Goal: Task Accomplishment & Management: Use online tool/utility

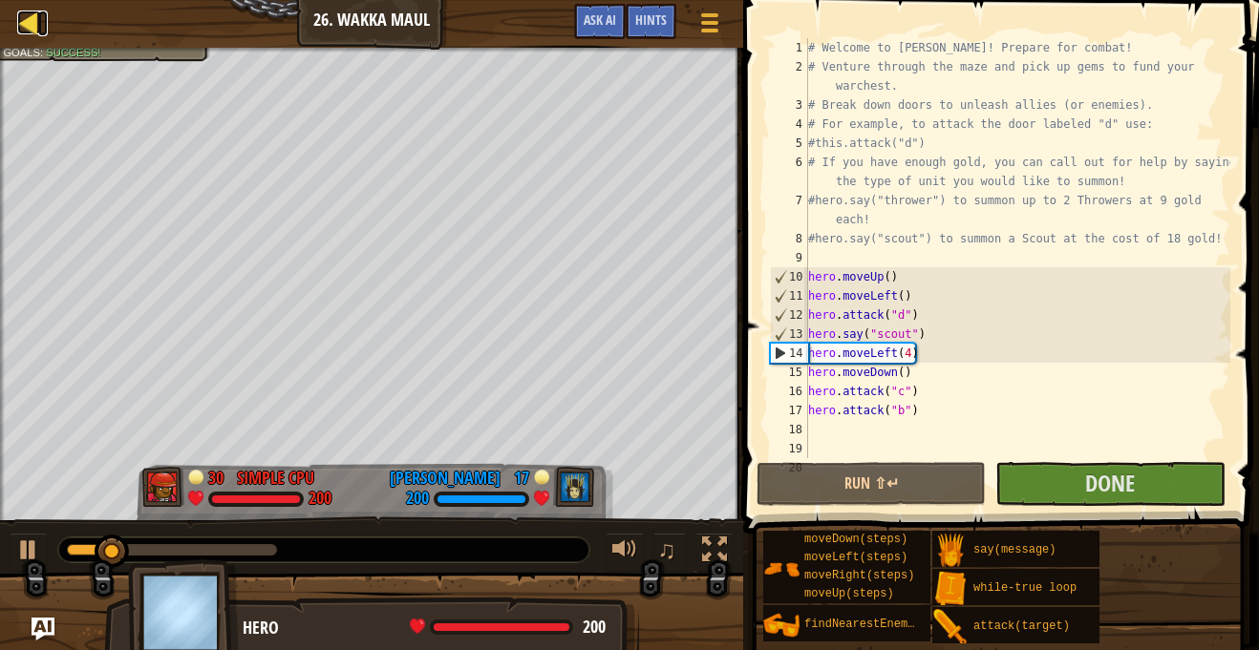
click at [25, 11] on div at bounding box center [29, 23] width 24 height 24
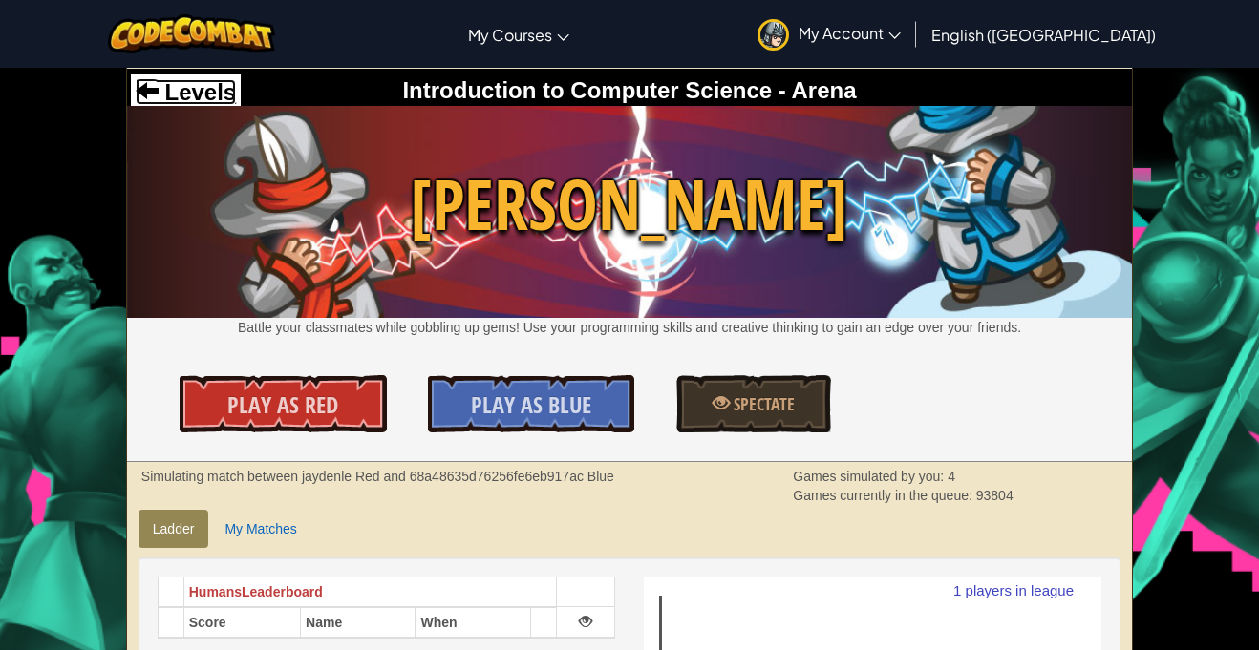
click at [146, 89] on span at bounding box center [147, 89] width 23 height 23
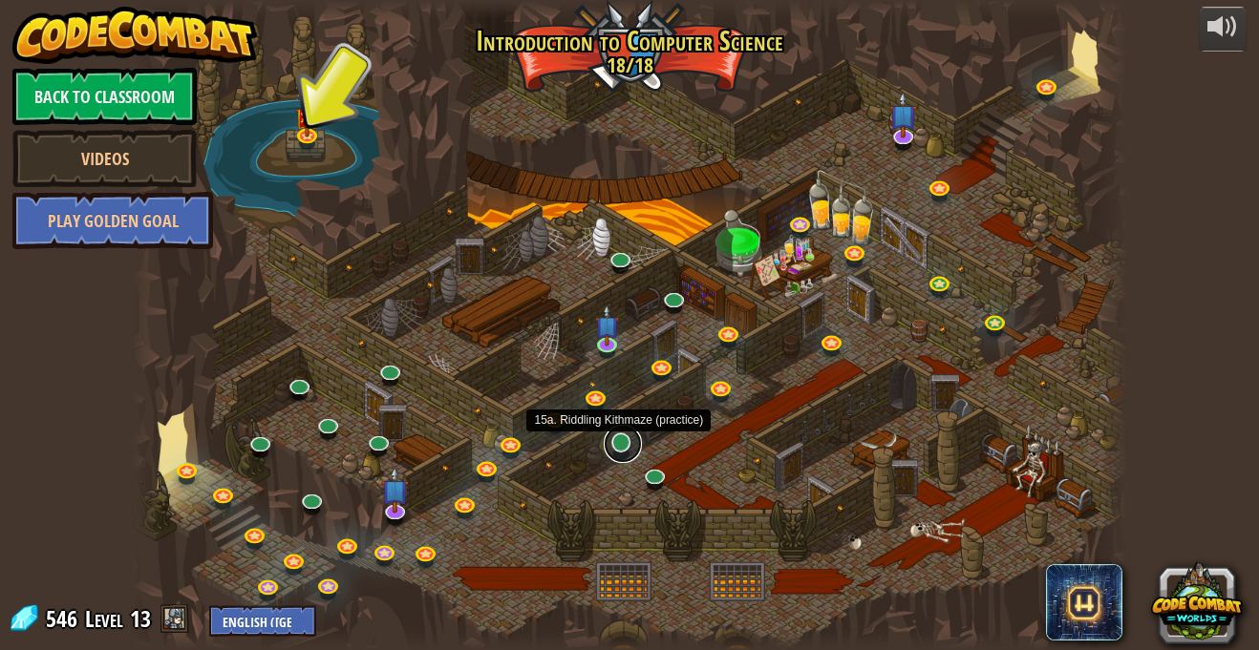
click at [624, 455] on link at bounding box center [622, 444] width 38 height 38
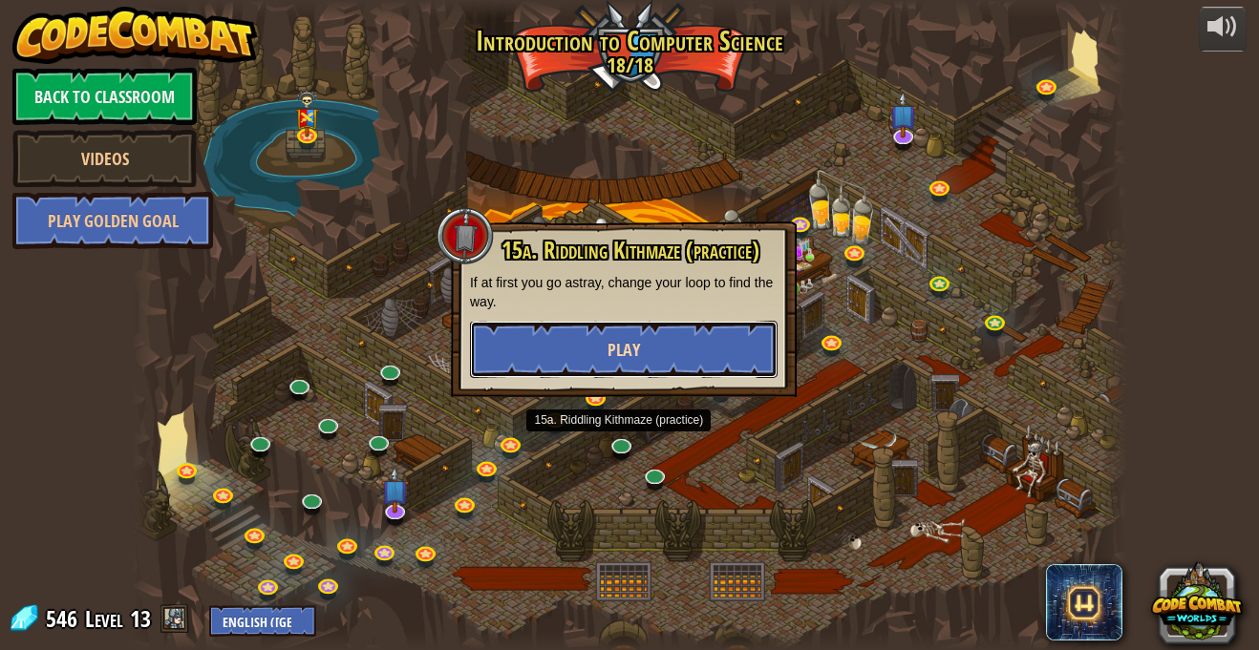
click at [607, 338] on span "Play" at bounding box center [623, 350] width 32 height 24
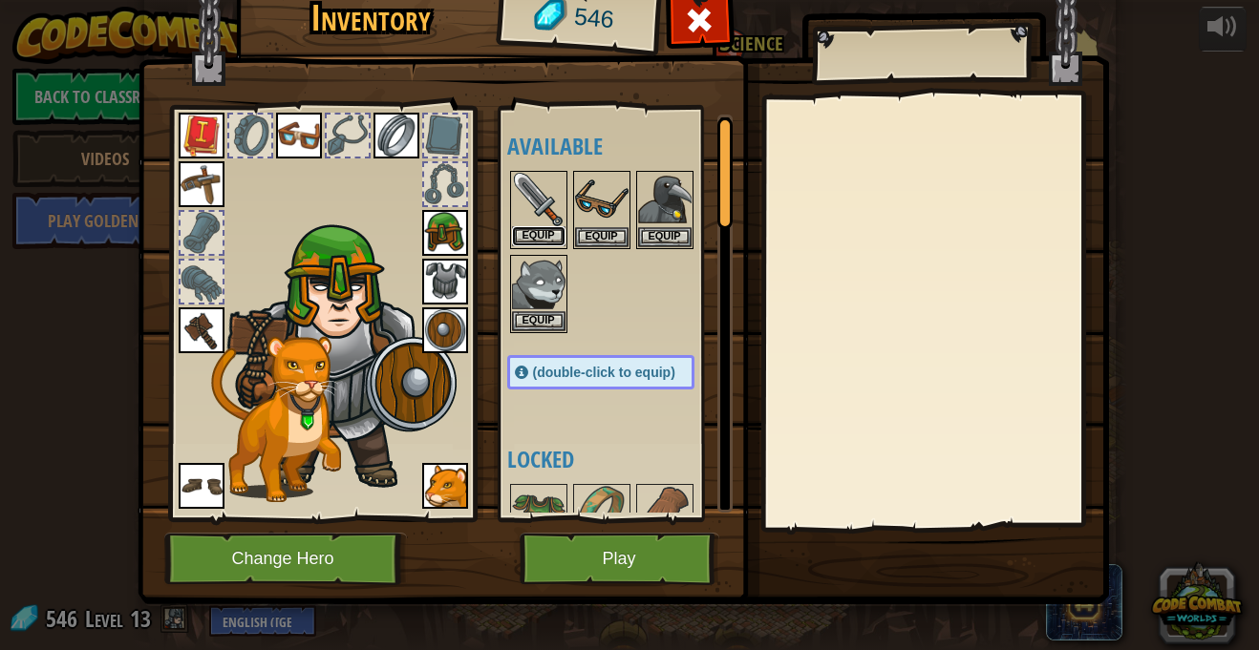
click at [531, 242] on button "Equip" at bounding box center [538, 236] width 53 height 20
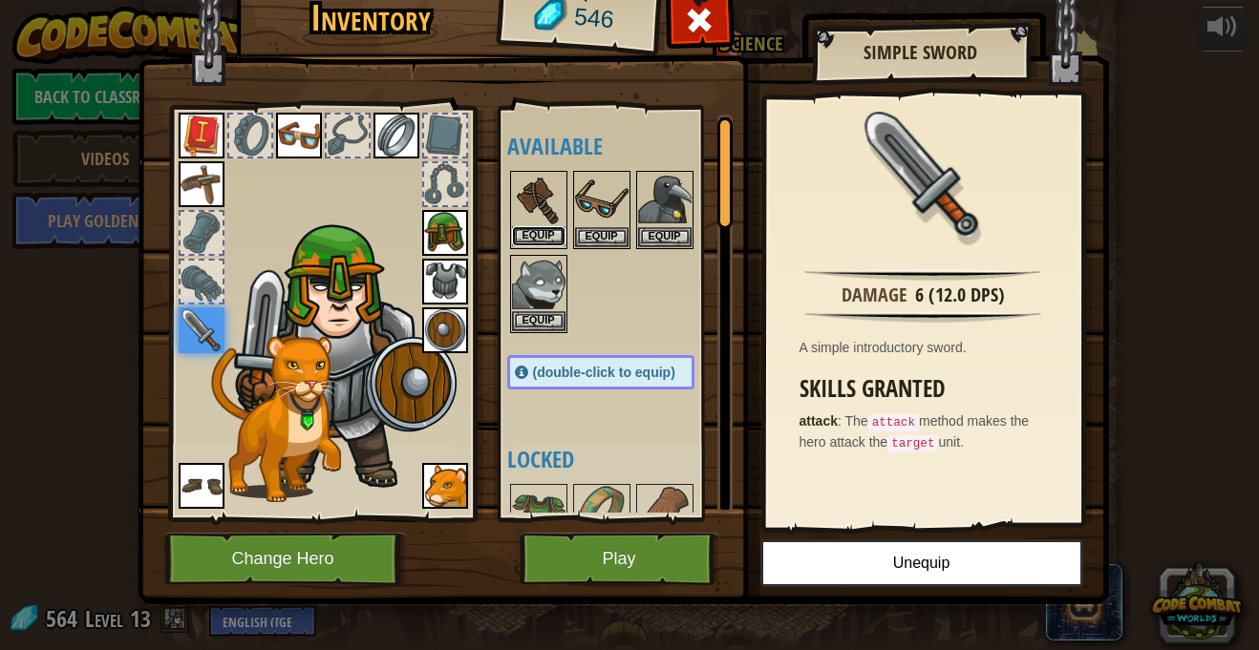
click at [538, 236] on button "Equip" at bounding box center [538, 236] width 53 height 20
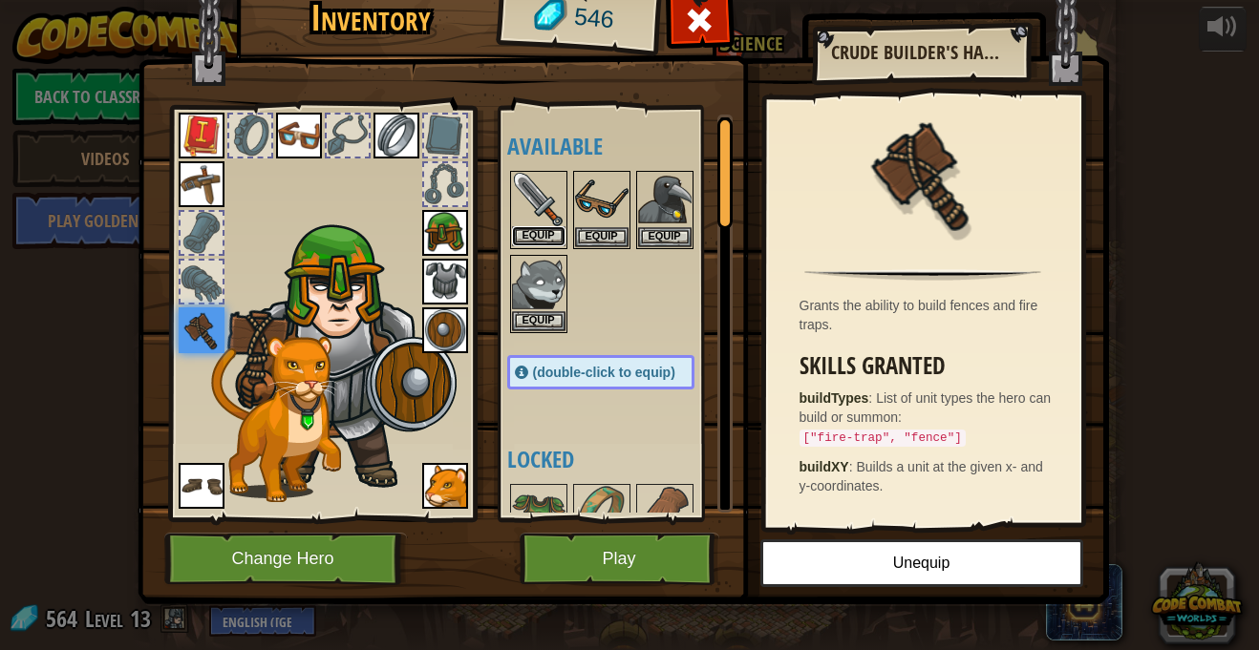
click at [538, 237] on button "Equip" at bounding box center [538, 236] width 53 height 20
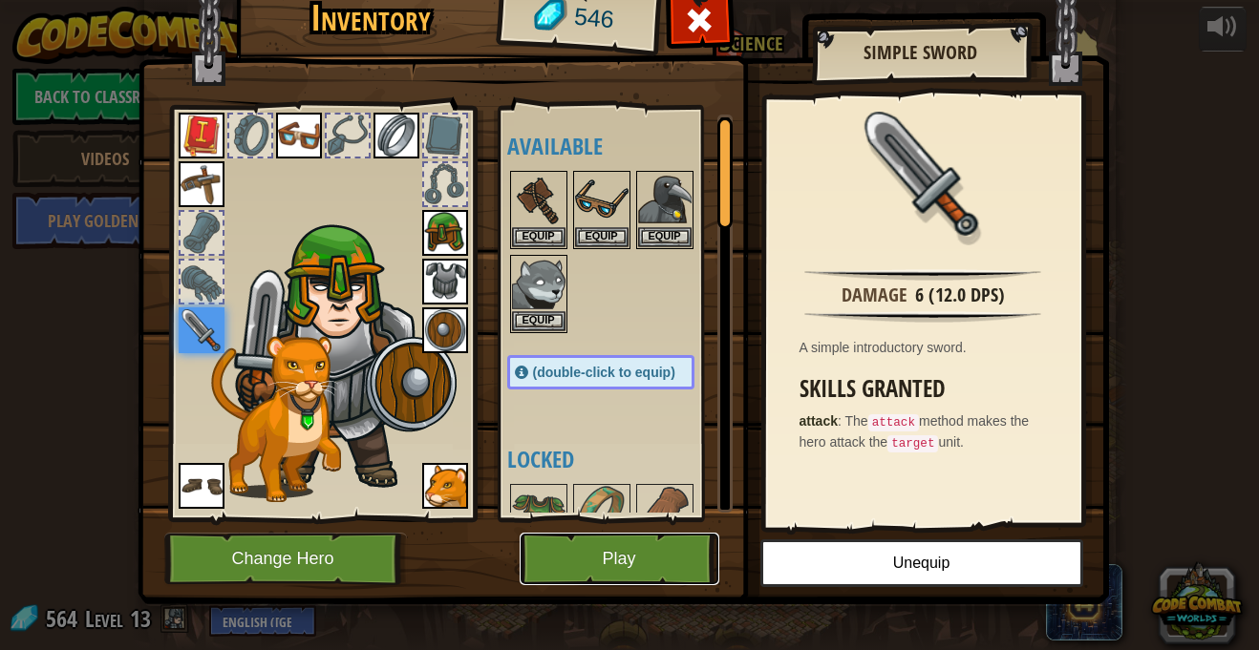
click at [627, 553] on button "Play" at bounding box center [619, 559] width 200 height 53
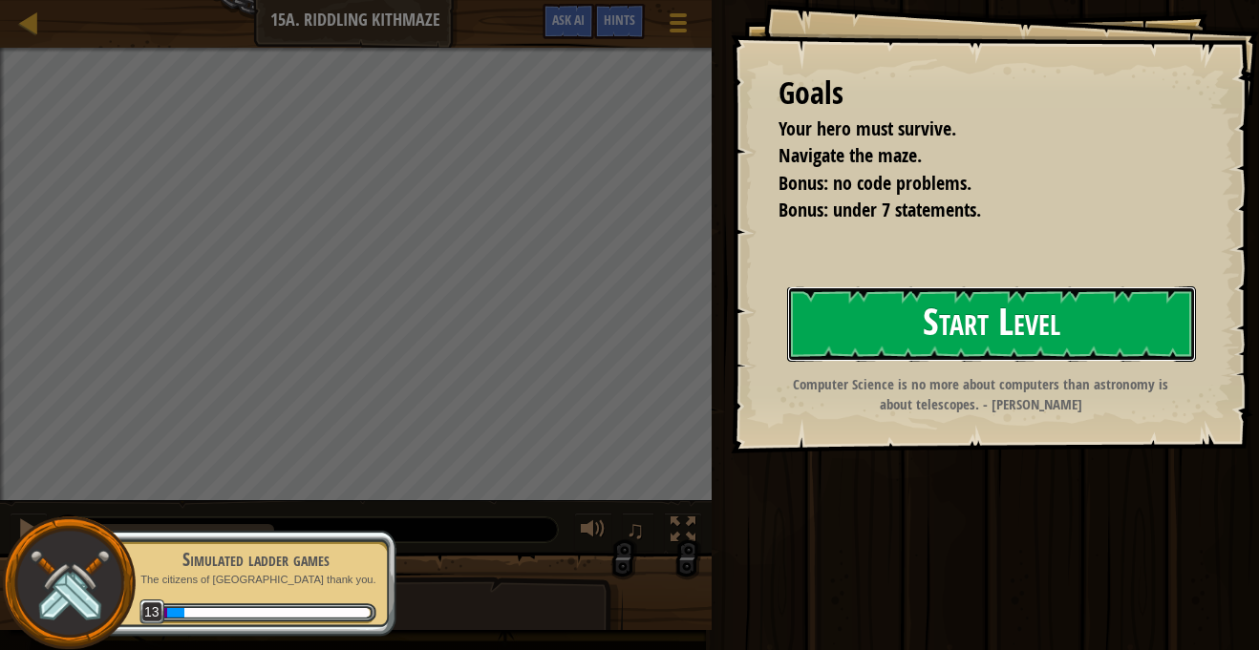
click at [857, 314] on button "Start Level" at bounding box center [991, 323] width 409 height 75
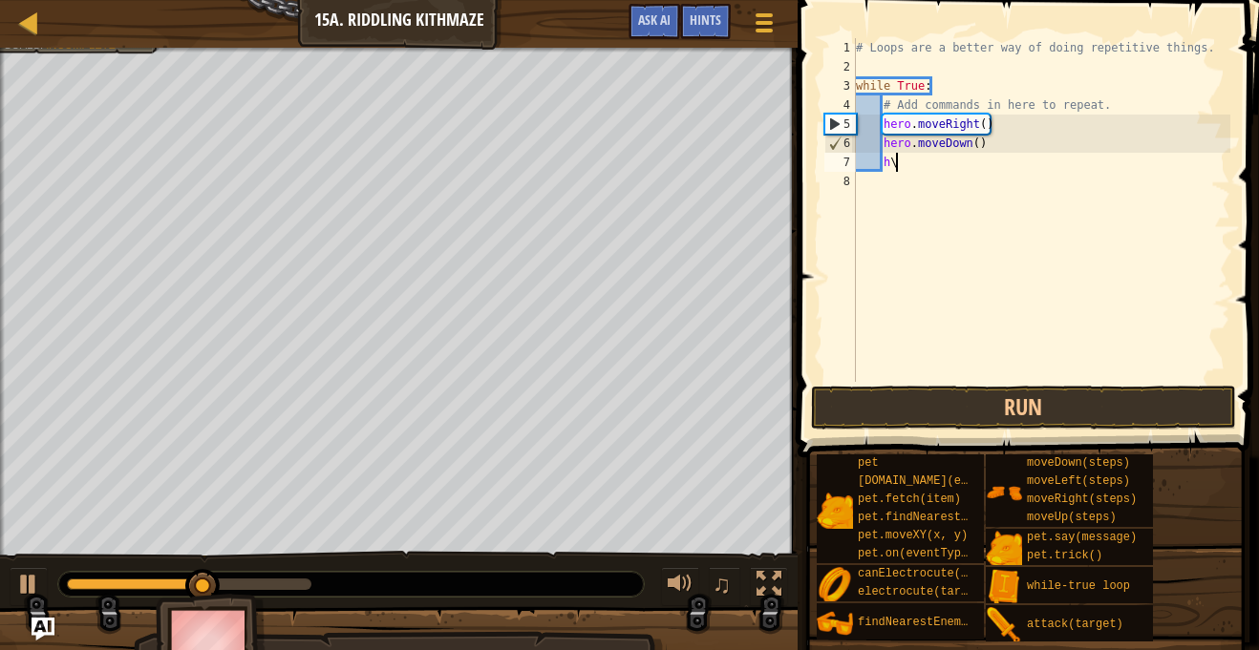
type textarea "h"
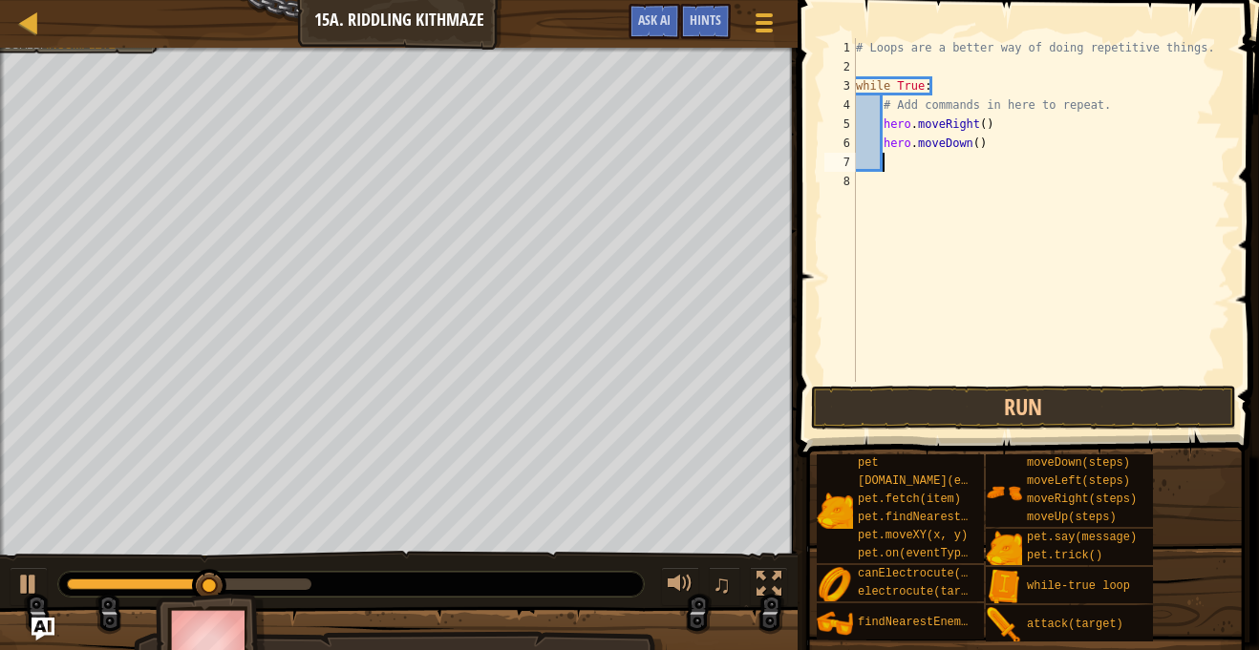
scroll to position [9, 3]
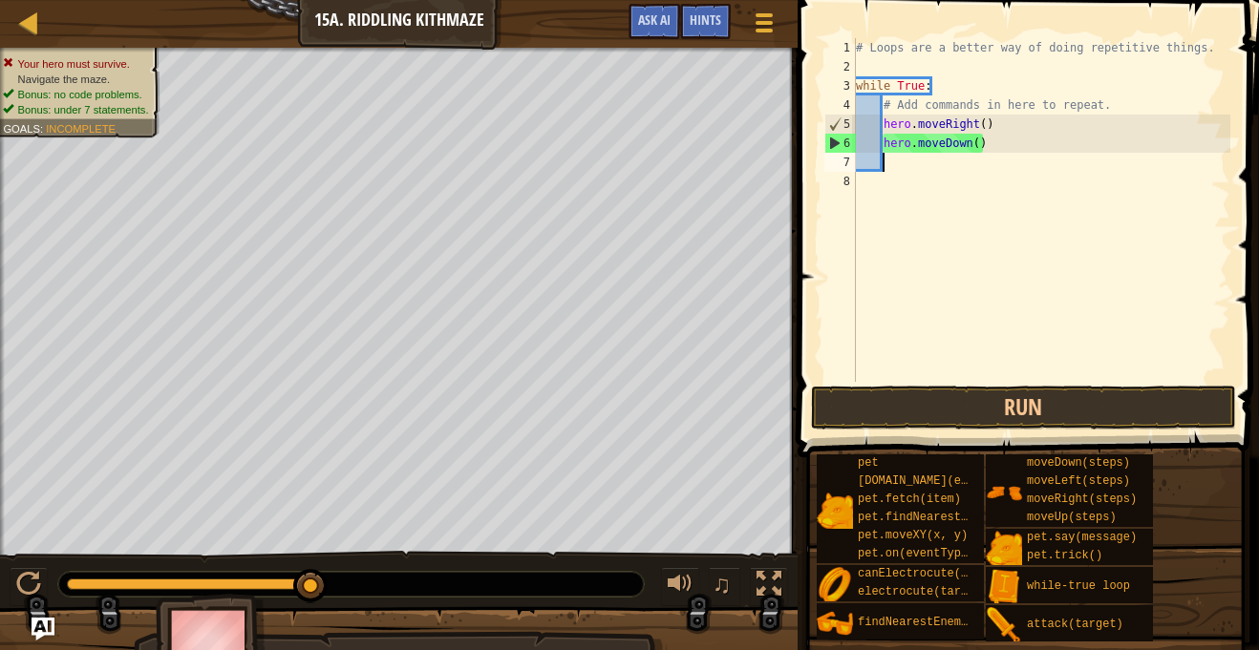
type textarea "h"
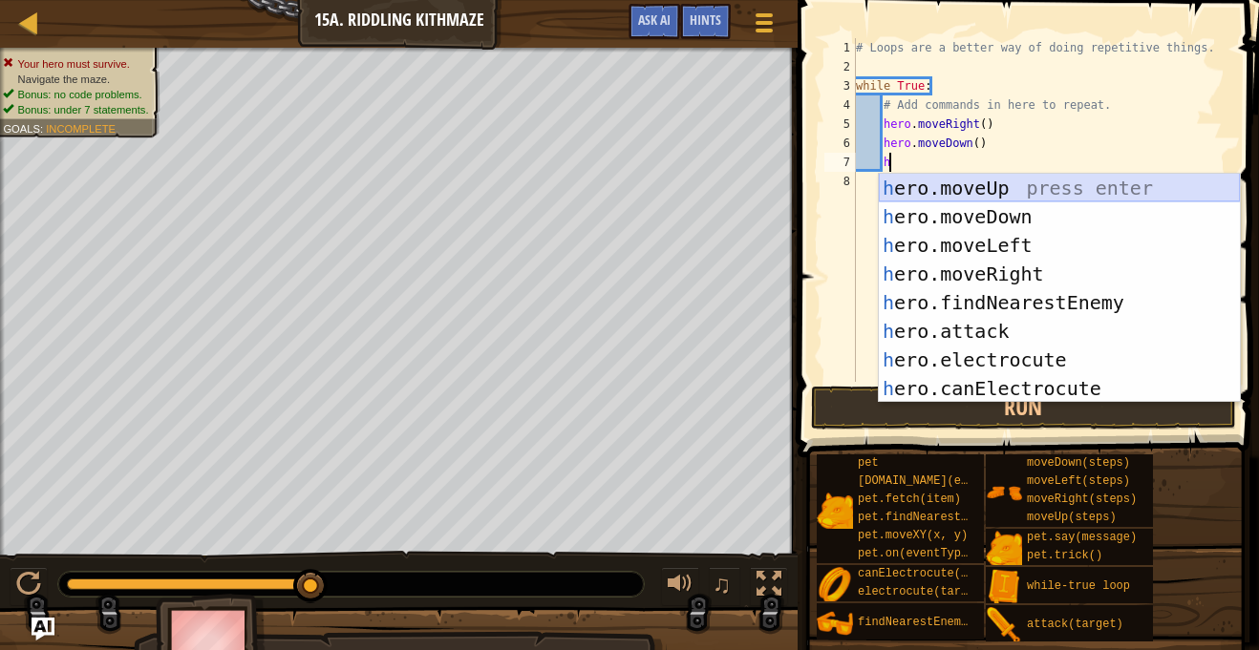
click at [963, 192] on div "h ero.moveUp press enter h ero.moveDown press enter h ero.moveLeft press enter …" at bounding box center [1058, 317] width 361 height 286
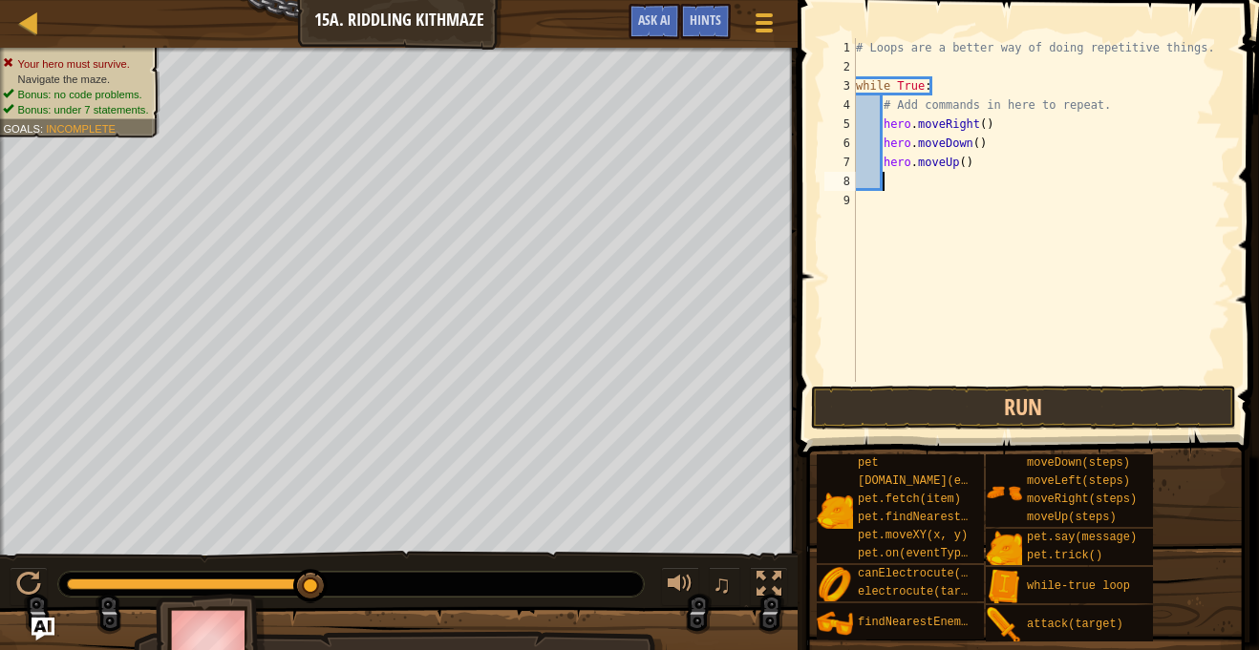
type textarea "h"
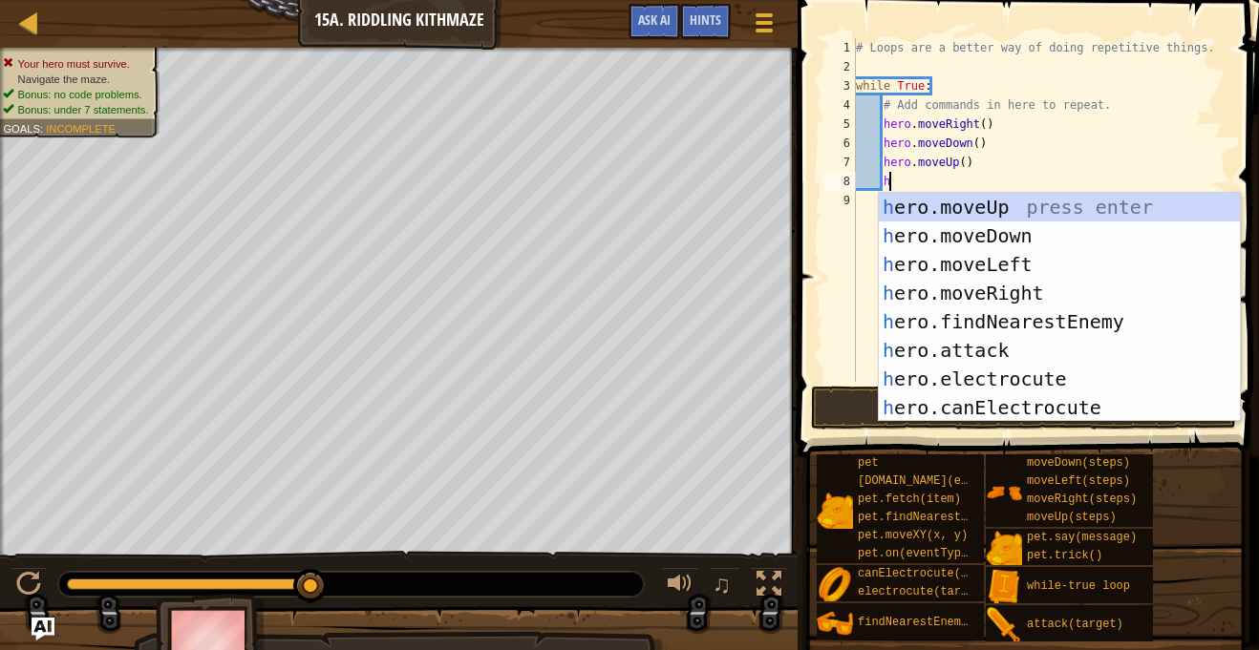
scroll to position [9, 4]
click at [1020, 292] on div "h ero.moveUp press enter h ero.moveDown press enter h ero.moveLeft press enter …" at bounding box center [1058, 336] width 361 height 286
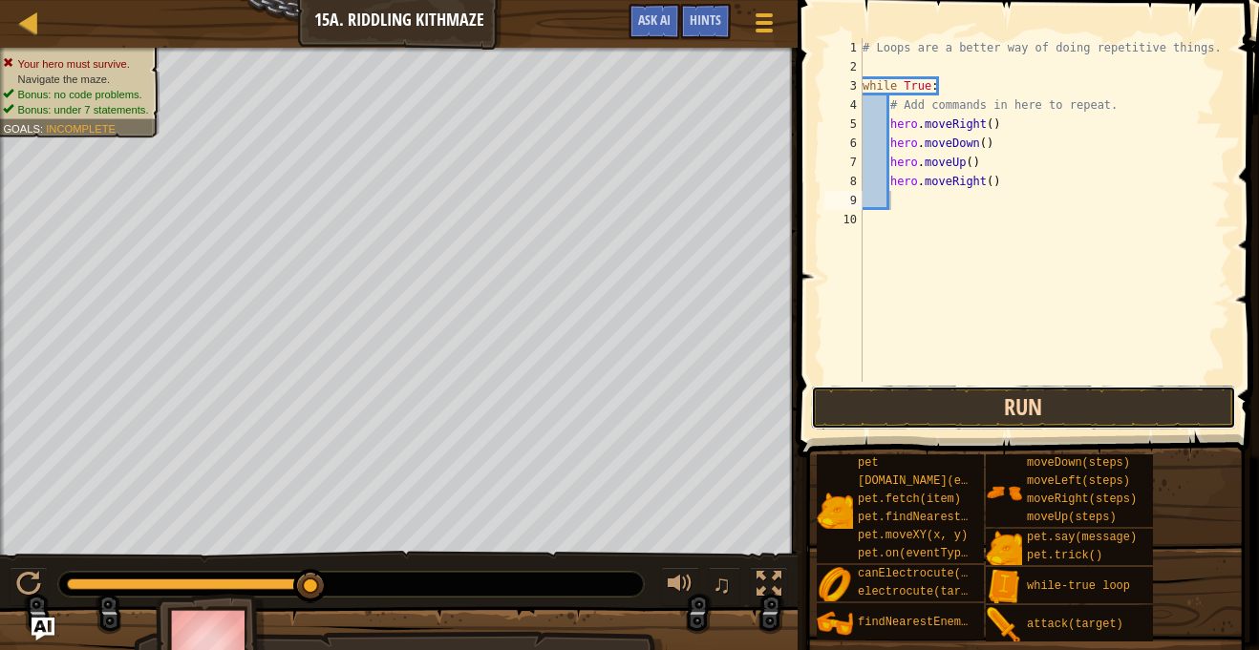
click at [1026, 409] on button "Run" at bounding box center [1023, 408] width 425 height 44
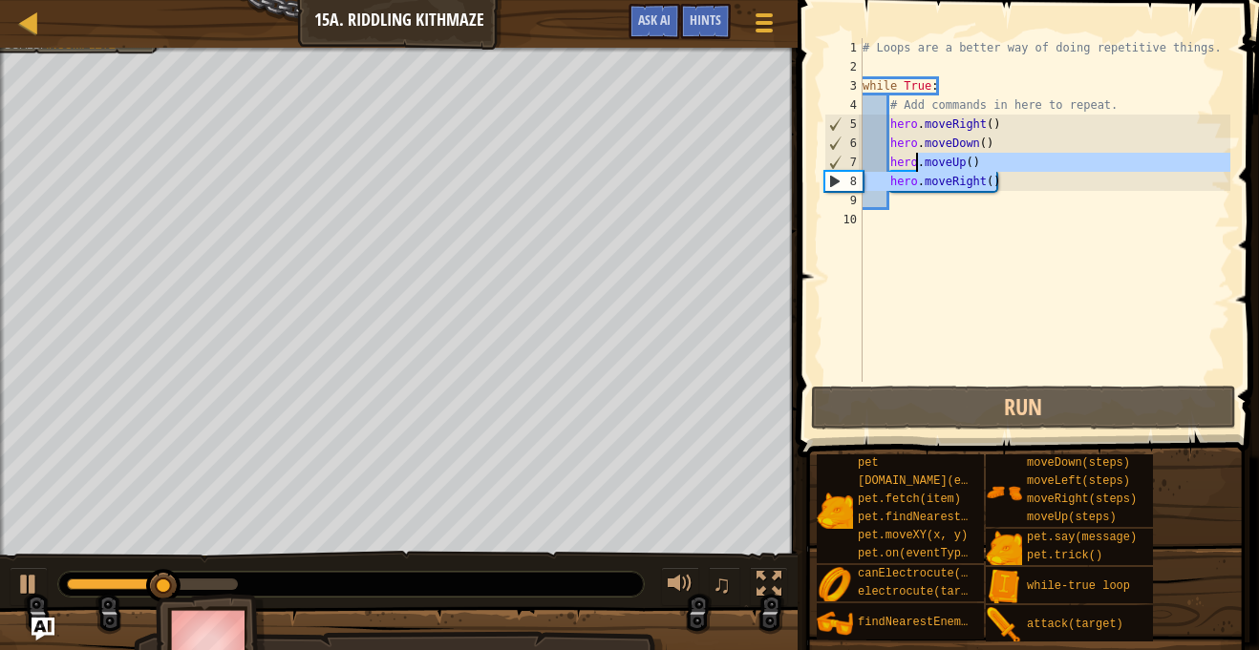
drag, startPoint x: 1011, startPoint y: 185, endPoint x: 913, endPoint y: 159, distance: 101.7
click at [913, 159] on div "# Loops are a better way of doing repetitive things. while True : # Add command…" at bounding box center [1043, 229] width 371 height 382
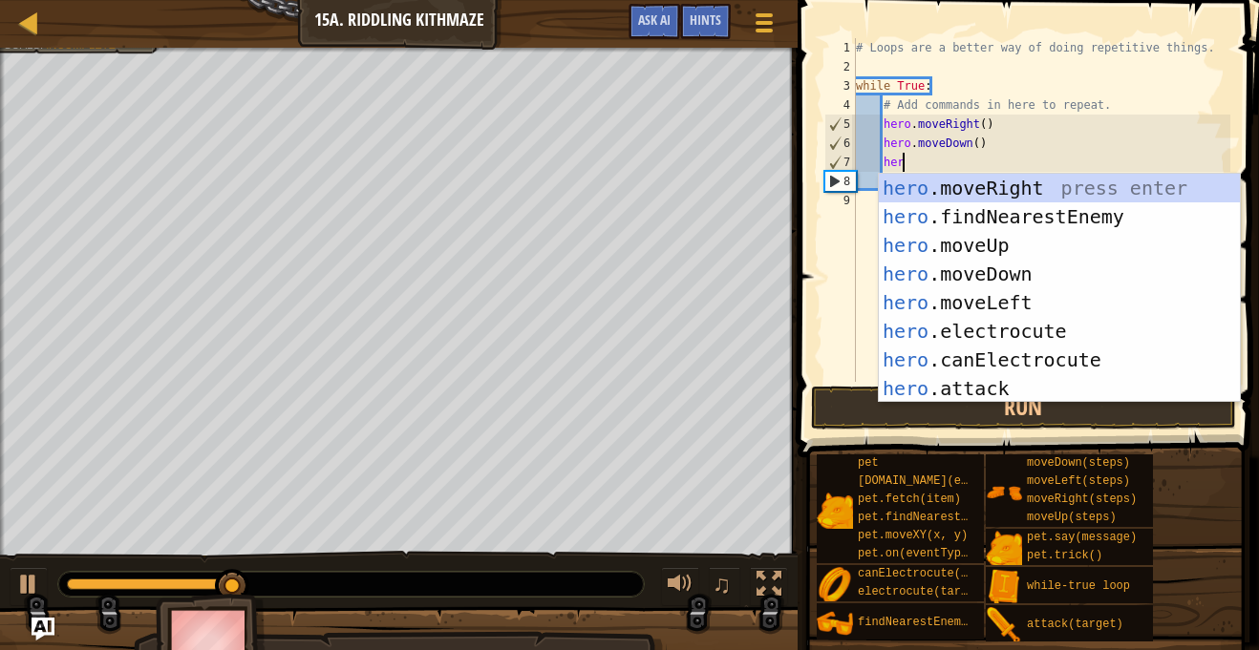
type textarea "her"
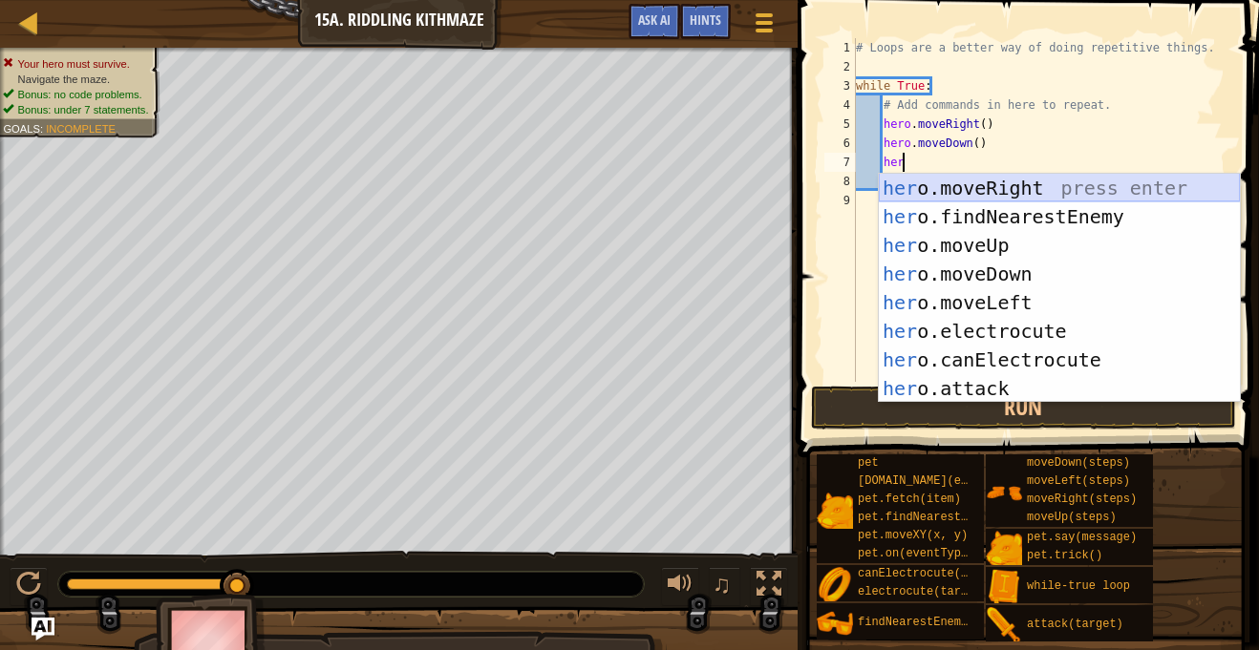
click at [939, 188] on div "her o.moveRight press enter her o.findNearestEnemy press enter her o.moveUp pre…" at bounding box center [1058, 317] width 361 height 286
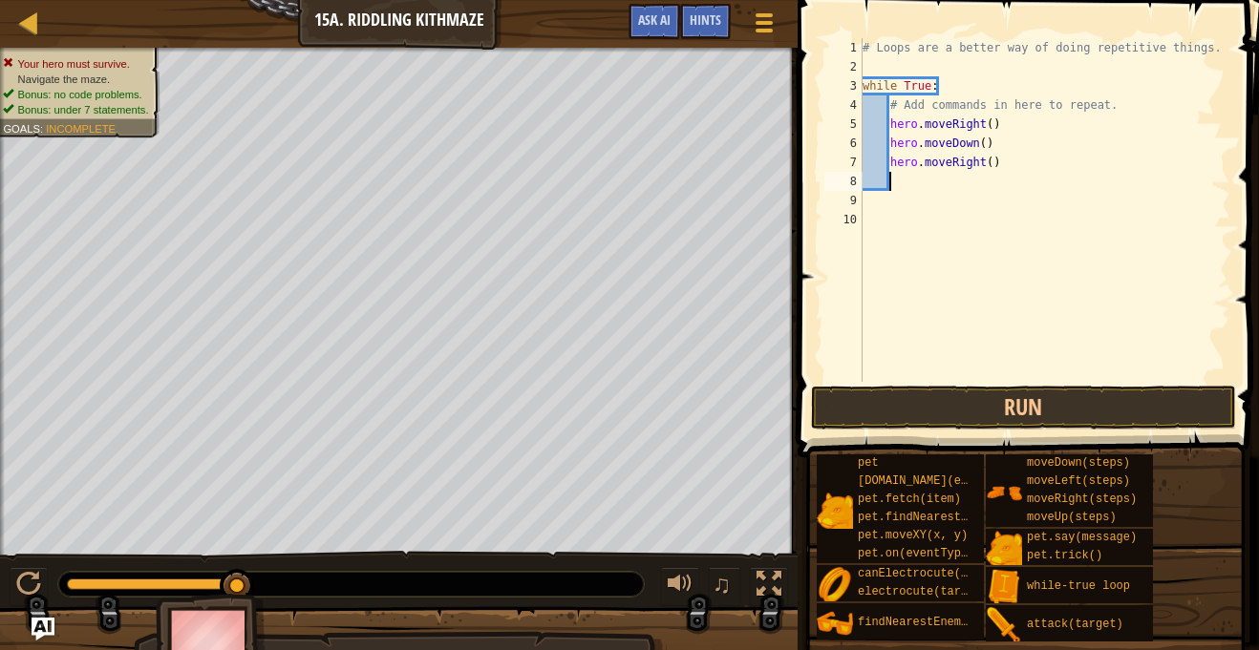
type textarea "h"
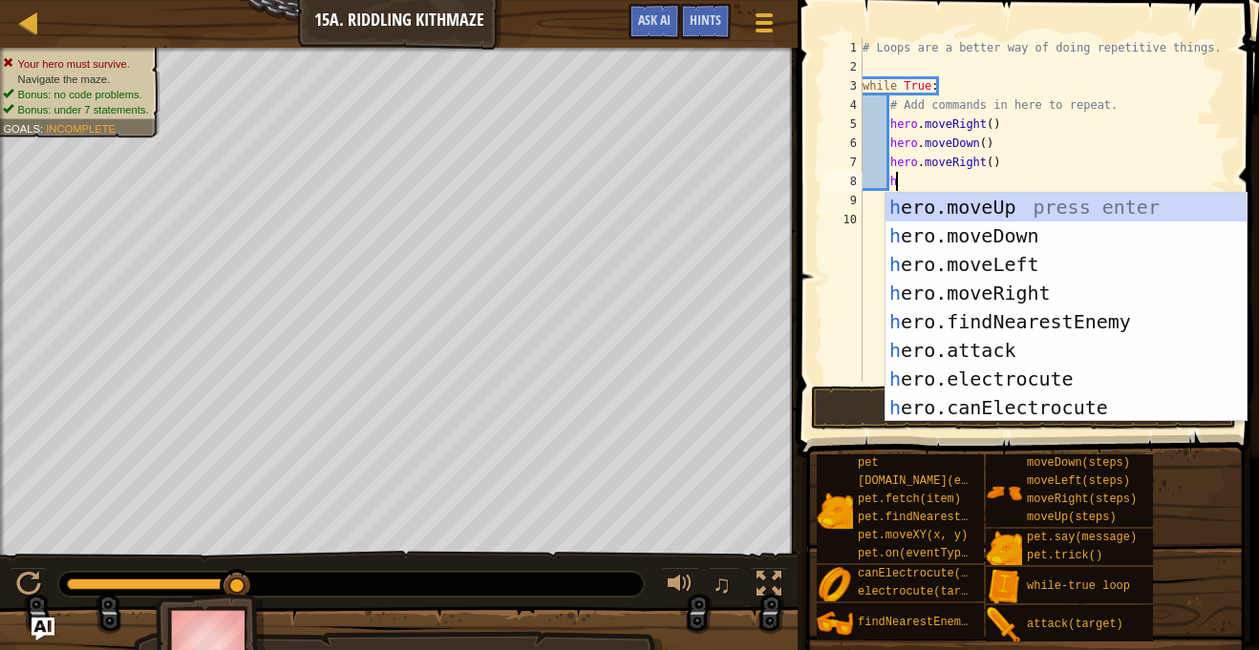
scroll to position [9, 4]
click at [1006, 234] on div "h ero.moveUp press enter h ero.moveDown press enter h ero.moveLeft press enter …" at bounding box center [1065, 336] width 361 height 286
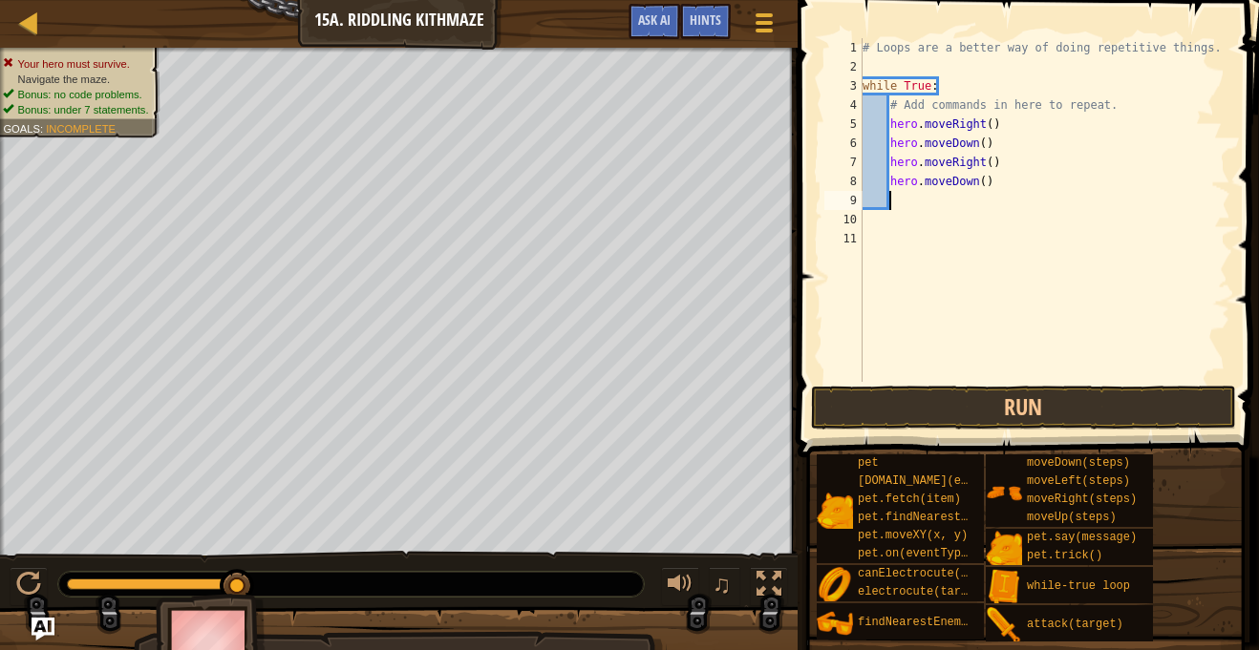
scroll to position [9, 3]
type textarea "h"
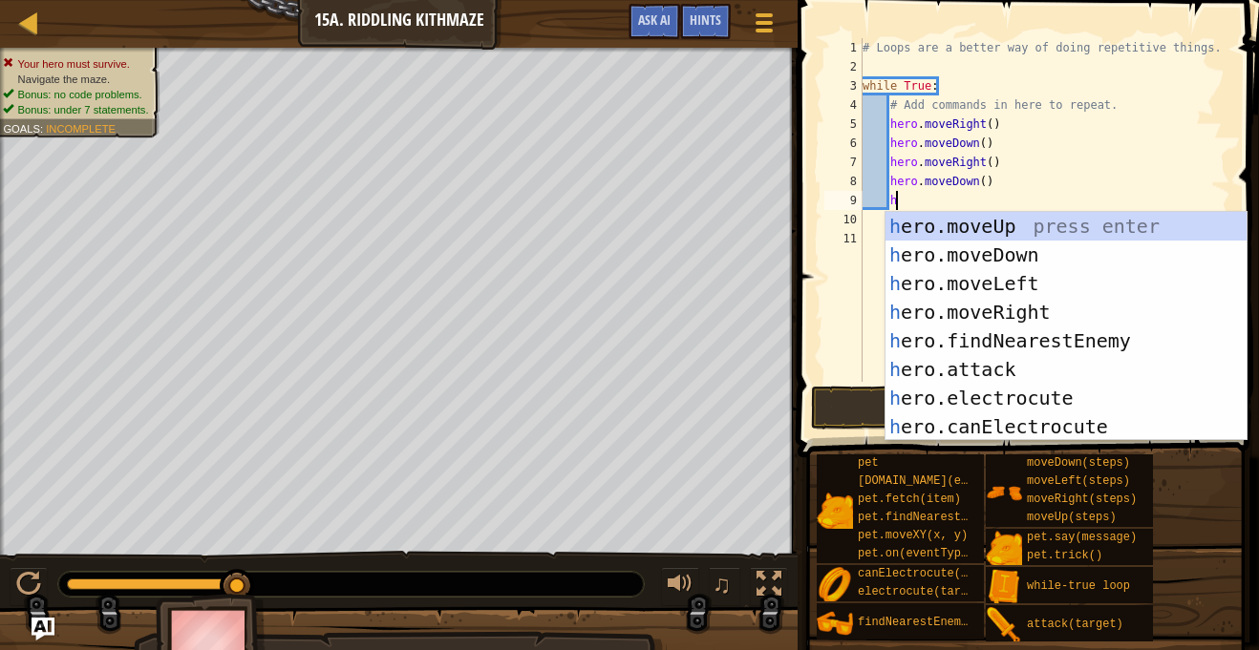
scroll to position [9, 4]
click at [987, 225] on div "h ero.moveUp press enter h ero.moveDown press enter h ero.moveLeft press enter …" at bounding box center [1065, 355] width 361 height 286
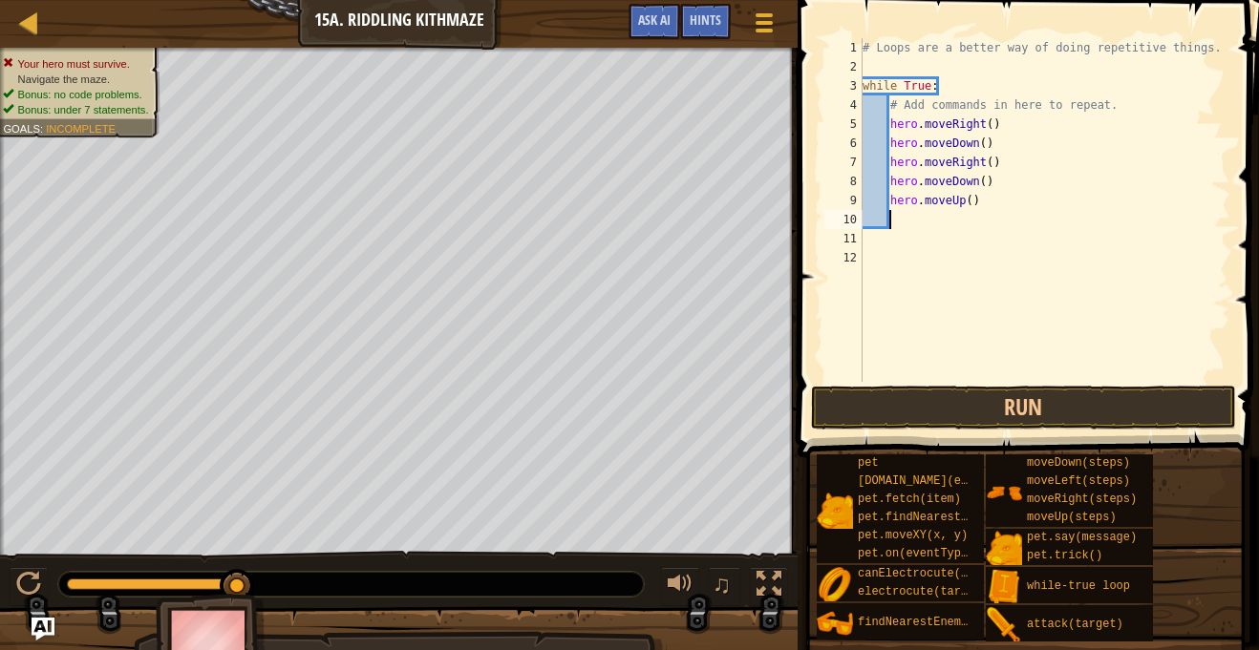
scroll to position [9, 3]
click at [1004, 408] on button "Run" at bounding box center [1023, 408] width 425 height 44
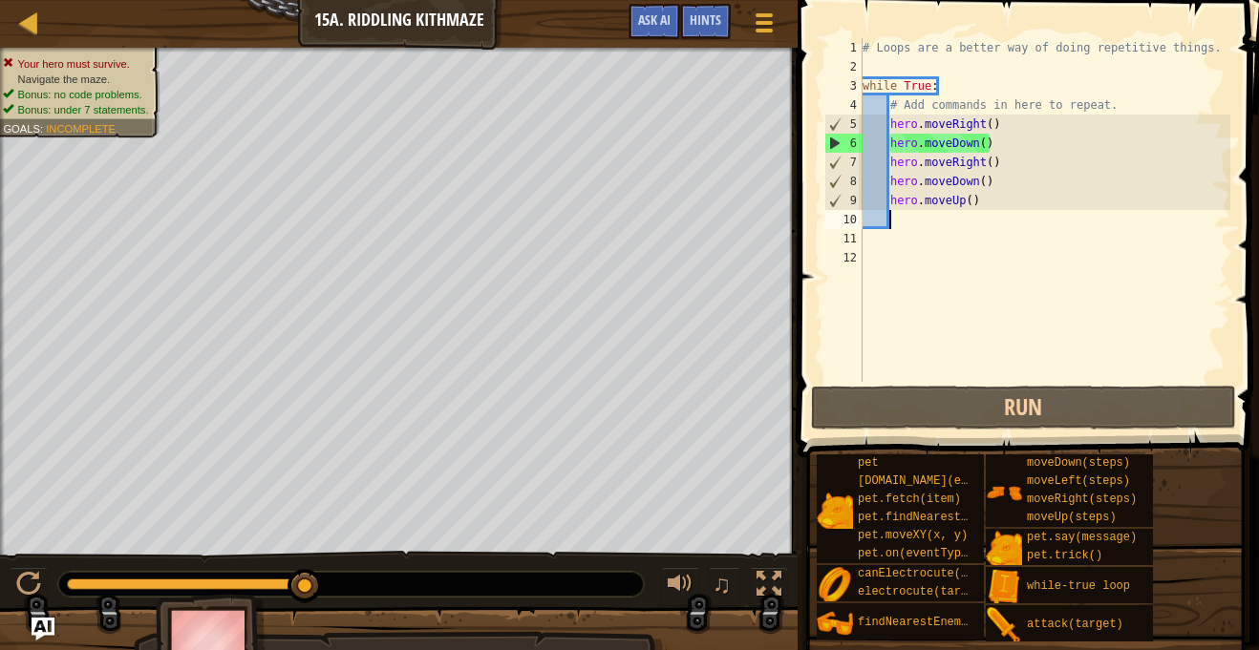
click at [0, 0] on html "Map Introduction to Computer Science 15a. Riddling Kithmaze Game Menu Done Hint…" at bounding box center [629, 0] width 1259 height 0
click at [1144, 190] on div "Map Introduction to Computer Science 15a. Riddling Kithmaze Game Menu Done Hint…" at bounding box center [629, 325] width 1259 height 650
click at [857, 266] on div "Map Introduction to Computer Science 15a. Riddling Kithmaze Game Menu Done Hint…" at bounding box center [629, 325] width 1259 height 650
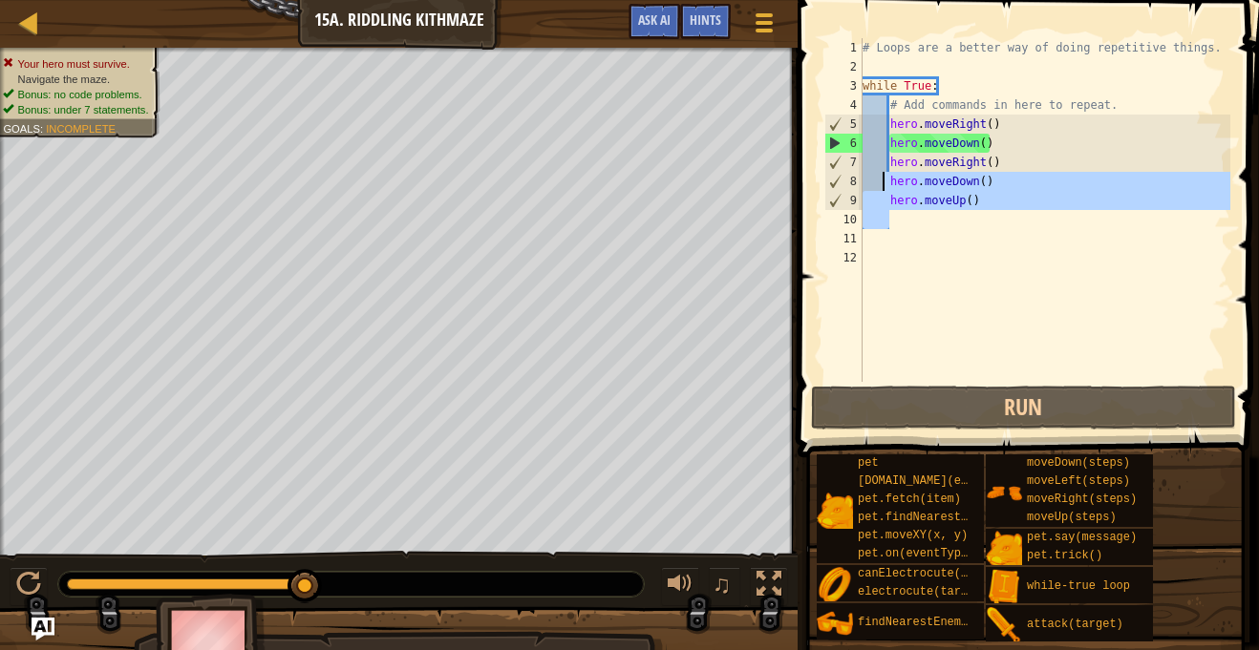
drag, startPoint x: 910, startPoint y: 224, endPoint x: 859, endPoint y: 92, distance: 142.0
click at [859, 92] on div "1 2 3 4 5 6 7 8 9 10 11 12 # Loops are a better way of doing repetitive things.…" at bounding box center [1025, 210] width 410 height 344
type textarea "while True: # Add commands in here to repeat."
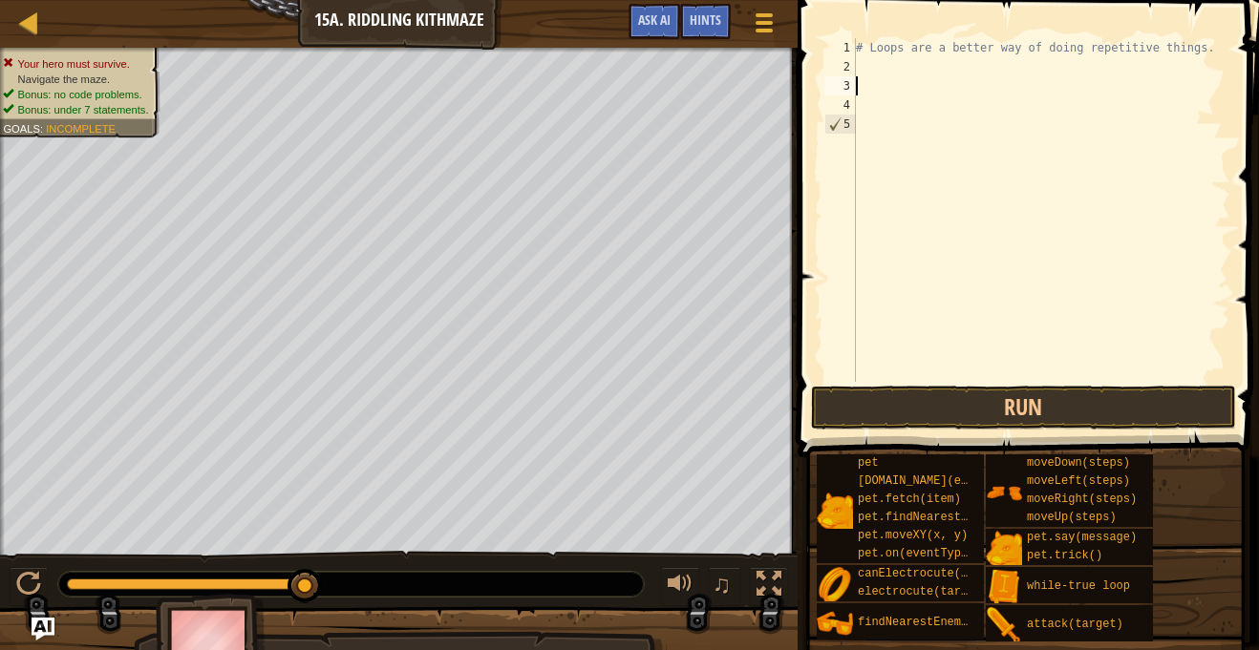
scroll to position [9, 0]
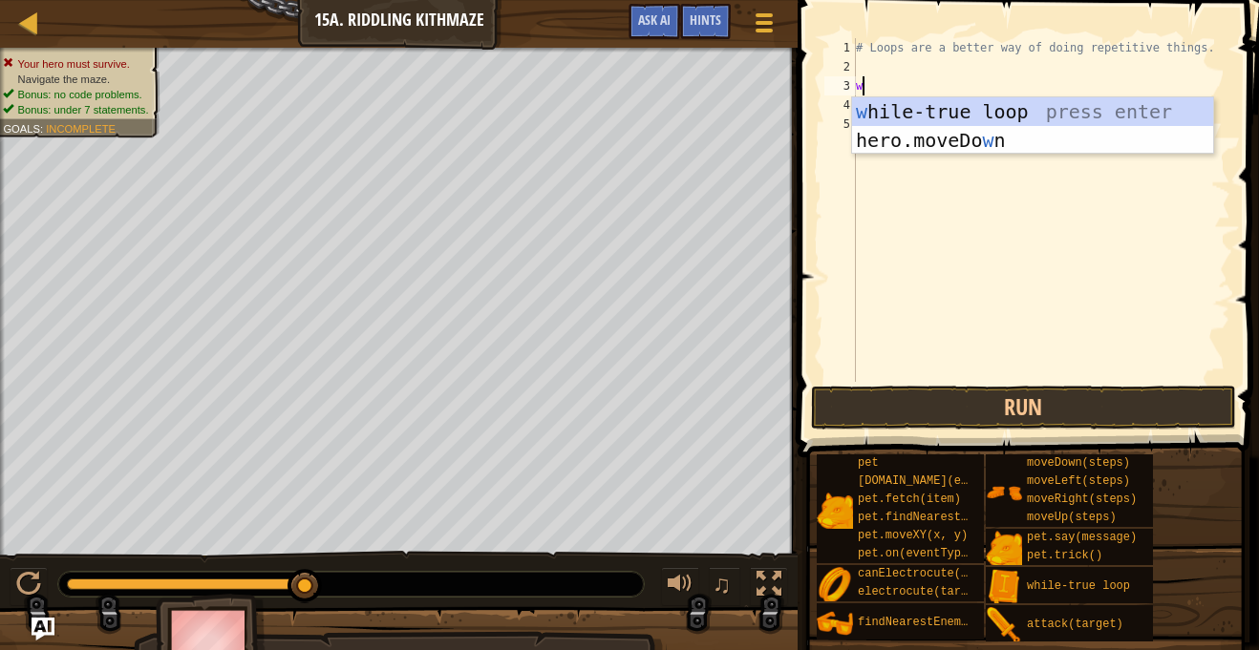
type textarea "wh"
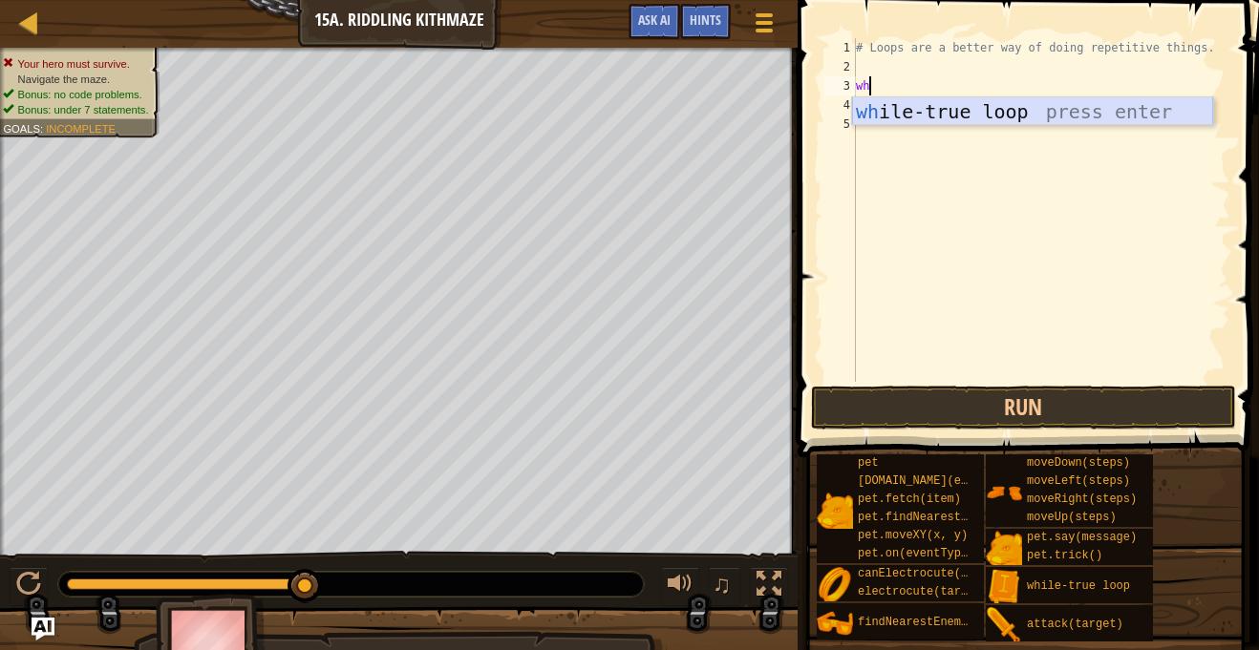
click at [1047, 118] on div "wh ile-true loop press enter" at bounding box center [1032, 140] width 361 height 86
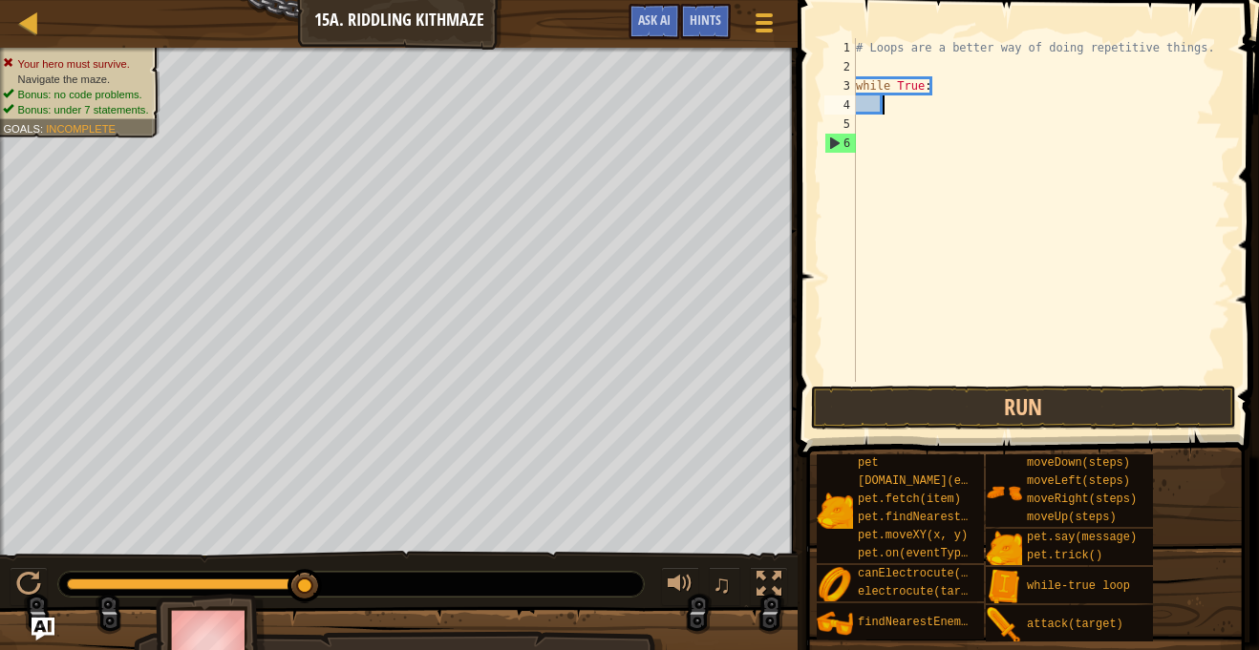
scroll to position [9, 0]
type textarea "w"
click at [891, 67] on div "# Loops are a better way of doing repetitive things." at bounding box center [1041, 229] width 378 height 382
type textarea "h"
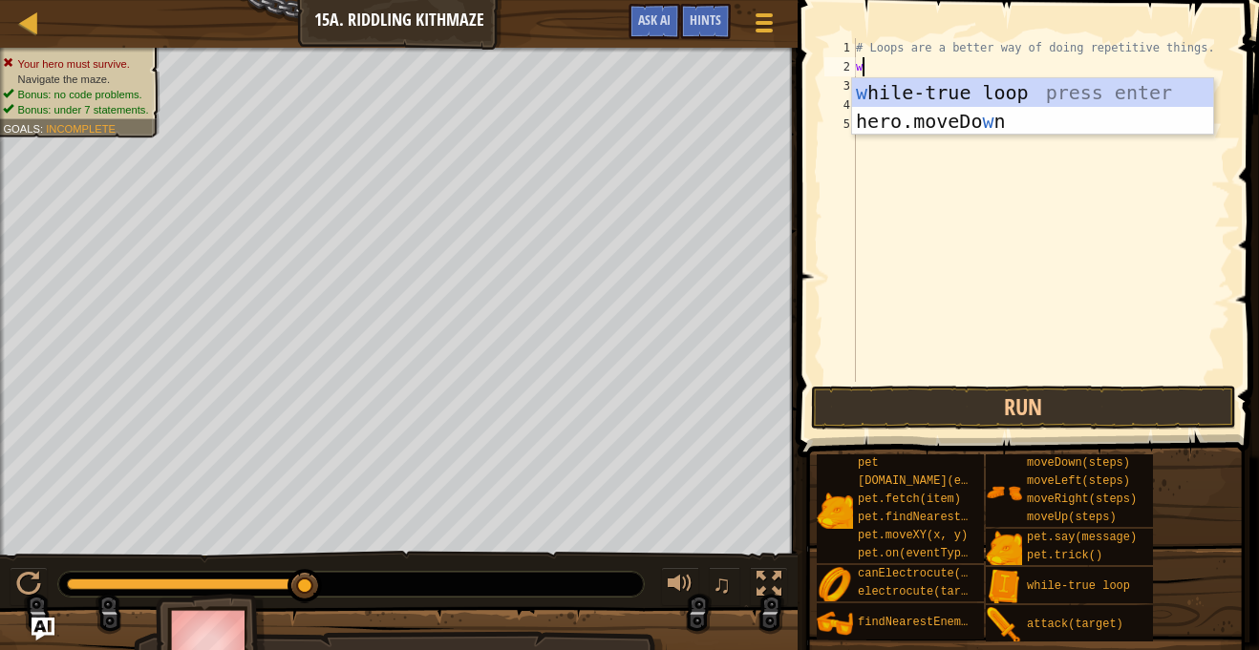
type textarea "wh"
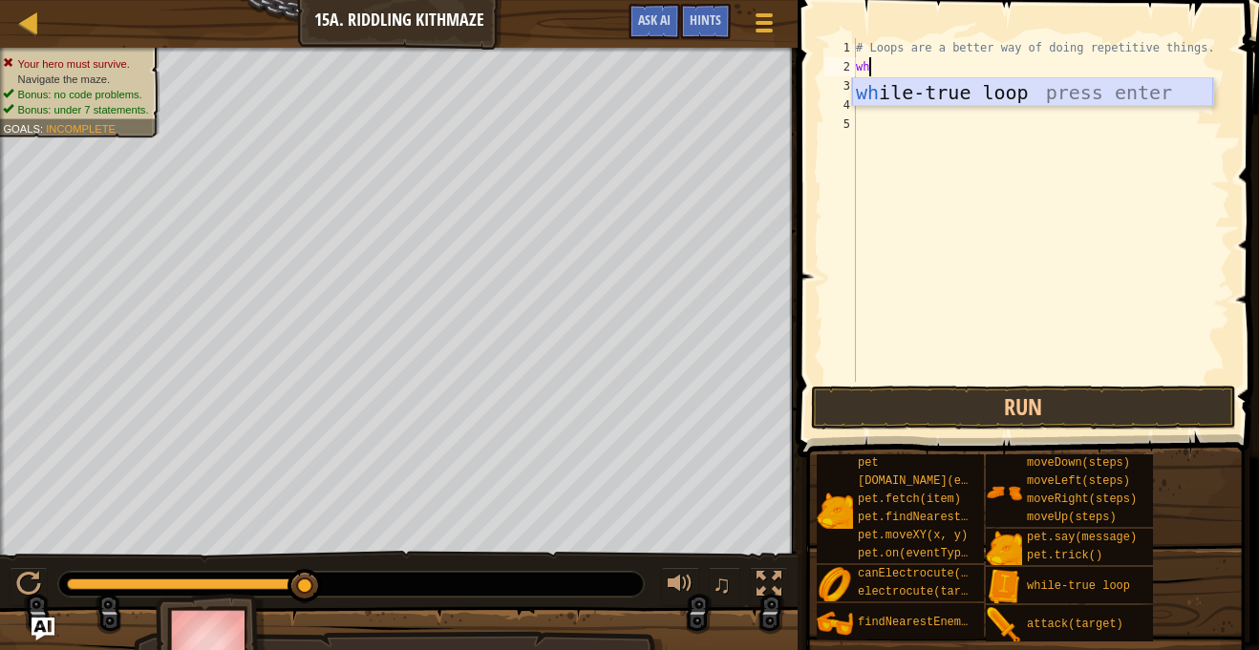
click at [988, 91] on div "wh ile-true loop press enter" at bounding box center [1032, 121] width 361 height 86
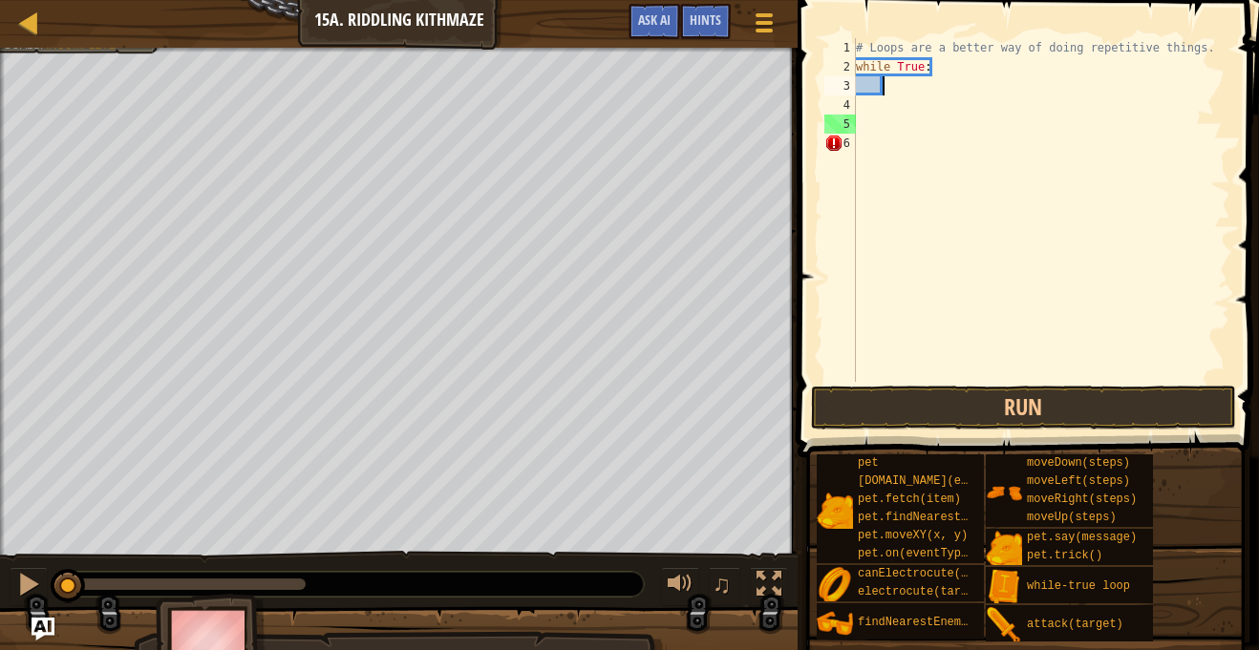
drag, startPoint x: 307, startPoint y: 584, endPoint x: -46, endPoint y: 577, distance: 353.4
click at [0, 0] on html "Map Introduction to Computer Science 15a. Riddling Kithmaze Game Menu Done Hint…" at bounding box center [629, 0] width 1259 height 0
type textarea "h"
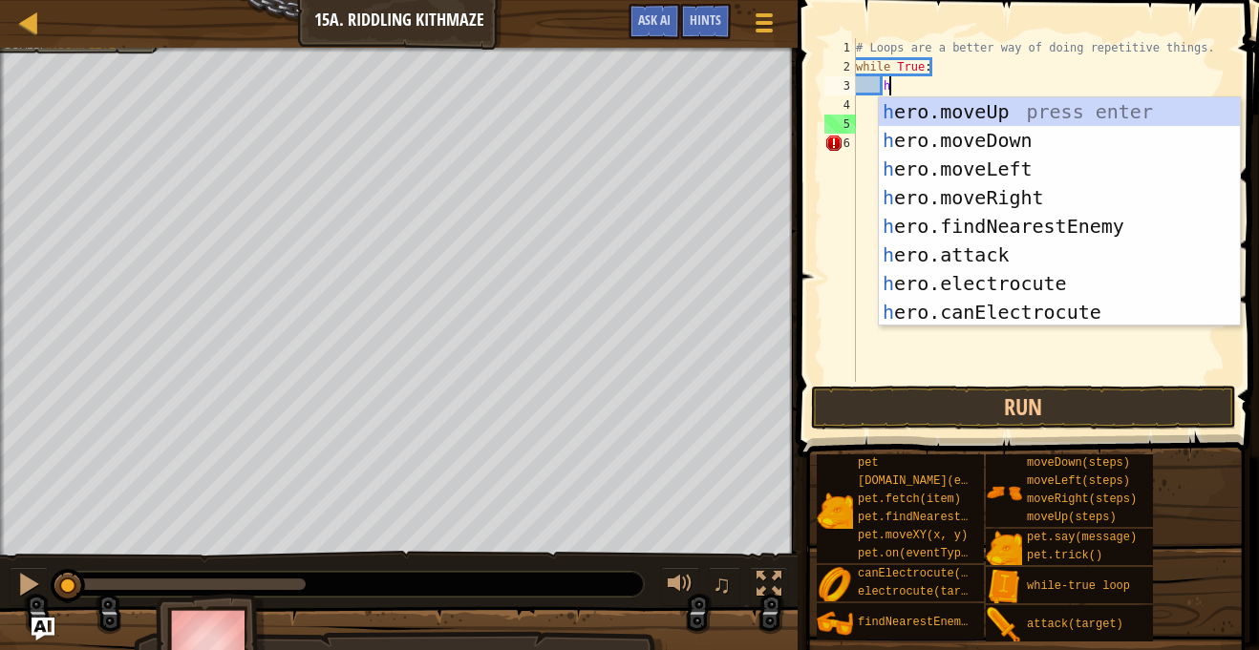
scroll to position [9, 4]
click at [1006, 191] on div "h ero.moveUp press enter h ero.moveDown press enter h ero.moveLeft press enter …" at bounding box center [1058, 240] width 361 height 286
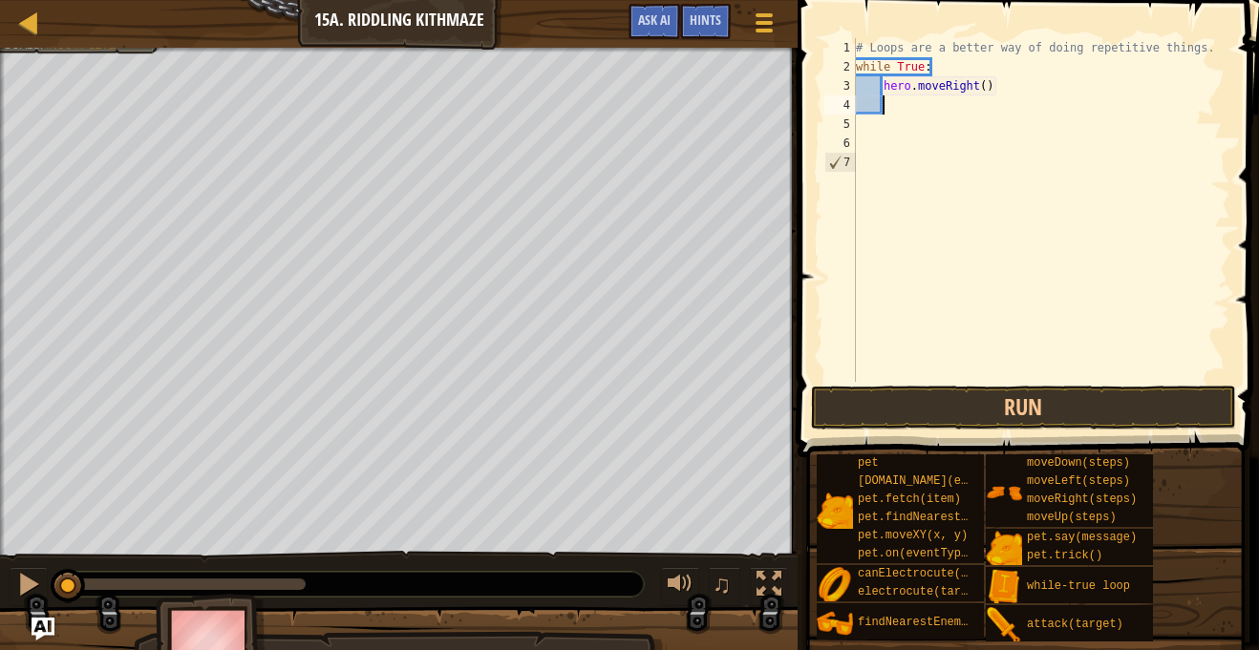
type textarea "n"
type textarea "h"
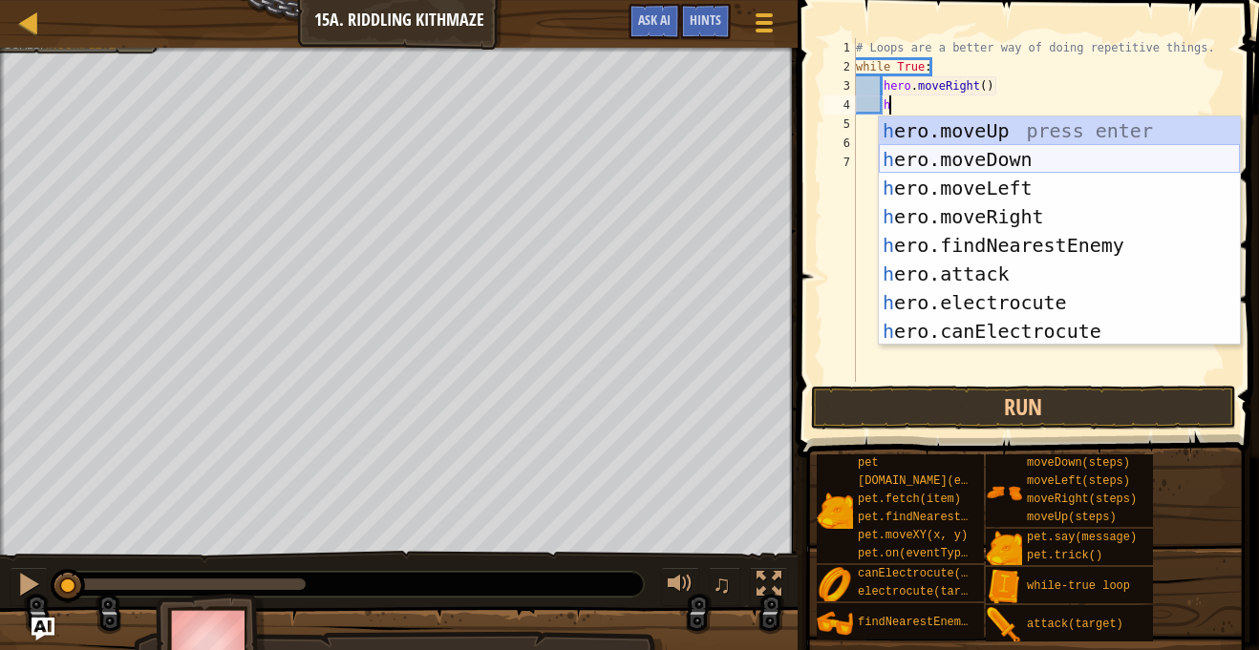
click at [1002, 158] on div "h ero.moveUp press enter h ero.moveDown press enter h ero.moveLeft press enter …" at bounding box center [1058, 259] width 361 height 286
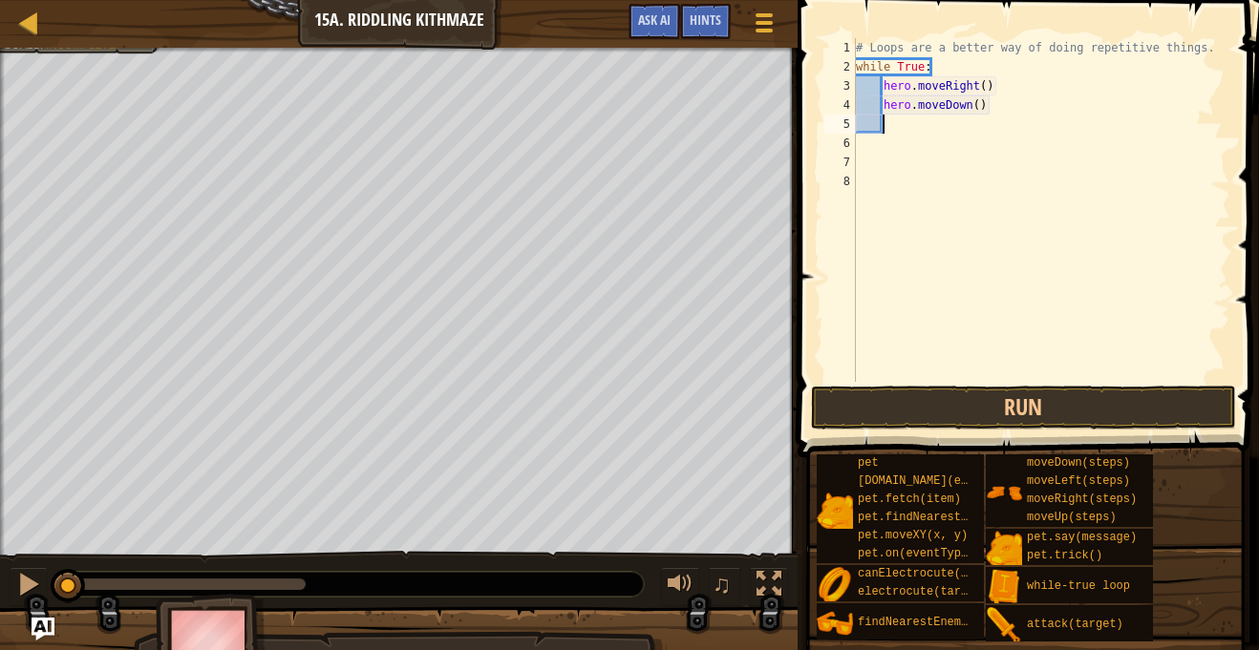
type textarea "h"
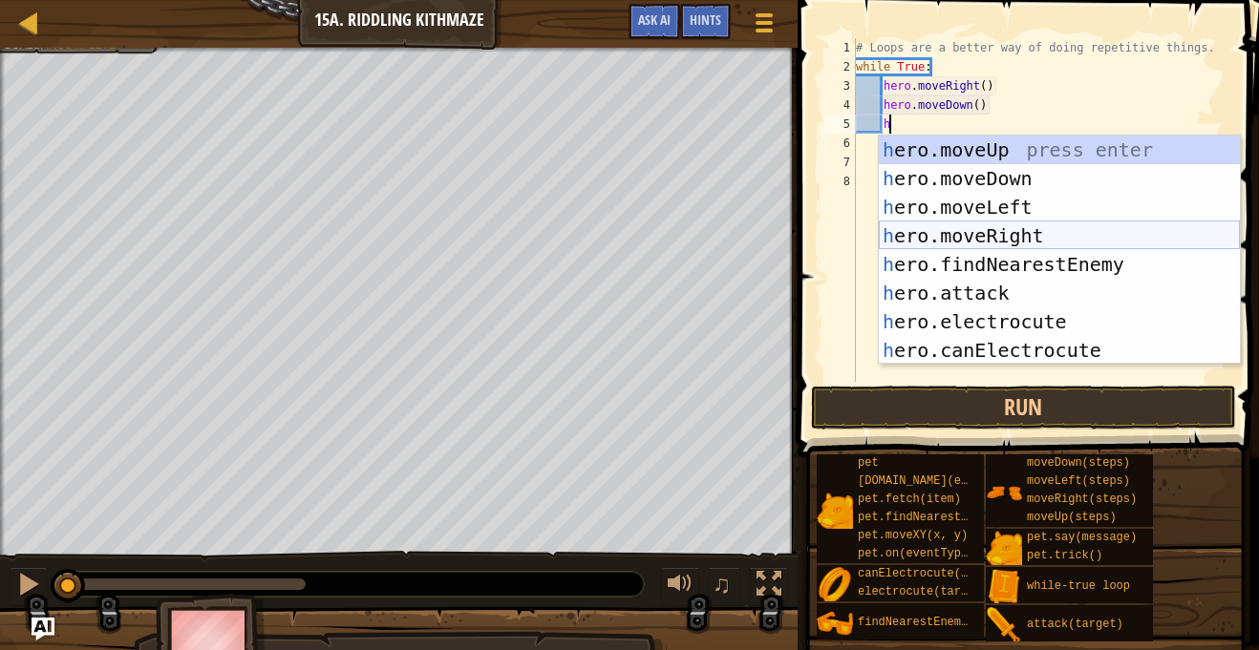
click at [1018, 235] on div "h ero.moveUp press enter h ero.moveDown press enter h ero.moveLeft press enter …" at bounding box center [1058, 279] width 361 height 286
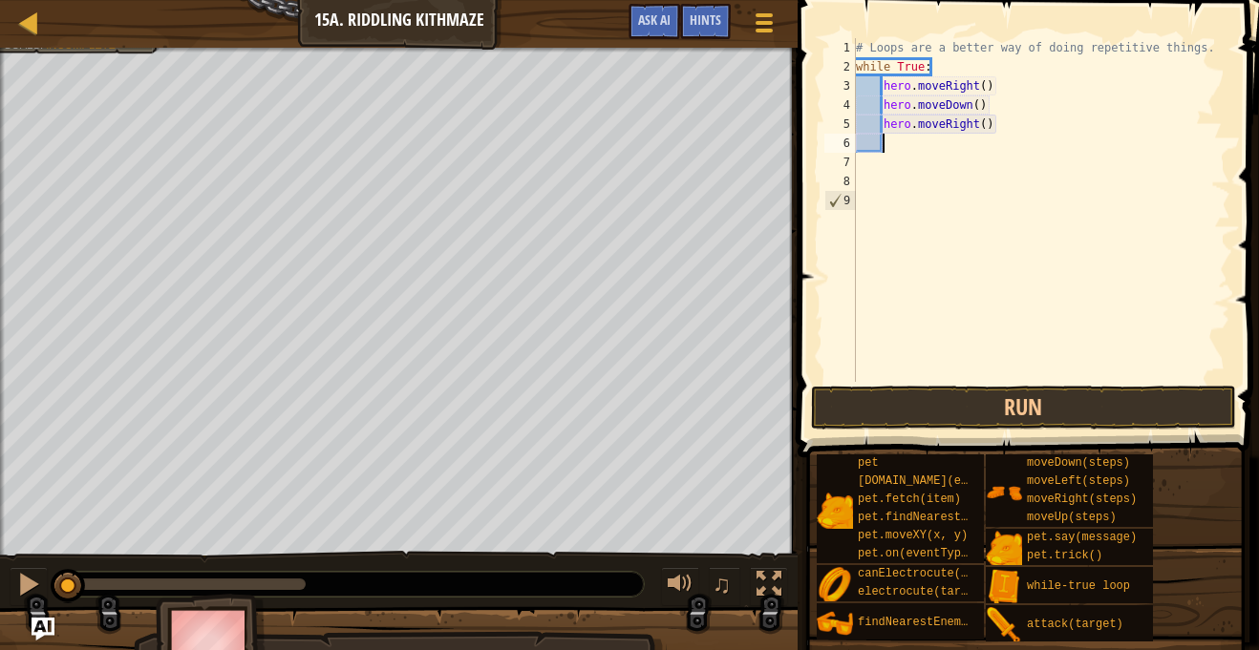
scroll to position [9, 3]
click at [985, 128] on div "# Loops are a better way of doing repetitive things. while True : hero . moveRi…" at bounding box center [1041, 229] width 378 height 382
type textarea "hero.moveRight(2)"
click at [939, 149] on div "# Loops are a better way of doing repetitive things. while True : hero . moveRi…" at bounding box center [1041, 229] width 378 height 382
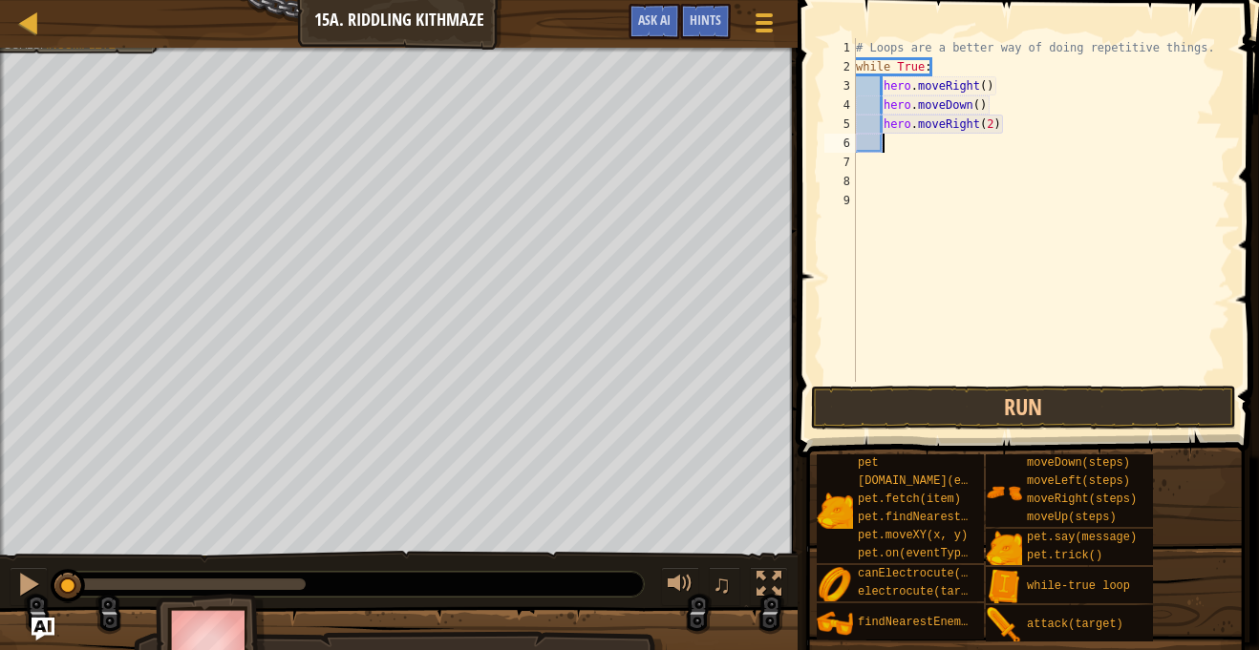
type textarea "h"
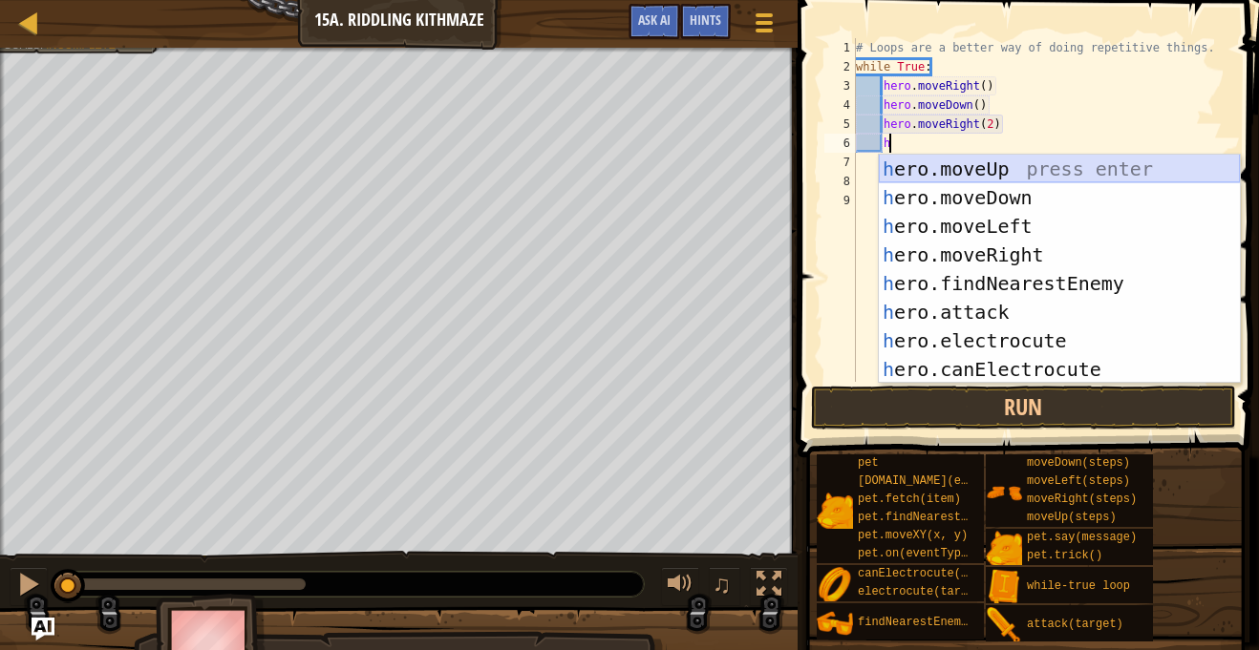
click at [961, 172] on div "h ero.moveUp press enter h ero.moveDown press enter h ero.moveLeft press enter …" at bounding box center [1058, 298] width 361 height 286
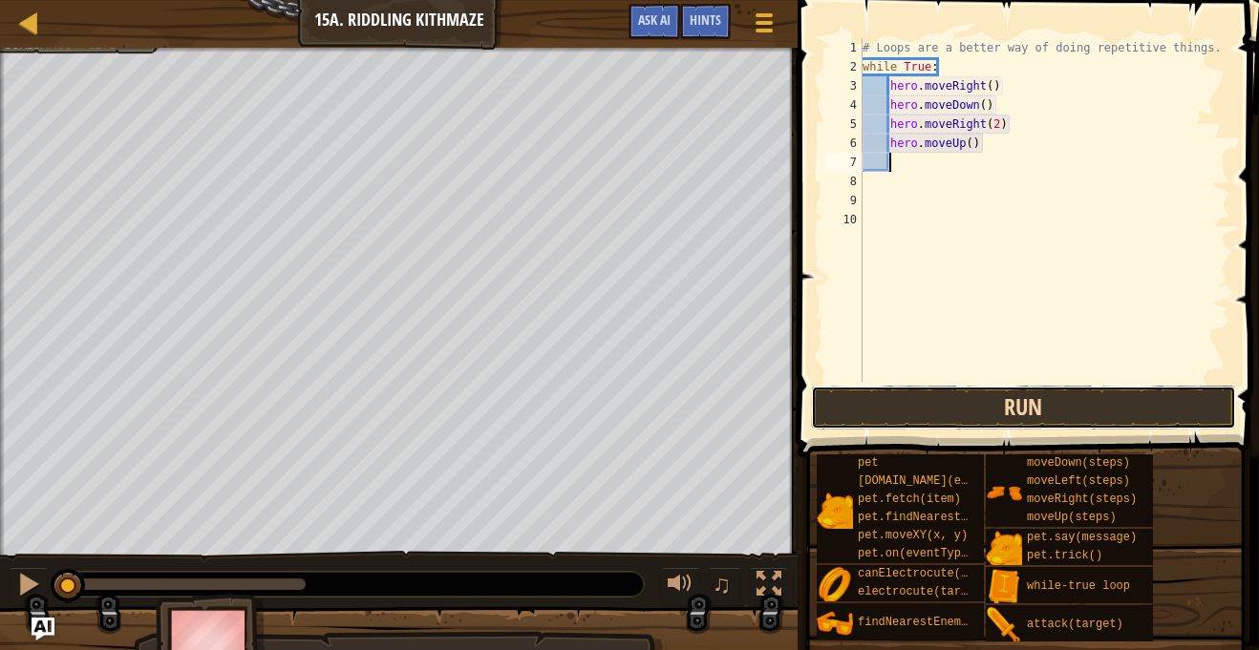
click at [1083, 405] on button "Run" at bounding box center [1023, 408] width 425 height 44
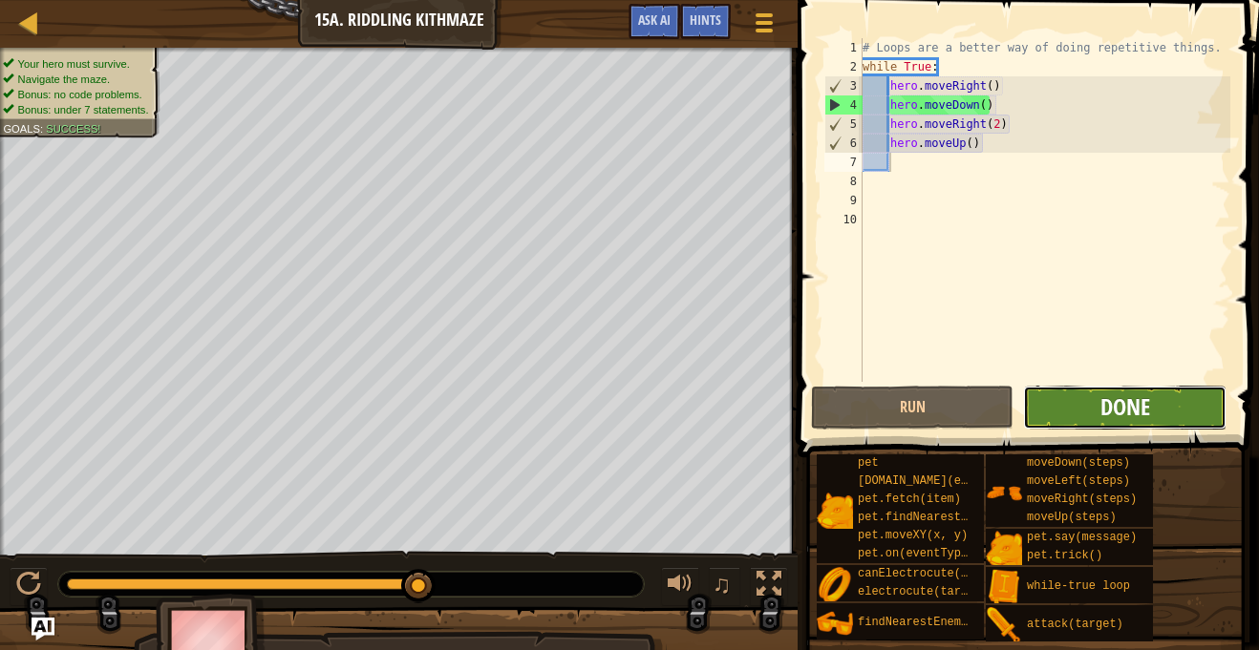
click at [1124, 391] on button "Done" at bounding box center [1124, 408] width 202 height 44
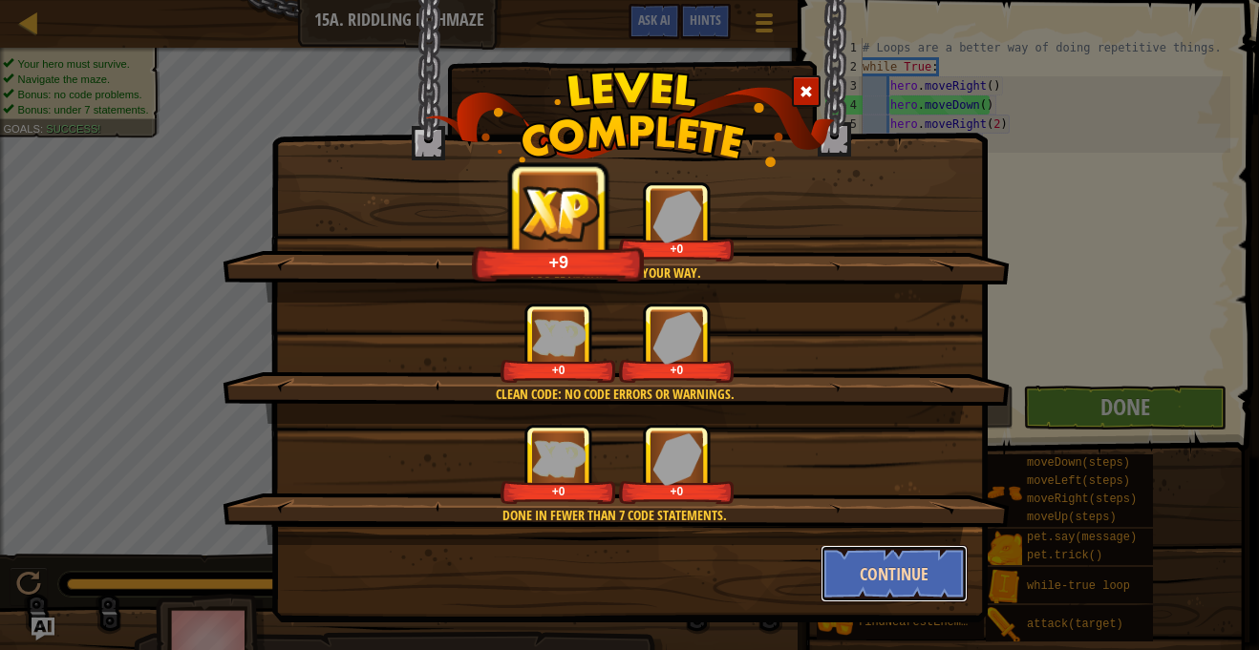
click at [878, 578] on button "Continue" at bounding box center [894, 573] width 148 height 57
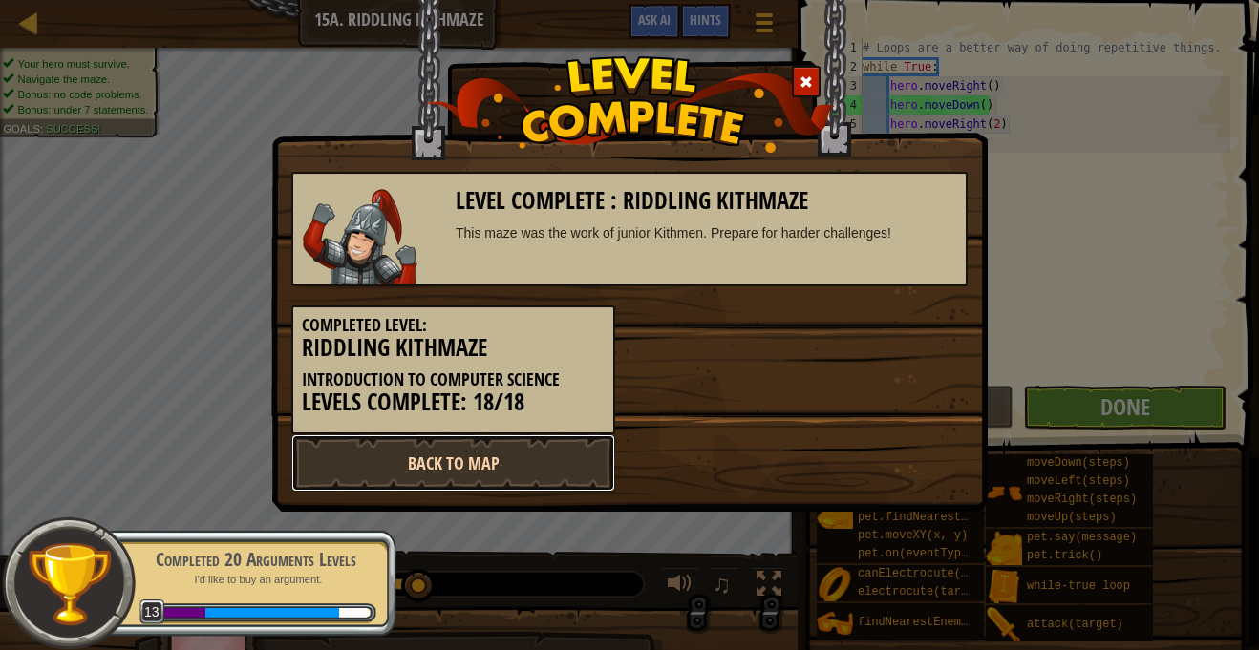
click at [452, 455] on link "Back to Map" at bounding box center [453, 462] width 324 height 57
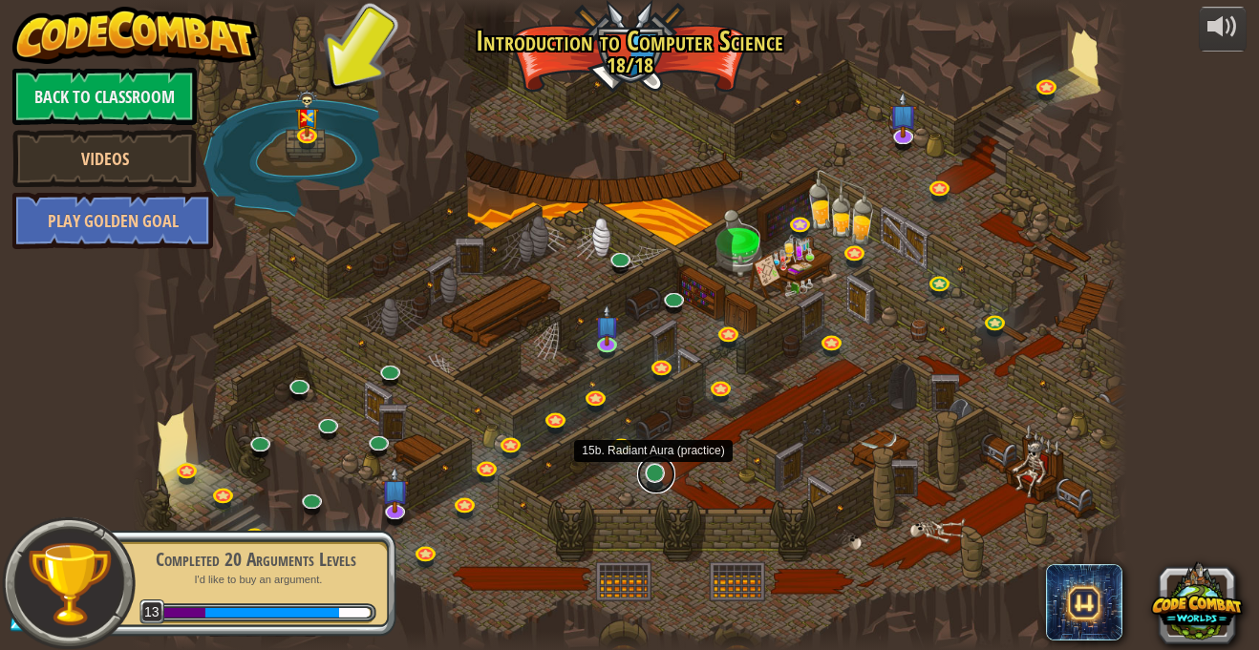
click at [652, 479] on link at bounding box center [656, 474] width 38 height 38
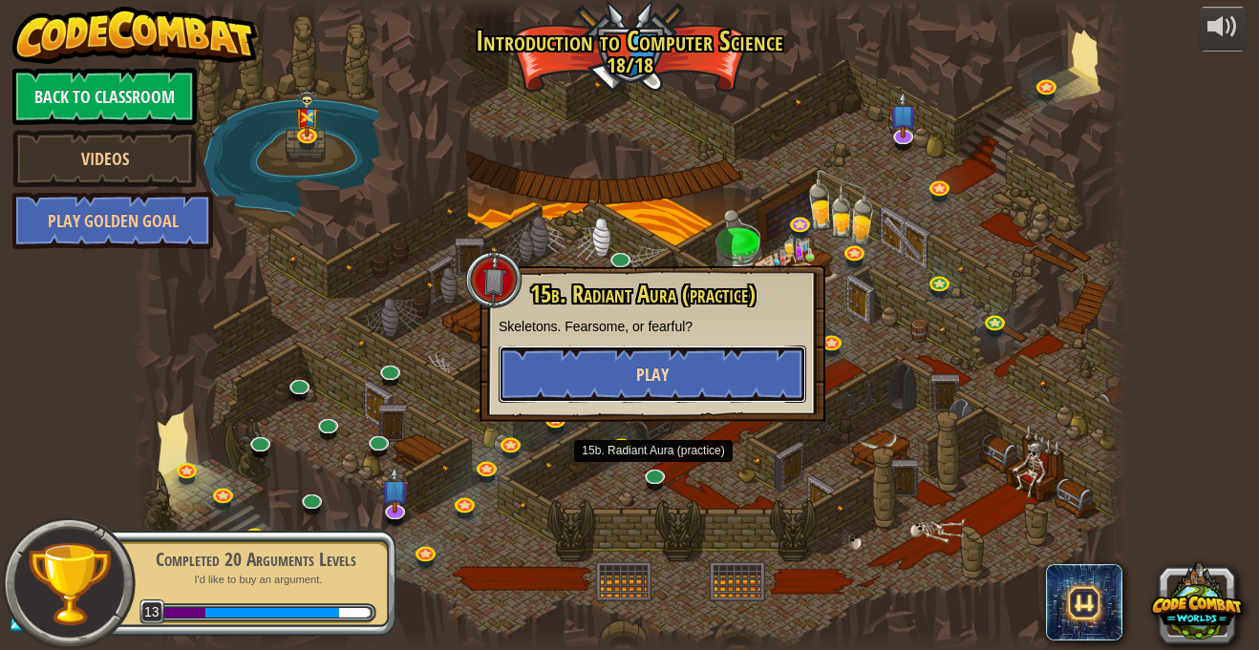
click at [580, 360] on button "Play" at bounding box center [651, 374] width 307 height 57
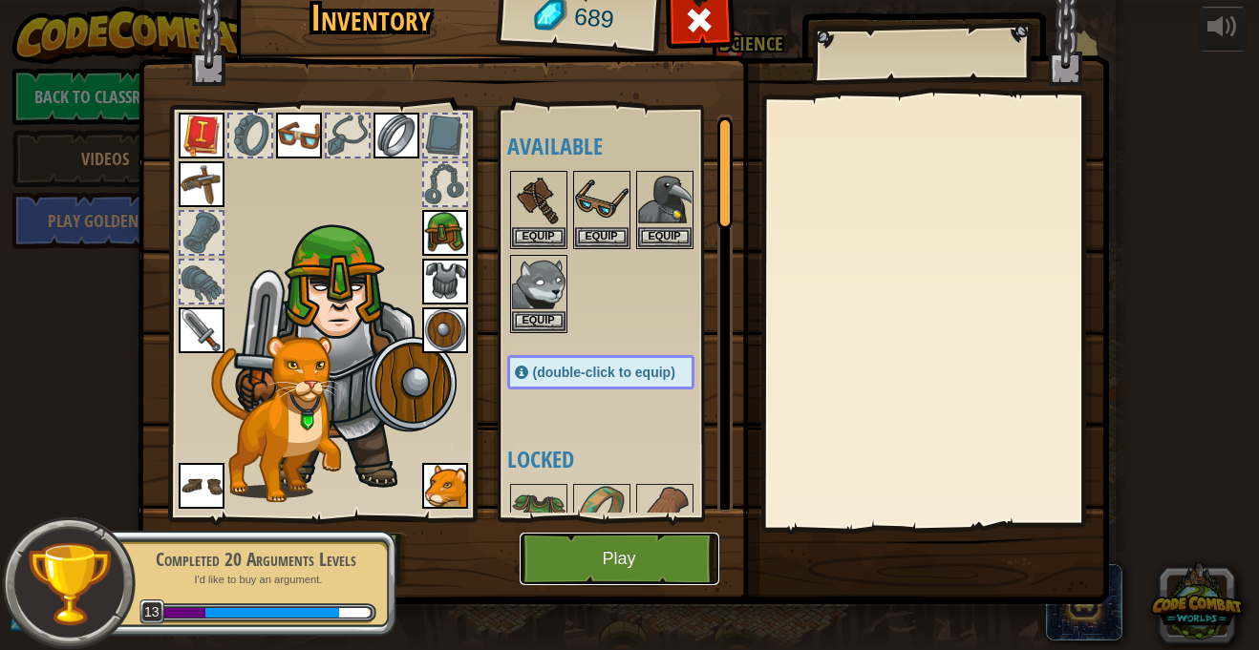
click at [581, 550] on button "Play" at bounding box center [619, 559] width 200 height 53
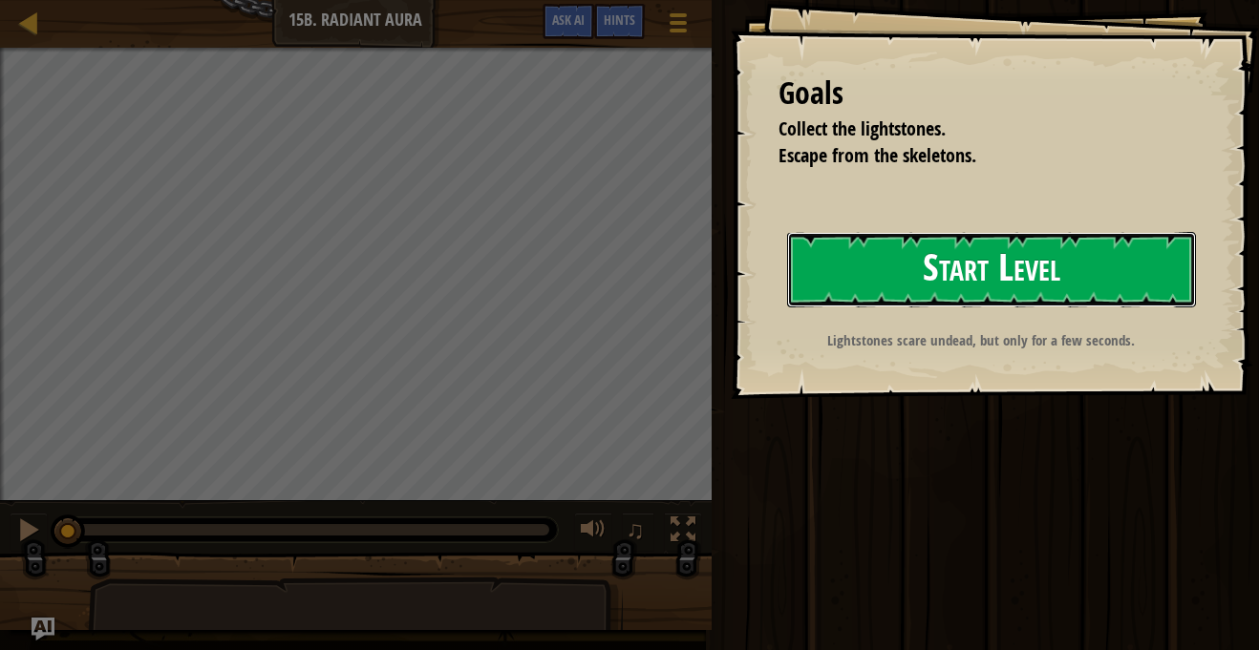
click at [970, 281] on button "Start Level" at bounding box center [991, 269] width 409 height 75
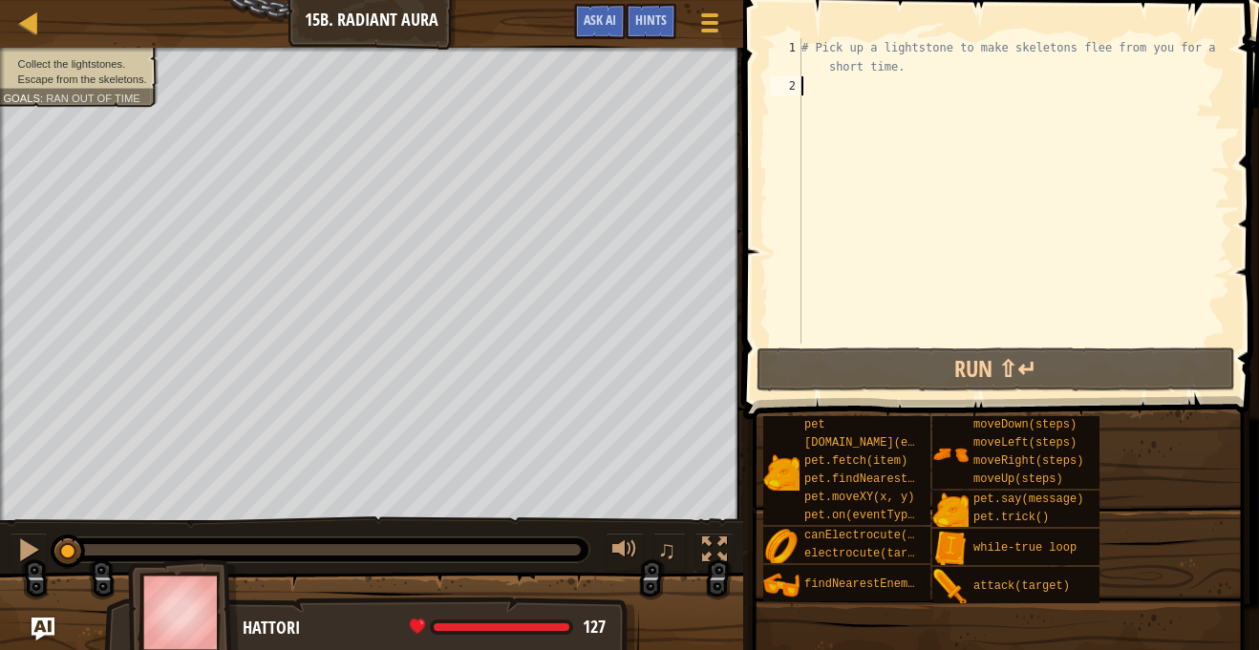
type textarea "h"
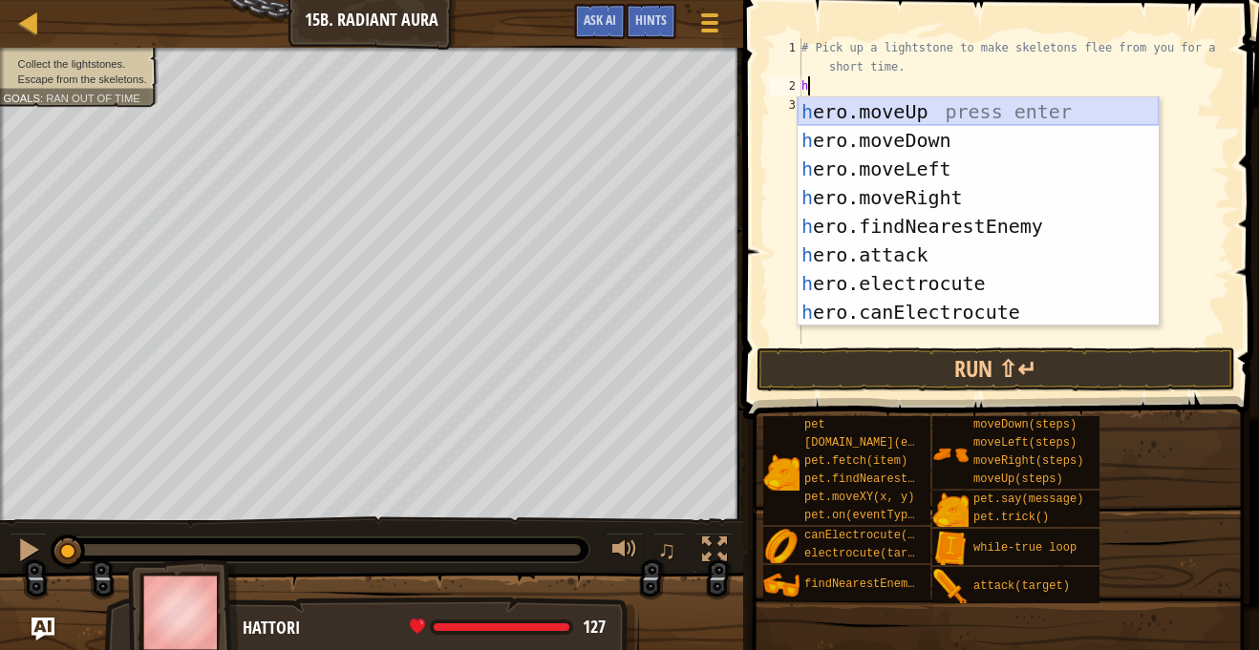
click at [927, 114] on div "h ero.moveUp press enter h ero.moveDown press enter h ero.moveLeft press enter …" at bounding box center [977, 240] width 361 height 286
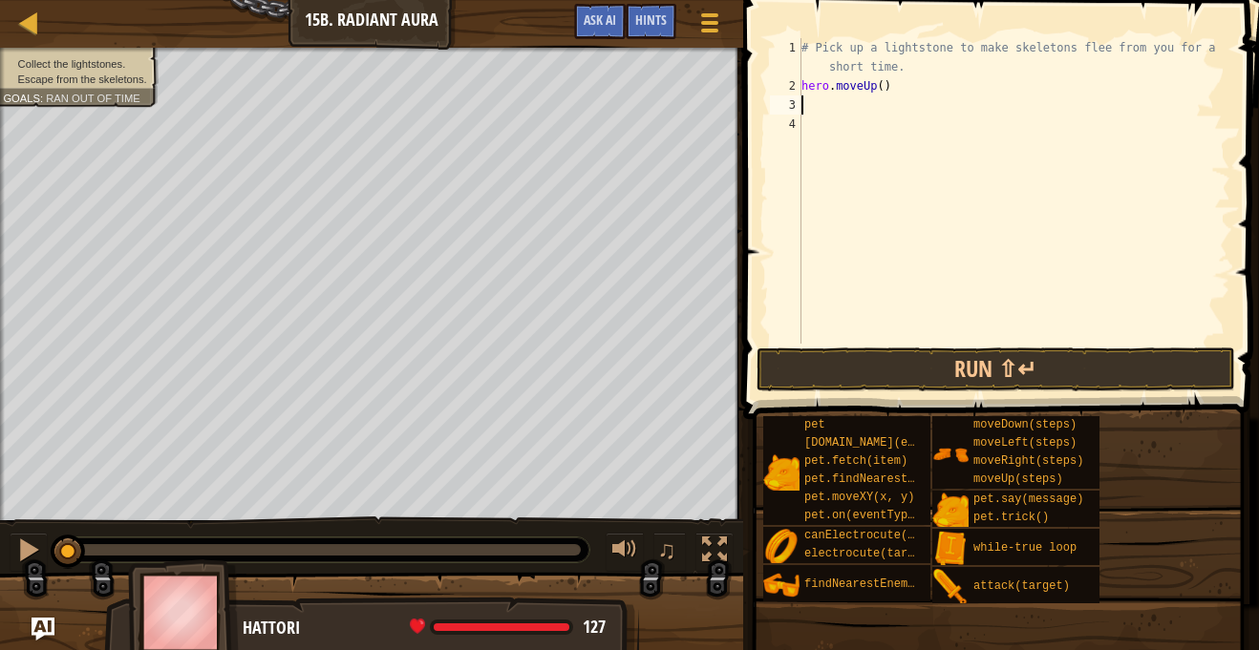
type textarea "h"
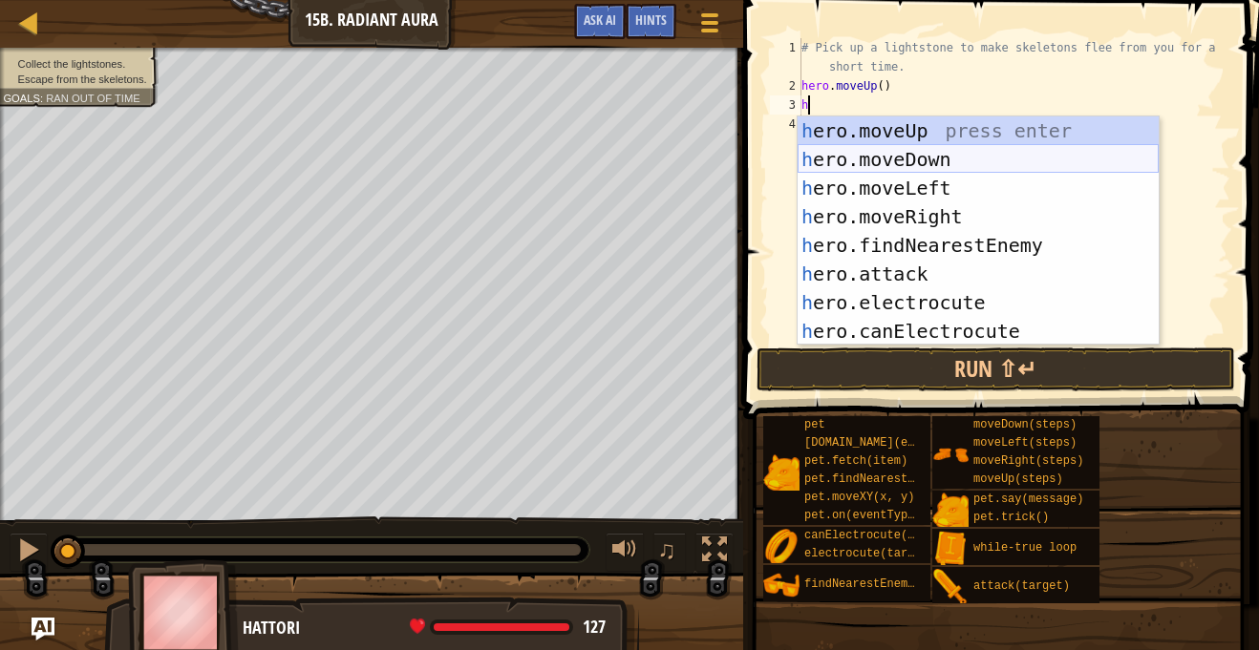
click at [931, 162] on div "h ero.moveUp press enter h ero.moveDown press enter h ero.moveLeft press enter …" at bounding box center [977, 259] width 361 height 286
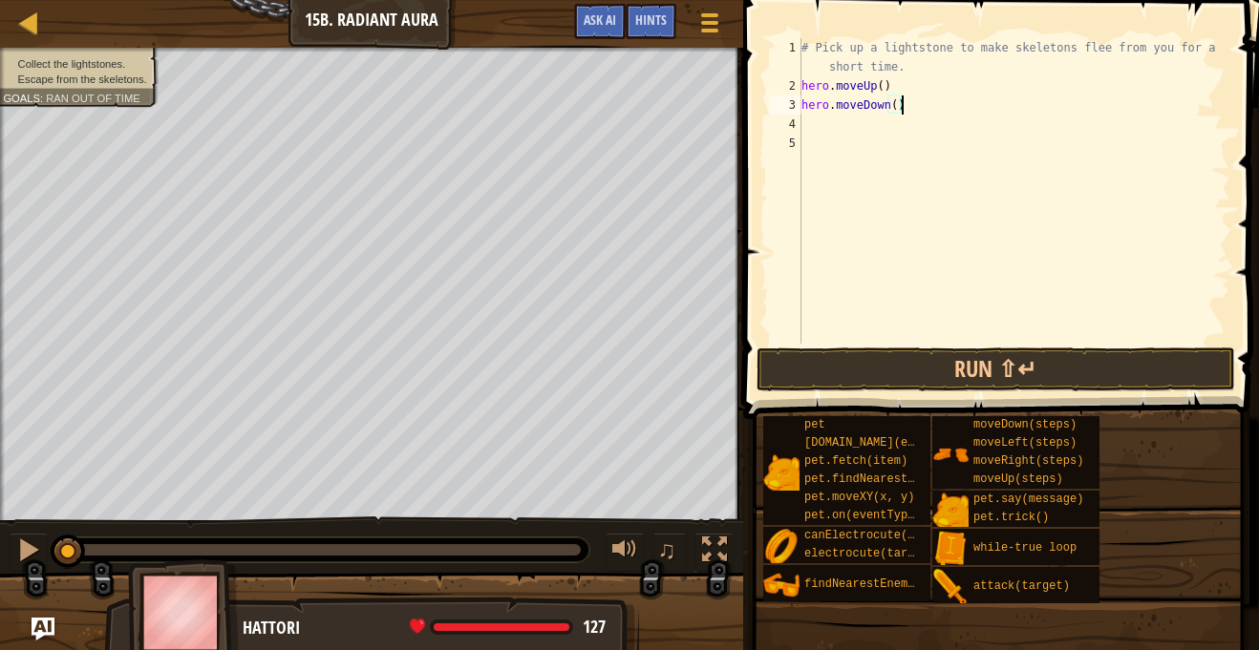
drag, startPoint x: 930, startPoint y: 110, endPoint x: 949, endPoint y: 115, distance: 19.7
click at [949, 115] on div "# Pick up a lightstone to make skeletons flee from you for a short time. hero .…" at bounding box center [1013, 219] width 433 height 363
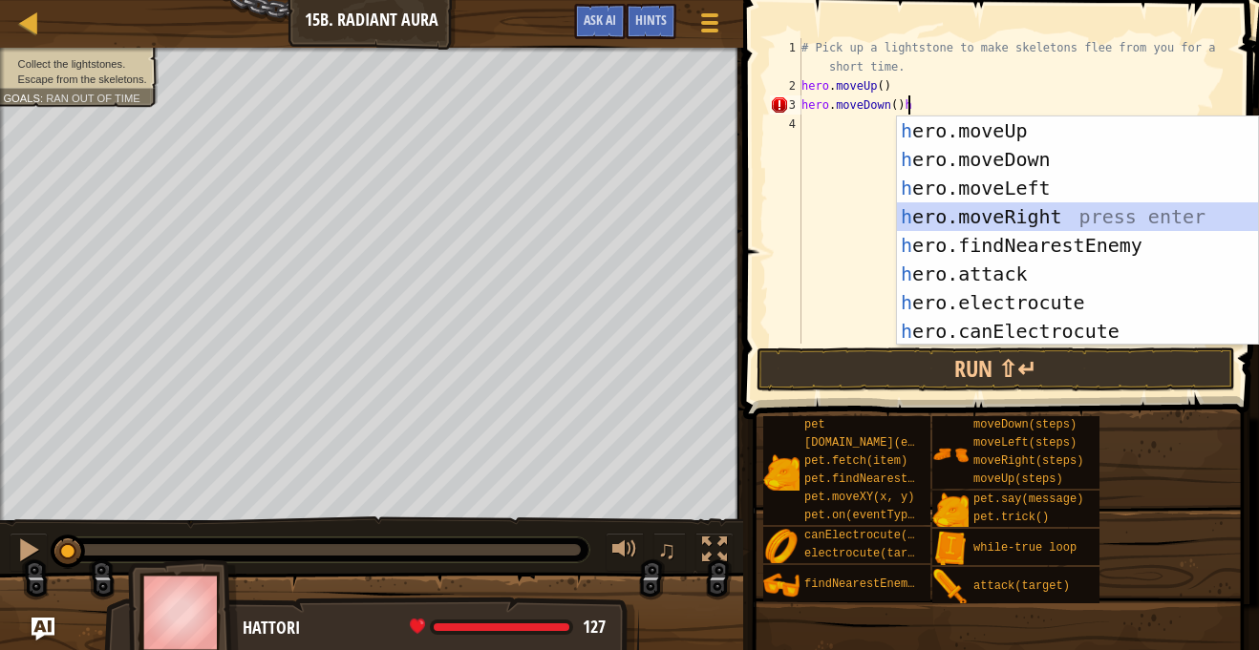
click at [1000, 214] on div "h ero.moveUp press enter h ero.moveDown press enter h ero.moveLeft press enter …" at bounding box center [1077, 259] width 361 height 286
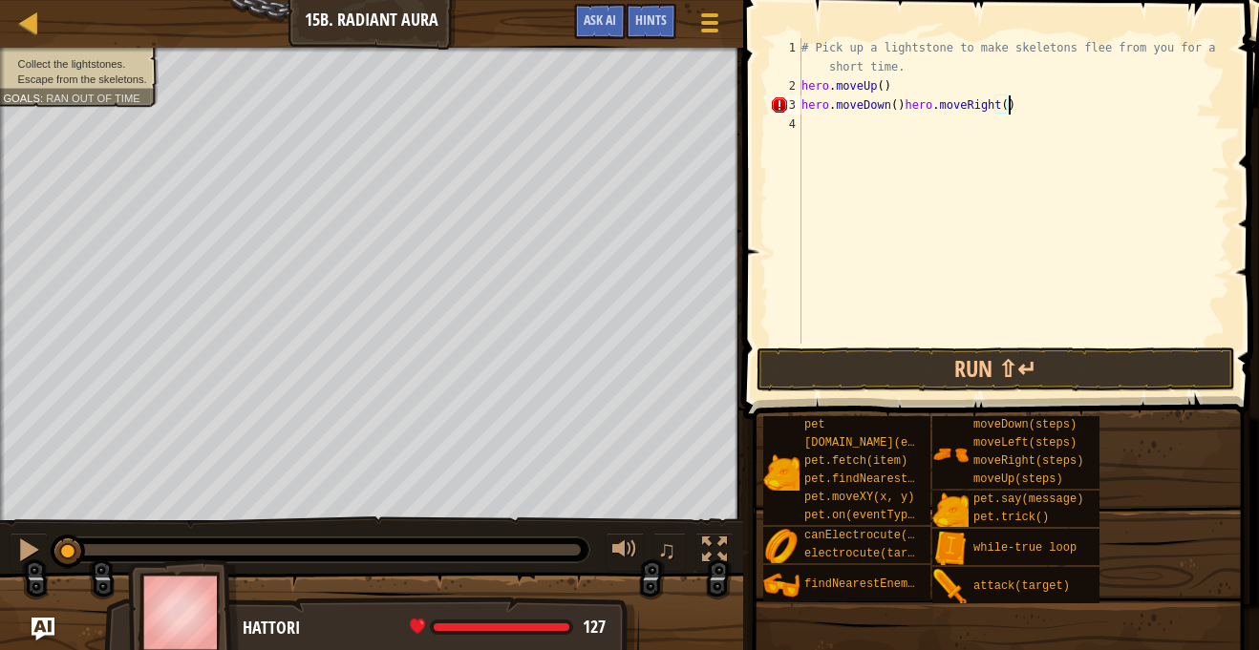
click at [1002, 110] on div "# Pick up a lightstone to make skeletons flee from you for a short time. hero .…" at bounding box center [1013, 219] width 433 height 363
type textarea "hero.moveDown()hero.moveRight(2)"
click at [945, 128] on div "# Pick up a lightstone to make skeletons flee from you for a short time. hero .…" at bounding box center [1013, 219] width 433 height 363
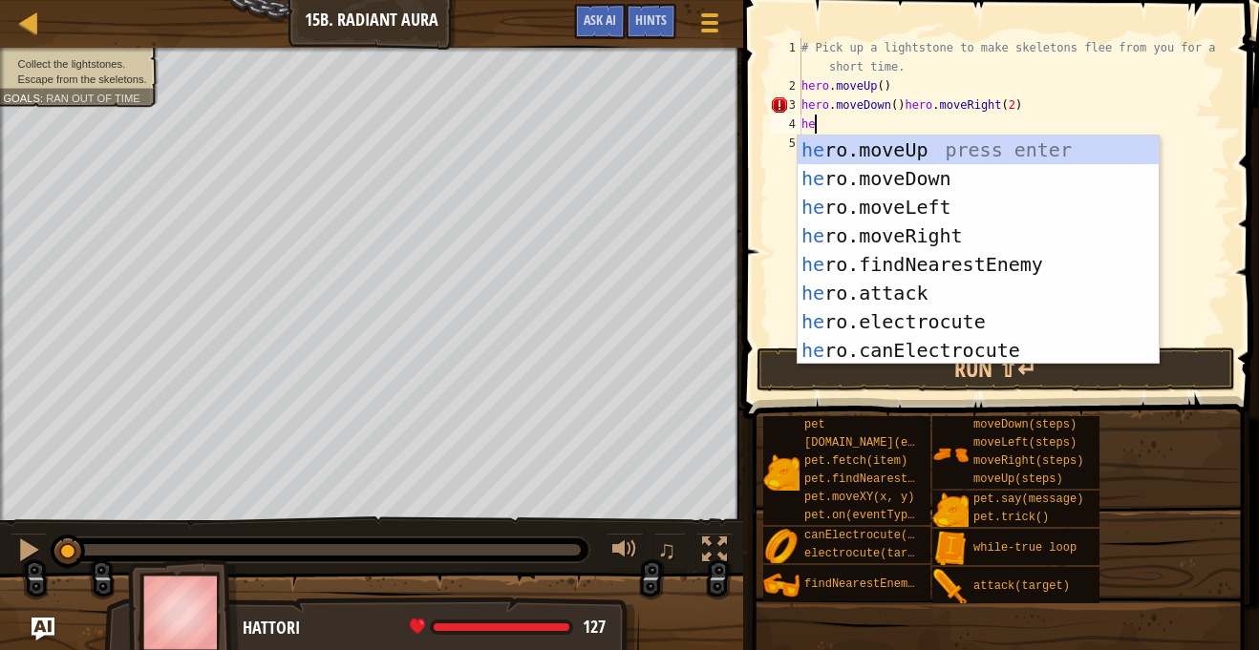
type textarea "her"
click at [938, 143] on div "her o.moveUp press enter her o.moveDown press enter her o.moveLeft press enter …" at bounding box center [977, 279] width 361 height 286
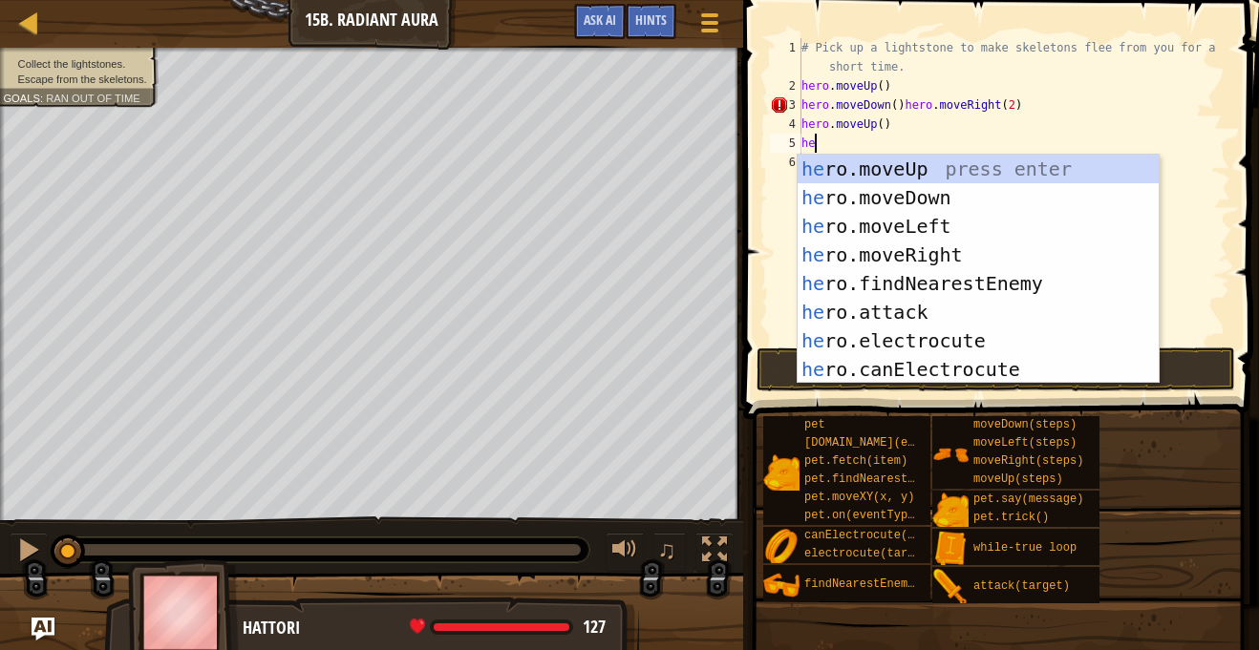
type textarea "her"
click at [942, 193] on div "her o.moveUp press enter her o.moveDown press enter her o.moveLeft press enter …" at bounding box center [977, 298] width 361 height 286
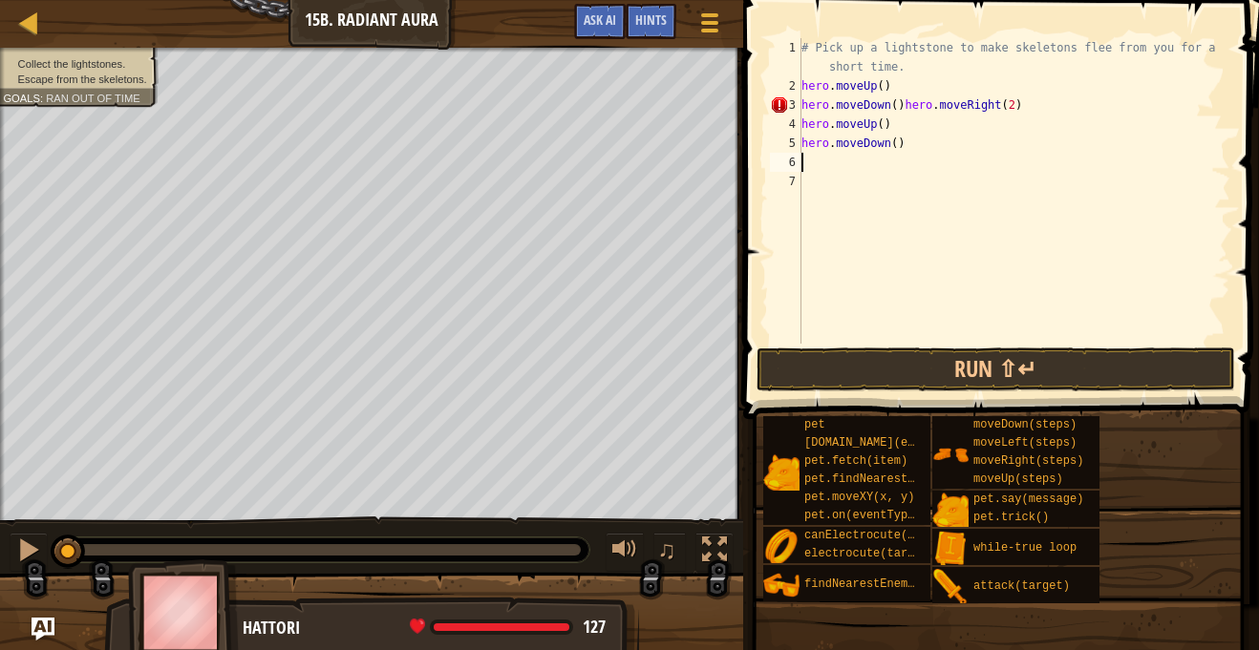
scroll to position [9, 0]
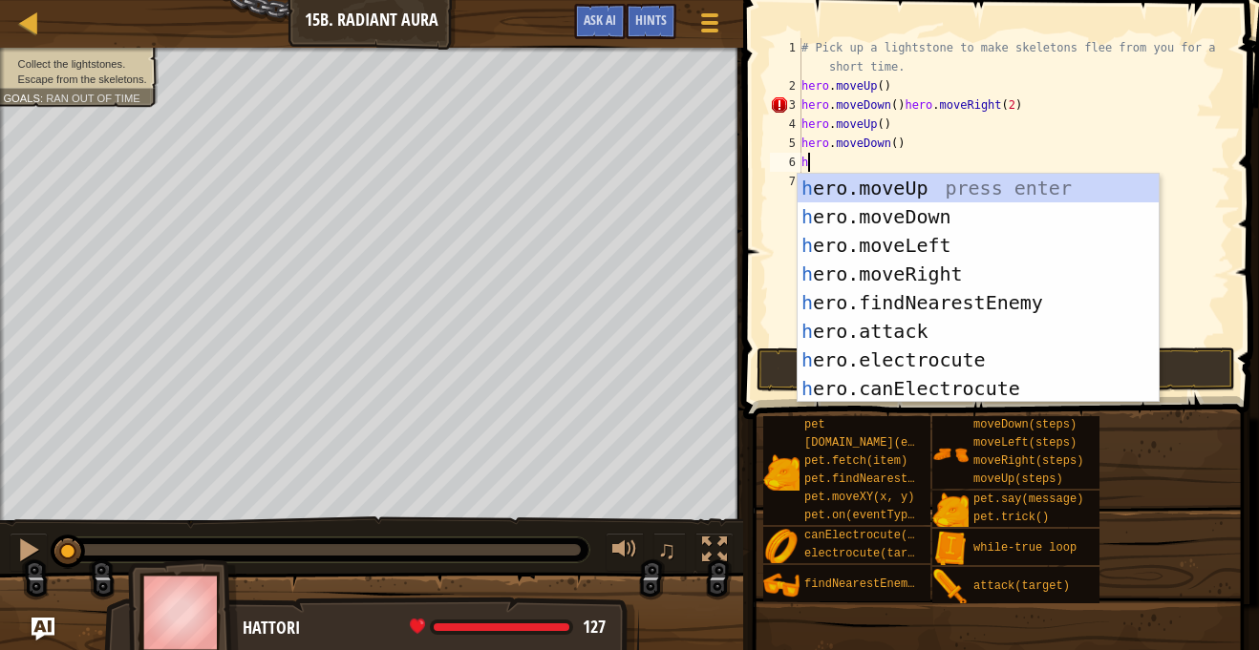
type textarea "her"
click at [895, 273] on div "her o.moveUp press enter her o.moveDown press enter her o.moveLeft press enter …" at bounding box center [977, 317] width 361 height 286
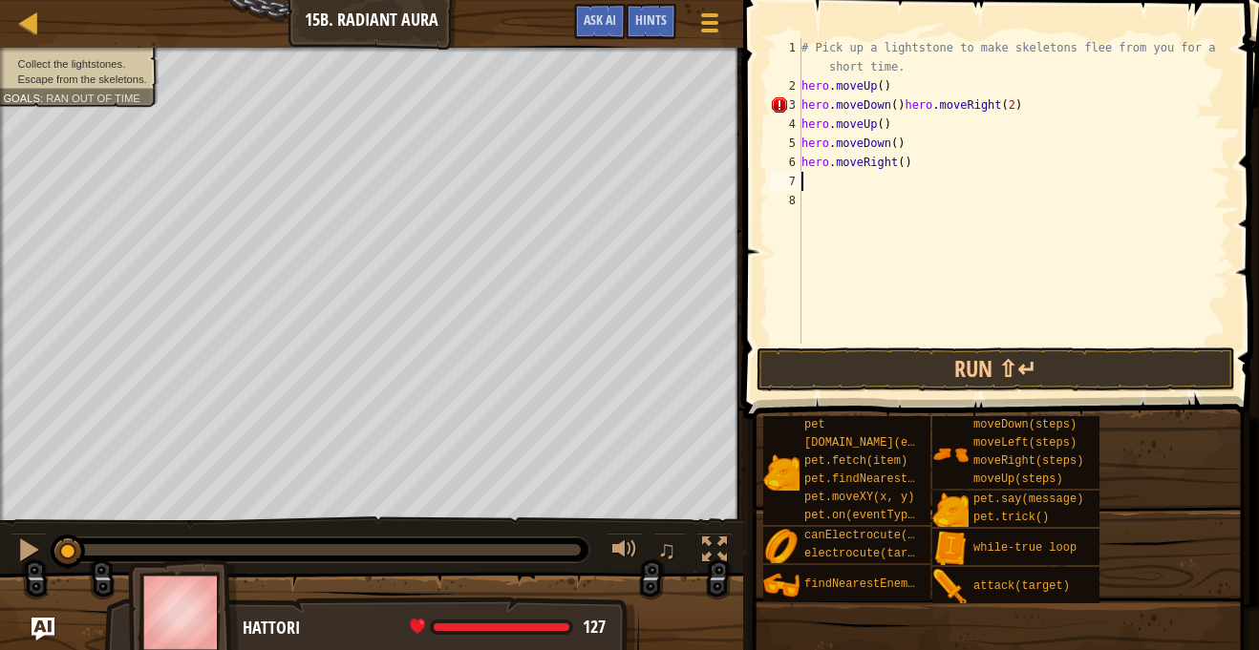
scroll to position [9, 0]
click at [902, 162] on div "# Pick up a lightstone to make skeletons flee from you for a short time. hero .…" at bounding box center [1013, 219] width 433 height 363
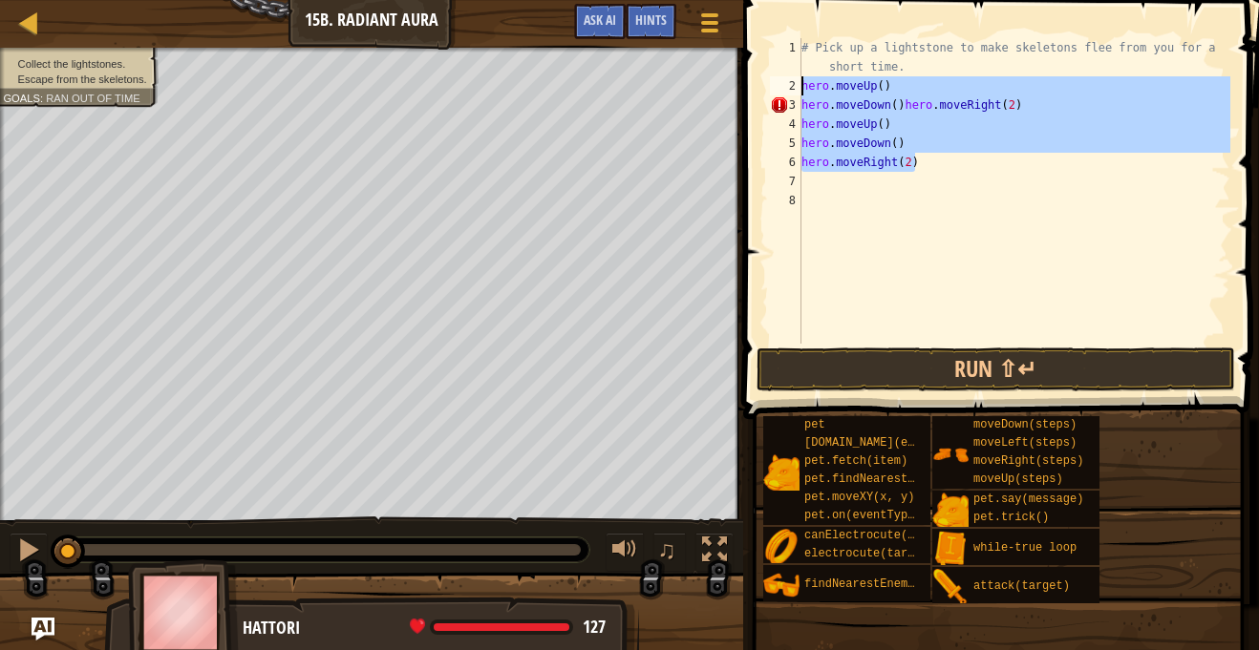
drag, startPoint x: 931, startPoint y: 163, endPoint x: 794, endPoint y: 81, distance: 160.2
click at [794, 81] on div "hero.moveRight(2) 1 2 3 4 5 6 7 8 # Pick up a lightstone to make skeletons flee…" at bounding box center [998, 191] width 464 height 306
type textarea "hero.moveUp() hero.moveDown()hero.moveRight(2)"
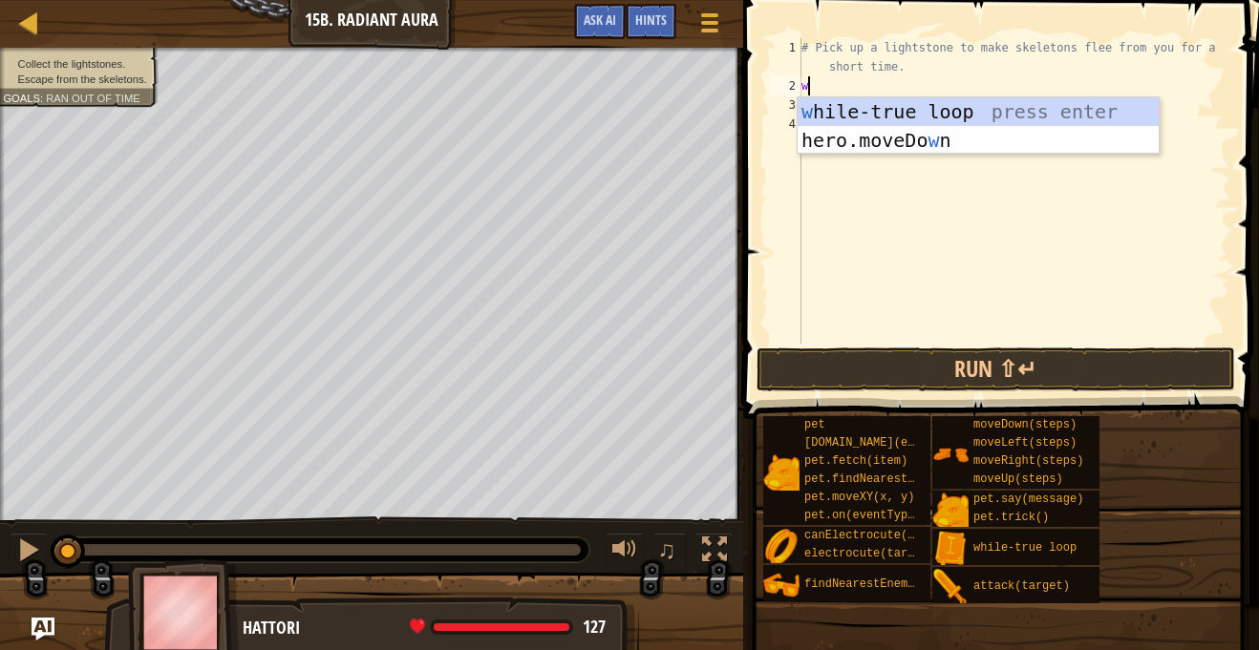
type textarea "wh"
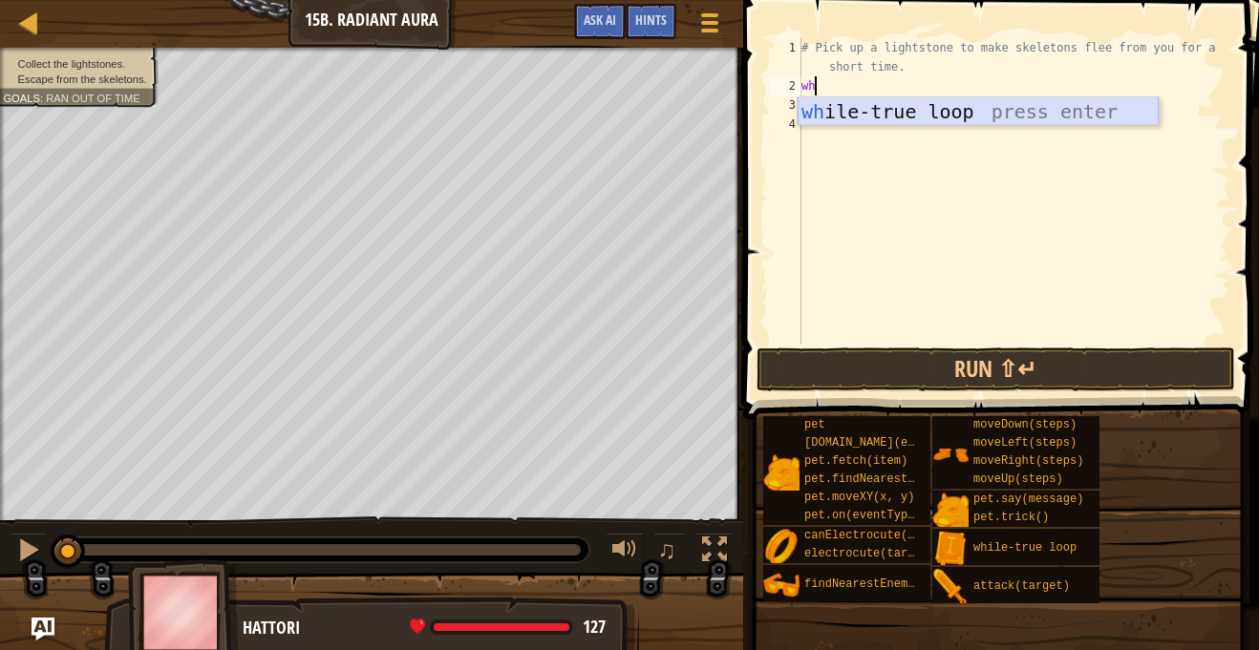
click at [854, 116] on div "wh ile-true loop press enter" at bounding box center [977, 140] width 361 height 86
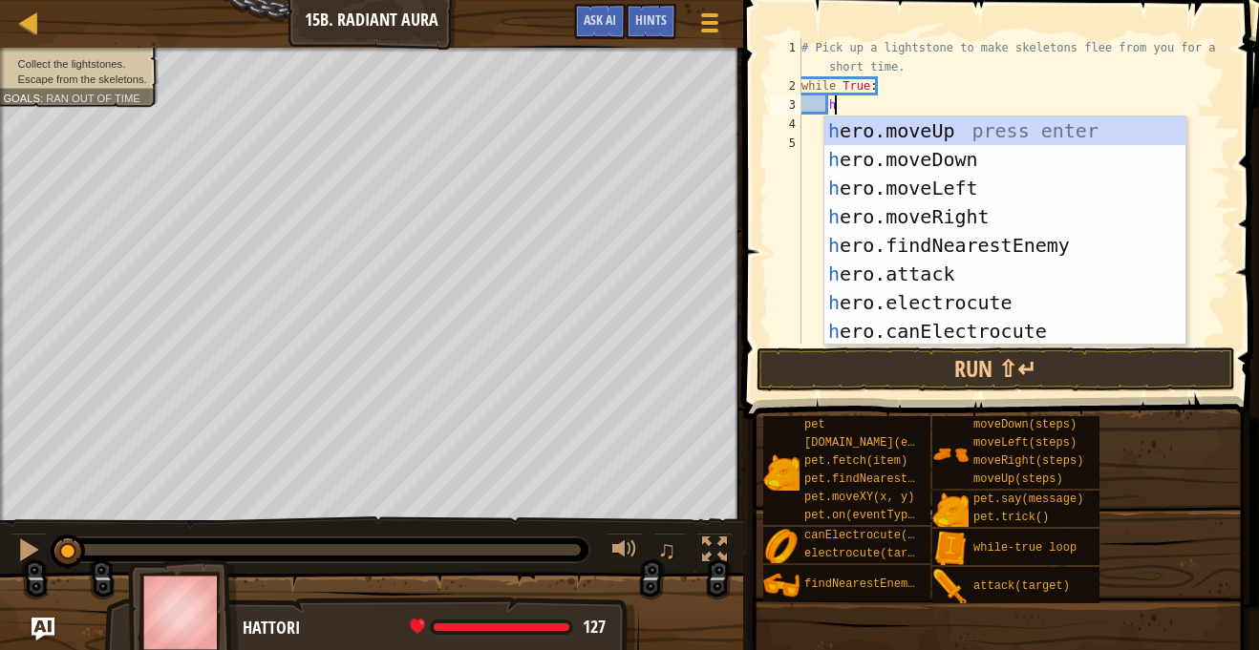
scroll to position [9, 6]
type textarea "her"
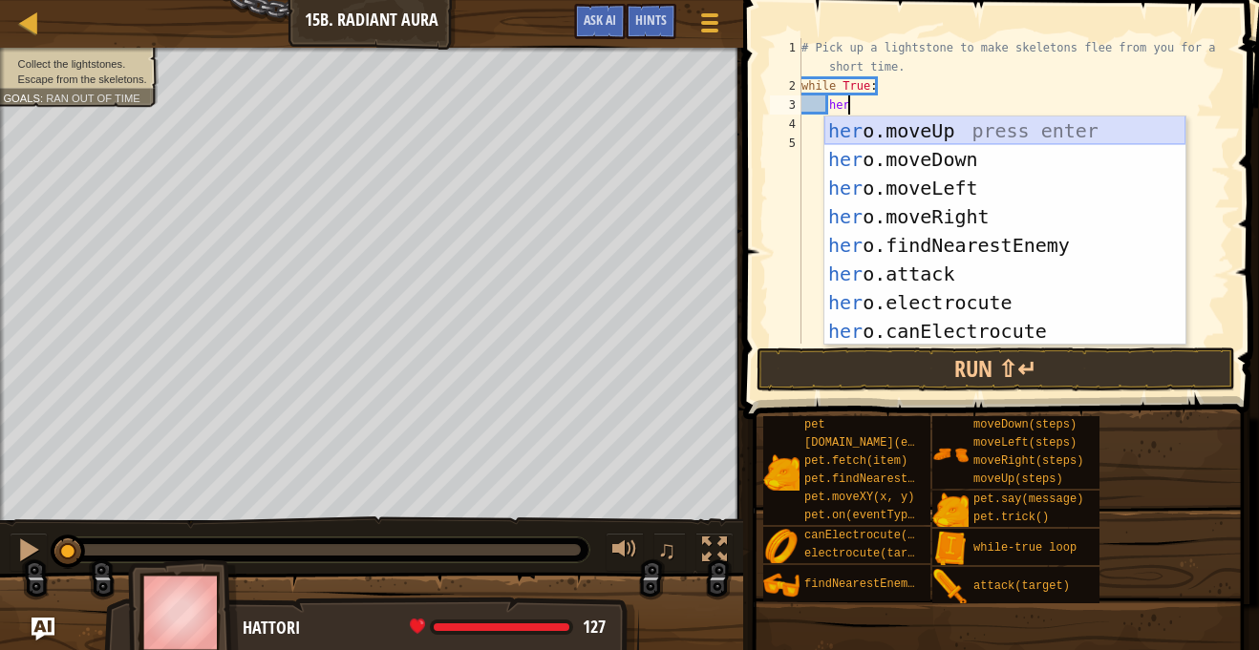
click at [888, 129] on div "her o.moveUp press enter her o.moveDown press enter her o.moveLeft press enter …" at bounding box center [1004, 259] width 361 height 286
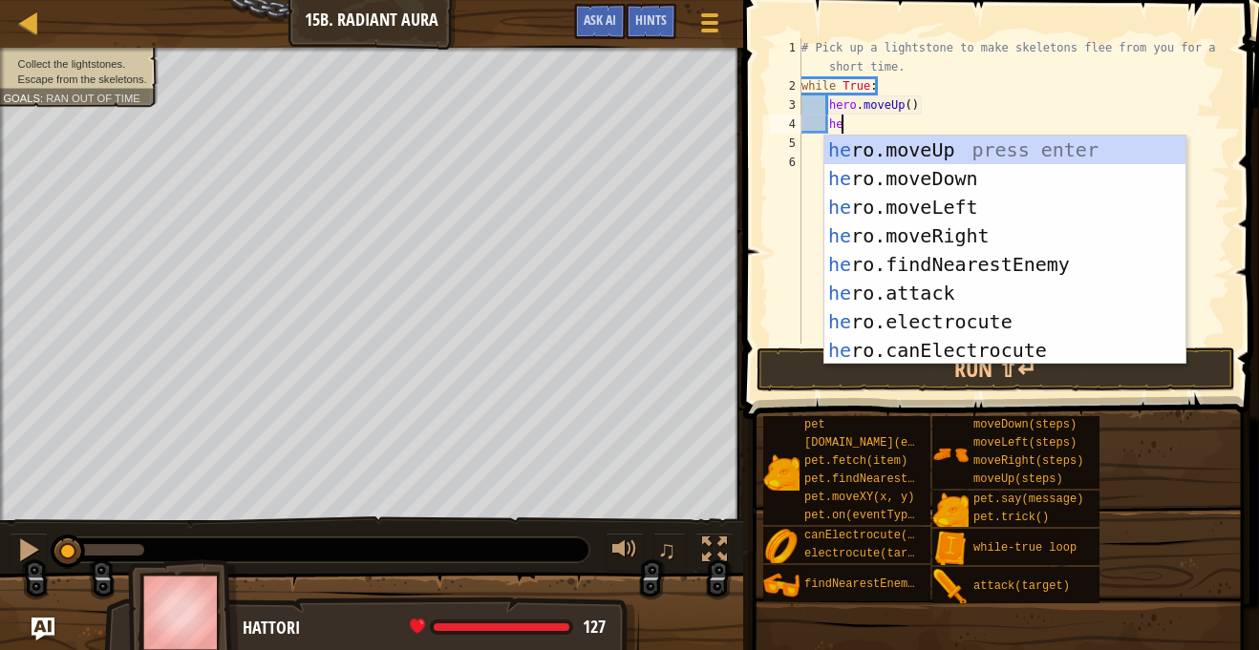
type textarea "her"
click at [931, 169] on div "her o.moveUp press enter her o.moveDown press enter her o.moveLeft press enter …" at bounding box center [1004, 279] width 361 height 286
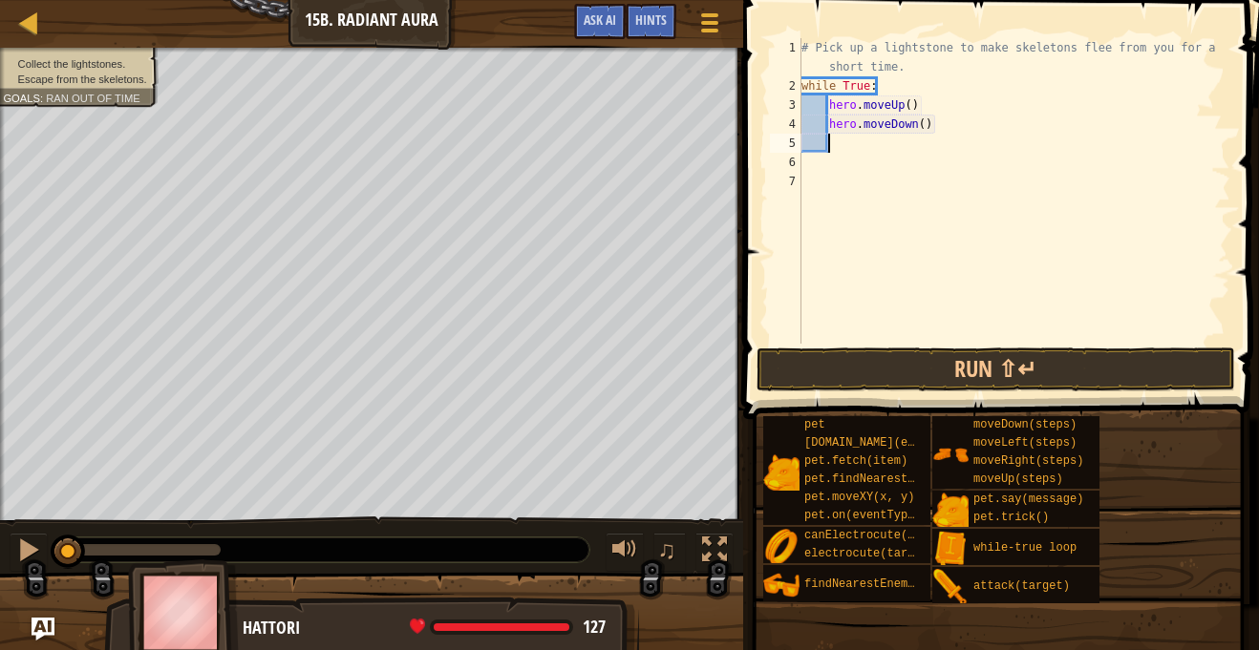
type textarea "g"
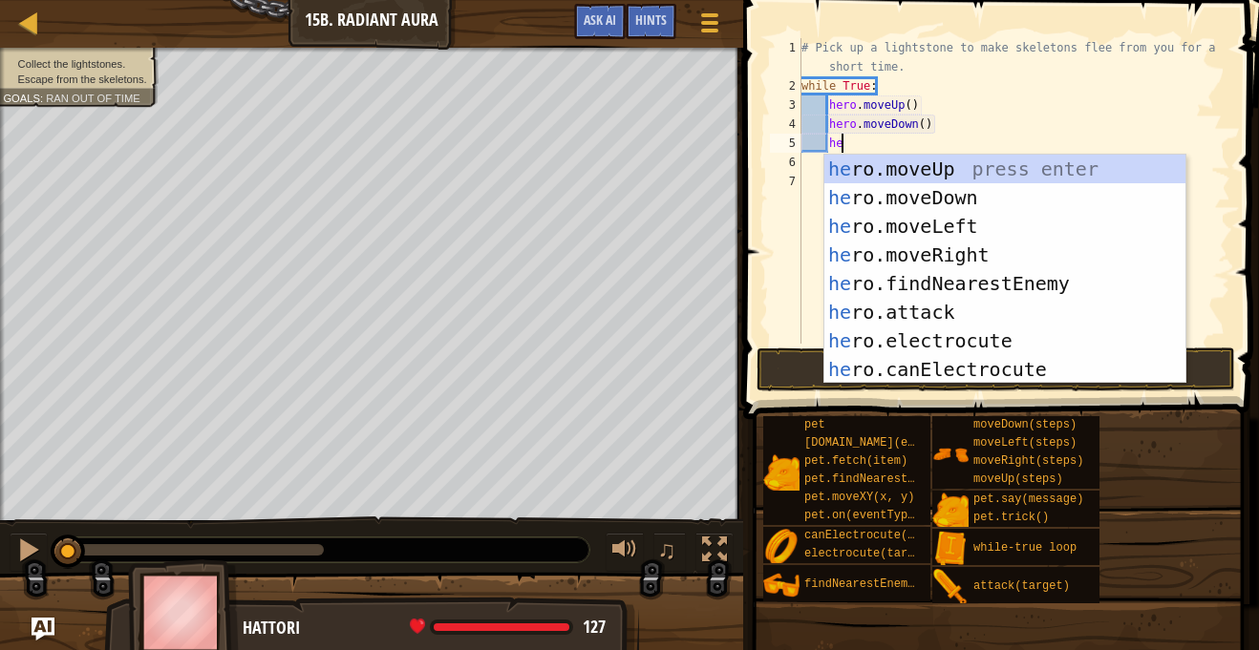
type textarea "her"
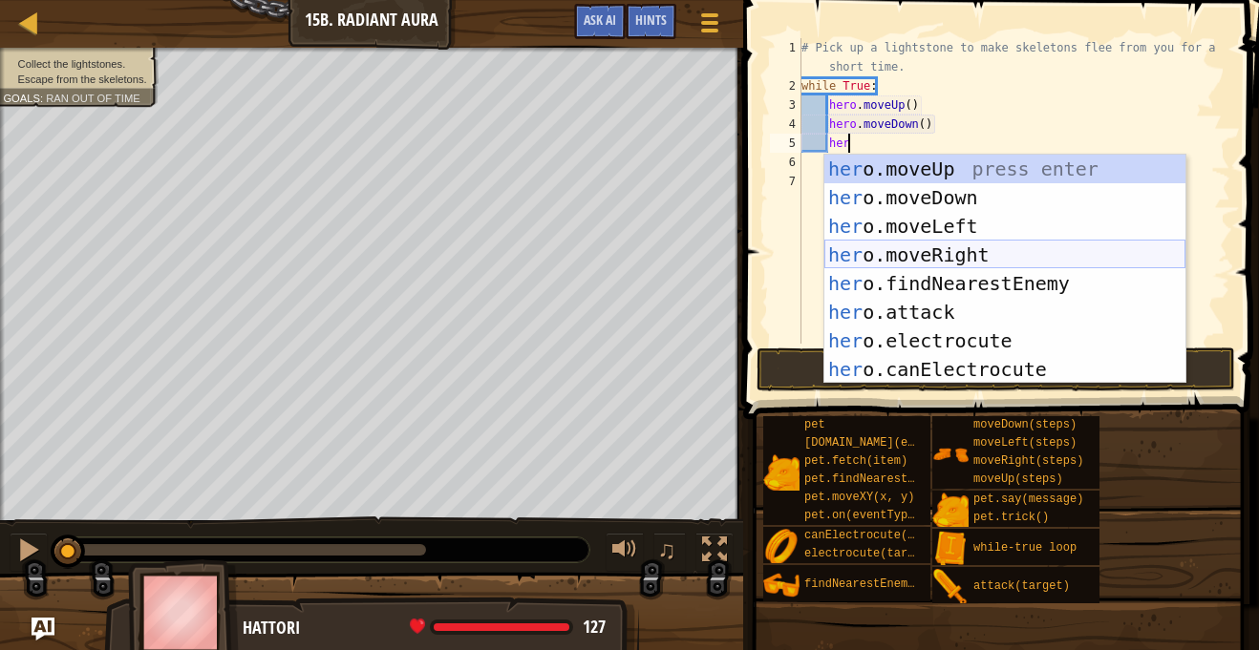
click at [999, 257] on div "her o.moveUp press enter her o.moveDown press enter her o.moveLeft press enter …" at bounding box center [1004, 298] width 361 height 286
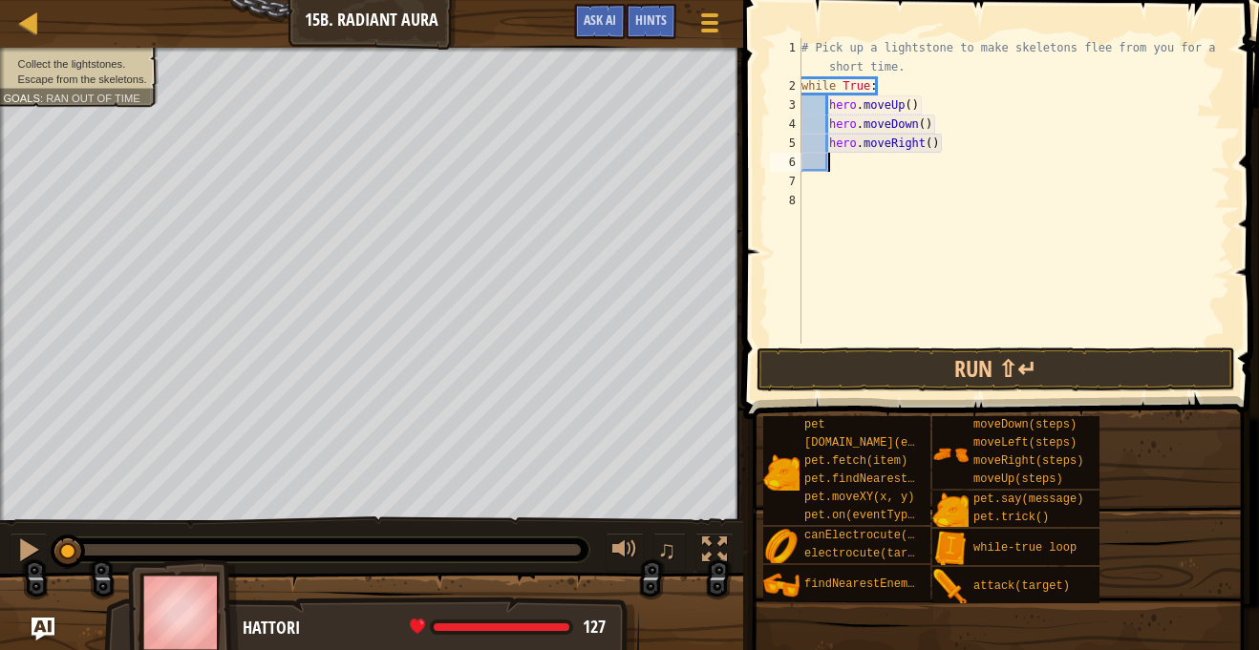
click at [929, 146] on div "# Pick up a lightstone to make skeletons flee from you for a short time. while …" at bounding box center [1013, 219] width 433 height 363
type textarea "hero.moveRight(2)"
click at [996, 363] on button "Run ⇧↵" at bounding box center [995, 370] width 478 height 44
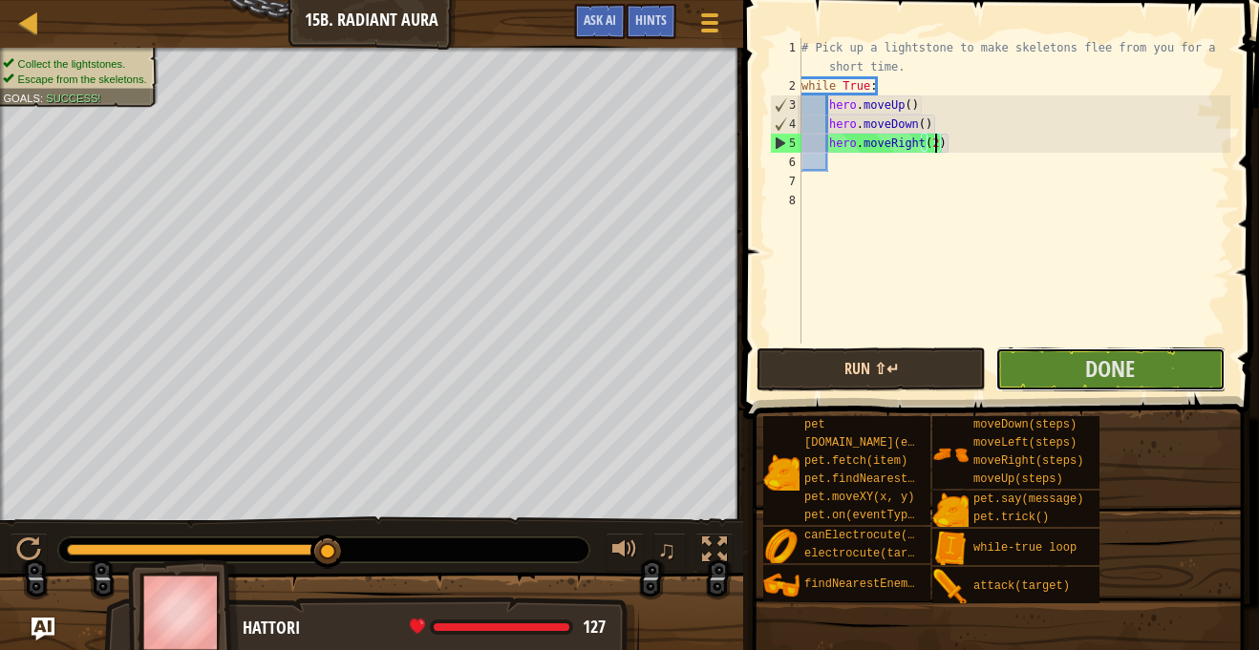
click at [996, 363] on button "Done" at bounding box center [1109, 370] width 229 height 44
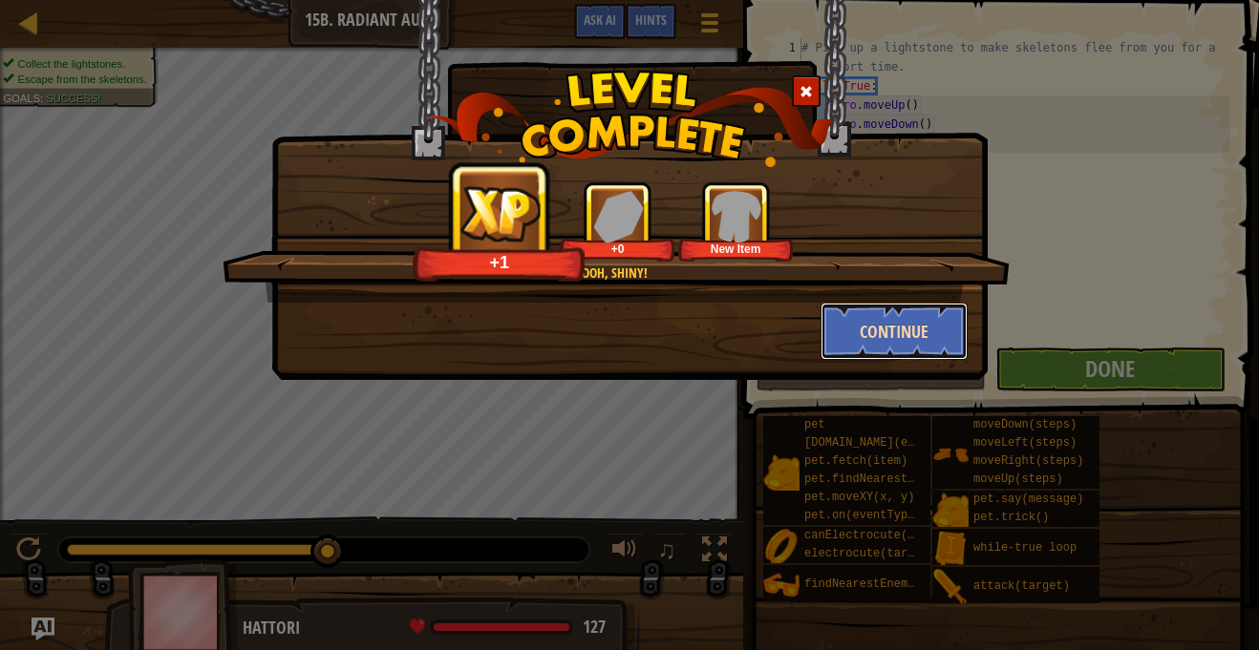
click at [882, 344] on button "Continue" at bounding box center [894, 331] width 148 height 57
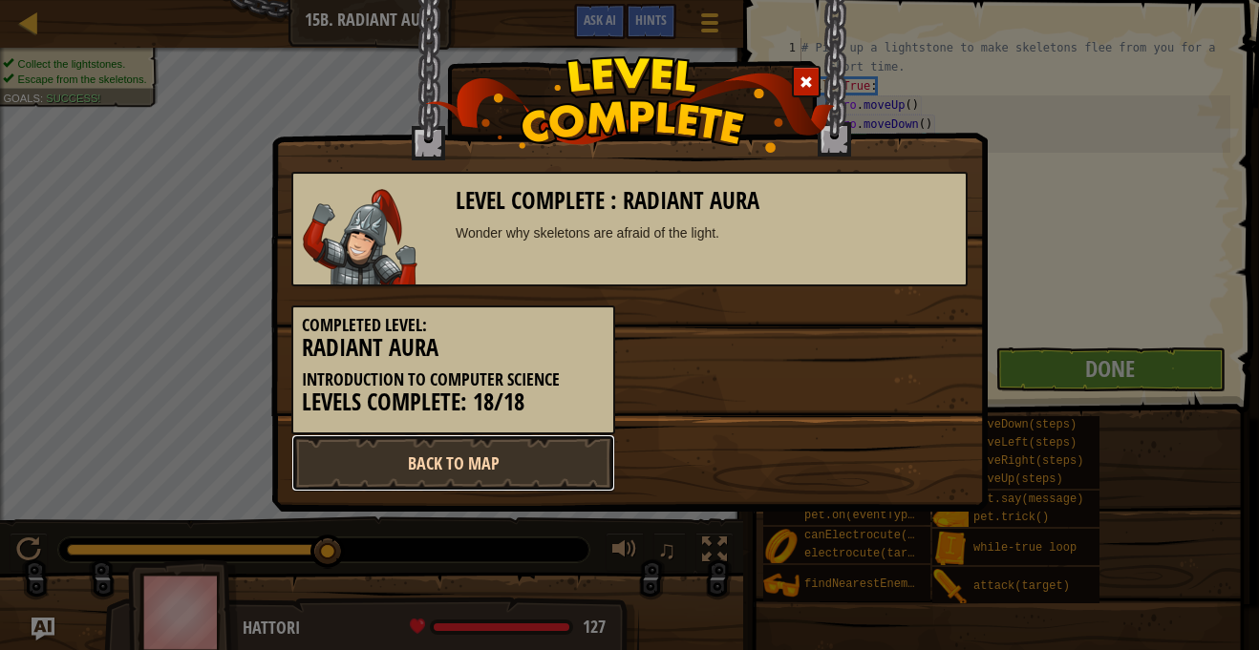
click at [526, 458] on link "Back to Map" at bounding box center [453, 462] width 324 height 57
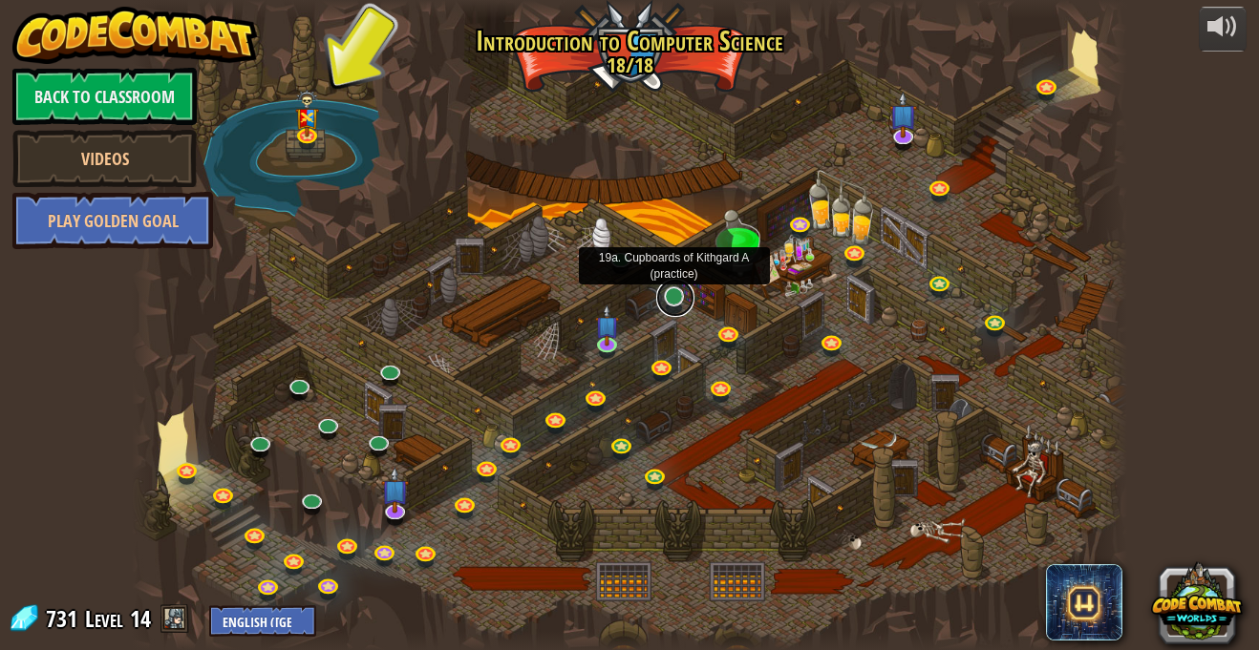
click at [669, 303] on link at bounding box center [675, 298] width 38 height 38
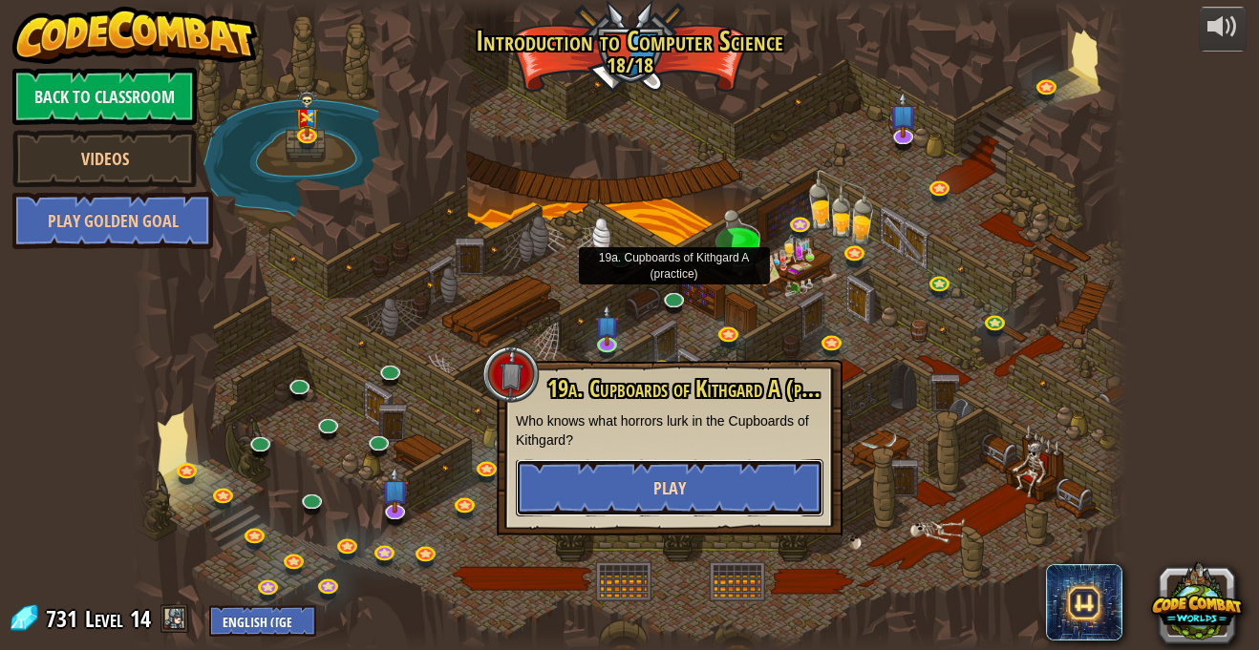
click at [742, 491] on button "Play" at bounding box center [669, 487] width 307 height 57
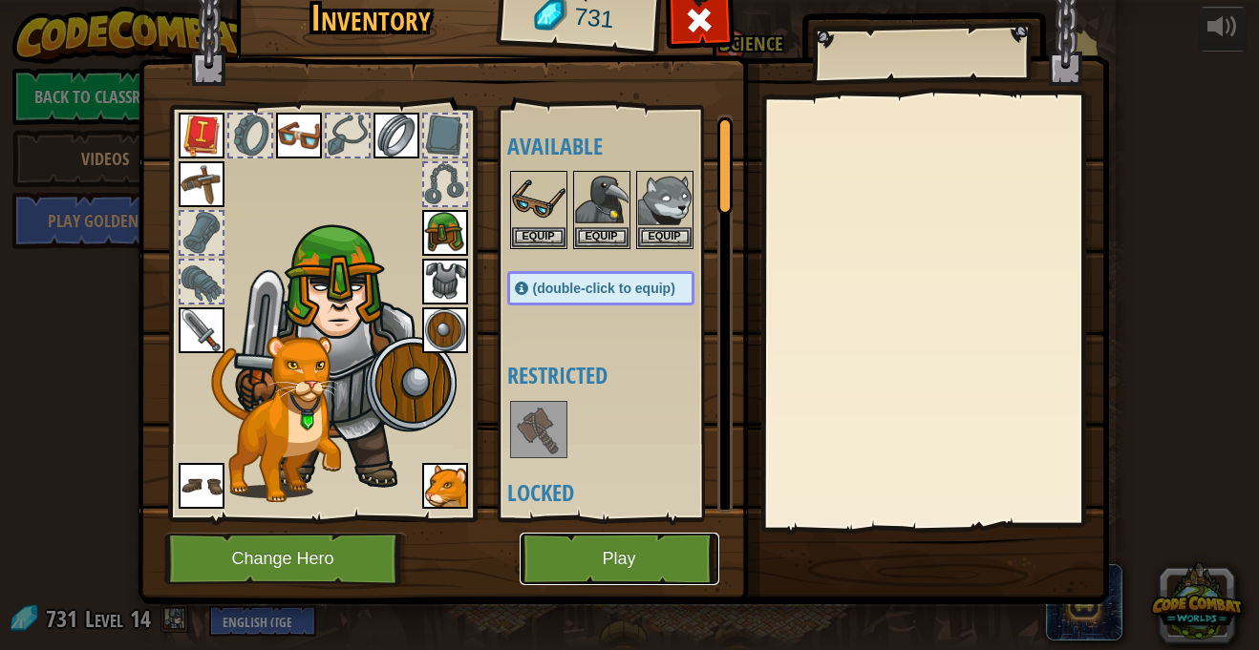
click at [573, 566] on button "Play" at bounding box center [619, 559] width 200 height 53
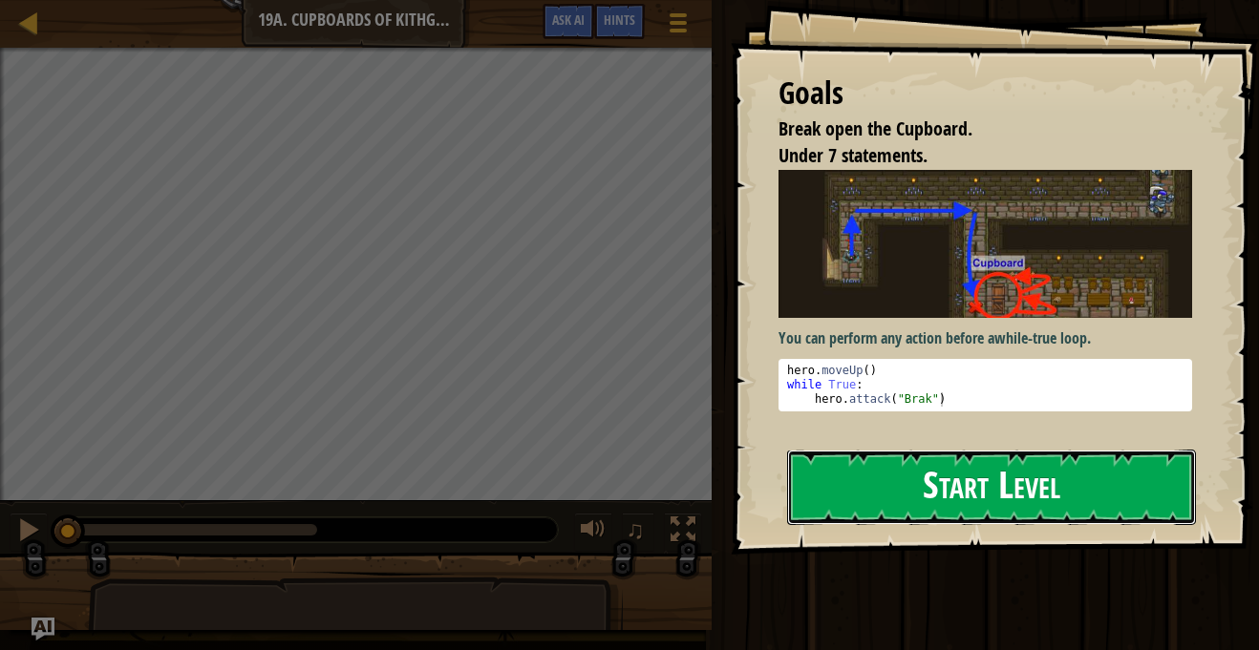
click at [883, 478] on button "Start Level" at bounding box center [991, 487] width 409 height 75
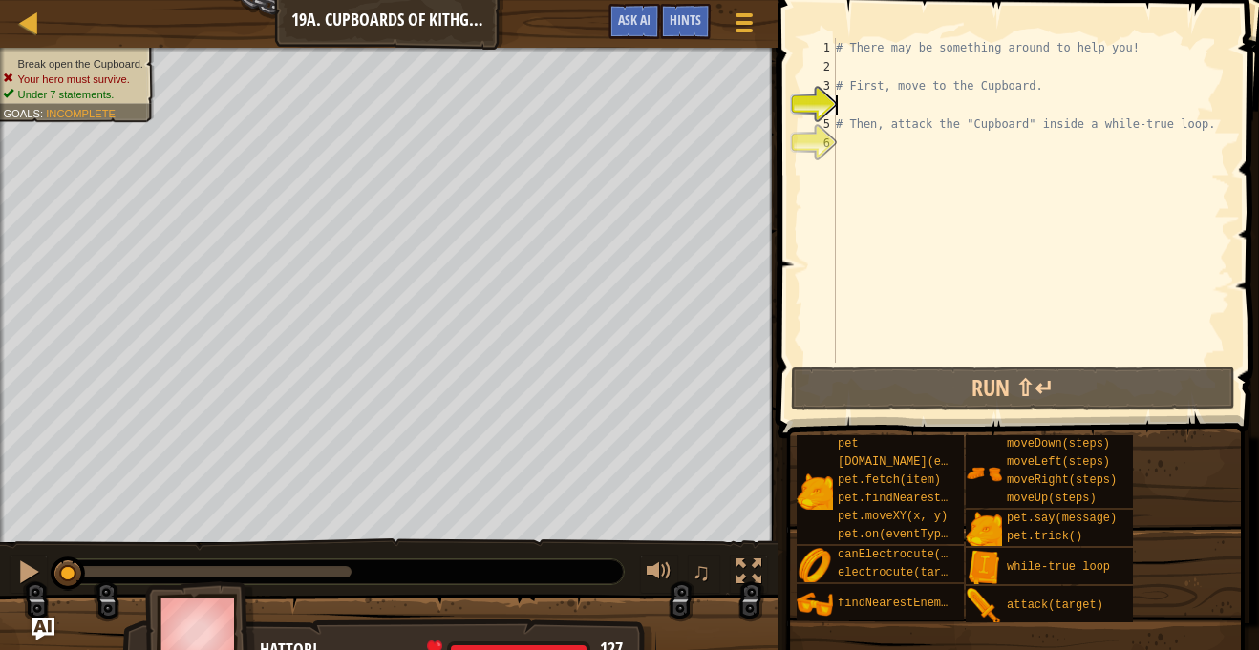
click at [919, 148] on div "# There may be something around to help you! # First, move to the Cupboard. # T…" at bounding box center [1031, 219] width 398 height 363
type textarea "h"
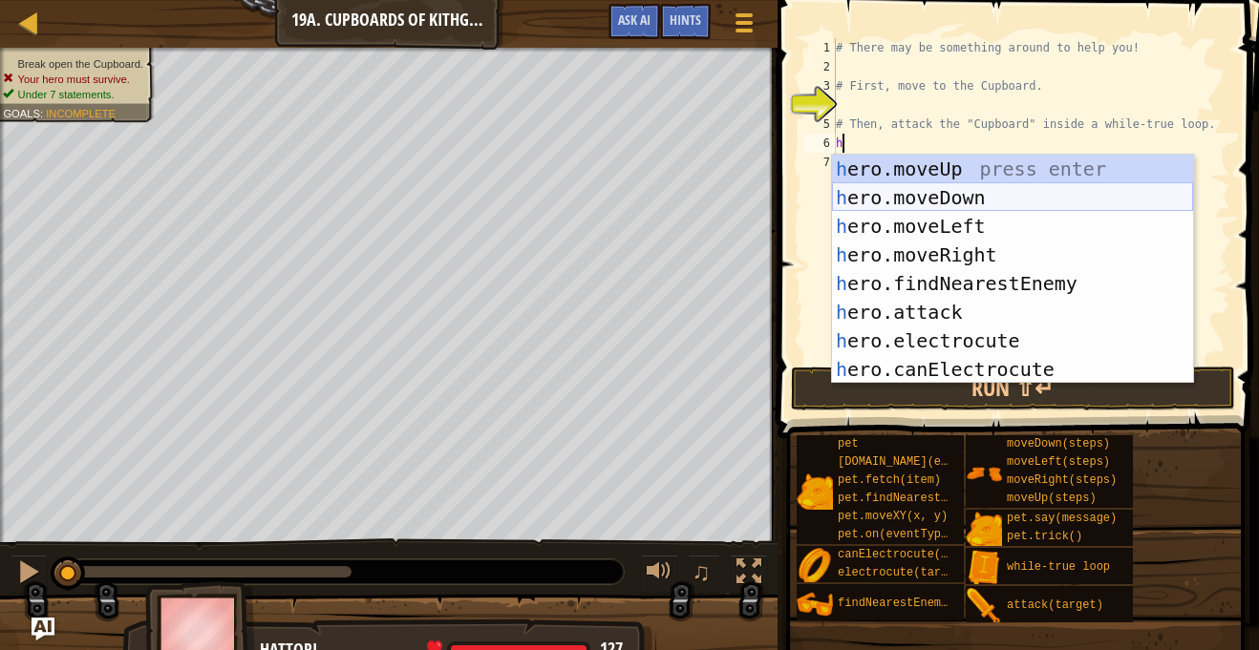
click at [956, 197] on div "h ero.moveUp press enter h ero.moveDown press enter h ero.moveLeft press enter …" at bounding box center [1012, 298] width 361 height 286
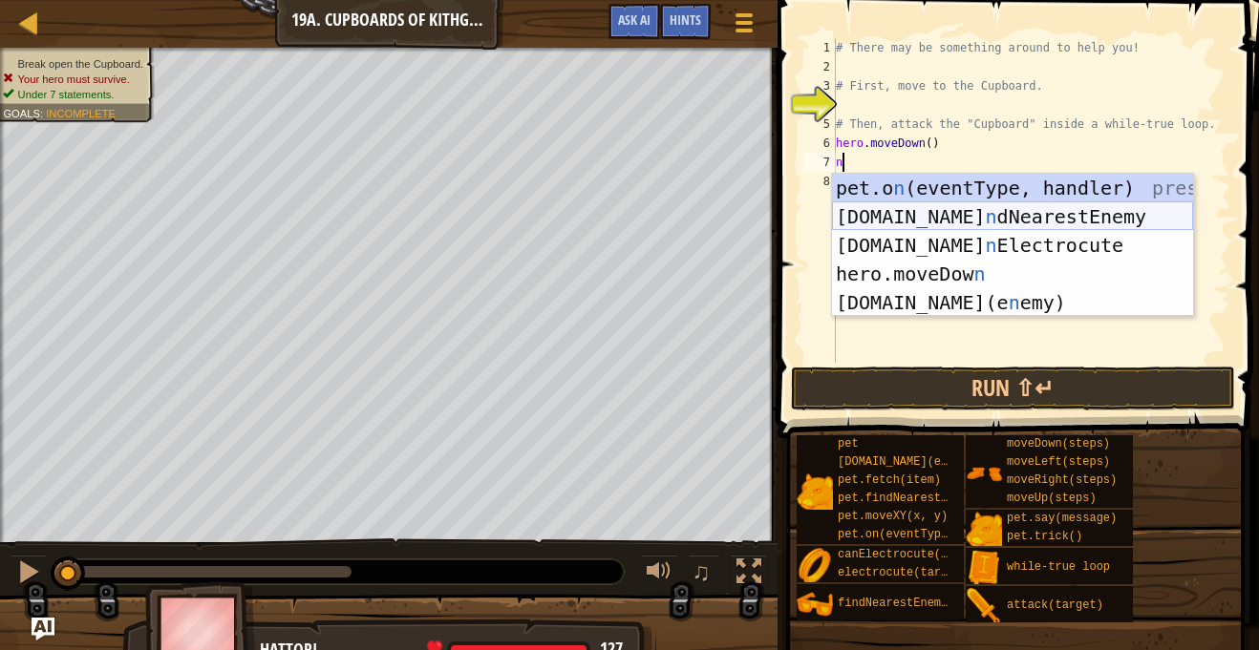
scroll to position [9, 1]
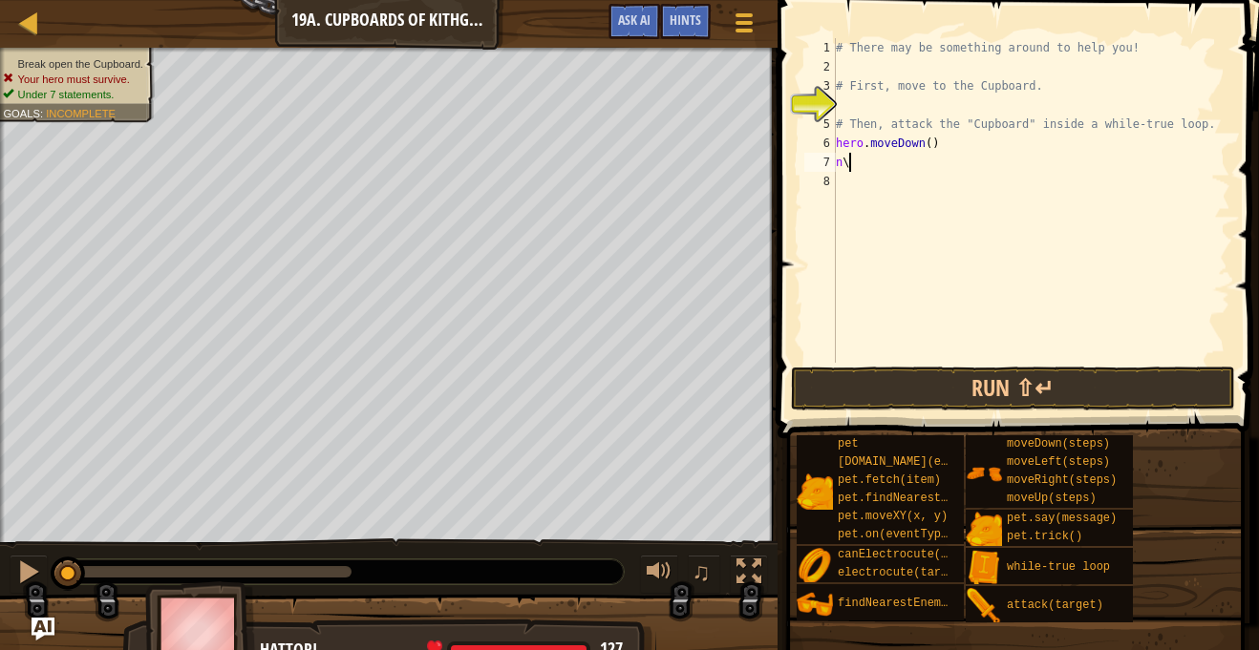
type textarea "n"
type textarea "h"
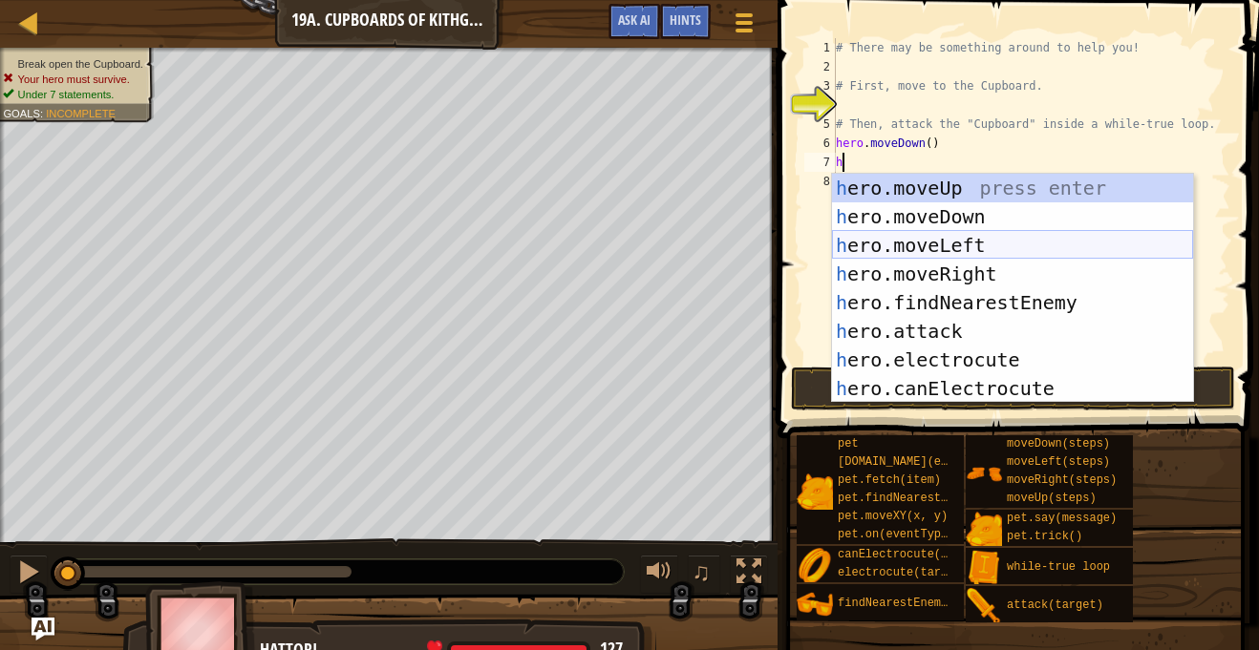
click at [965, 245] on div "h ero.moveUp press enter h ero.moveDown press enter h ero.moveLeft press enter …" at bounding box center [1012, 317] width 361 height 286
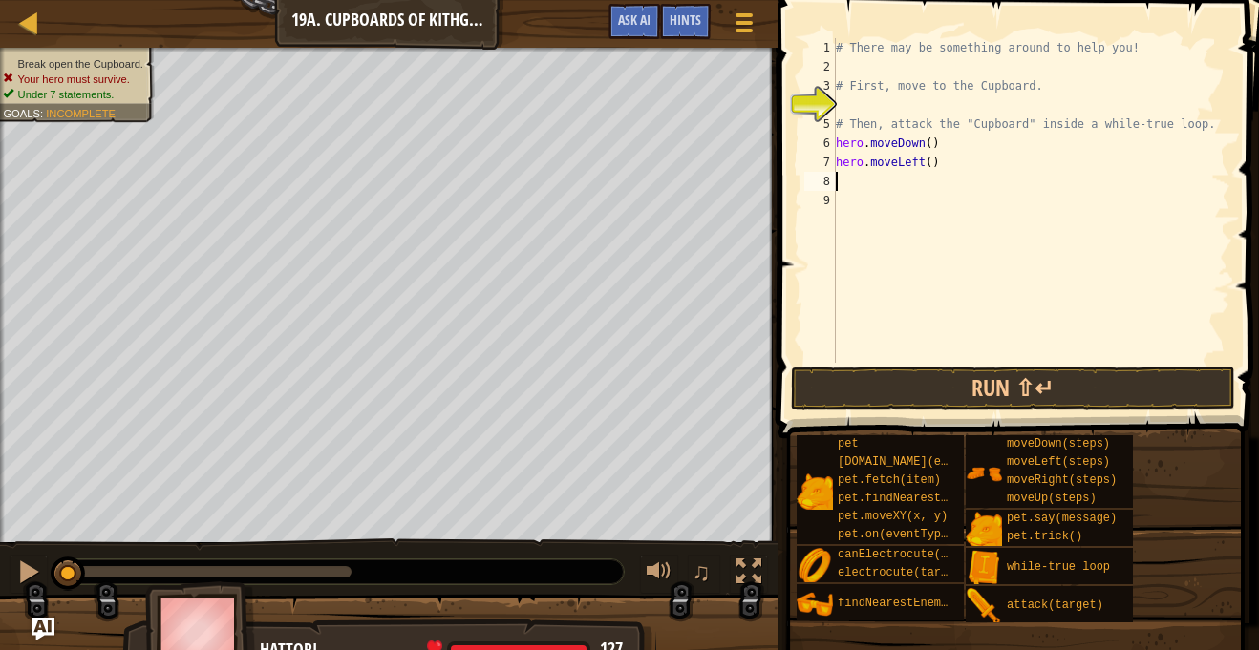
click at [930, 161] on div "# There may be something around to help you! # First, move to the Cupboard. # T…" at bounding box center [1031, 219] width 398 height 363
type textarea "hero.moveLeft(2)"
click at [904, 186] on div "# There may be something around to help you! # First, move to the Cupboard. # T…" at bounding box center [1031, 219] width 398 height 363
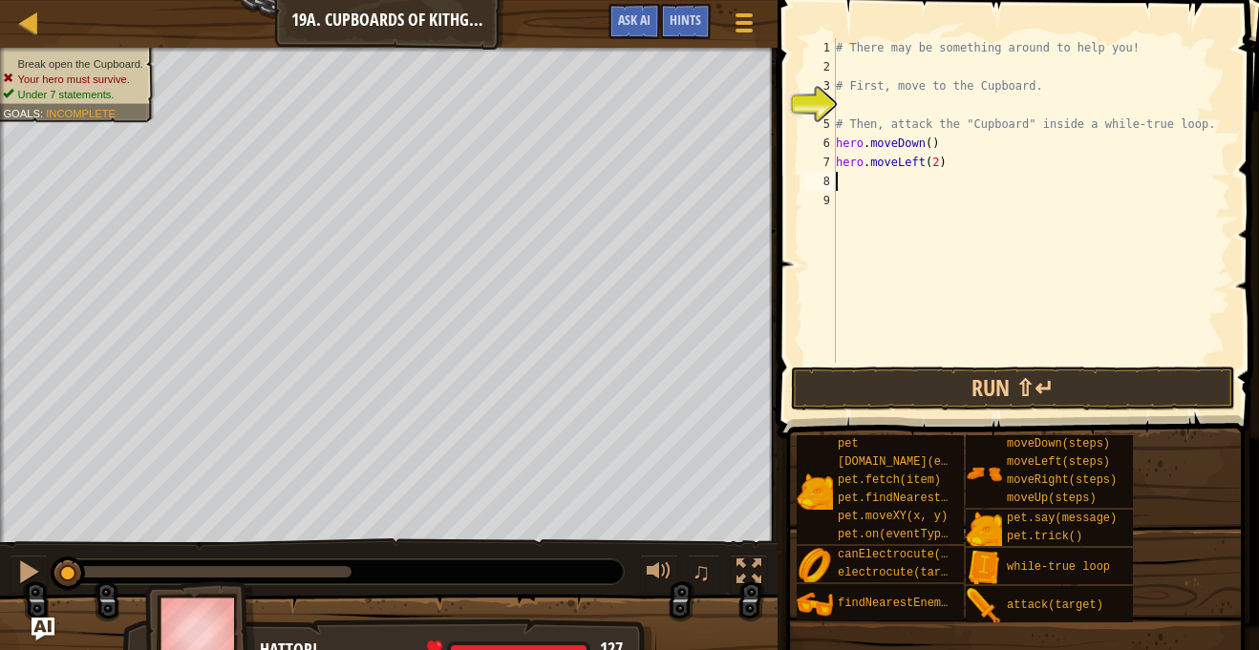
type textarea "j"
type textarea "h"
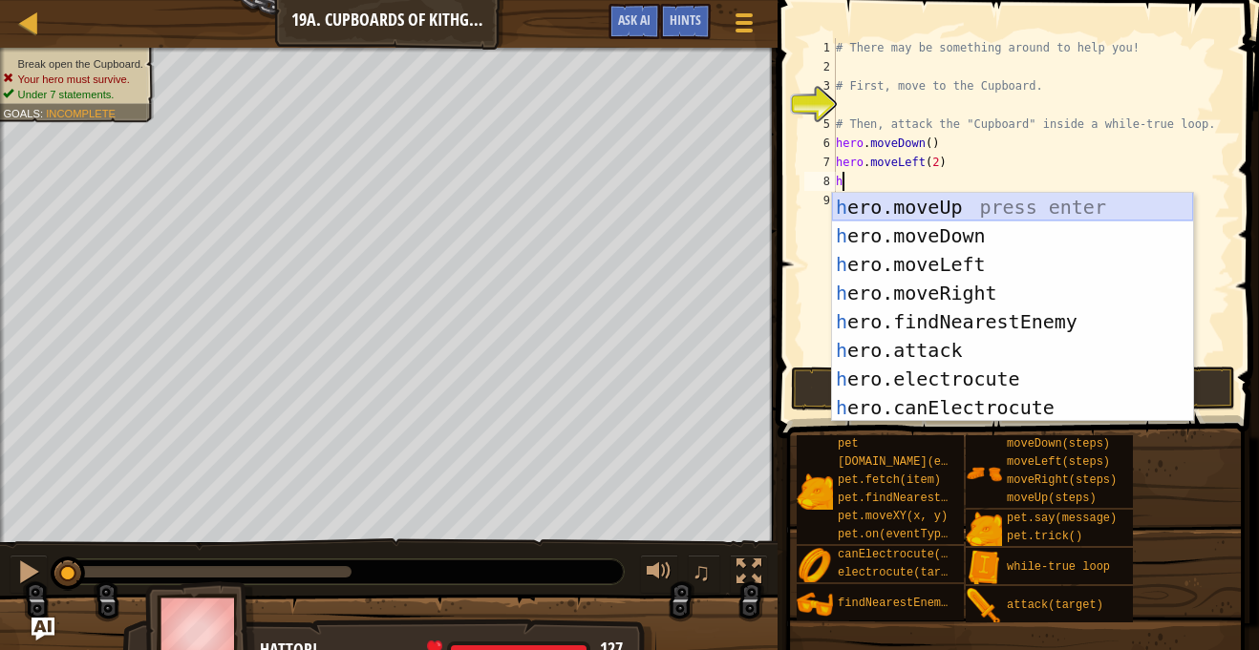
click at [921, 207] on div "h ero.moveUp press enter h ero.moveDown press enter h ero.moveLeft press enter …" at bounding box center [1012, 336] width 361 height 286
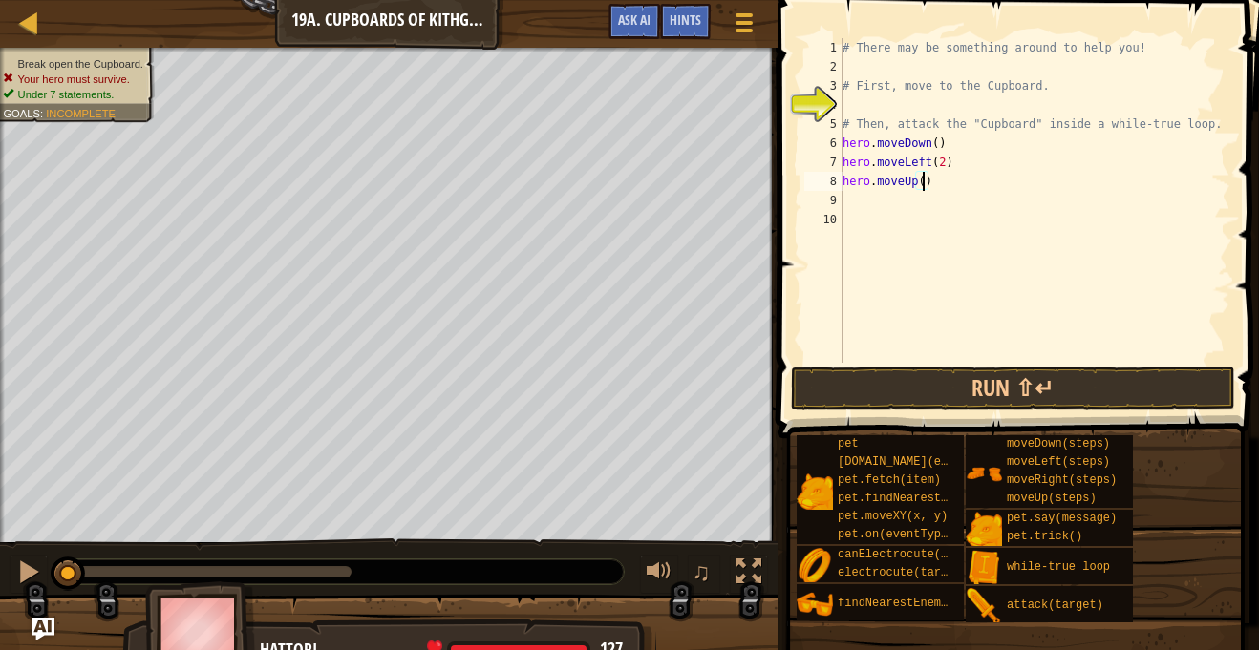
click at [923, 184] on div "# There may be something around to help you! # First, move to the Cupboard. # T…" at bounding box center [1034, 219] width 392 height 363
type textarea "hero.moveUp(2)"
click at [918, 205] on div "# There may be something around to help you! # First, move to the Cupboard. # T…" at bounding box center [1034, 219] width 392 height 363
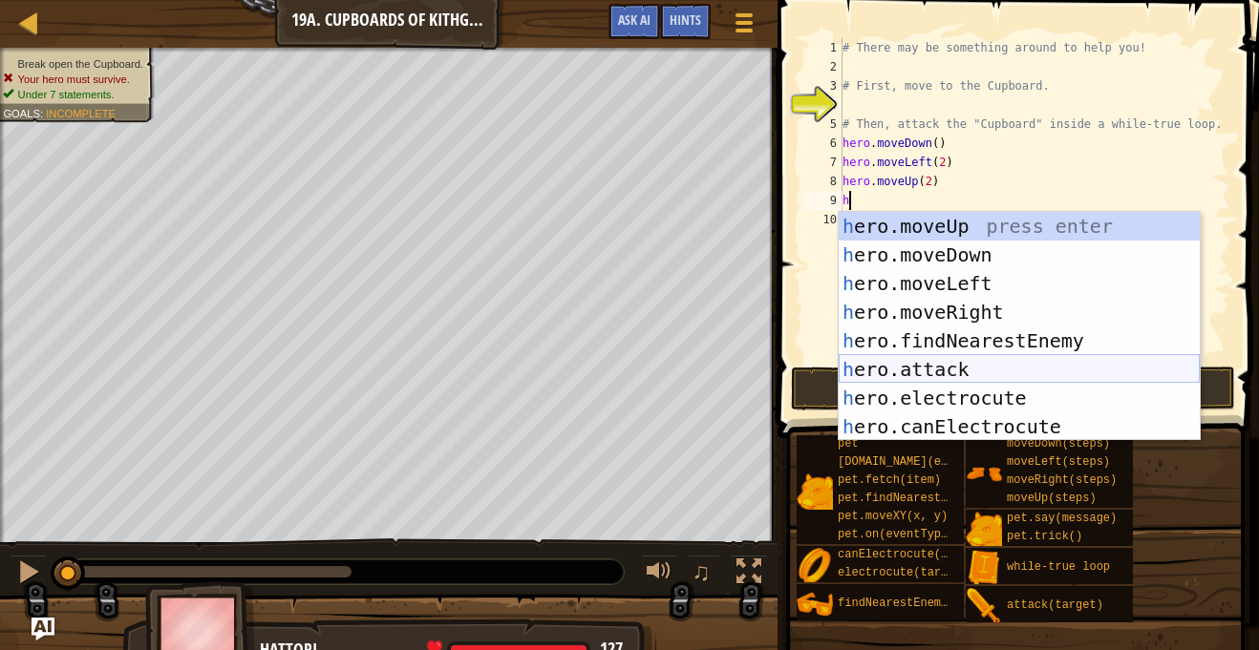
click at [929, 369] on div "h ero.moveUp press enter h ero.moveDown press enter h ero.moveLeft press enter …" at bounding box center [1018, 355] width 361 height 286
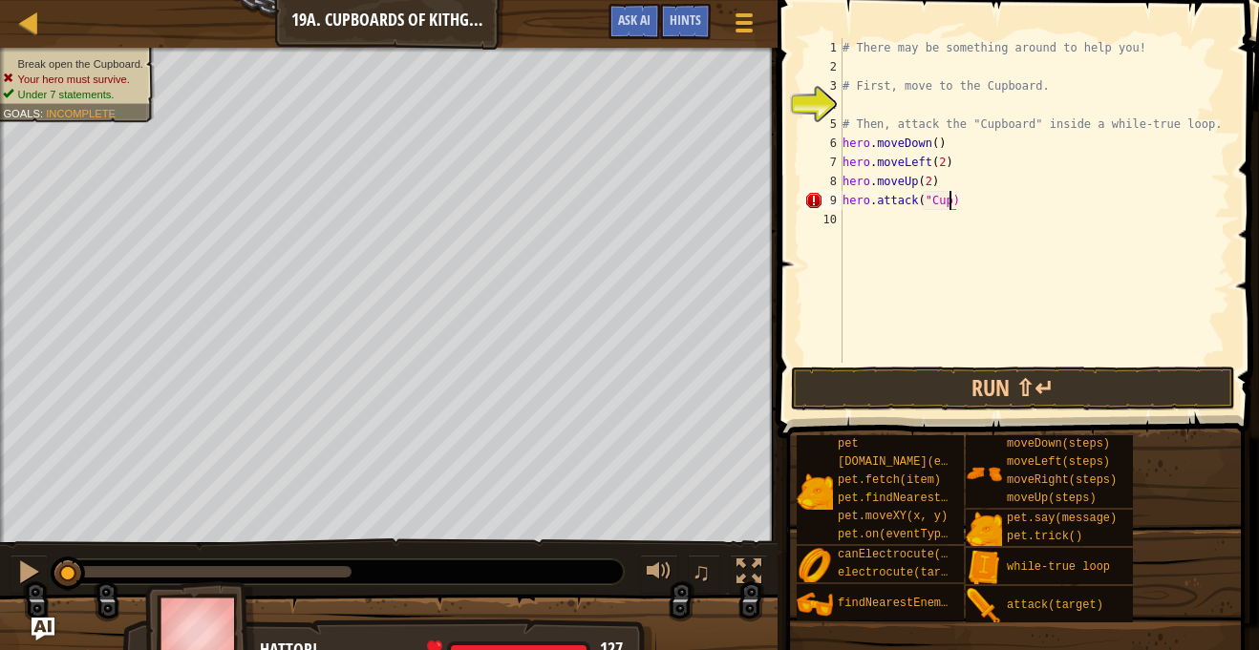
scroll to position [9, 16]
type textarea "hero.attack("Cupboard)"
click at [884, 221] on div "# There may be something around to help you! # First, move to the Cupboard. # T…" at bounding box center [1034, 219] width 392 height 363
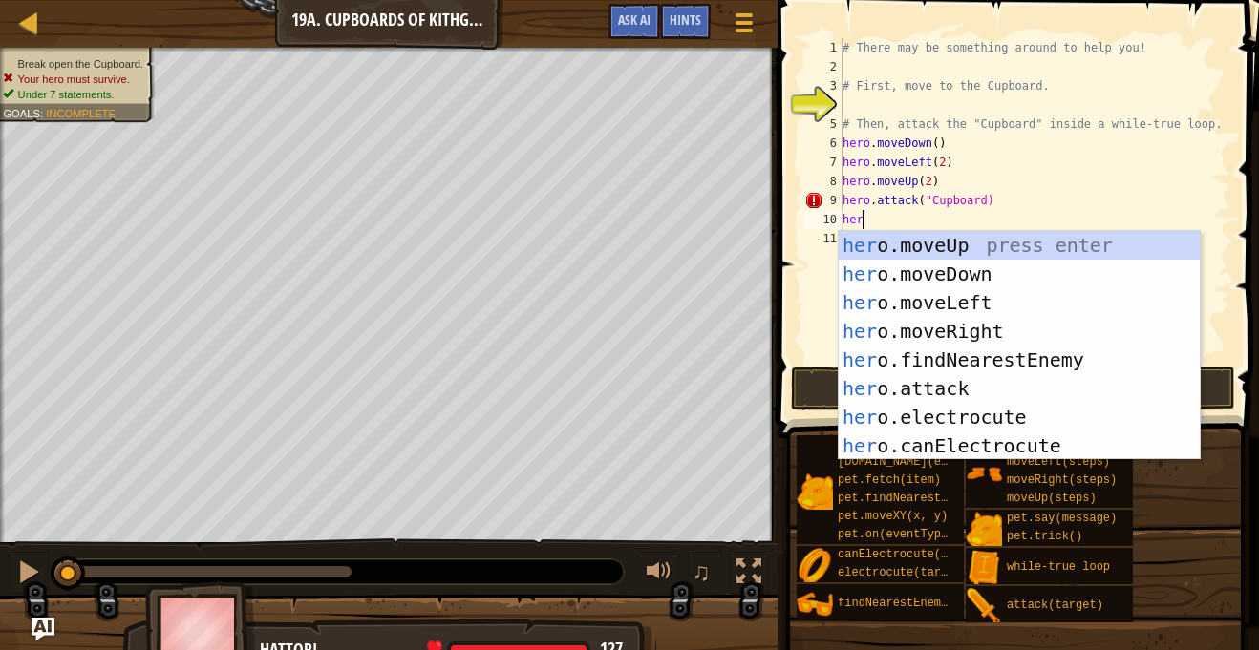
scroll to position [9, 2]
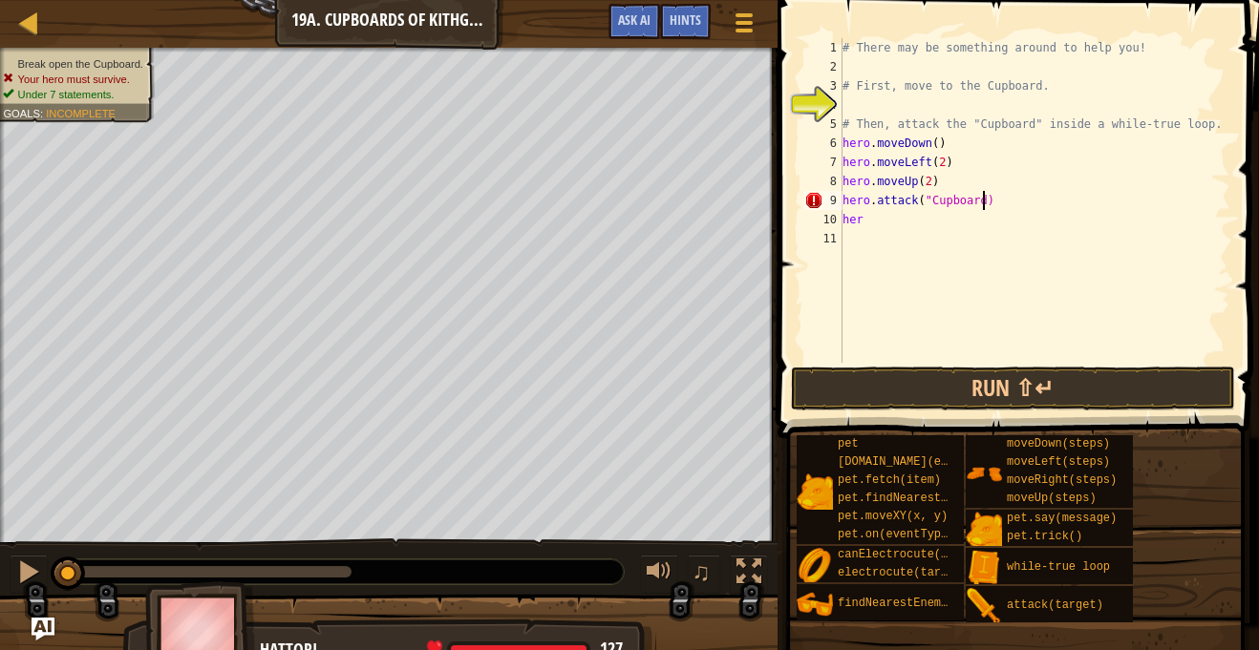
click at [983, 200] on div "# There may be something around to help you! # First, move to the Cupboard. # T…" at bounding box center [1034, 219] width 392 height 363
click at [917, 222] on div "# There may be something around to help you! # First, move to the Cupboard. # T…" at bounding box center [1034, 219] width 392 height 363
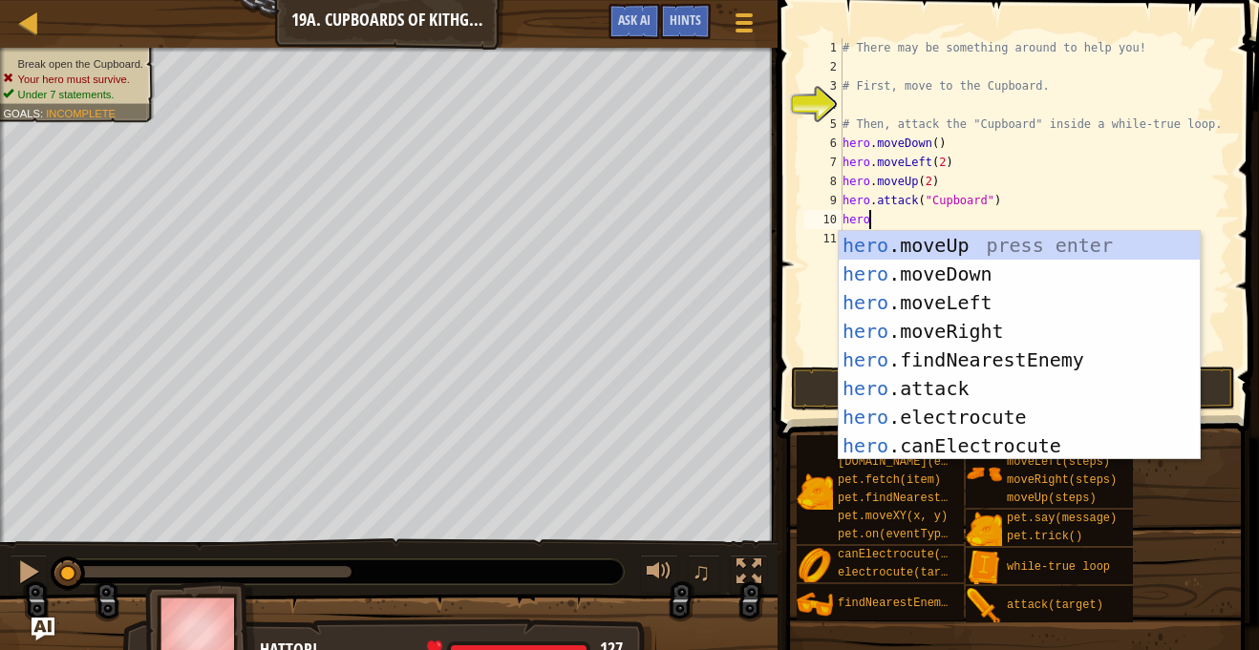
scroll to position [9, 3]
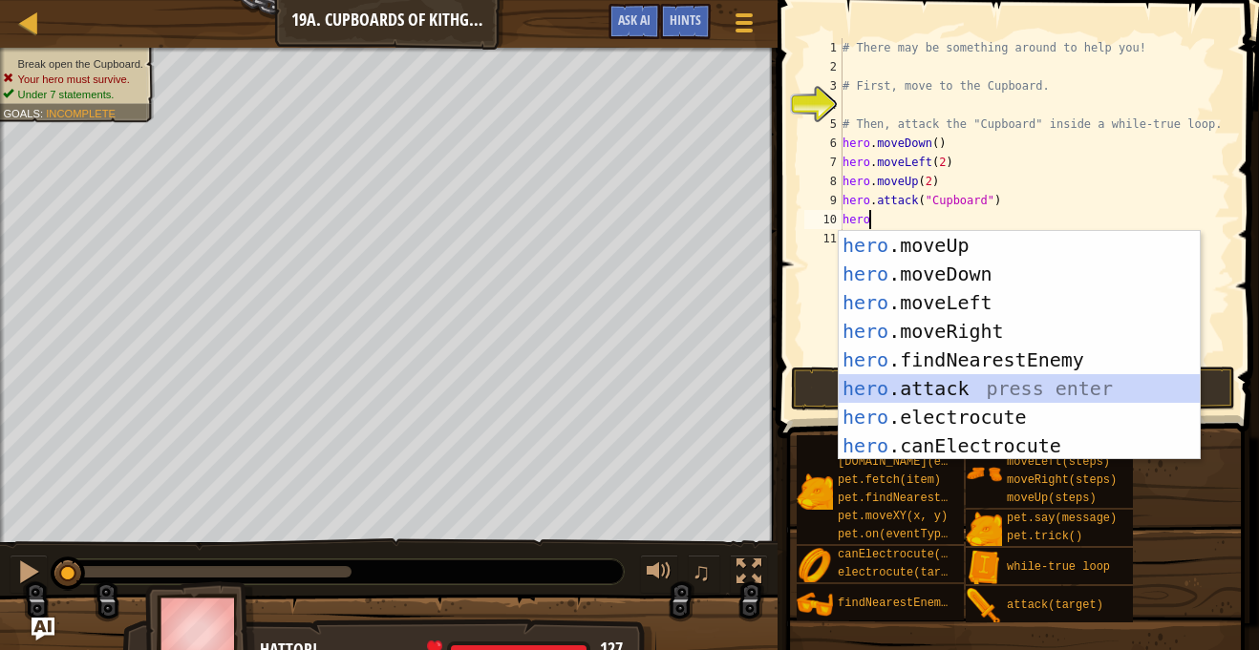
click at [972, 388] on div "hero .moveUp press enter hero .moveDown press enter hero .moveLeft press enter …" at bounding box center [1018, 374] width 361 height 286
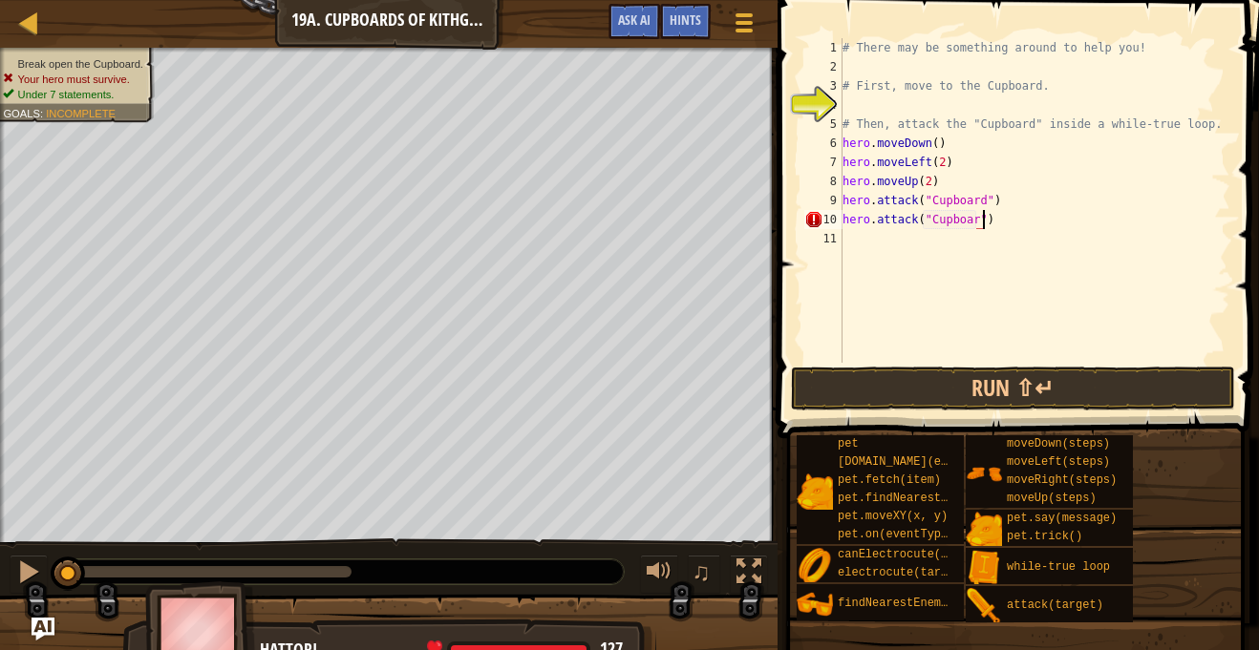
scroll to position [9, 20]
click at [976, 224] on div "# There may be something around to help you! # First, move to the Cupboard. # T…" at bounding box center [1034, 219] width 392 height 363
type textarea "hero.attack("Cupboard")"
click at [945, 389] on button "Run ⇧↵" at bounding box center [1013, 389] width 445 height 44
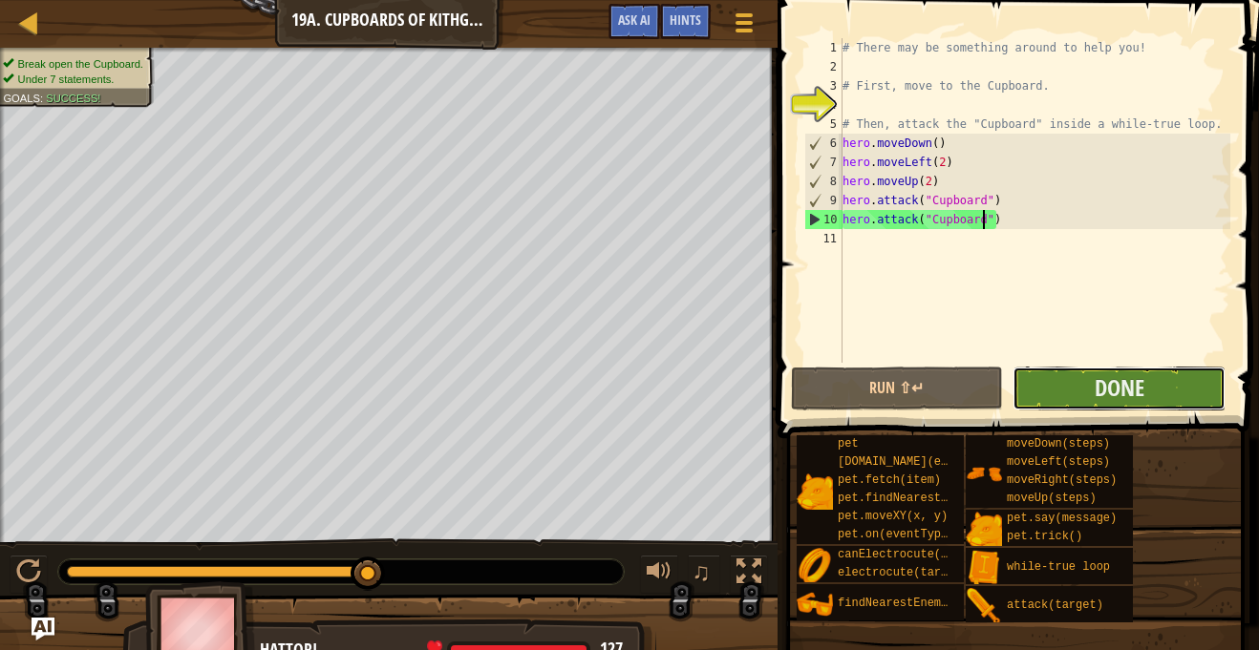
click at [1032, 387] on button "Done" at bounding box center [1118, 389] width 213 height 44
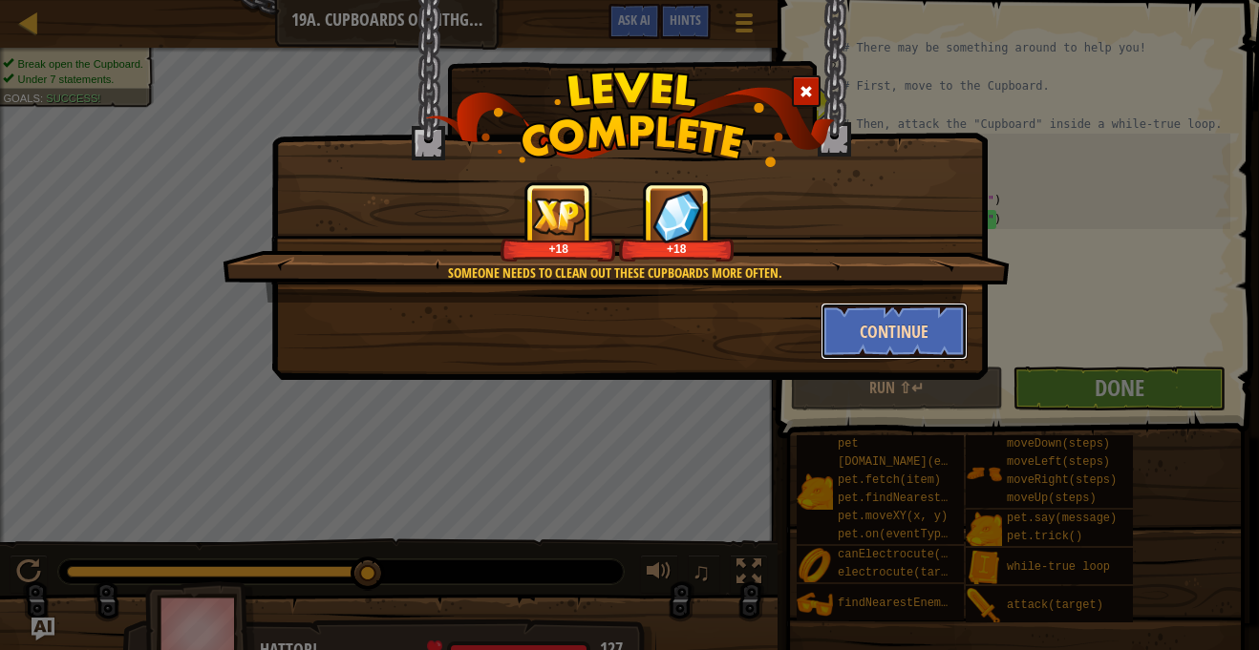
click at [841, 327] on button "Continue" at bounding box center [894, 331] width 148 height 57
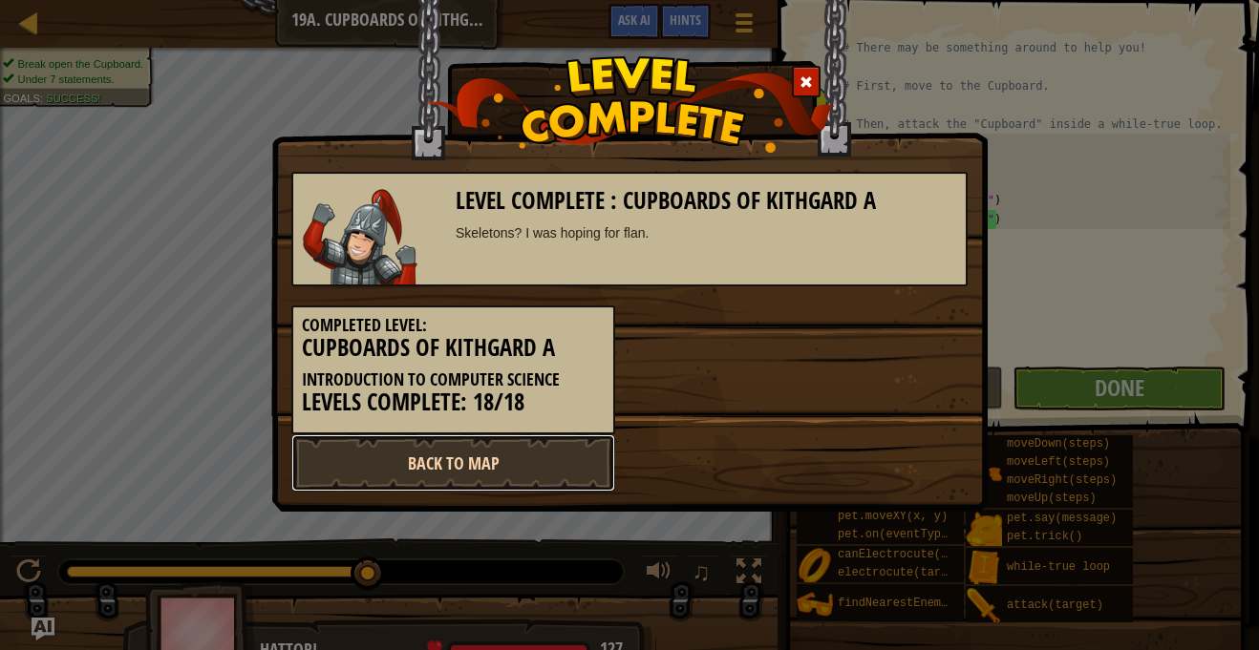
click at [513, 474] on link "Back to Map" at bounding box center [453, 462] width 324 height 57
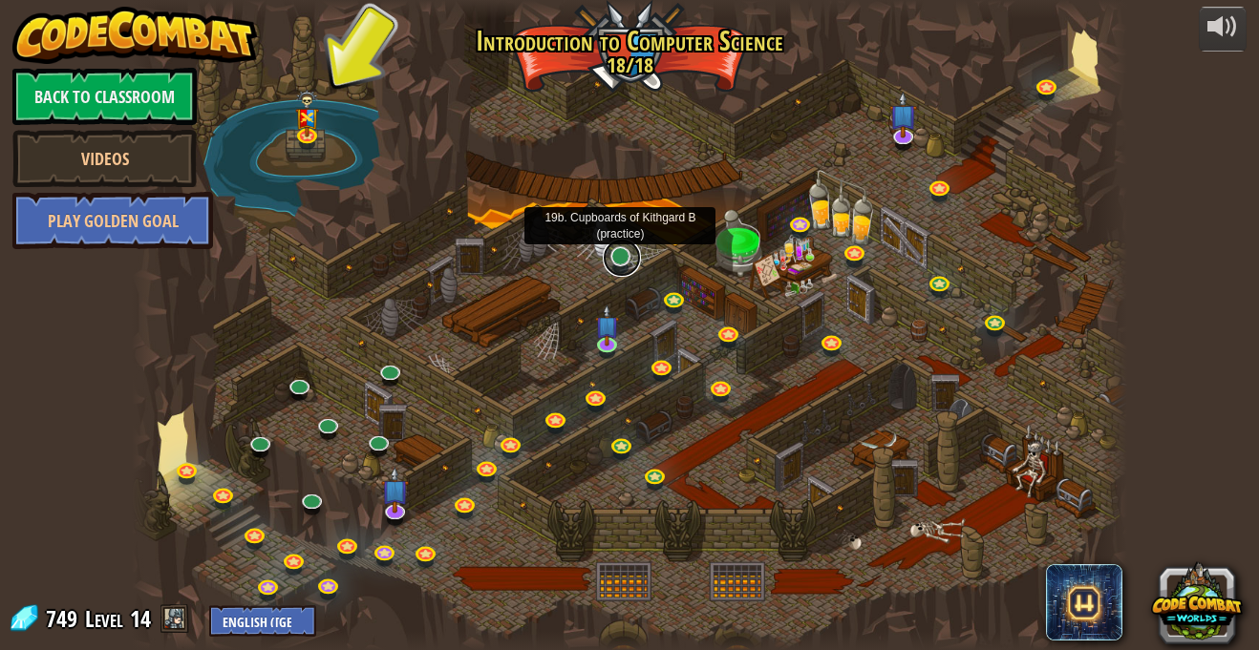
click at [622, 258] on link at bounding box center [622, 258] width 38 height 38
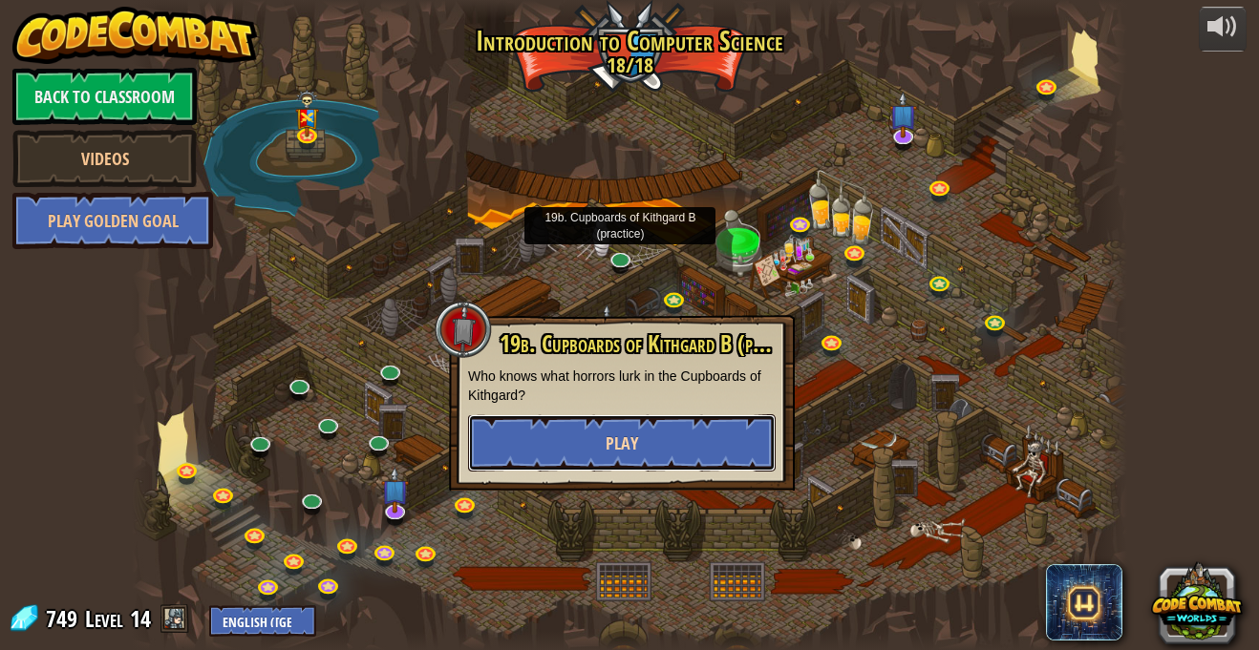
click at [584, 448] on button "Play" at bounding box center [621, 442] width 307 height 57
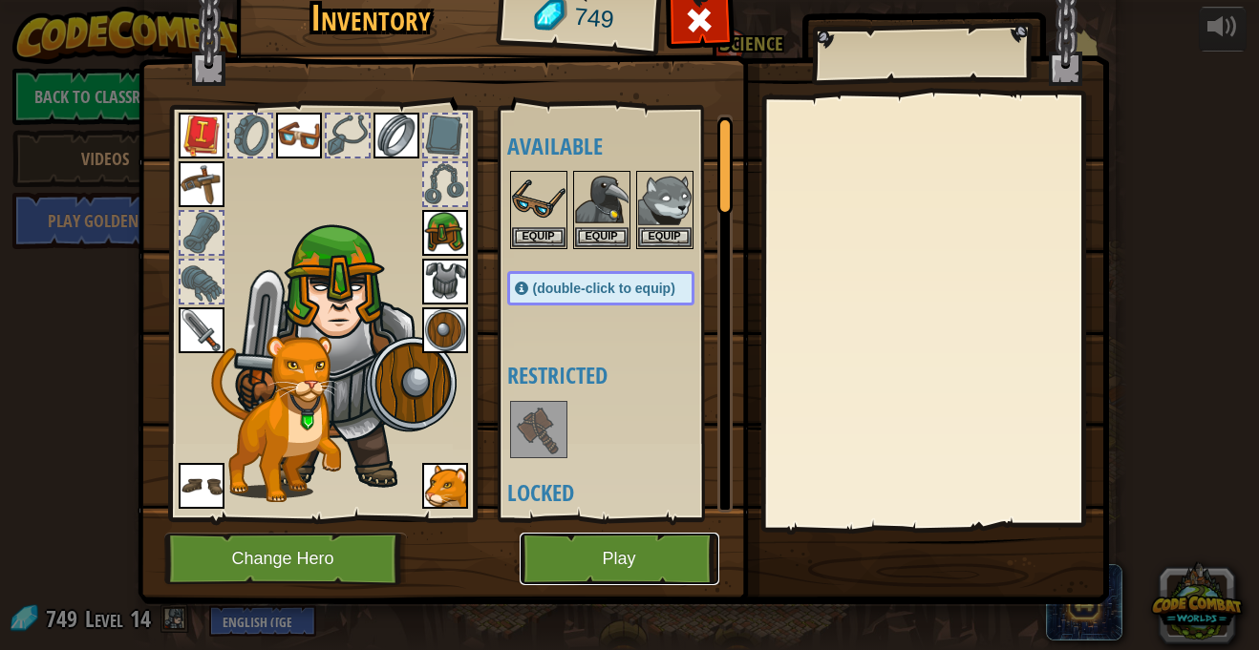
click at [587, 547] on button "Play" at bounding box center [619, 559] width 200 height 53
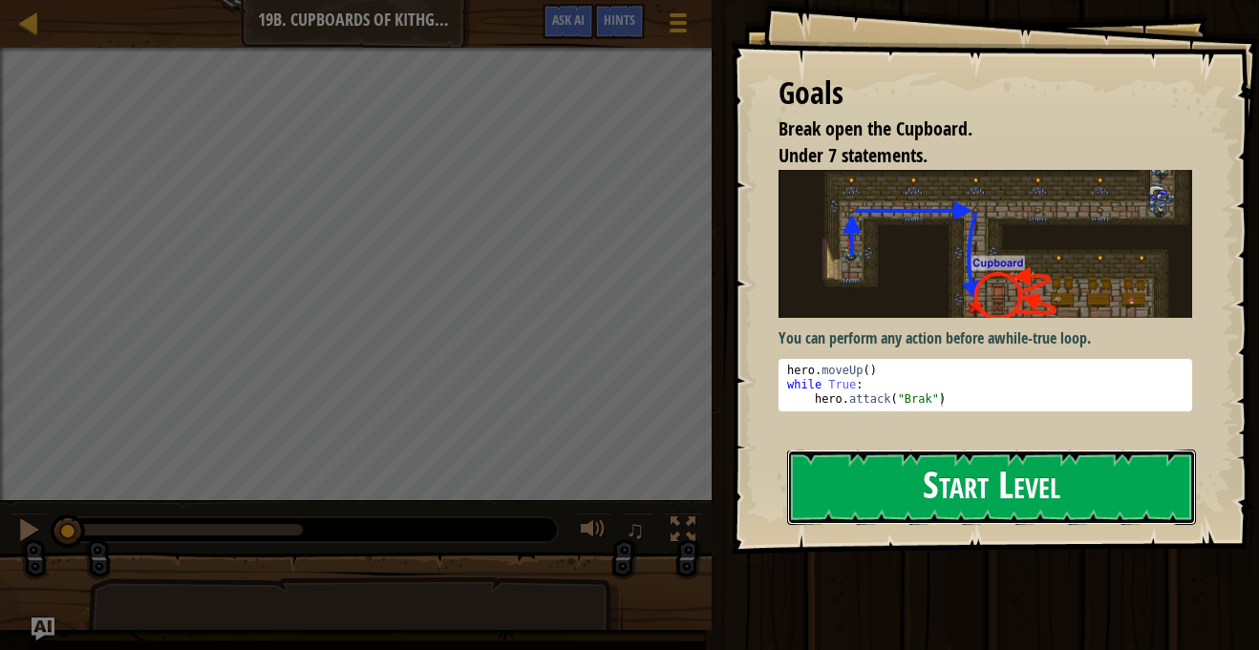
click at [839, 463] on button "Start Level" at bounding box center [991, 487] width 409 height 75
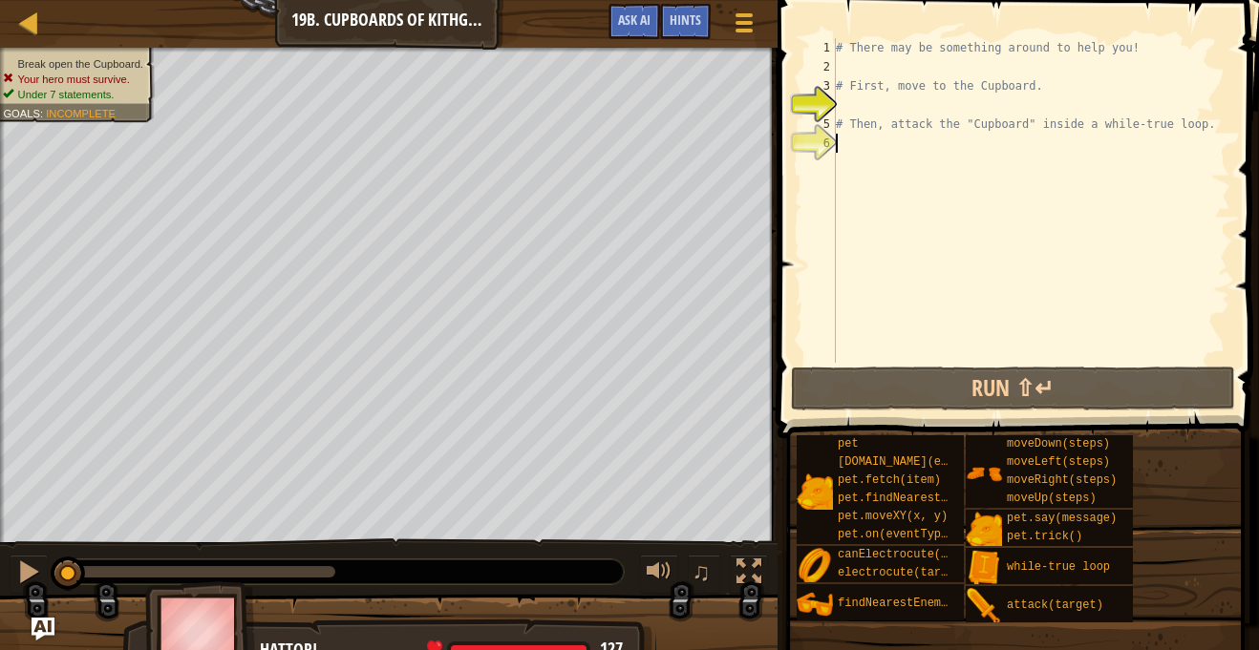
click at [870, 153] on div "# There may be something around to help you! # First, move to the Cupboard. # T…" at bounding box center [1031, 219] width 398 height 363
type textarea "mo"
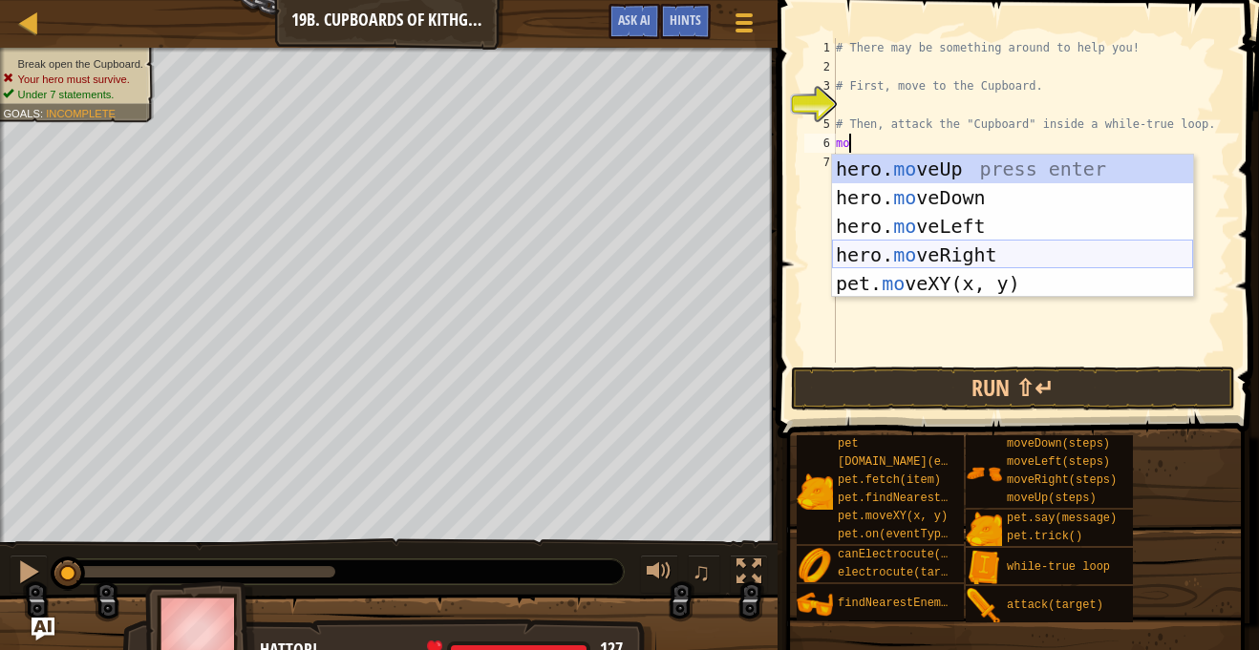
click at [944, 249] on div "hero. mo veUp press enter hero. mo veDown press enter hero. mo veLeft press ent…" at bounding box center [1012, 255] width 361 height 201
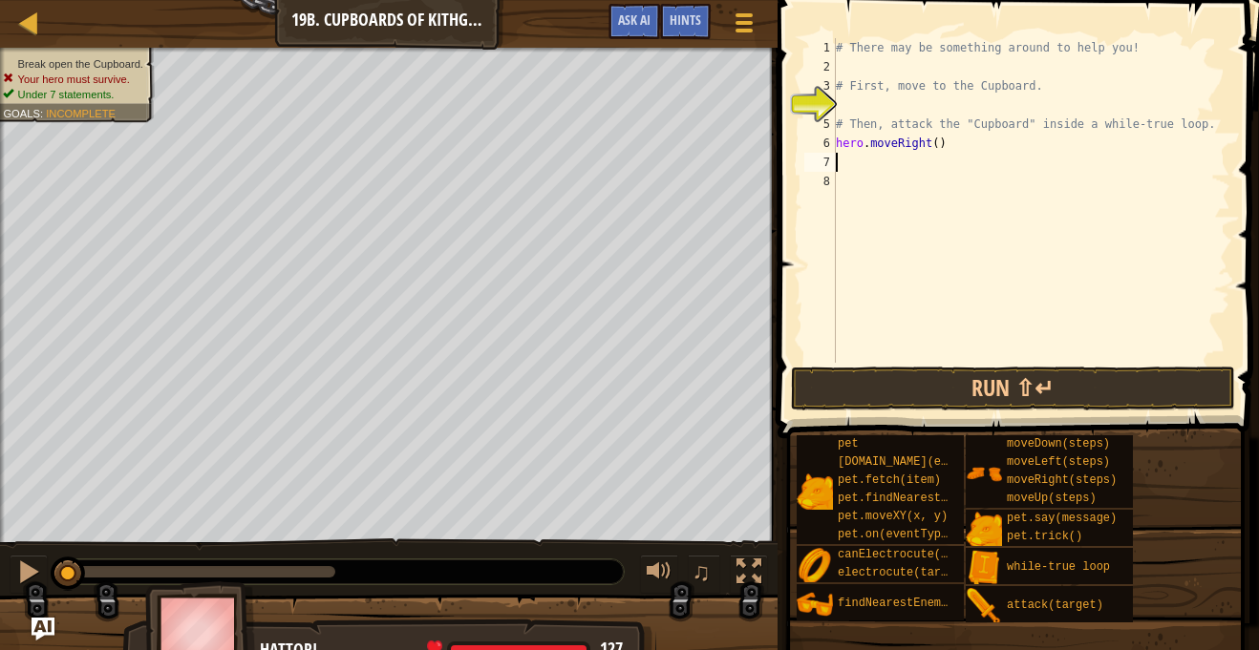
scroll to position [9, 0]
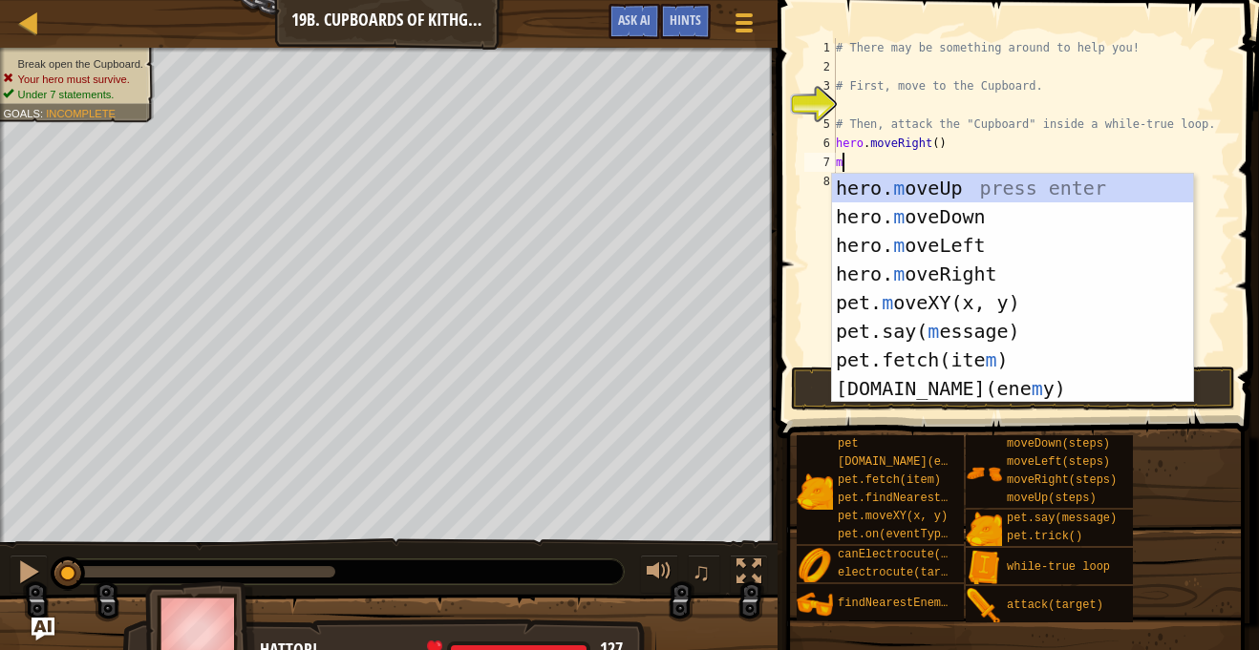
type textarea "mo"
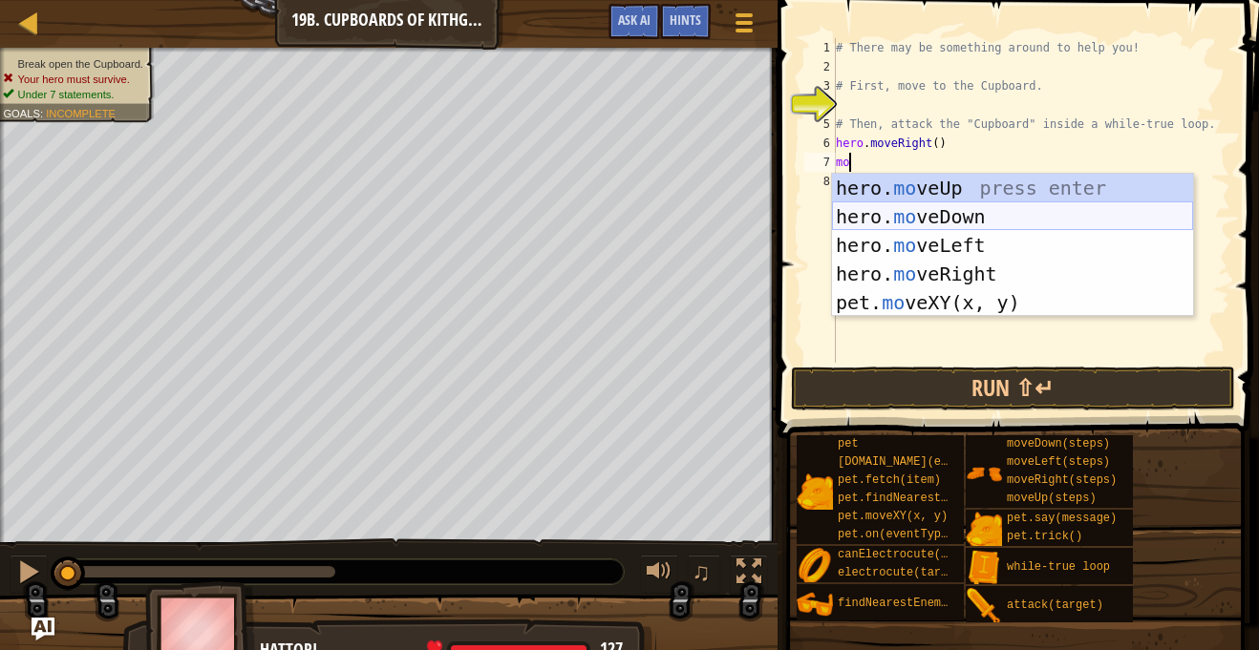
click at [974, 216] on div "hero. mo veUp press enter hero. mo veDown press enter hero. mo veLeft press ent…" at bounding box center [1012, 274] width 361 height 201
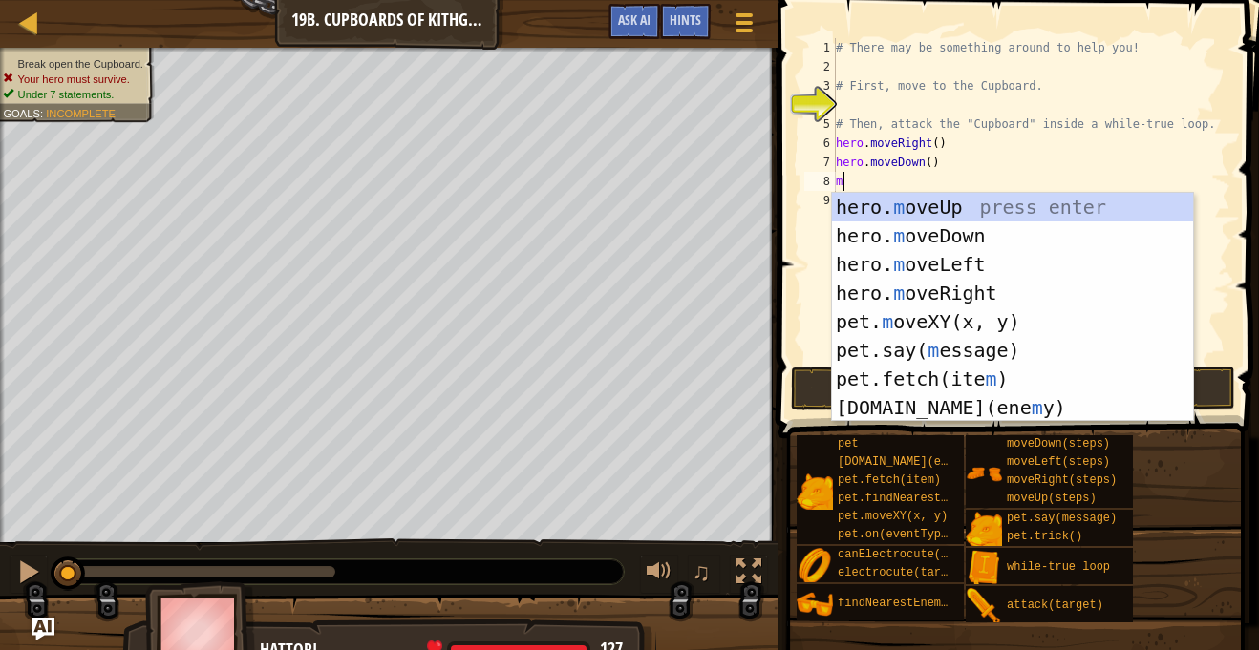
type textarea "mo"
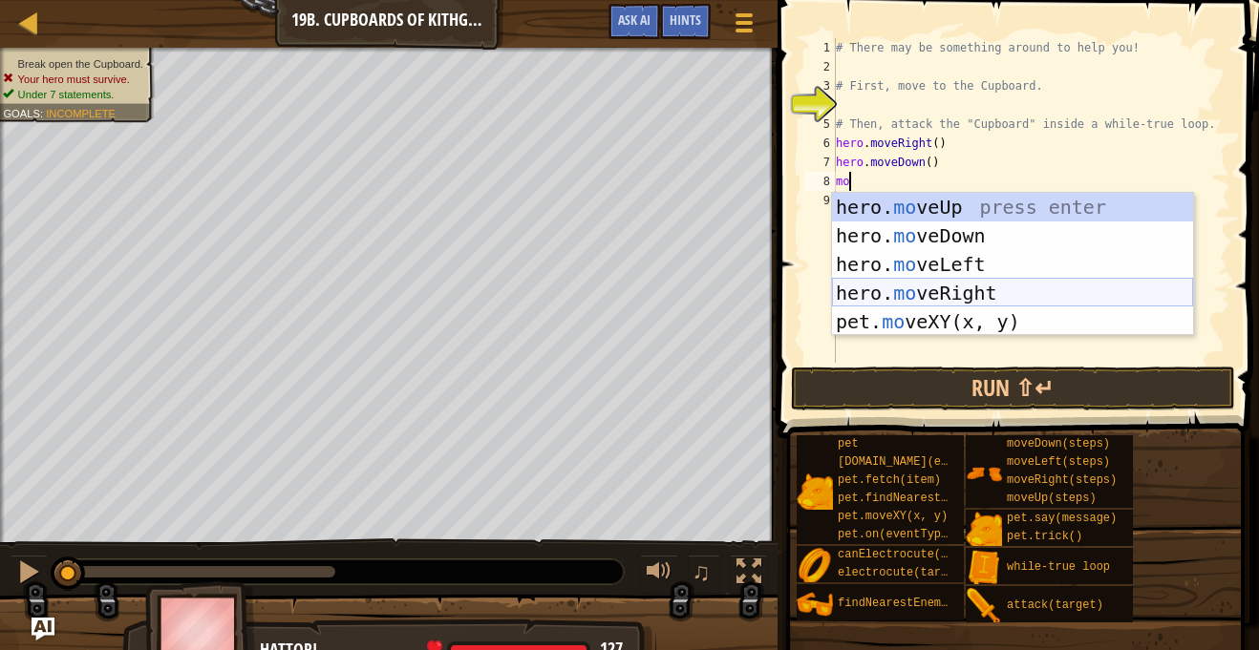
click at [1019, 292] on div "hero. mo veUp press enter hero. mo veDown press enter hero. mo veLeft press ent…" at bounding box center [1012, 293] width 361 height 201
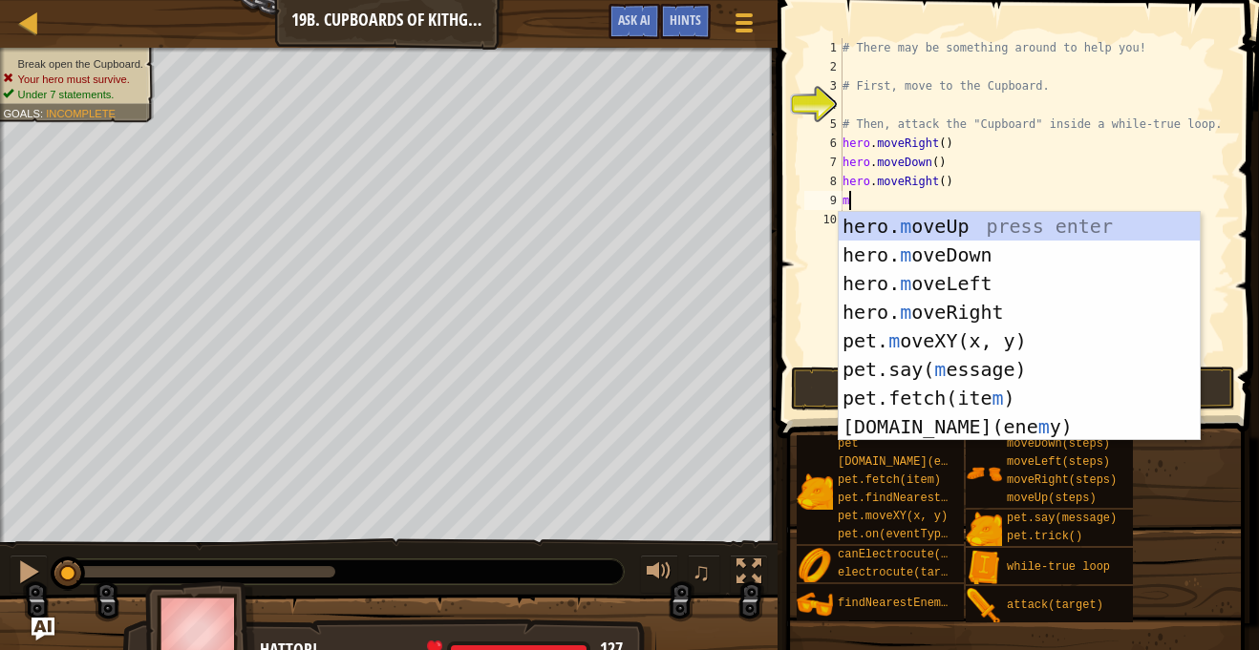
type textarea "mo"
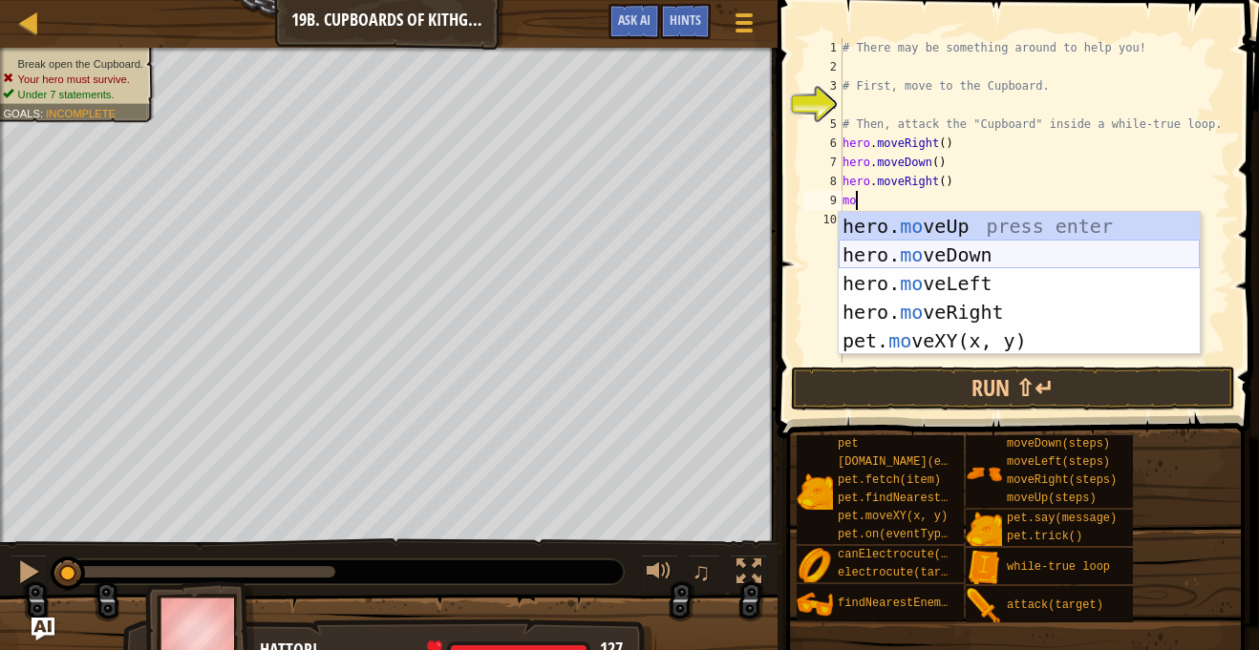
click at [972, 266] on div "hero. mo veUp press enter hero. mo veDown press enter hero. mo veLeft press ent…" at bounding box center [1018, 312] width 361 height 201
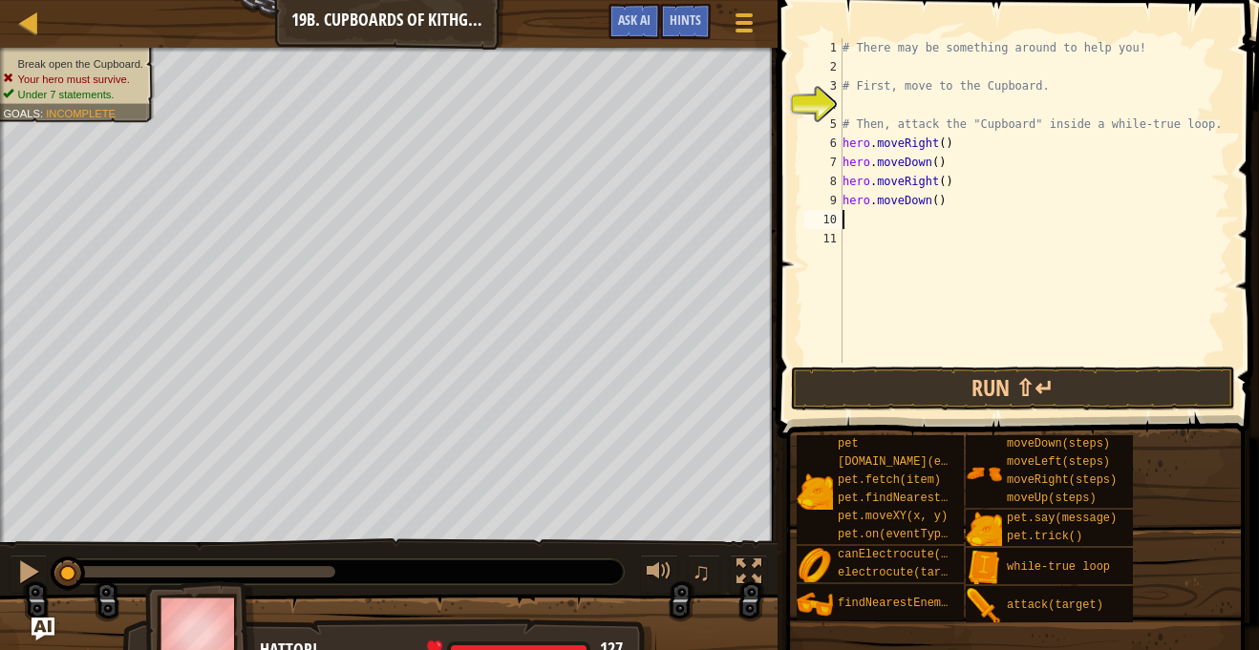
scroll to position [9, 0]
click at [938, 206] on div "# There may be something around to help you! # First, move to the Cupboard. # T…" at bounding box center [1034, 219] width 392 height 363
type textarea "hero.moveDown(2)"
click at [897, 229] on div "# There may be something around to help you! # First, move to the Cupboard. # T…" at bounding box center [1034, 219] width 392 height 363
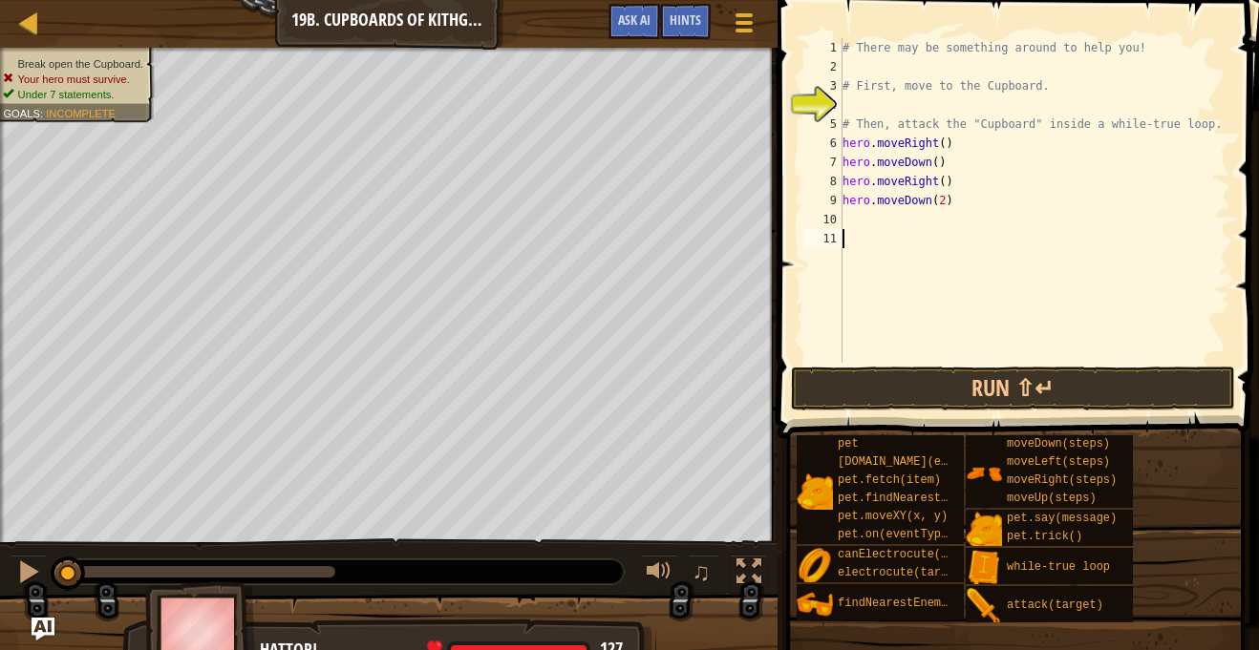
scroll to position [9, 0]
click at [897, 220] on div "# There may be something around to help you! # First, move to the Cupboard. # T…" at bounding box center [1034, 219] width 392 height 363
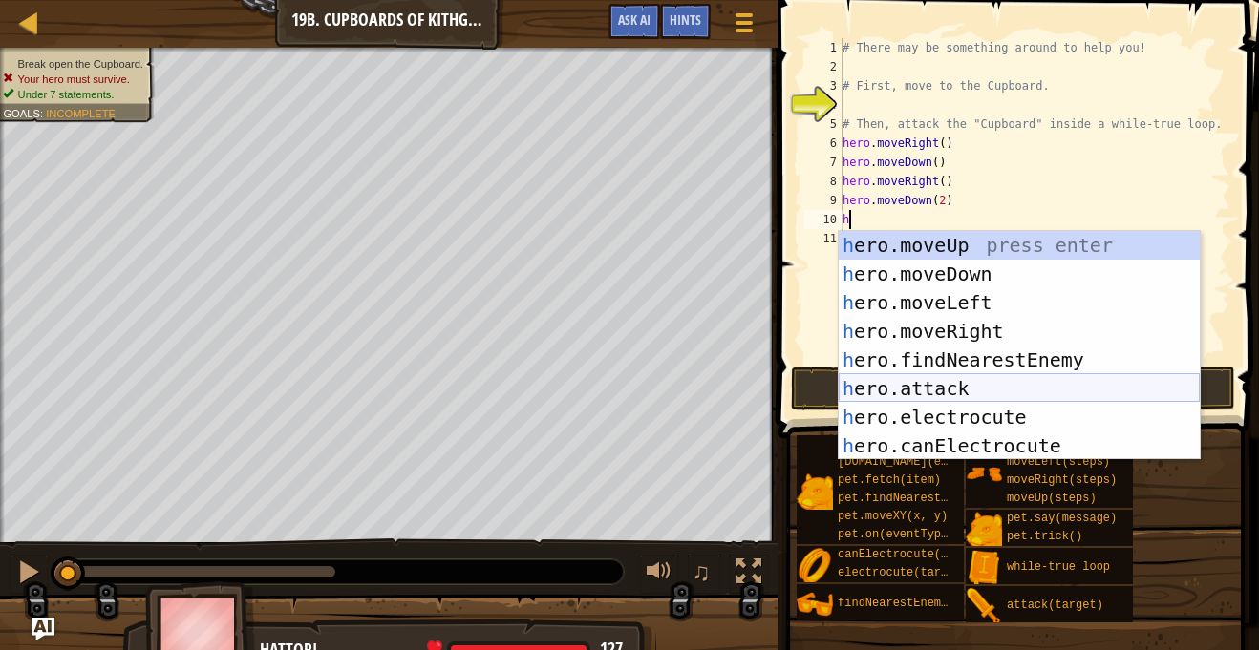
click at [970, 380] on div "h ero.moveUp press enter h ero.moveDown press enter h ero.moveLeft press enter …" at bounding box center [1018, 374] width 361 height 286
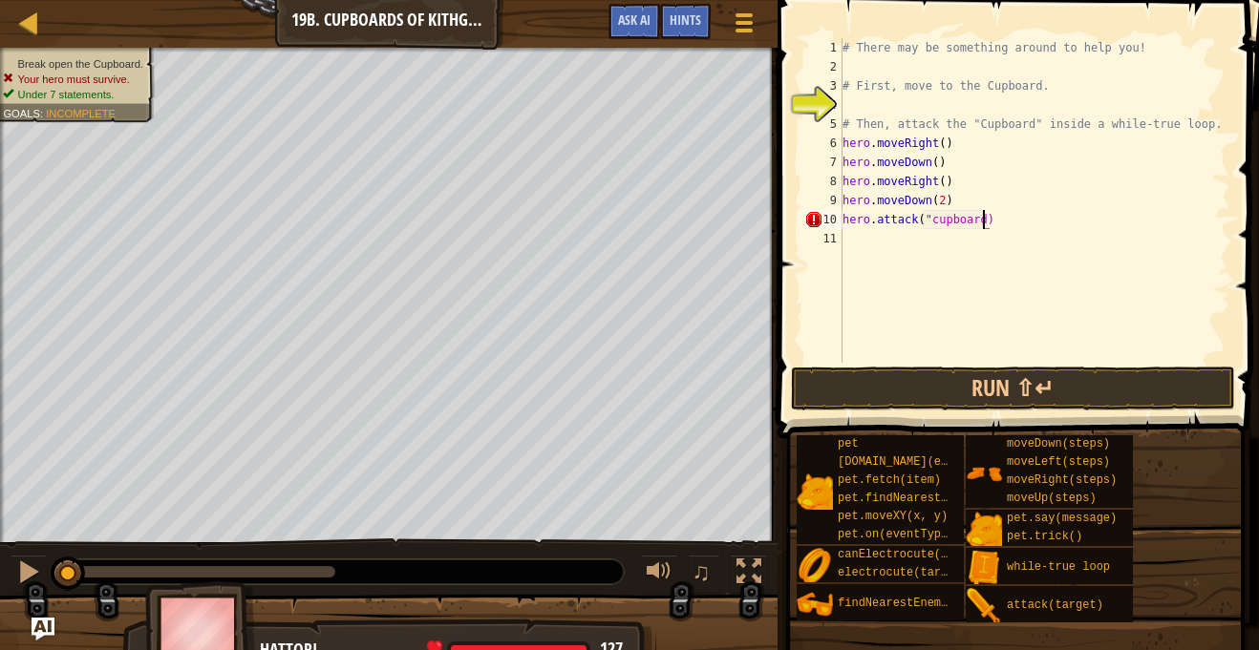
type textarea "hero.attack("cupboard")"
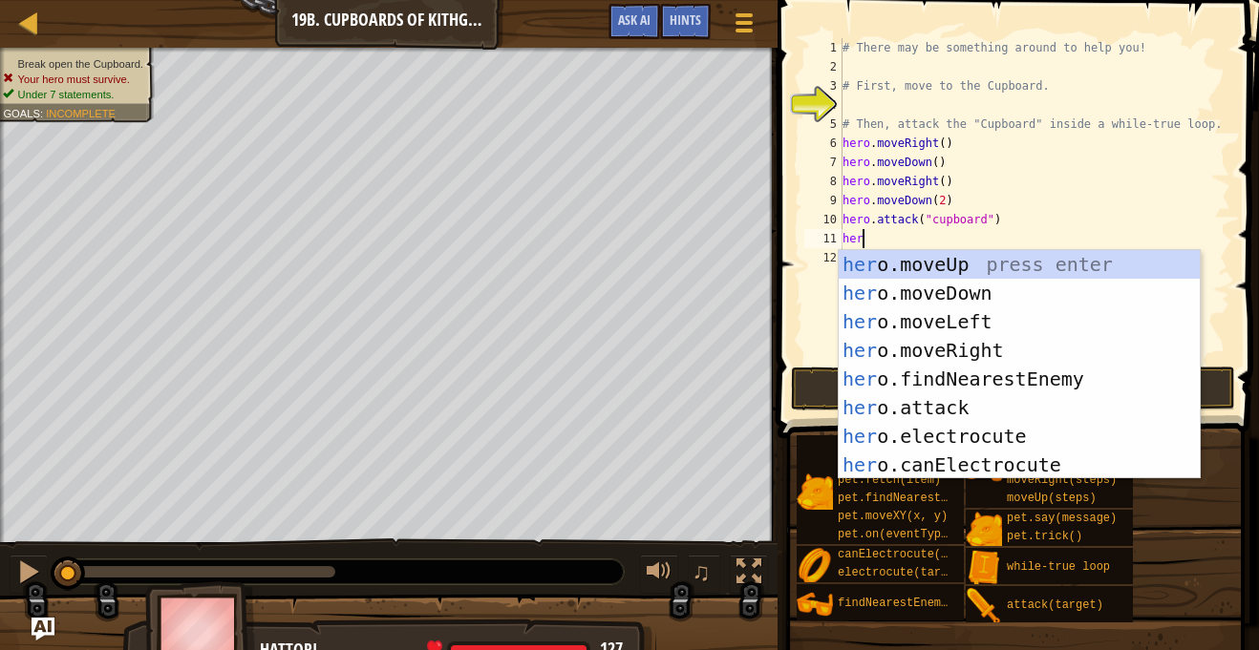
scroll to position [9, 2]
click at [953, 407] on div "her o.moveUp press enter her o.moveDown press enter her o.moveLeft press enter …" at bounding box center [1018, 393] width 361 height 286
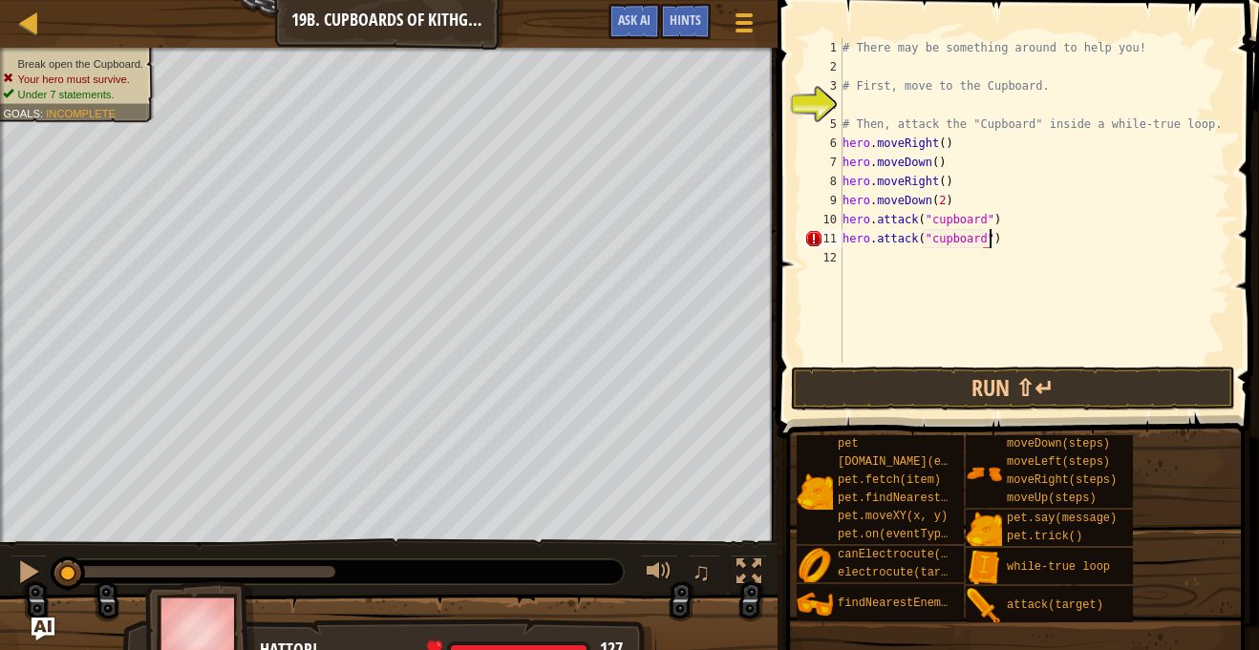
scroll to position [9, 21]
click at [940, 383] on button "Run ⇧↵" at bounding box center [1013, 389] width 445 height 44
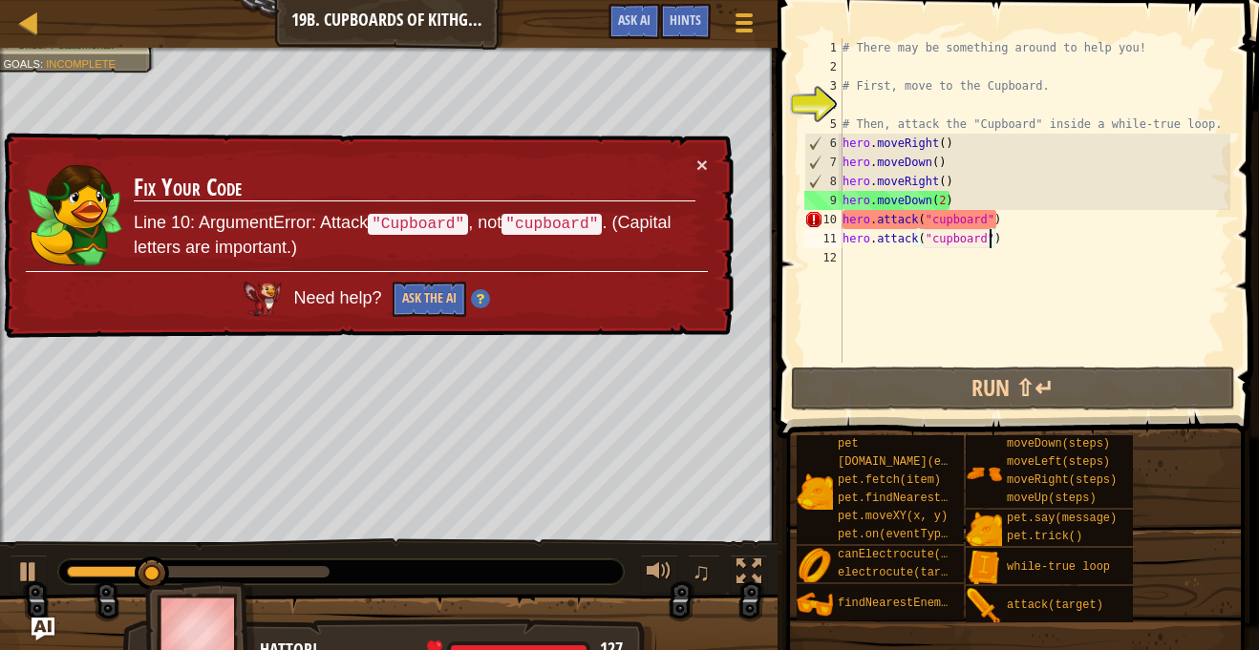
click at [936, 218] on div "# There may be something around to help you! # First, move to the Cupboard. # T…" at bounding box center [1034, 219] width 392 height 363
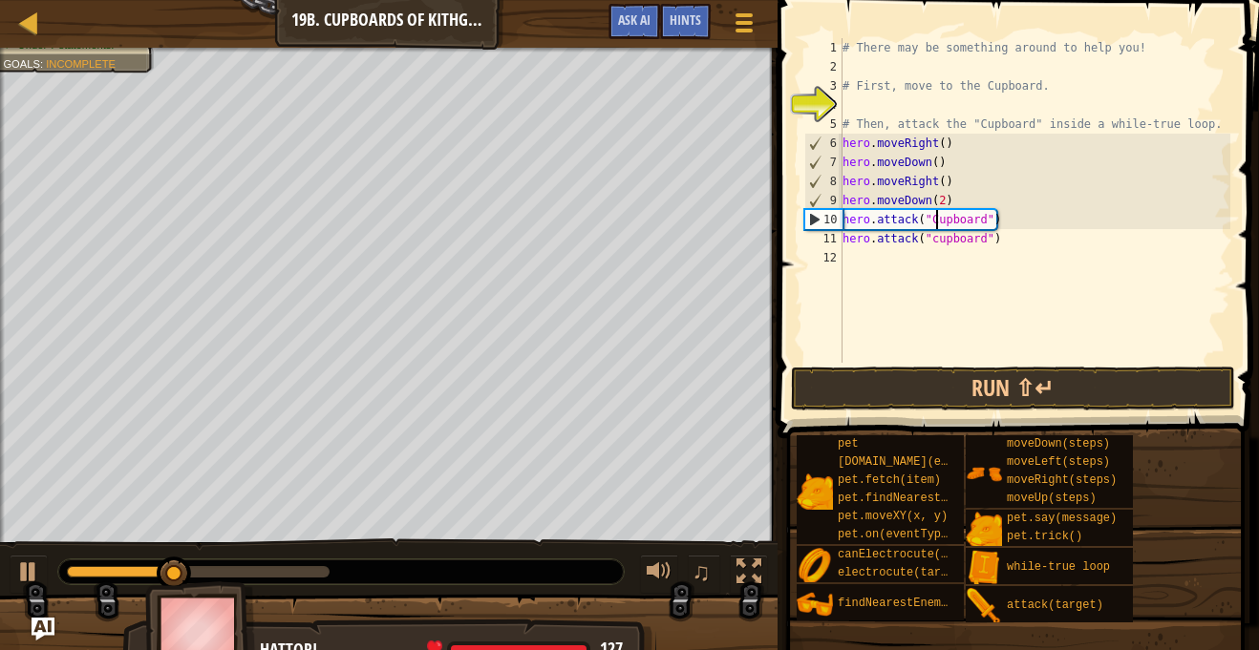
scroll to position [9, 13]
click at [934, 239] on div "# There may be something around to help you! # First, move to the Cupboard. # T…" at bounding box center [1034, 219] width 392 height 363
type textarea "hero.attack("Cupboard")"
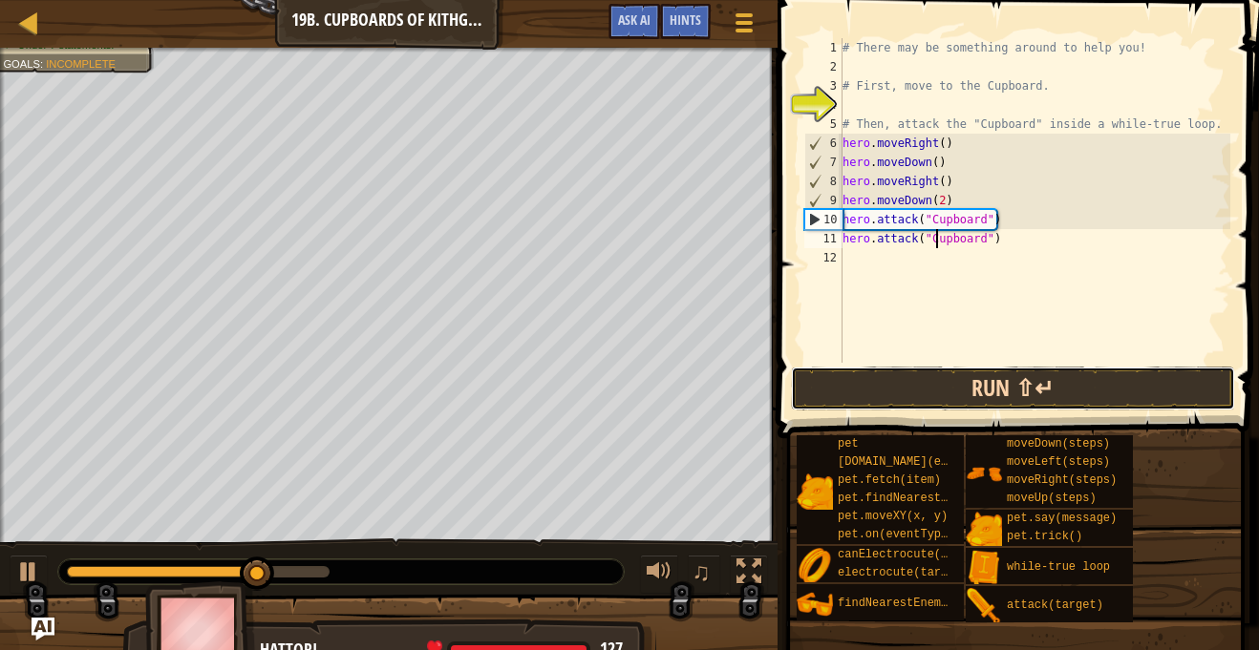
click at [977, 397] on button "Run ⇧↵" at bounding box center [1013, 389] width 445 height 44
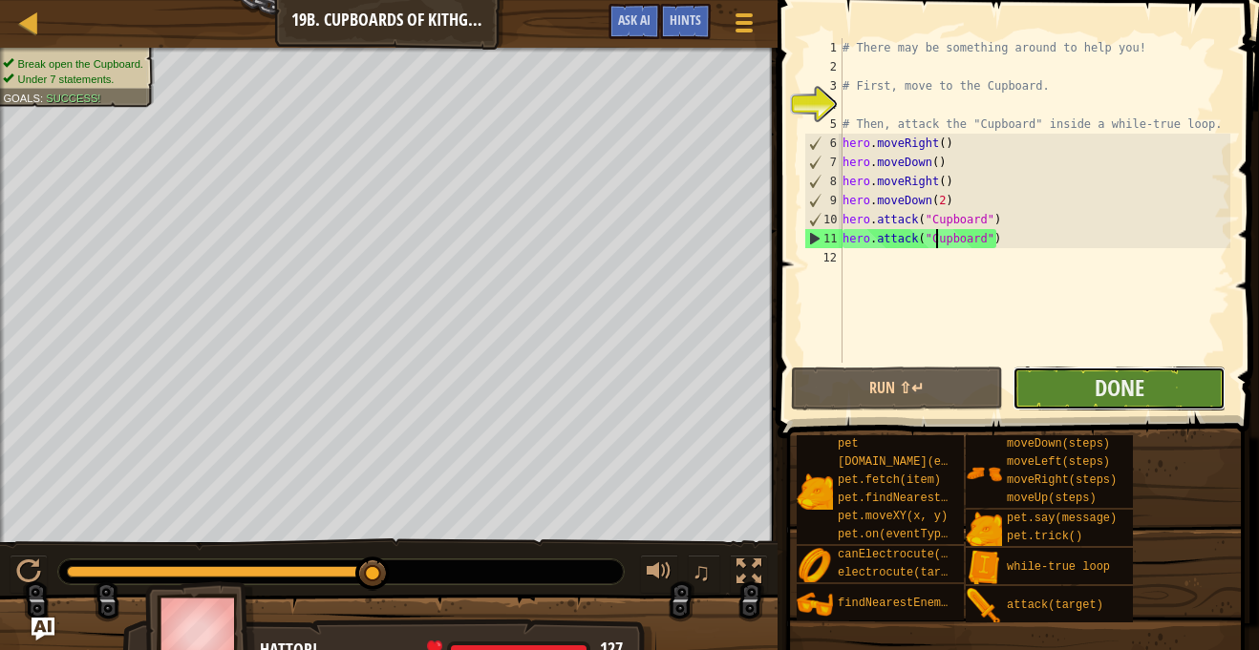
click at [1073, 391] on button "Done" at bounding box center [1118, 389] width 213 height 44
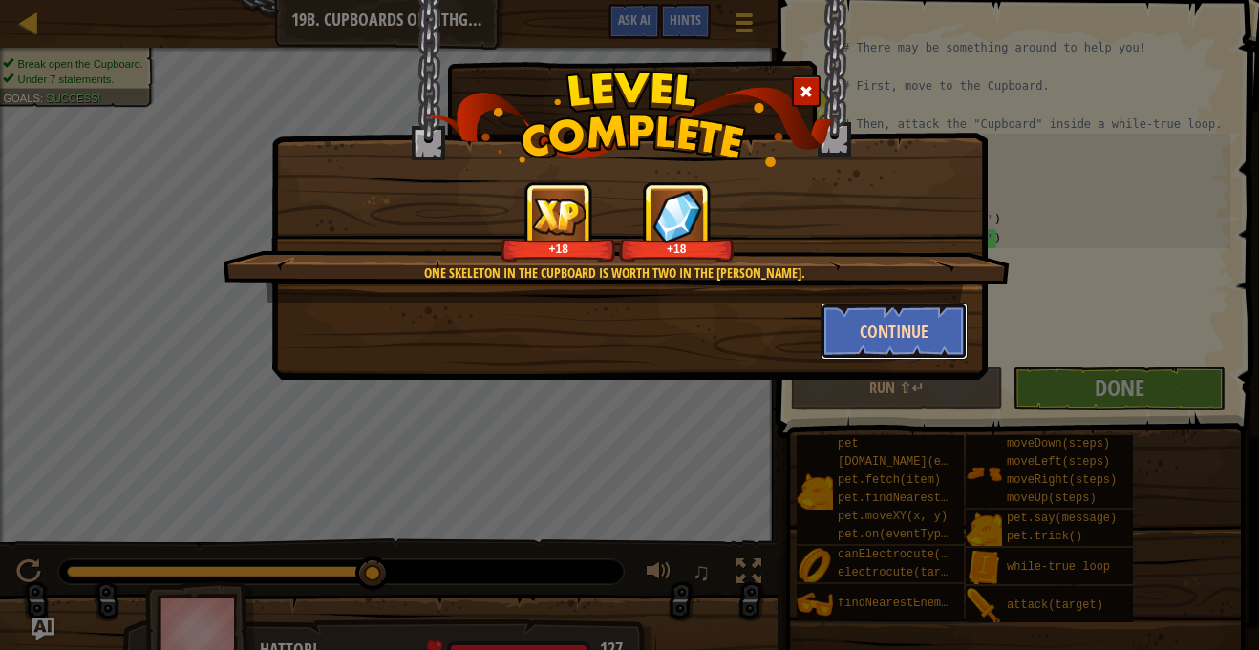
click at [866, 327] on button "Continue" at bounding box center [894, 331] width 148 height 57
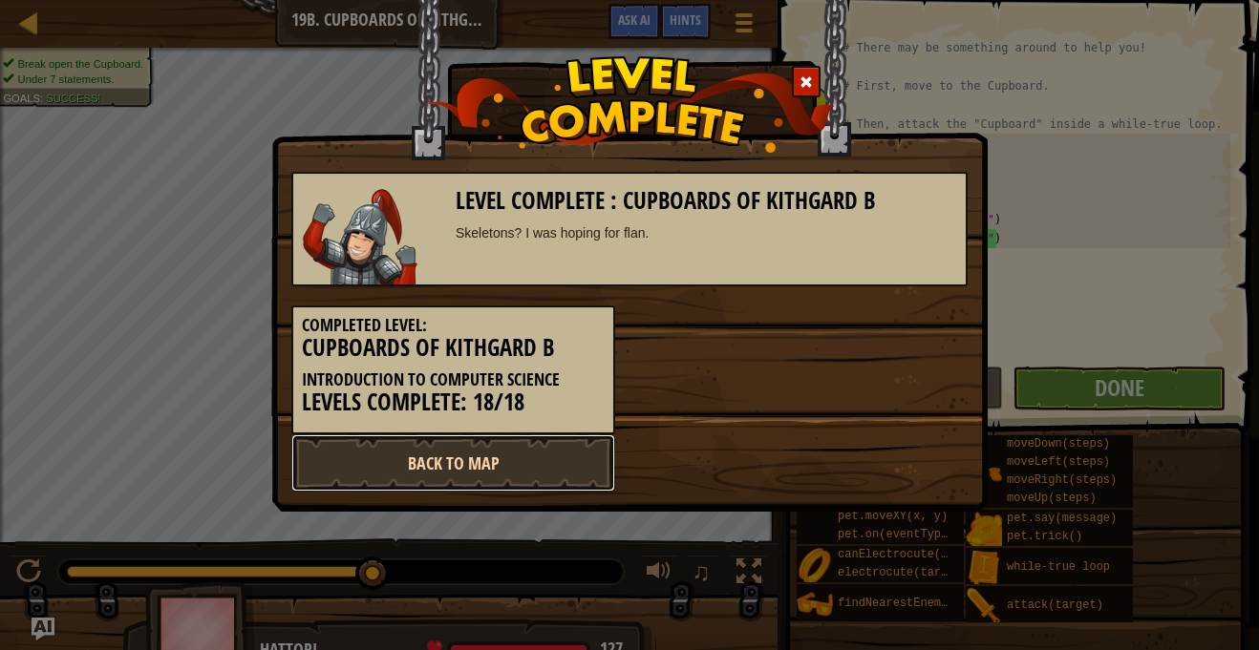
click at [554, 453] on link "Back to Map" at bounding box center [453, 462] width 324 height 57
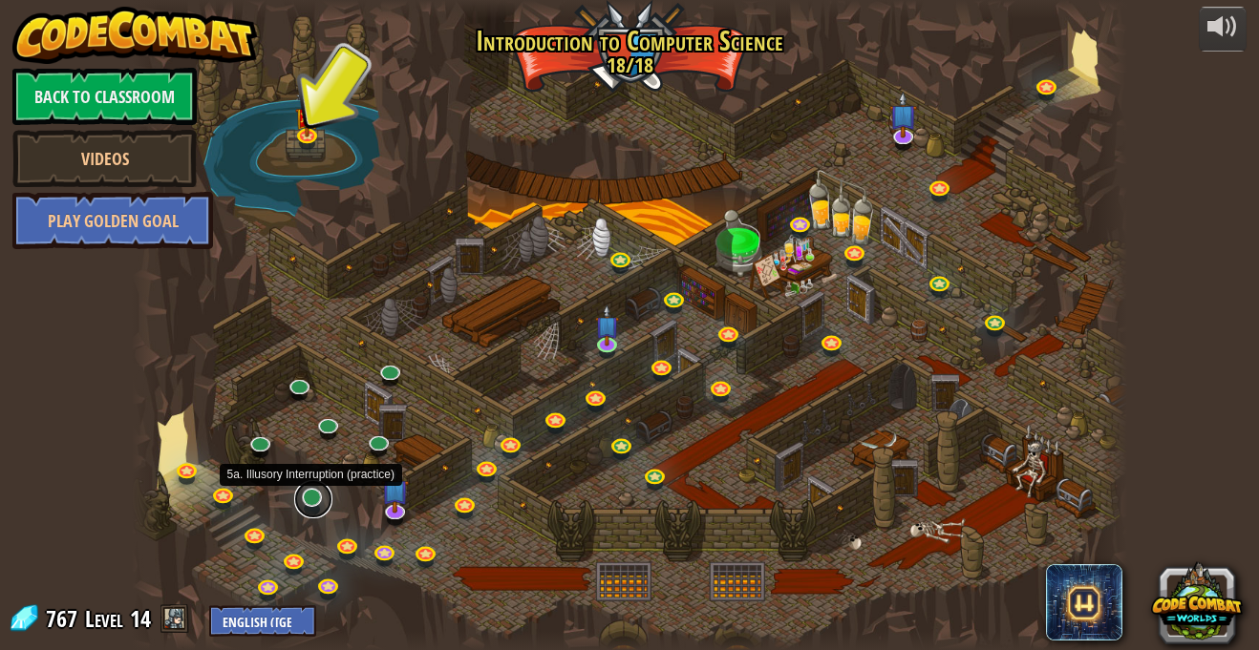
click at [311, 506] on link at bounding box center [313, 499] width 38 height 38
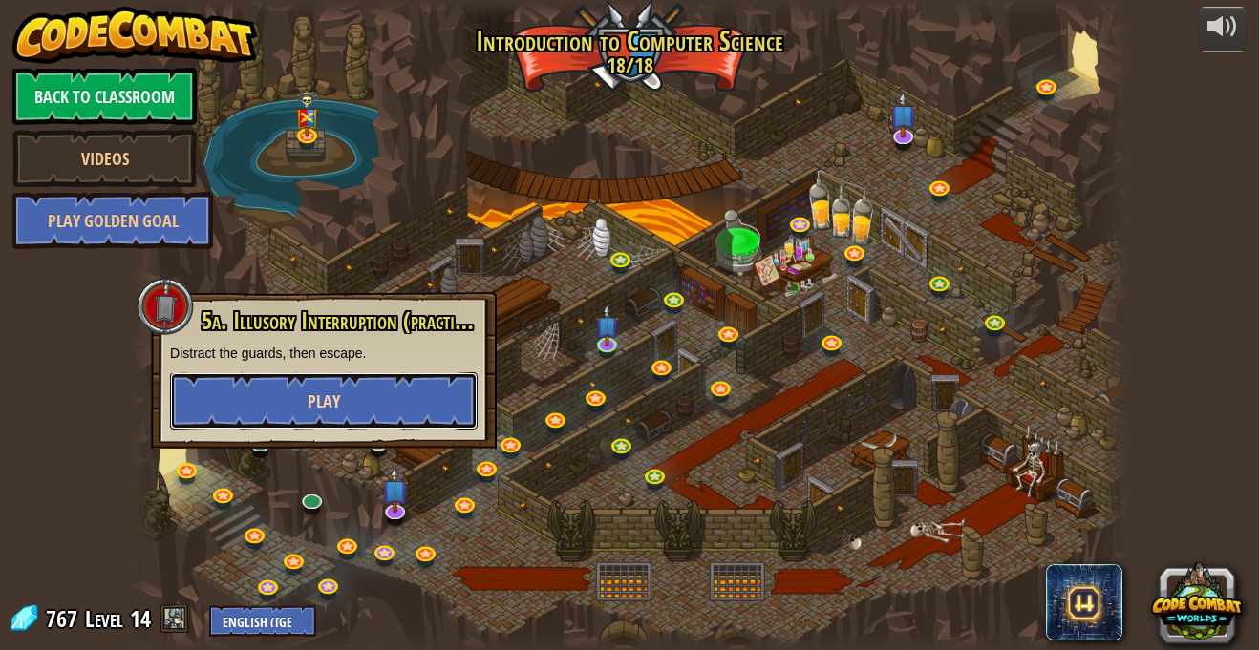
click at [365, 401] on button "Play" at bounding box center [323, 400] width 307 height 57
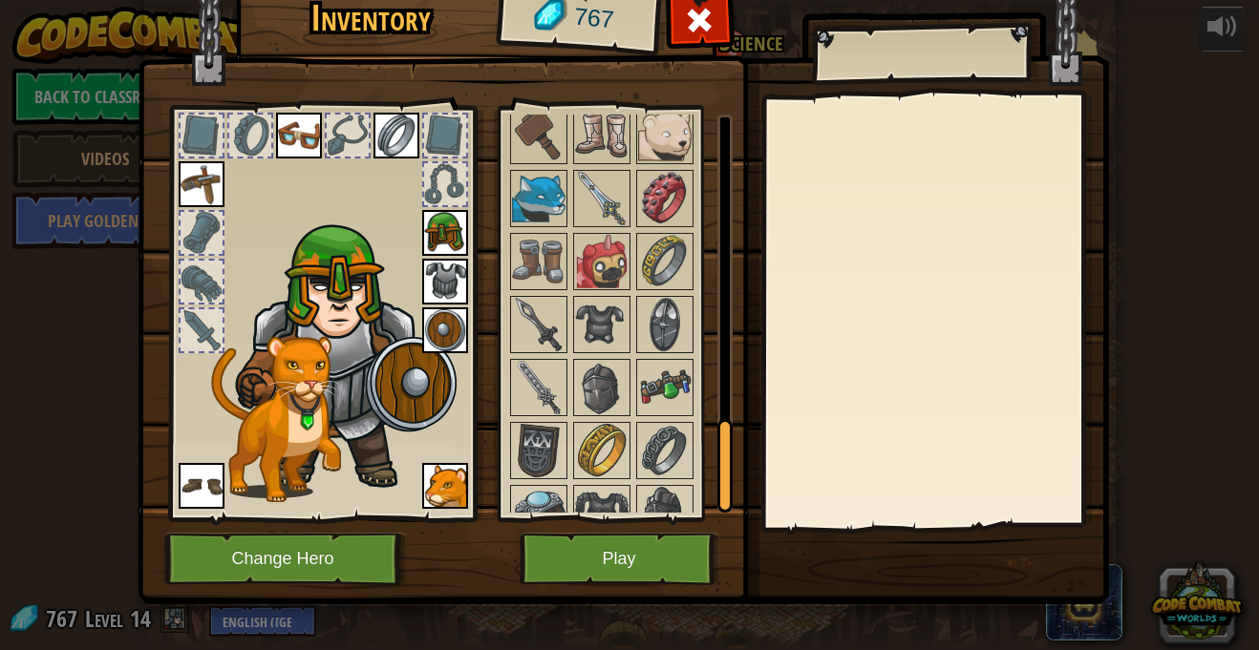
scroll to position [1409, 0]
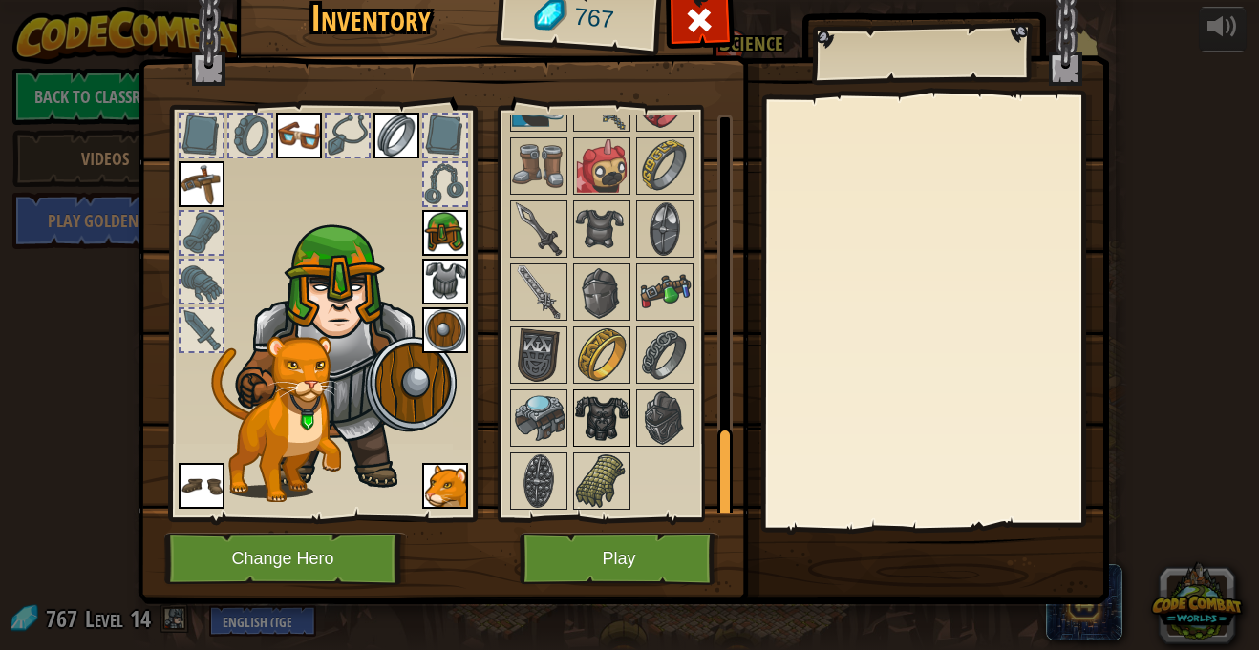
click at [605, 423] on img at bounding box center [601, 418] width 53 height 53
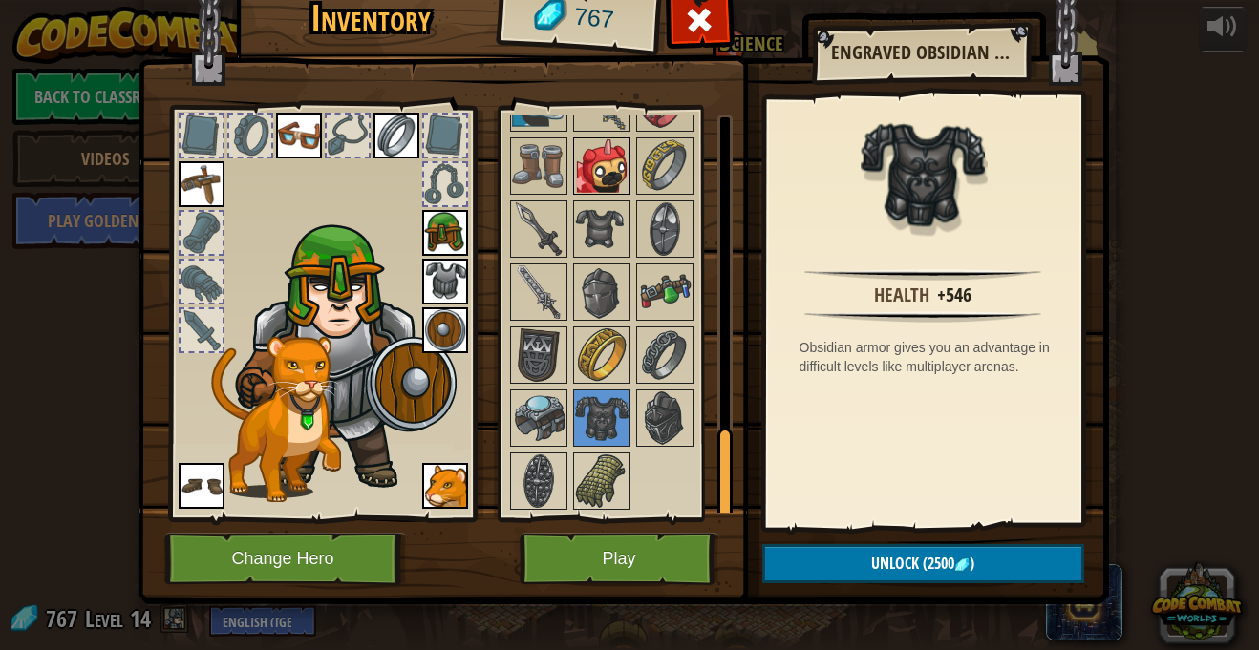
click at [595, 183] on img at bounding box center [601, 165] width 53 height 53
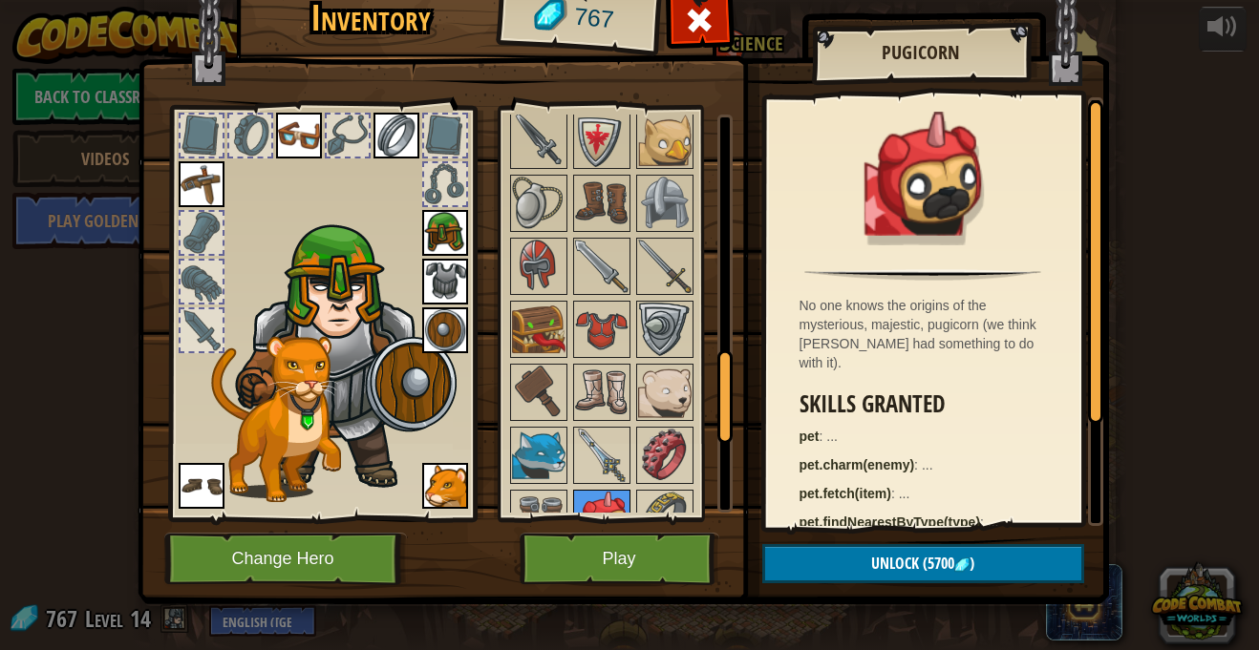
scroll to position [1047, 0]
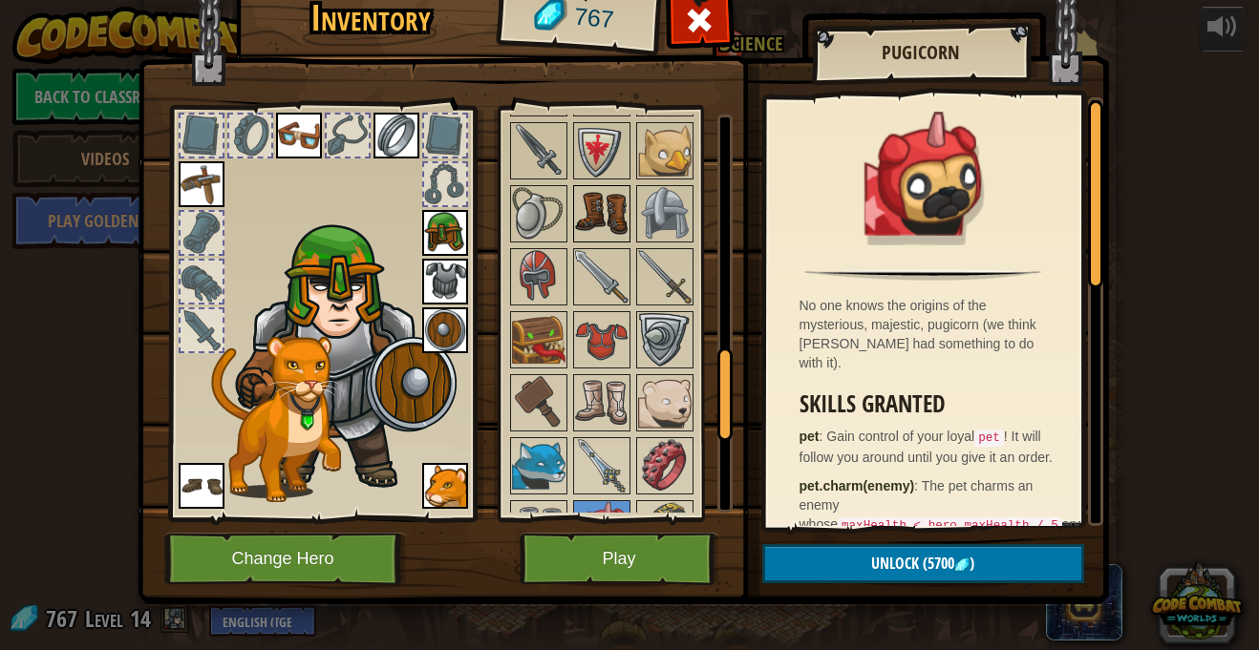
click at [594, 198] on img at bounding box center [601, 213] width 53 height 53
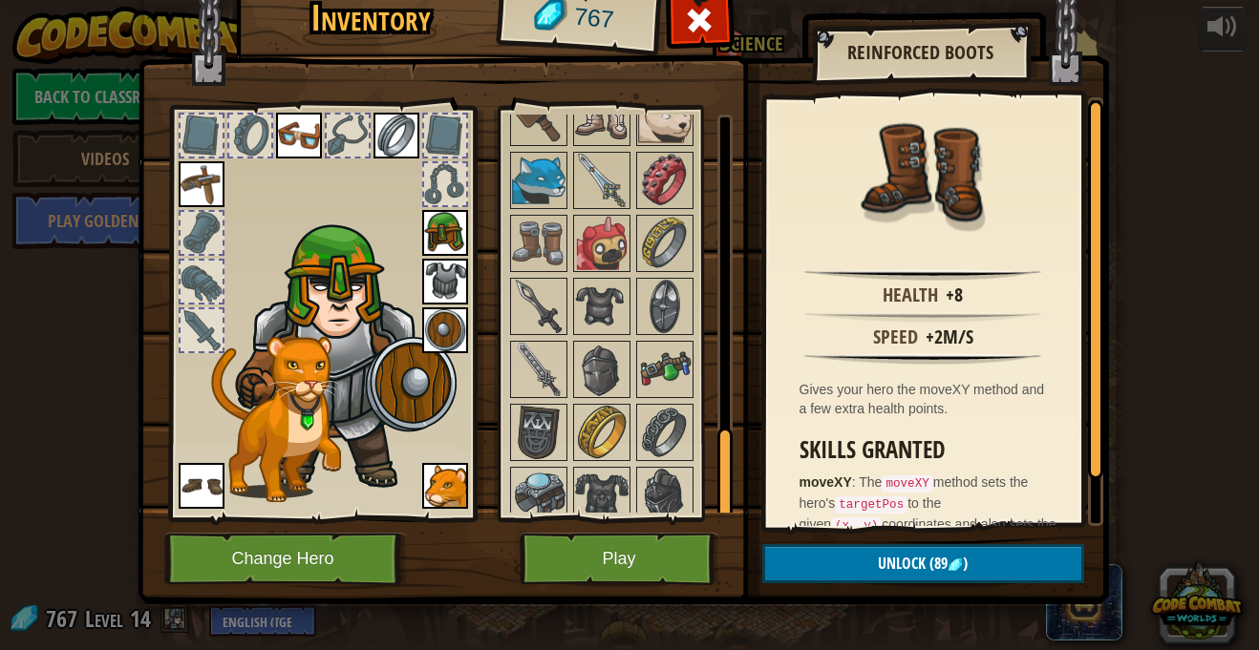
scroll to position [1409, 0]
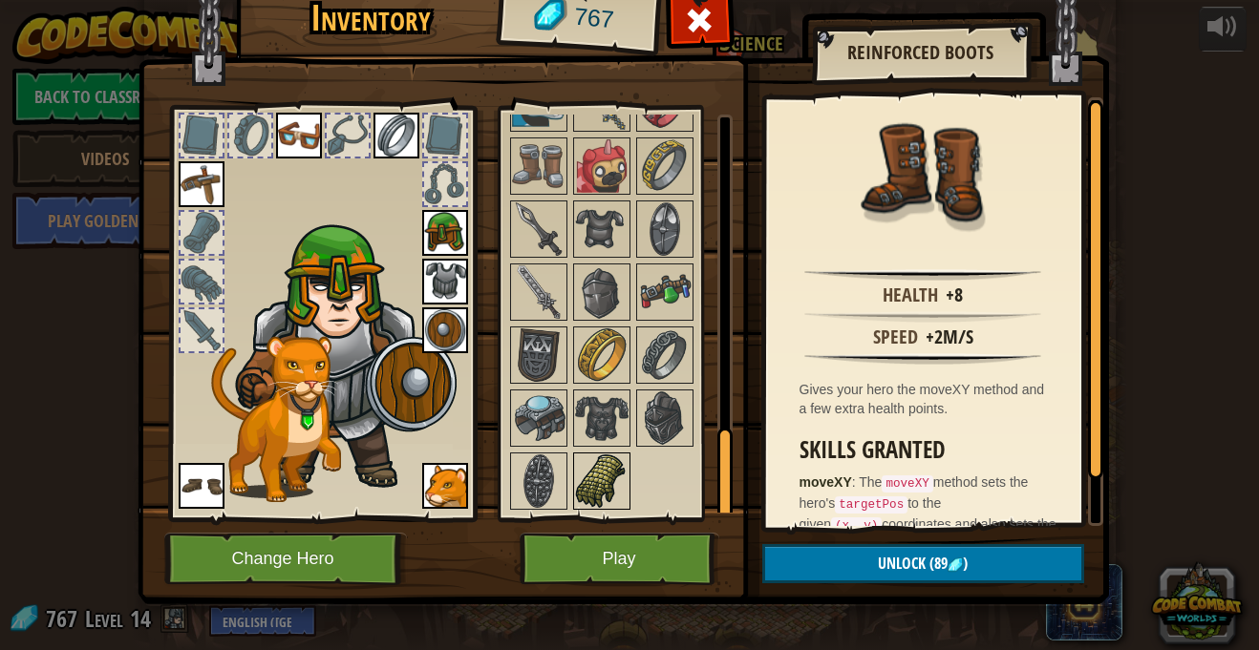
click at [589, 486] on img at bounding box center [601, 481] width 53 height 53
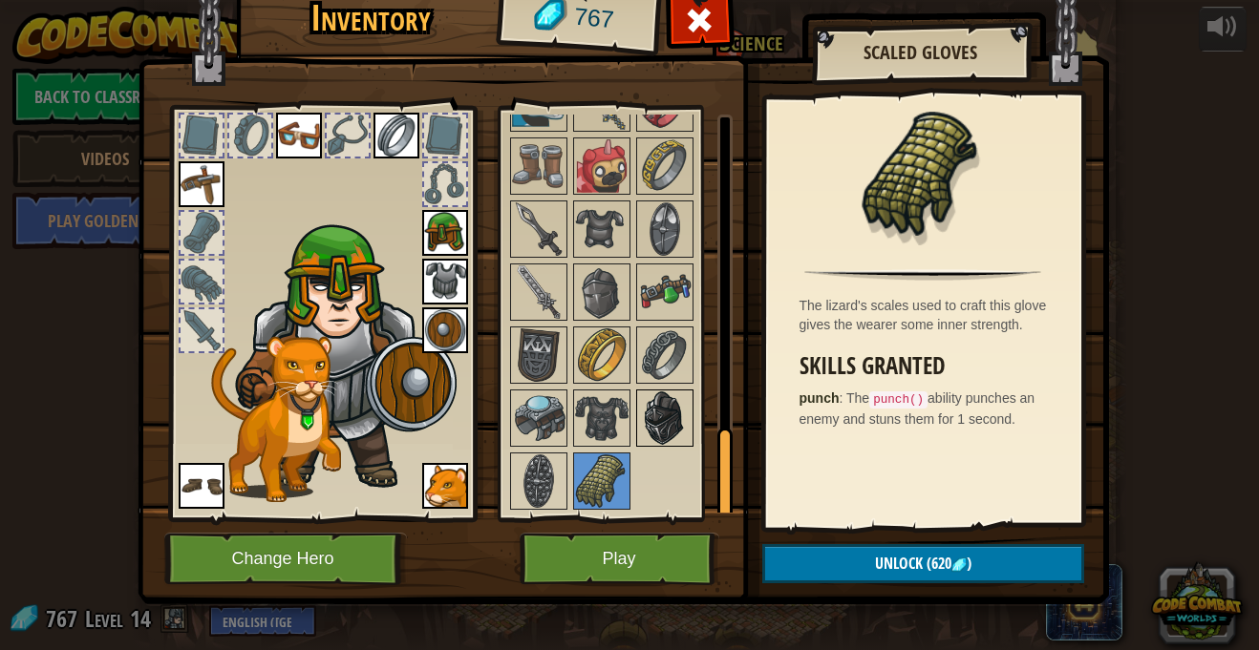
click at [672, 401] on img at bounding box center [664, 418] width 53 height 53
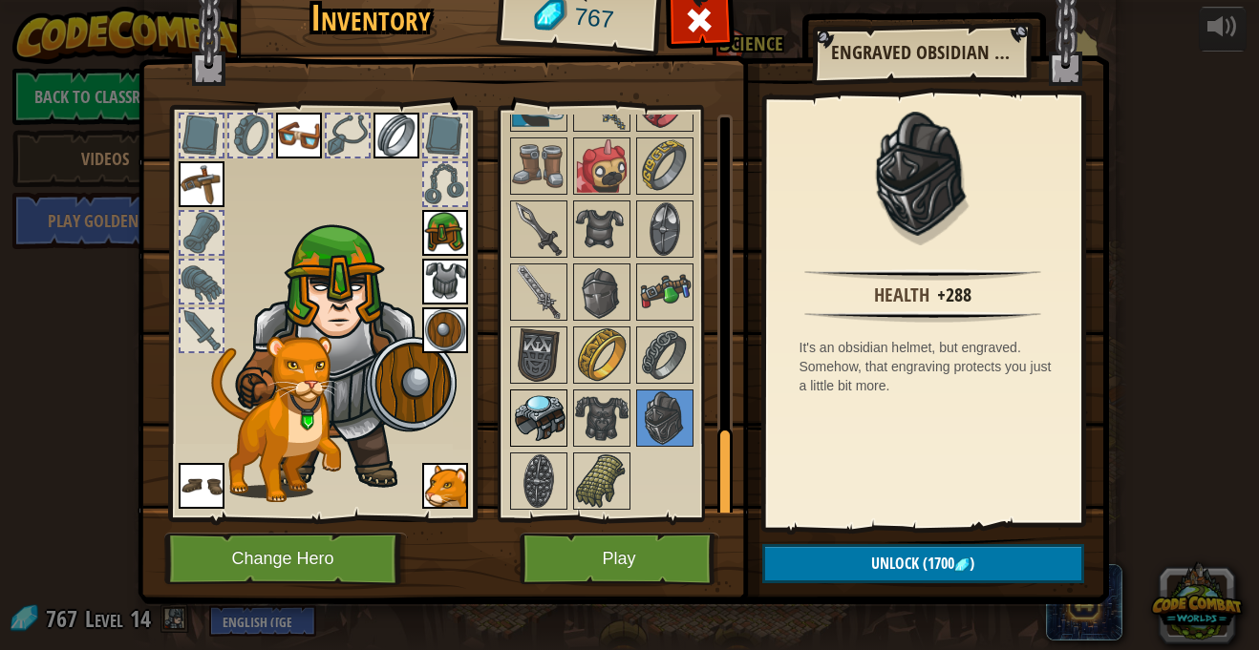
click at [546, 434] on img at bounding box center [538, 418] width 53 height 53
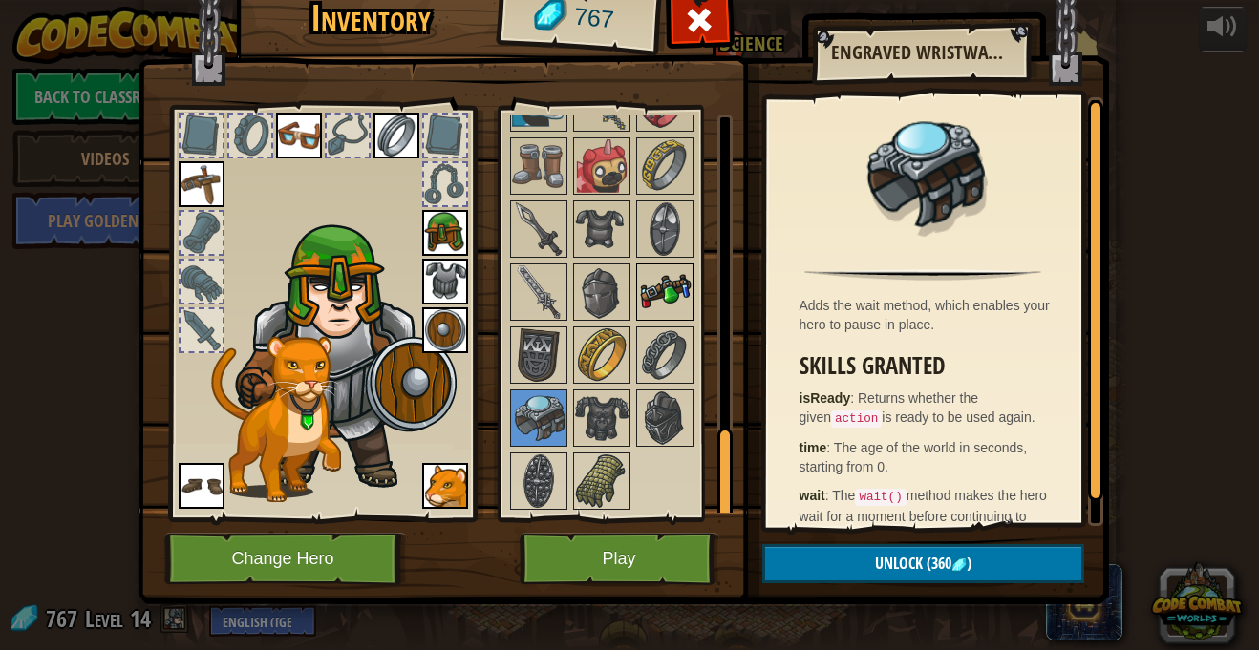
click at [665, 292] on img at bounding box center [664, 291] width 53 height 53
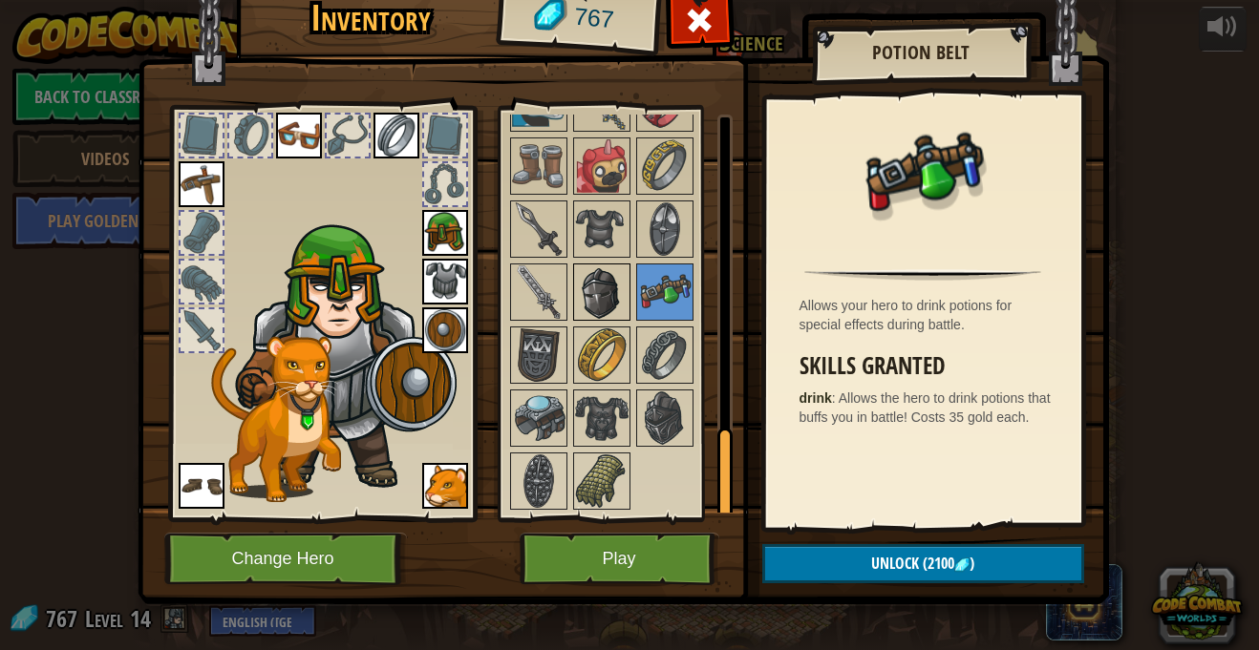
click at [611, 298] on img at bounding box center [601, 291] width 53 height 53
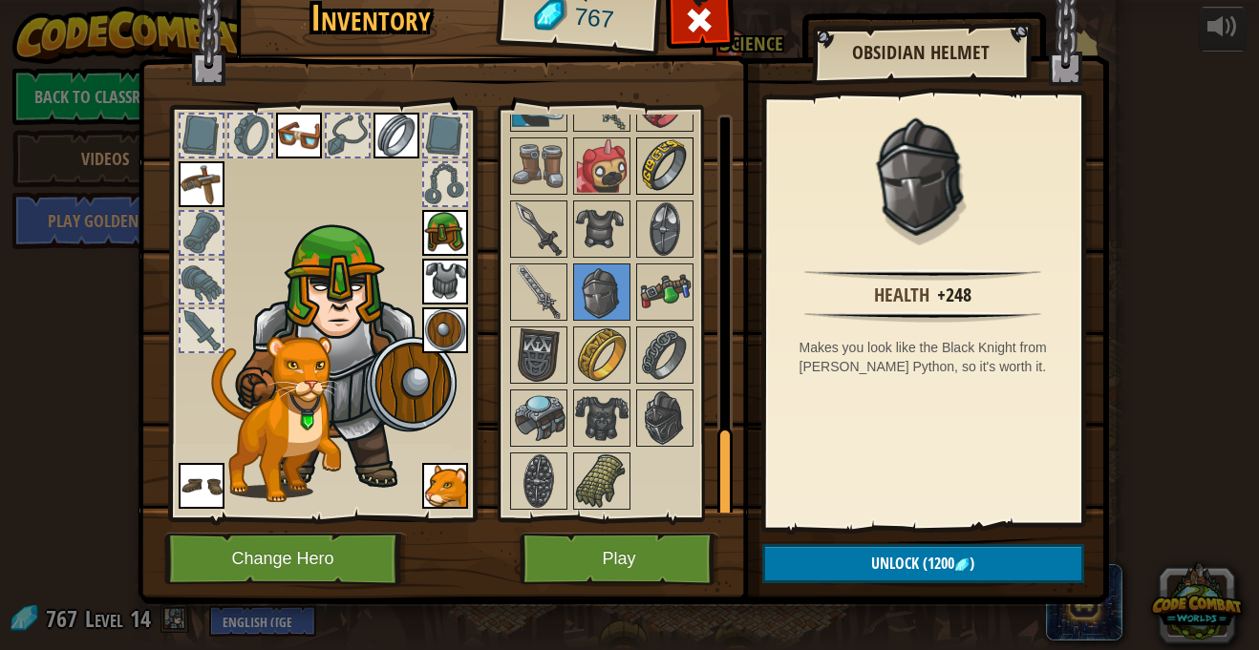
click at [655, 174] on img at bounding box center [664, 165] width 53 height 53
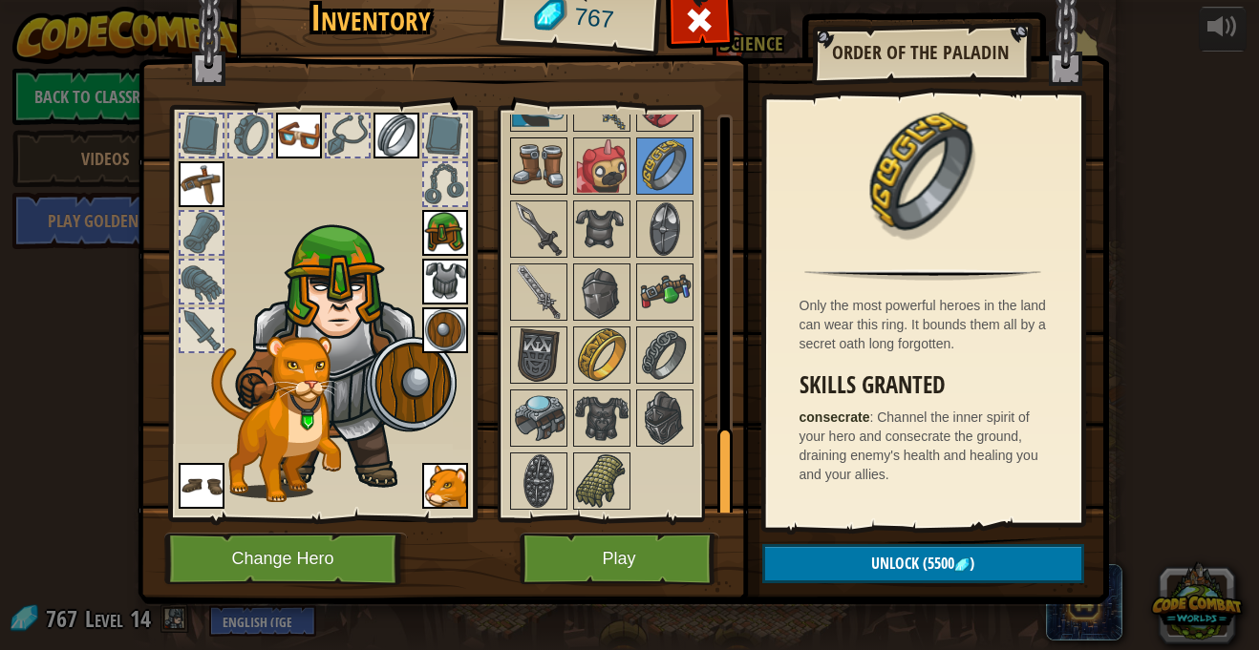
click at [545, 175] on img at bounding box center [538, 165] width 53 height 53
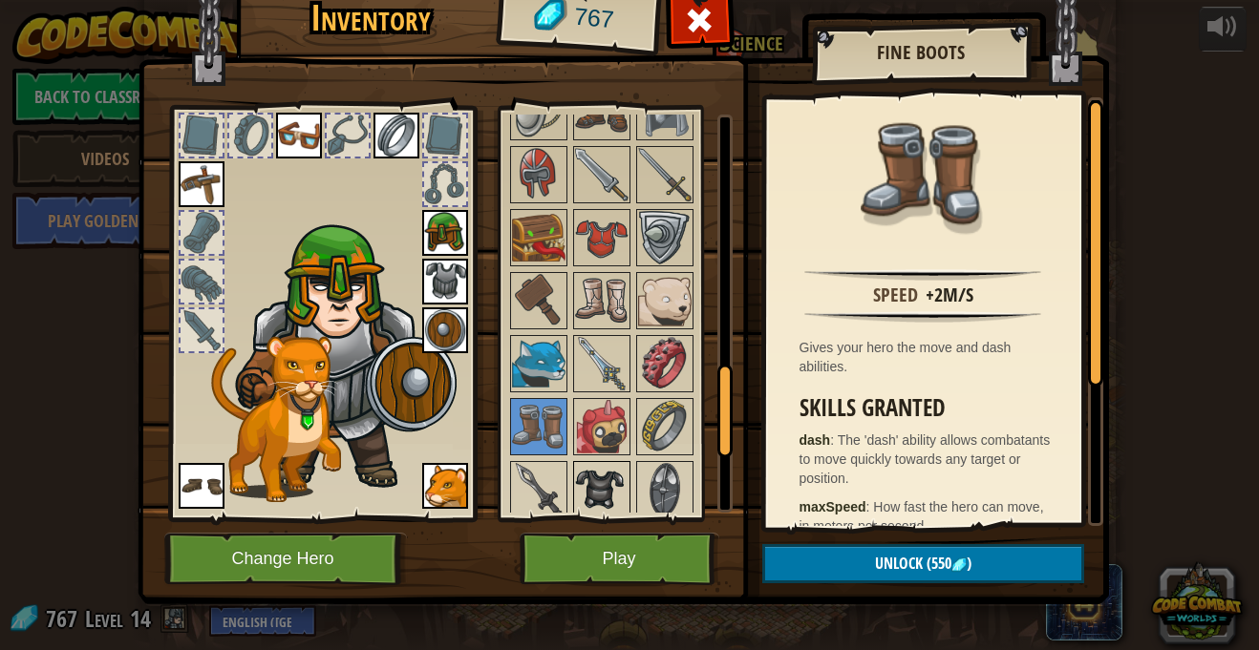
scroll to position [1117, 0]
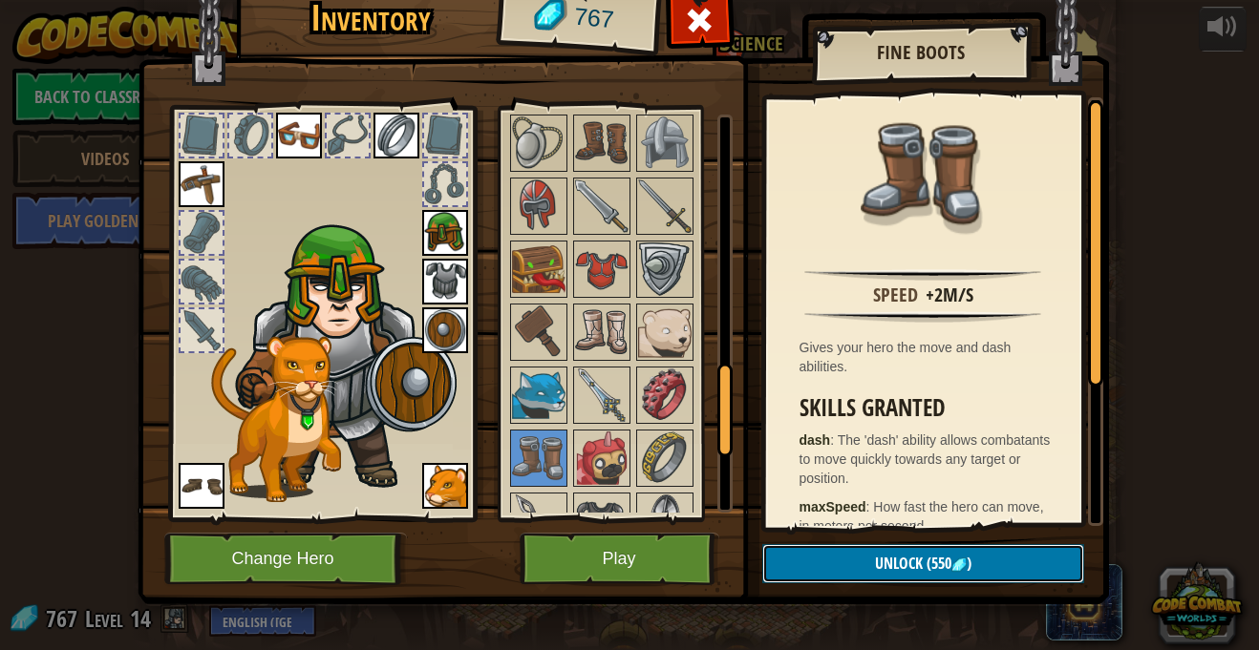
click at [945, 551] on button "Unlock (550 )" at bounding box center [923, 563] width 322 height 39
click at [921, 565] on button "Confirm" at bounding box center [923, 563] width 322 height 39
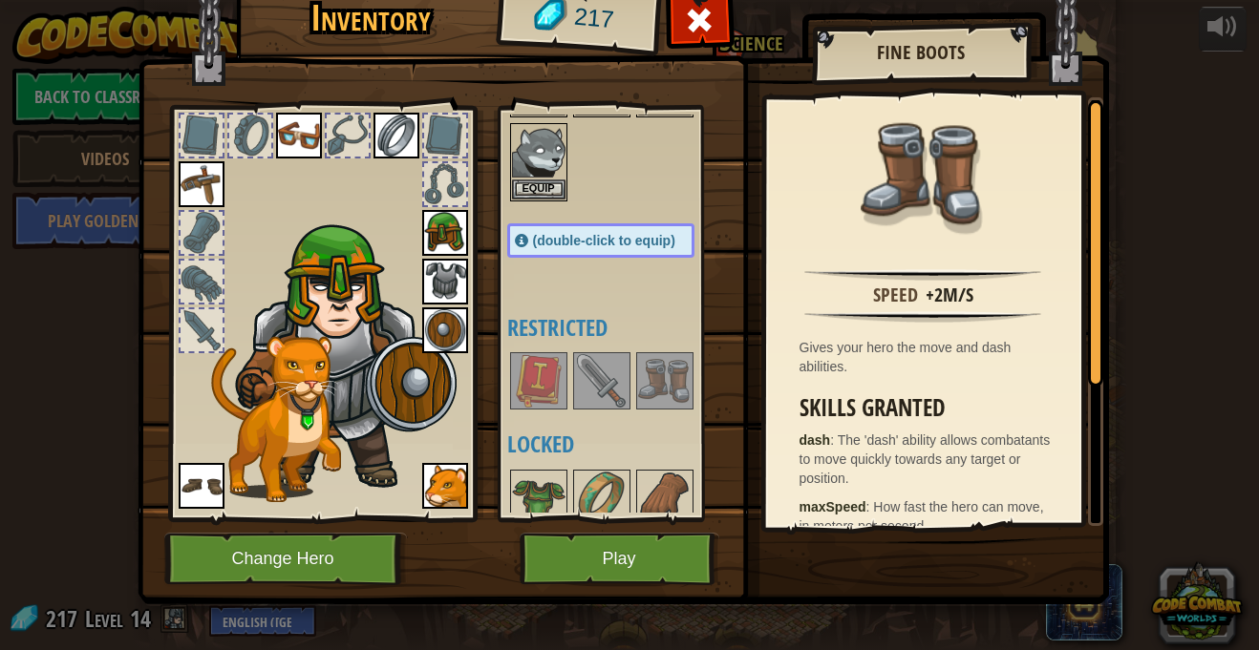
scroll to position [0, 0]
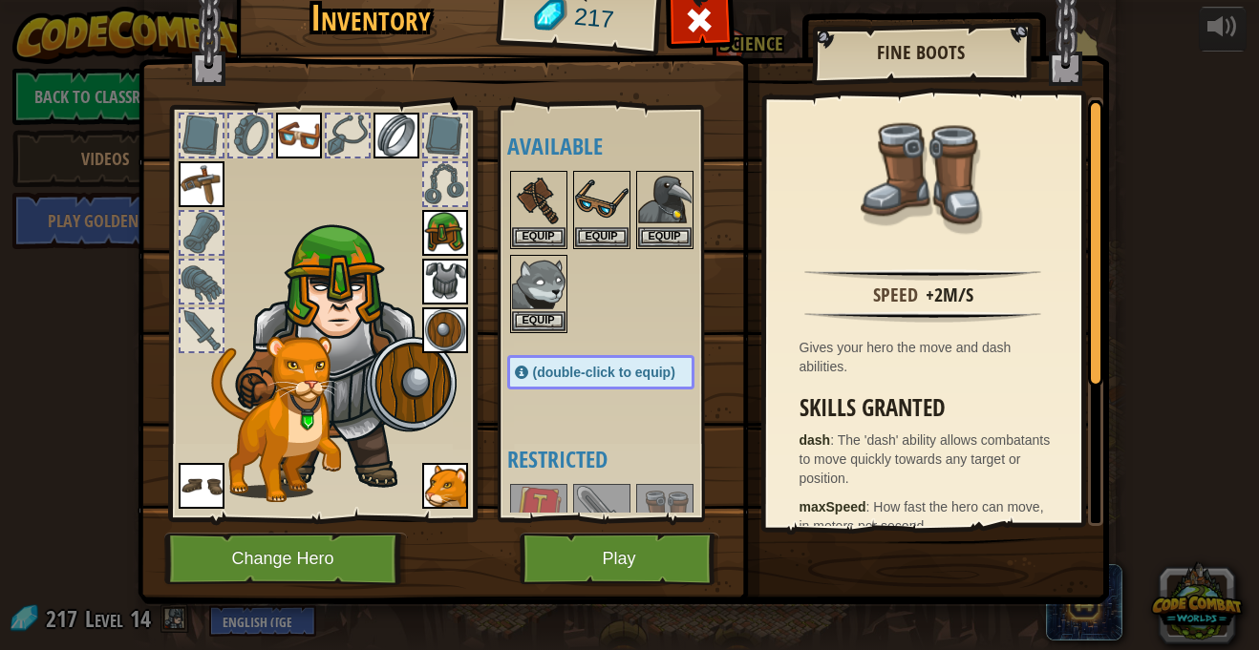
click at [197, 480] on img at bounding box center [202, 486] width 46 height 46
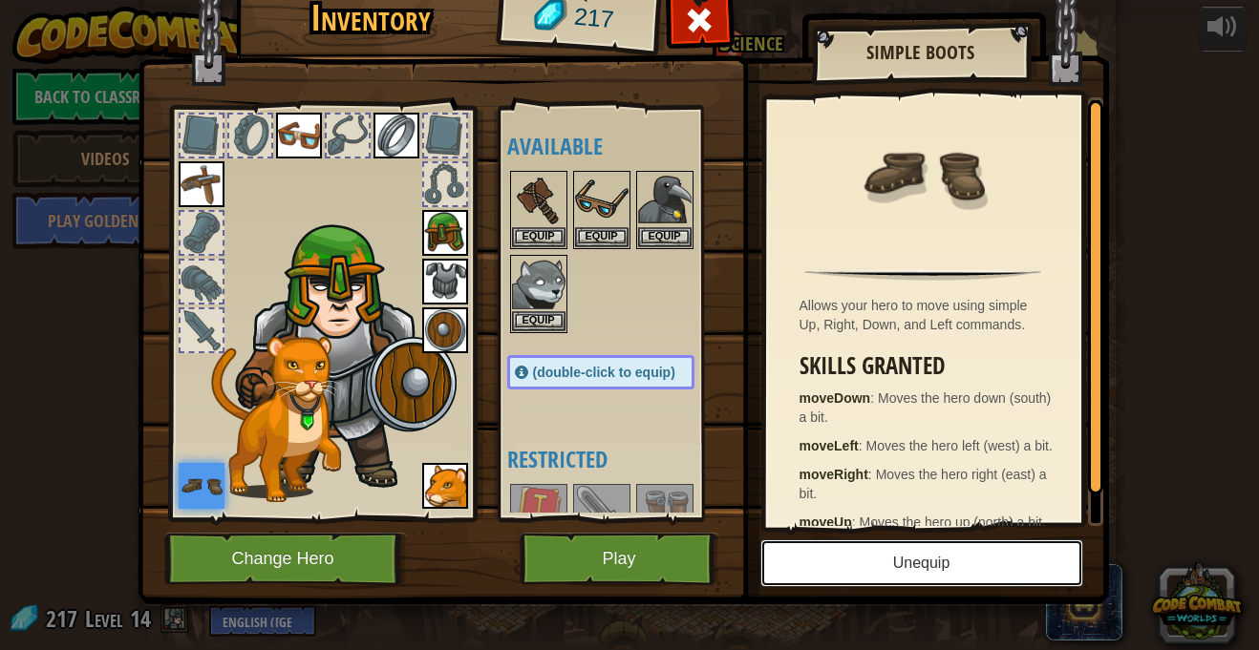
click at [844, 557] on button "Unequip" at bounding box center [921, 564] width 323 height 48
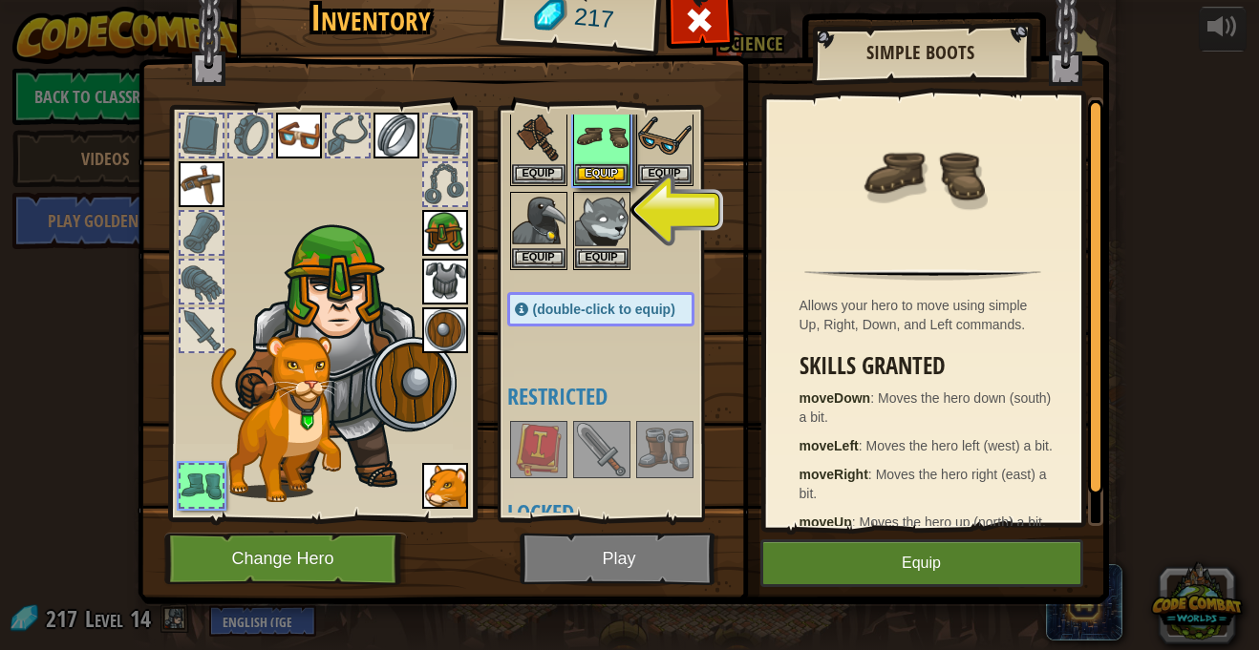
scroll to position [64, 0]
click at [653, 461] on img at bounding box center [664, 448] width 53 height 53
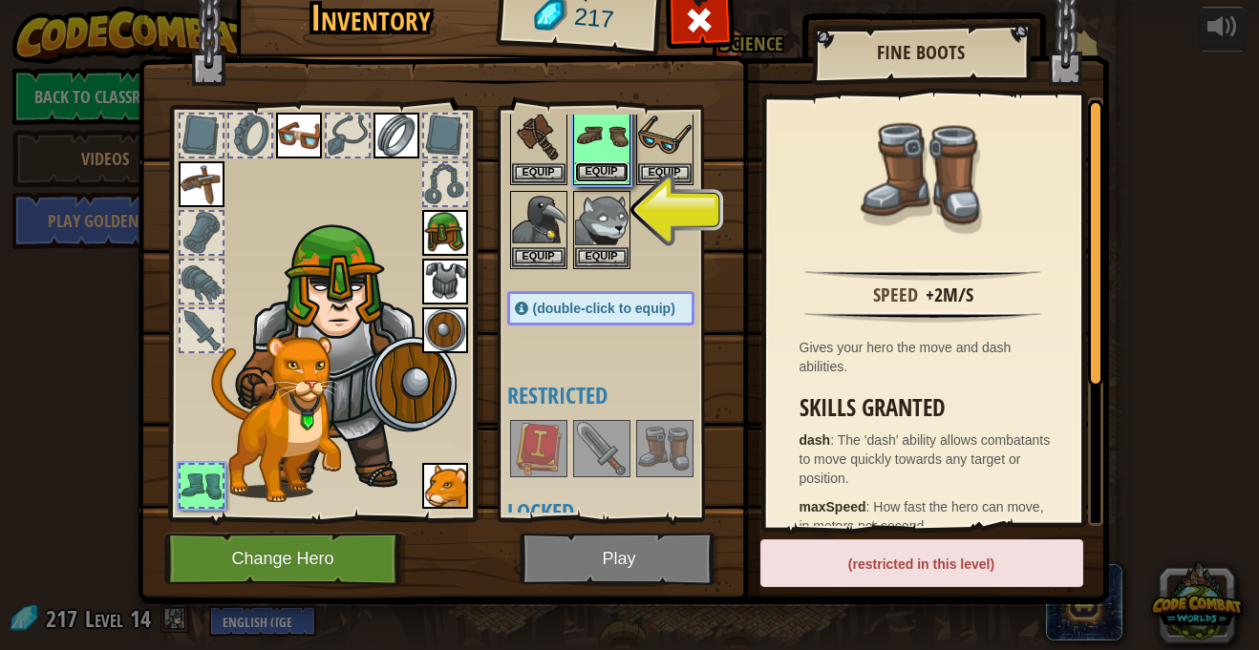
click at [593, 178] on button "Equip" at bounding box center [601, 172] width 53 height 20
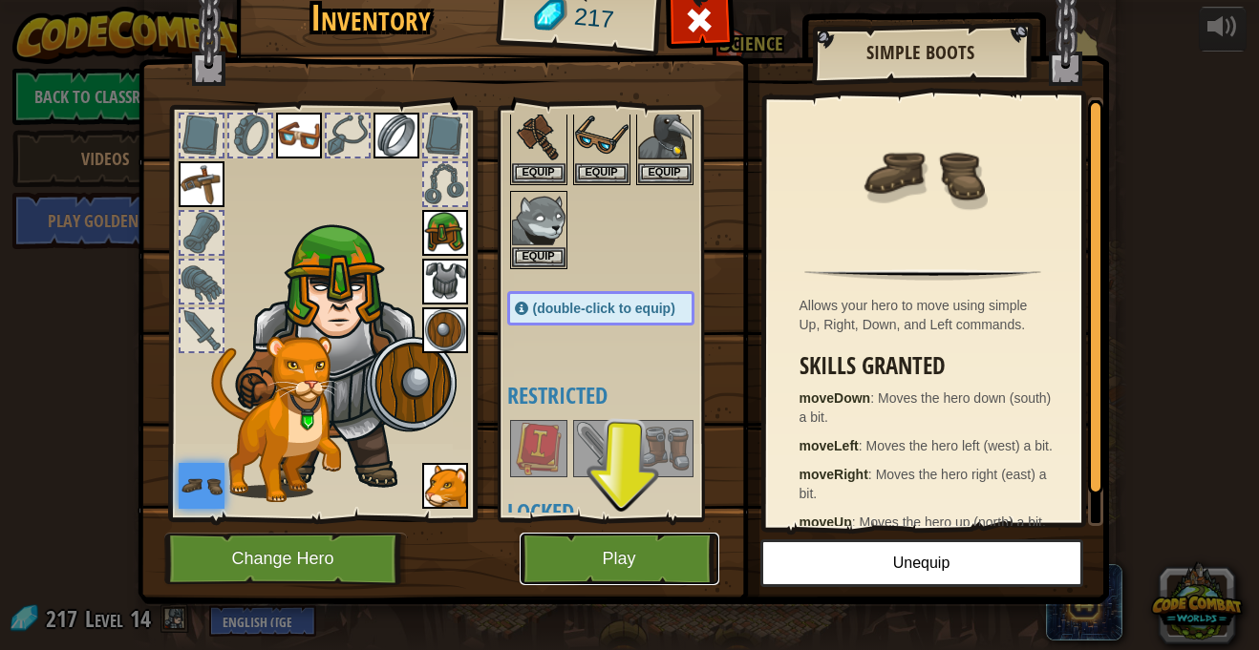
click at [654, 564] on button "Play" at bounding box center [619, 559] width 200 height 53
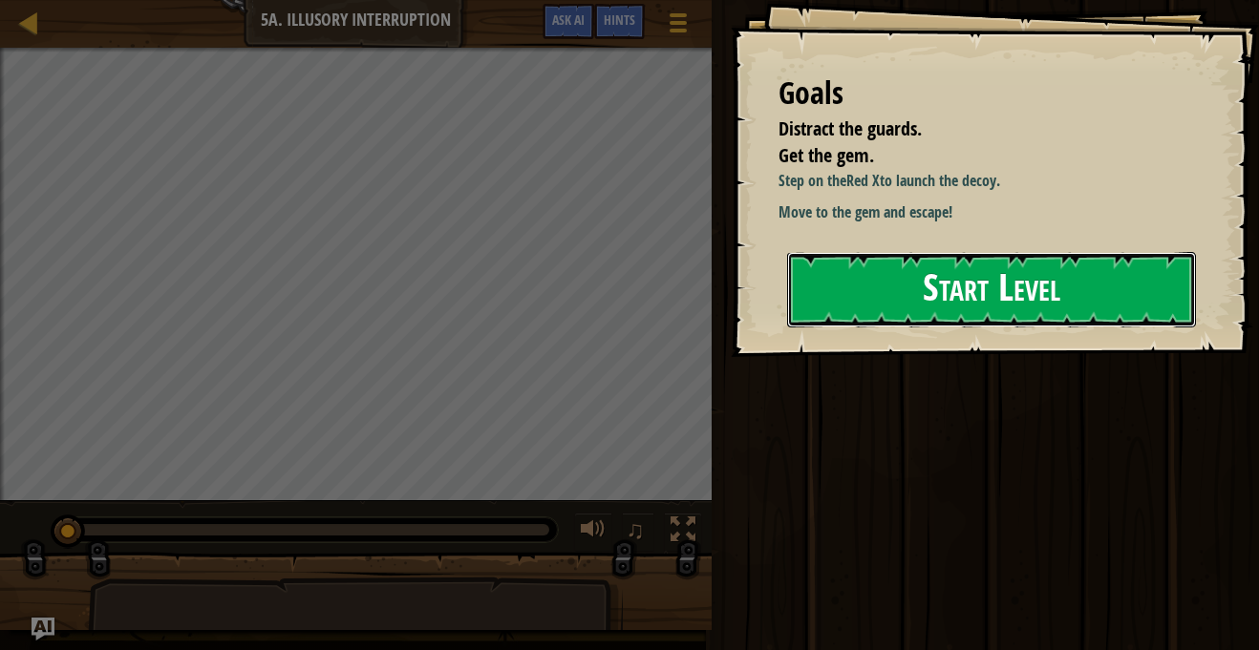
click at [957, 319] on button "Start Level" at bounding box center [991, 289] width 409 height 75
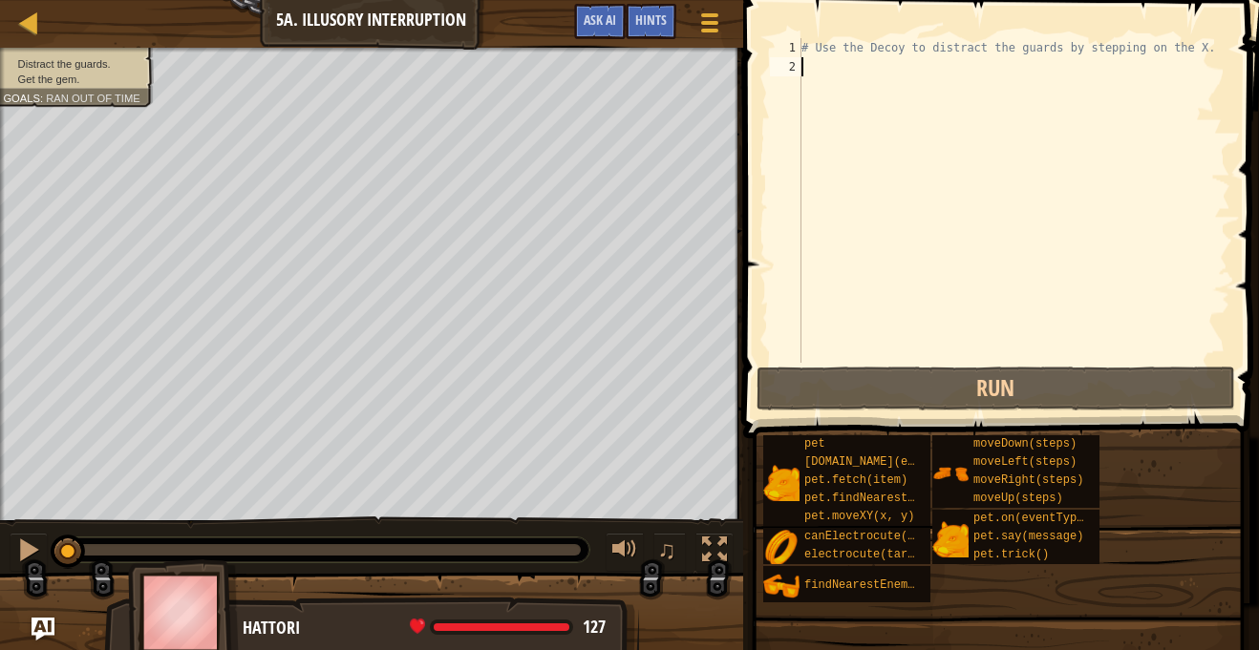
type textarea "mo"
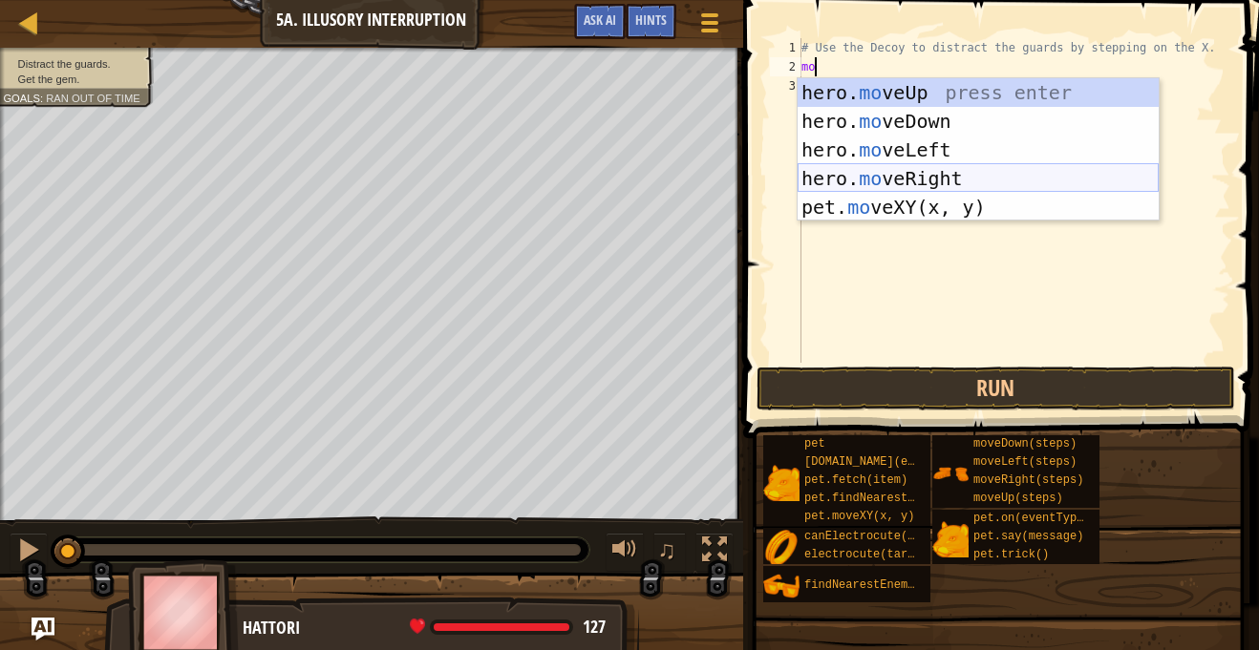
click at [951, 187] on div "hero. mo veUp press enter hero. mo veDown press enter hero. mo veLeft press ent…" at bounding box center [977, 178] width 361 height 201
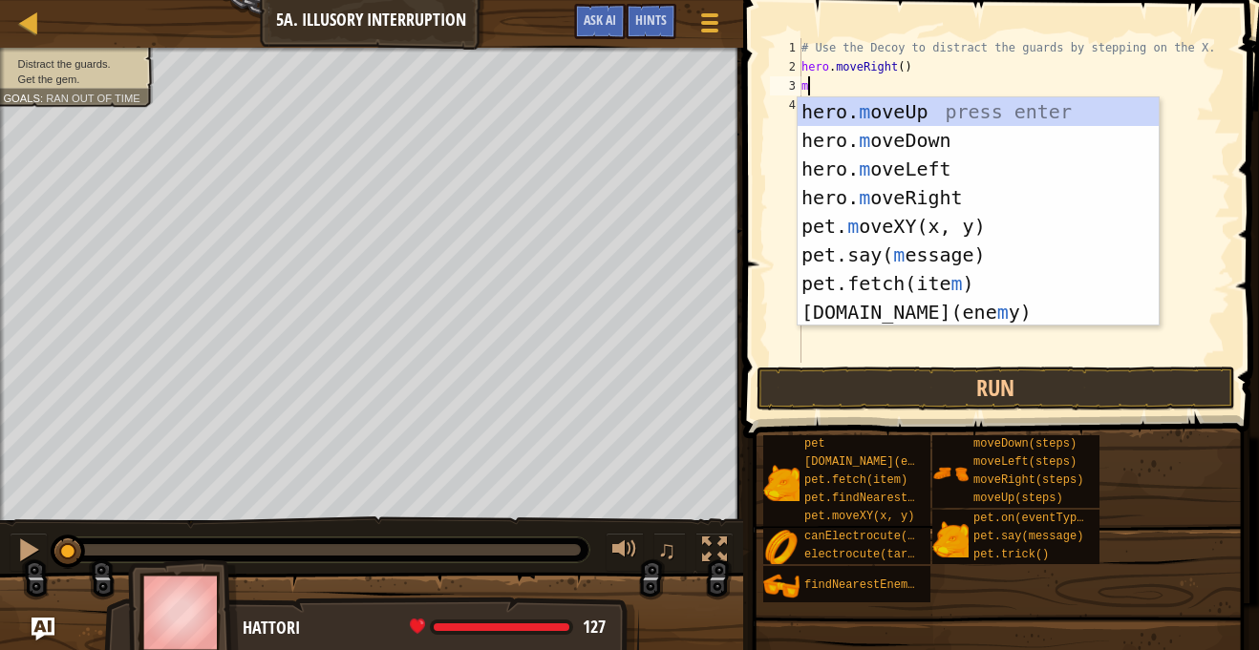
type textarea "mo"
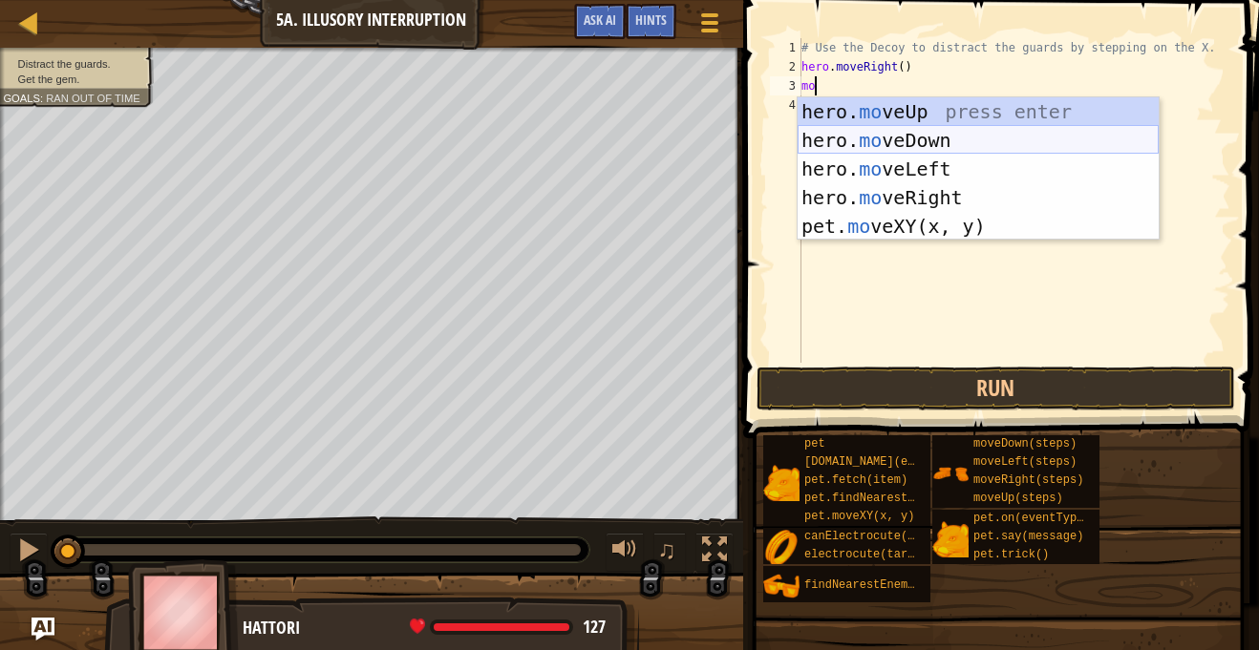
click at [925, 143] on div "hero. mo veUp press enter hero. mo veDown press enter hero. mo veLeft press ent…" at bounding box center [977, 197] width 361 height 201
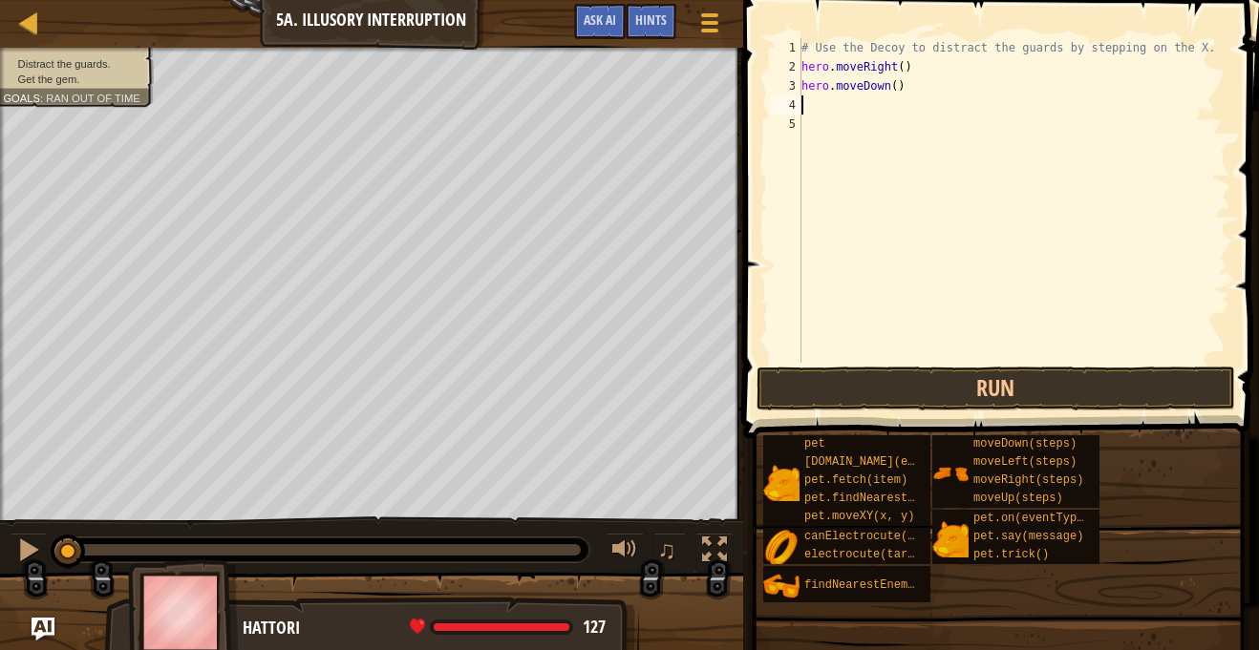
scroll to position [9, 0]
click at [897, 88] on div "# Use the Decoy to distract the guards by stepping on the X. hero . moveRight (…" at bounding box center [1013, 219] width 433 height 363
type textarea "hero.moveDown(2)"
click at [868, 99] on div "# Use the Decoy to distract the guards by stepping on the X. hero . moveRight (…" at bounding box center [1013, 219] width 433 height 363
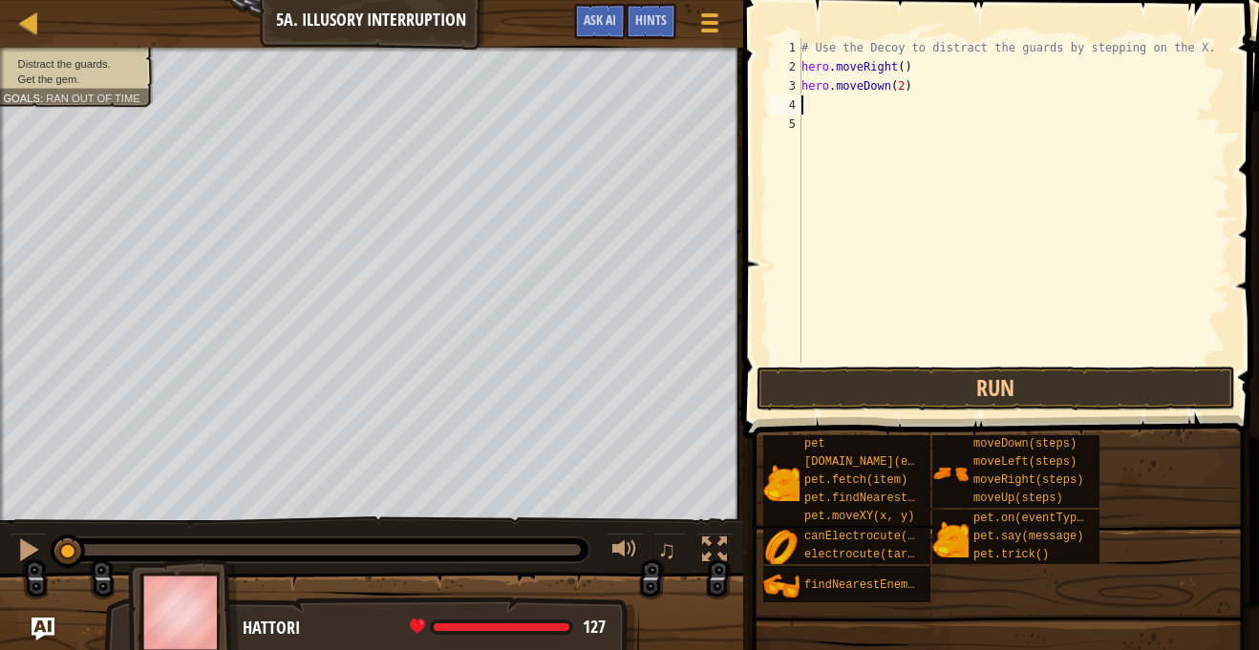
scroll to position [9, 0]
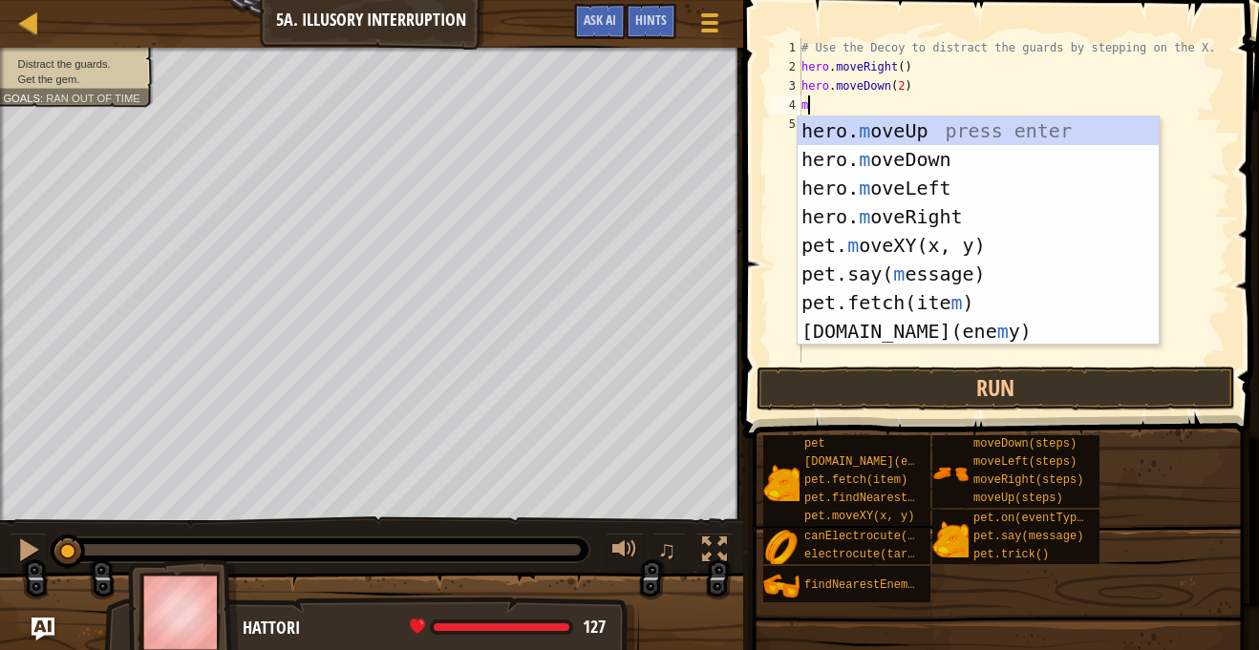
type textarea "mo"
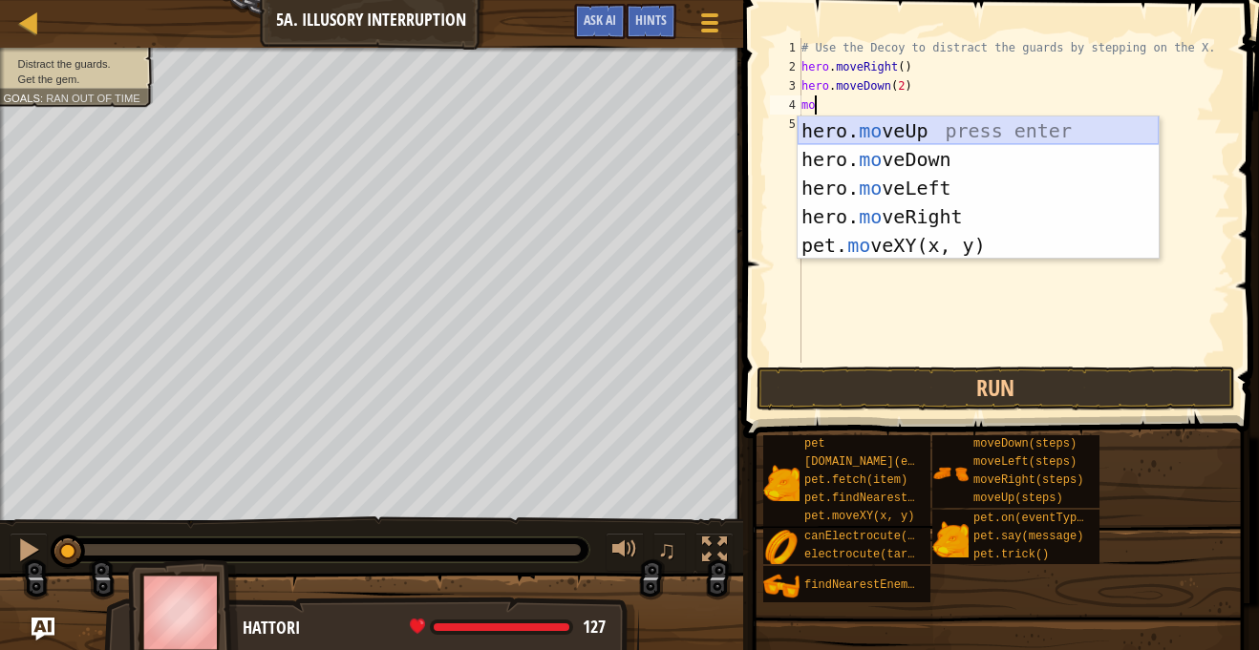
click at [874, 128] on div "hero. mo veUp press enter hero. mo veDown press enter hero. mo veLeft press ent…" at bounding box center [977, 216] width 361 height 201
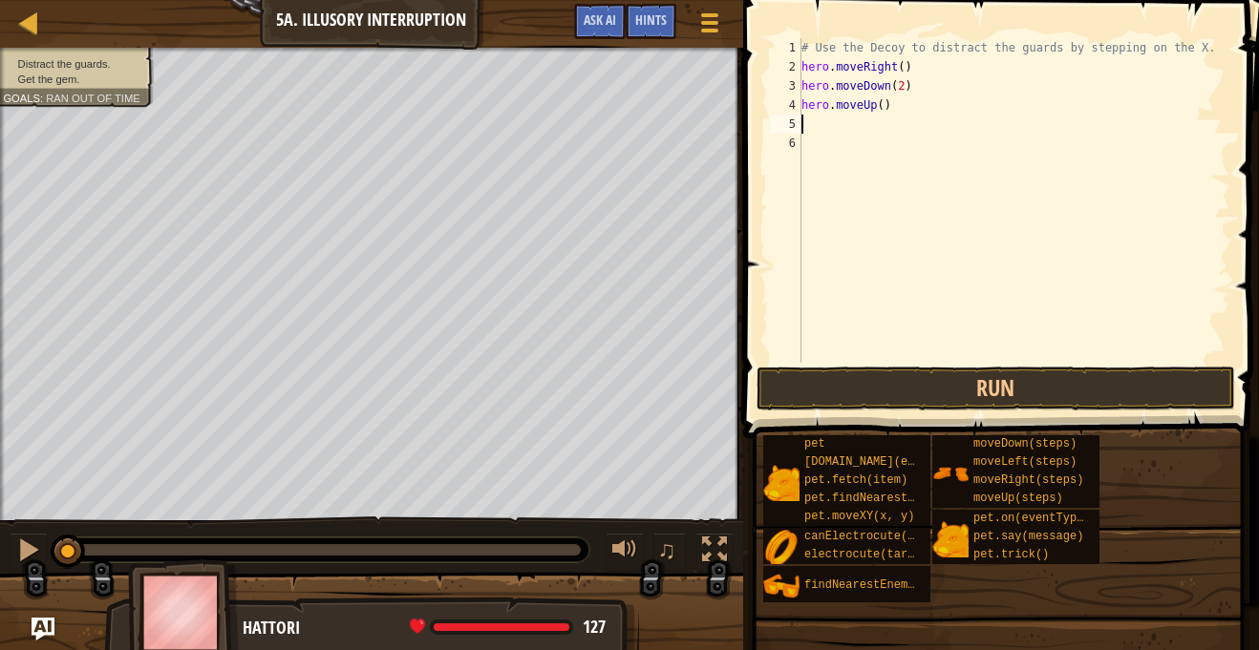
scroll to position [9, 0]
click at [882, 112] on div "# Use the Decoy to distract the guards by stepping on the X. hero . moveRight (…" at bounding box center [1013, 219] width 433 height 363
type textarea "hero.moveUp(2)"
click at [857, 125] on div "# Use the Decoy to distract the guards by stepping on the X. hero . moveRight (…" at bounding box center [1013, 219] width 433 height 363
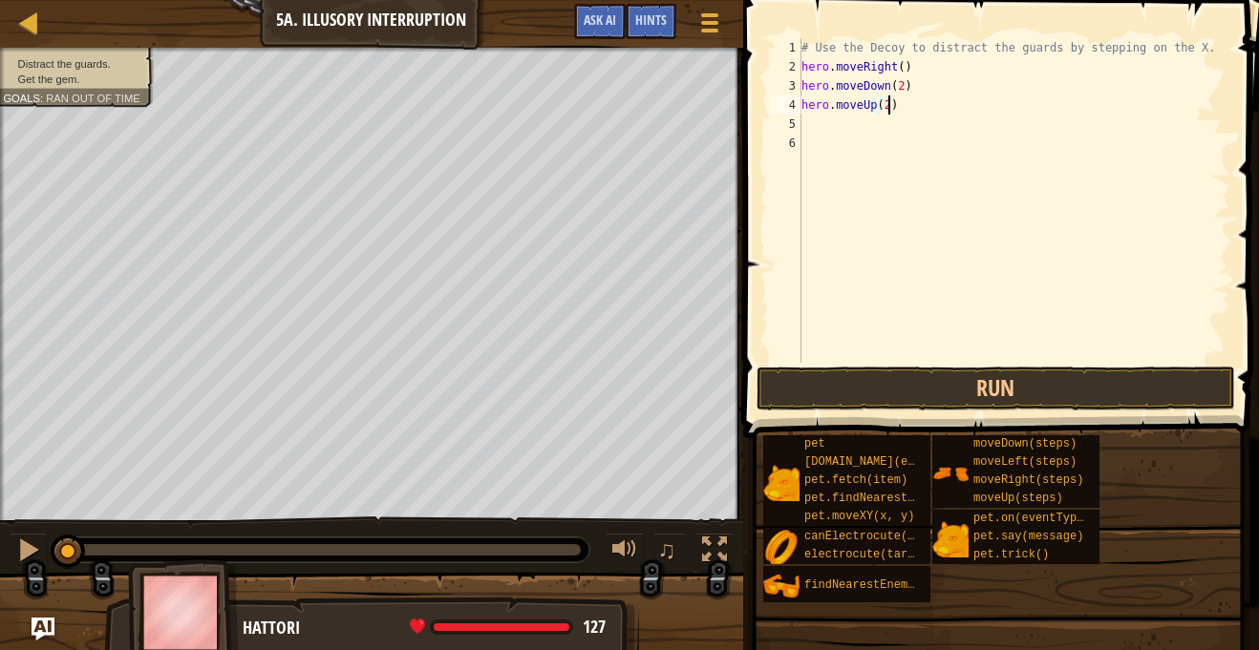
scroll to position [9, 0]
type textarea "mo"
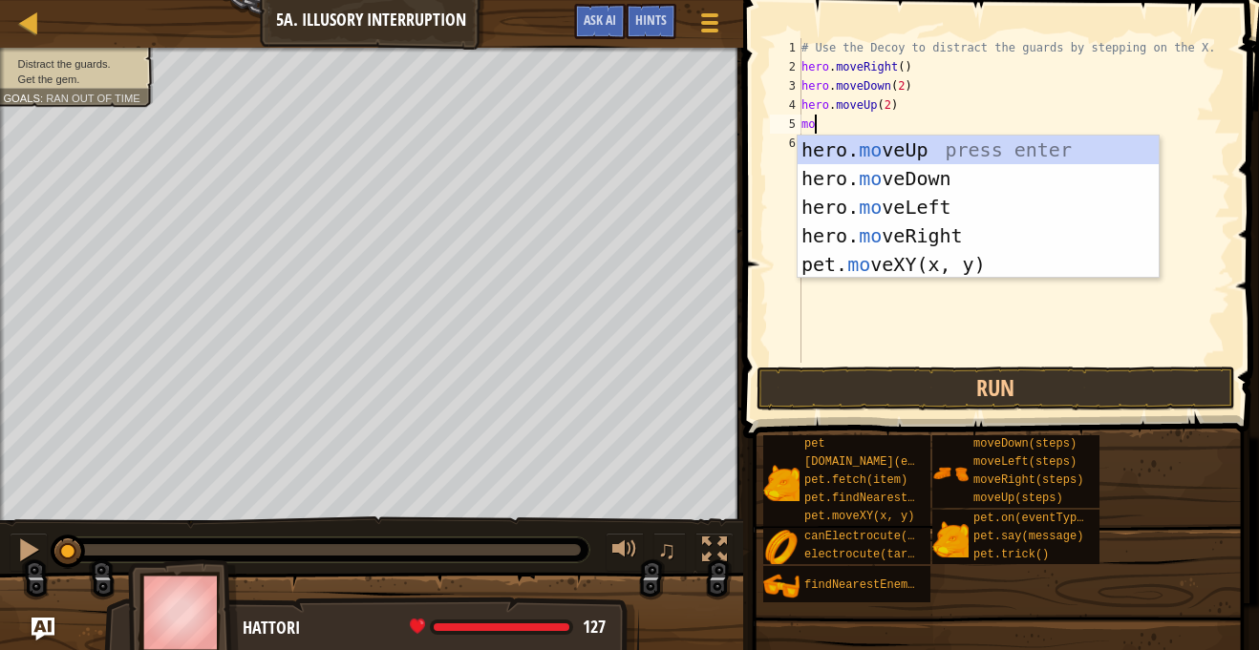
scroll to position [9, 1]
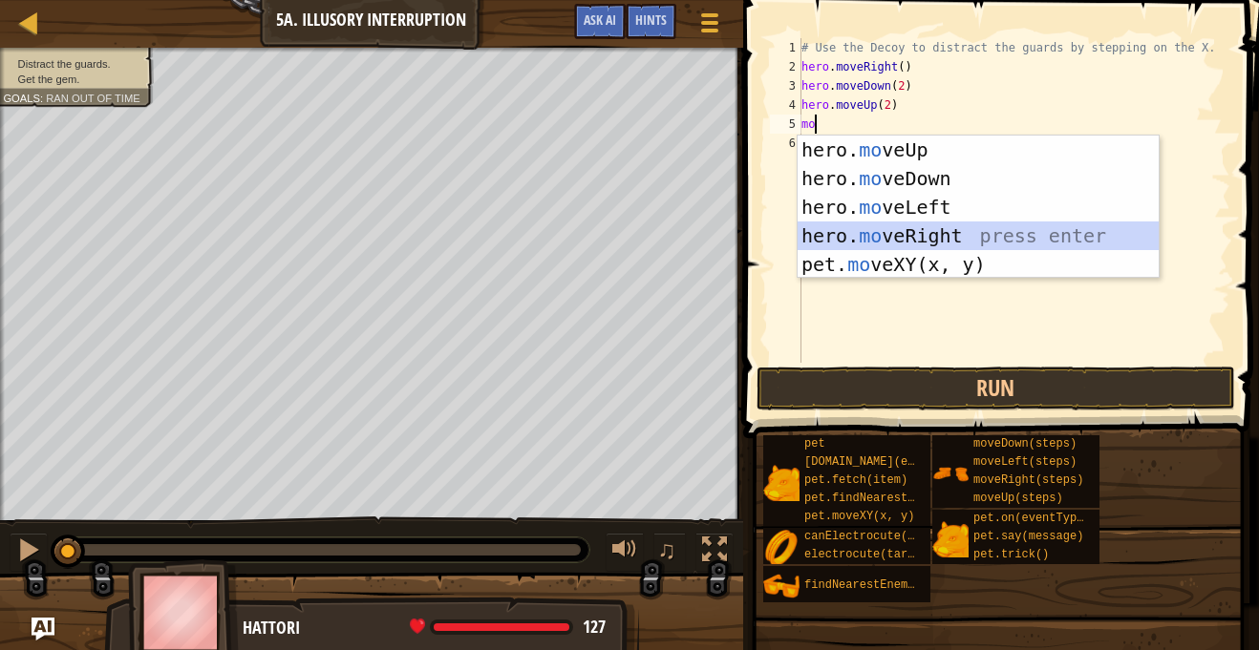
click at [870, 229] on div "hero. mo veUp press enter hero. mo veDown press enter hero. mo veLeft press ent…" at bounding box center [977, 236] width 361 height 201
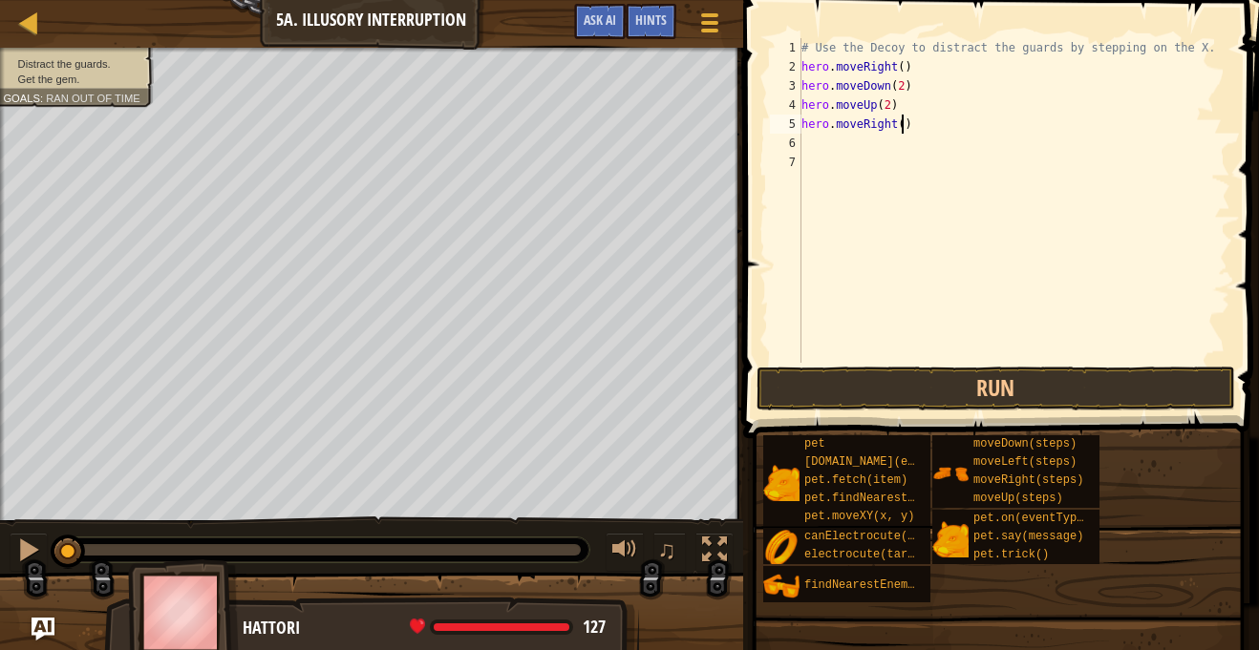
click at [904, 130] on div "# Use the Decoy to distract the guards by stepping on the X. hero . moveRight (…" at bounding box center [1013, 219] width 433 height 363
type textarea "hero.moveRight(3)"
click at [1007, 373] on button "Run" at bounding box center [995, 389] width 478 height 44
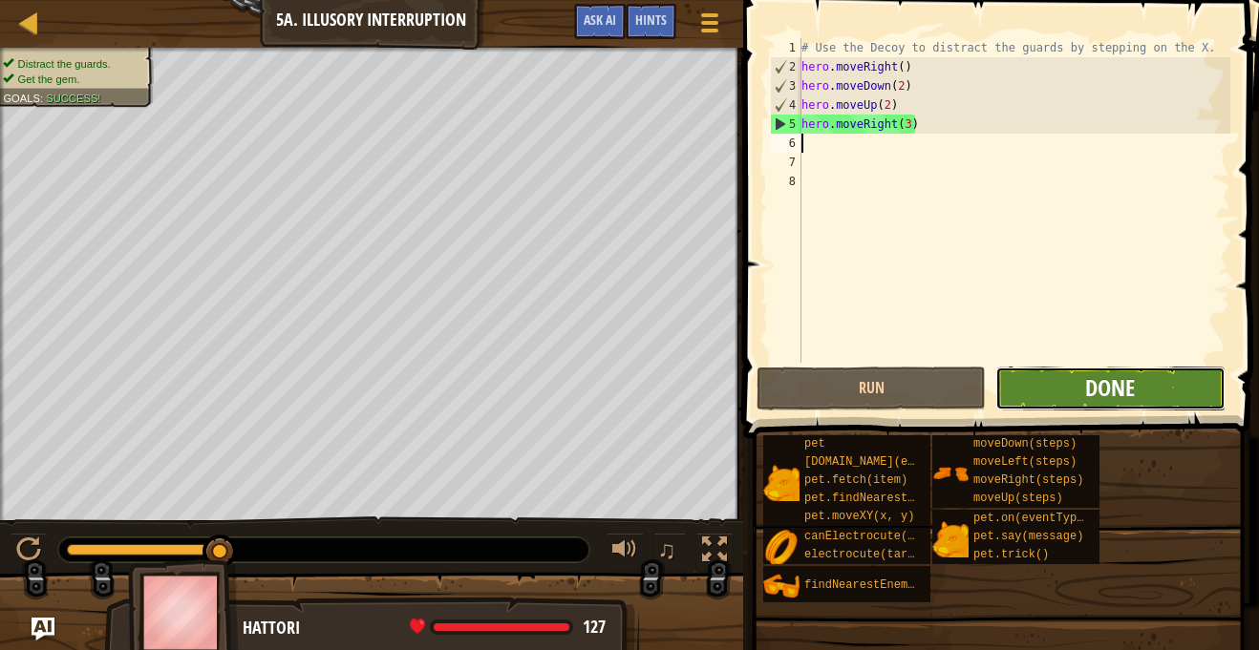
click at [1105, 391] on span "Done" at bounding box center [1110, 387] width 50 height 31
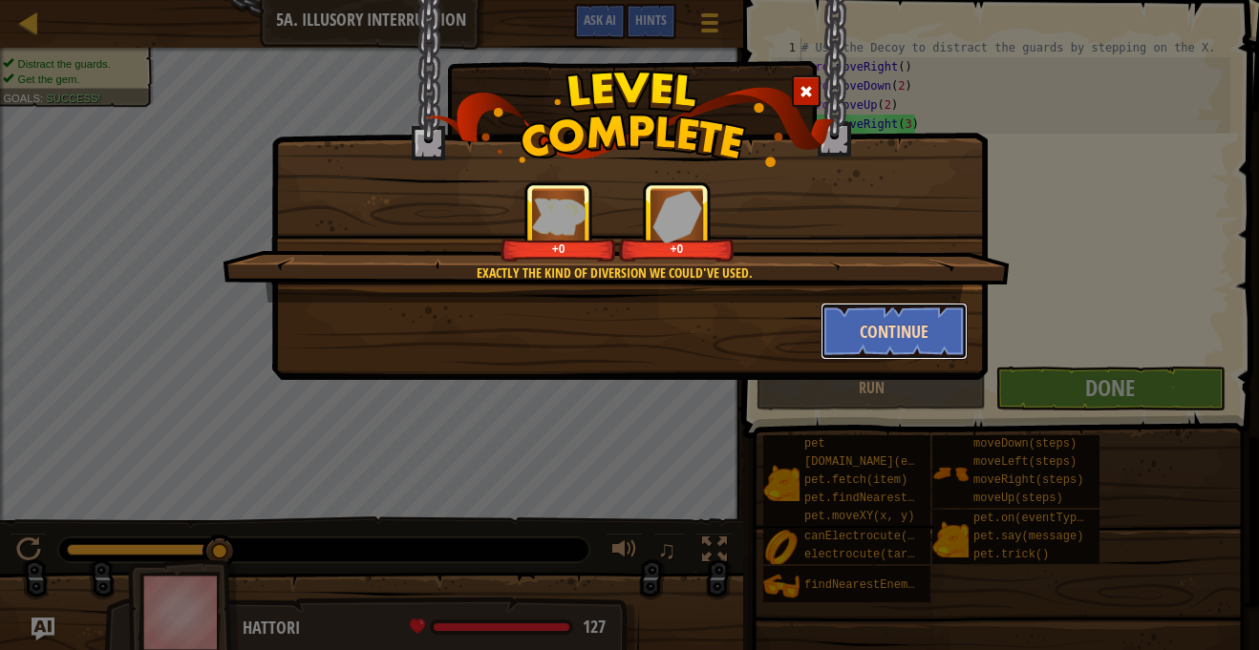
click at [917, 332] on button "Continue" at bounding box center [894, 331] width 148 height 57
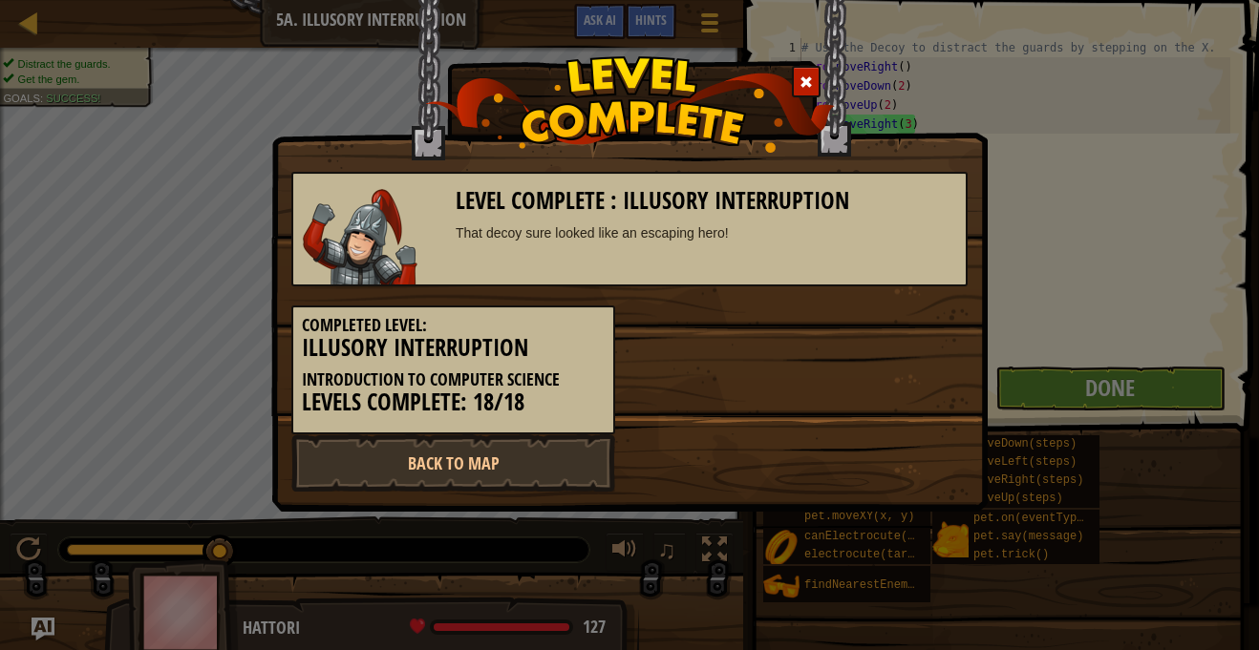
click at [917, 332] on div "Completed Level: Illusory Interruption Introduction to Computer Science Levels …" at bounding box center [629, 360] width 705 height 148
click at [510, 444] on link "Back to Map" at bounding box center [453, 462] width 324 height 57
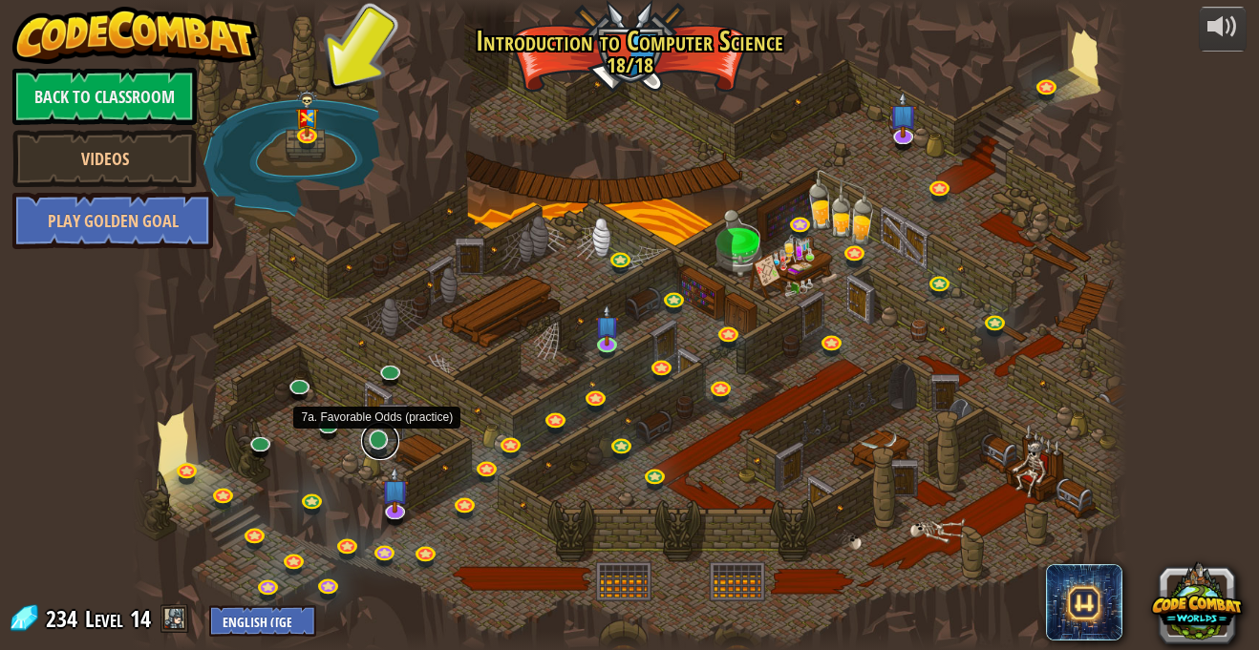
click at [380, 442] on link at bounding box center [380, 441] width 38 height 38
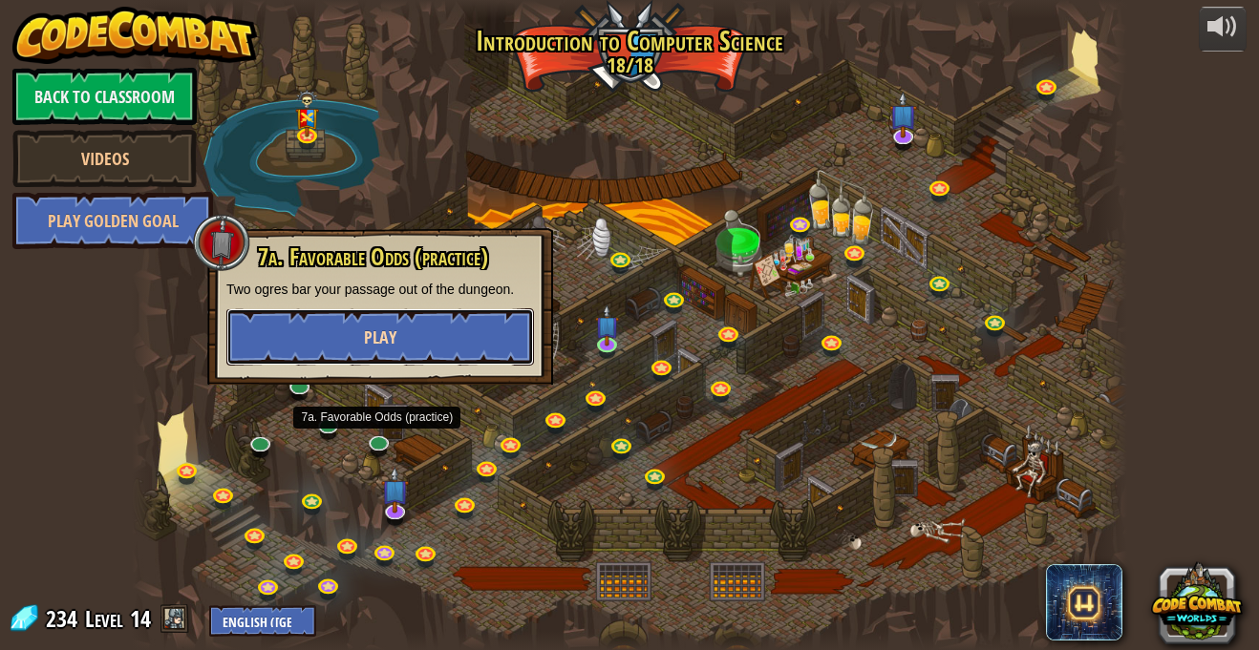
click at [337, 325] on button "Play" at bounding box center [379, 336] width 307 height 57
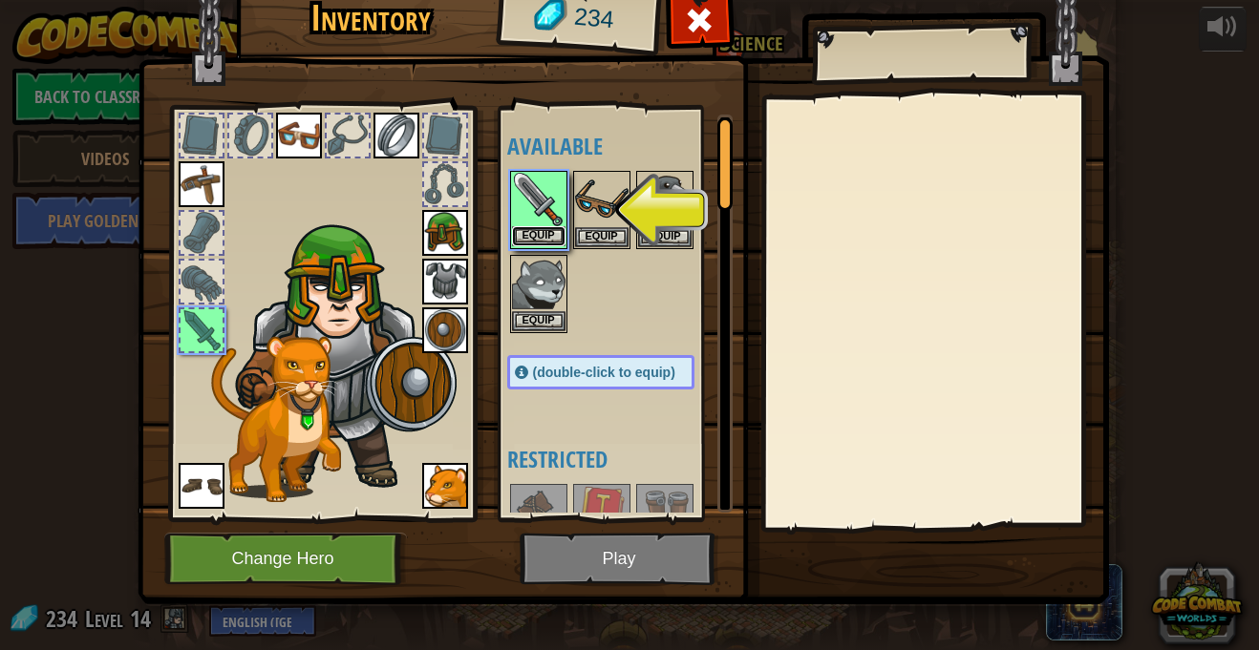
click at [551, 235] on button "Equip" at bounding box center [538, 236] width 53 height 20
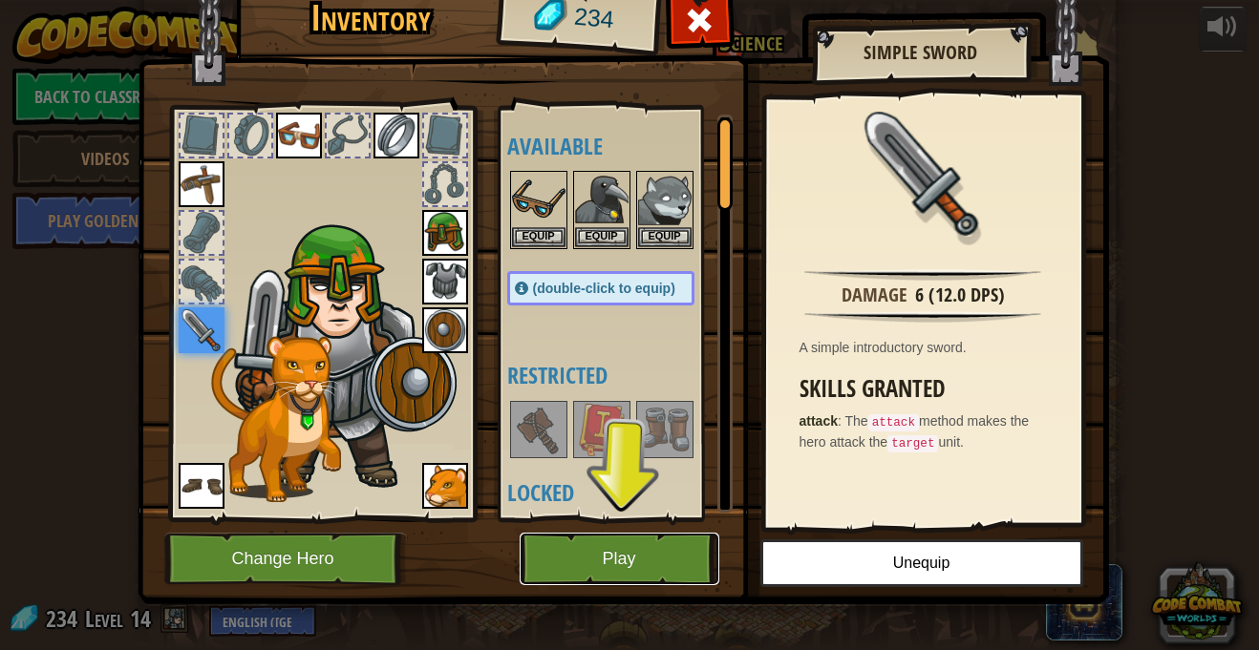
click at [611, 567] on button "Play" at bounding box center [619, 559] width 200 height 53
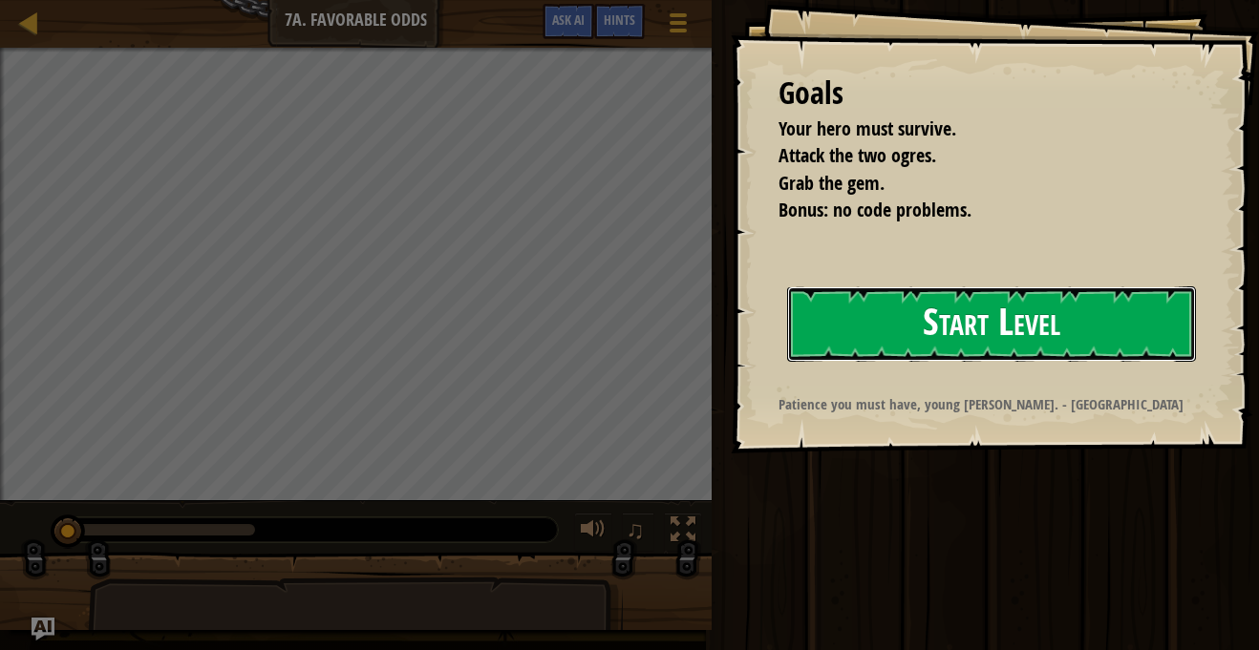
click at [865, 293] on button "Start Level" at bounding box center [991, 323] width 409 height 75
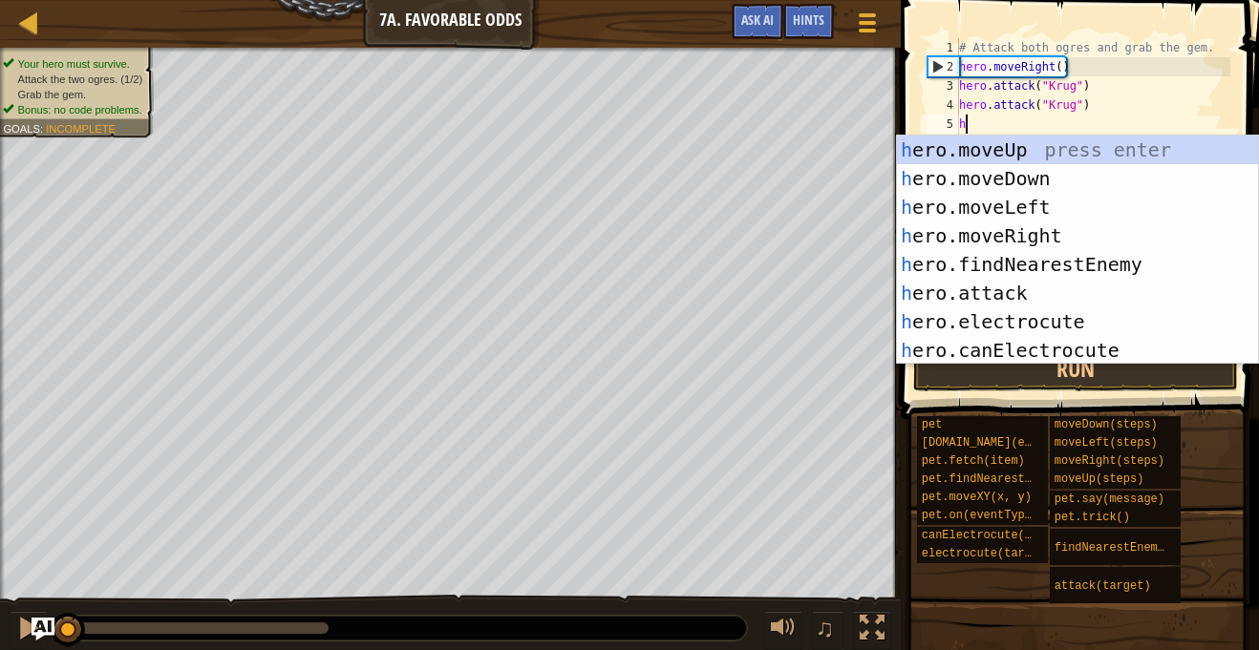
scroll to position [9, 2]
type textarea "her"
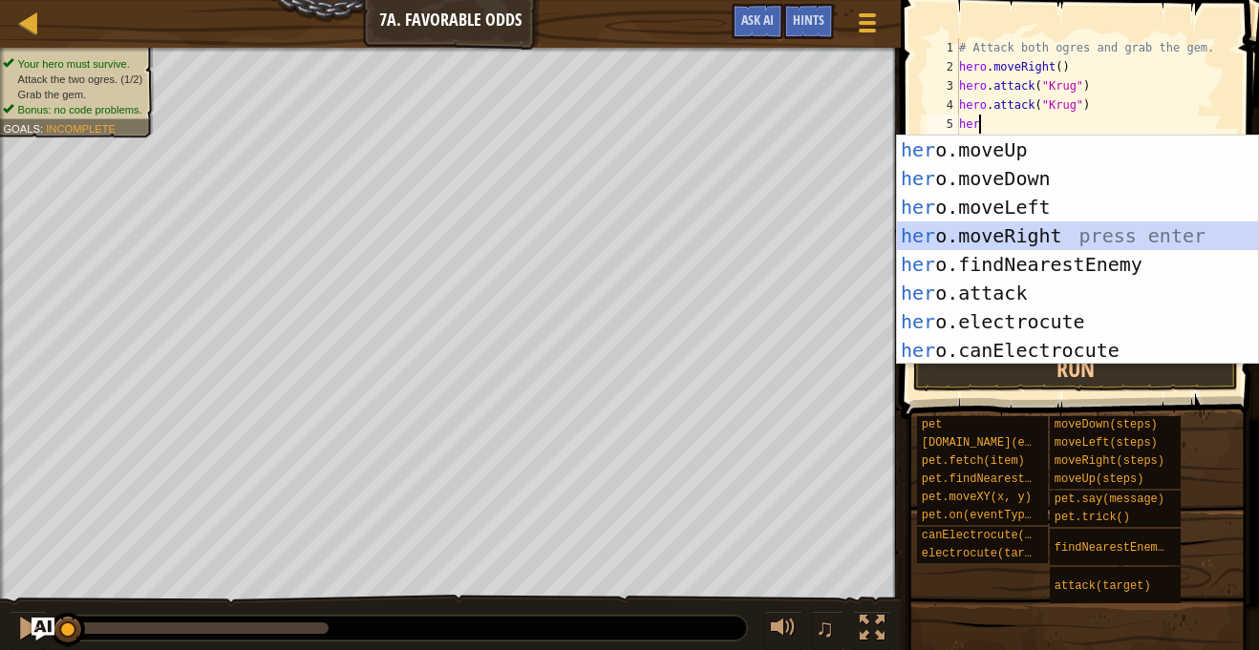
click at [1031, 231] on div "her o.moveUp press enter her o.moveDown press enter her o.moveLeft press enter …" at bounding box center [1077, 279] width 361 height 286
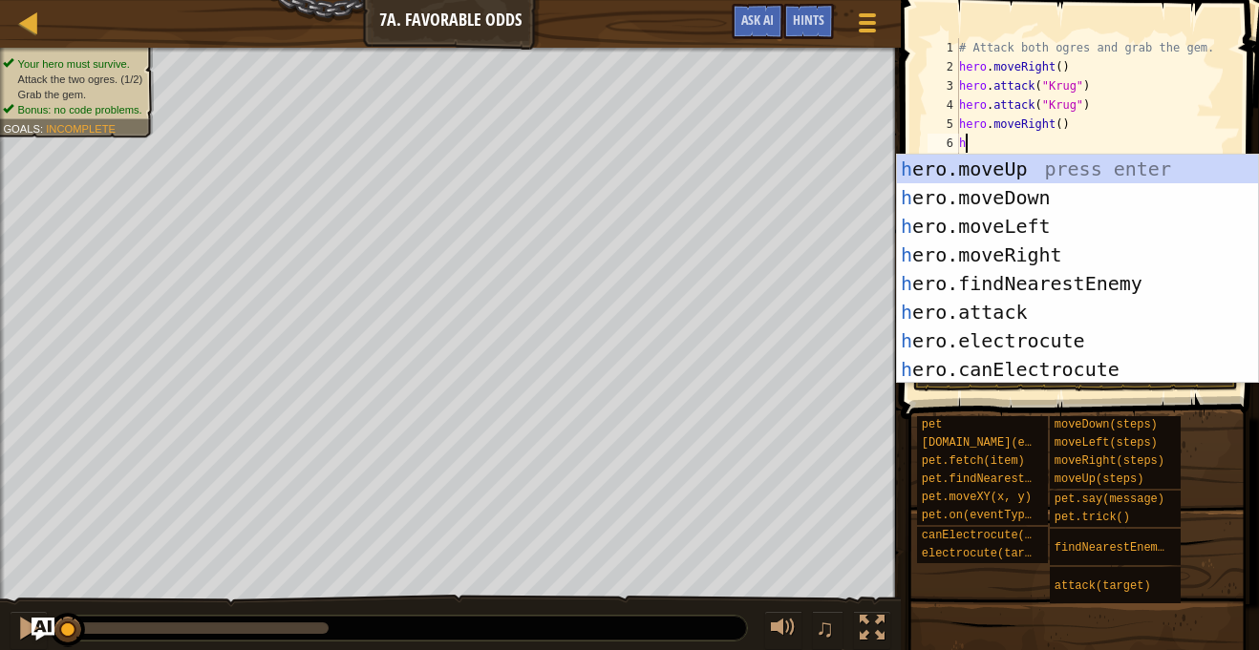
type textarea "her"
click at [1069, 160] on div "her o.moveUp press enter her o.moveDown press enter her o.moveLeft press enter …" at bounding box center [1077, 298] width 361 height 286
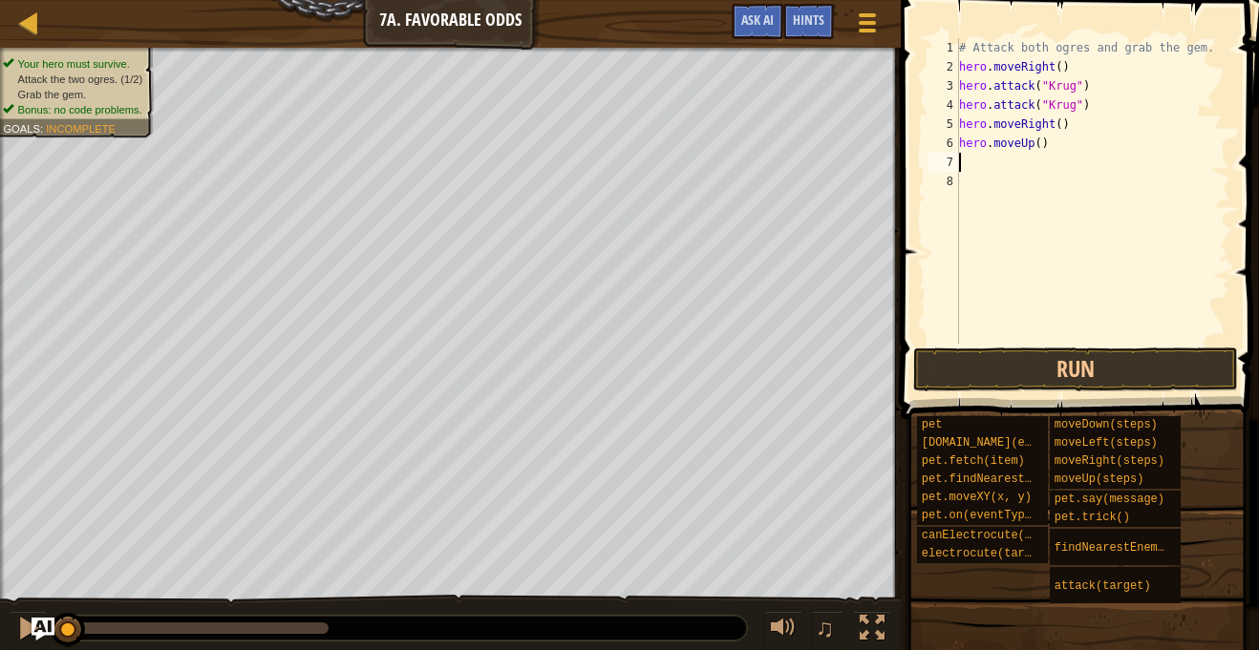
scroll to position [9, 0]
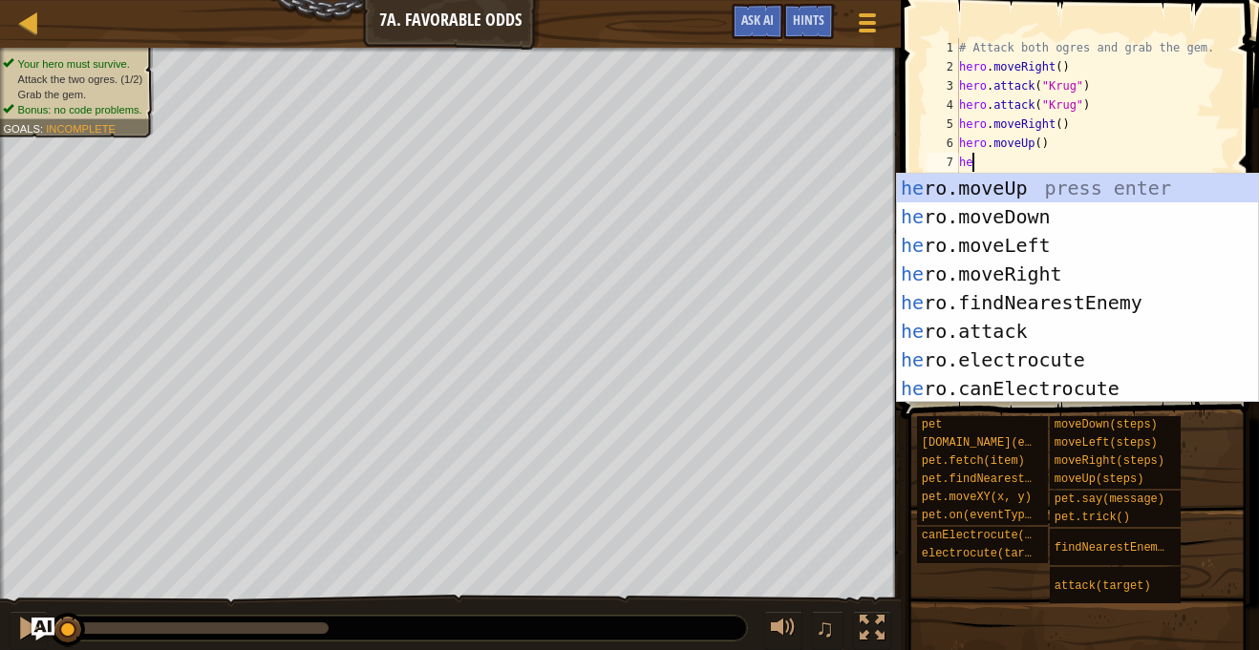
type textarea "her"
click at [1090, 302] on div "her o.moveUp press enter her o.moveDown press enter her o.moveLeft press enter …" at bounding box center [1077, 317] width 361 height 286
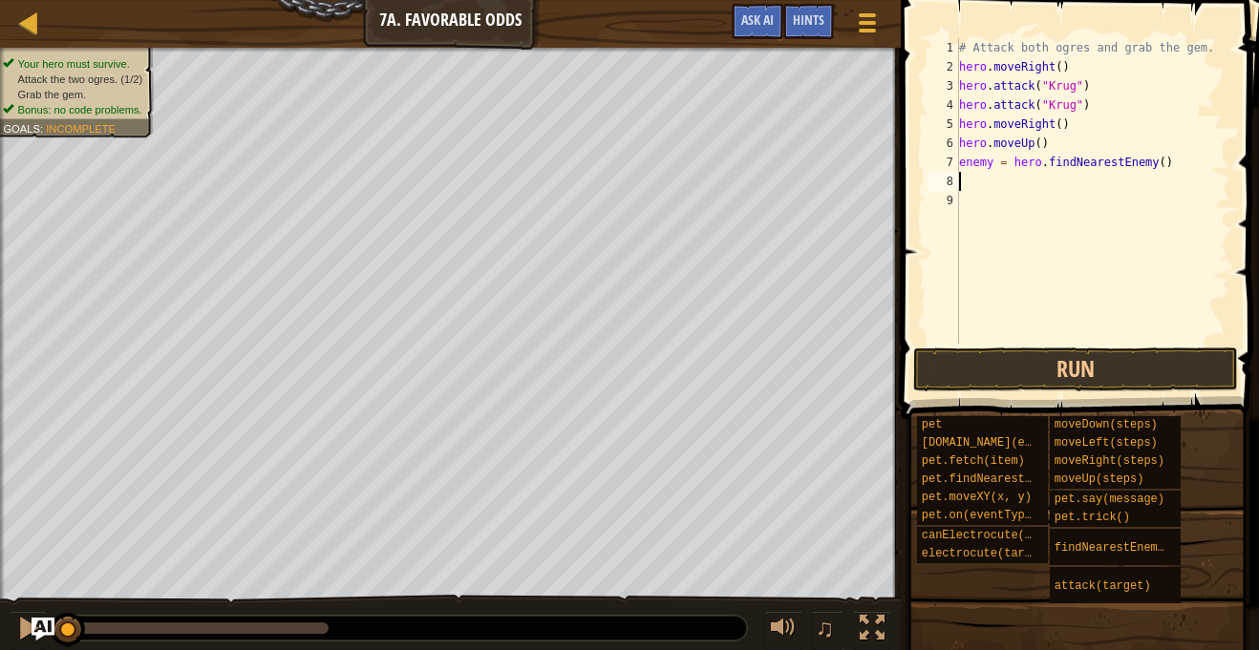
click at [1159, 168] on div "# Attack both ogres and grab the gem. hero . moveRight ( ) hero . attack ( "[PE…" at bounding box center [1092, 210] width 275 height 344
click at [991, 169] on div "# Attack both ogres and grab the gem. hero . moveRight ( ) hero . attack ( "[PE…" at bounding box center [1092, 210] width 275 height 344
type textarea "enemy1 = hero.findNearestEnemy()"
click at [987, 184] on div "# Attack both ogres and grab the gem. hero . moveRight ( ) hero . attack ( "[PE…" at bounding box center [1092, 210] width 275 height 344
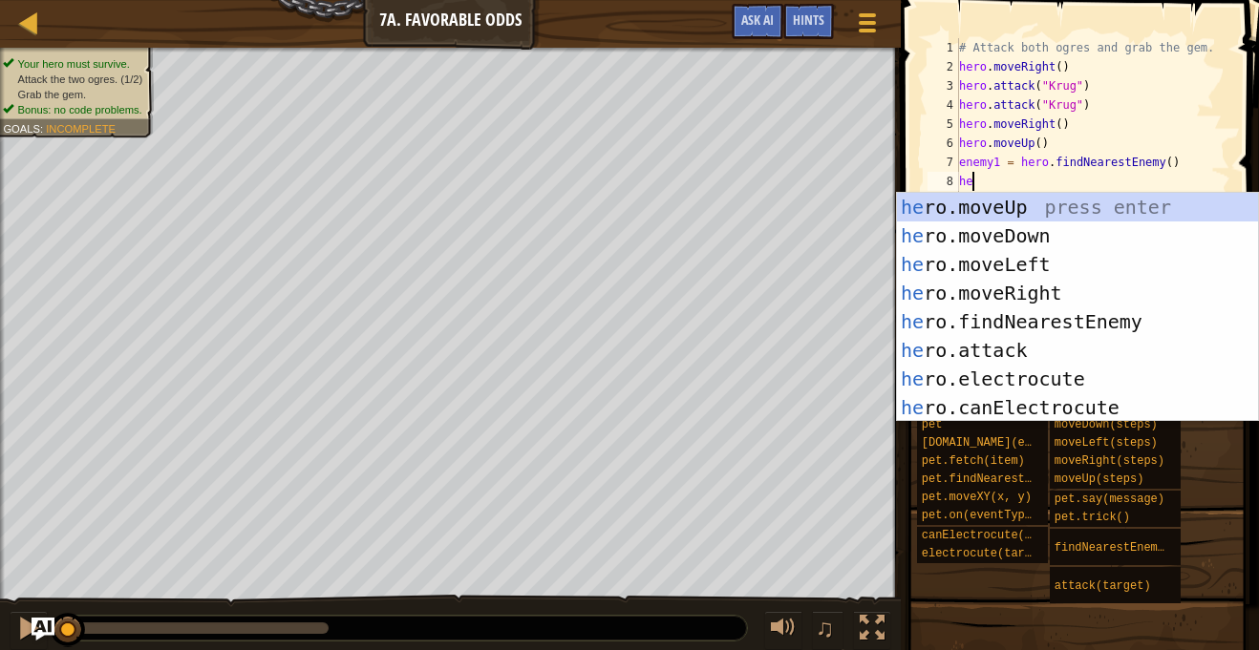
scroll to position [9, 2]
click at [1043, 360] on div "her o.moveUp press enter her o.moveDown press enter her o.moveLeft press enter …" at bounding box center [1077, 336] width 361 height 286
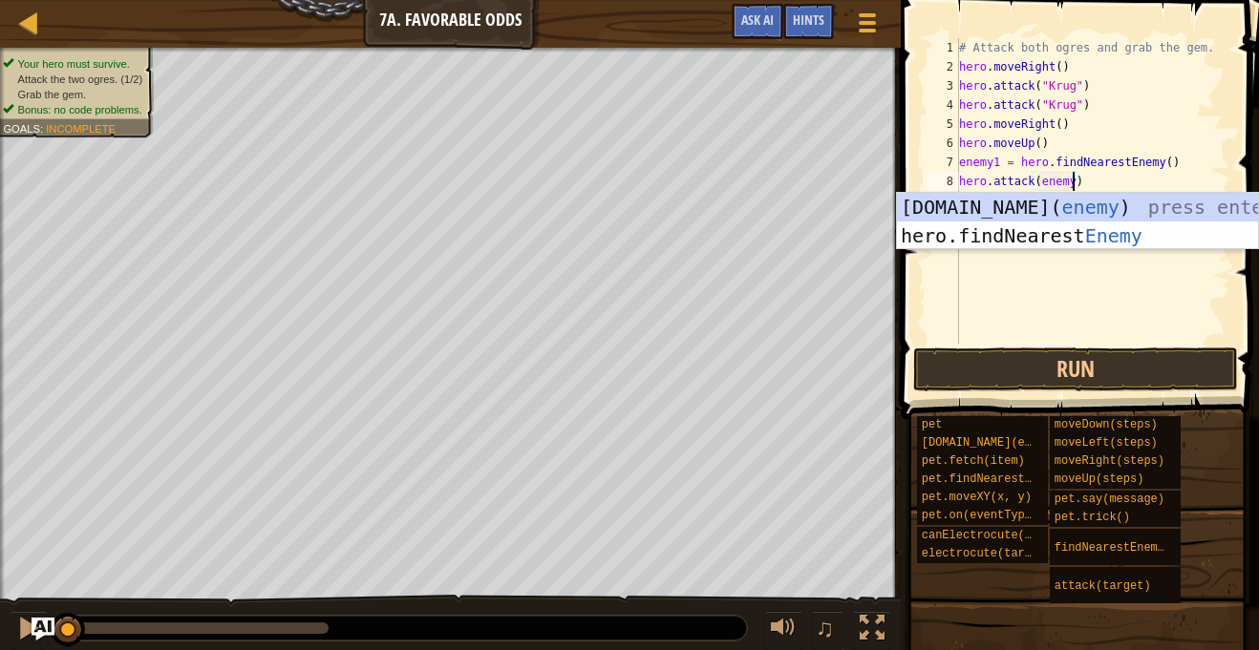
type textarea "hero.attack(enemy1)"
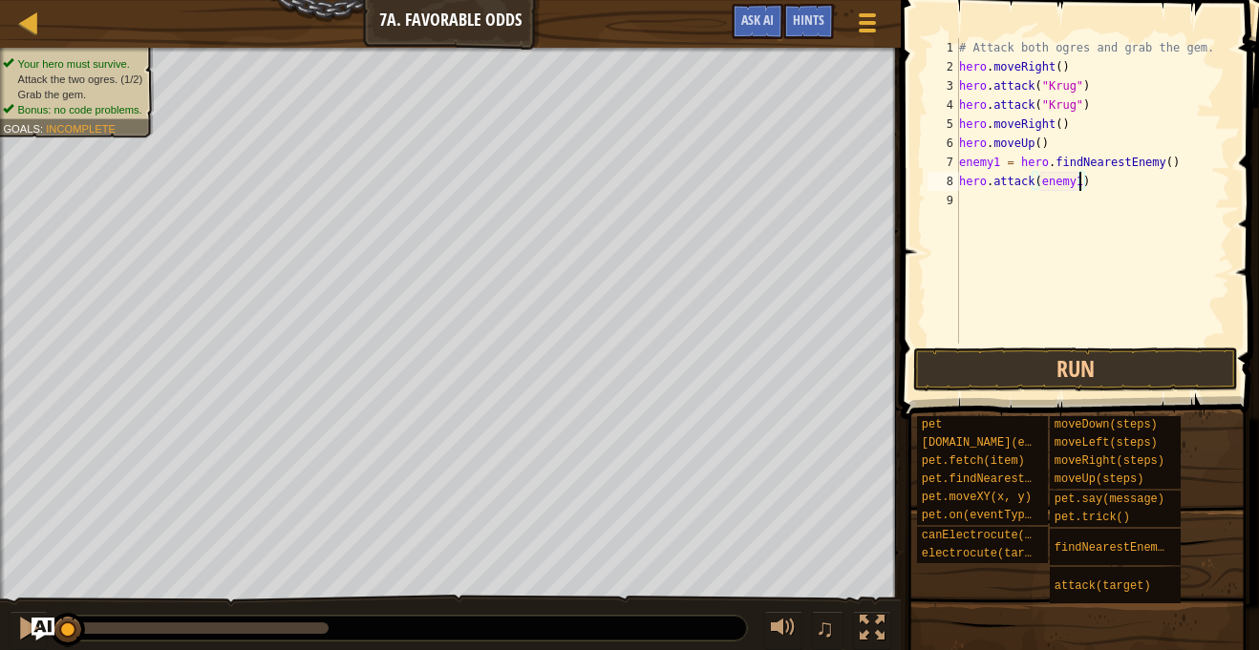
scroll to position [9, 17]
click at [988, 212] on div "# Attack both ogres and grab the gem. hero . moveRight ( ) hero . attack ( "[PE…" at bounding box center [1092, 210] width 275 height 344
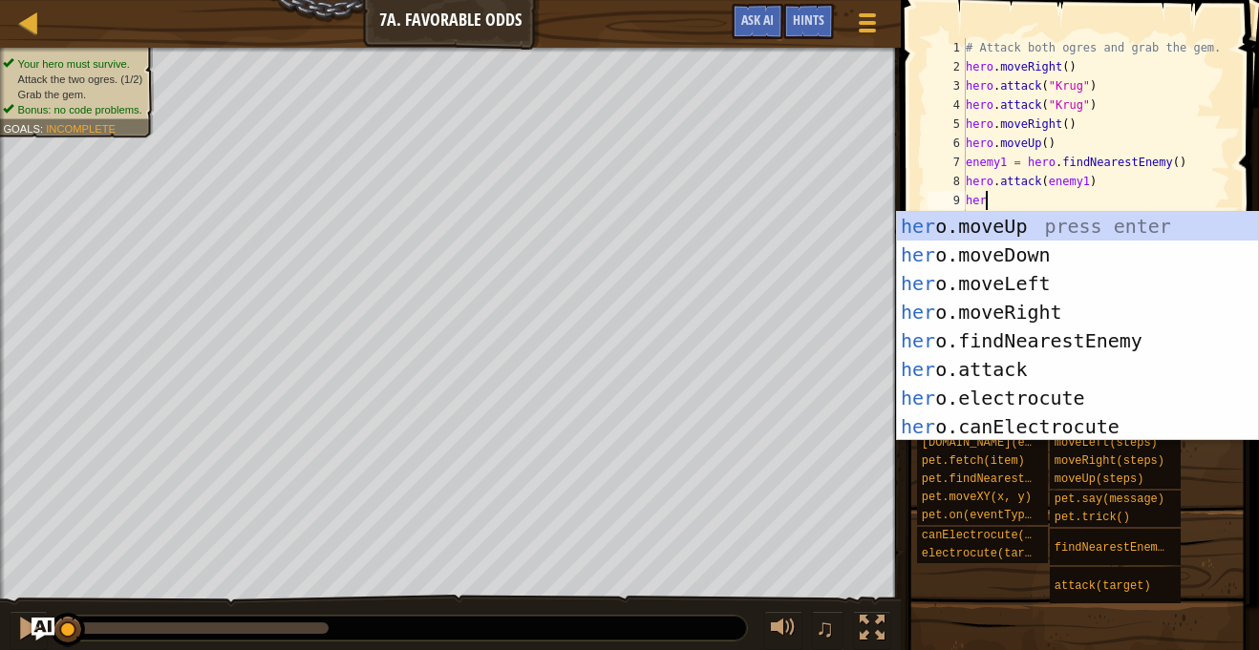
scroll to position [9, 2]
click at [1053, 368] on div "her o.moveUp press enter her o.moveDown press enter her o.moveLeft press enter …" at bounding box center [1077, 355] width 361 height 286
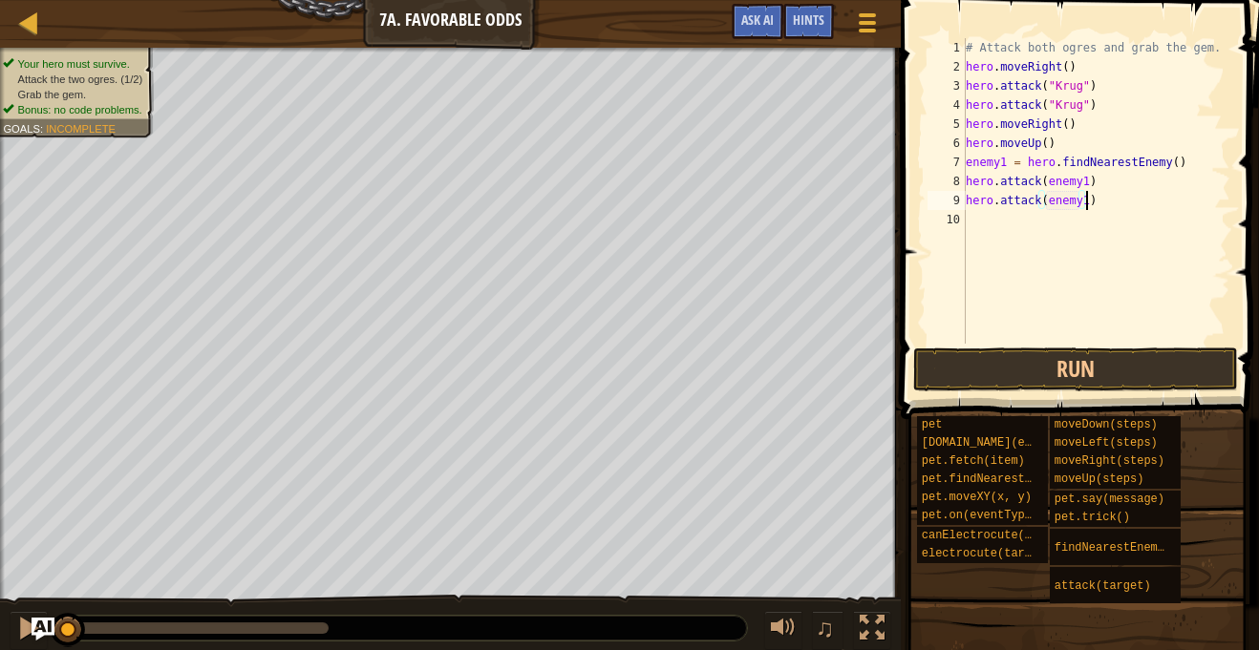
scroll to position [9, 17]
type textarea "hero.attack(enemy1)"
click at [1023, 359] on button "Run" at bounding box center [1075, 370] width 325 height 44
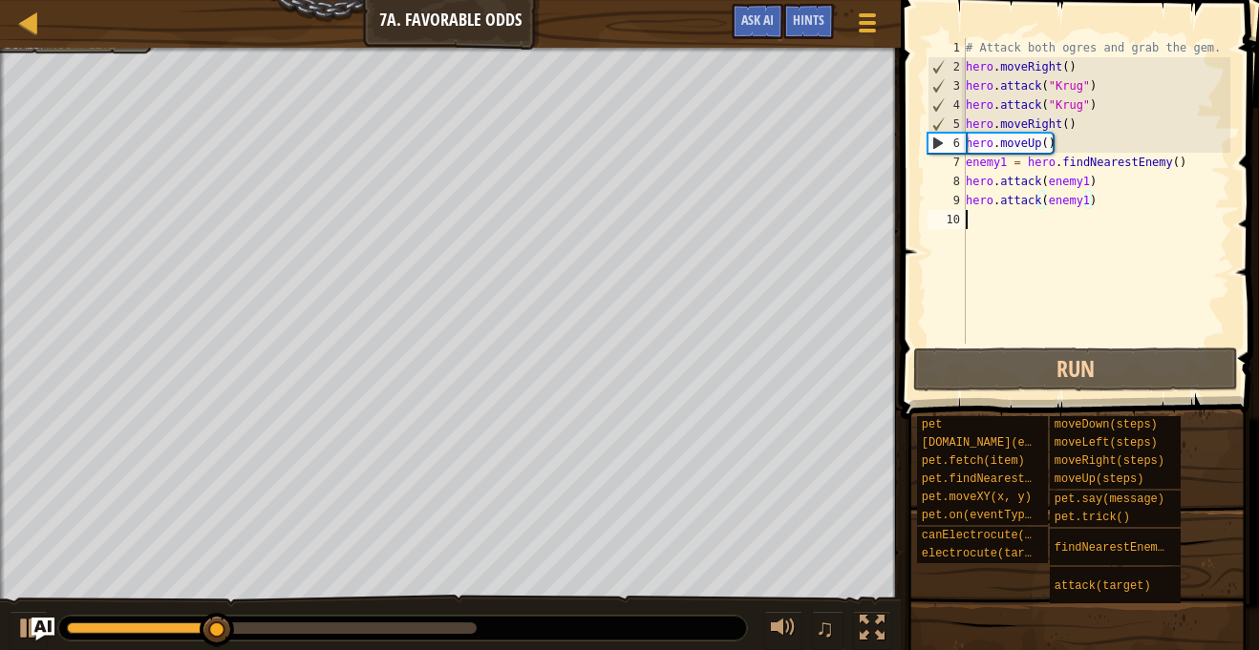
click at [1001, 230] on div "# Attack both ogres and grab the gem. hero . moveRight ( ) hero . attack ( "[PE…" at bounding box center [1096, 210] width 268 height 344
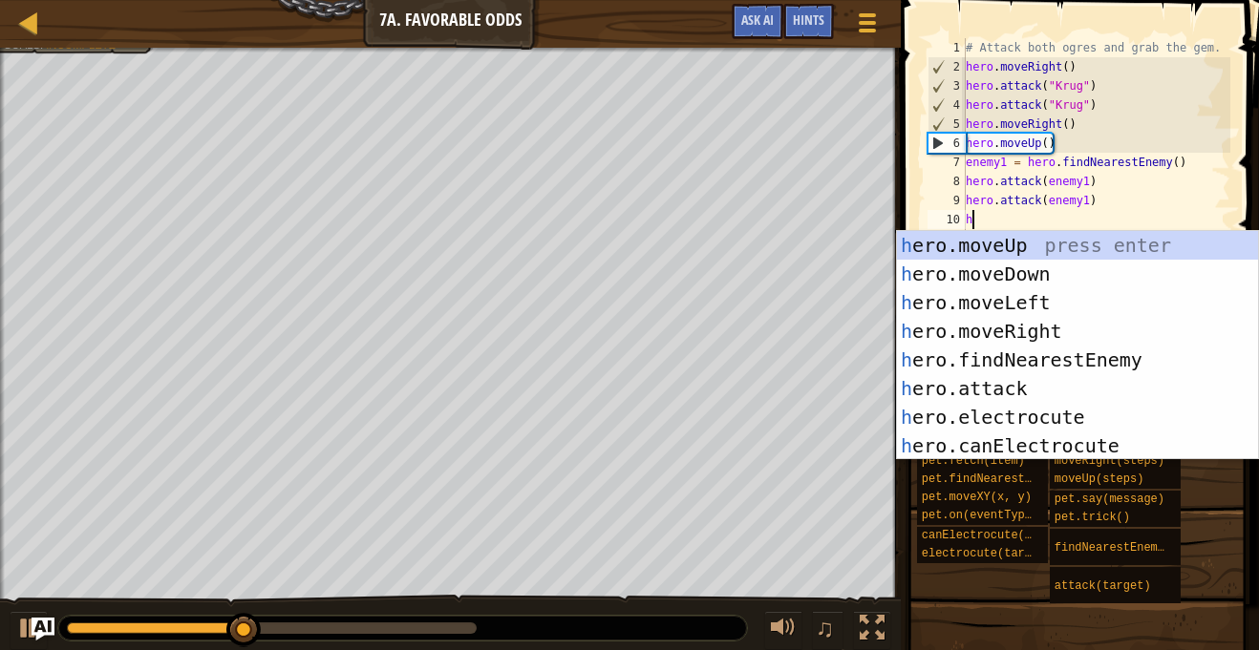
type textarea "her"
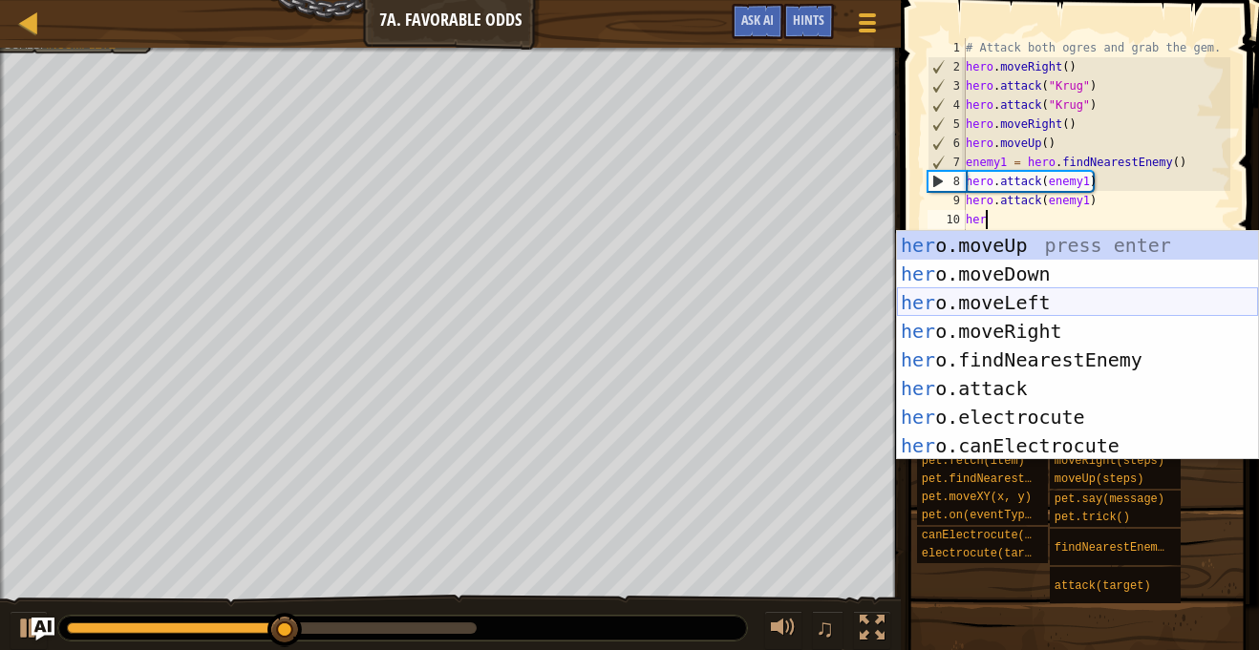
click at [1026, 298] on div "her o.moveUp press enter her o.moveDown press enter her o.moveLeft press enter …" at bounding box center [1077, 374] width 361 height 286
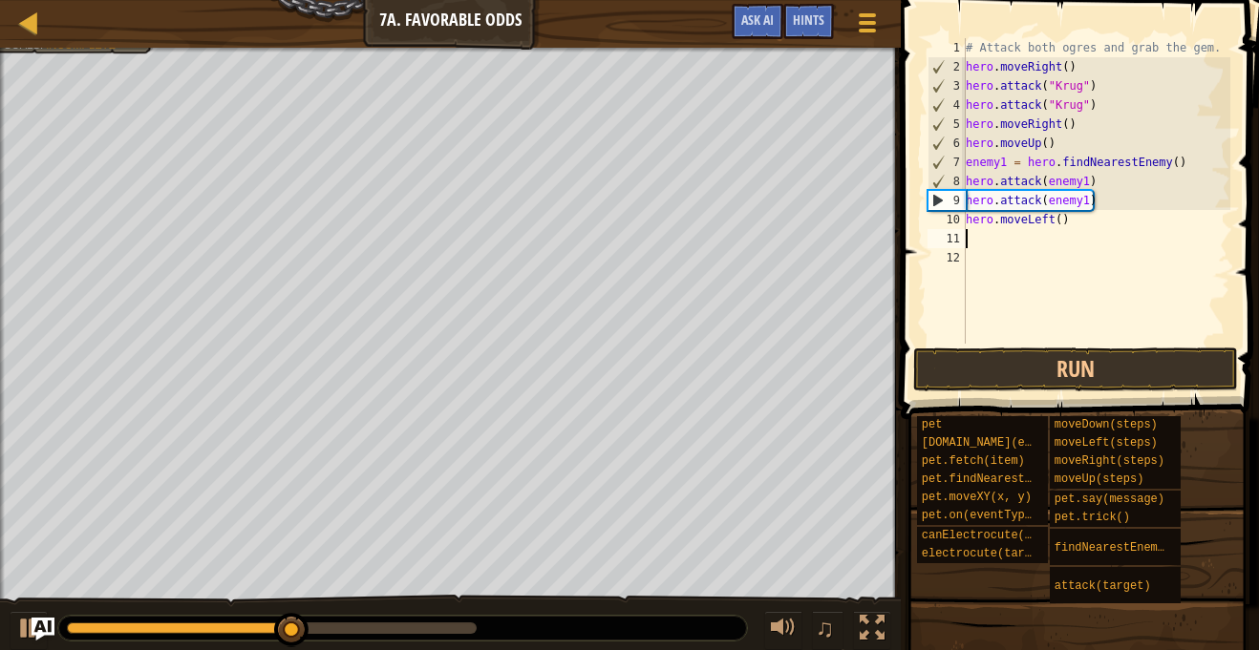
scroll to position [9, 0]
click at [1061, 349] on button "Run" at bounding box center [1075, 370] width 325 height 44
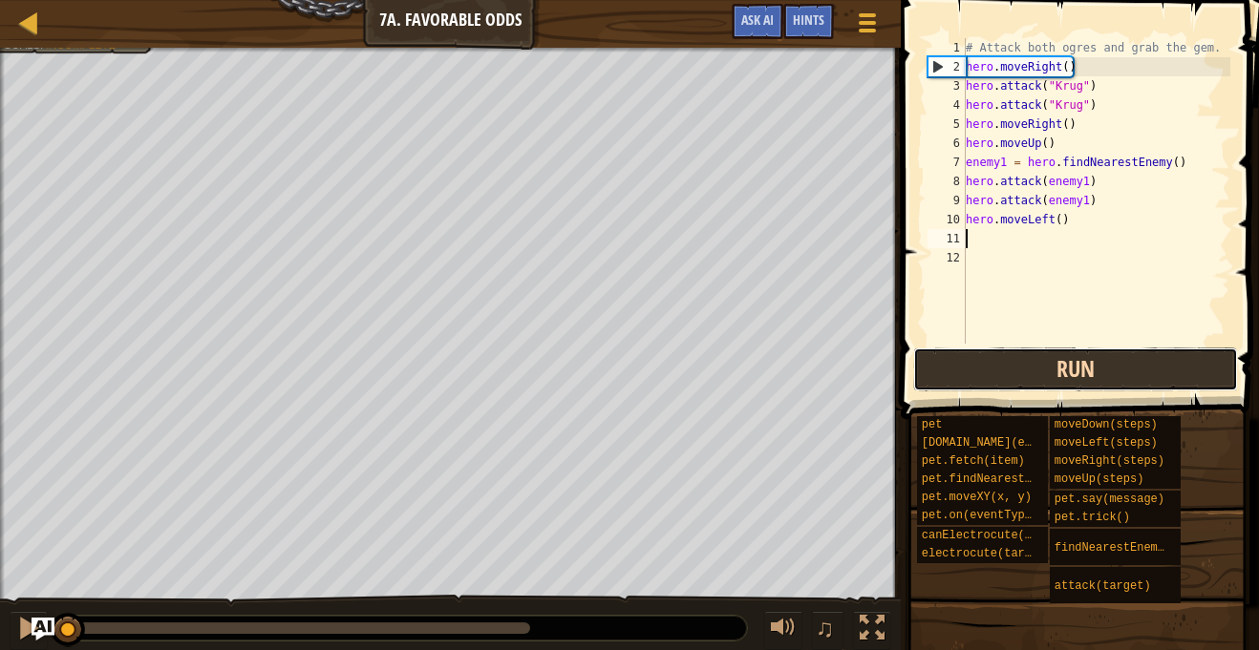
click at [1099, 388] on button "Run" at bounding box center [1075, 370] width 325 height 44
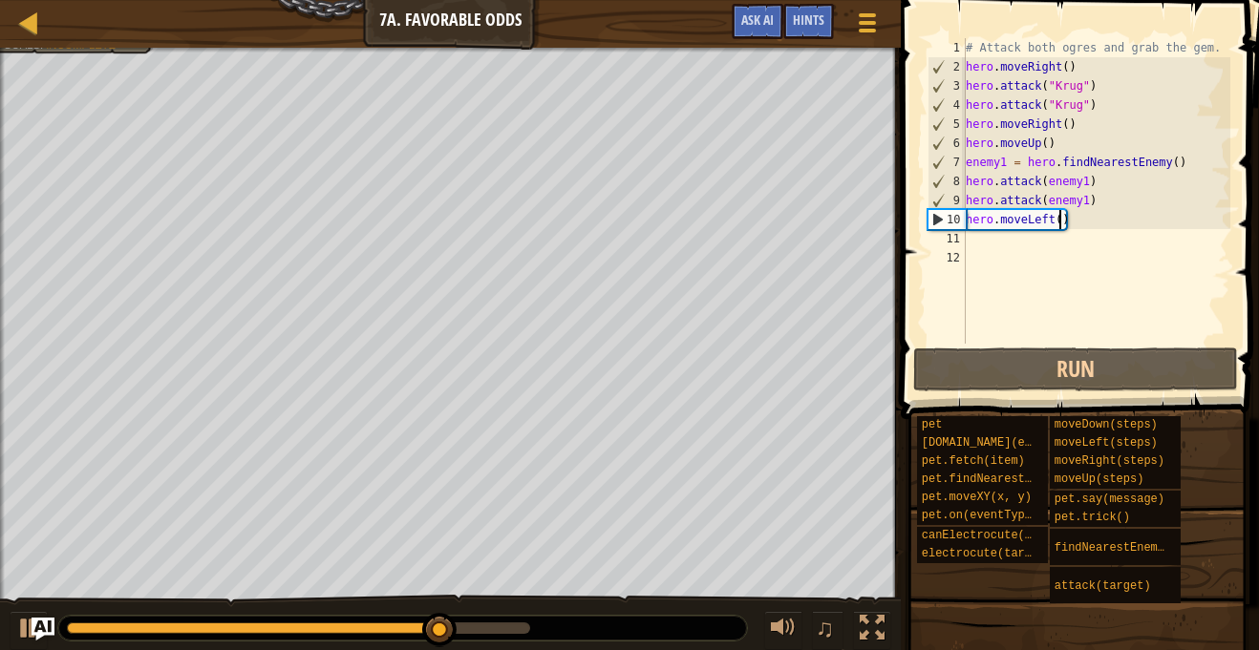
click at [1057, 222] on div "# Attack both ogres and grab the gem. hero . moveRight ( ) hero . attack ( "[PE…" at bounding box center [1096, 210] width 268 height 344
type textarea "hero.moveLeft(2)"
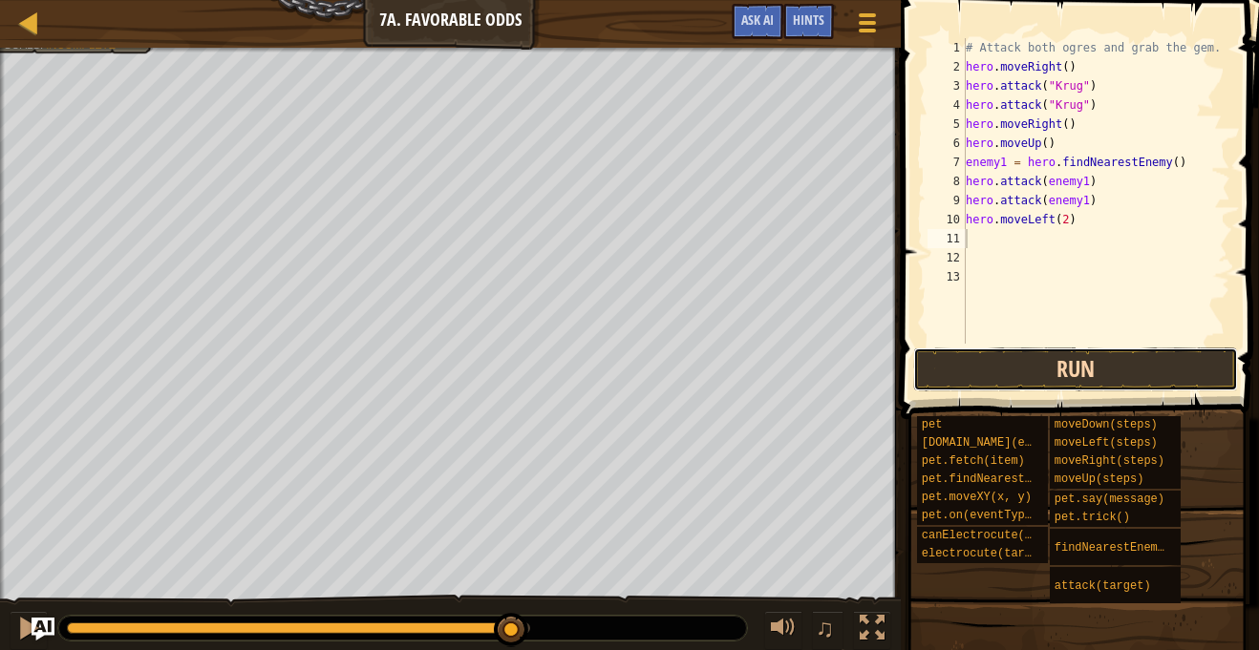
click at [1078, 378] on button "Run" at bounding box center [1075, 370] width 325 height 44
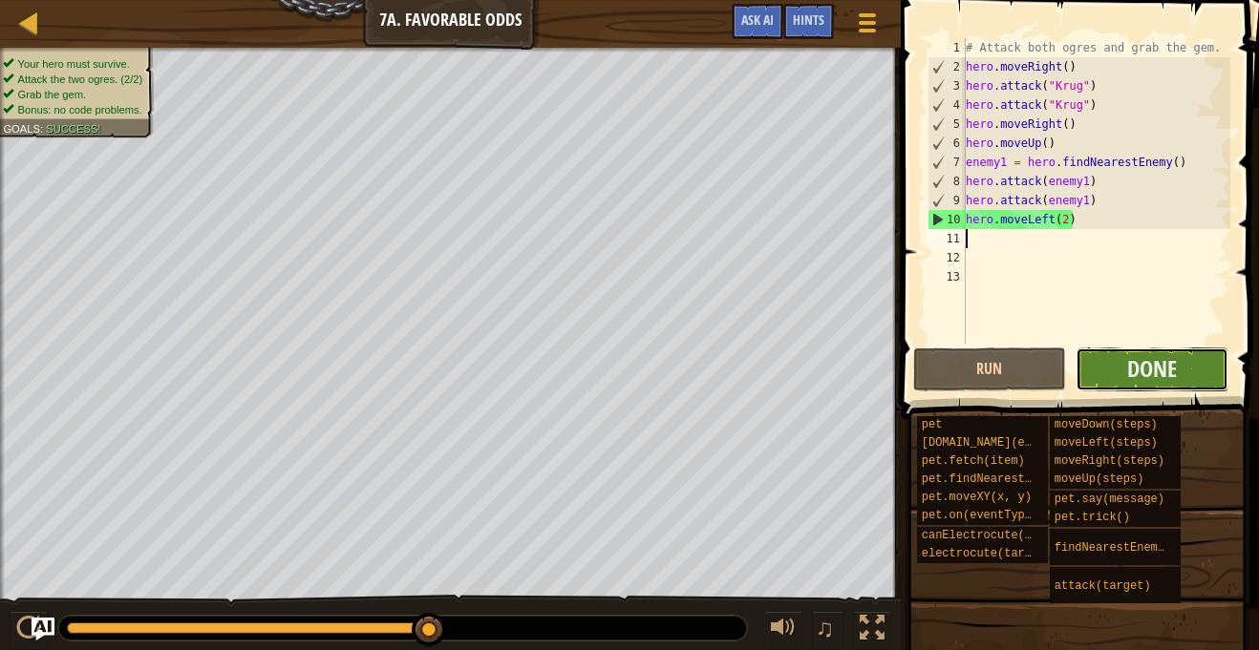
click at [1182, 359] on button "Done" at bounding box center [1151, 370] width 153 height 44
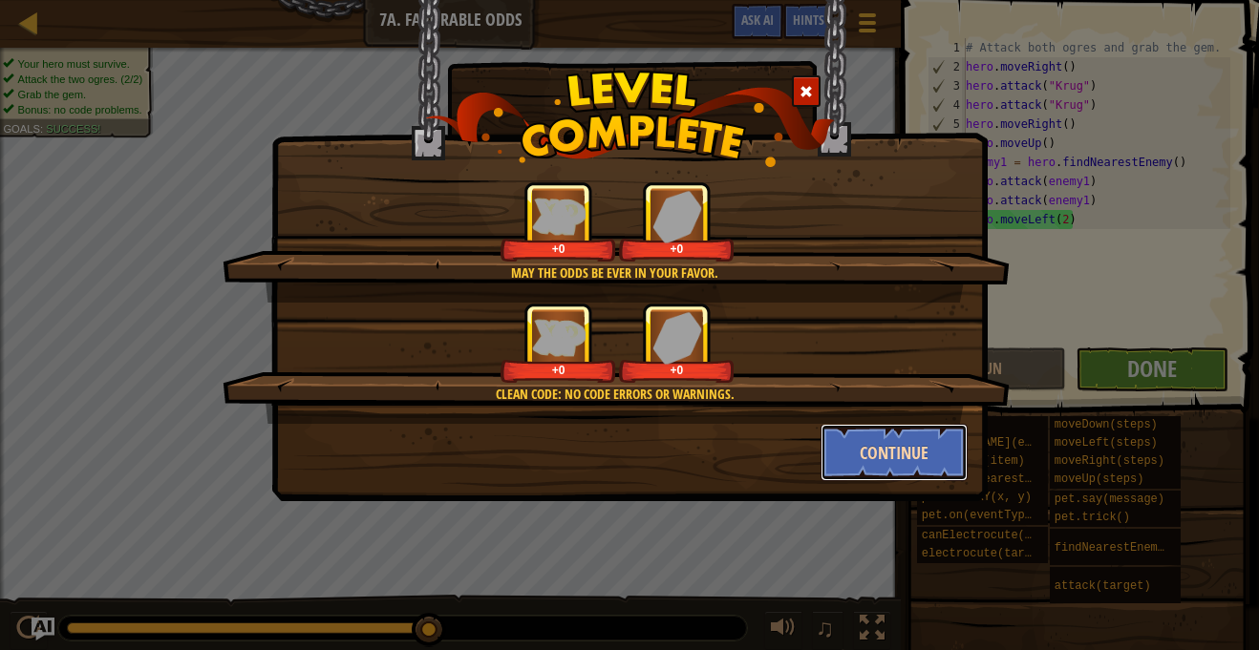
click at [892, 454] on button "Continue" at bounding box center [894, 452] width 148 height 57
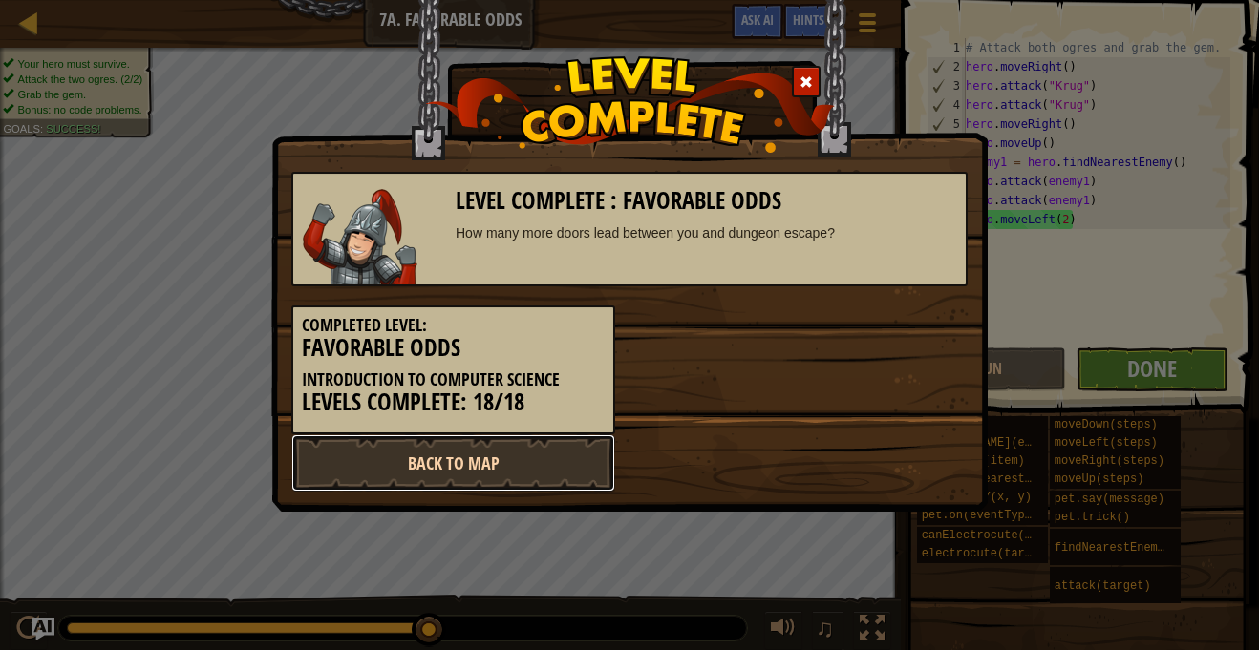
click at [516, 460] on link "Back to Map" at bounding box center [453, 462] width 324 height 57
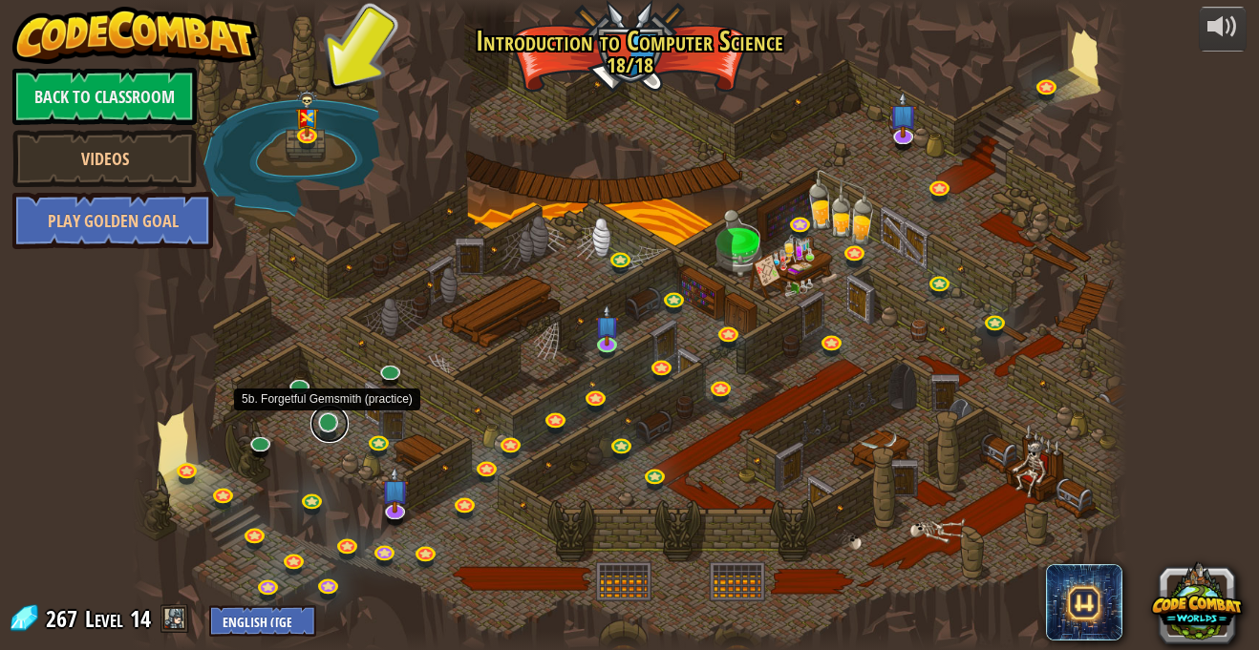
click at [327, 423] on link at bounding box center [329, 424] width 38 height 38
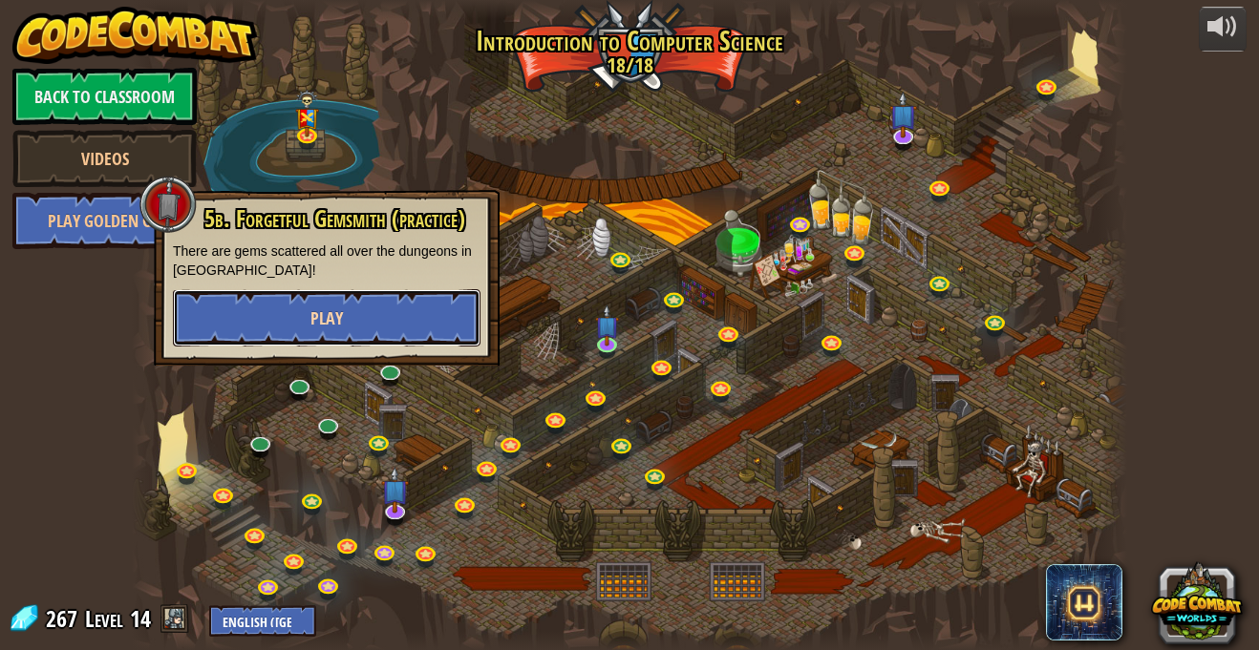
click at [359, 334] on button "Play" at bounding box center [326, 317] width 307 height 57
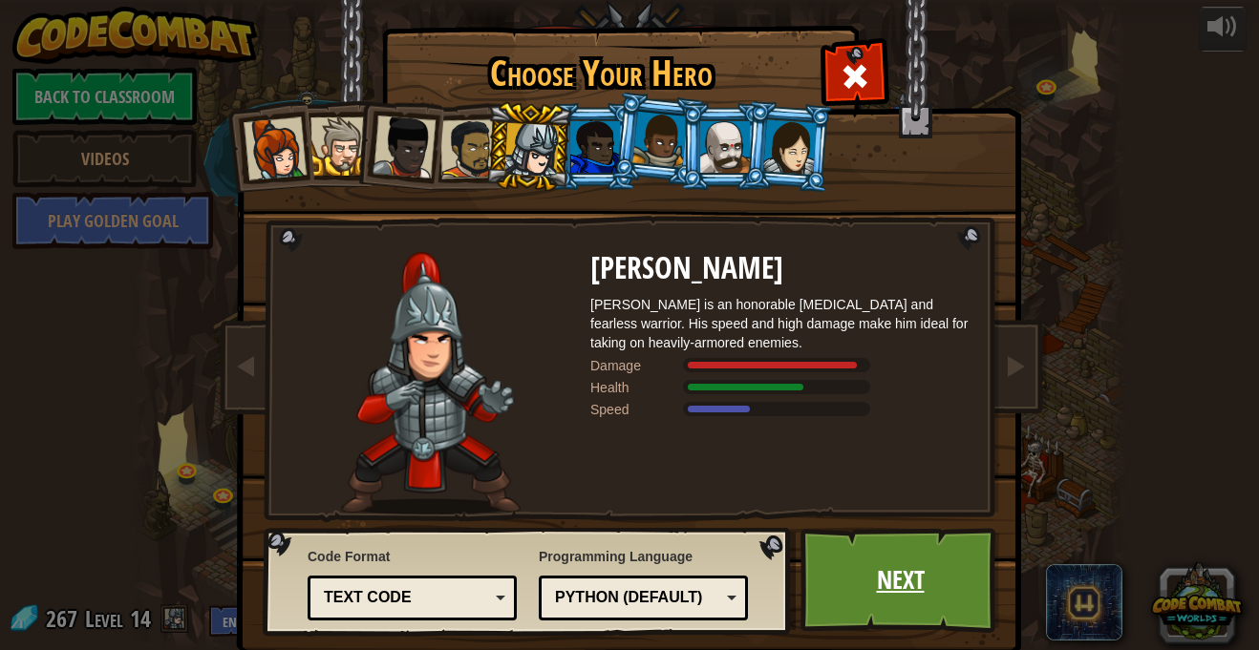
click at [873, 572] on link "Next" at bounding box center [900, 580] width 200 height 105
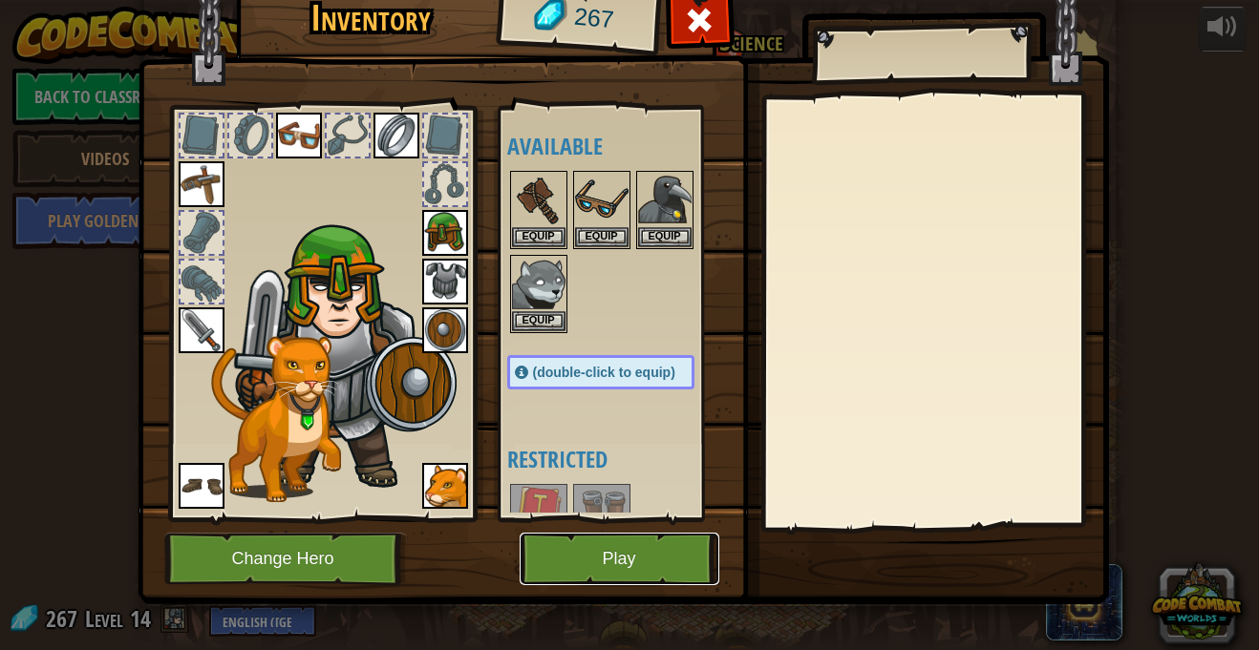
click at [626, 555] on button "Play" at bounding box center [619, 559] width 200 height 53
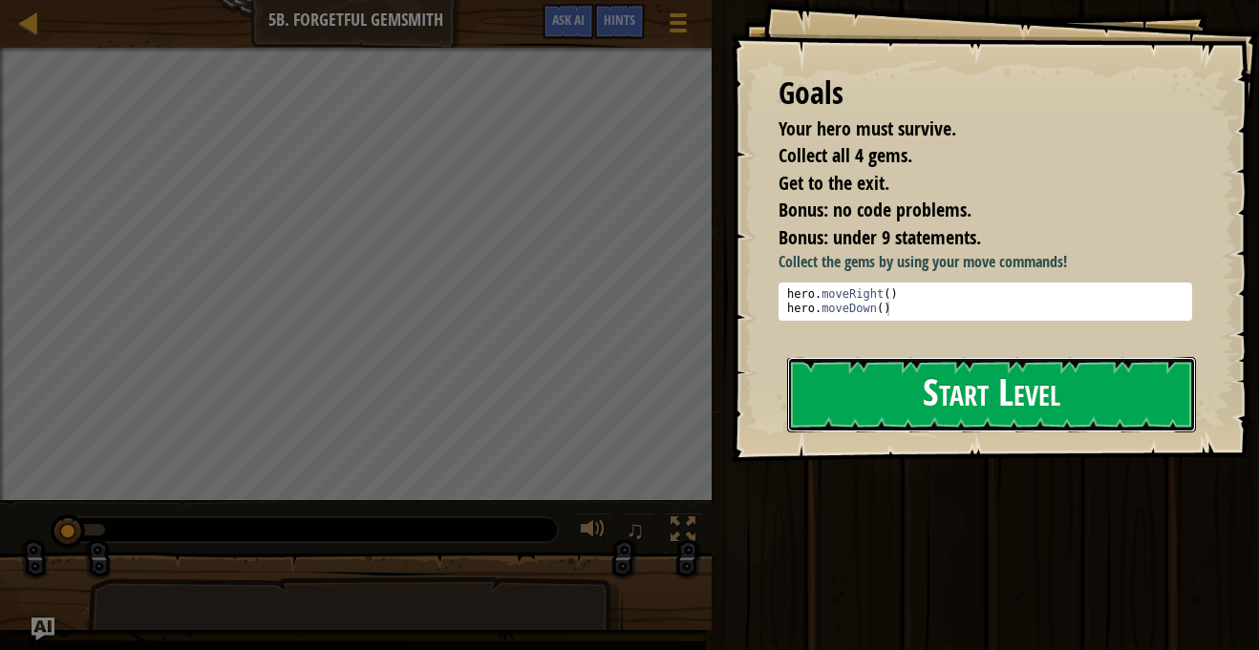
click at [818, 401] on button "Start Level" at bounding box center [991, 394] width 409 height 75
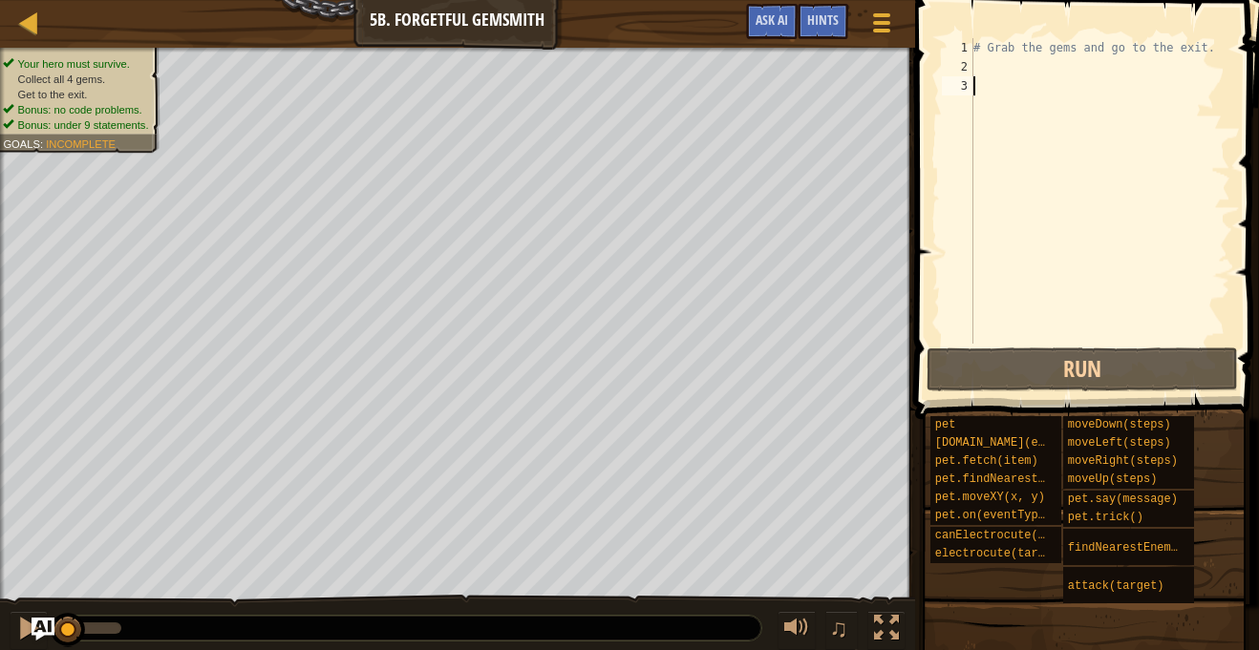
click at [995, 67] on div "# Grab the gems and go to the exit." at bounding box center [1099, 210] width 261 height 344
type textarea "her"
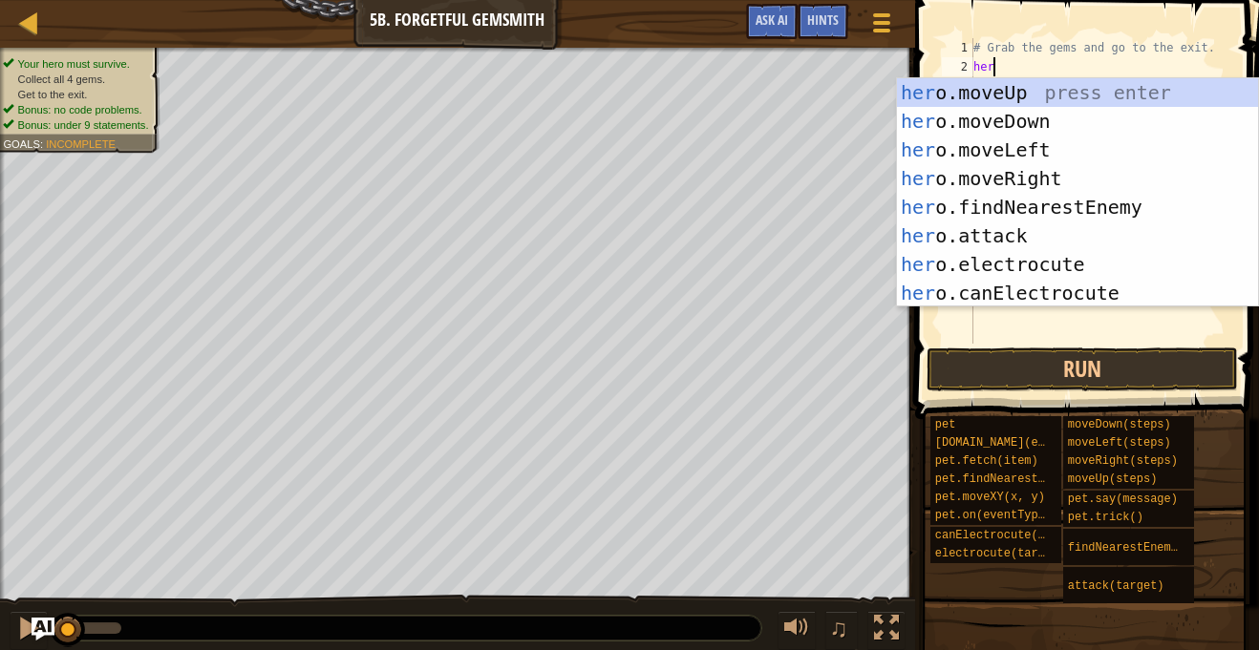
scroll to position [9, 2]
click at [1021, 182] on div "her o.moveUp press enter her o.moveDown press enter her o.moveLeft press enter …" at bounding box center [1077, 221] width 361 height 286
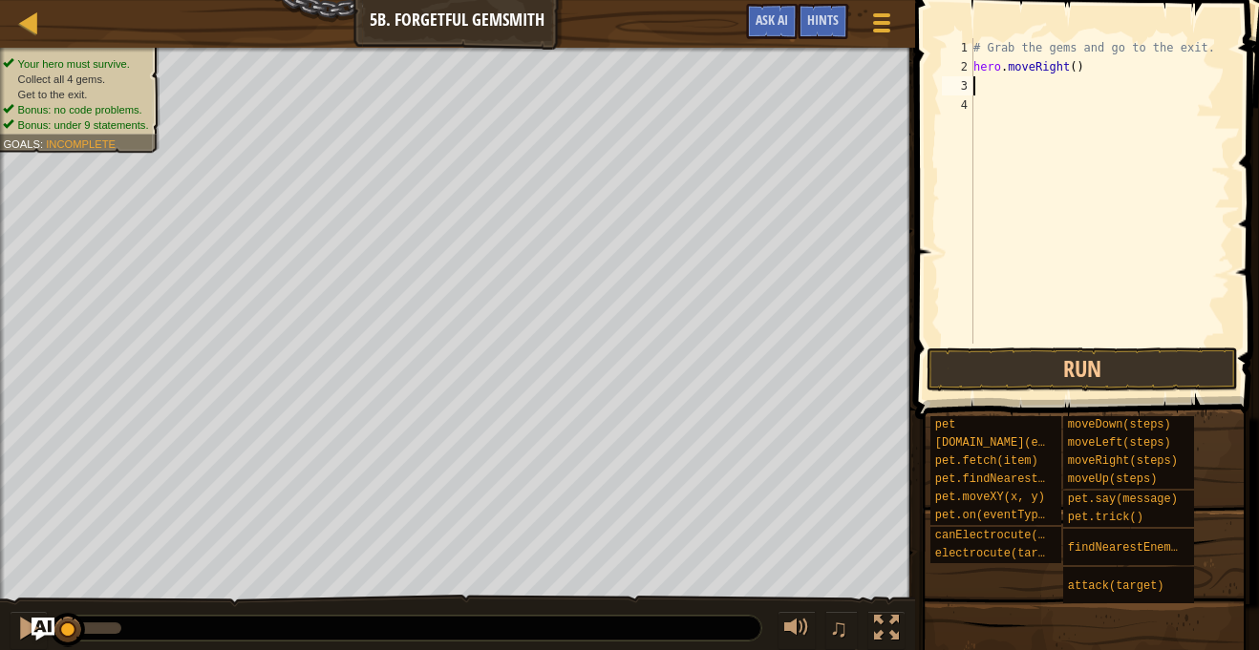
type textarea "her"
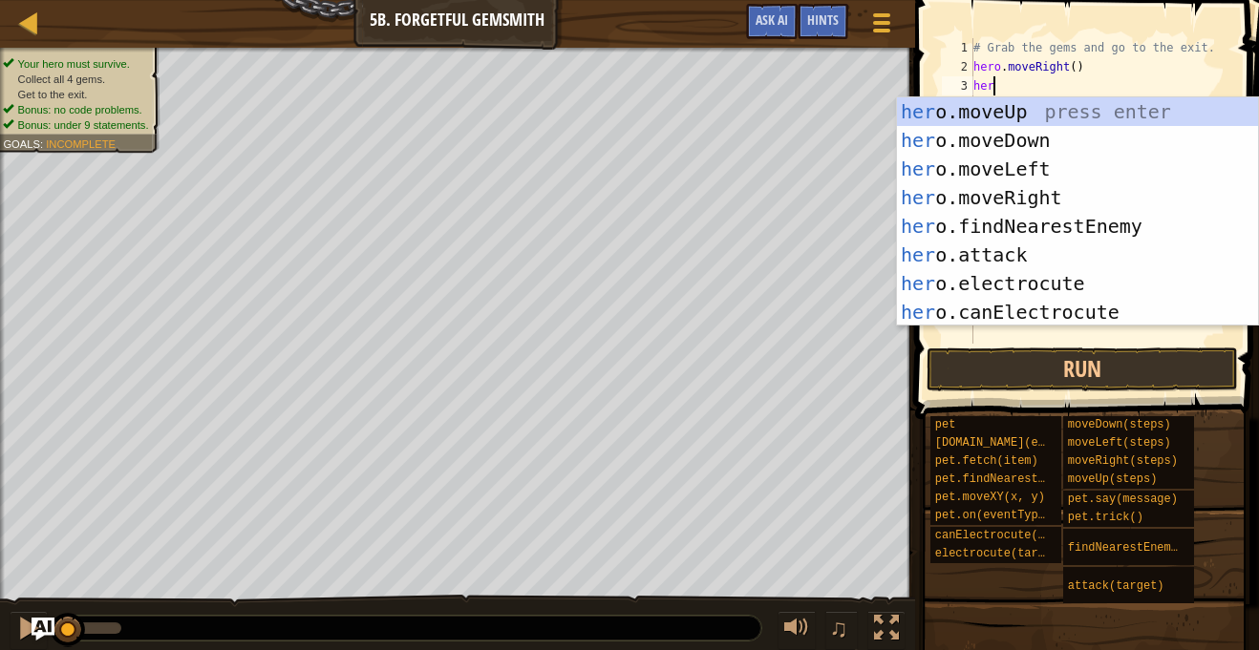
scroll to position [9, 2]
click at [1066, 138] on div "her o.moveUp press enter her o.moveDown press enter her o.moveLeft press enter …" at bounding box center [1077, 240] width 361 height 286
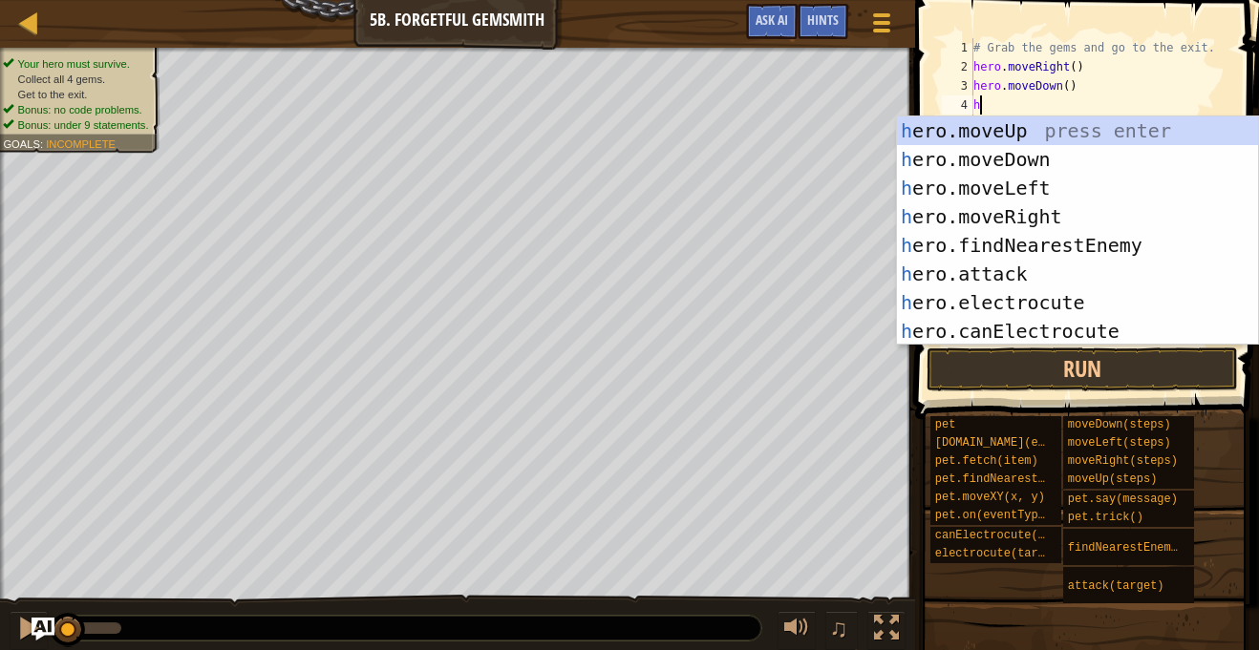
type textarea "her"
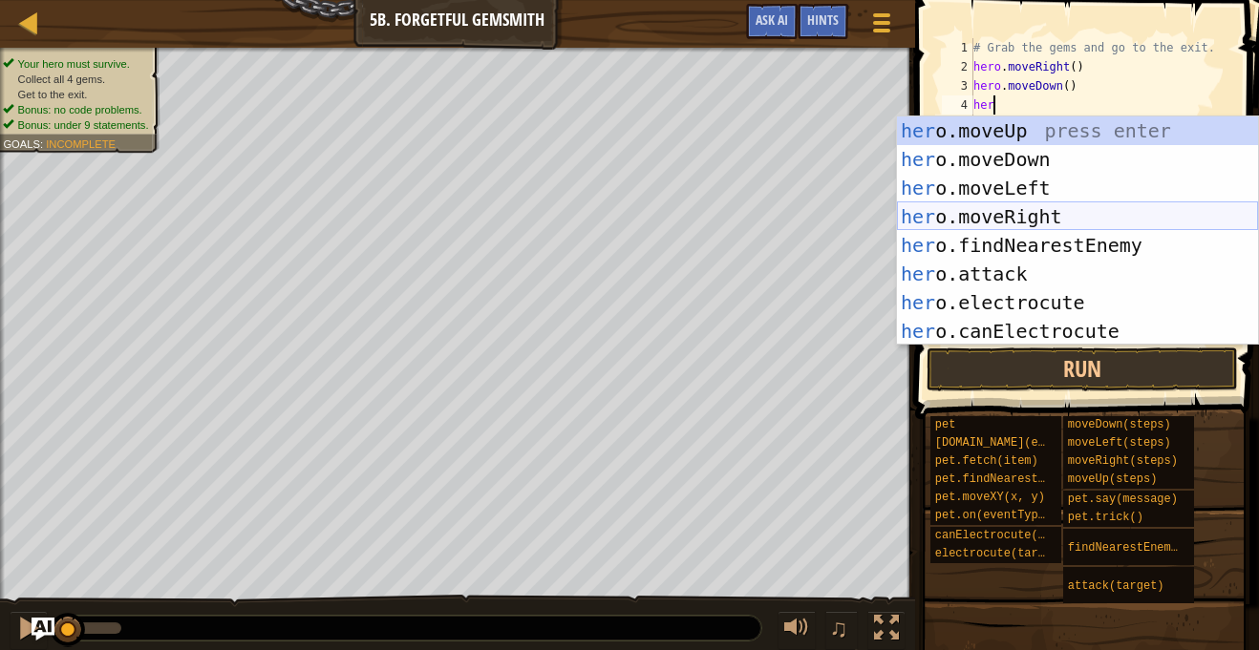
click at [1082, 217] on div "her o.moveUp press enter her o.moveDown press enter her o.moveLeft press enter …" at bounding box center [1077, 259] width 361 height 286
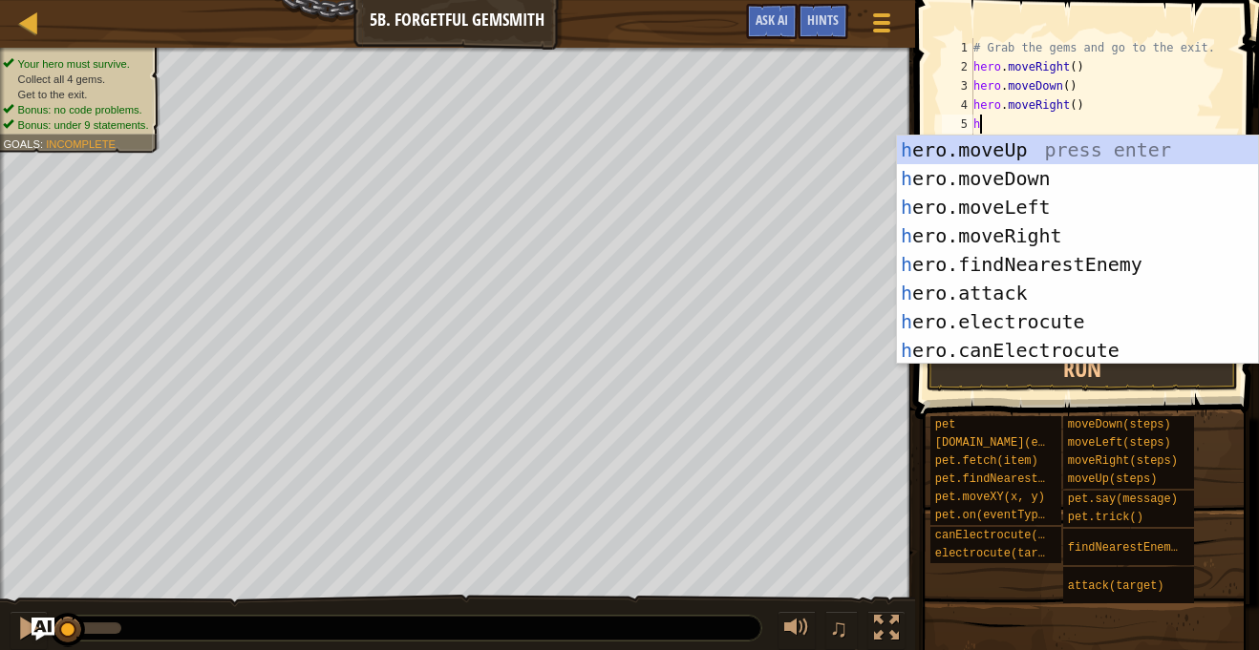
type textarea "her"
click at [1064, 233] on div "her o.moveUp press enter her o.moveDown press enter her o.moveLeft press enter …" at bounding box center [1077, 279] width 361 height 286
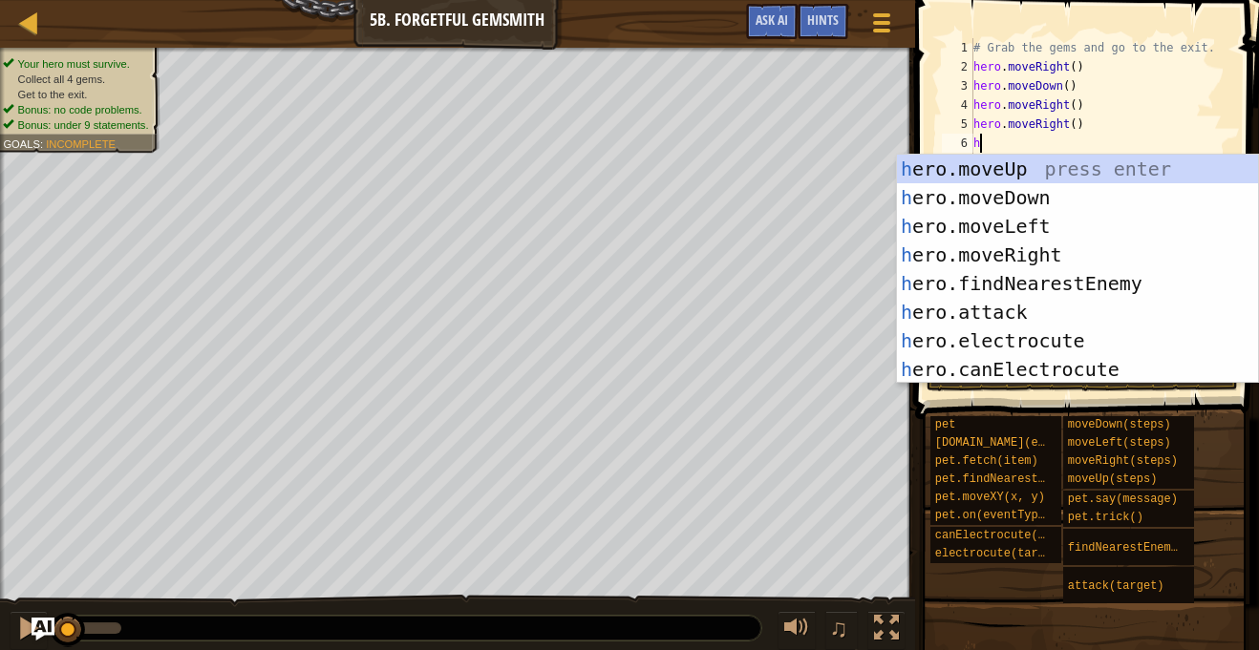
scroll to position [9, 0]
type textarea "her"
click at [1060, 172] on div "her o.moveUp press enter her o.moveDown press enter her o.moveLeft press enter …" at bounding box center [1077, 298] width 361 height 286
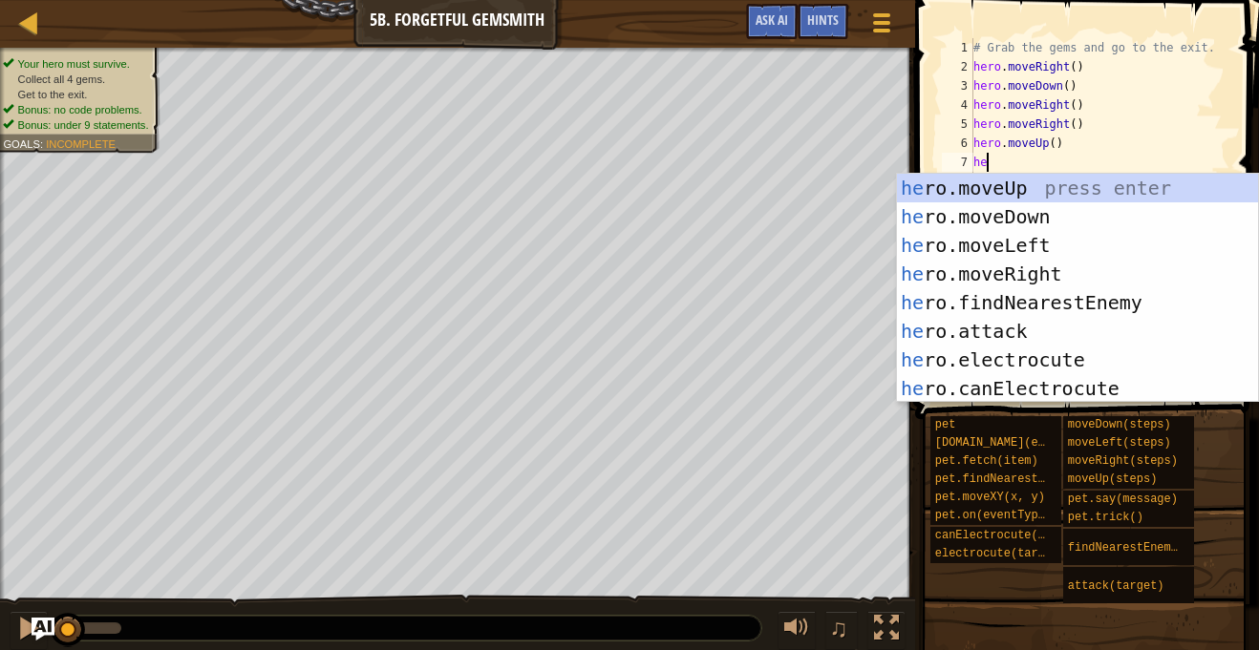
type textarea "her"
click at [1057, 283] on div "her o.moveUp press enter her o.moveDown press enter her o.moveLeft press enter …" at bounding box center [1077, 317] width 361 height 286
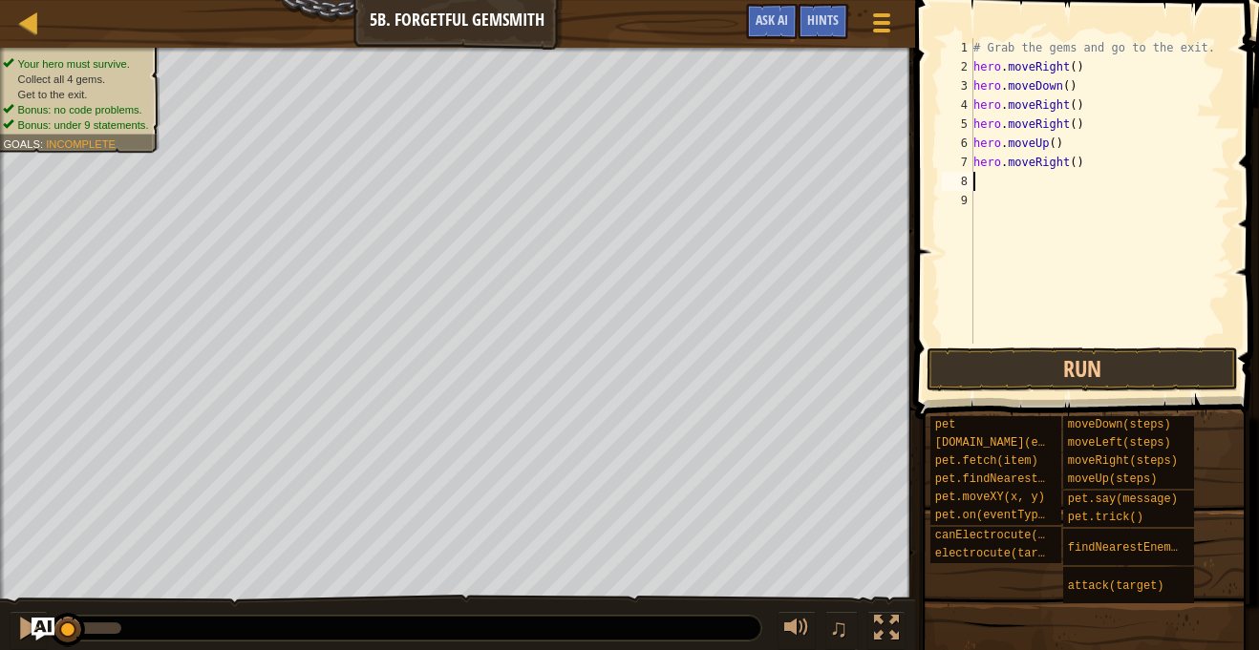
scroll to position [9, 0]
click at [1063, 364] on button "Run" at bounding box center [1081, 370] width 311 height 44
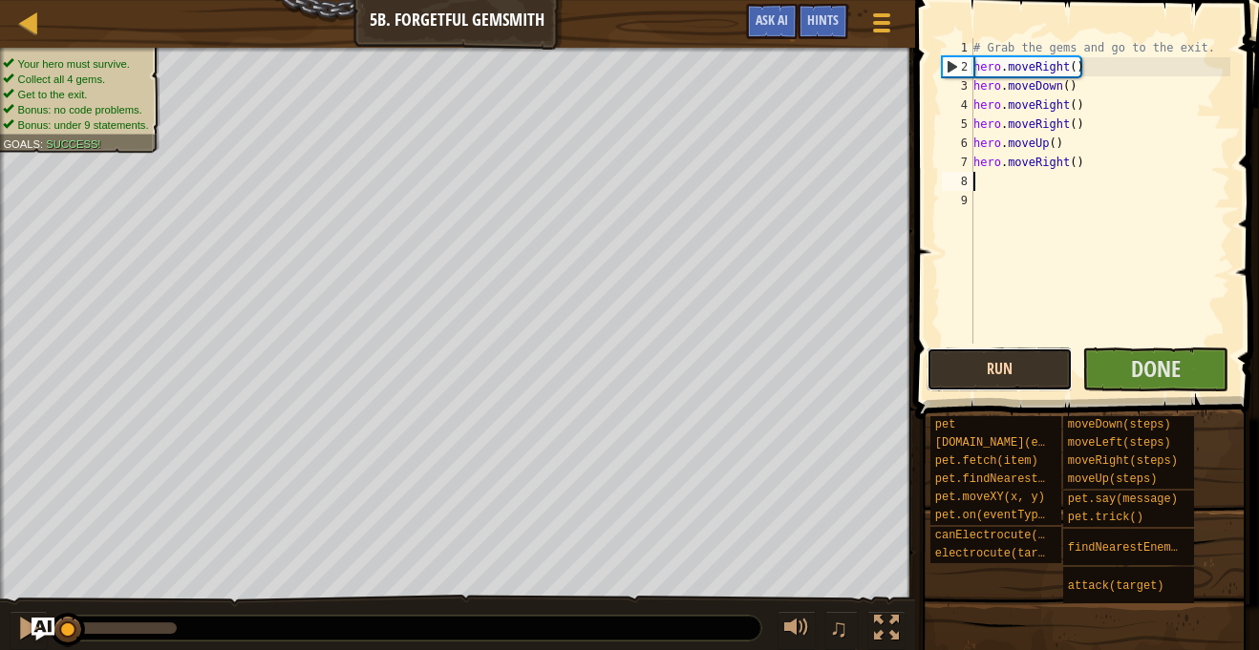
click at [1063, 364] on button "Run" at bounding box center [999, 370] width 146 height 44
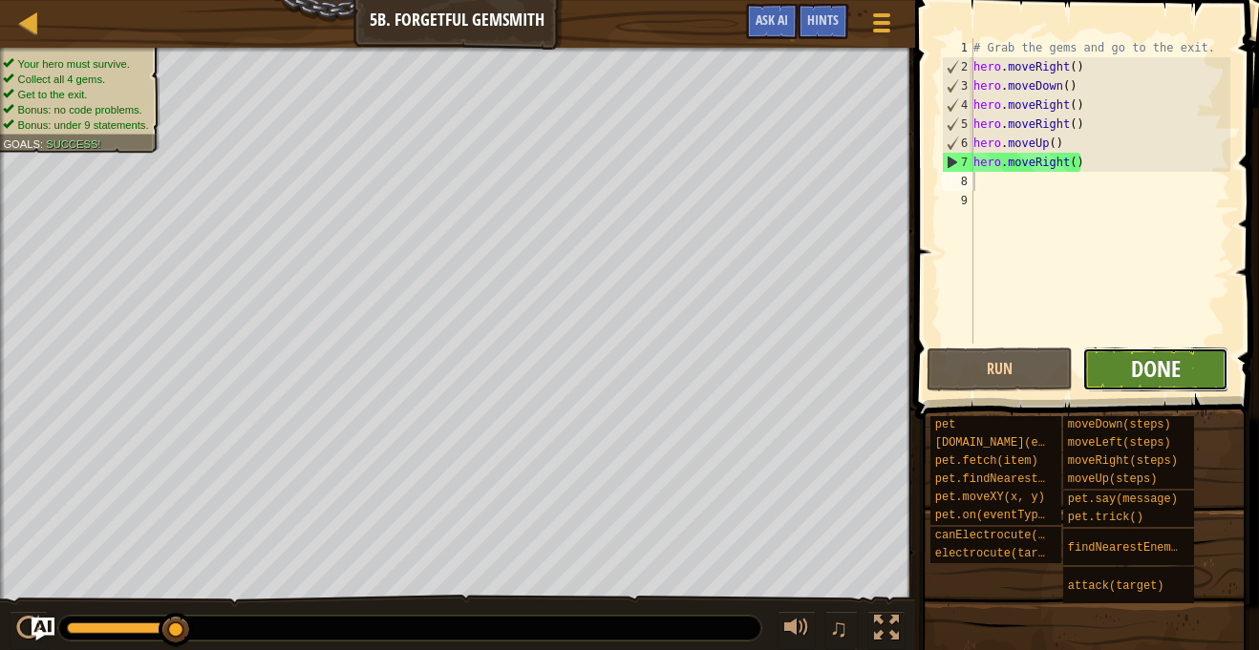
click at [1150, 366] on span "Done" at bounding box center [1156, 368] width 50 height 31
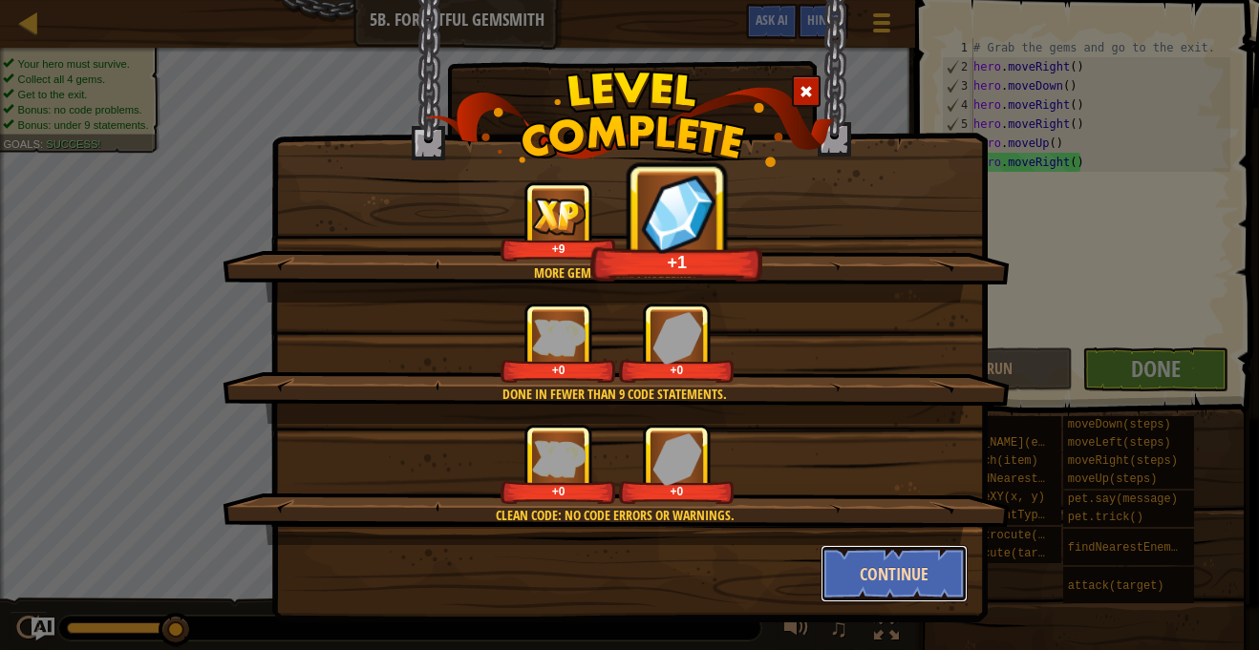
click at [892, 574] on button "Continue" at bounding box center [894, 573] width 148 height 57
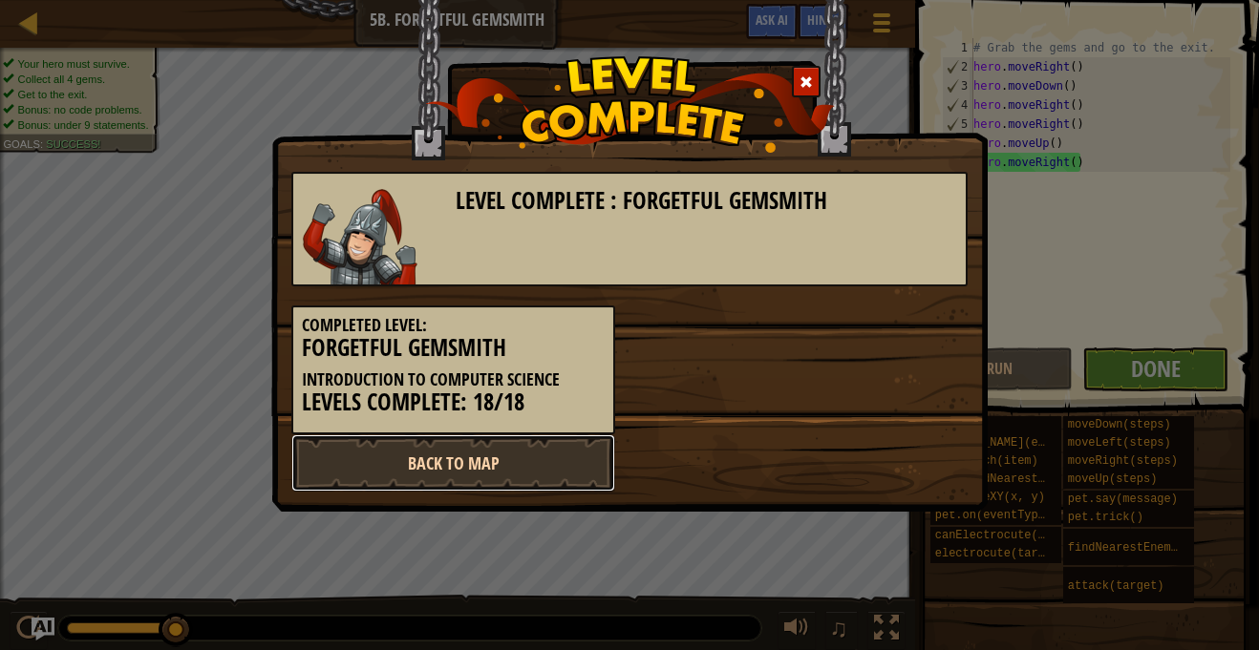
click at [535, 465] on link "Back to Map" at bounding box center [453, 462] width 324 height 57
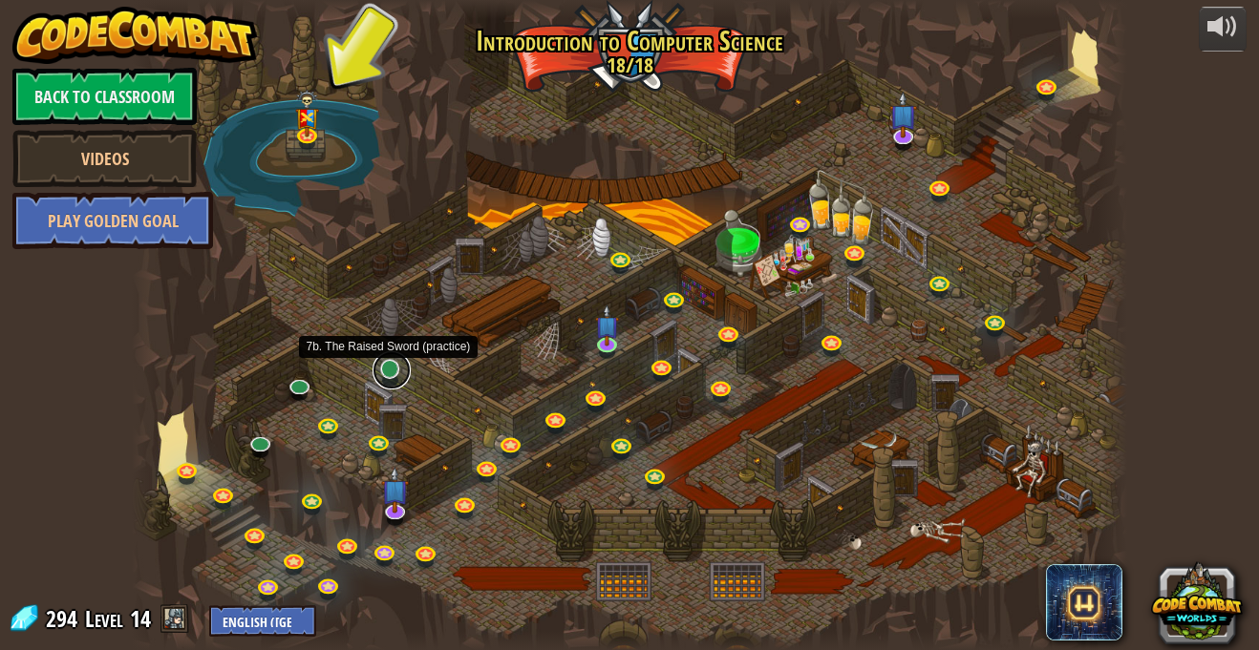
click at [389, 376] on link at bounding box center [391, 370] width 38 height 38
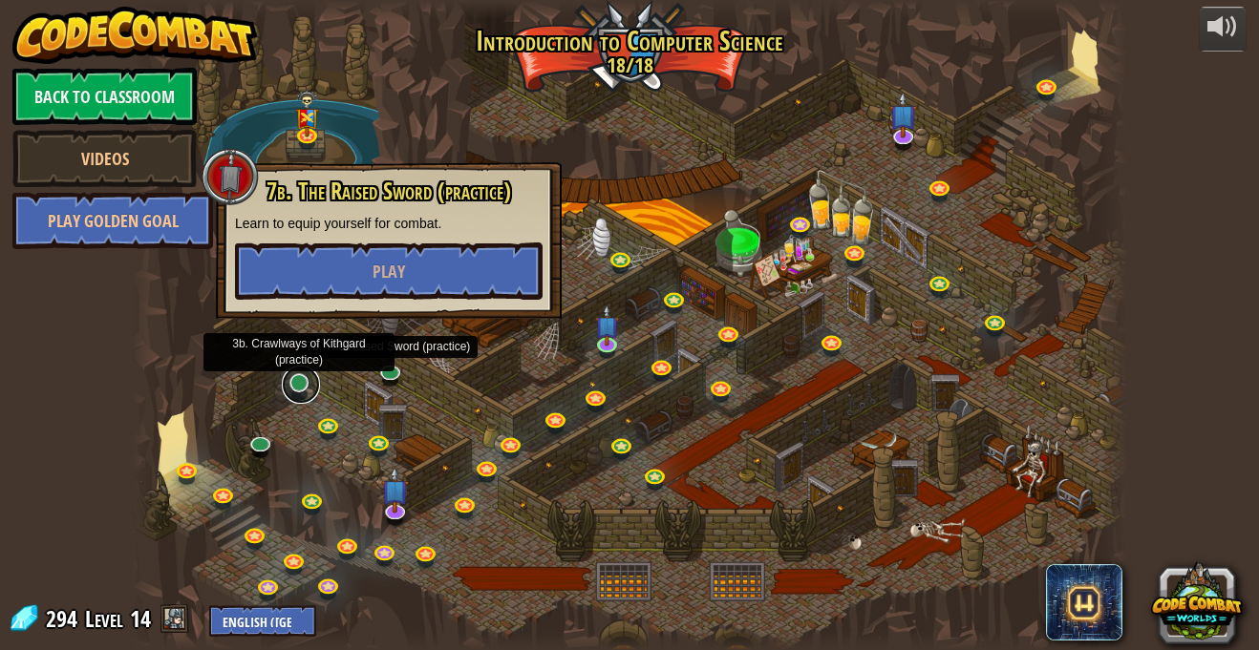
click at [303, 386] on link at bounding box center [301, 385] width 38 height 38
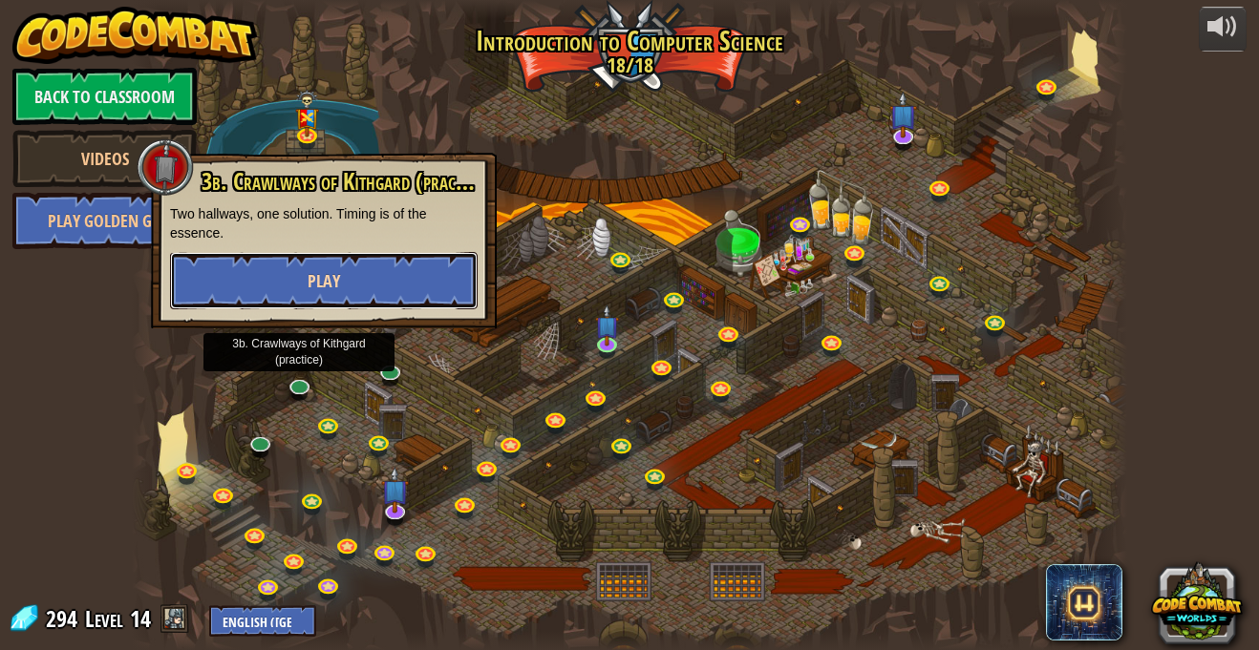
click at [344, 304] on button "Play" at bounding box center [323, 280] width 307 height 57
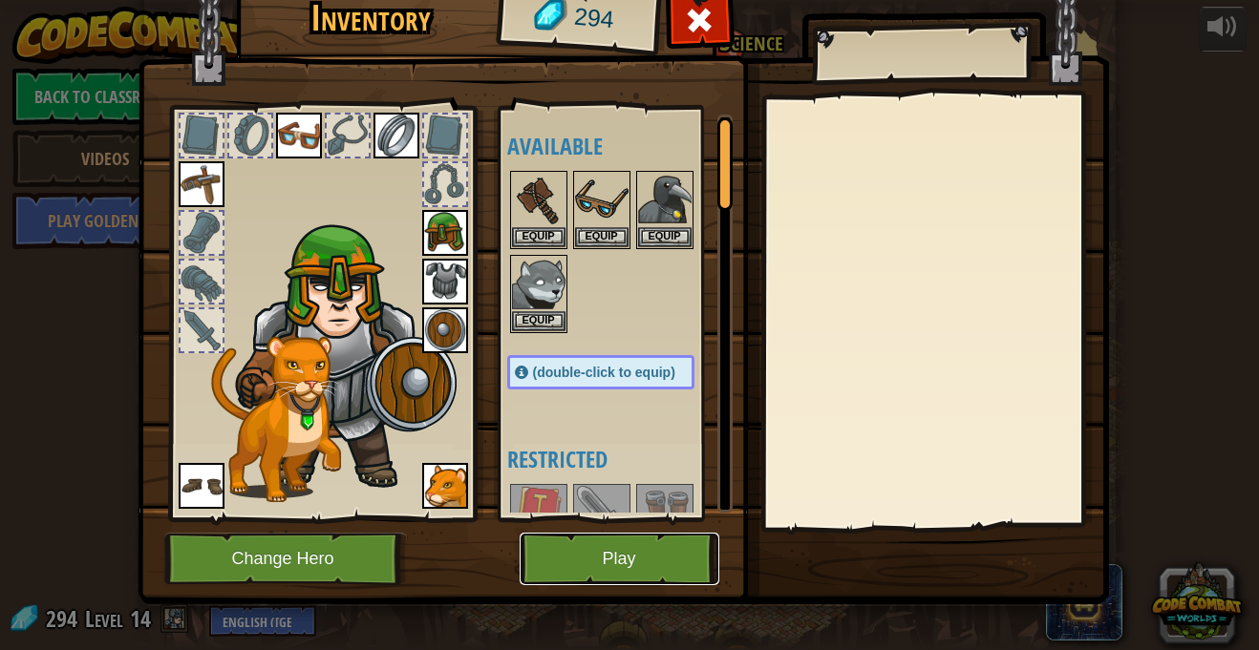
click at [619, 553] on button "Play" at bounding box center [619, 559] width 200 height 53
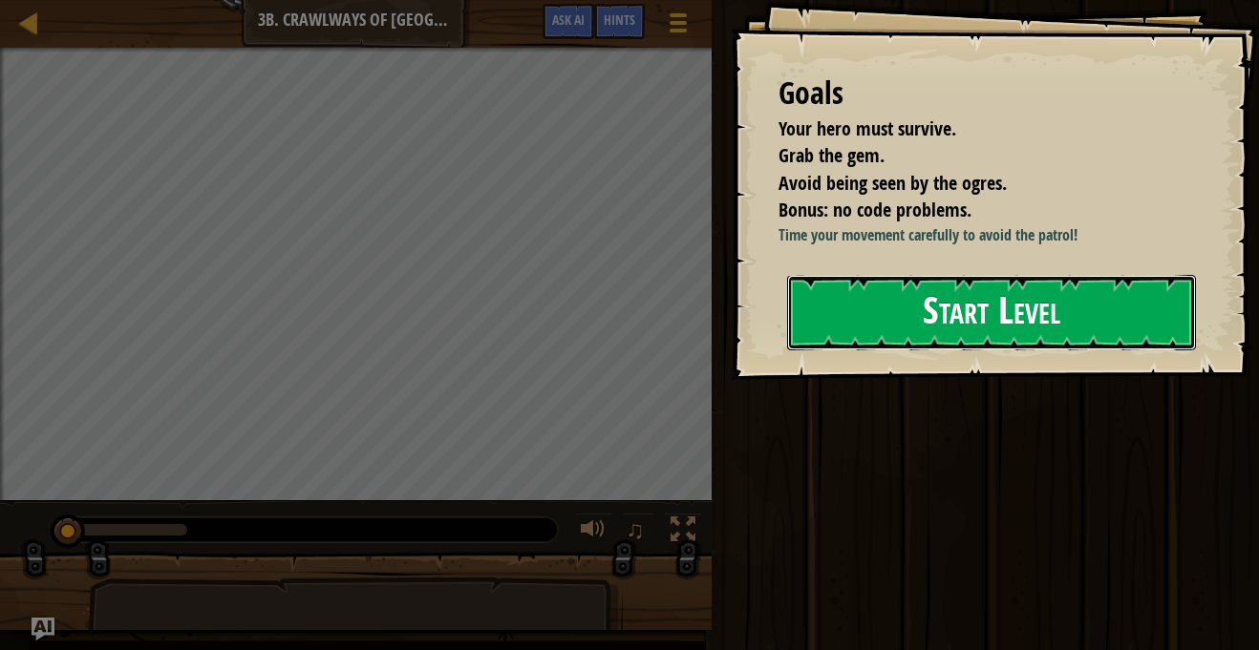
click at [933, 350] on button "Start Level" at bounding box center [991, 312] width 409 height 75
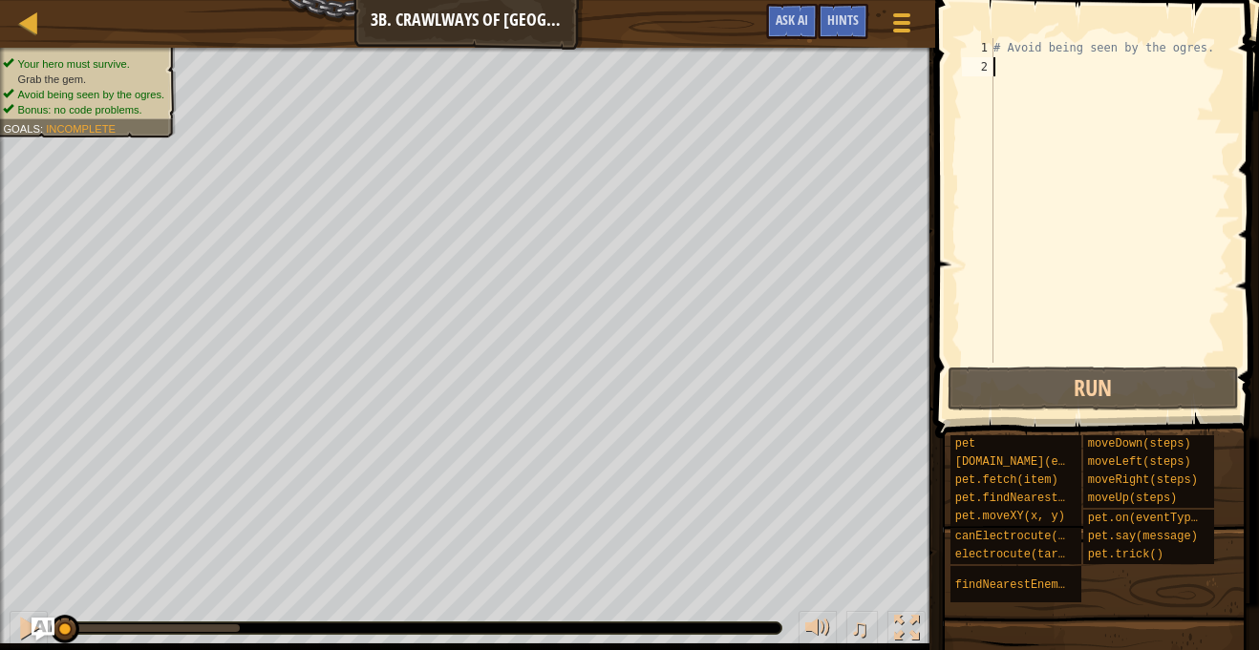
type textarea "mo"
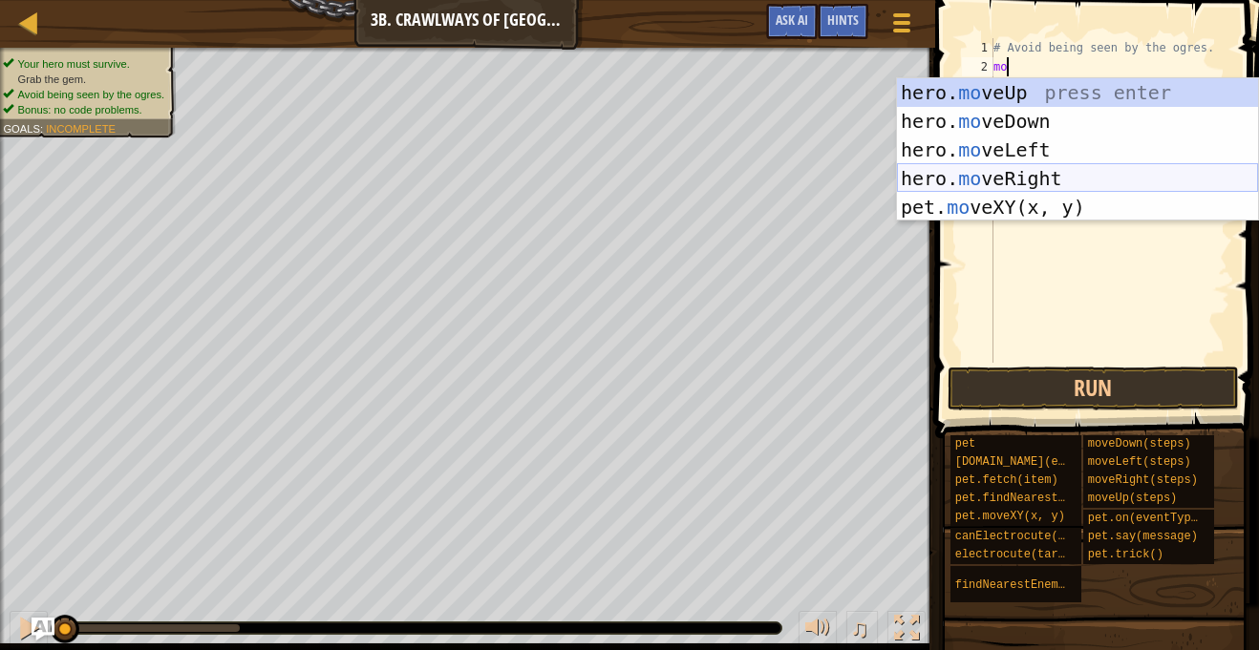
click at [1020, 174] on div "hero. mo veUp press enter hero. mo veDown press enter hero. mo veLeft press ent…" at bounding box center [1077, 178] width 361 height 201
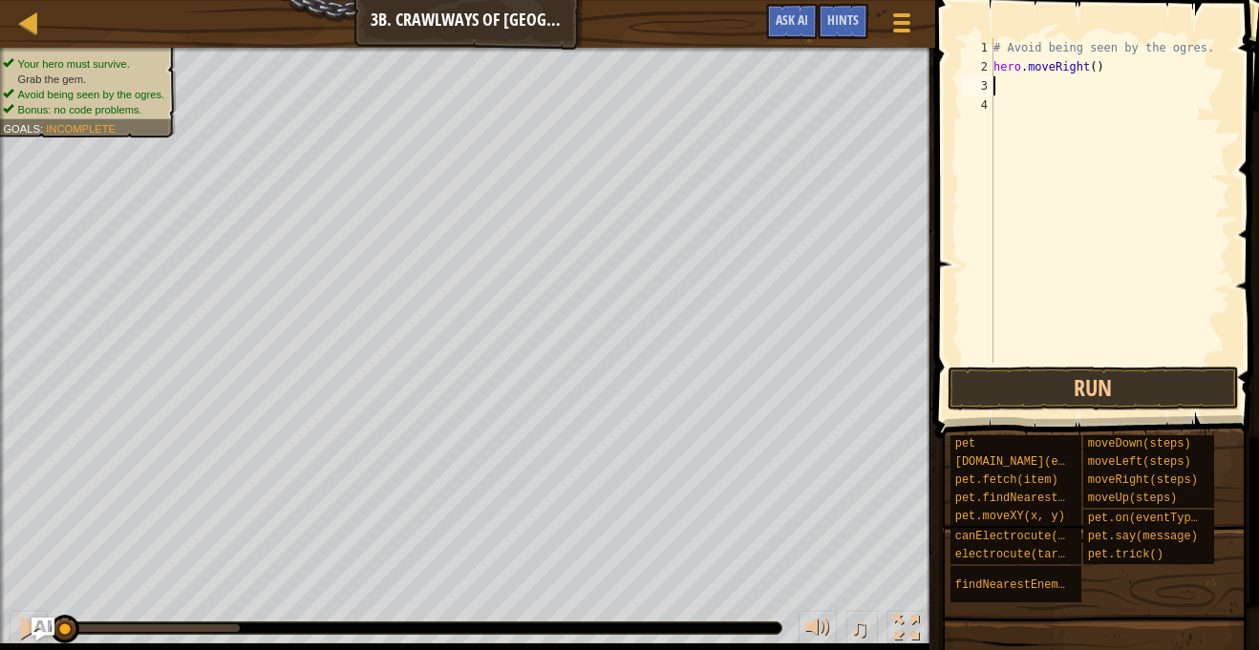
click at [1091, 72] on div "# Avoid being seen by the ogres. hero . moveRight ( )" at bounding box center [1109, 219] width 241 height 363
type textarea "hero.moveRight(2)"
click at [1086, 355] on div "# Avoid being seen by the ogres. hero . moveRight ( 2 )" at bounding box center [1109, 219] width 241 height 363
click at [1082, 376] on button "Run" at bounding box center [1092, 389] width 291 height 44
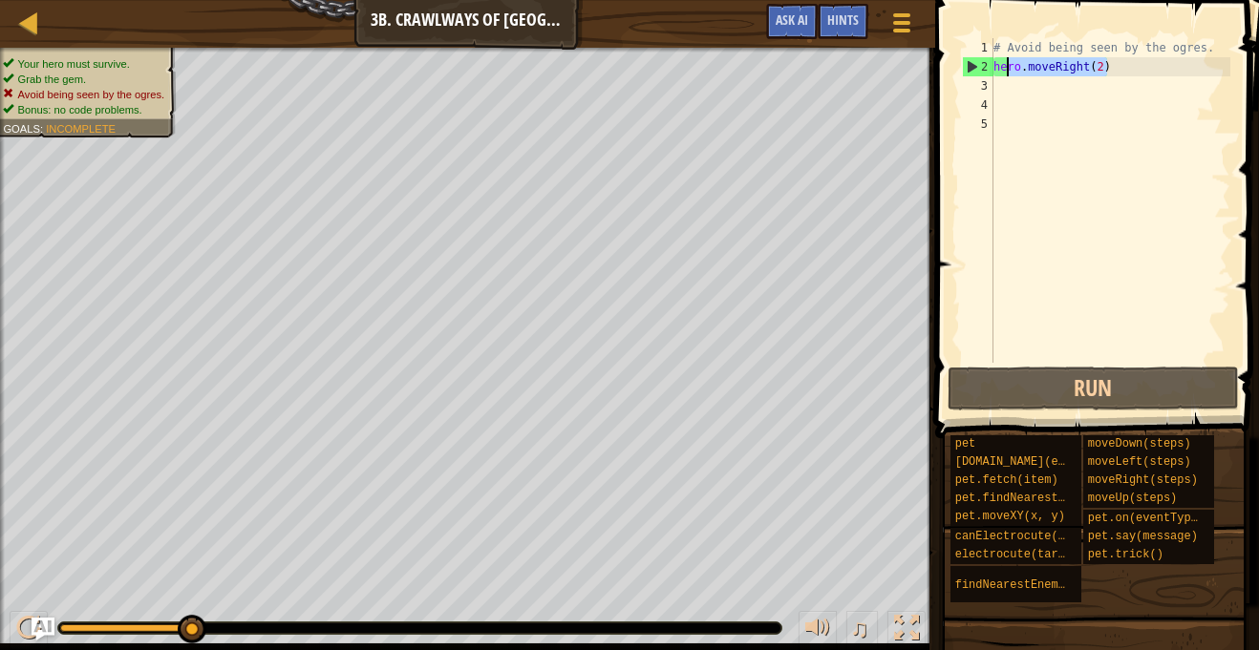
drag, startPoint x: 1106, startPoint y: 73, endPoint x: 994, endPoint y: 73, distance: 111.7
click at [994, 73] on div "# Avoid being seen by the ogres. hero . moveRight ( 2 )" at bounding box center [1109, 219] width 241 height 363
type textarea "hero.moveRight(2)"
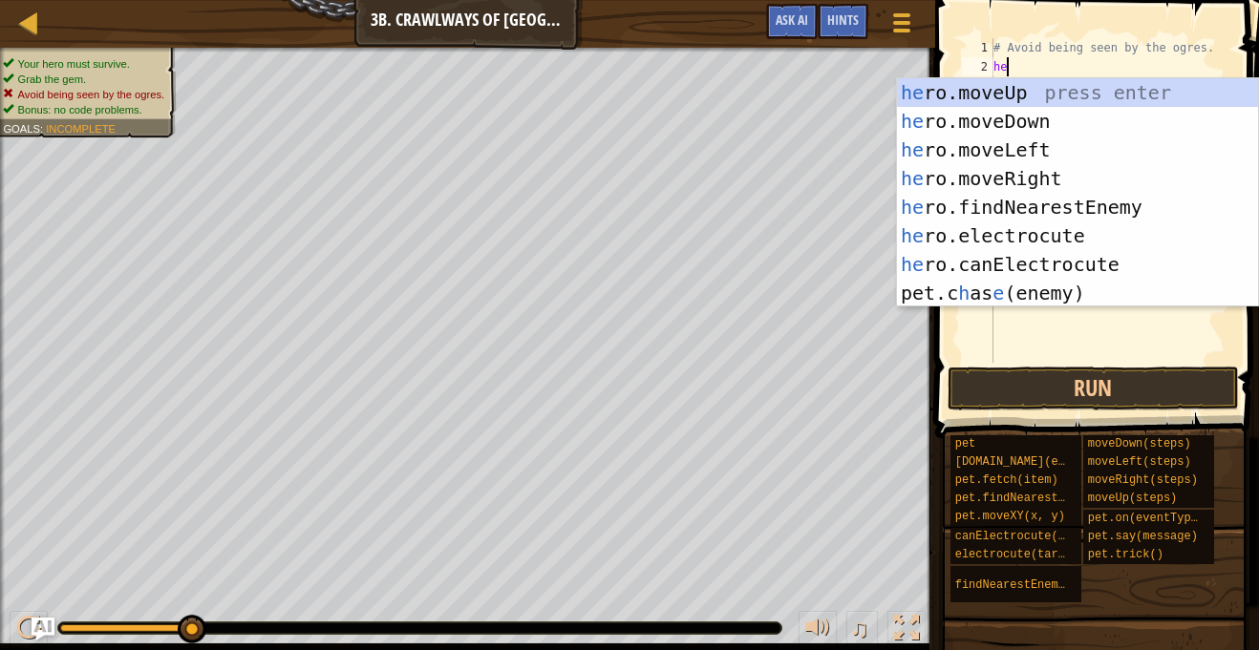
type textarea "her"
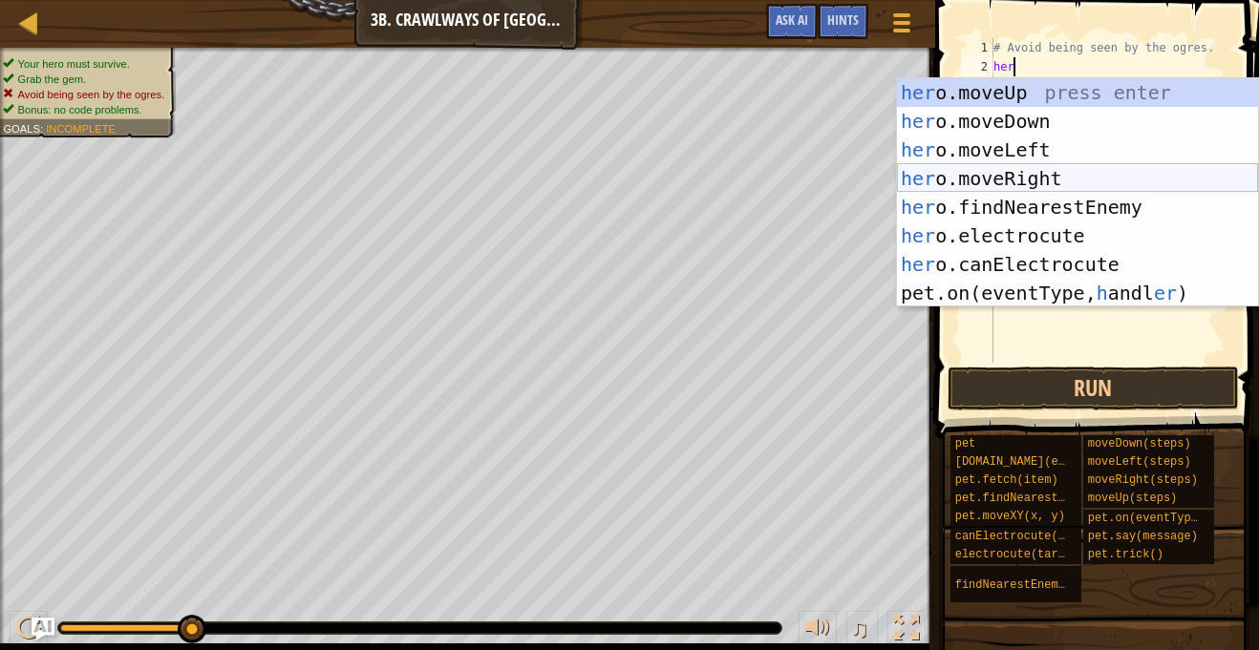
click at [1026, 174] on div "her o.moveUp press enter her o.moveDown press enter her o.moveLeft press enter …" at bounding box center [1077, 221] width 361 height 286
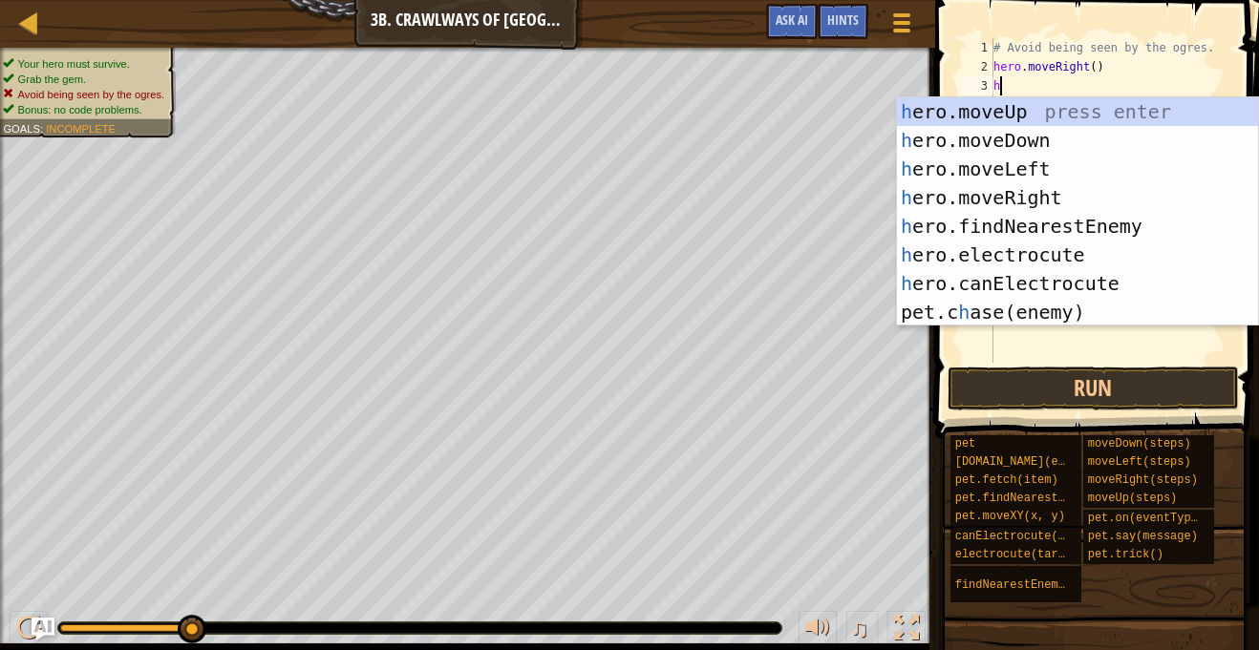
type textarea "her"
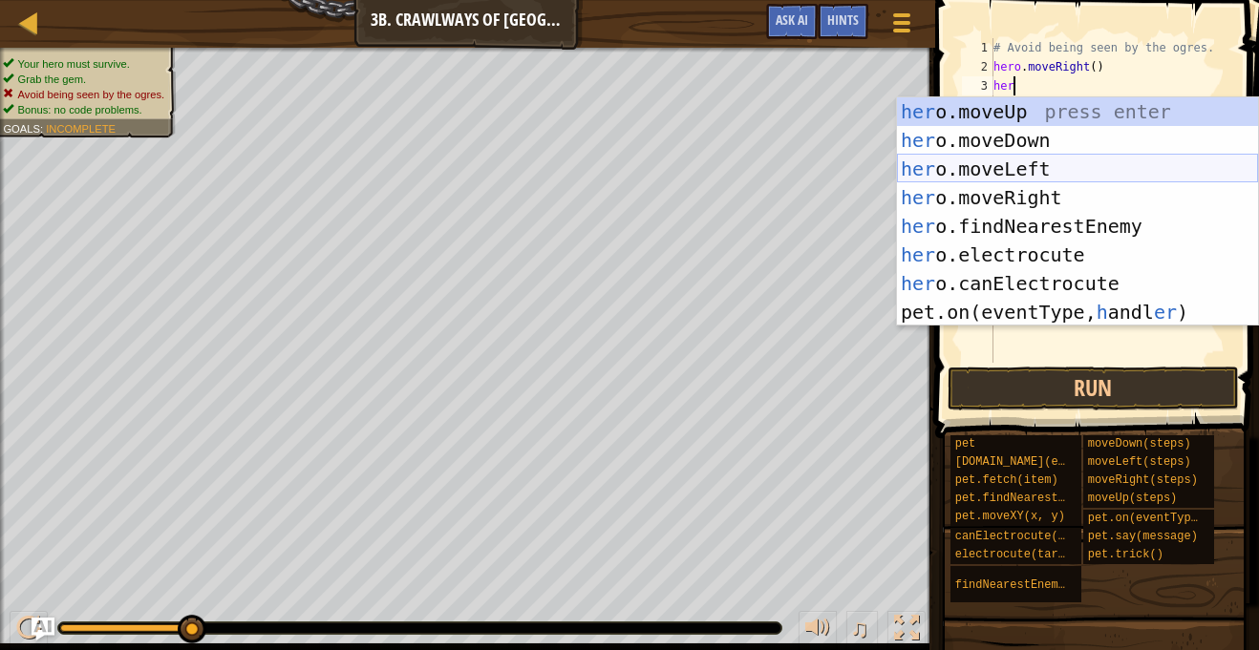
click at [1031, 174] on div "her o.moveUp press enter her o.moveDown press enter her o.moveLeft press enter …" at bounding box center [1077, 240] width 361 height 286
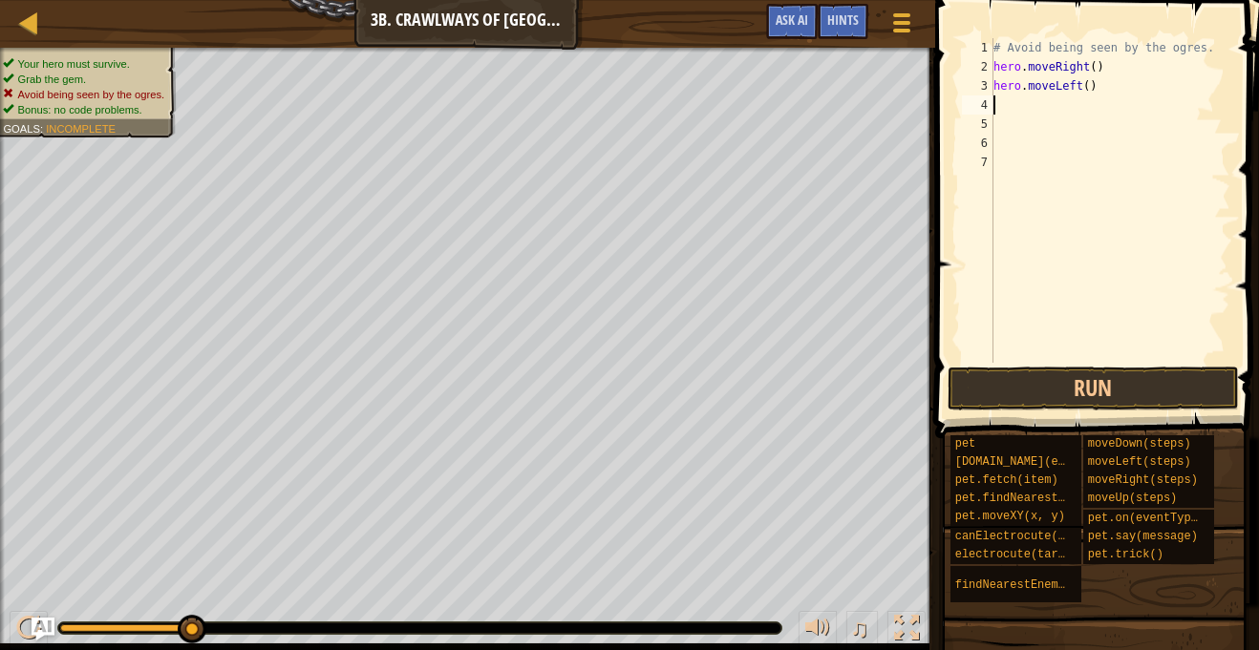
scroll to position [9, 0]
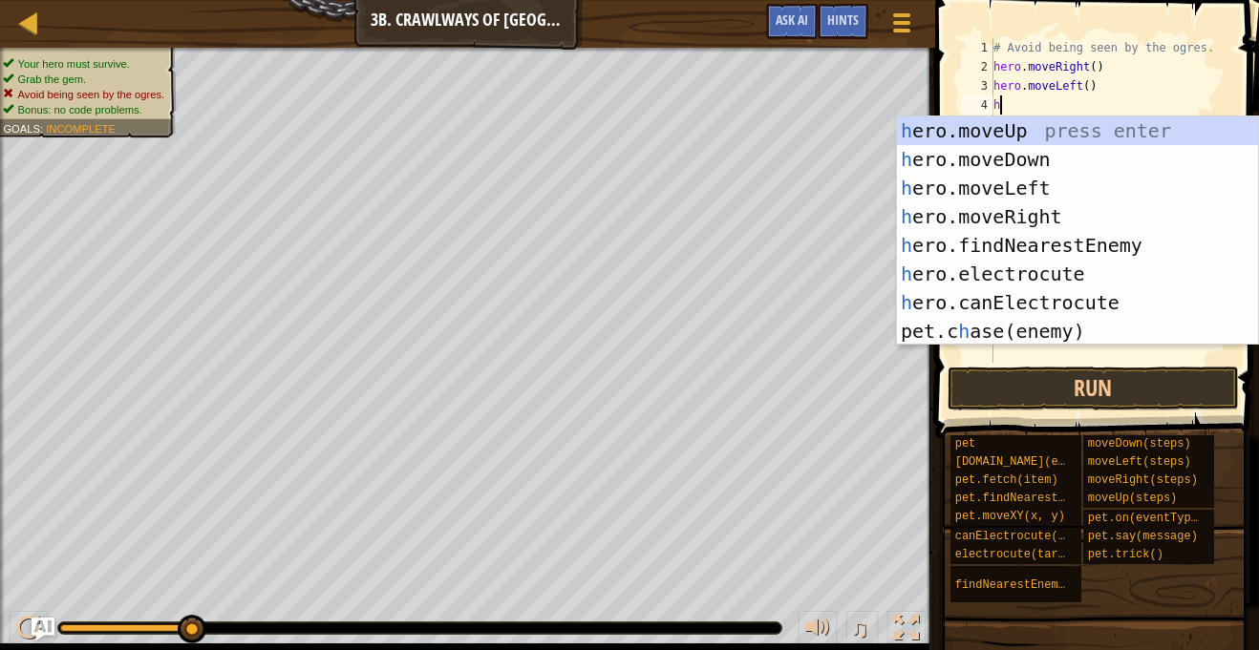
type textarea "her"
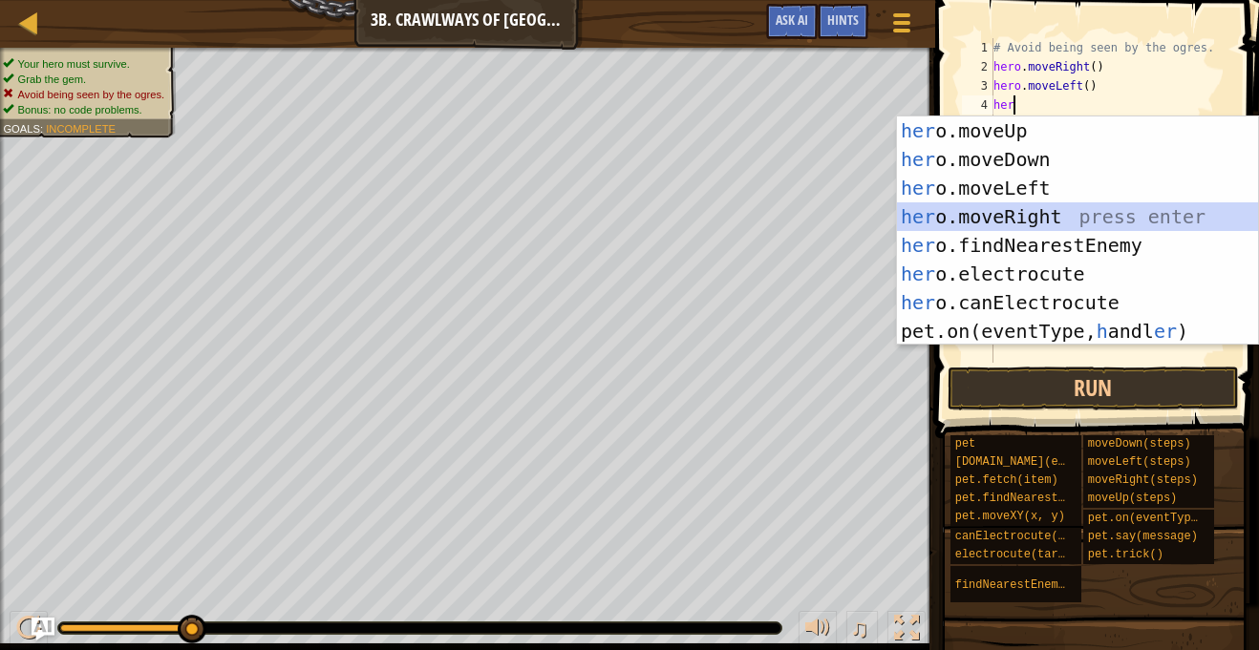
click at [1043, 211] on div "her o.moveUp press enter her o.moveDown press enter her o.moveLeft press enter …" at bounding box center [1077, 259] width 361 height 286
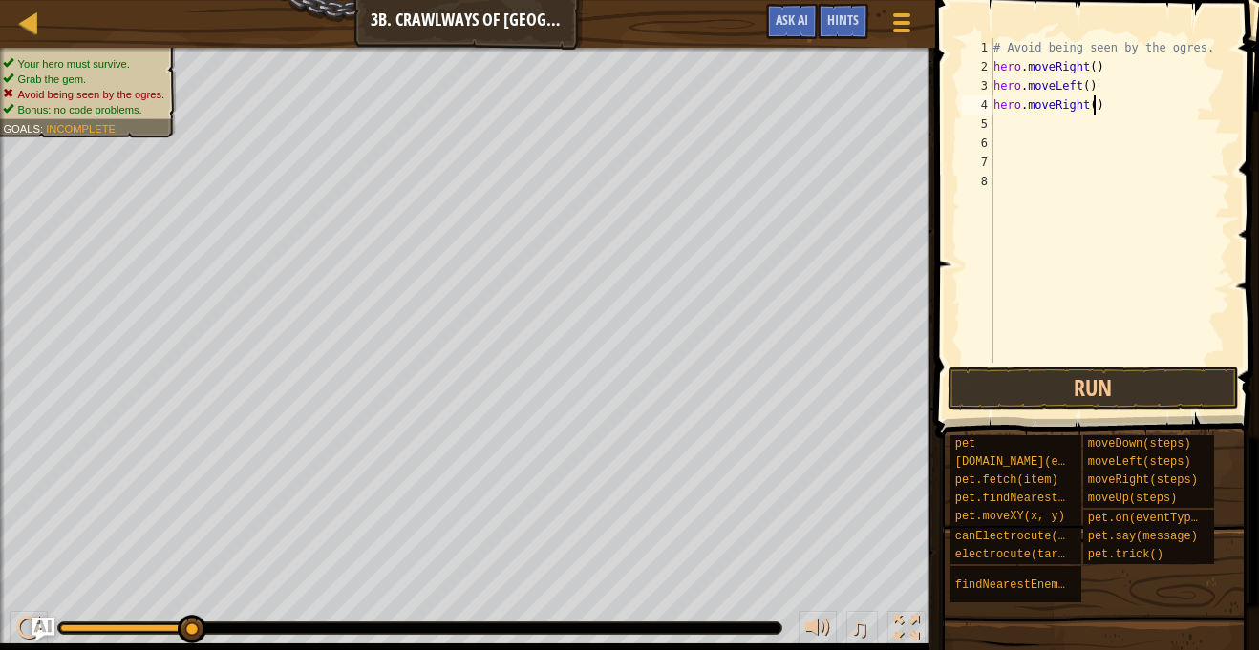
click at [1093, 111] on div "# Avoid being seen by the ogres. hero . moveRight ( ) hero . moveLeft ( ) hero …" at bounding box center [1109, 219] width 241 height 363
type textarea "hero.moveRight(2)"
click at [1092, 403] on button "Run" at bounding box center [1092, 389] width 291 height 44
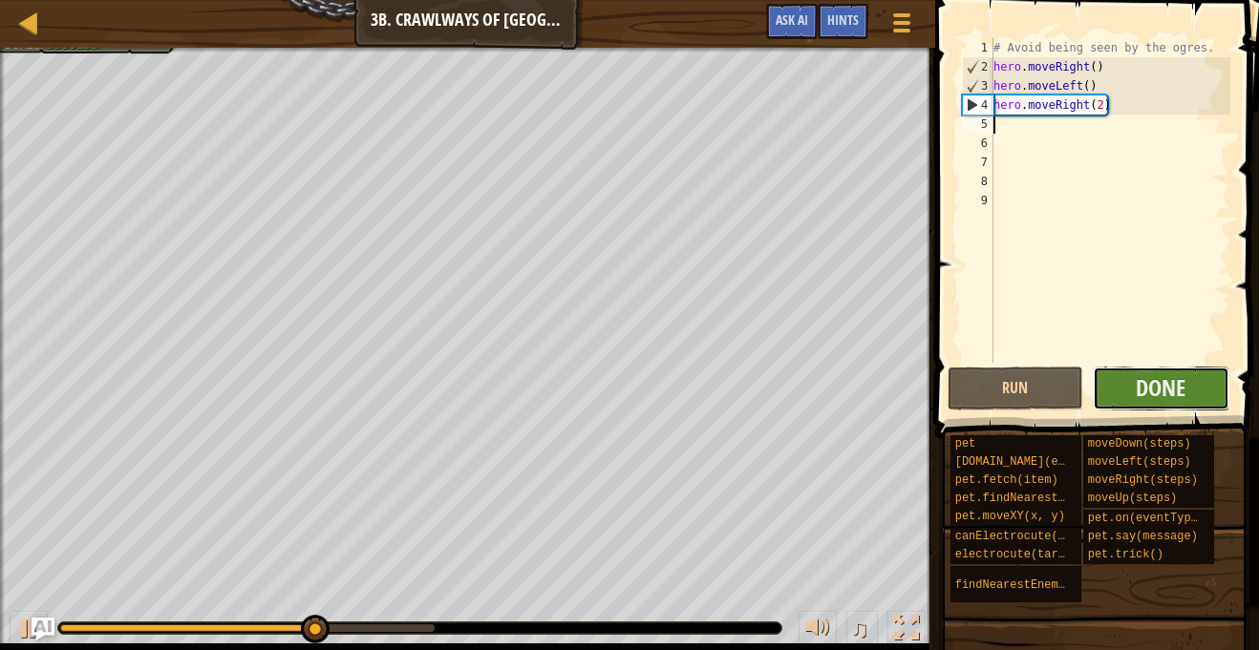
click at [1112, 392] on button "Done" at bounding box center [1160, 389] width 137 height 44
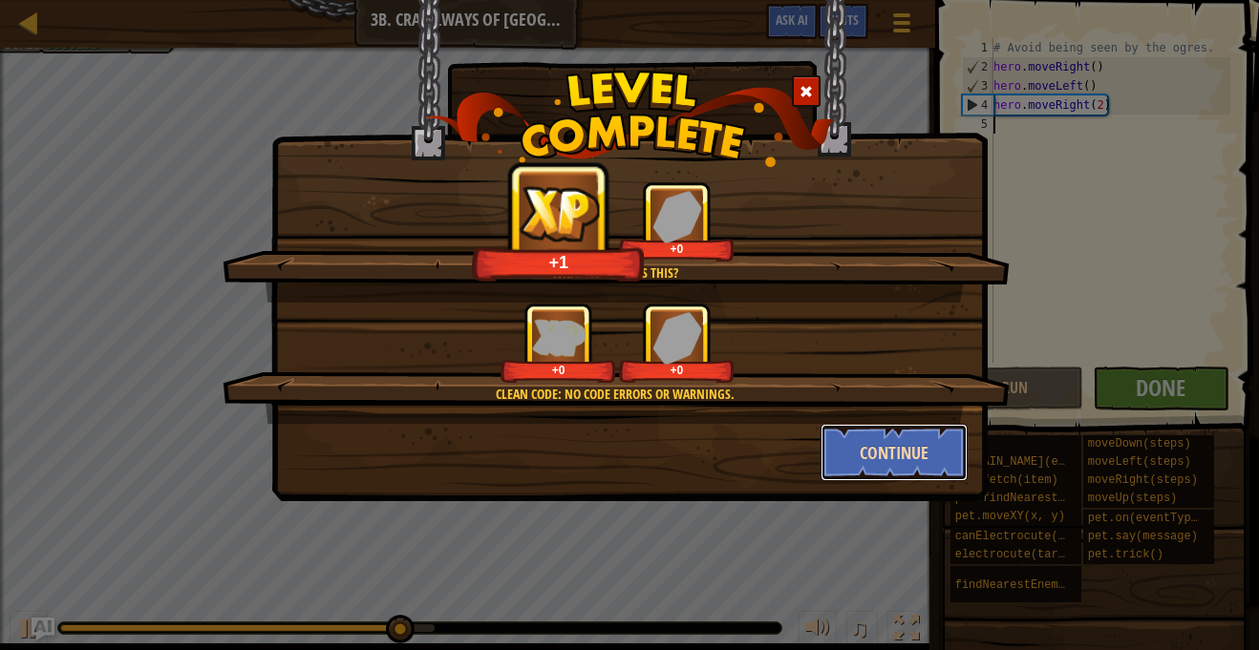
click at [907, 455] on button "Continue" at bounding box center [894, 452] width 148 height 57
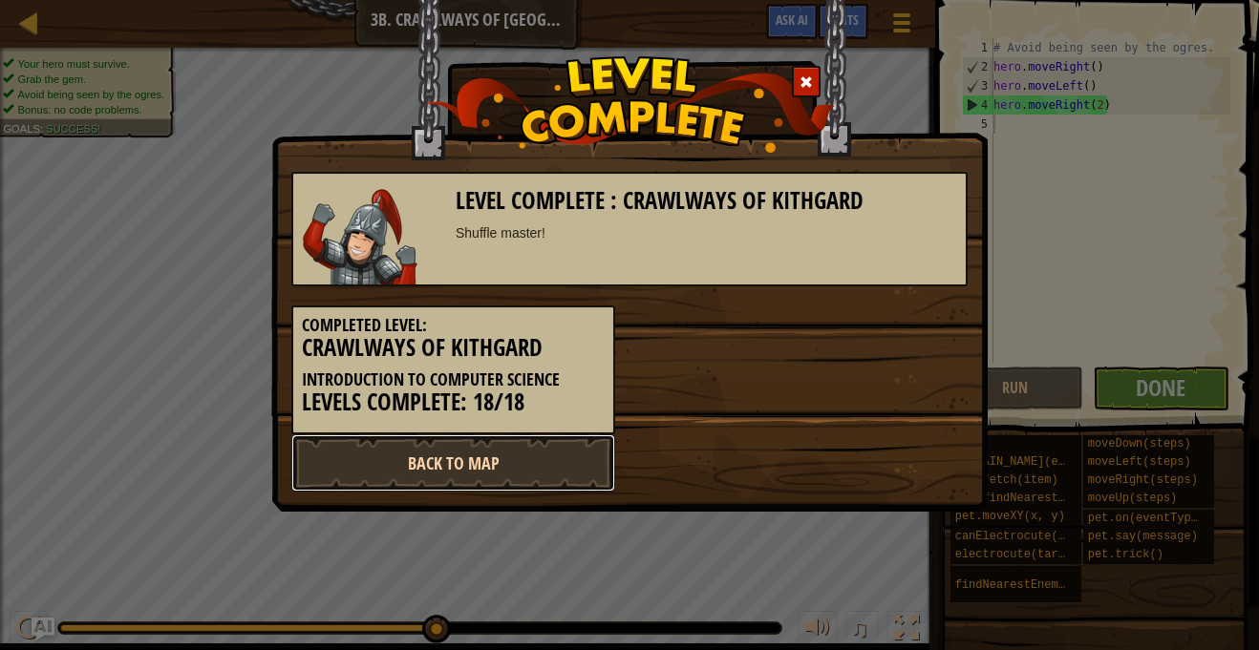
click at [451, 473] on link "Back to Map" at bounding box center [453, 462] width 324 height 57
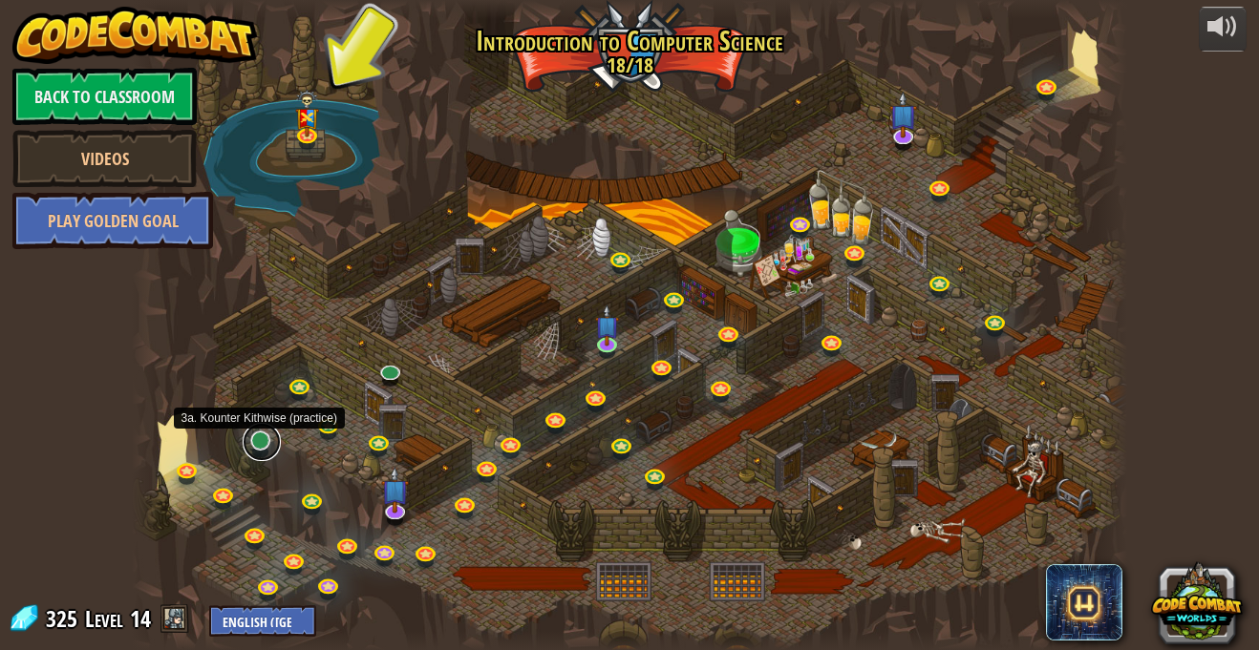
click at [256, 454] on link at bounding box center [262, 442] width 38 height 38
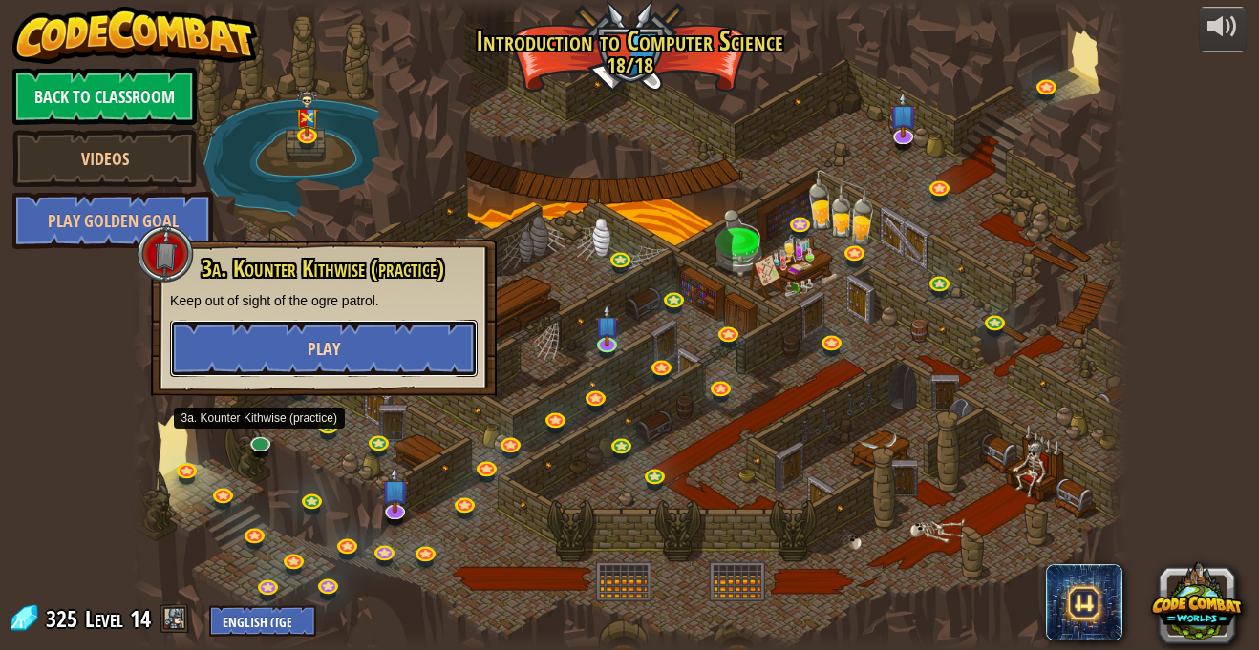
click at [316, 330] on button "Play" at bounding box center [323, 348] width 307 height 57
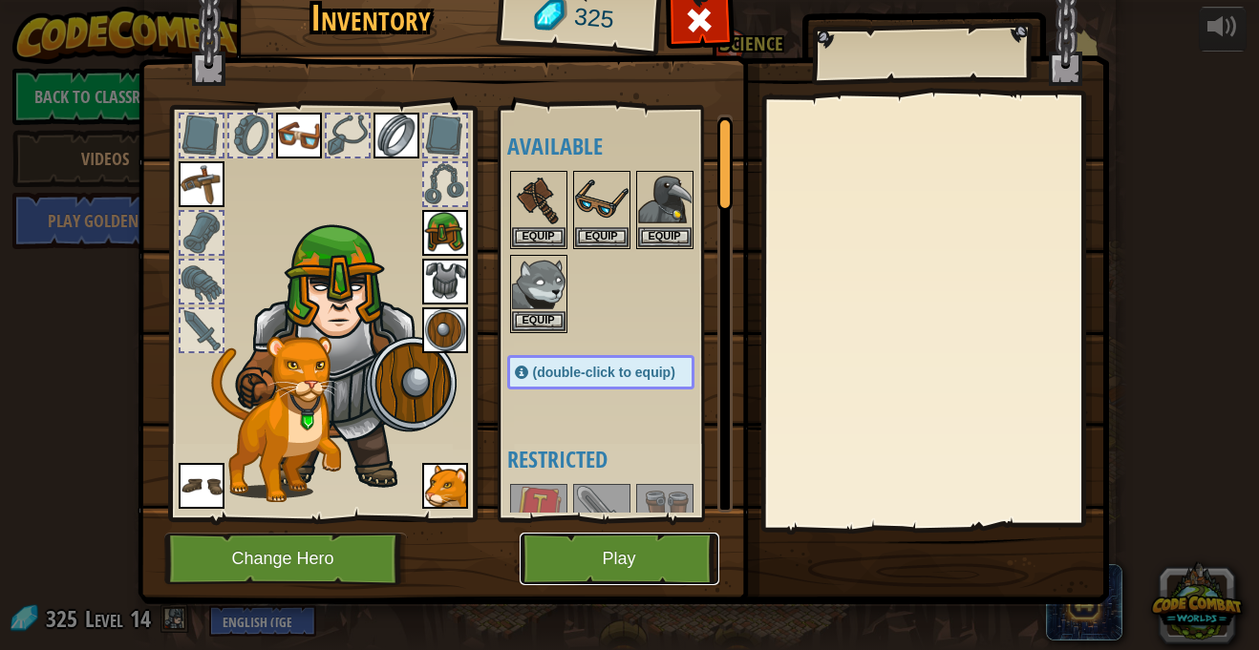
click at [618, 546] on button "Play" at bounding box center [619, 559] width 200 height 53
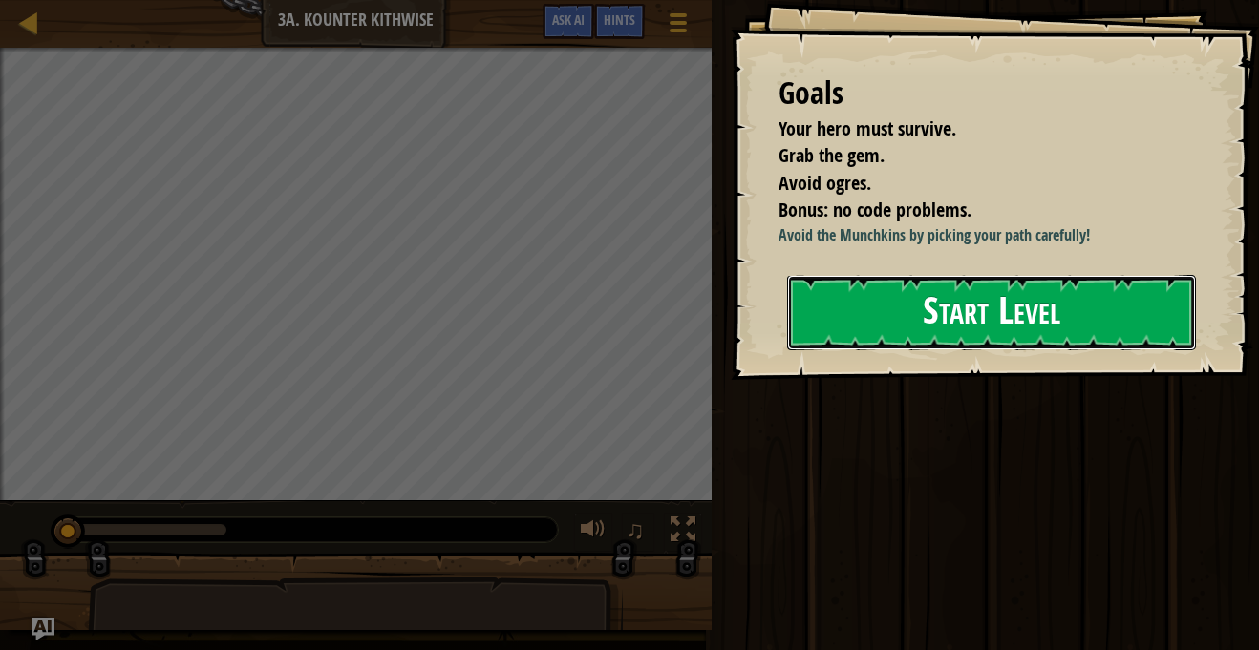
click at [843, 329] on button "Start Level" at bounding box center [991, 312] width 409 height 75
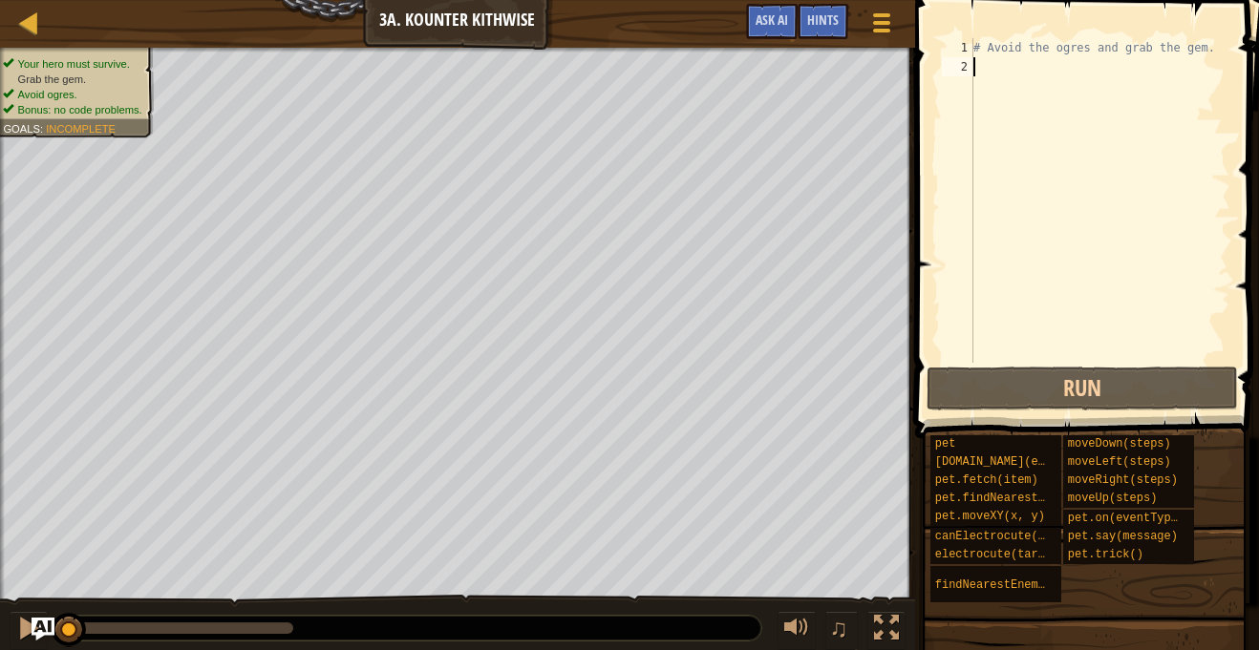
type textarea "h"
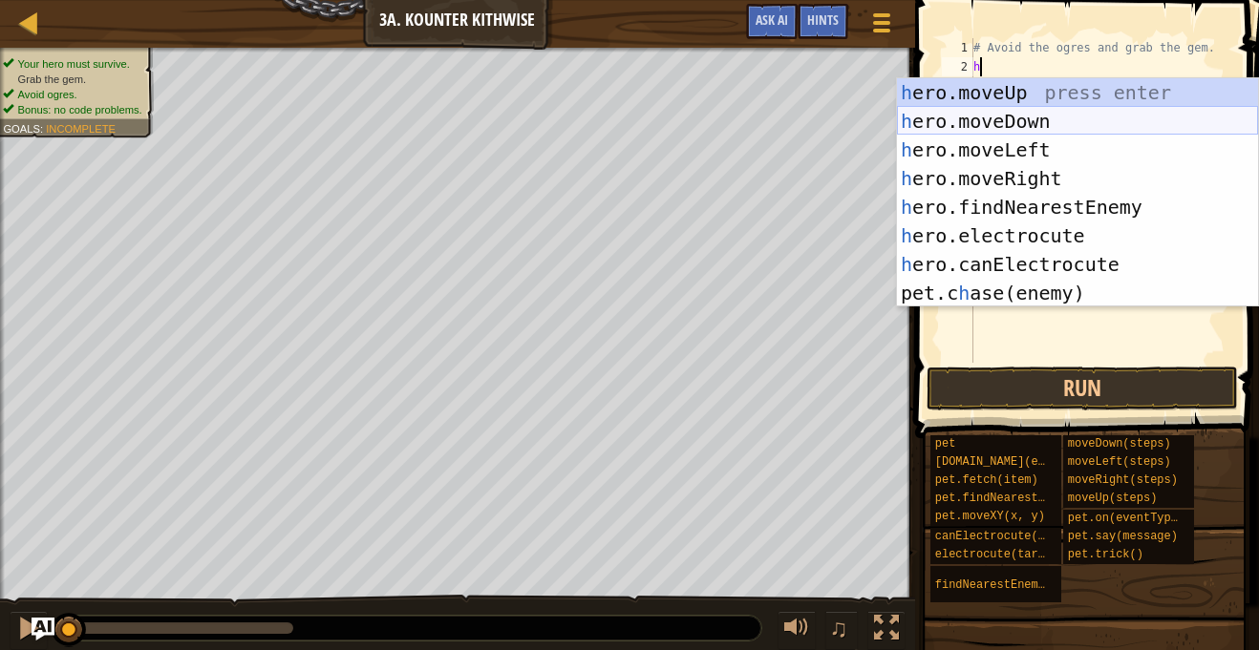
click at [1048, 122] on div "h ero.moveUp press enter h ero.moveDown press enter h ero.moveLeft press enter …" at bounding box center [1077, 221] width 361 height 286
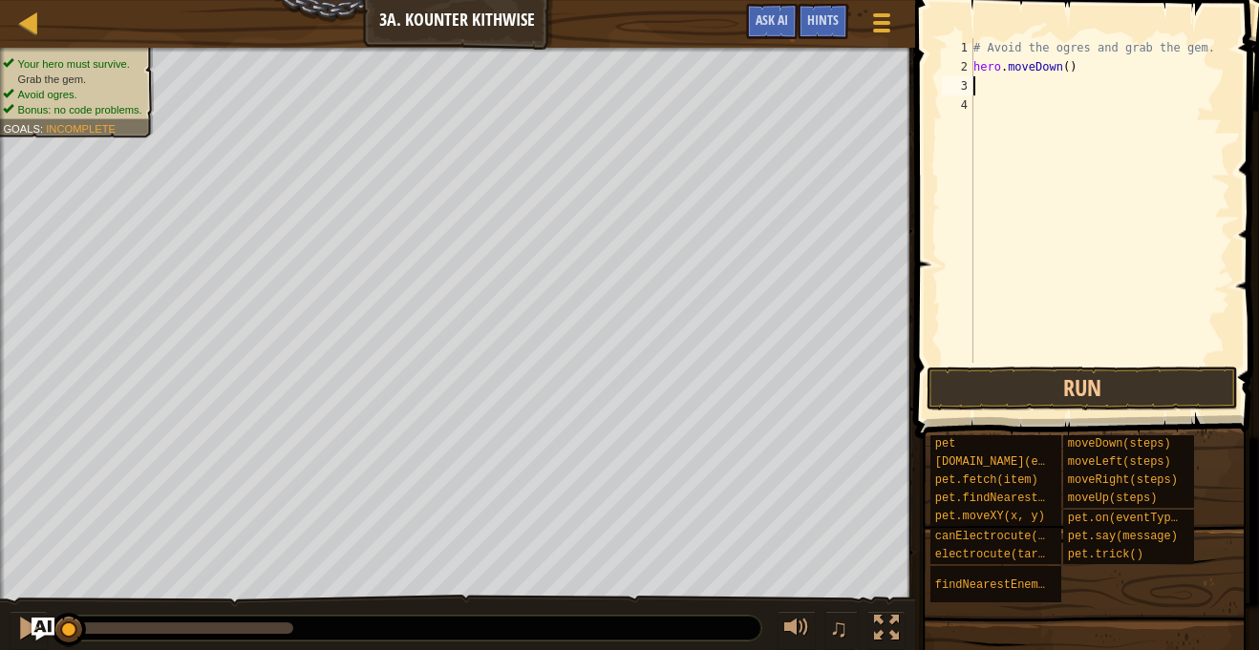
click at [1067, 67] on div "# Avoid the ogres and grab the gem. hero . moveDown ( )" at bounding box center [1099, 219] width 261 height 363
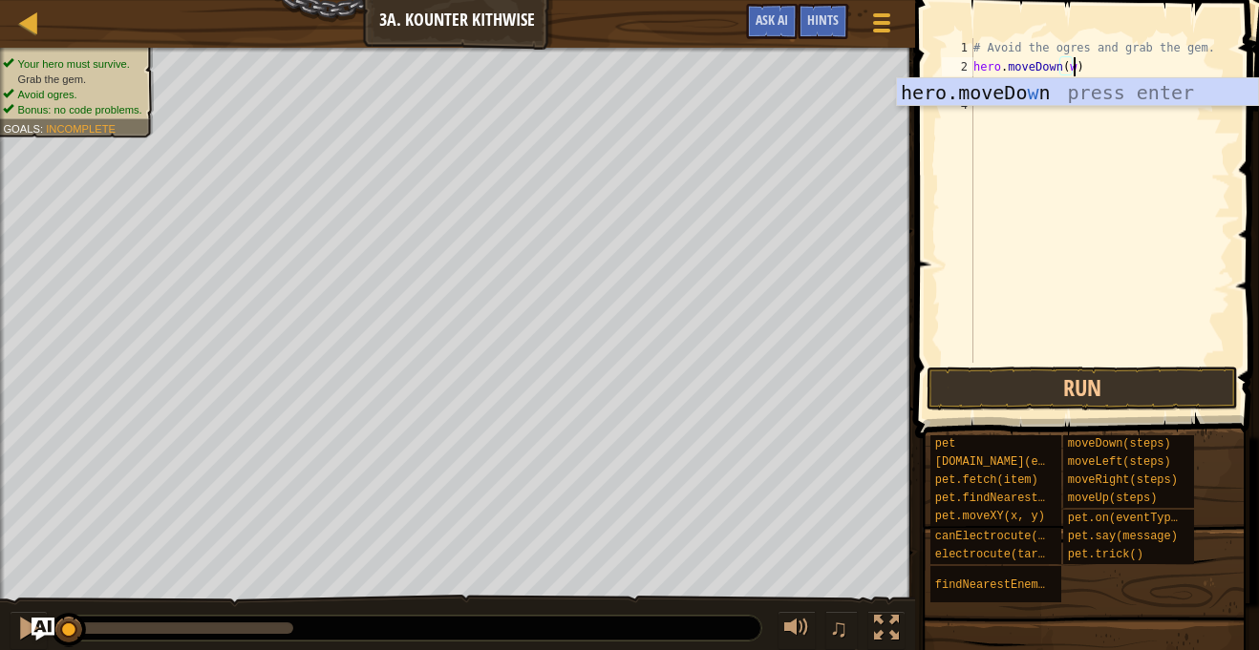
scroll to position [9, 14]
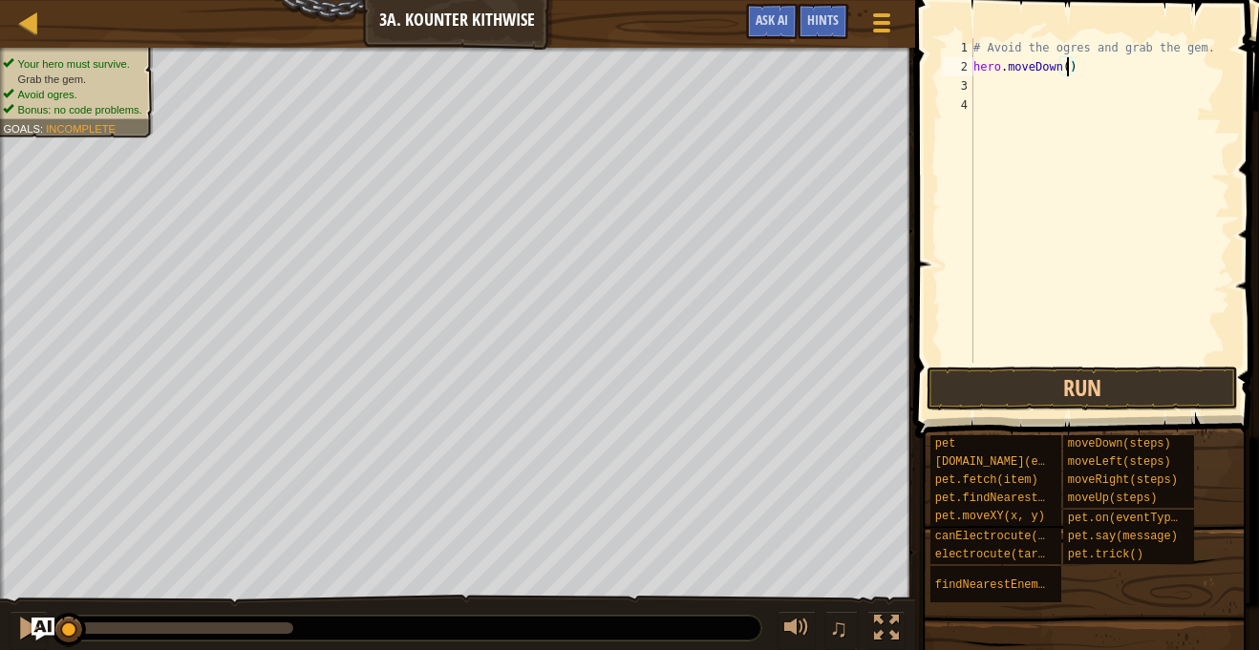
type textarea "hero.moveDown(2)"
click at [1020, 86] on div "# Avoid the ogres and grab the gem. hero . moveDown ( 2 )" at bounding box center [1099, 219] width 261 height 363
type textarea "he"
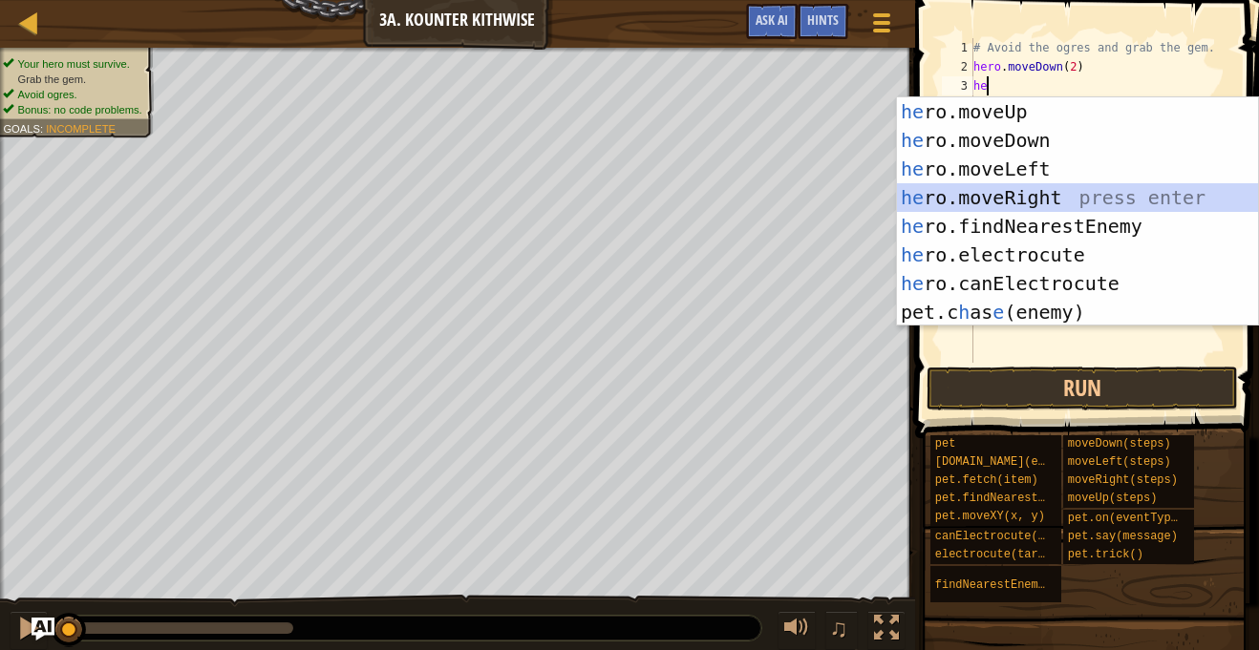
click at [1031, 200] on div "he ro.moveUp press enter he ro.moveDown press enter he ro.moveLeft press enter …" at bounding box center [1077, 240] width 361 height 286
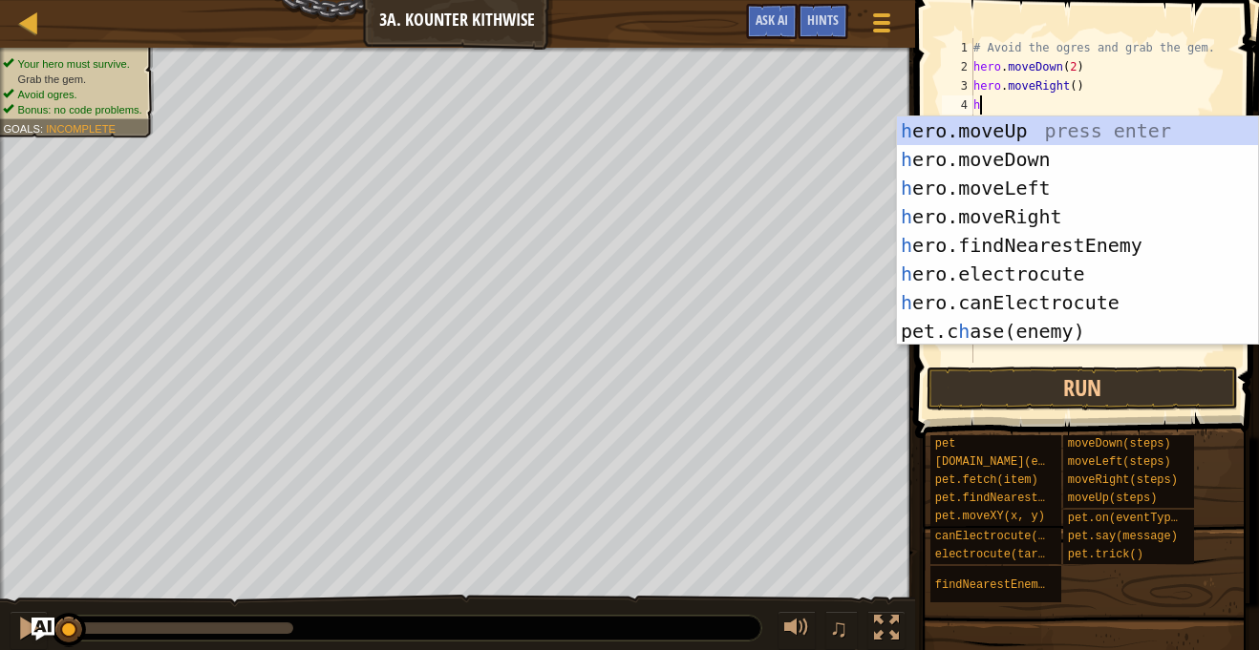
type textarea "her"
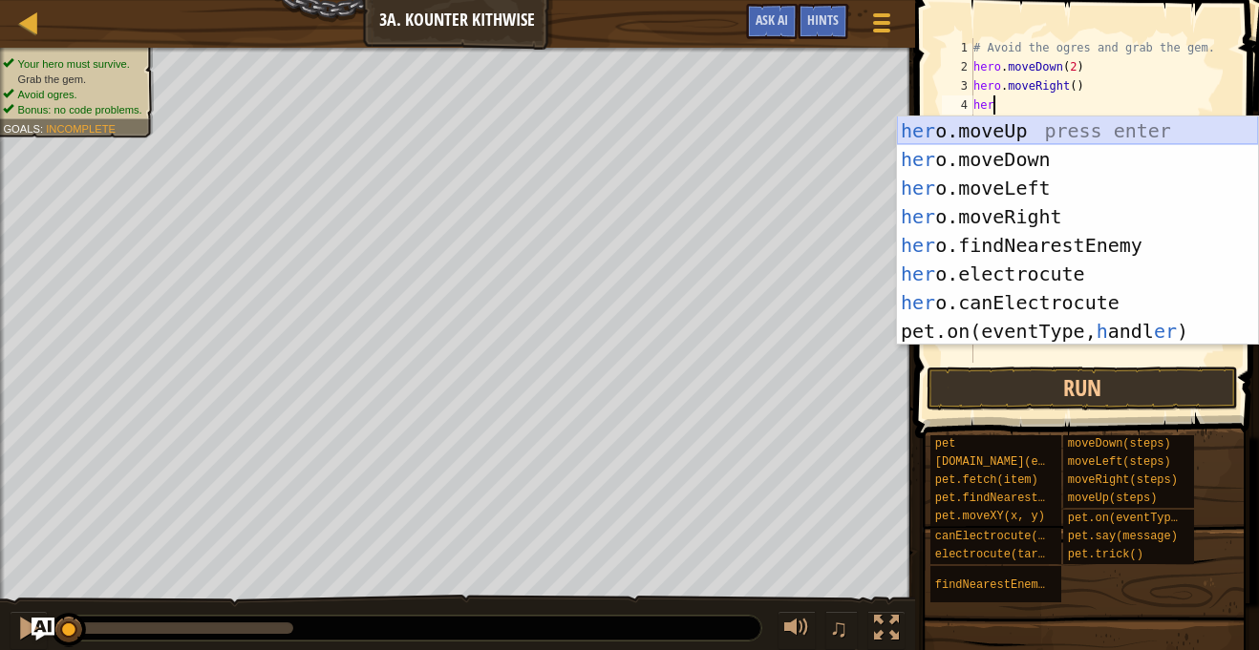
click at [1015, 124] on div "her o.moveUp press enter her o.moveDown press enter her o.moveLeft press enter …" at bounding box center [1077, 259] width 361 height 286
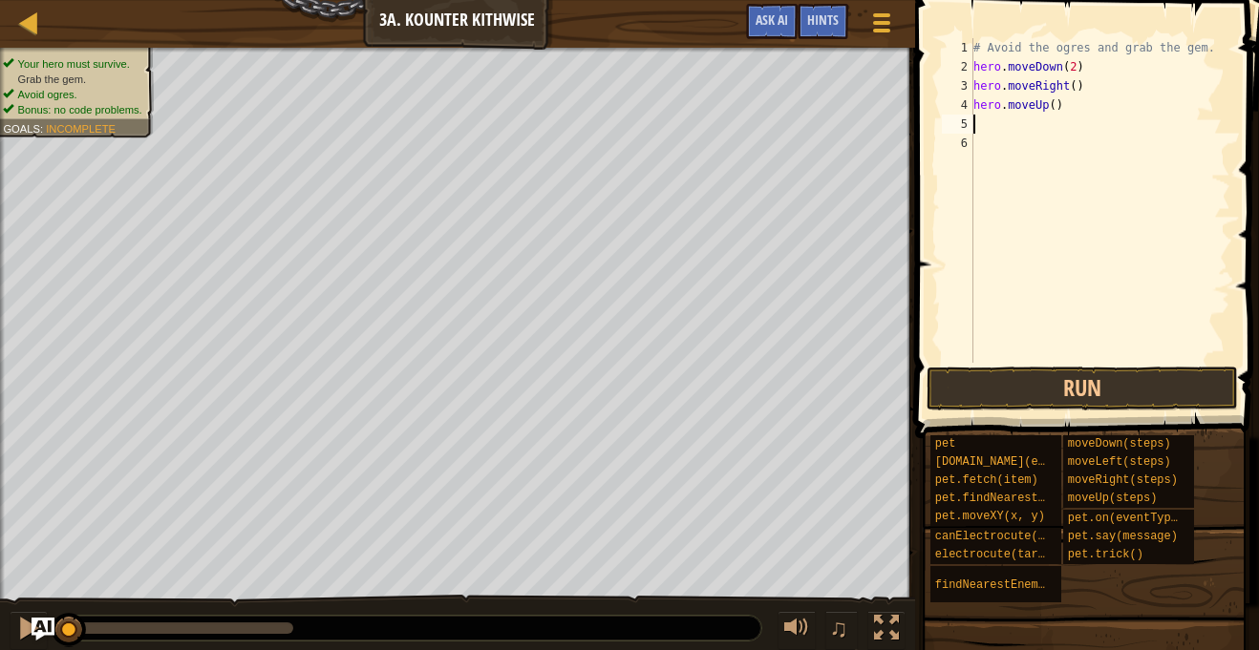
scroll to position [9, 0]
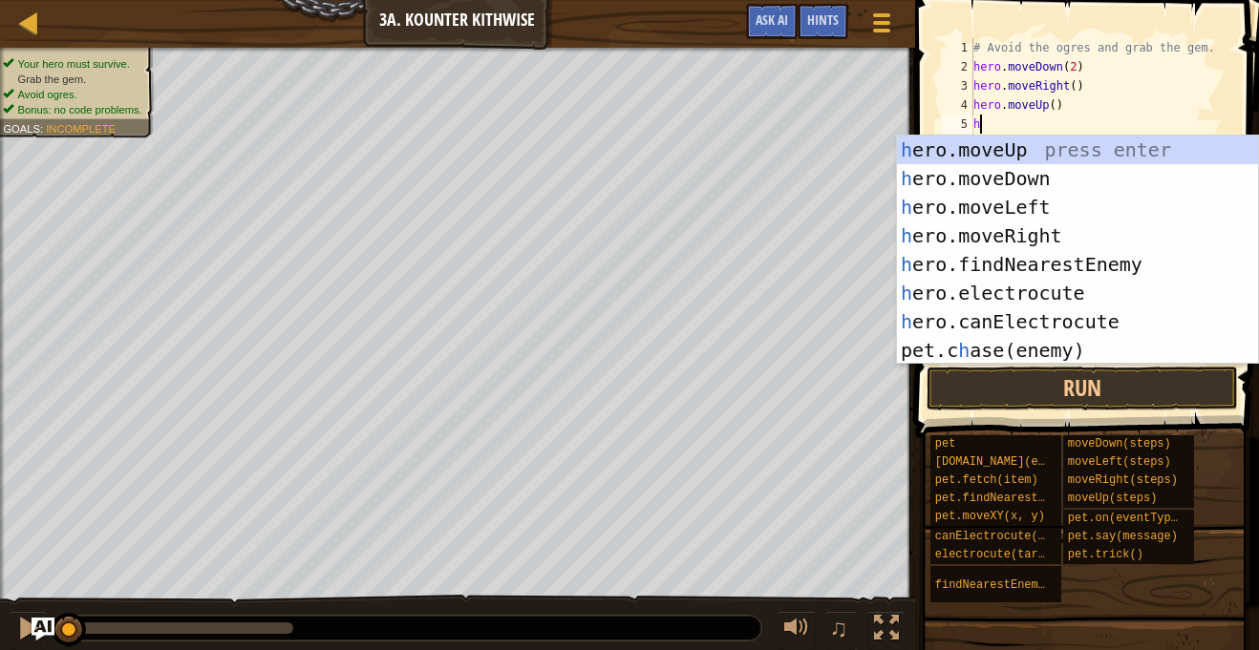
type textarea "her"
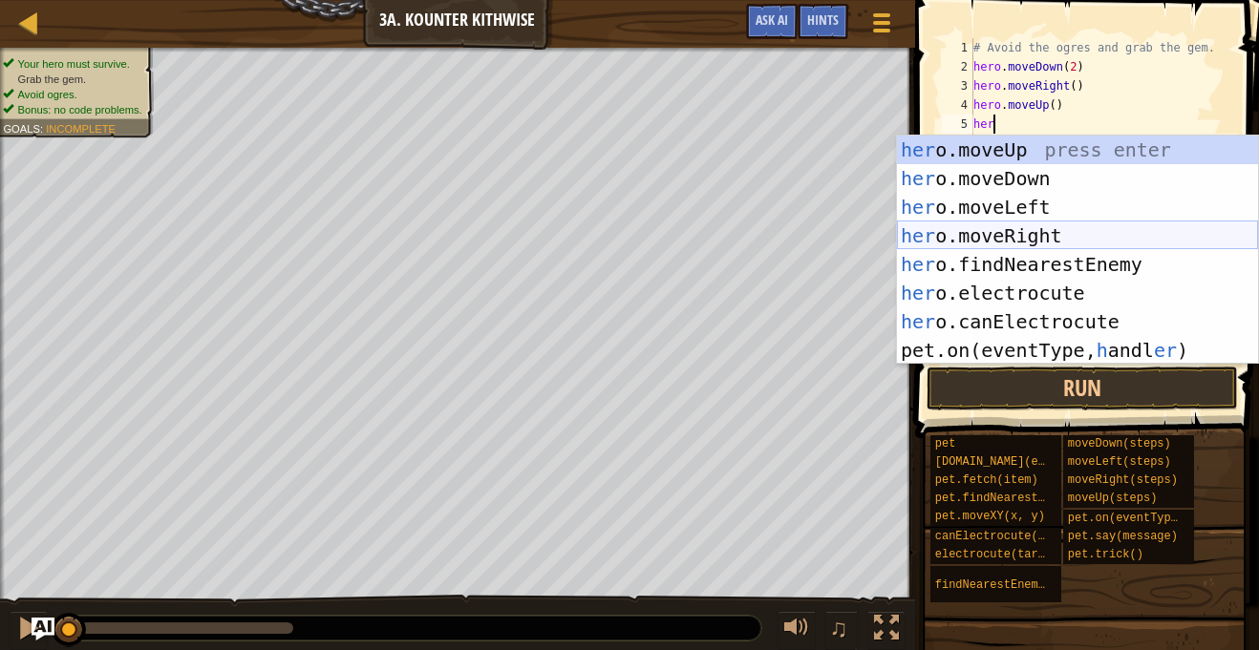
click at [1069, 241] on div "her o.moveUp press enter her o.moveDown press enter her o.moveLeft press enter …" at bounding box center [1077, 279] width 361 height 286
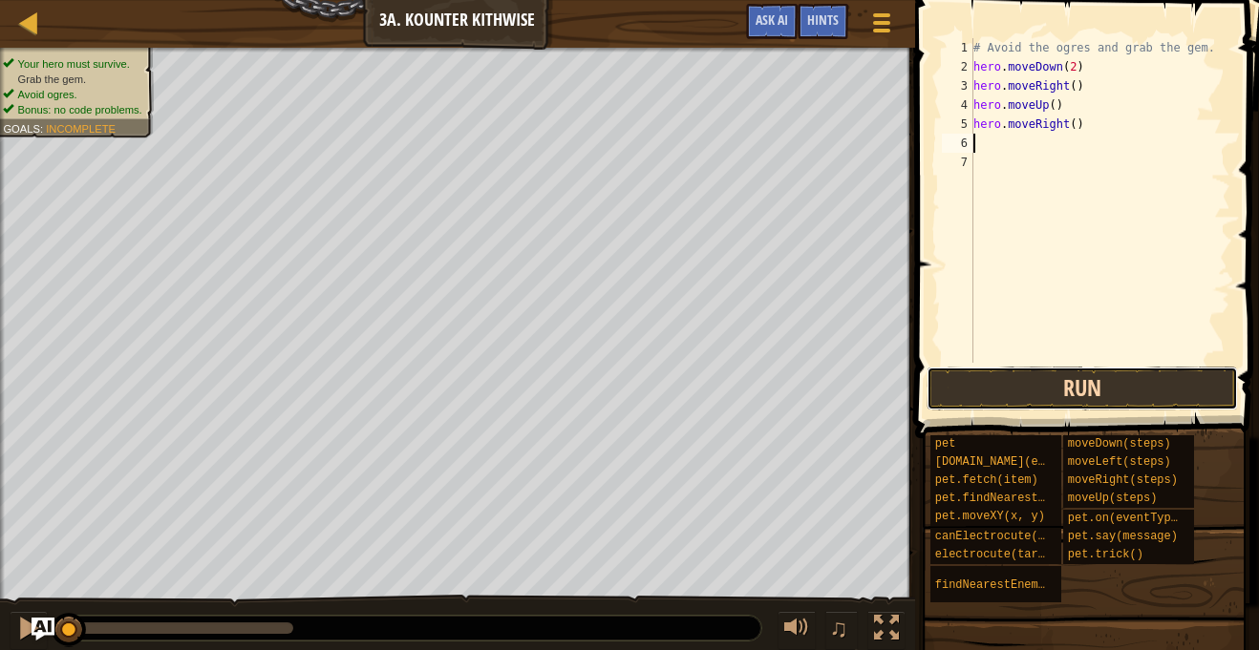
click at [1080, 392] on button "Run" at bounding box center [1081, 389] width 311 height 44
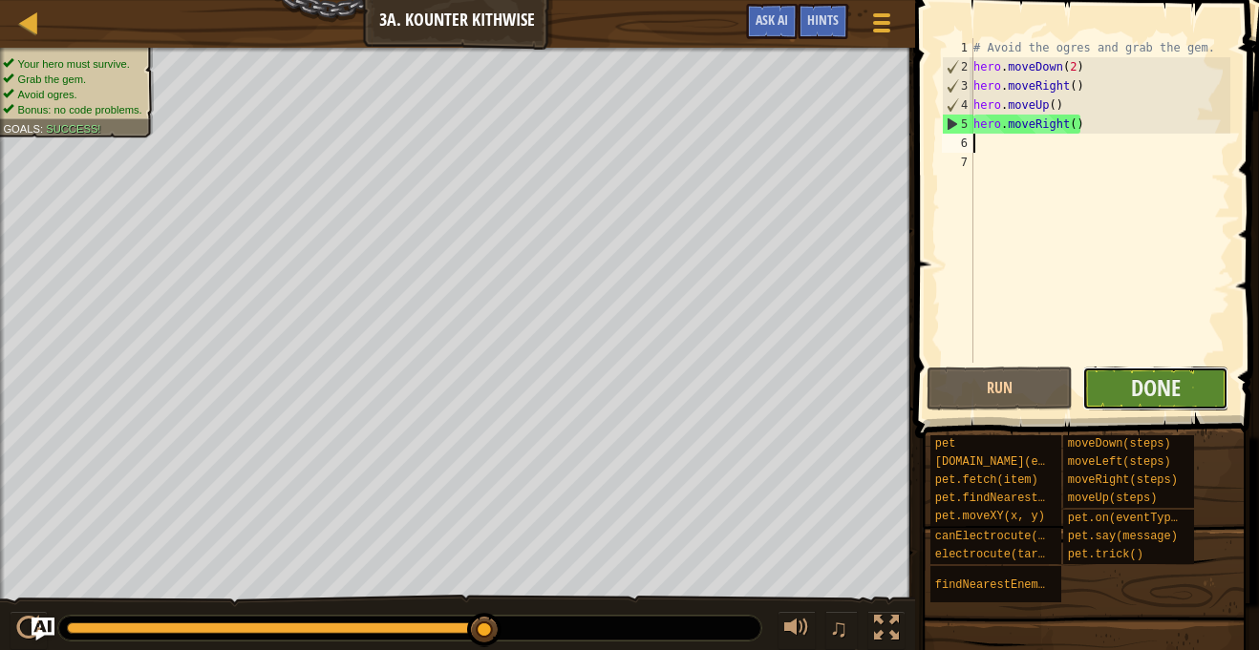
click at [1082, 392] on button "Done" at bounding box center [1155, 389] width 146 height 44
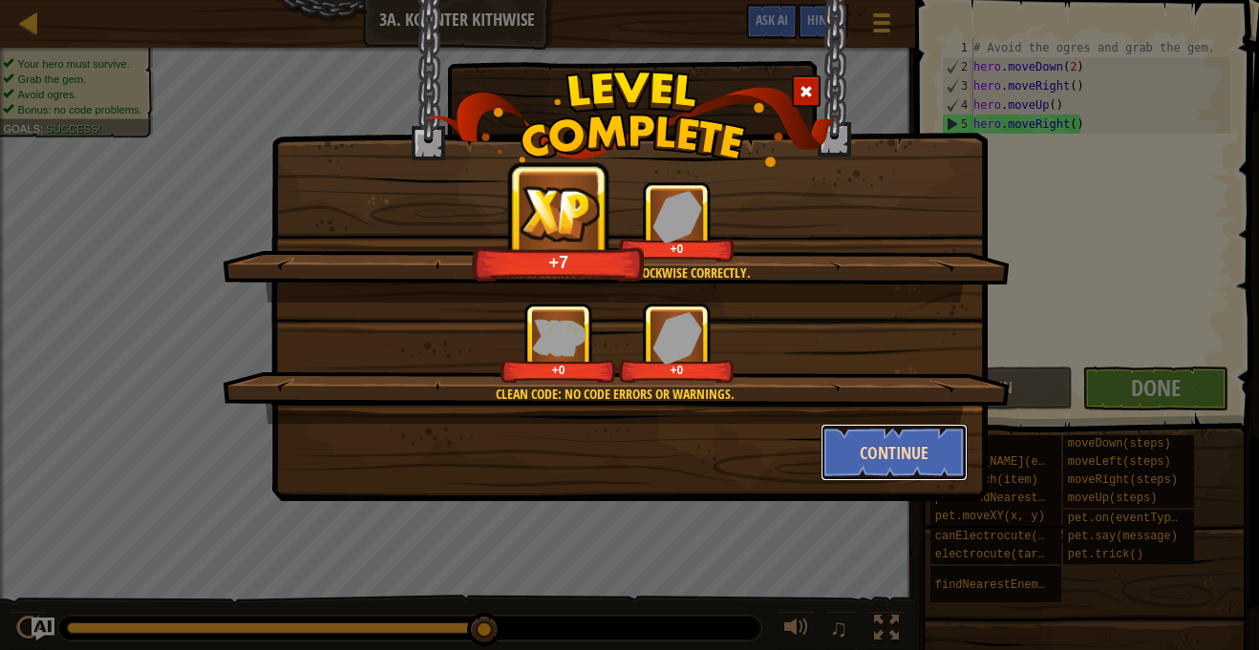
click at [850, 457] on button "Continue" at bounding box center [894, 452] width 148 height 57
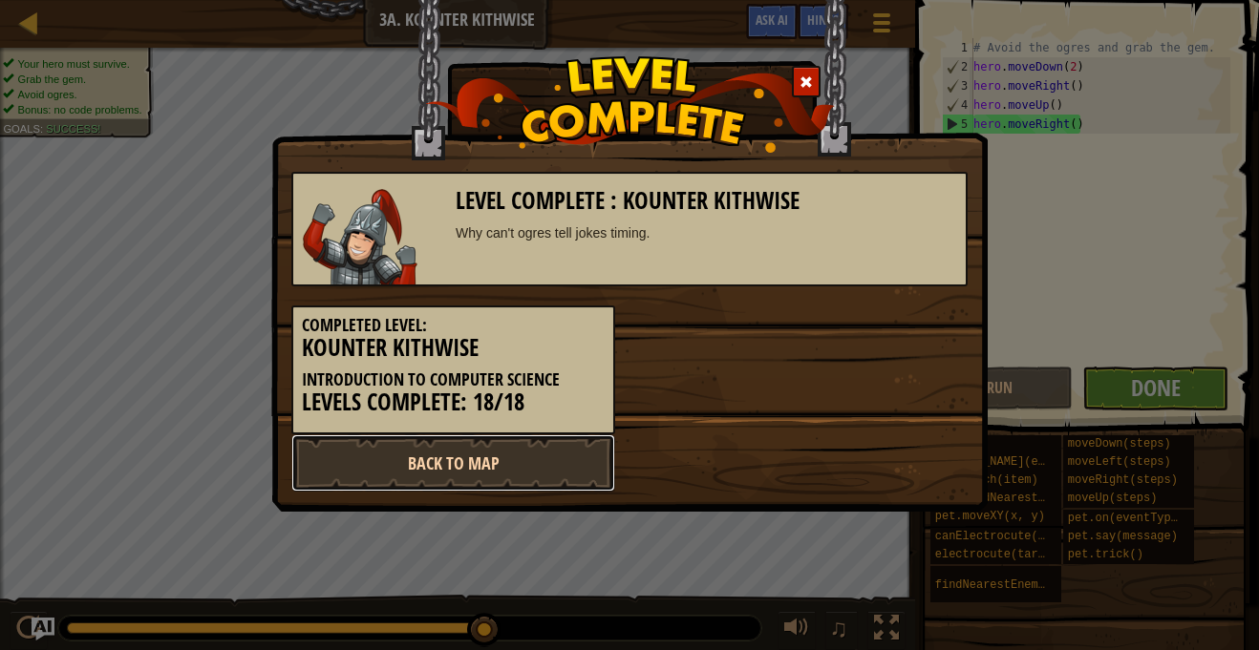
click at [477, 449] on link "Back to Map" at bounding box center [453, 462] width 324 height 57
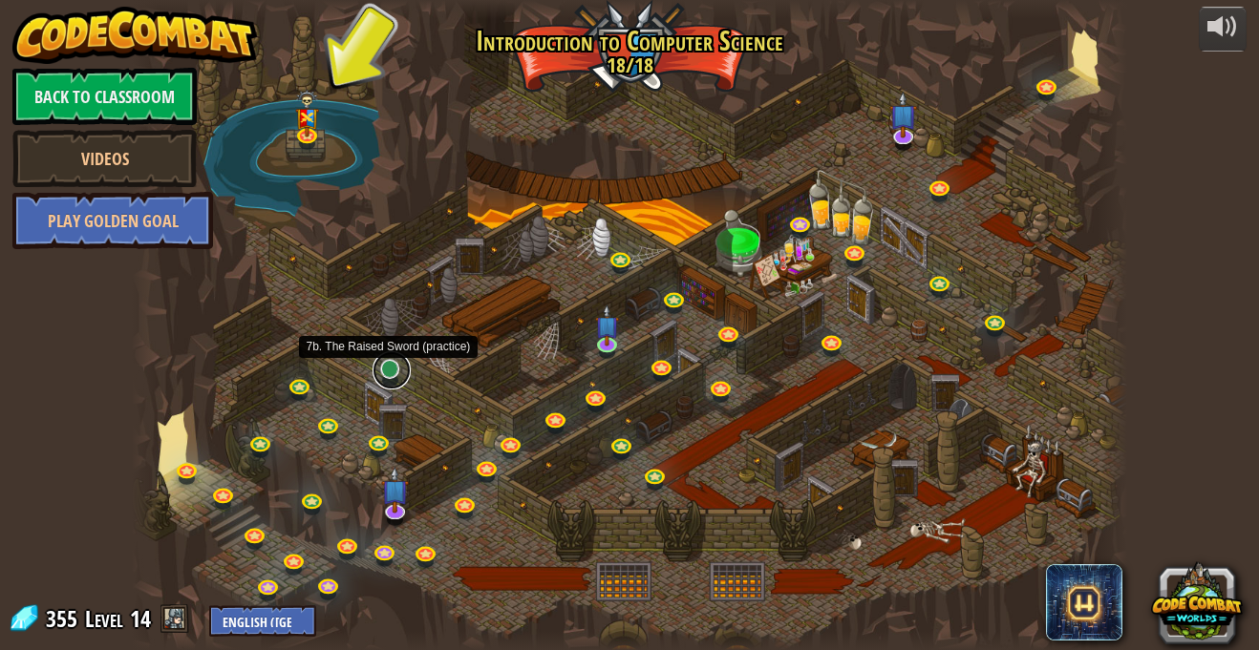
click at [392, 373] on link at bounding box center [391, 370] width 38 height 38
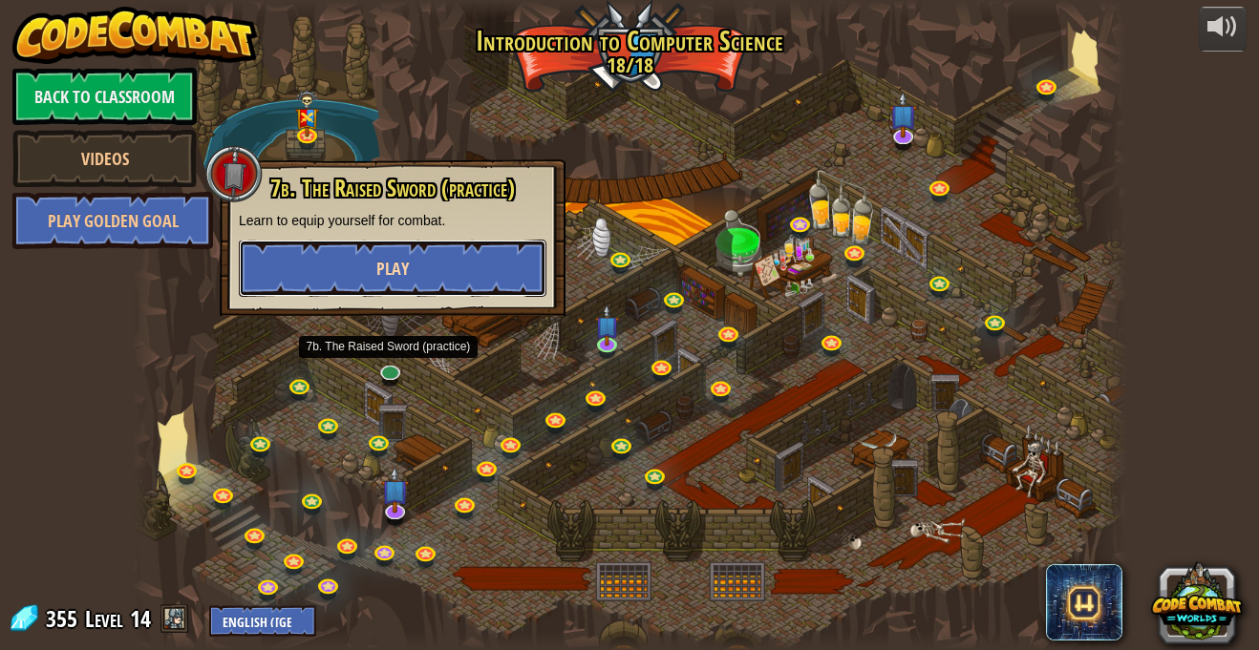
click at [366, 254] on button "Play" at bounding box center [392, 268] width 307 height 57
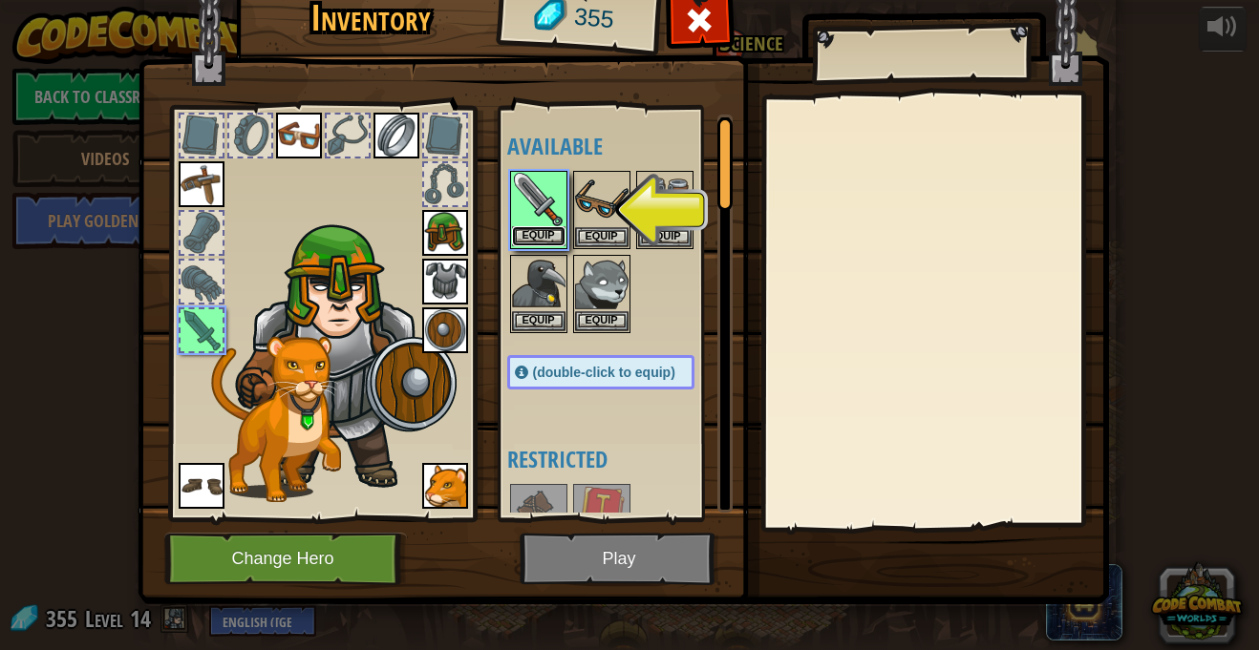
click at [540, 238] on button "Equip" at bounding box center [538, 236] width 53 height 20
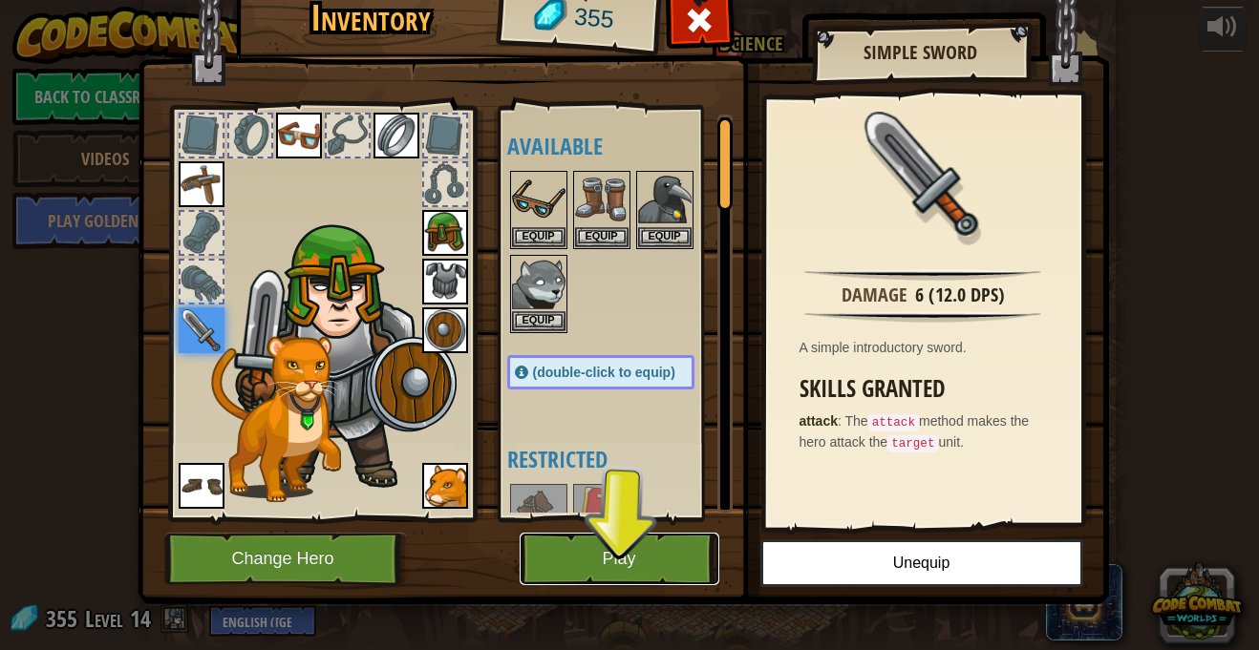
click at [632, 544] on button "Play" at bounding box center [619, 559] width 200 height 53
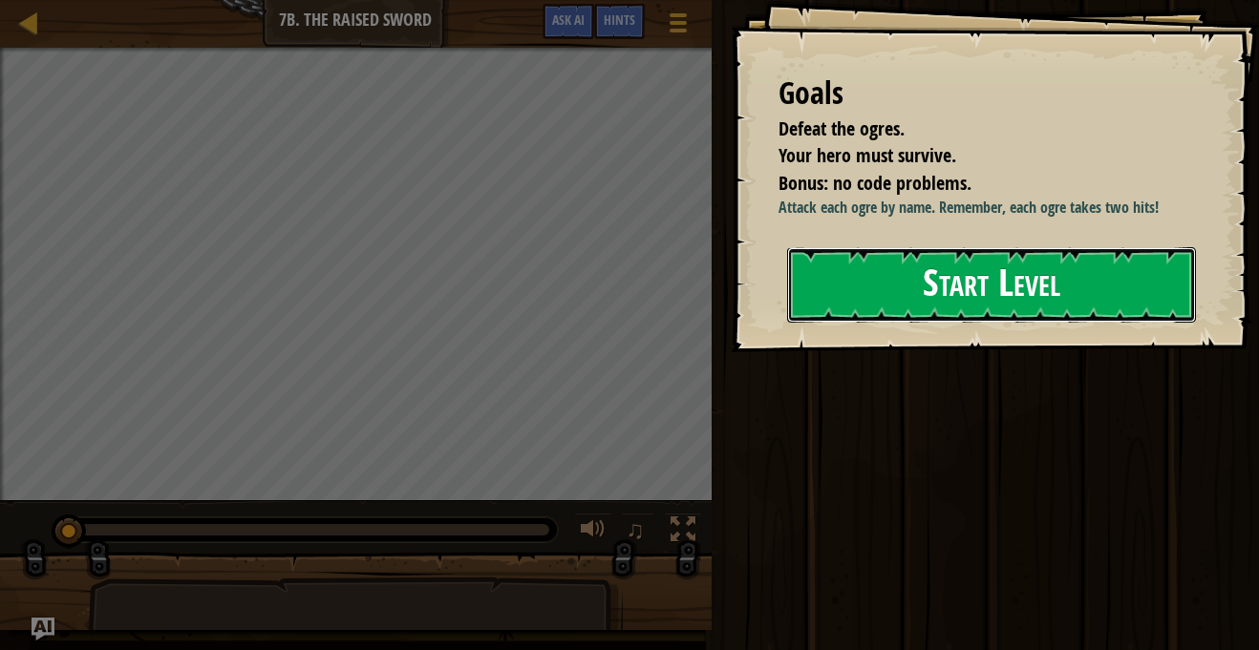
click at [939, 323] on button "Start Level" at bounding box center [991, 284] width 409 height 75
click at [912, 297] on button "Start Level" at bounding box center [991, 284] width 409 height 75
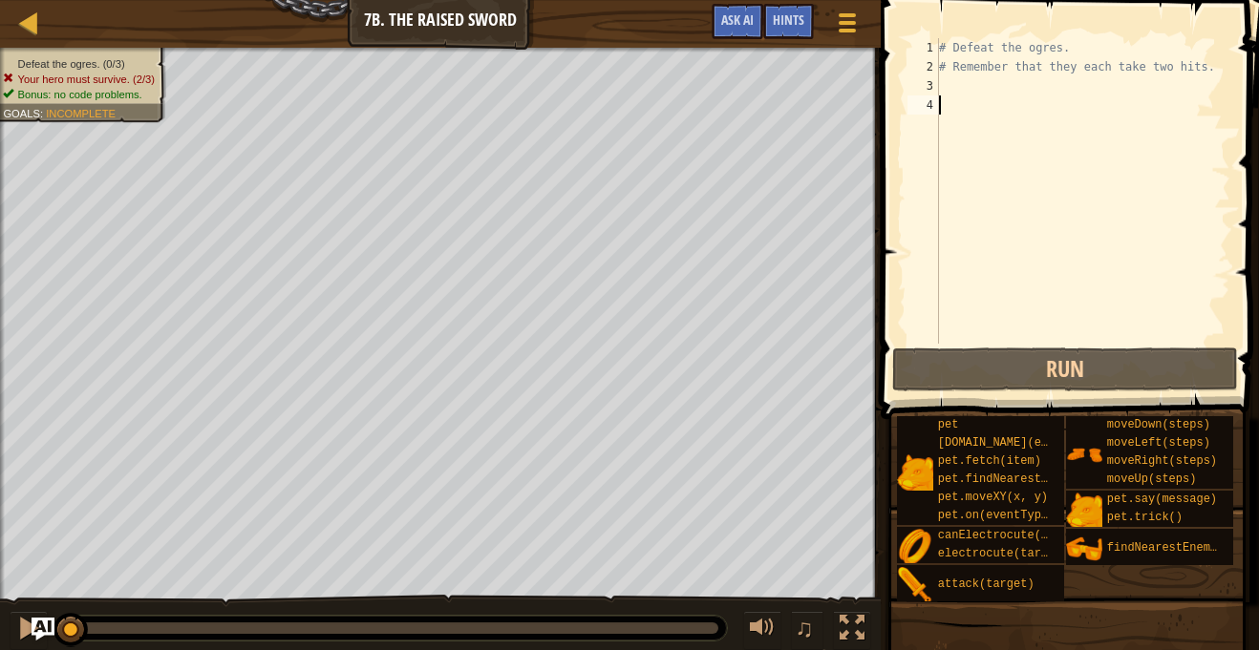
click at [974, 89] on div "# Defeat the ogres. # Remember that they each take two hits." at bounding box center [1082, 210] width 295 height 344
type textarea "h"
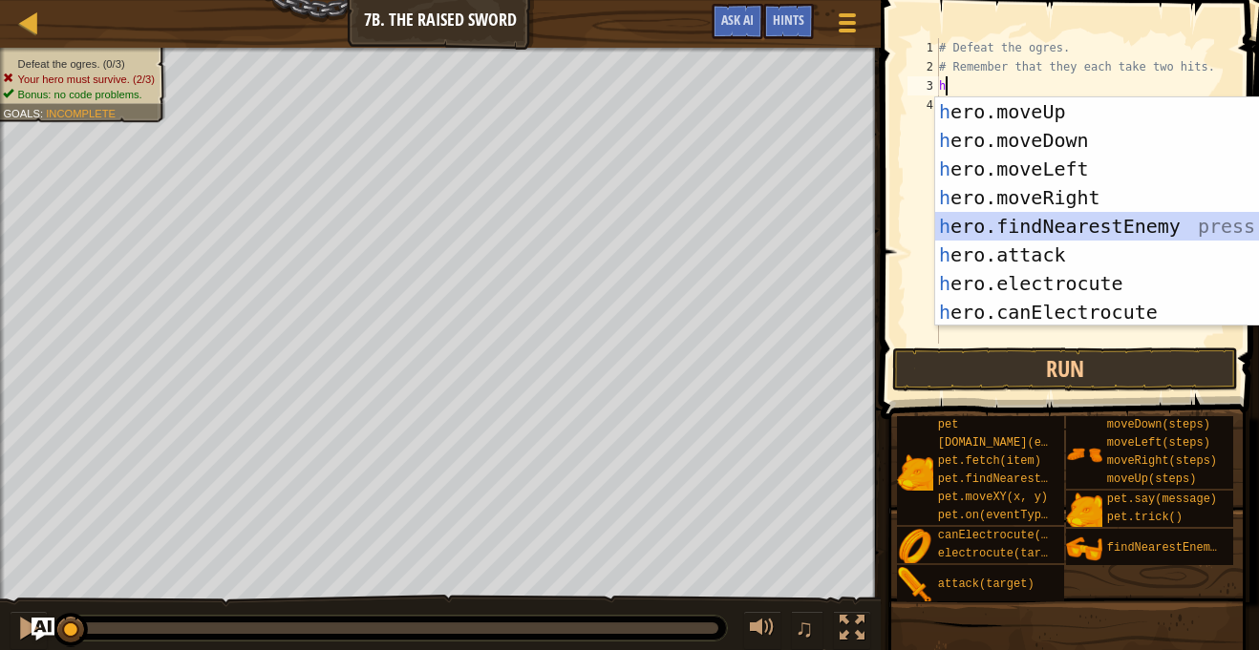
click at [1071, 222] on div "h ero.moveUp press enter h ero.moveDown press enter h ero.moveLeft press enter …" at bounding box center [1115, 240] width 361 height 286
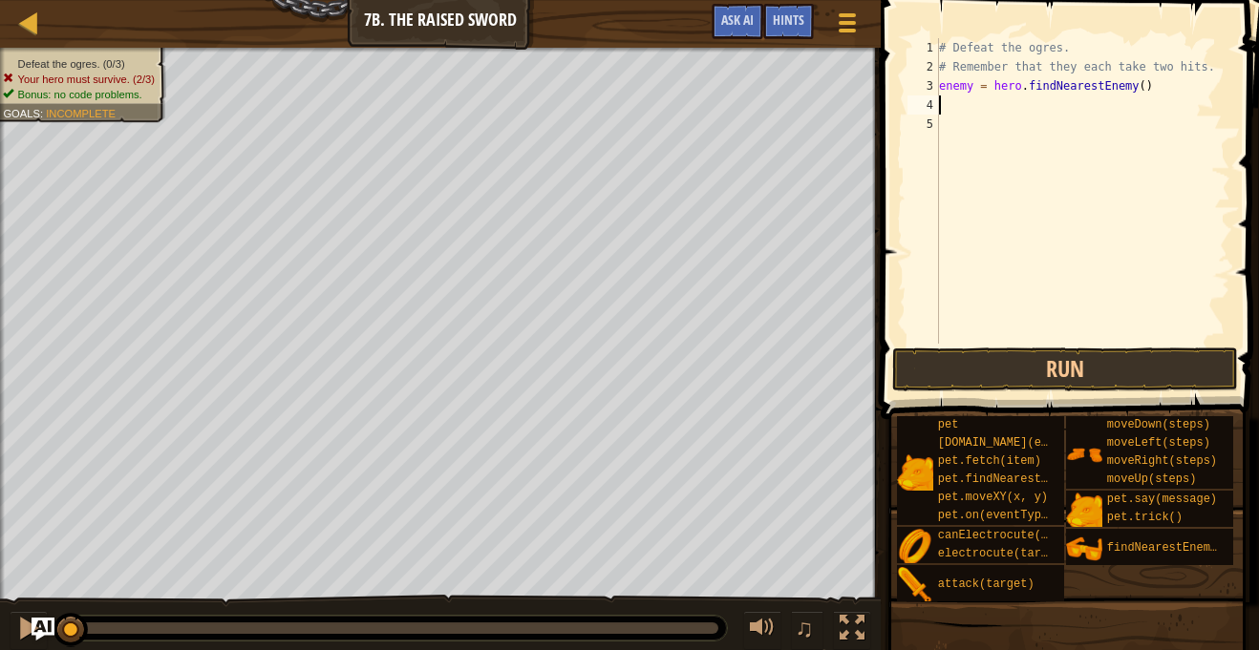
click at [968, 88] on div "# Defeat the ogres. # Remember that they each take two hits. enemy = hero . fin…" at bounding box center [1082, 210] width 295 height 344
click at [972, 89] on div "# Defeat the ogres. # Remember that they each take two hits. enemy = hero . fin…" at bounding box center [1082, 210] width 295 height 344
type textarea "enemy1 = hero.findNearestEnemy()"
click at [967, 112] on div "# Defeat the ogres. # Remember that they each take two hits. enemy1 = hero . fi…" at bounding box center [1082, 210] width 295 height 344
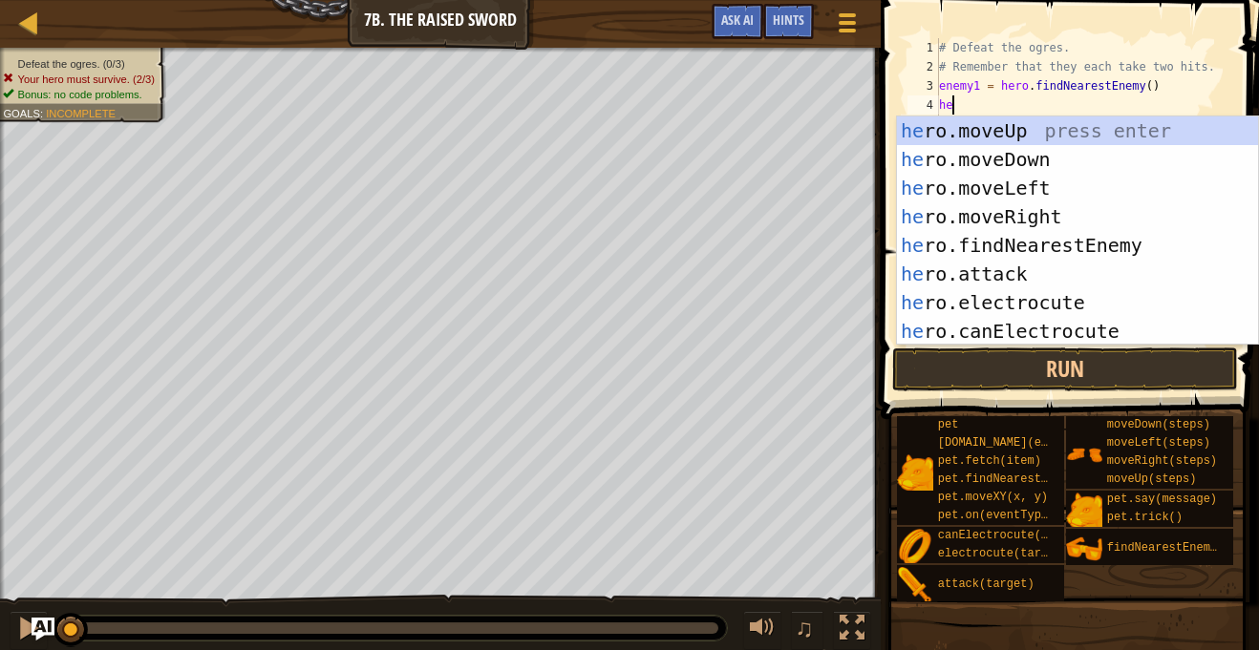
scroll to position [9, 2]
click at [1023, 274] on div "her o.moveUp press enter her o.moveDown press enter her o.moveLeft press enter …" at bounding box center [1077, 259] width 361 height 286
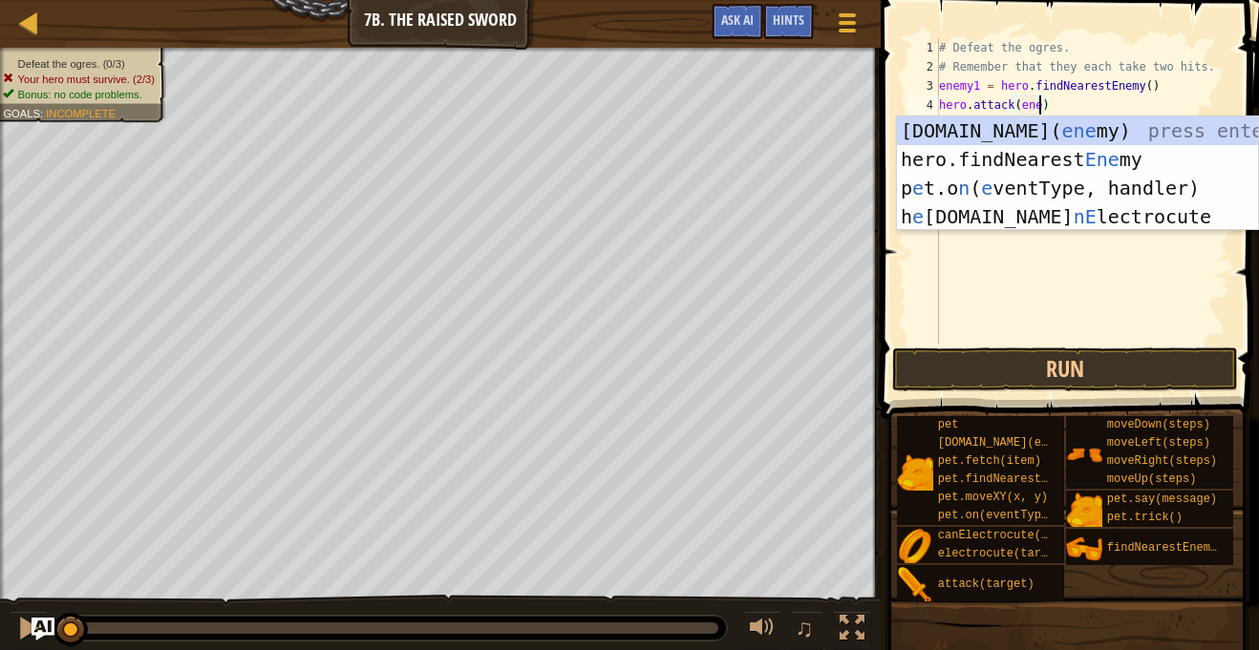
scroll to position [9, 16]
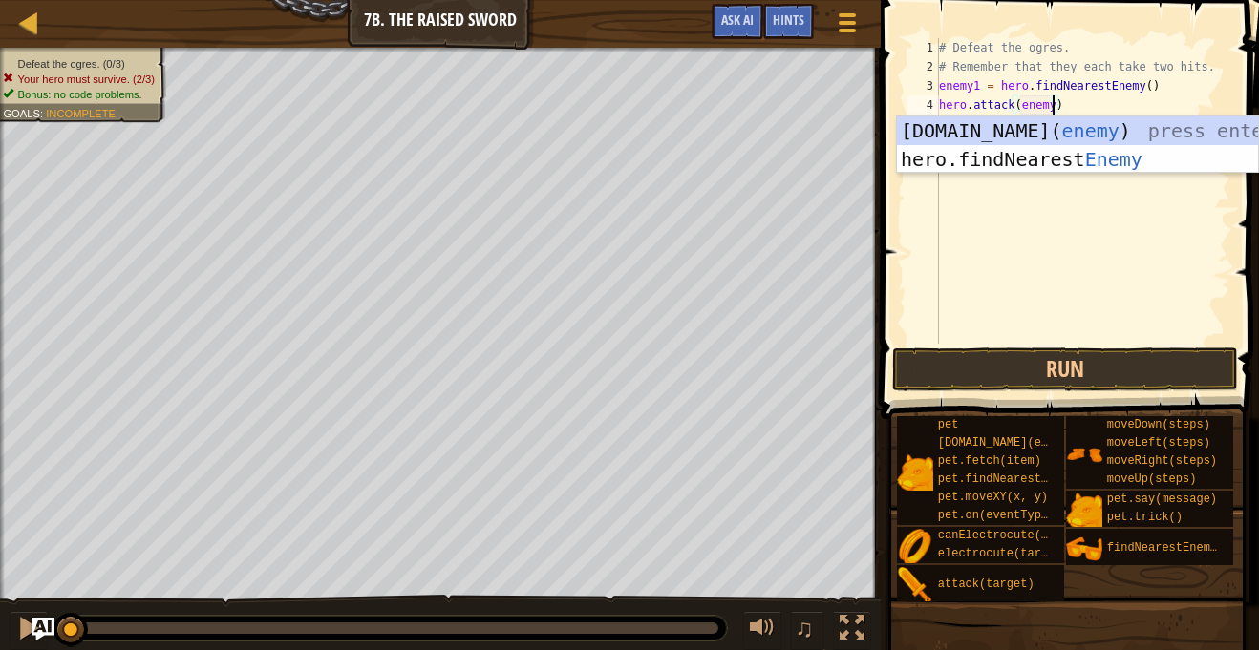
type textarea "hero.attack(enemy1)"
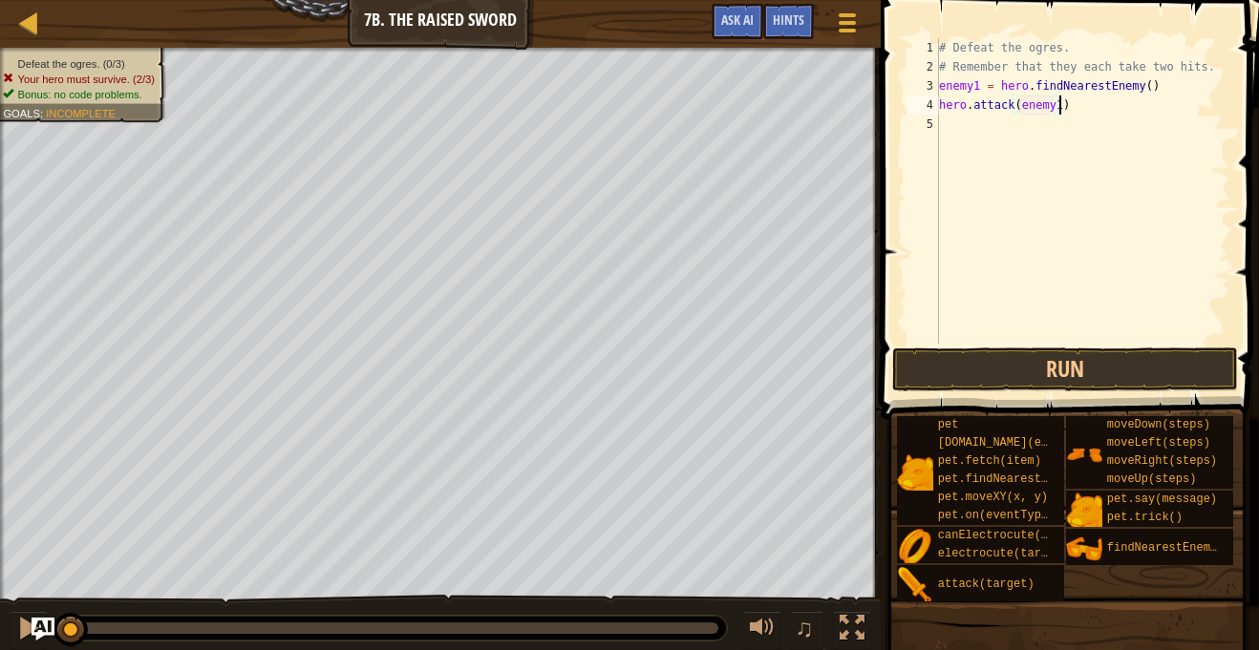
scroll to position [9, 17]
click at [1000, 134] on div "# Defeat the ogres. # Remember that they each take two hits. enemy1 = hero . fi…" at bounding box center [1082, 210] width 295 height 344
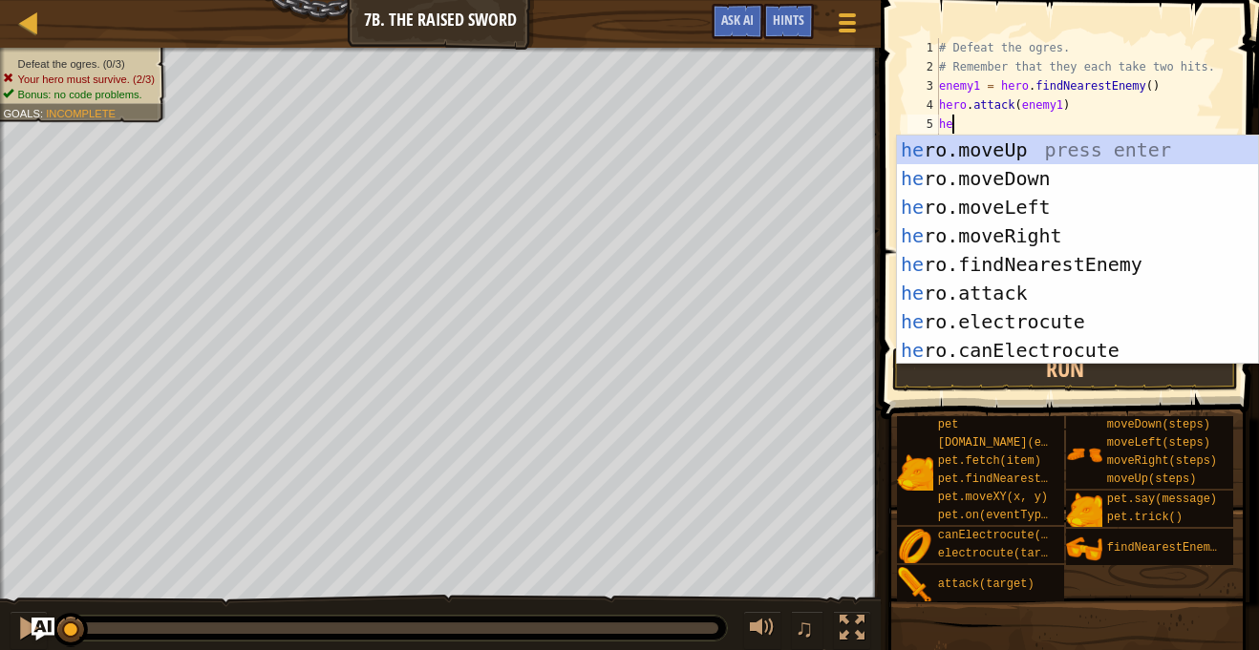
scroll to position [9, 2]
click at [1003, 292] on div "her o.moveUp press enter her o.moveDown press enter her o.moveLeft press enter …" at bounding box center [1077, 279] width 361 height 286
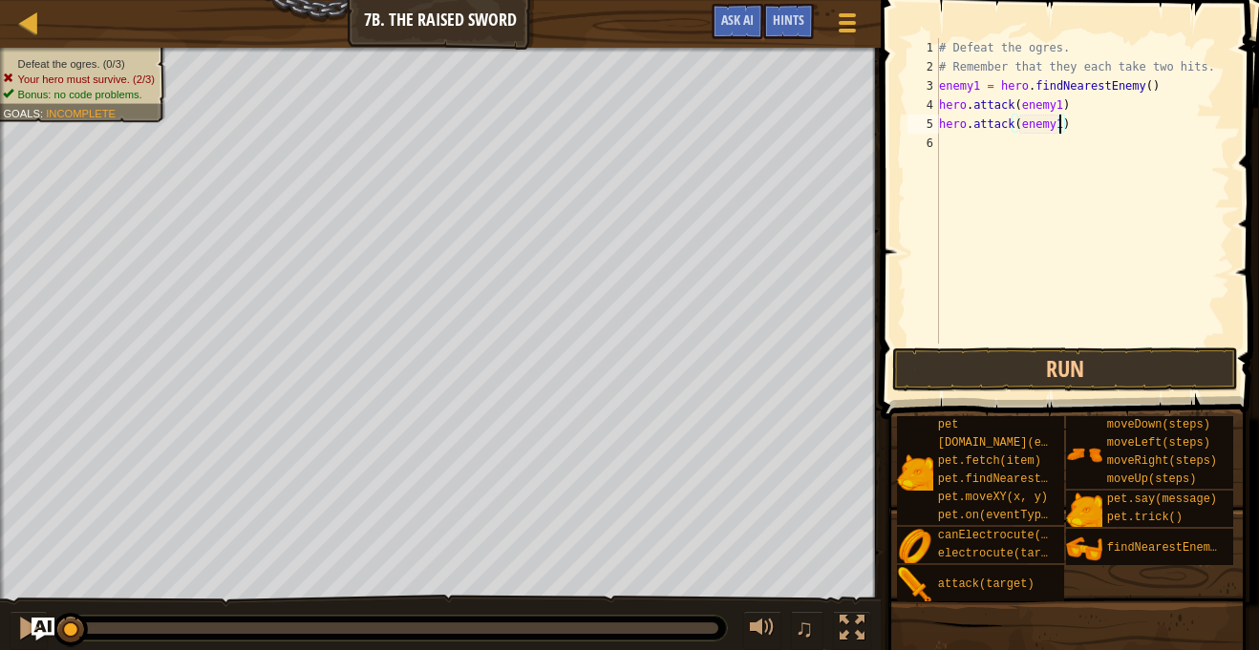
scroll to position [9, 17]
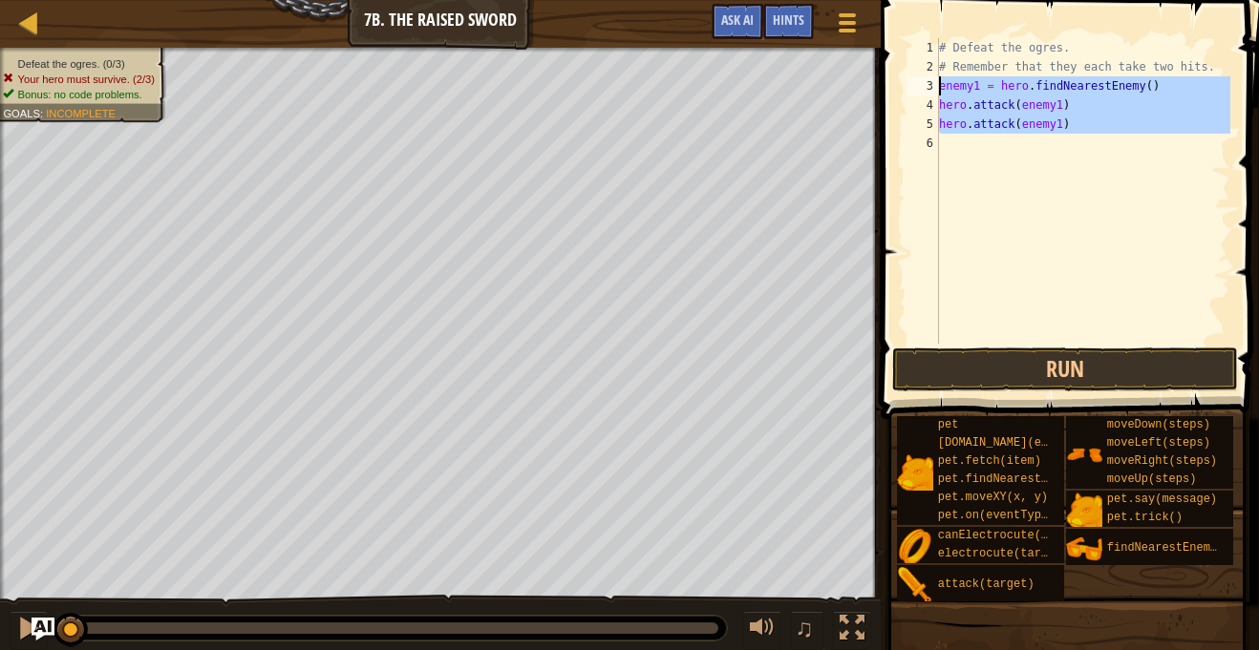
drag, startPoint x: 1088, startPoint y: 136, endPoint x: 930, endPoint y: 88, distance: 164.6
click at [930, 88] on div "hero.attack(enemy1) 1 2 3 4 5 6 # Defeat the ogres. # Remember that they each t…" at bounding box center [1066, 191] width 327 height 306
type textarea "enemy1 = hero.findNearestEnemy() hero.attack(enemy1)"
click at [959, 154] on div "# Defeat the ogres. # Remember that they each take two hits. enemy1 = hero . fi…" at bounding box center [1082, 210] width 295 height 344
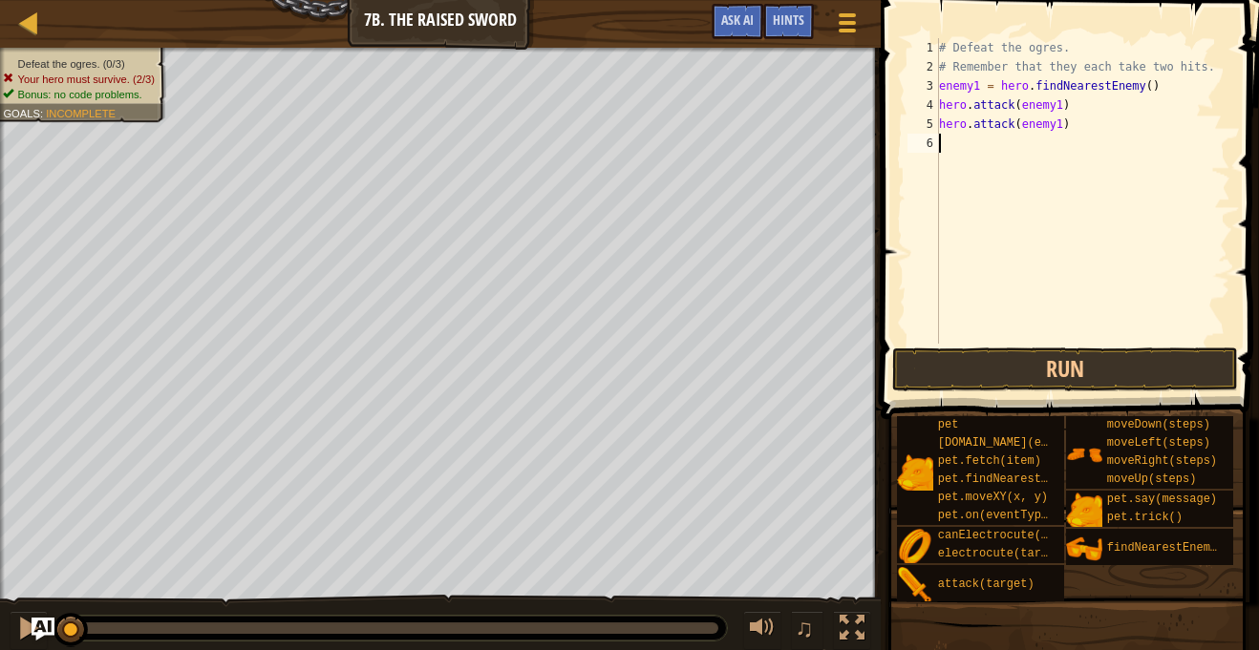
scroll to position [9, 0]
click at [959, 154] on div "# Defeat the ogres. # Remember that they each take two hits. enemy1 = hero . fi…" at bounding box center [1082, 210] width 295 height 344
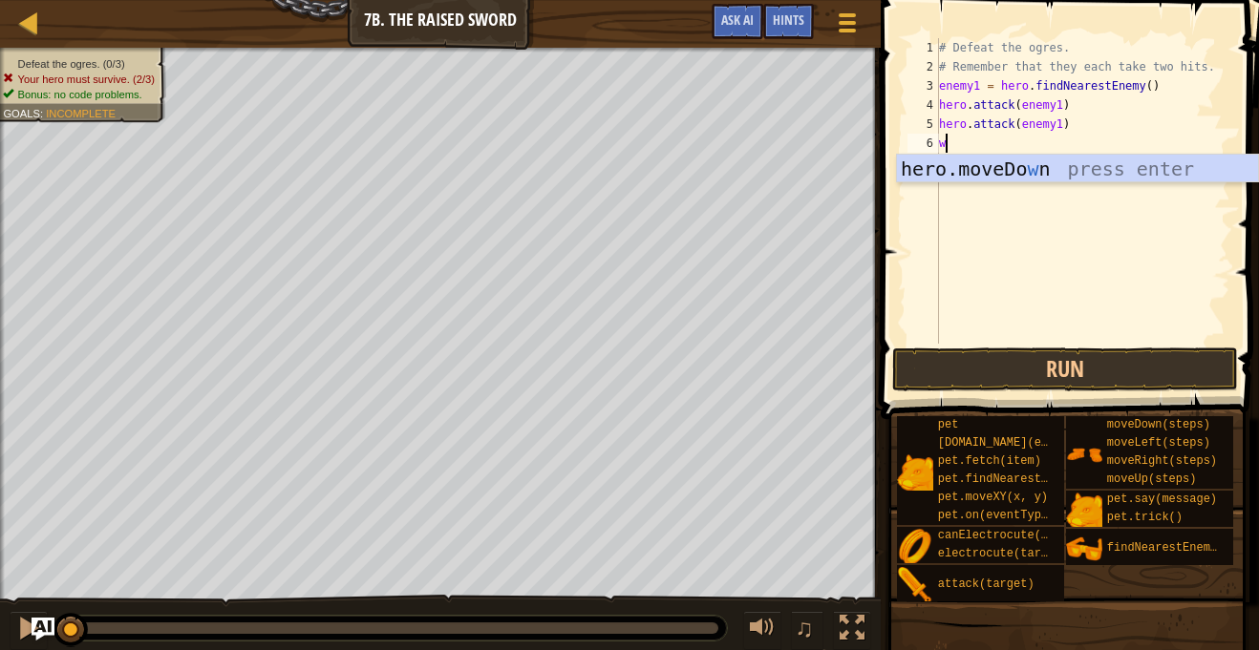
scroll to position [9, 1]
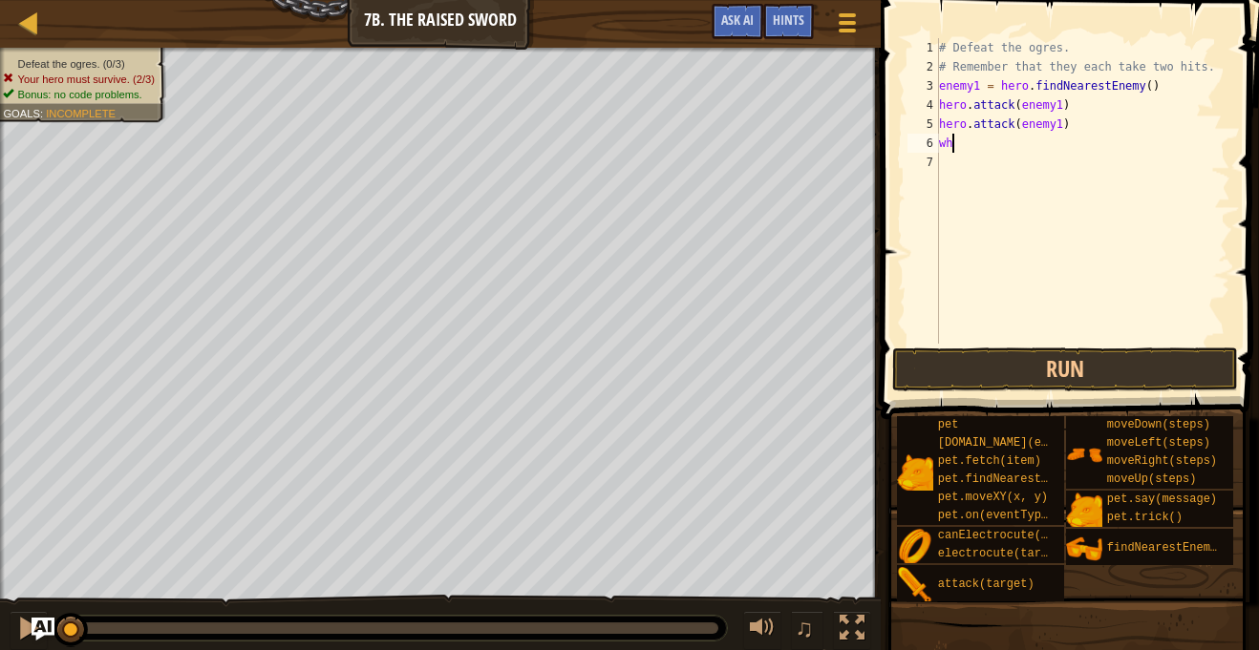
type textarea "w"
type textarea "j"
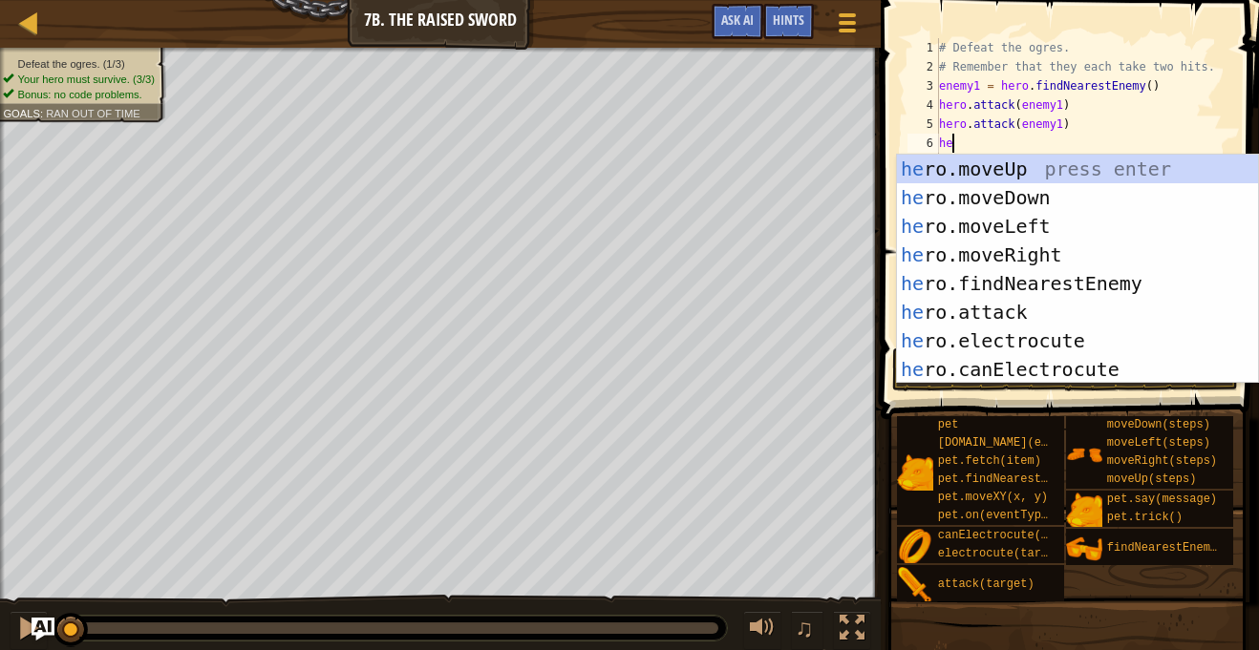
type textarea "h"
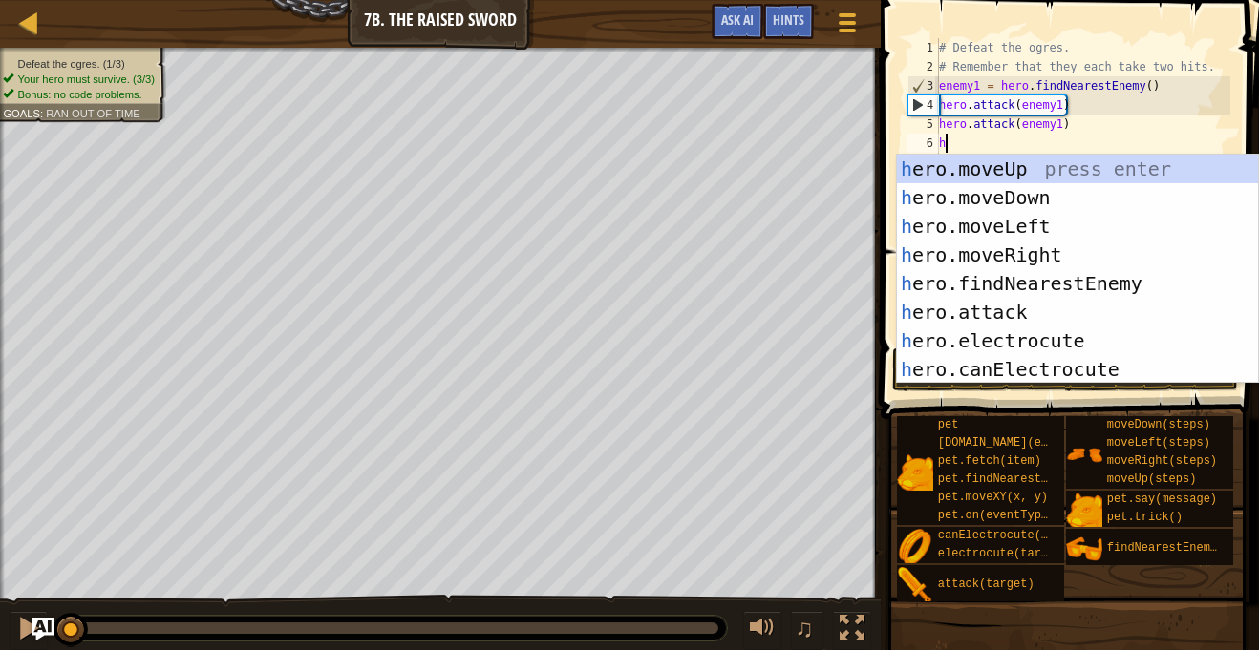
scroll to position [9, 2]
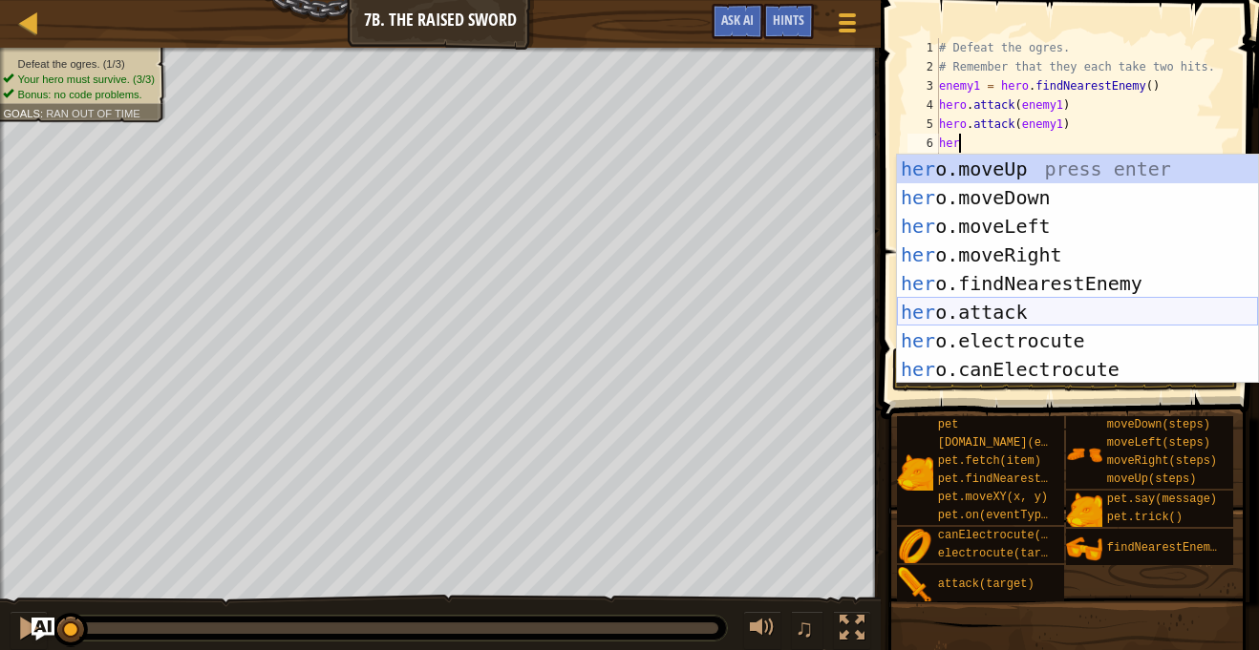
click at [1036, 309] on div "her o.moveUp press enter her o.moveDown press enter her o.moveLeft press enter …" at bounding box center [1077, 298] width 361 height 286
type textarea "hero.attack(enemy)"
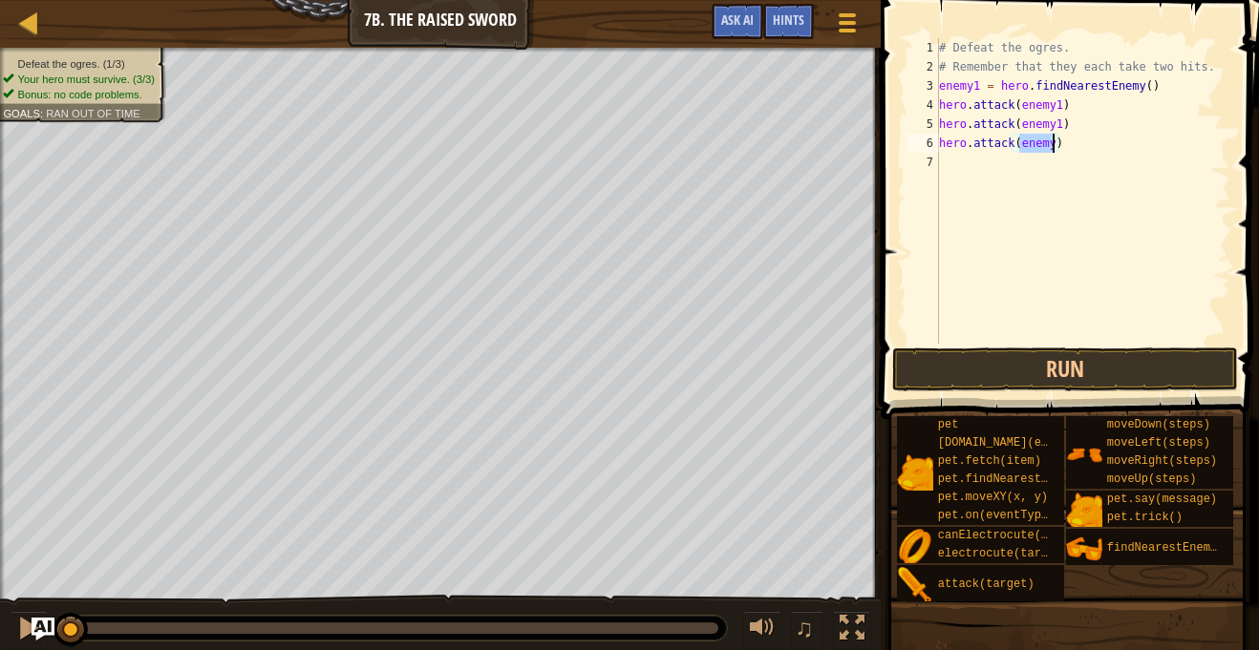
click at [974, 157] on div "# Defeat the ogres. # Remember that they each take two hits. enemy1 = hero . fi…" at bounding box center [1082, 210] width 295 height 344
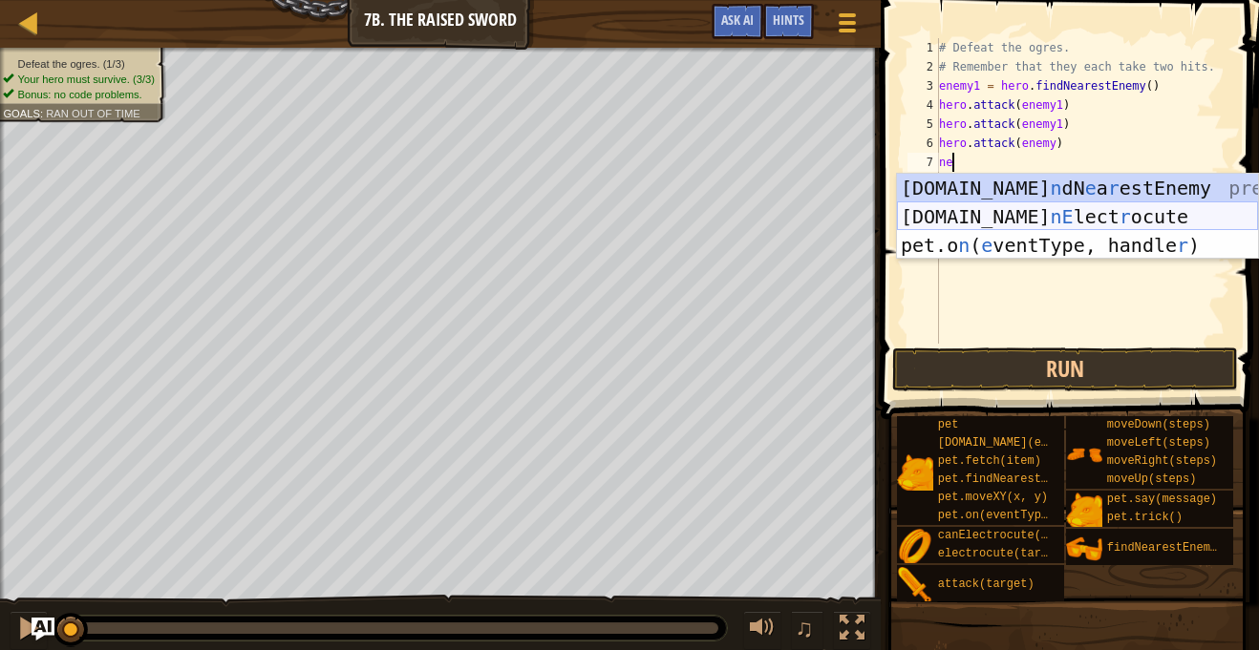
scroll to position [9, 1]
type textarea "n"
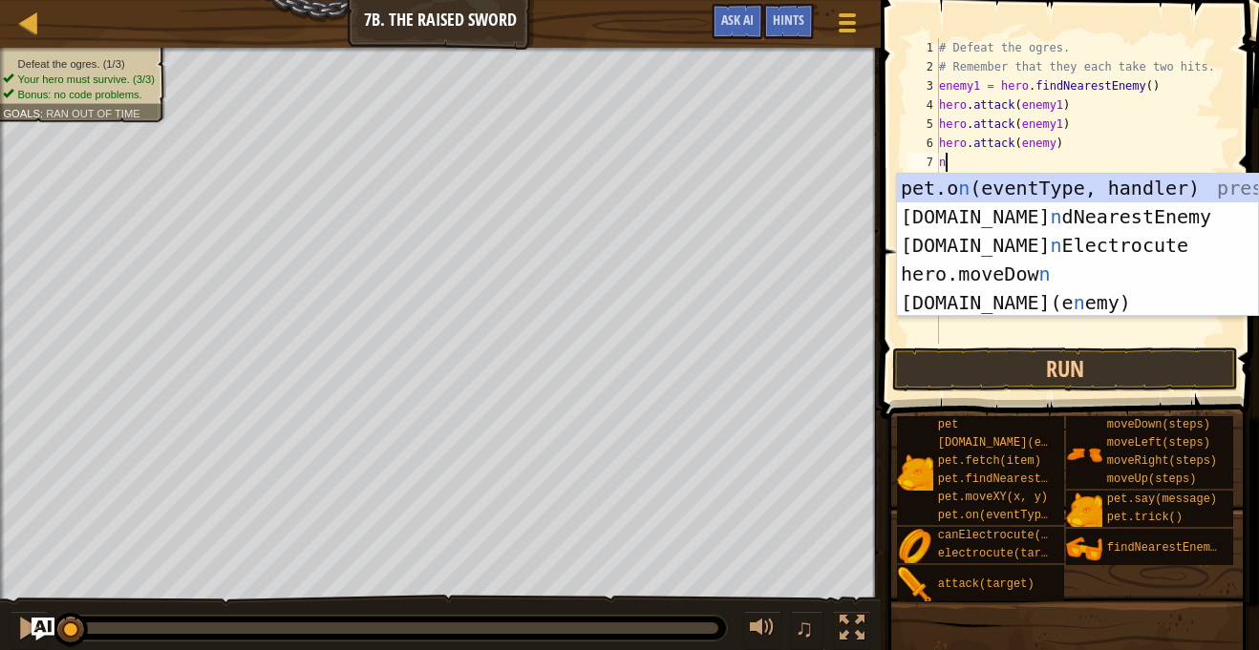
scroll to position [9, 0]
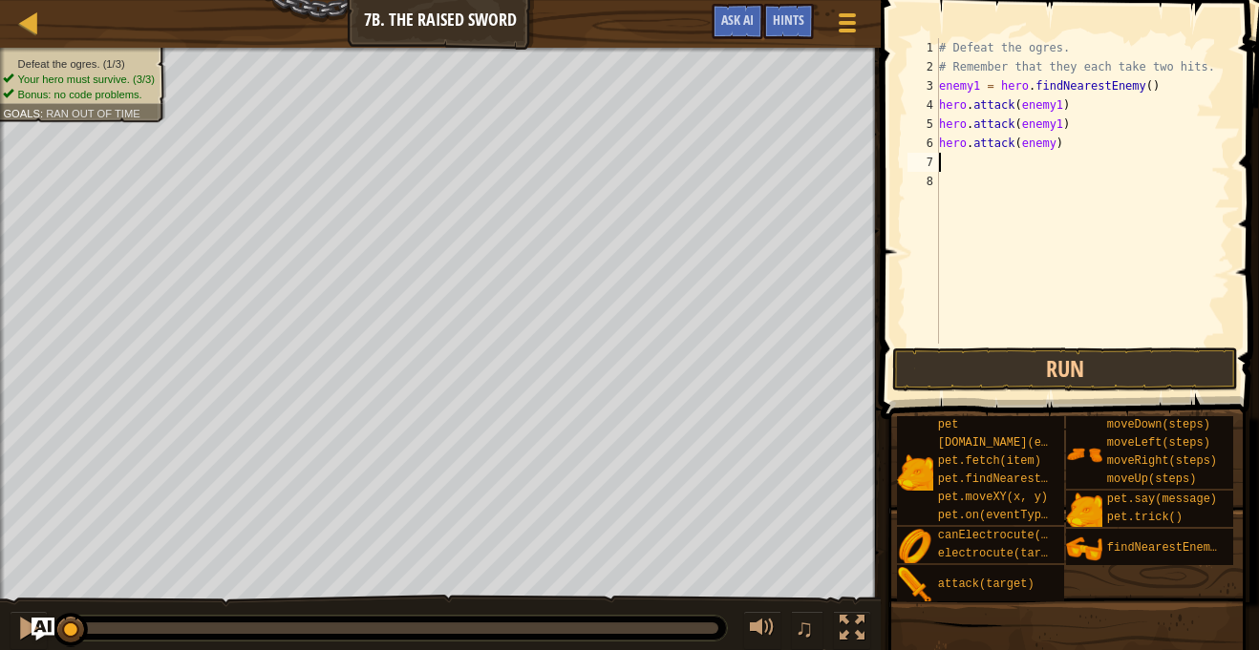
type textarea "w"
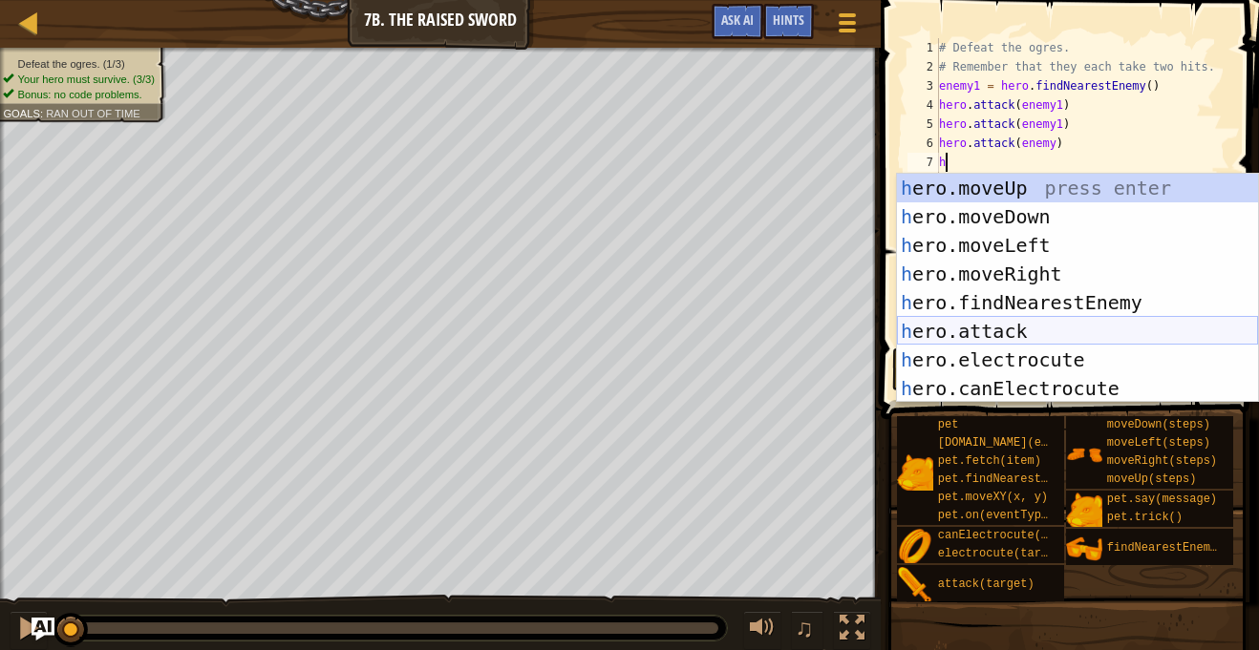
click at [1040, 324] on div "h ero.moveUp press enter h ero.moveDown press enter h ero.moveLeft press enter …" at bounding box center [1077, 317] width 361 height 286
type textarea "hero.attack(enemy)"
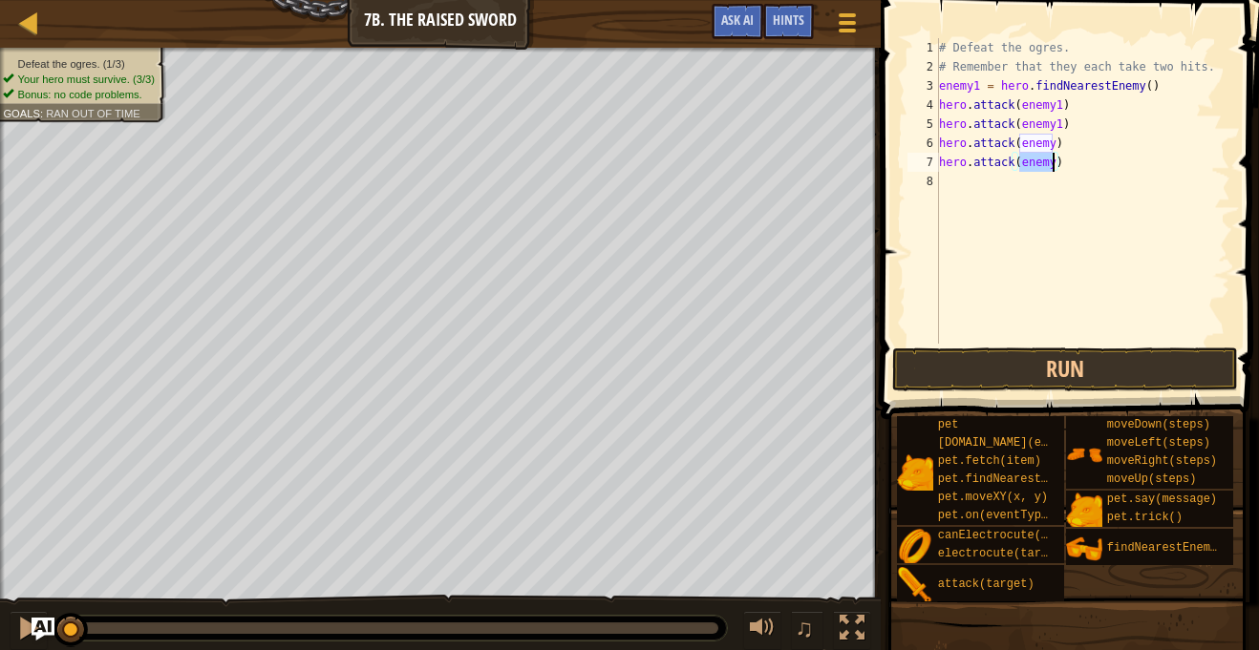
click at [1044, 192] on div "# Defeat the ogres. # Remember that they each take two hits. enemy1 = hero . fi…" at bounding box center [1082, 210] width 295 height 344
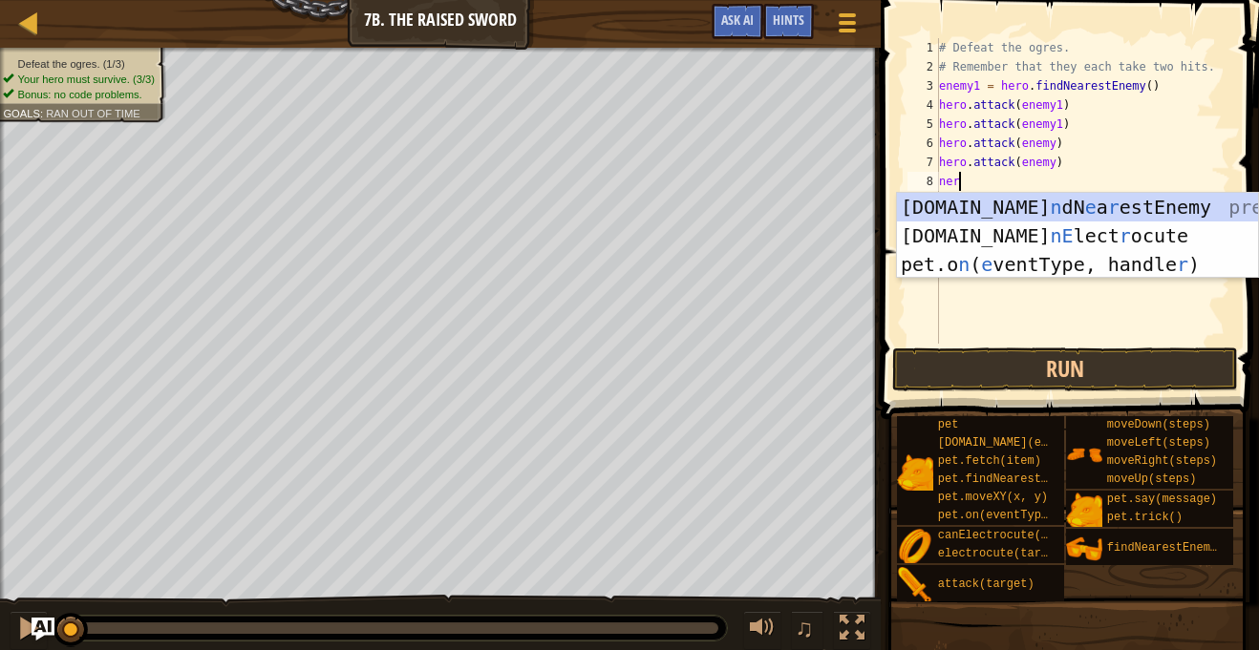
scroll to position [9, 1]
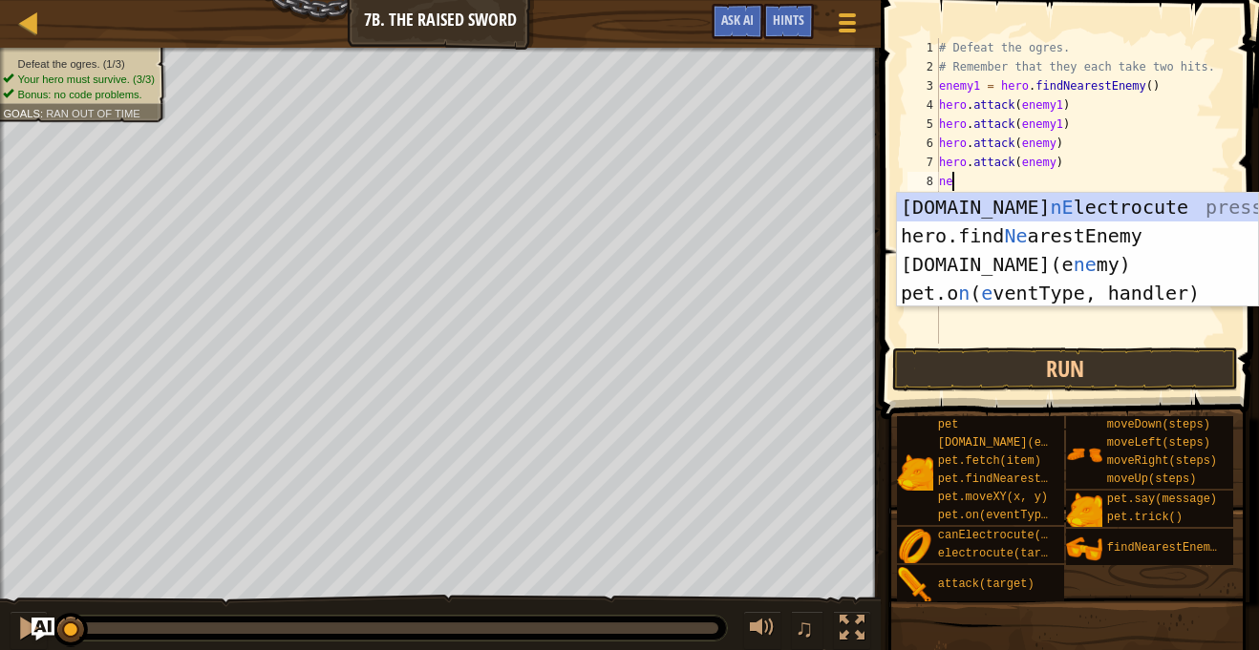
type textarea "n"
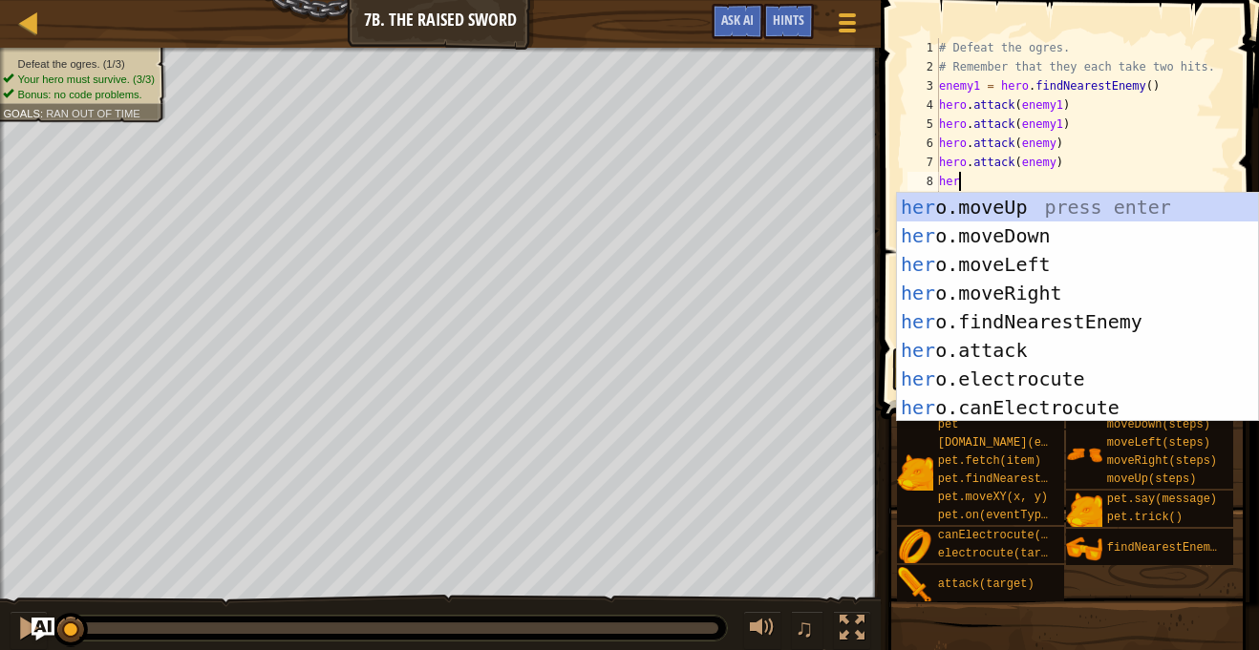
scroll to position [9, 2]
click at [1023, 356] on div "her o.moveUp press enter her o.moveDown press enter her o.moveLeft press enter …" at bounding box center [1077, 336] width 361 height 286
type textarea "hero.attack(enemy)"
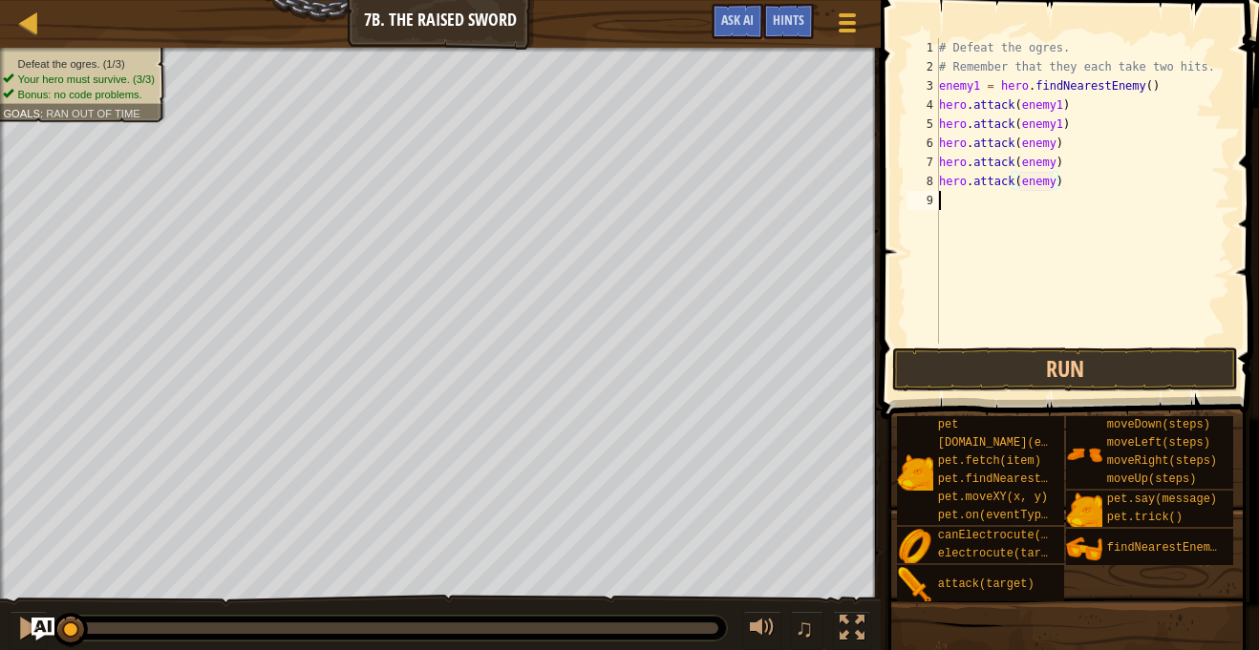
click at [1032, 196] on div "# Defeat the ogres. # Remember that they each take two hits. enemy1 = hero . fi…" at bounding box center [1082, 210] width 295 height 344
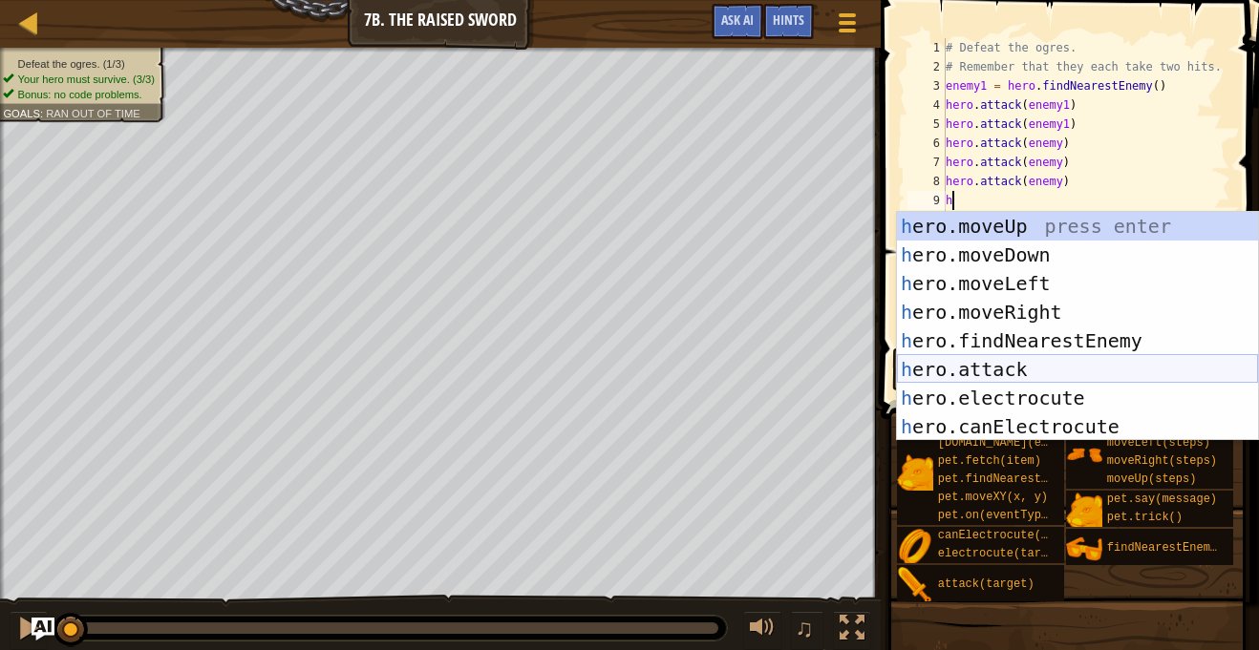
click at [1035, 372] on div "h ero.moveUp press enter h ero.moveDown press enter h ero.moveLeft press enter …" at bounding box center [1077, 355] width 361 height 286
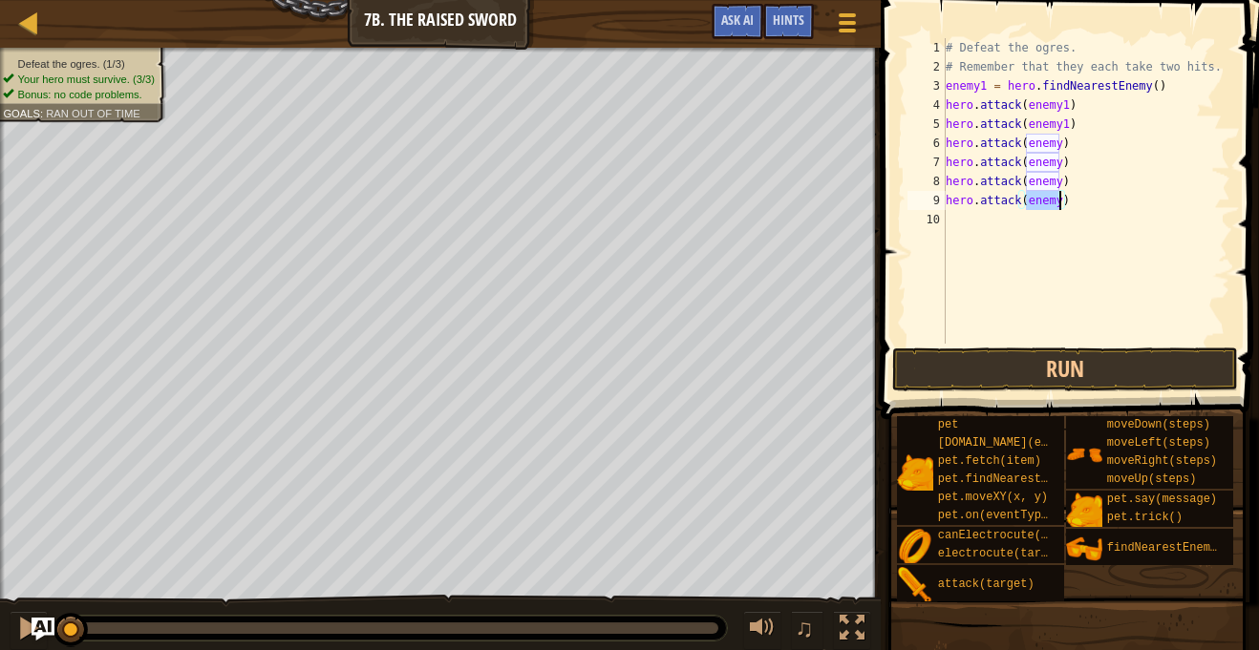
click at [1056, 148] on div "# Defeat the ogres. # Remember that they each take two hits. enemy1 = hero . fi…" at bounding box center [1086, 210] width 288 height 344
click at [1060, 167] on div "# Defeat the ogres. # Remember that they each take two hits. enemy1 = hero . fi…" at bounding box center [1086, 210] width 288 height 344
drag, startPoint x: 1027, startPoint y: 184, endPoint x: 1060, endPoint y: 189, distance: 32.8
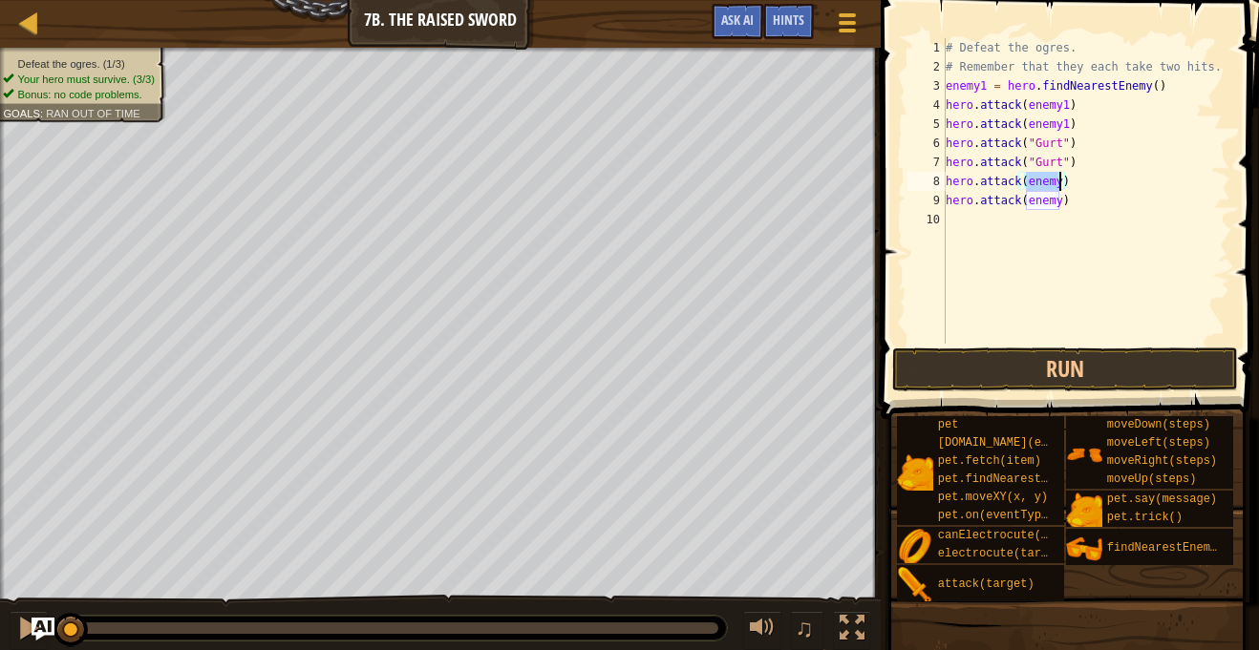
click at [1060, 189] on div "# Defeat the ogres. # Remember that they each take two hits. enemy1 = hero . fi…" at bounding box center [1086, 210] width 288 height 344
click at [1060, 199] on div "# Defeat the ogres. # Remember that they each take two hits. enemy1 = hero . fi…" at bounding box center [1086, 210] width 288 height 344
type textarea "hero.attack("Ack")"
click at [1049, 368] on button "Run" at bounding box center [1064, 370] width 345 height 44
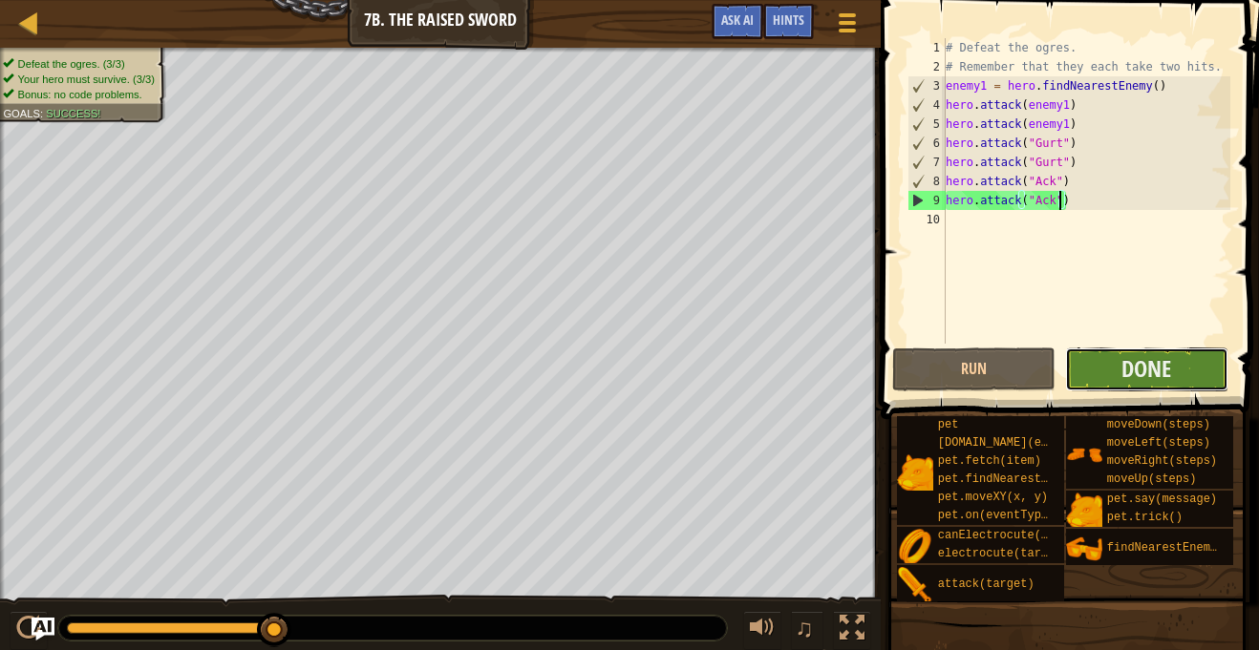
click at [1097, 369] on button "Done" at bounding box center [1146, 370] width 163 height 44
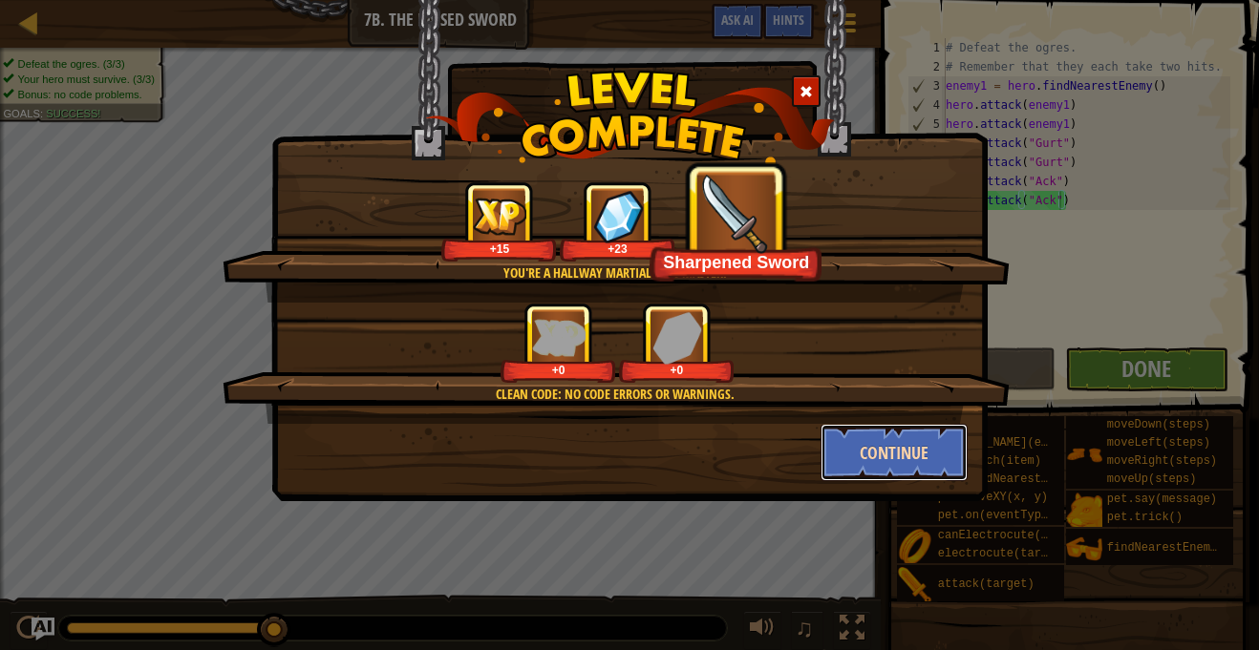
click at [860, 465] on button "Continue" at bounding box center [894, 452] width 148 height 57
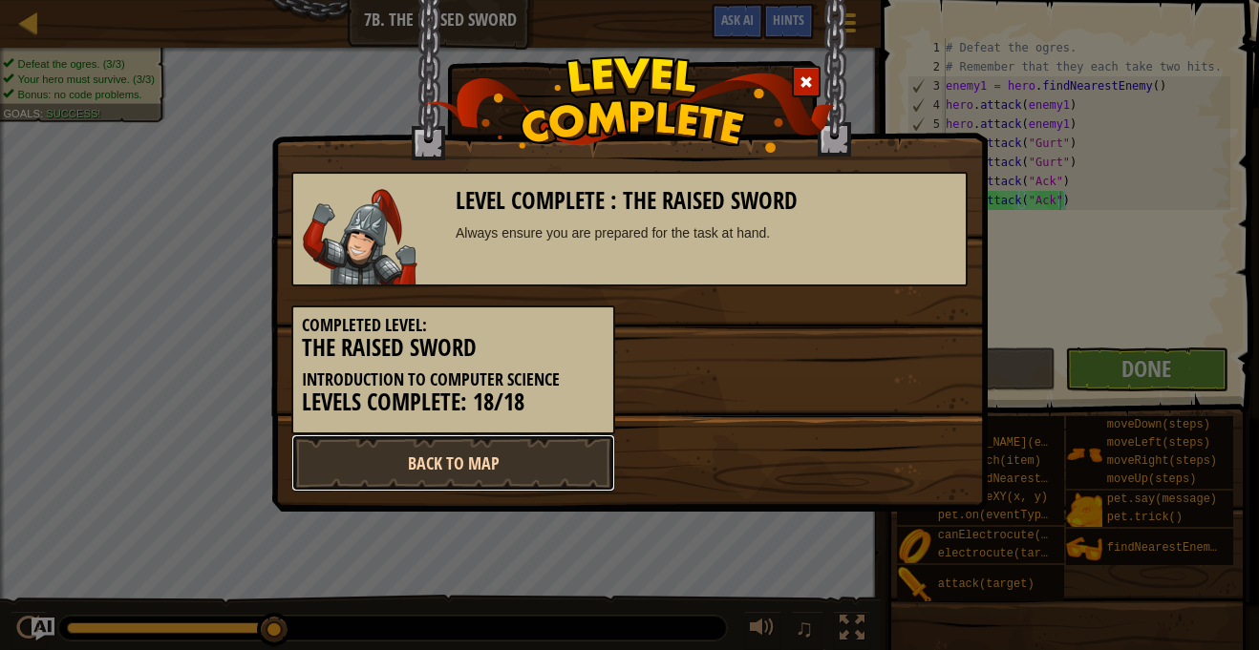
click at [529, 475] on link "Back to Map" at bounding box center [453, 462] width 324 height 57
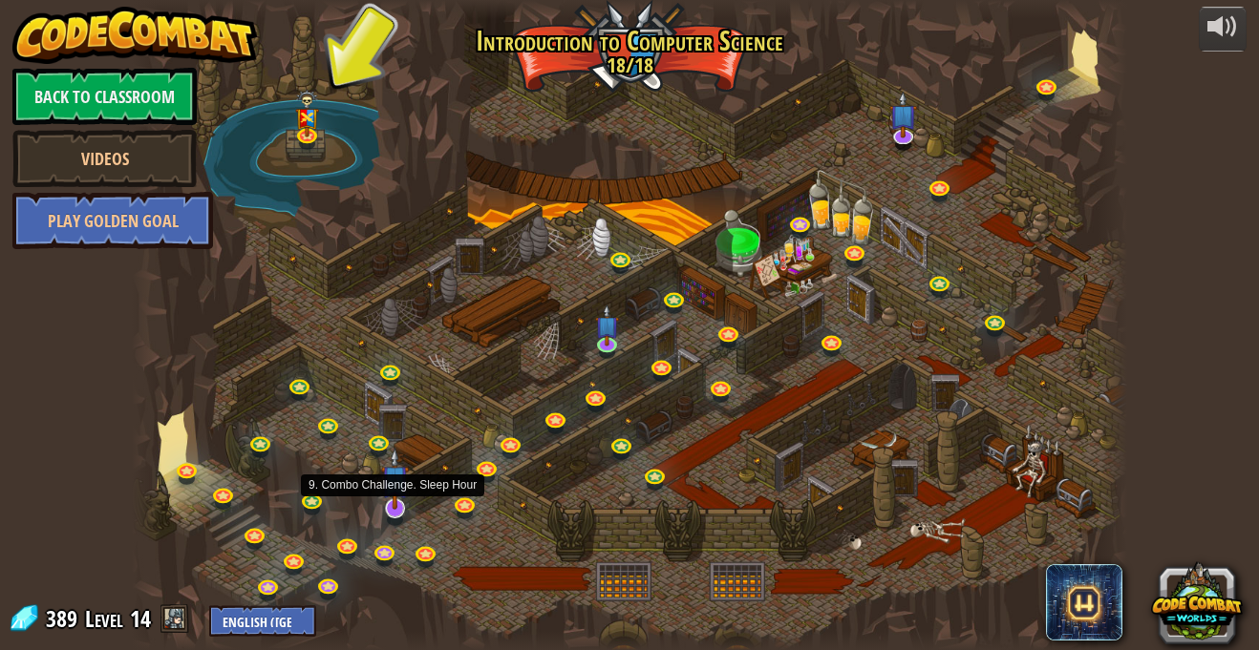
click at [395, 504] on img at bounding box center [395, 479] width 28 height 63
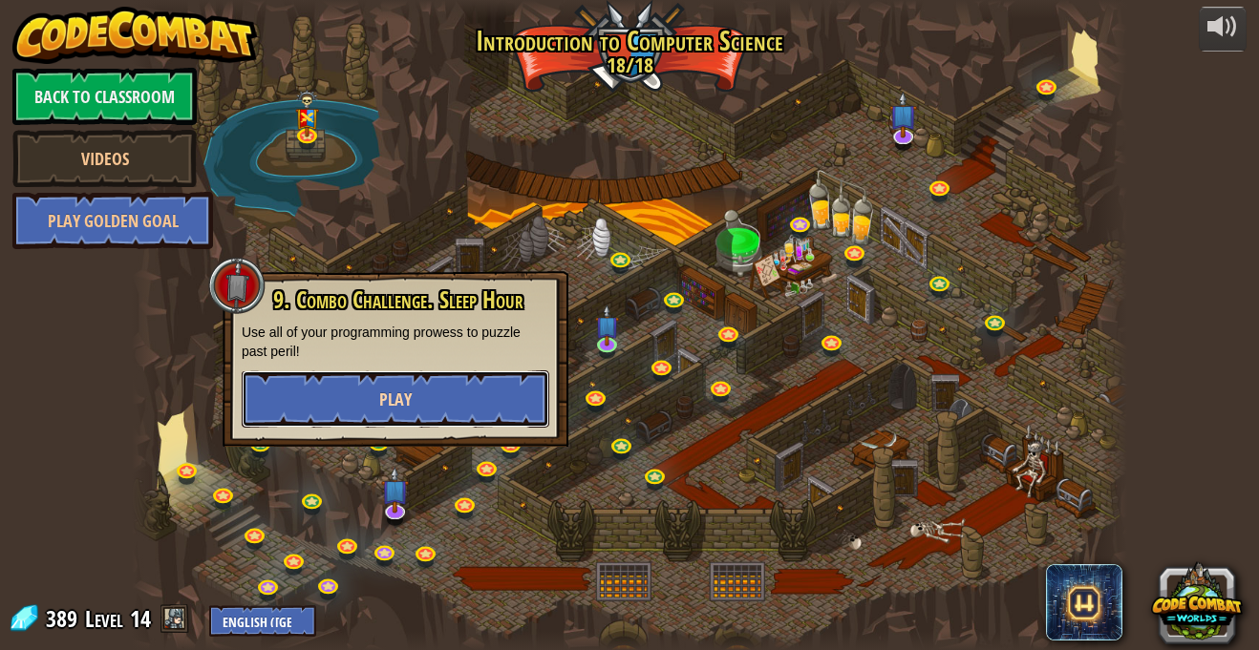
click at [426, 414] on button "Play" at bounding box center [395, 398] width 307 height 57
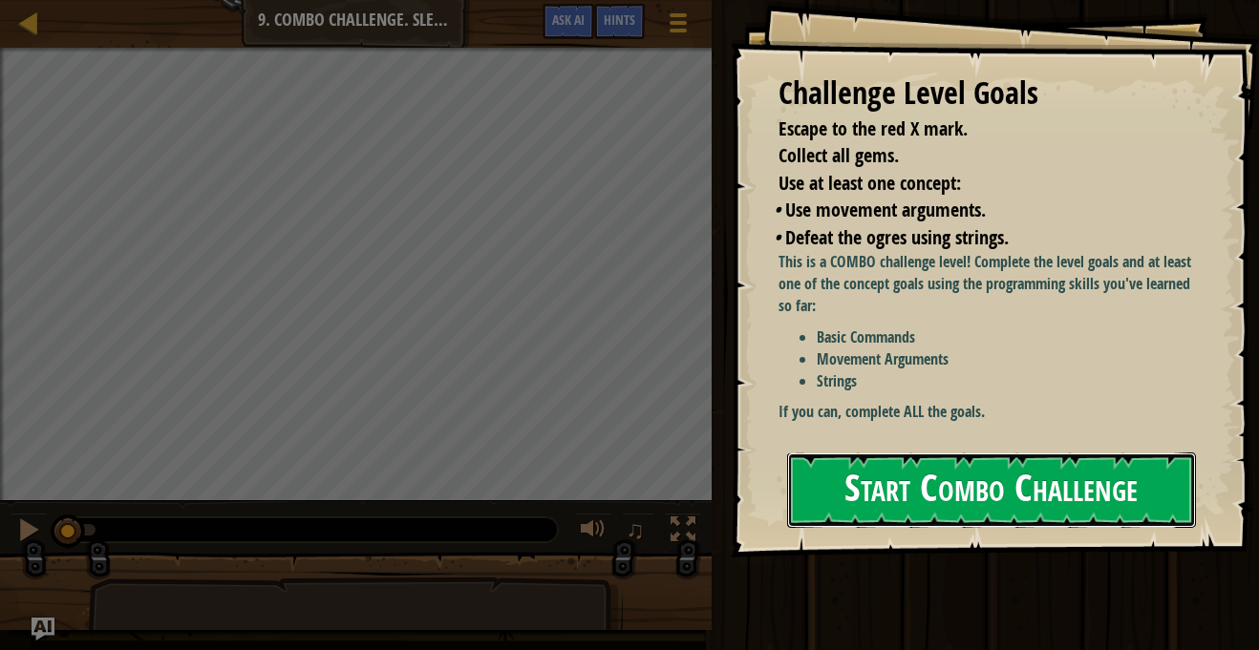
click at [905, 453] on button "Start Combo Challenge" at bounding box center [991, 490] width 409 height 75
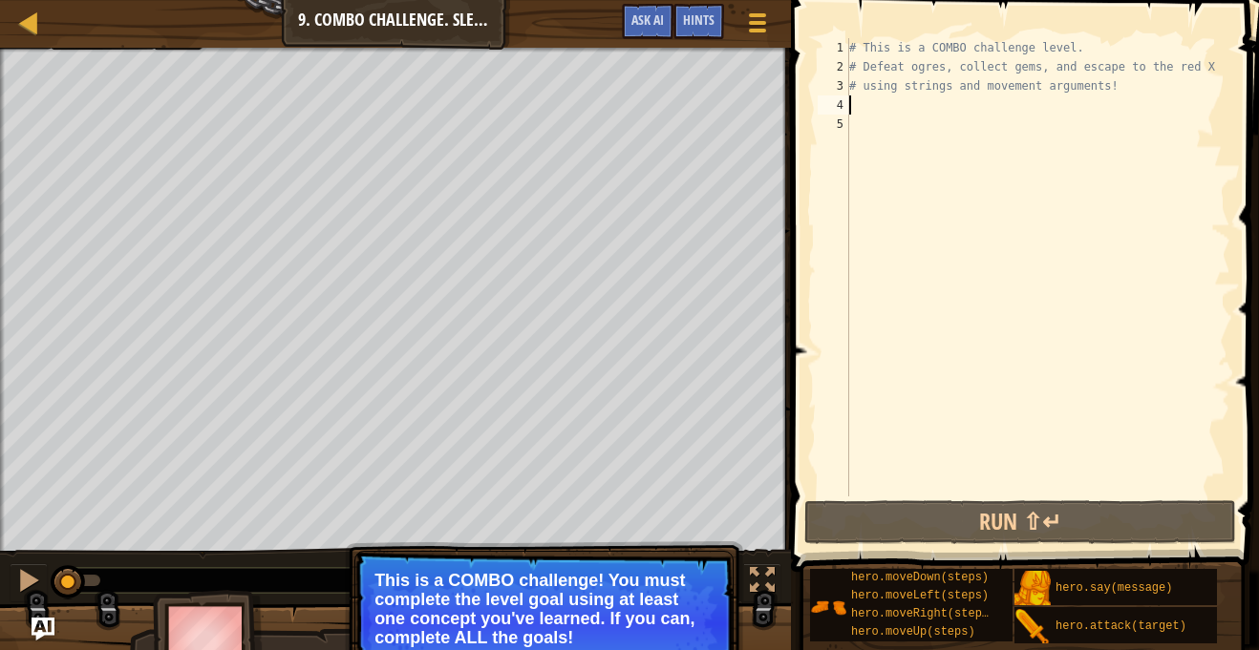
click at [888, 105] on div "# This is a COMBO challenge level. # Defeat [PERSON_NAME], collect gems, and es…" at bounding box center [1037, 286] width 385 height 497
click at [32, 24] on div at bounding box center [29, 23] width 24 height 24
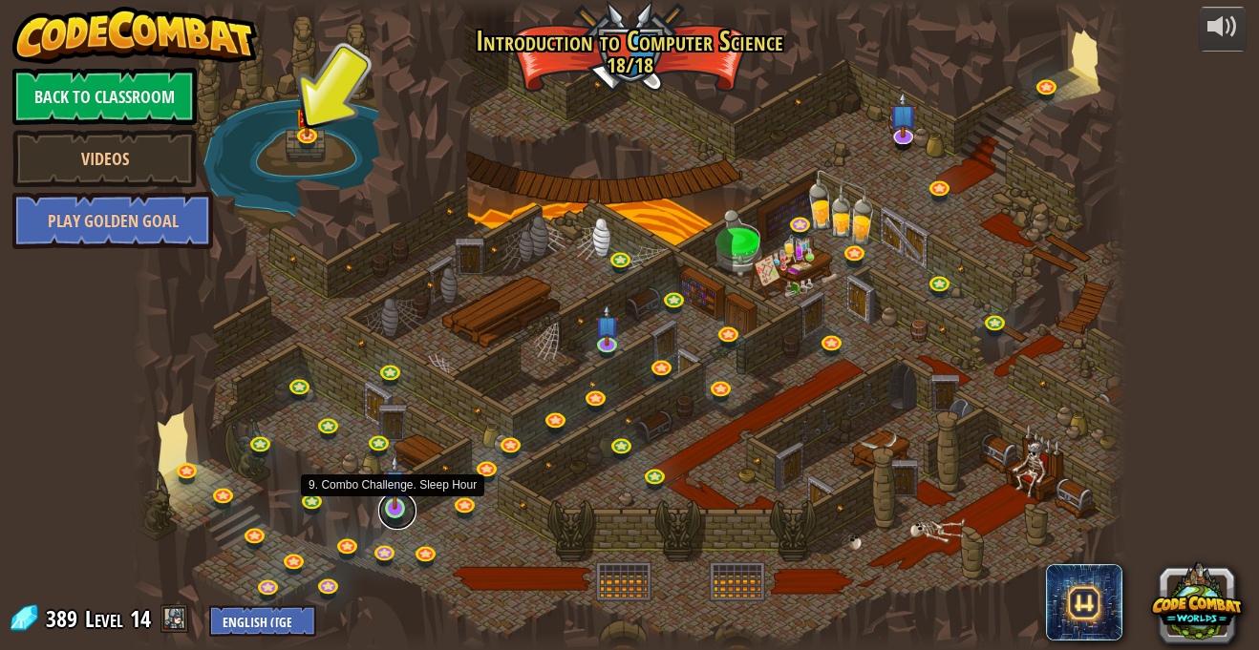
click at [405, 512] on link at bounding box center [397, 511] width 38 height 38
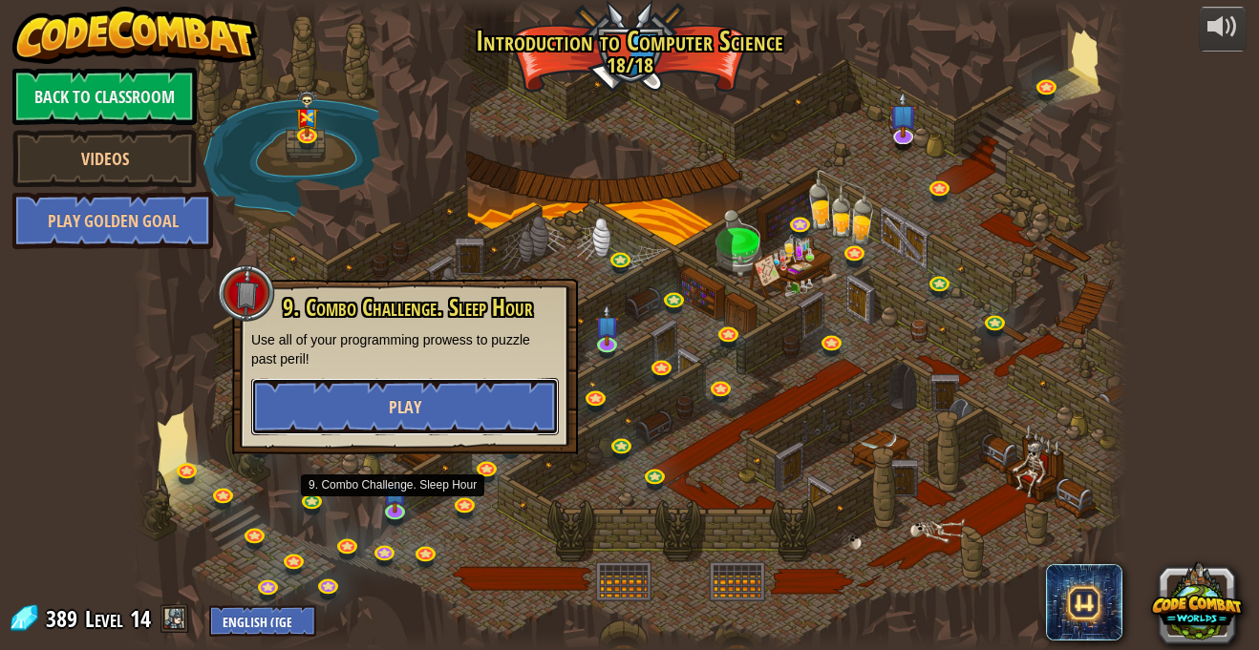
click at [436, 392] on button "Play" at bounding box center [404, 406] width 307 height 57
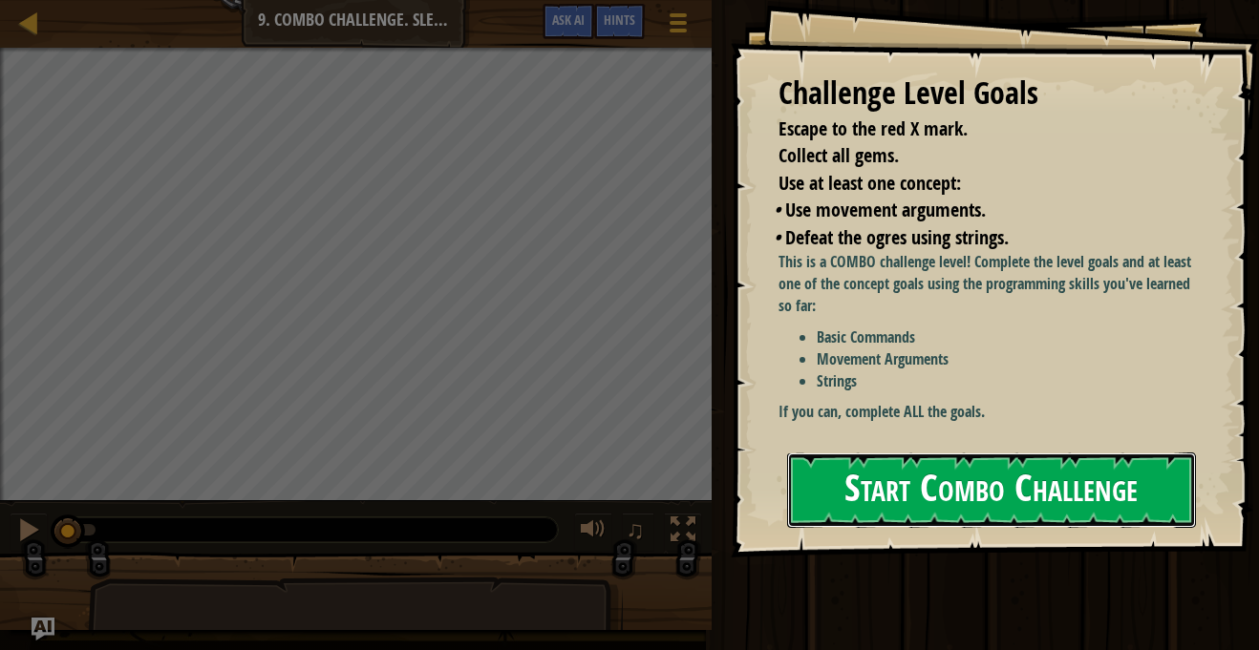
click at [859, 486] on button "Start Combo Challenge" at bounding box center [991, 490] width 409 height 75
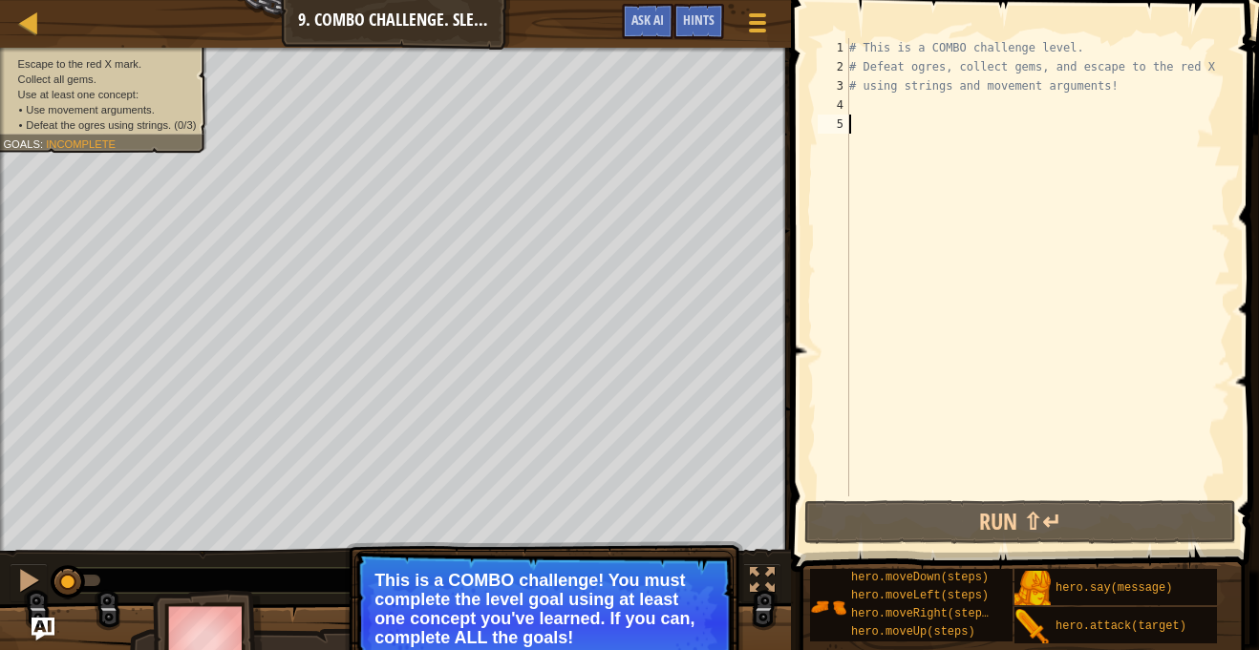
click at [881, 110] on div "# This is a COMBO challenge level. # Defeat [PERSON_NAME], collect gems, and es…" at bounding box center [1037, 286] width 385 height 497
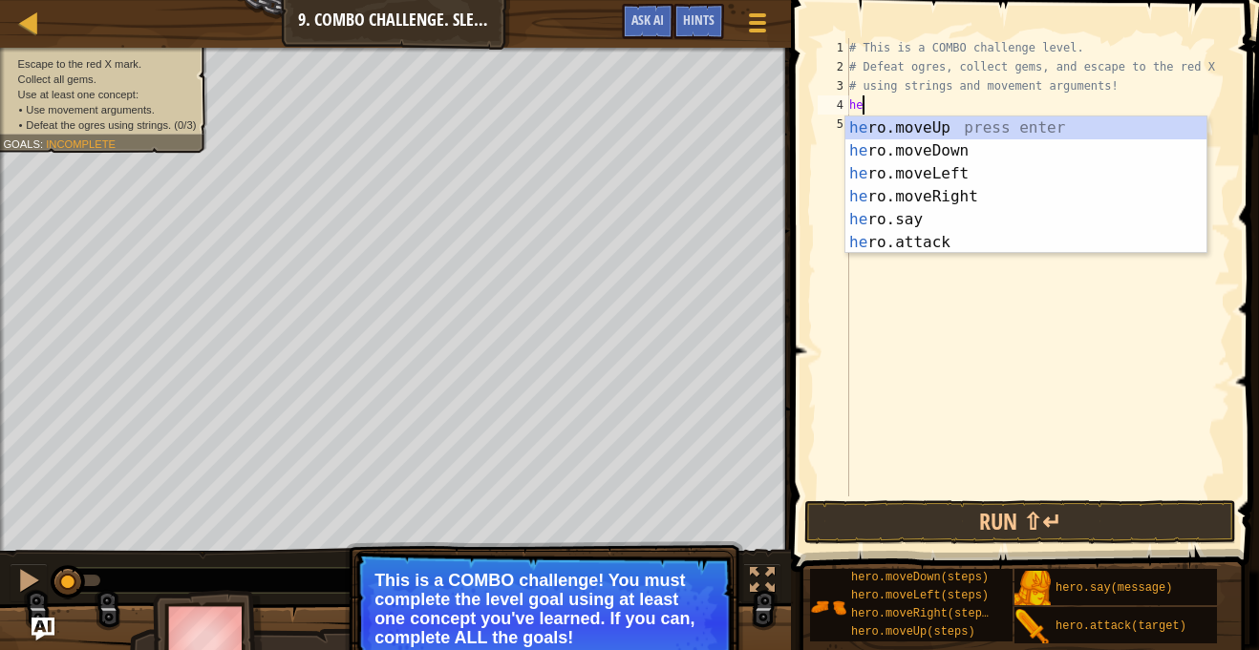
scroll to position [9, 2]
type textarea "her"
click at [948, 150] on div "her o.moveUp press enter her o.moveDown press enter her o.moveLeft press enter …" at bounding box center [1025, 207] width 361 height 183
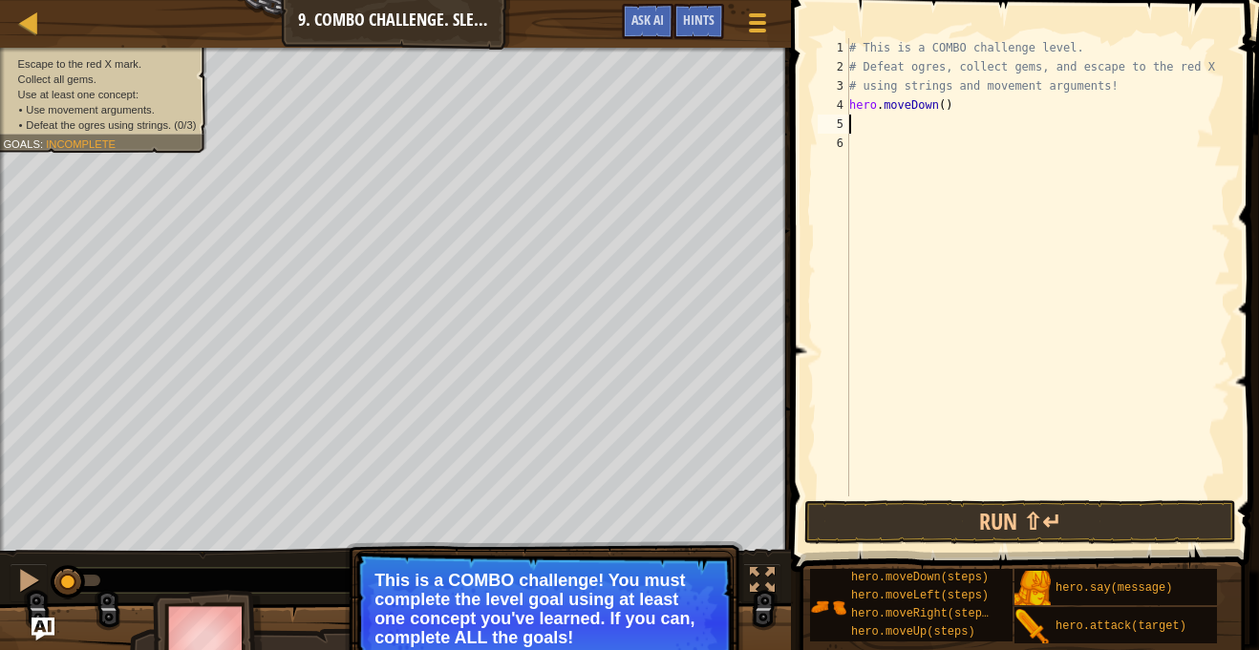
scroll to position [9, 0]
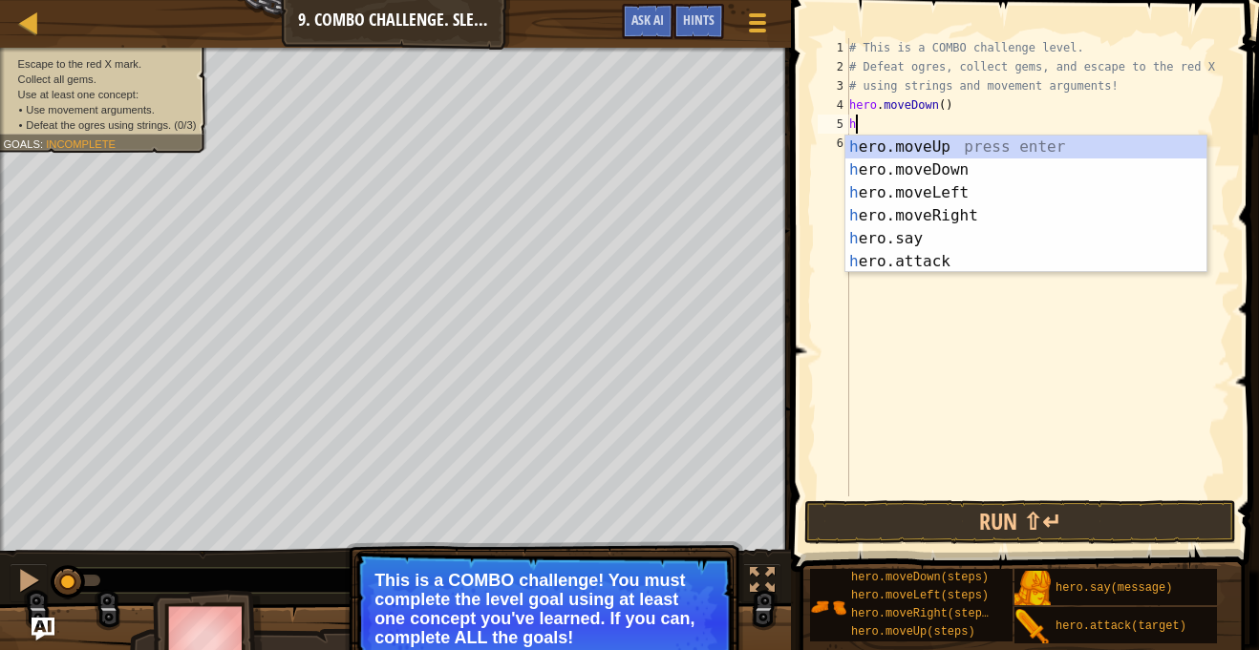
type textarea "her"
click at [970, 217] on div "her o.moveUp press enter her o.moveDown press enter her o.moveLeft press enter …" at bounding box center [1025, 227] width 361 height 183
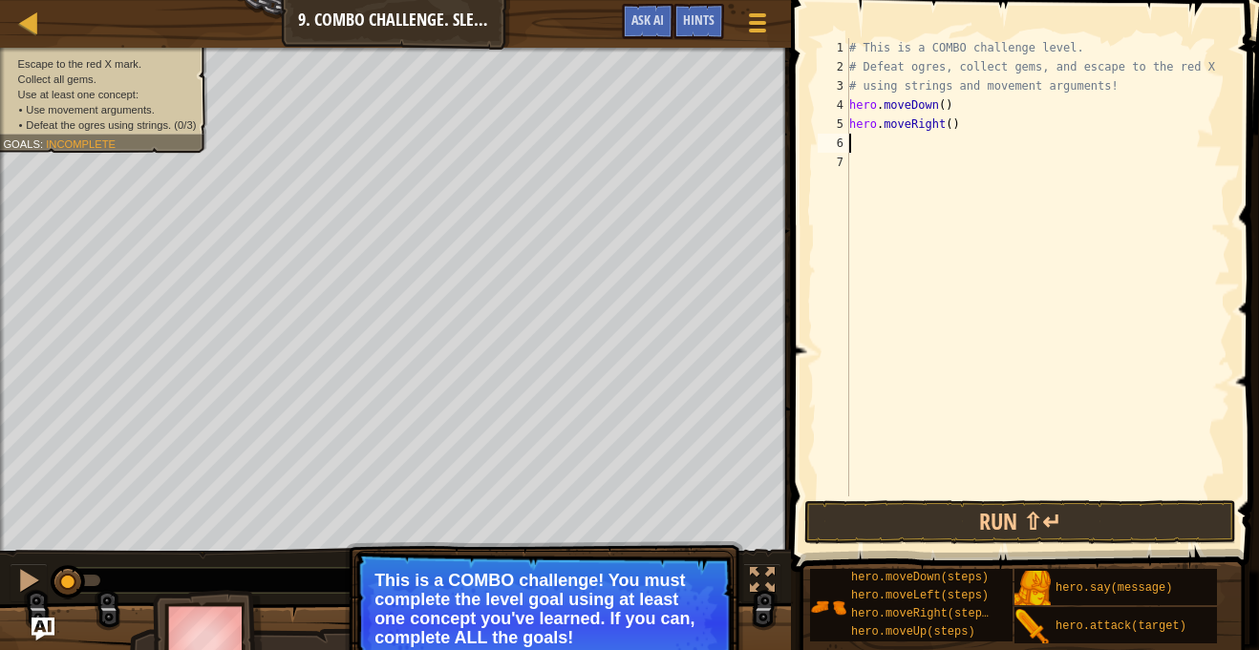
scroll to position [9, 0]
click at [947, 128] on div "# This is a COMBO challenge level. # Defeat [PERSON_NAME], collect gems, and es…" at bounding box center [1037, 286] width 385 height 497
type textarea "hero.moveRight(2)"
click at [920, 146] on div "# This is a COMBO challenge level. # Defeat [PERSON_NAME], collect gems, and es…" at bounding box center [1037, 286] width 385 height 497
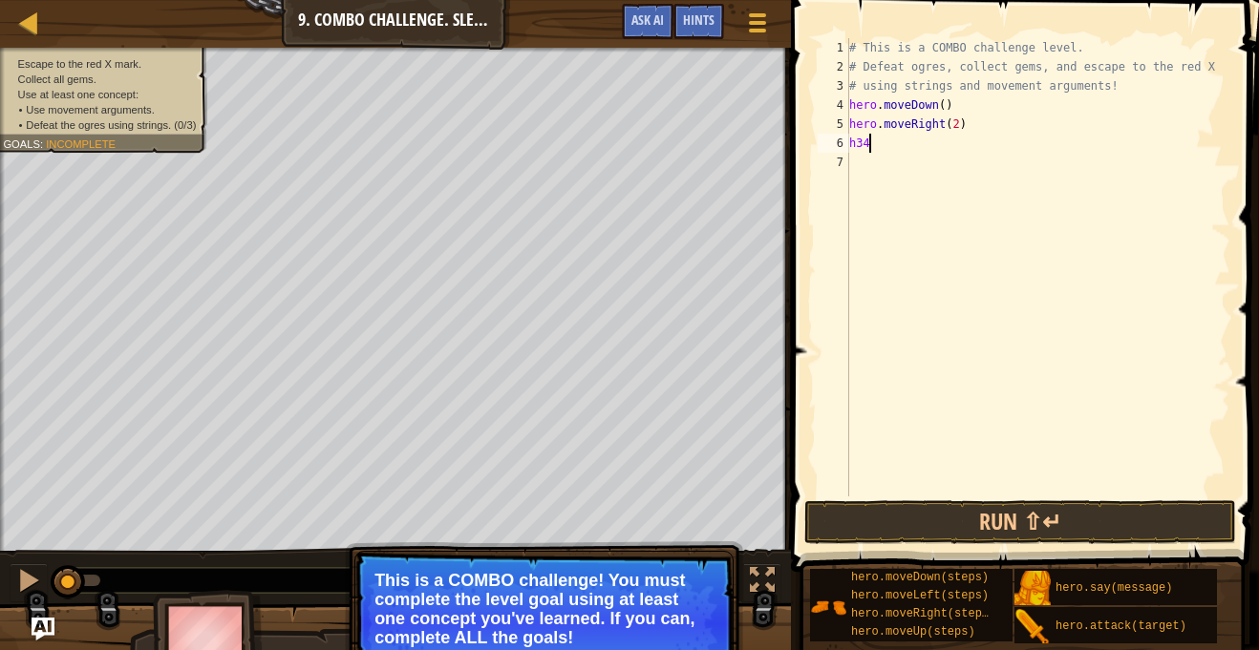
scroll to position [9, 1]
type textarea "h"
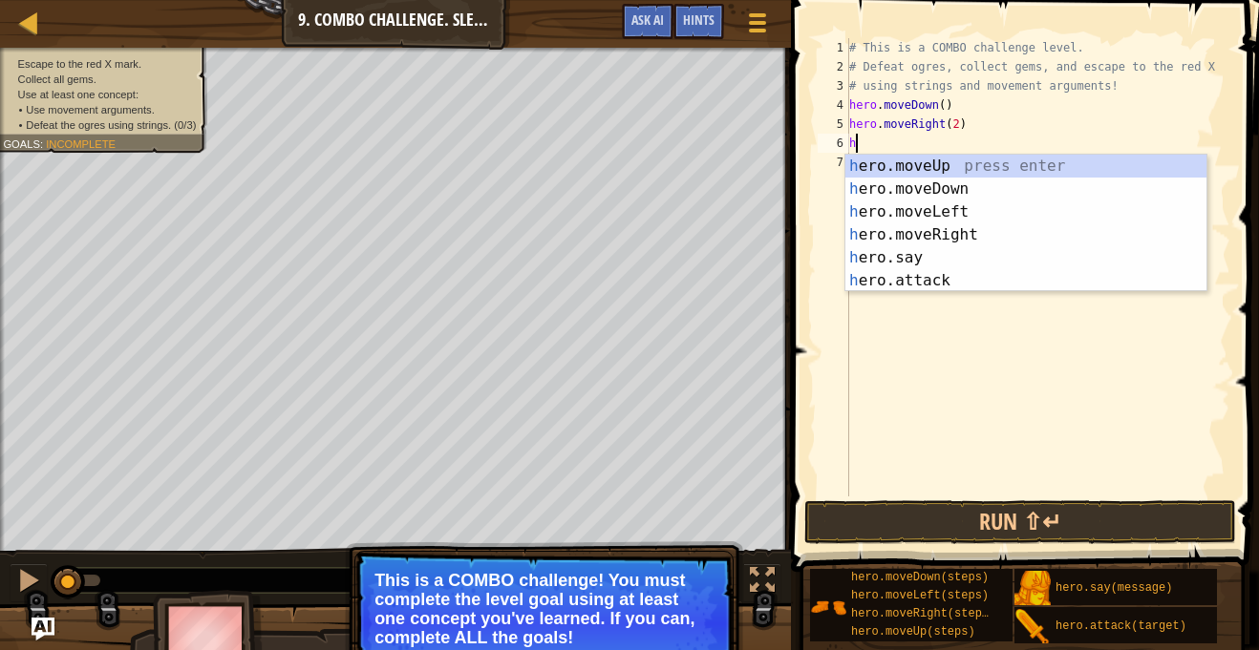
scroll to position [9, 0]
click at [929, 162] on div "h ero.moveUp press enter h ero.moveDown press enter h ero.moveLeft press enter …" at bounding box center [1025, 246] width 361 height 183
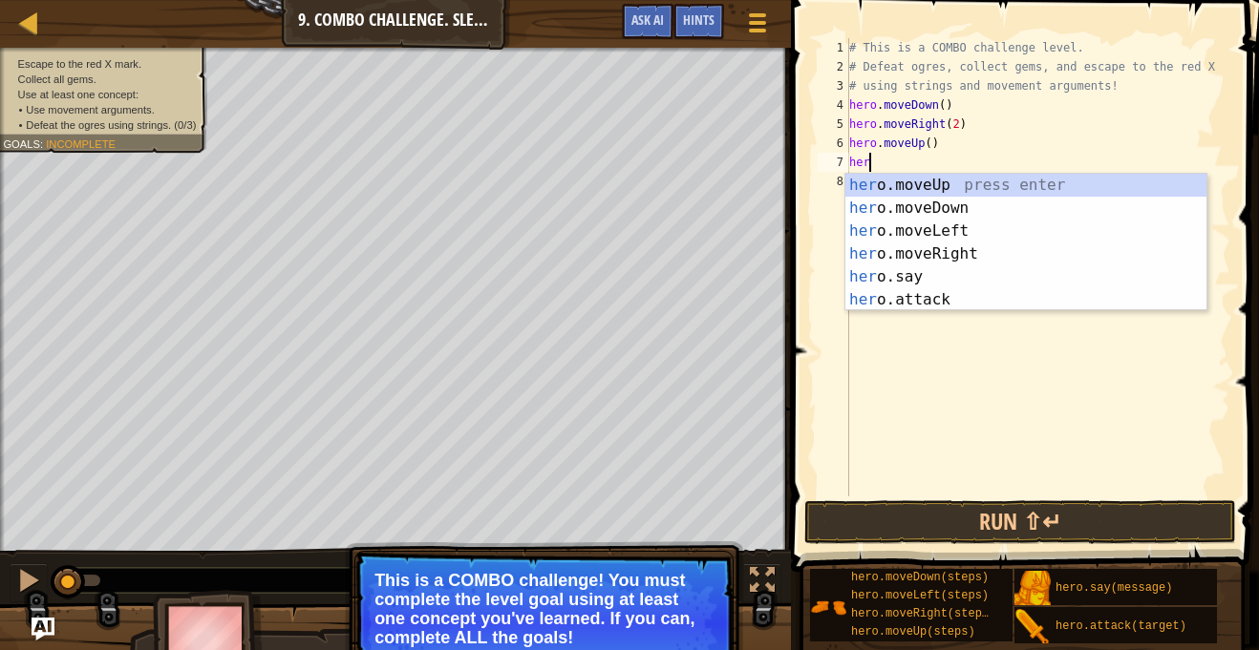
scroll to position [9, 2]
click at [943, 300] on div "her o.moveUp press enter her o.moveDown press enter her o.moveLeft press enter …" at bounding box center [1025, 265] width 361 height 183
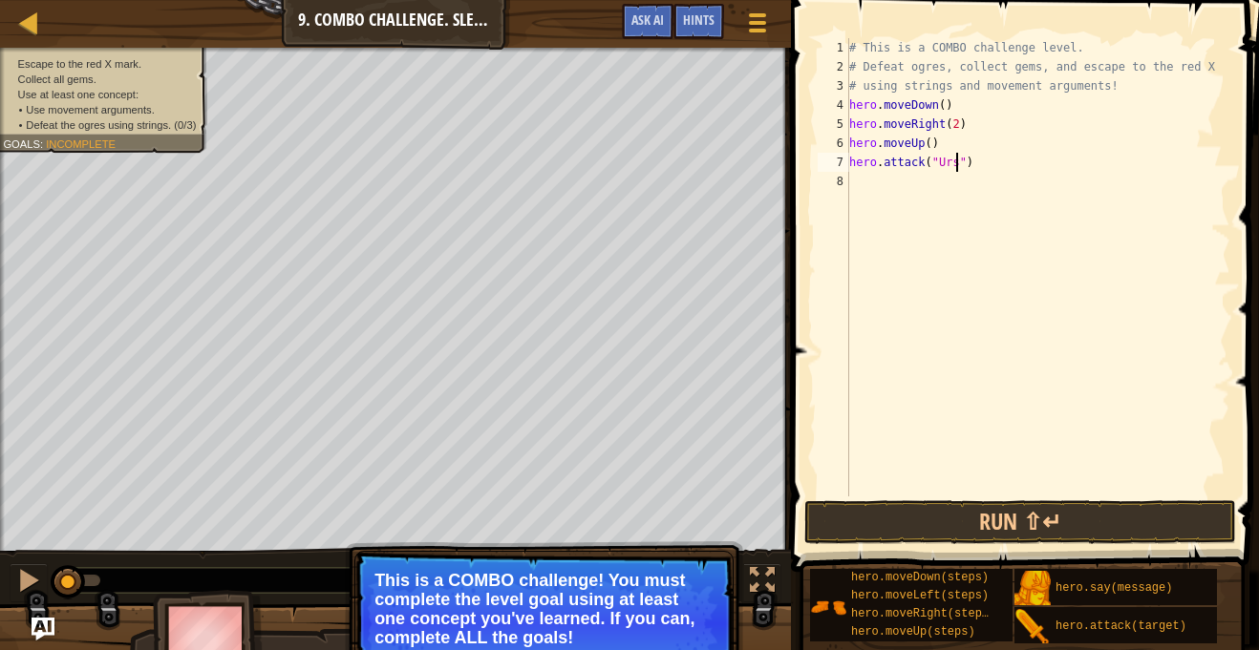
type textarea "hero.attack("Ursa")"
click at [940, 186] on div "# This is a COMBO challenge level. # Defeat [PERSON_NAME], collect gems, and es…" at bounding box center [1037, 286] width 385 height 497
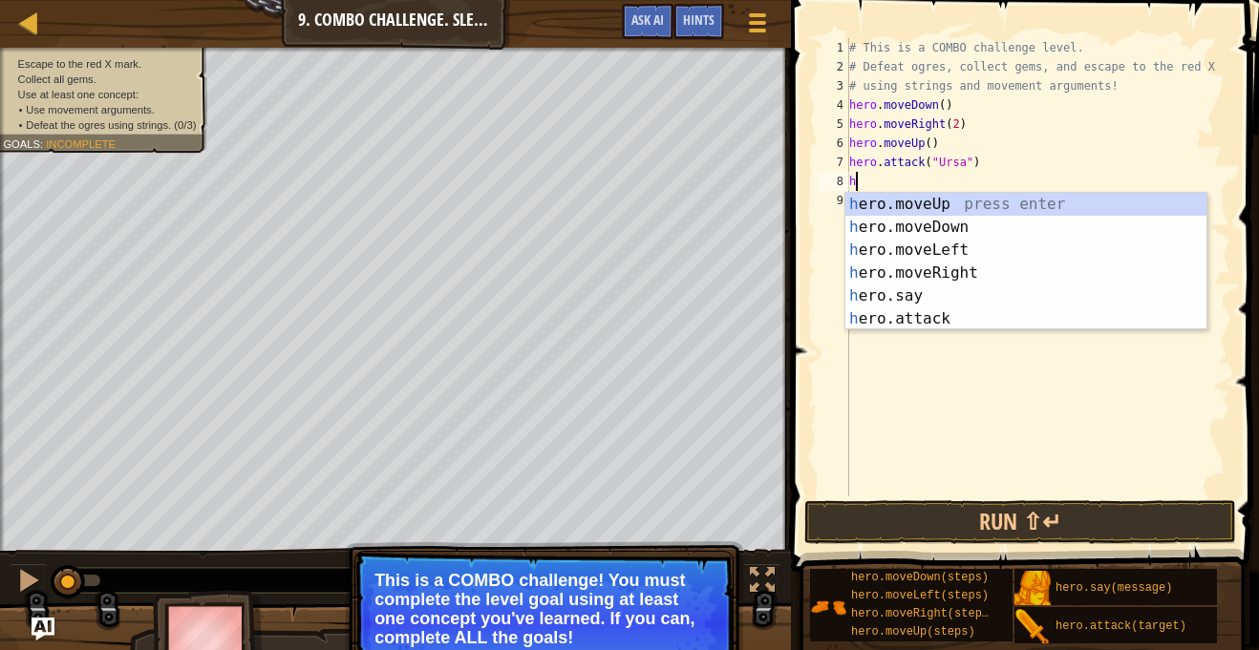
type textarea "her"
click at [962, 247] on div "her o.moveUp press enter her o.moveDown press enter her o.moveLeft press enter …" at bounding box center [1025, 284] width 361 height 183
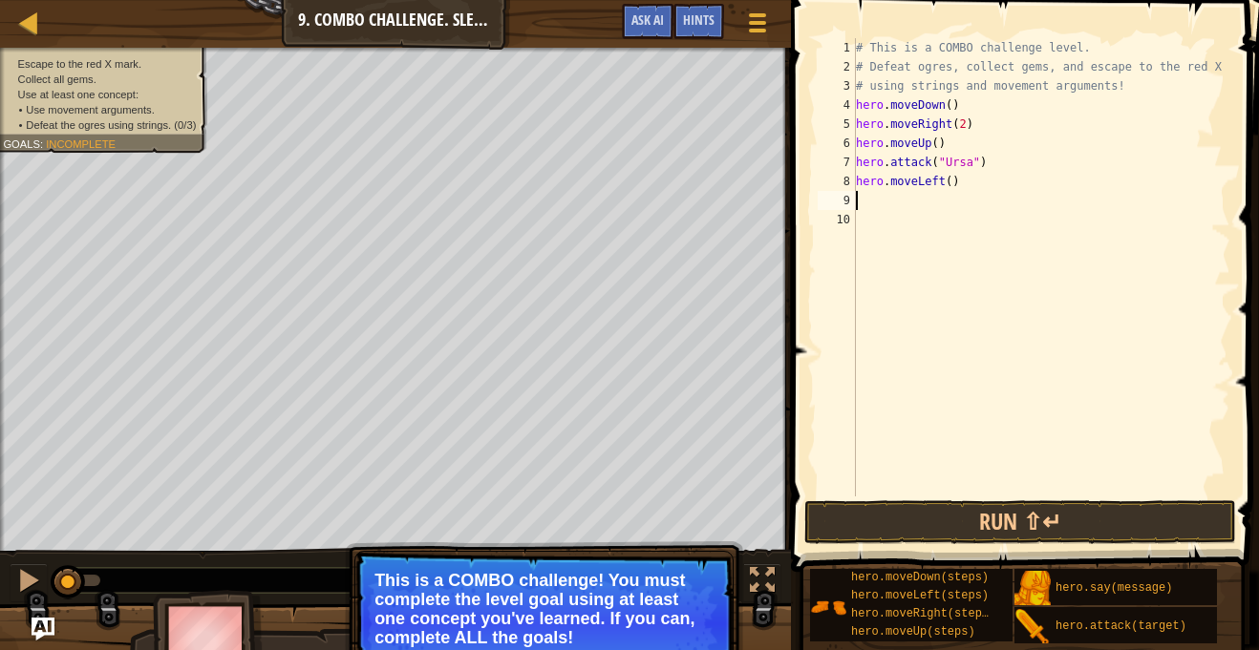
scroll to position [9, 0]
click at [949, 187] on div "# This is a COMBO challenge level. # Defeat [PERSON_NAME], collect gems, and es…" at bounding box center [1041, 286] width 378 height 497
type textarea "hero.moveLeft(2)"
click at [927, 201] on div "# This is a COMBO challenge level. # Defeat [PERSON_NAME], collect gems, and es…" at bounding box center [1041, 286] width 378 height 497
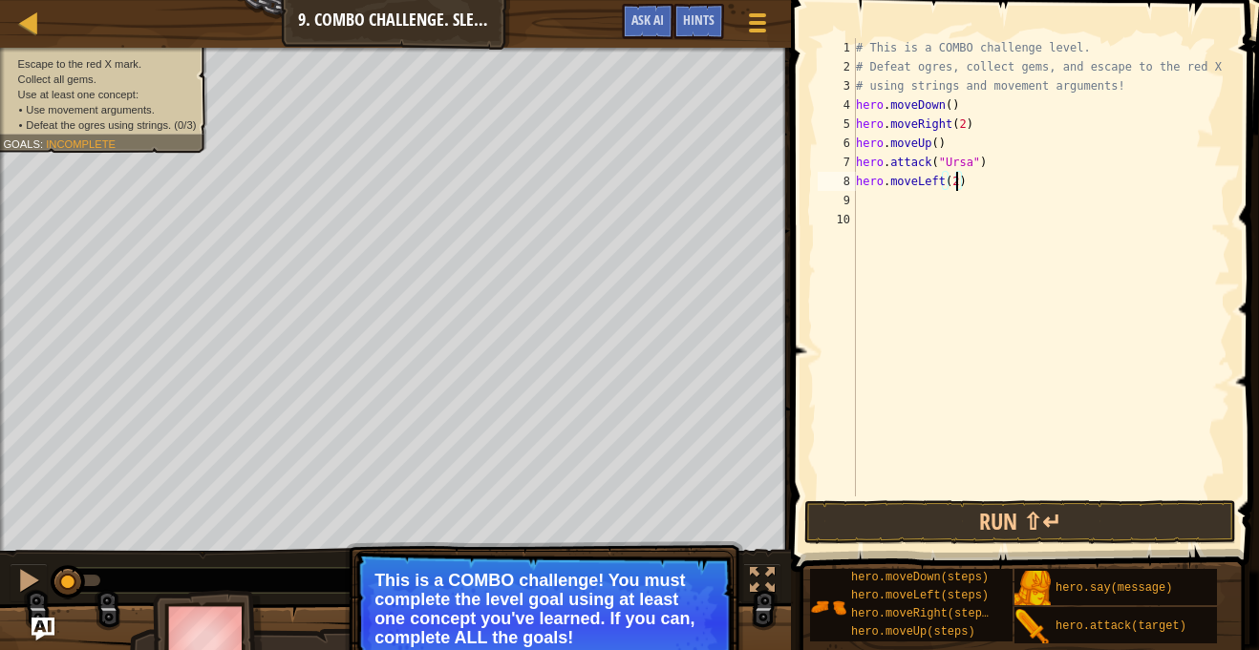
scroll to position [9, 0]
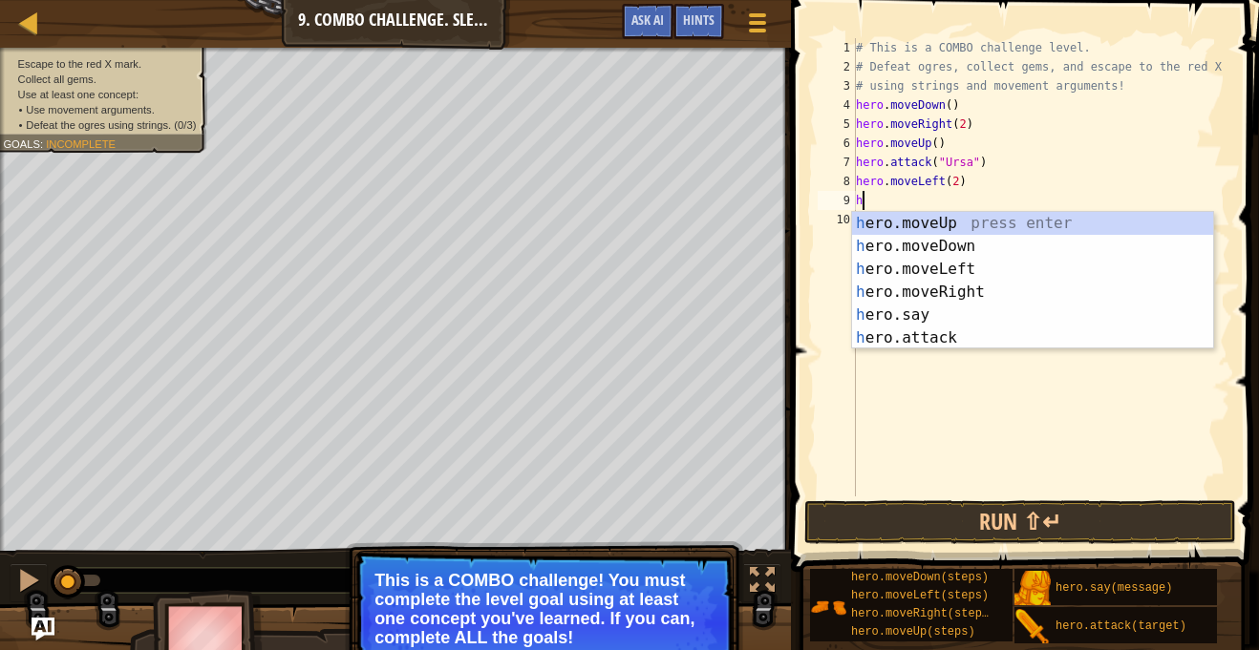
type textarea "her"
click at [954, 223] on div "her o.moveUp press enter her o.moveDown press enter her o.moveLeft press enter …" at bounding box center [1032, 303] width 361 height 183
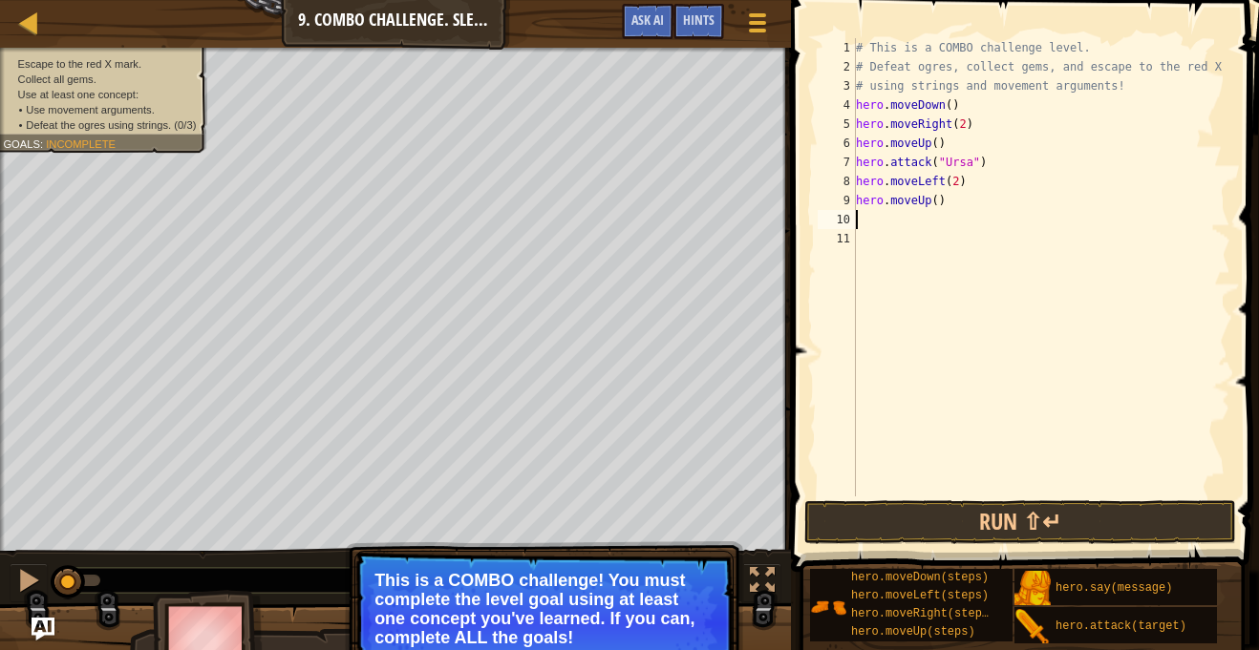
click at [935, 203] on div "# This is a COMBO challenge level. # Defeat [PERSON_NAME], collect gems, and es…" at bounding box center [1041, 286] width 378 height 497
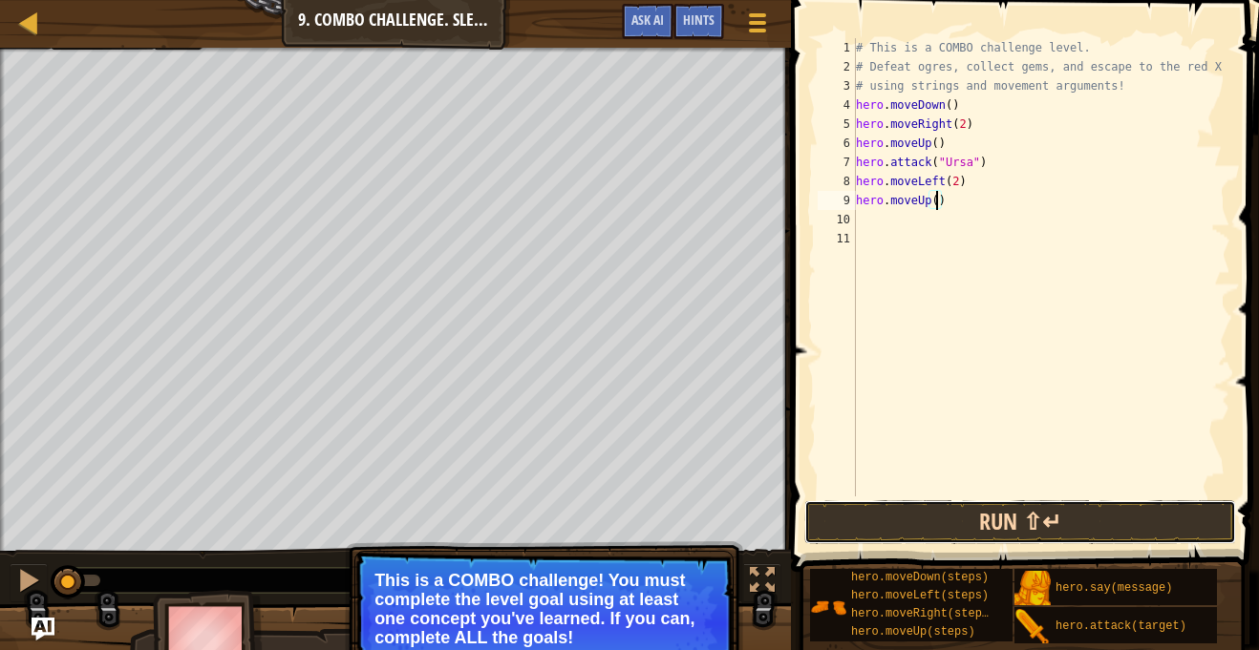
click at [942, 509] on button "Run ⇧↵" at bounding box center [1020, 522] width 432 height 44
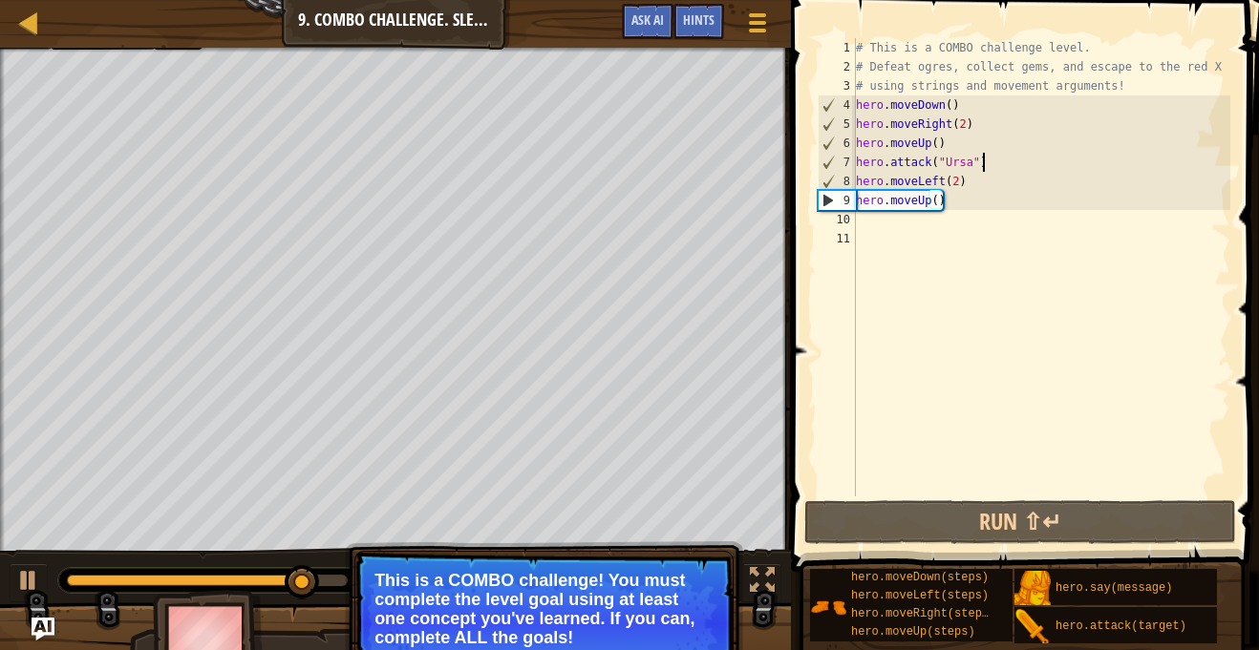
click at [987, 159] on div "# This is a COMBO challenge level. # Defeat [PERSON_NAME], collect gems, and es…" at bounding box center [1041, 286] width 378 height 497
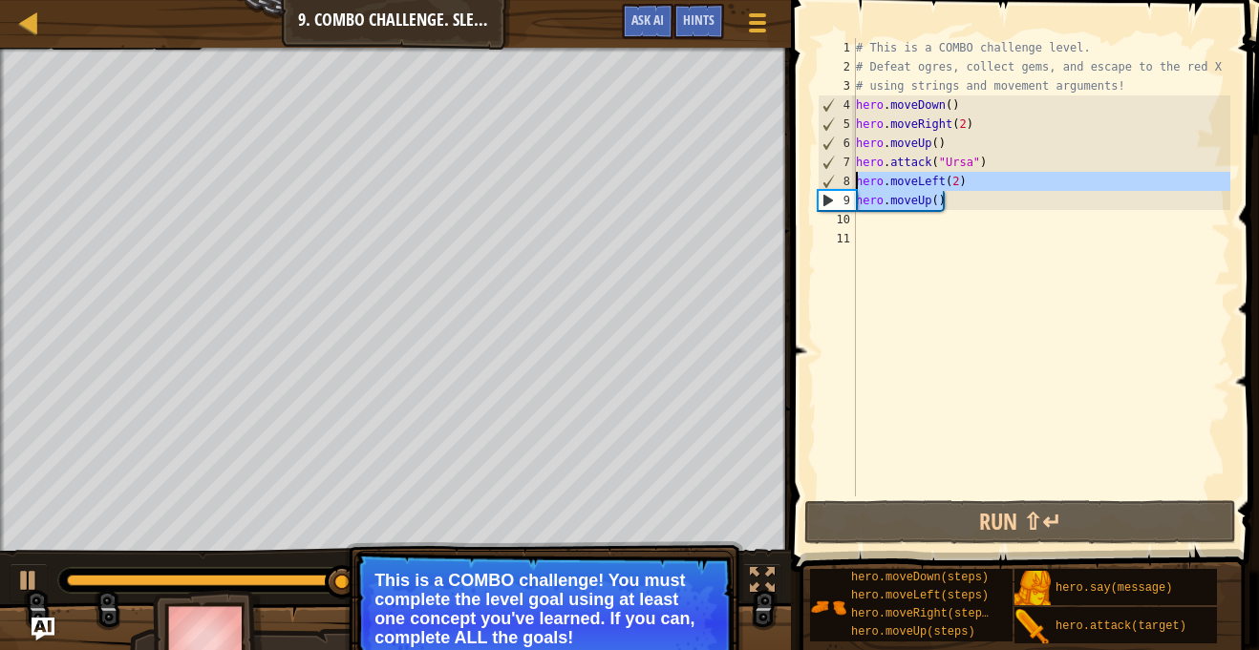
drag, startPoint x: 976, startPoint y: 201, endPoint x: 848, endPoint y: 178, distance: 130.0
click at [848, 178] on div "hero.attack("Ursa") 1 2 3 4 5 6 7 8 9 10 11 # This is a COMBO challenge level. …" at bounding box center [1022, 267] width 416 height 458
type textarea "hero.moveLeft(2) hero.moveUp()"
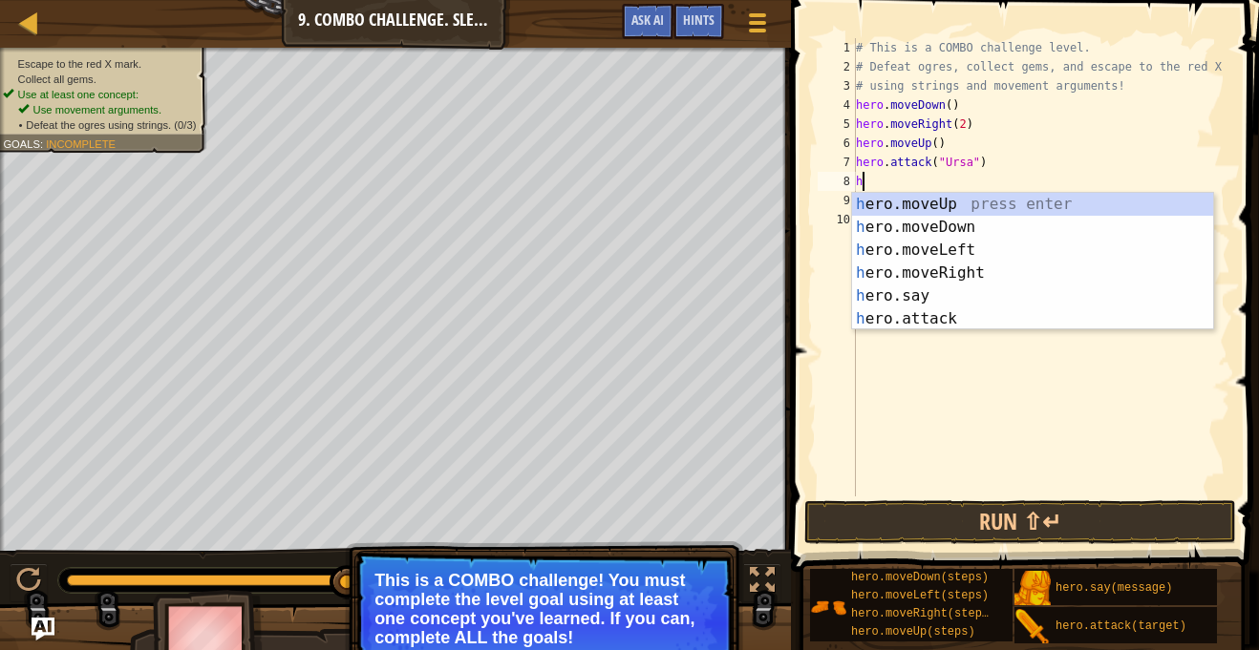
scroll to position [9, 2]
click at [962, 317] on div "her o.moveUp press enter her o.moveDown press enter her o.moveLeft press enter …" at bounding box center [1032, 284] width 361 height 183
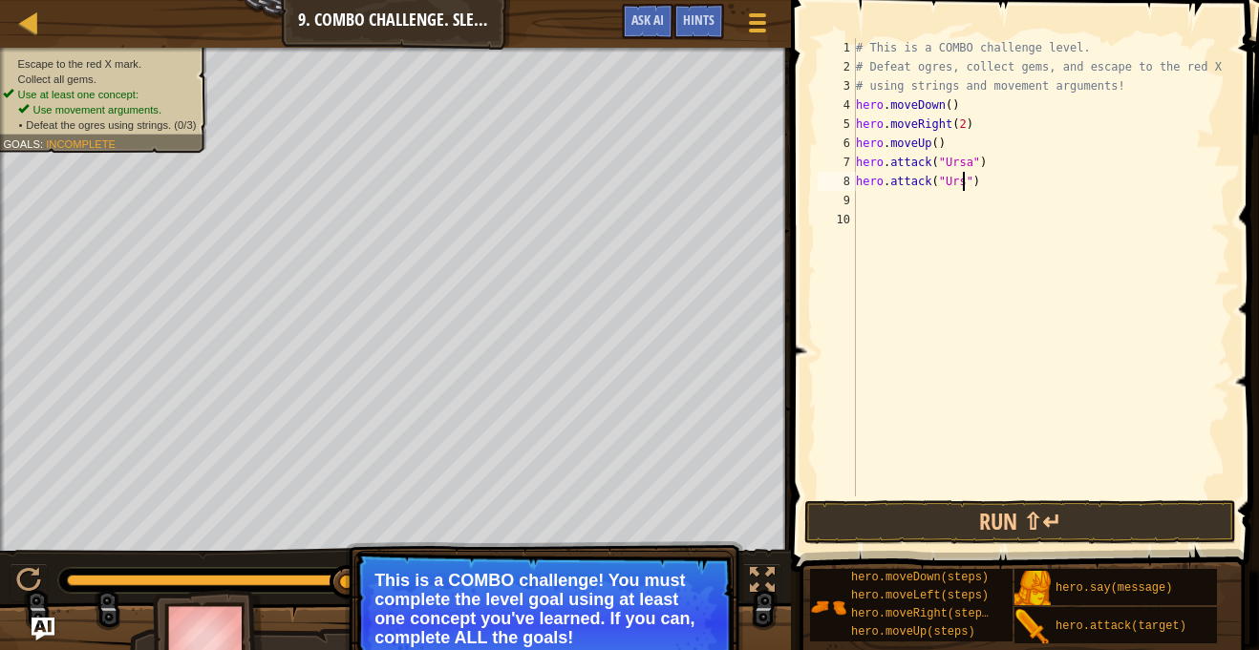
scroll to position [9, 17]
type textarea "hero.attack("Ursa")"
click at [1048, 521] on button "Run ⇧↵" at bounding box center [1020, 522] width 432 height 44
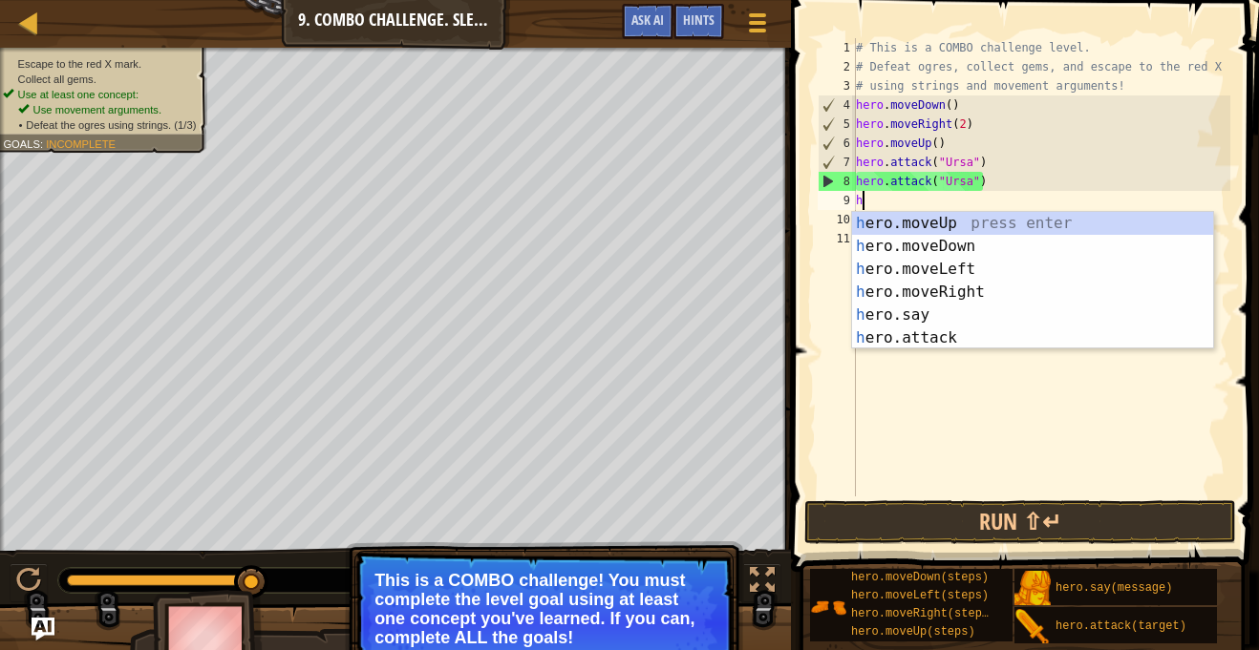
type textarea "her"
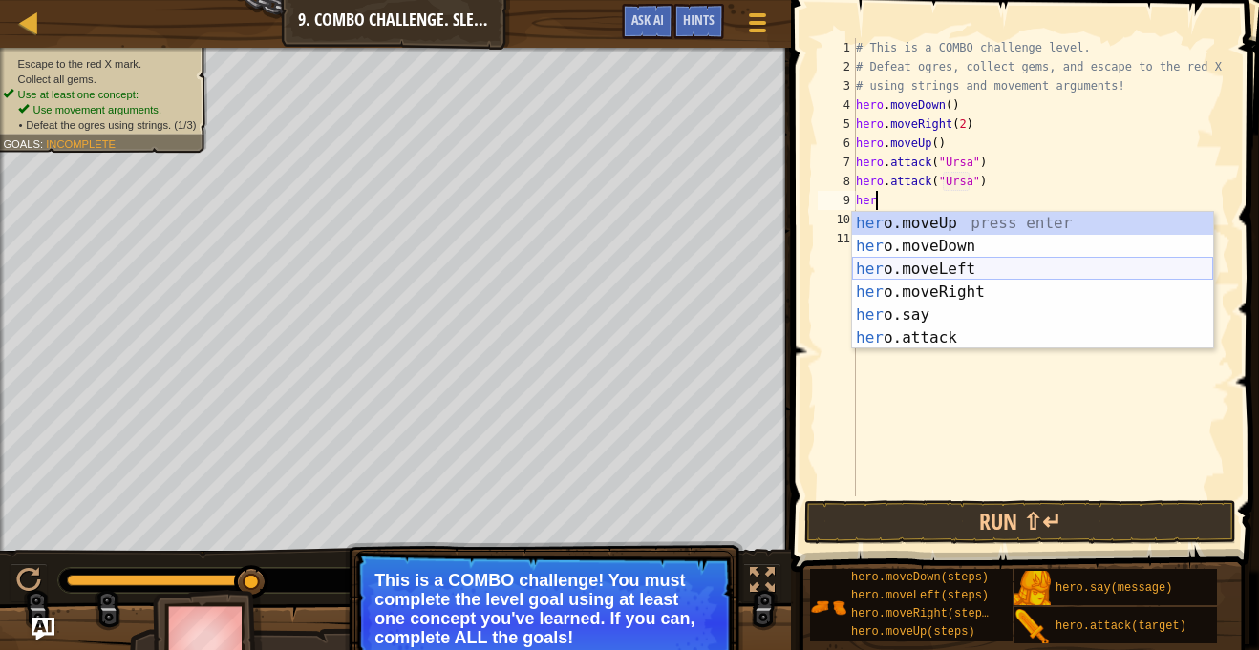
click at [966, 268] on div "her o.moveUp press enter her o.moveDown press enter her o.moveLeft press enter …" at bounding box center [1032, 303] width 361 height 183
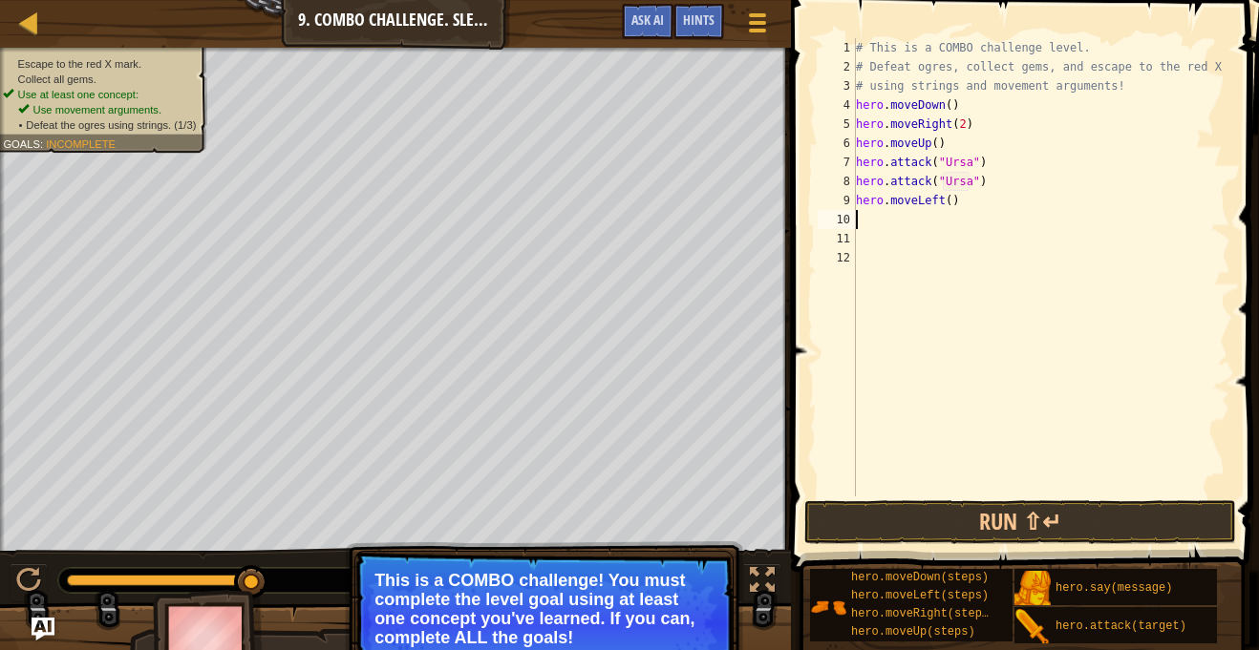
click at [949, 208] on div "# This is a COMBO challenge level. # Defeat [PERSON_NAME], collect gems, and es…" at bounding box center [1041, 286] width 378 height 497
type textarea "hero.moveLeft(2)"
click at [939, 224] on div "# This is a COMBO challenge level. # Defeat [PERSON_NAME], collect gems, and es…" at bounding box center [1041, 286] width 378 height 497
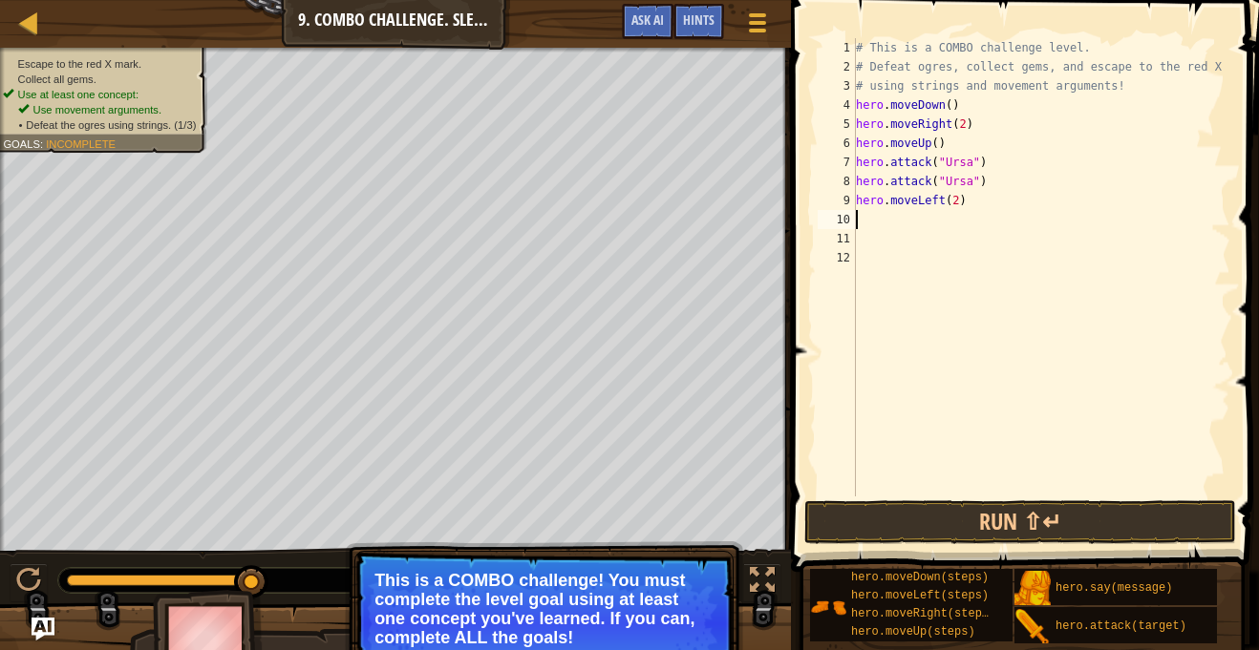
type textarea "her"
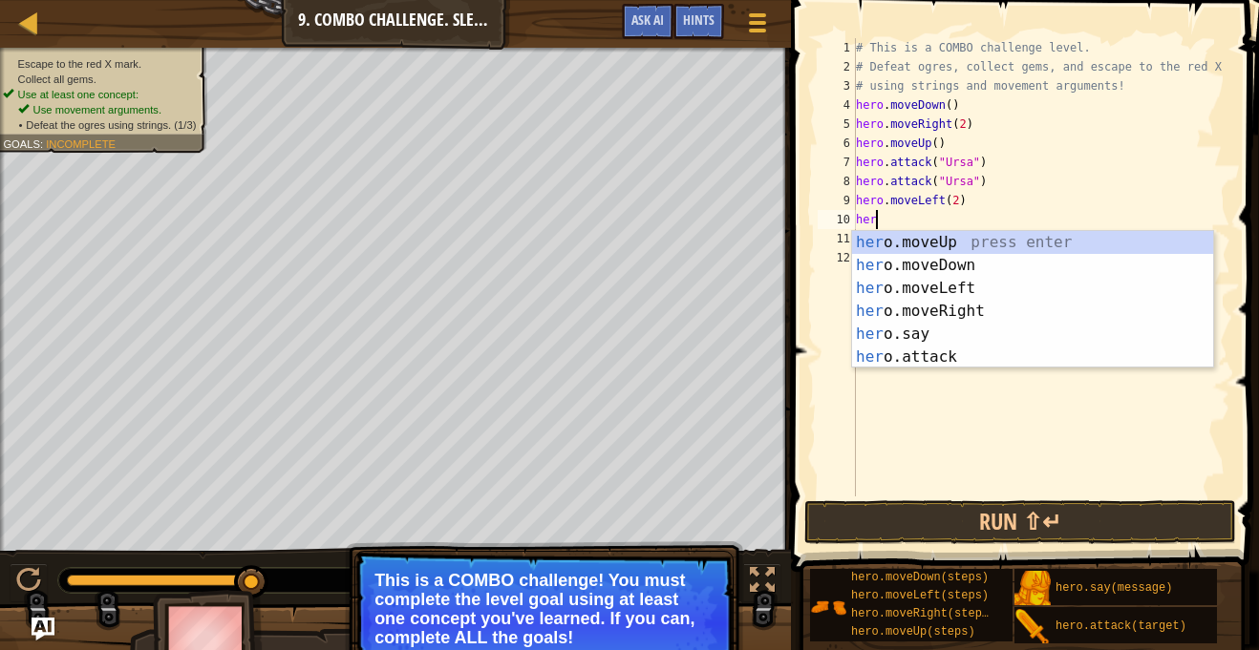
scroll to position [9, 2]
click at [953, 240] on div "her o.moveUp press enter her o.moveDown press enter her o.moveLeft press enter …" at bounding box center [1032, 322] width 361 height 183
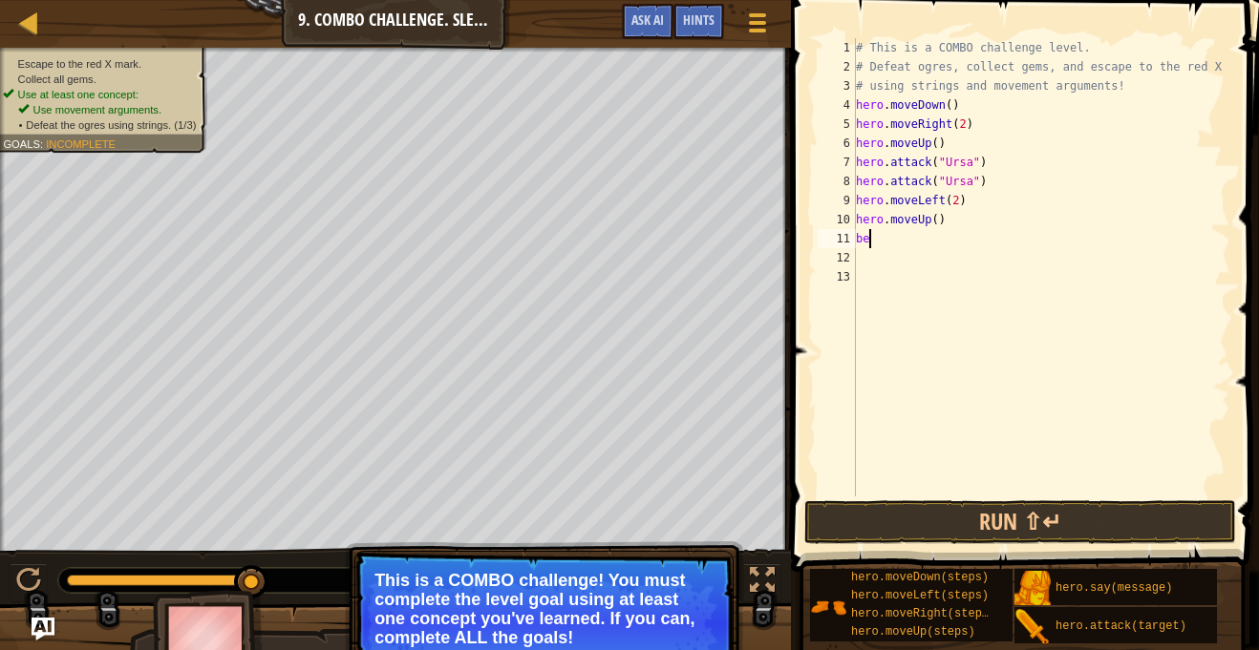
scroll to position [9, 1]
type textarea "b"
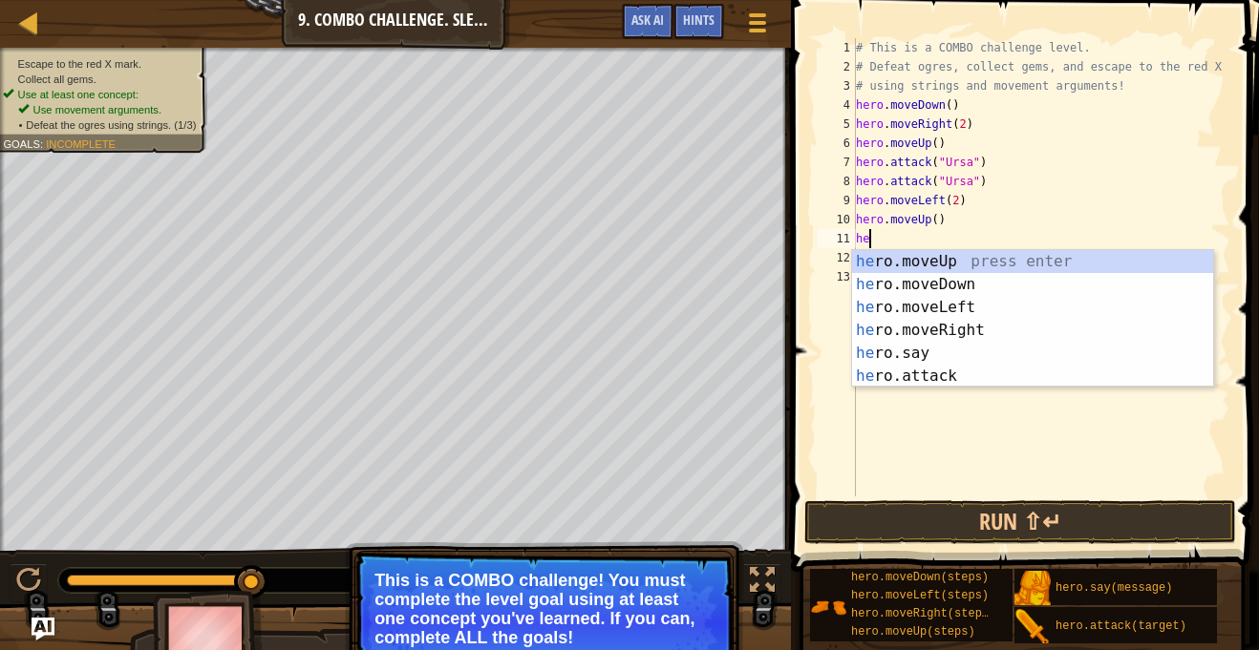
scroll to position [9, 2]
click at [931, 377] on div "her o.moveUp press enter her o.moveDown press enter her o.moveLeft press enter …" at bounding box center [1032, 341] width 361 height 183
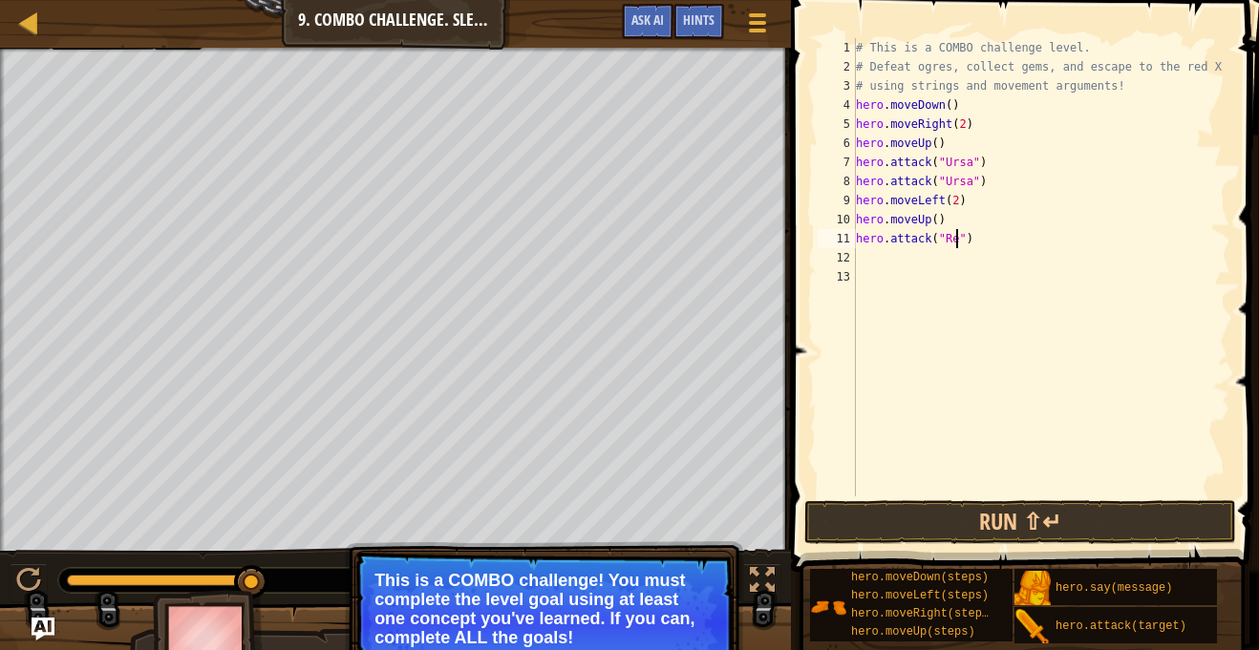
scroll to position [9, 15]
type textarea "hero.attack("Rexxar")"
click at [881, 265] on div "# This is a COMBO challenge level. # Defeat [PERSON_NAME], collect gems, and es…" at bounding box center [1041, 286] width 378 height 497
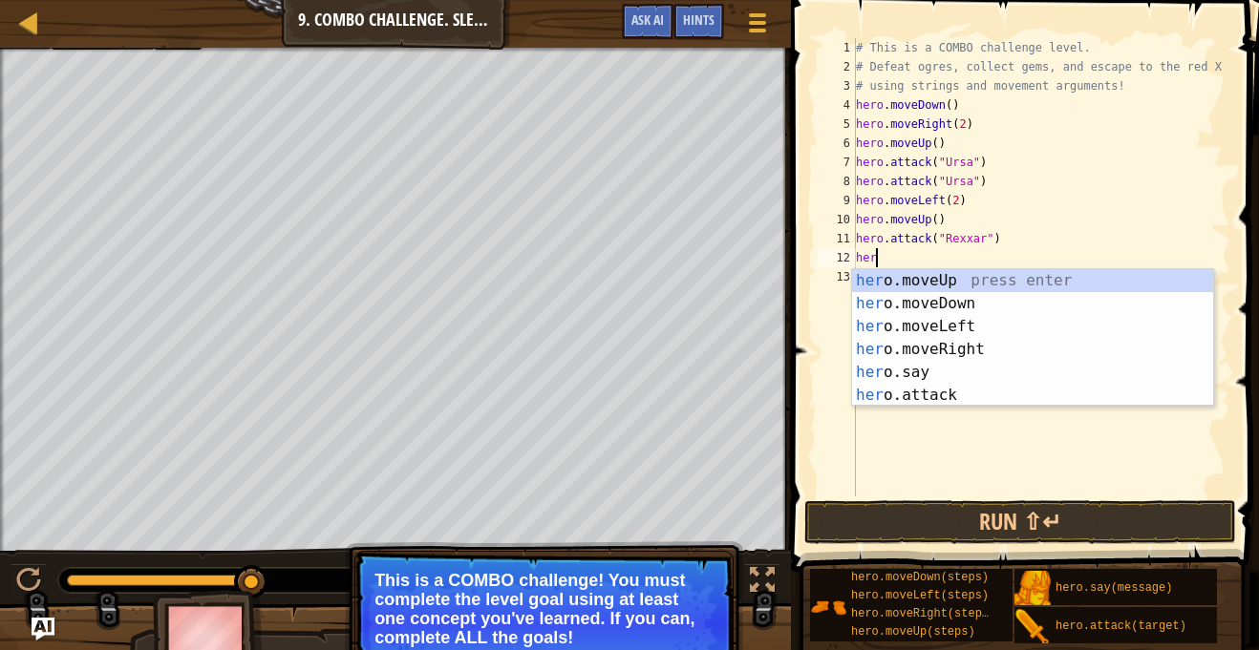
scroll to position [9, 2]
click at [954, 388] on div "her o.moveUp press enter her o.moveDown press enter her o.moveLeft press enter …" at bounding box center [1032, 360] width 361 height 183
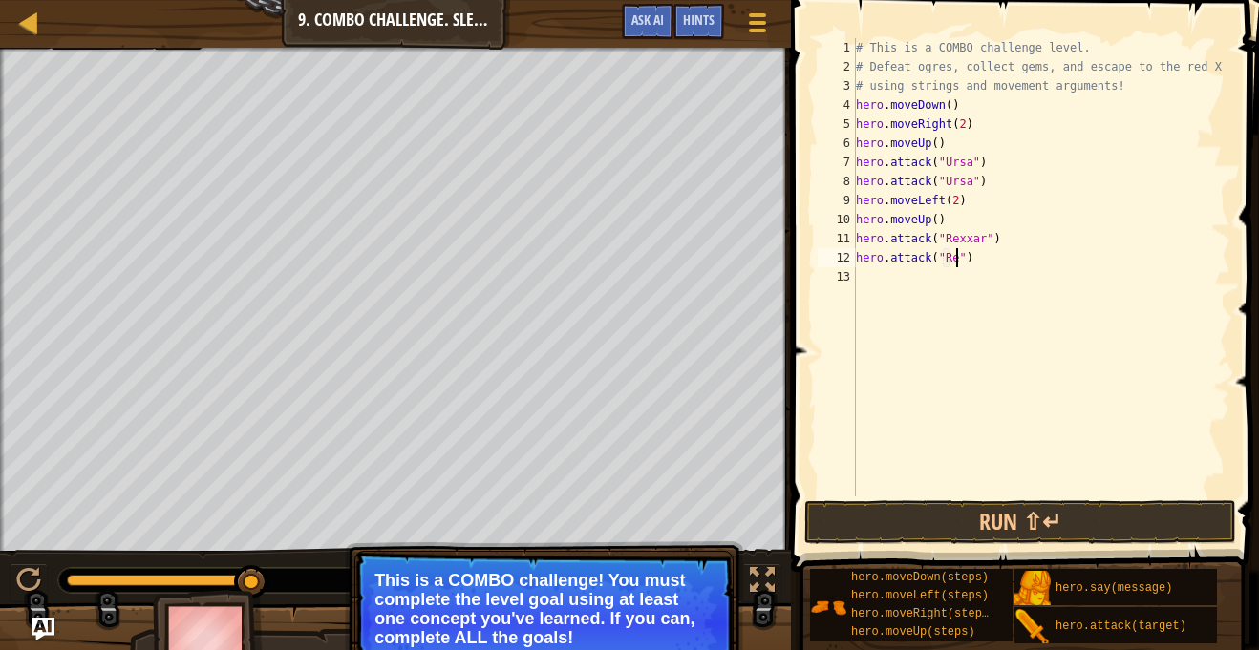
scroll to position [9, 15]
type textarea "hero.attack("Rexxar")"
click at [881, 277] on div "# This is a COMBO challenge level. # Defeat [PERSON_NAME], collect gems, and es…" at bounding box center [1041, 286] width 378 height 497
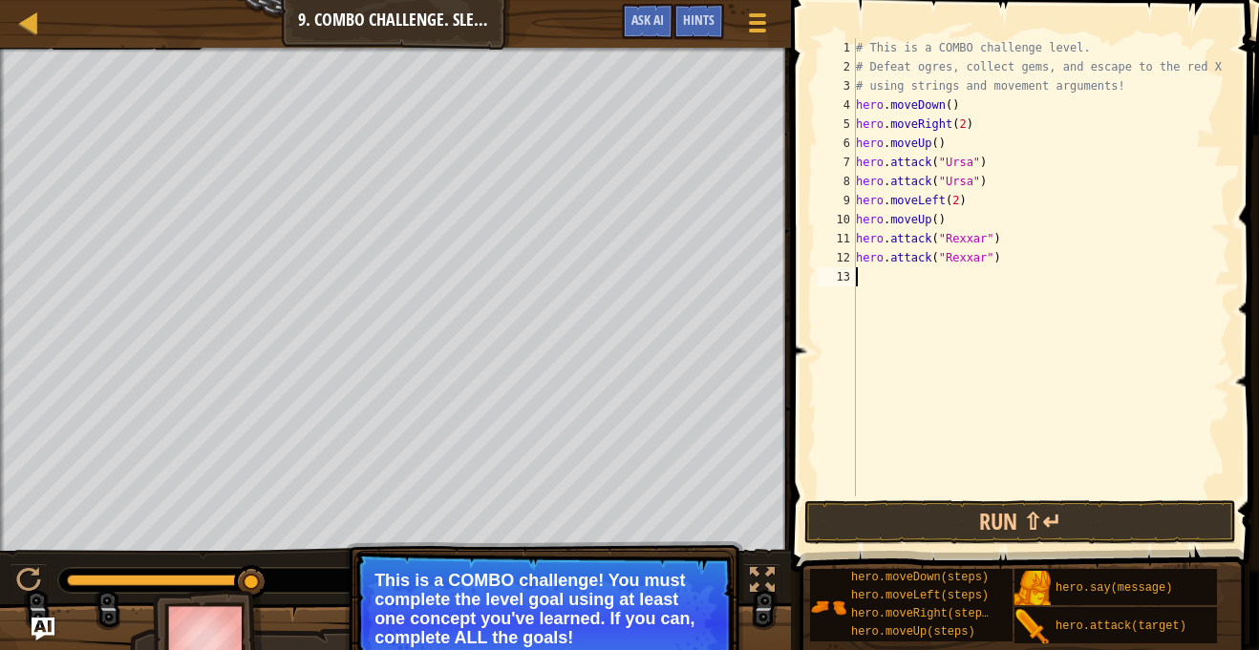
type textarea "her"
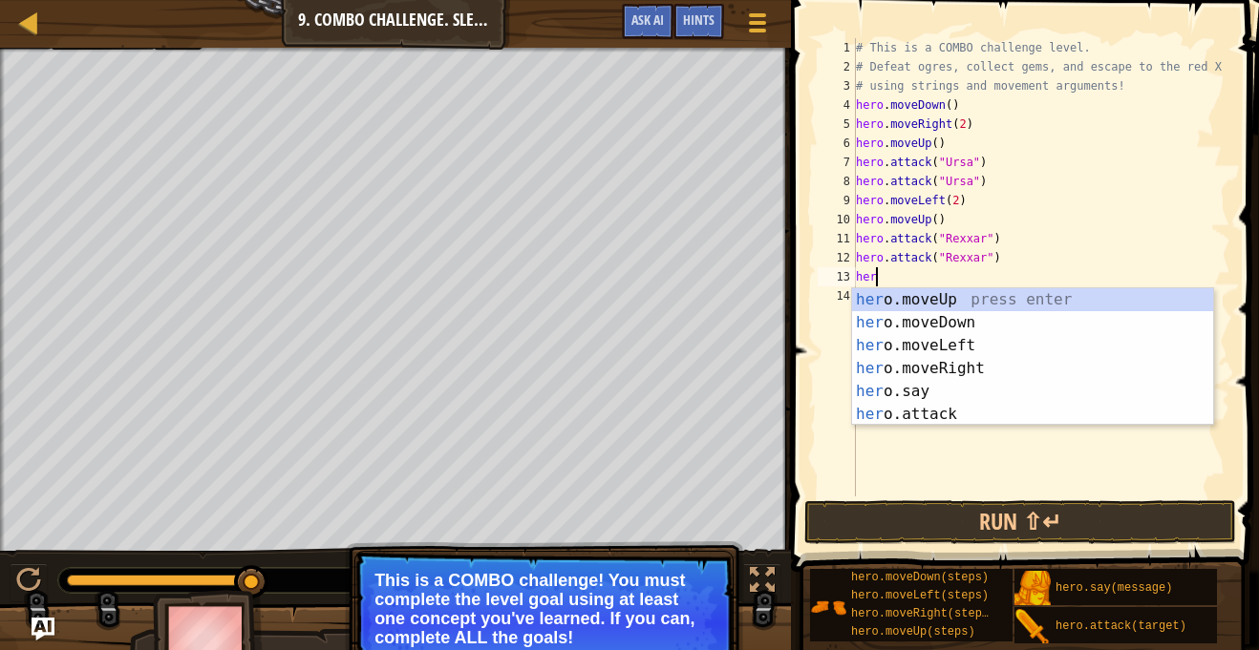
scroll to position [9, 2]
click at [970, 368] on div "her o.moveUp press enter her o.moveDown press enter her o.moveLeft press enter …" at bounding box center [1032, 379] width 361 height 183
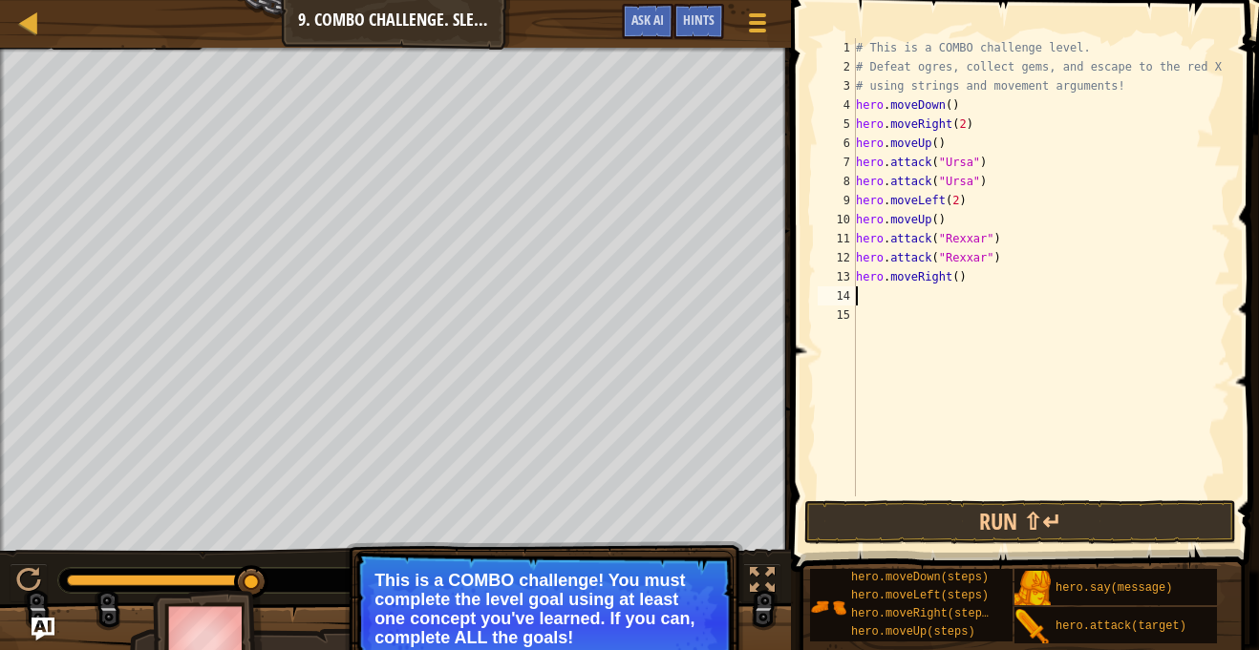
scroll to position [9, 0]
click at [955, 281] on div "# This is a COMBO challenge level. # Defeat [PERSON_NAME], collect gems, and es…" at bounding box center [1041, 286] width 378 height 497
type textarea "hero.moveRight(2)"
click at [924, 292] on div "# This is a COMBO challenge level. # Defeat [PERSON_NAME], collect gems, and es…" at bounding box center [1041, 286] width 378 height 497
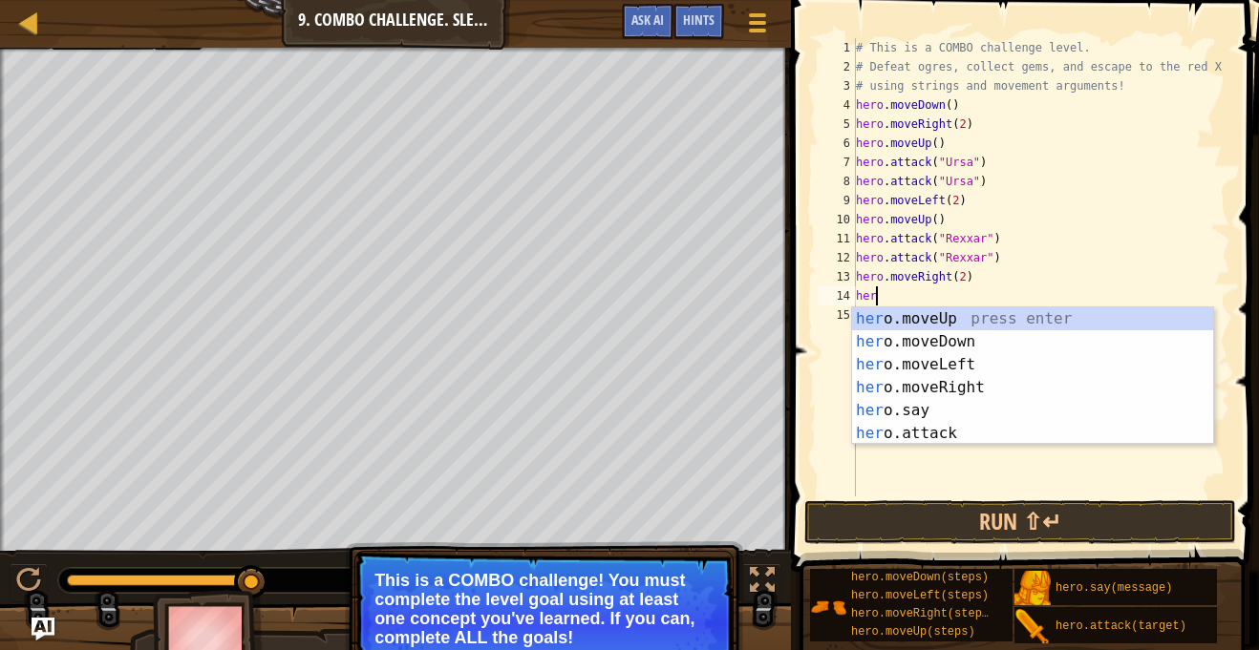
scroll to position [9, 2]
click at [965, 431] on div "her o.moveUp press enter her o.moveDown press enter her o.moveLeft press enter …" at bounding box center [1032, 398] width 361 height 183
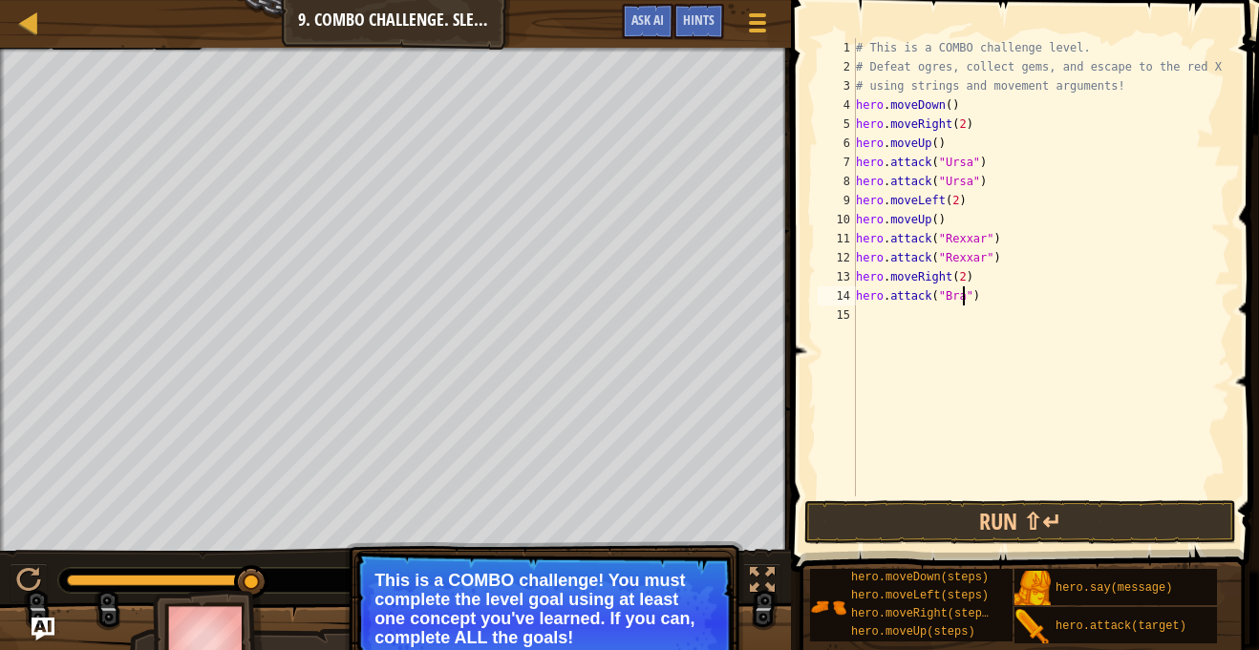
type textarea "hero.attack("Brack")"
click at [958, 314] on div "# This is a COMBO challenge level. # Defeat [PERSON_NAME], collect gems, and es…" at bounding box center [1041, 286] width 378 height 497
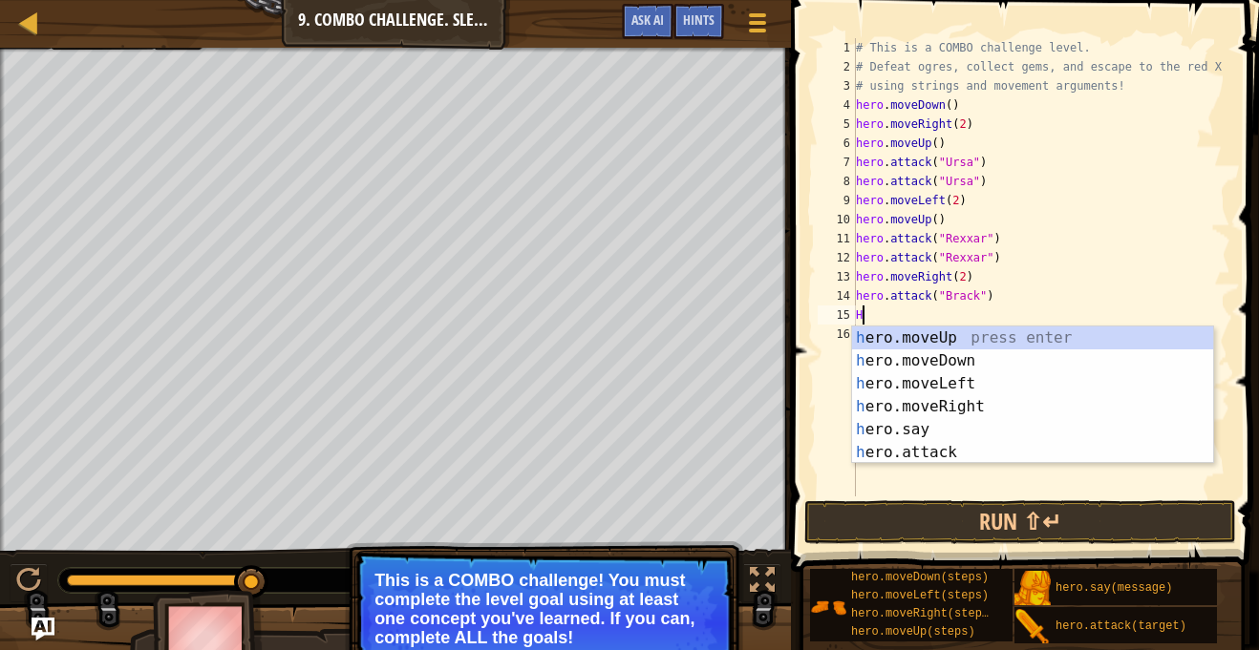
scroll to position [9, 0]
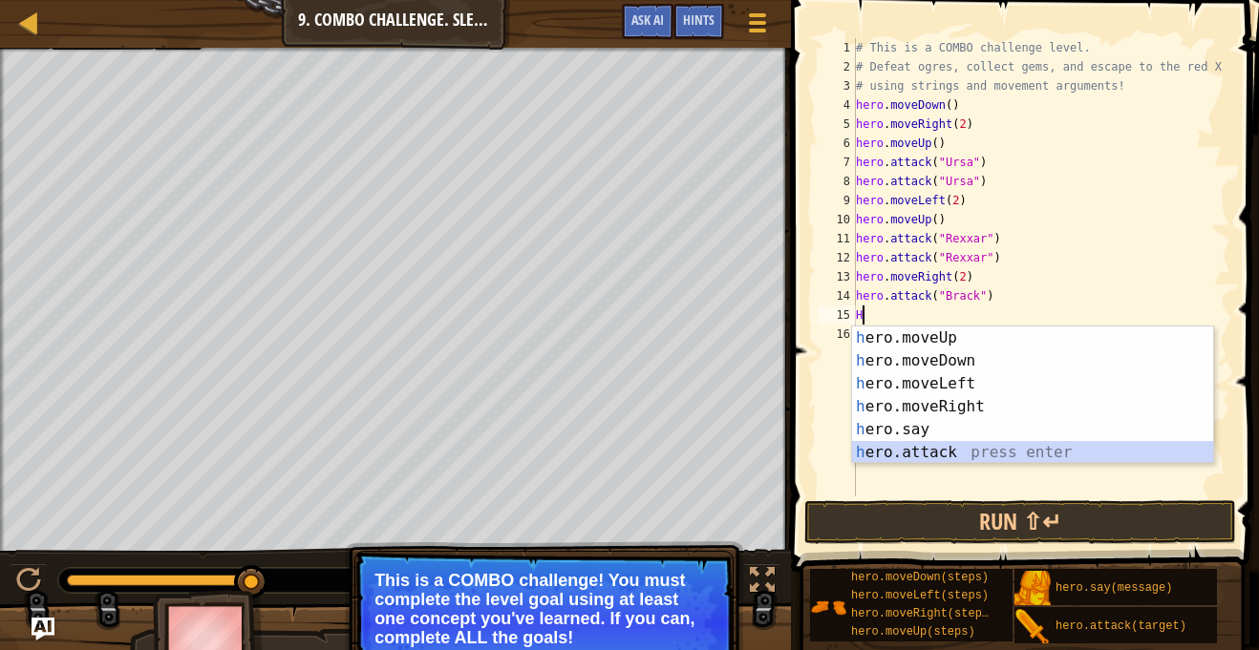
click at [974, 455] on div "h ero.moveUp press enter h ero.moveDown press enter h ero.moveLeft press enter …" at bounding box center [1032, 418] width 361 height 183
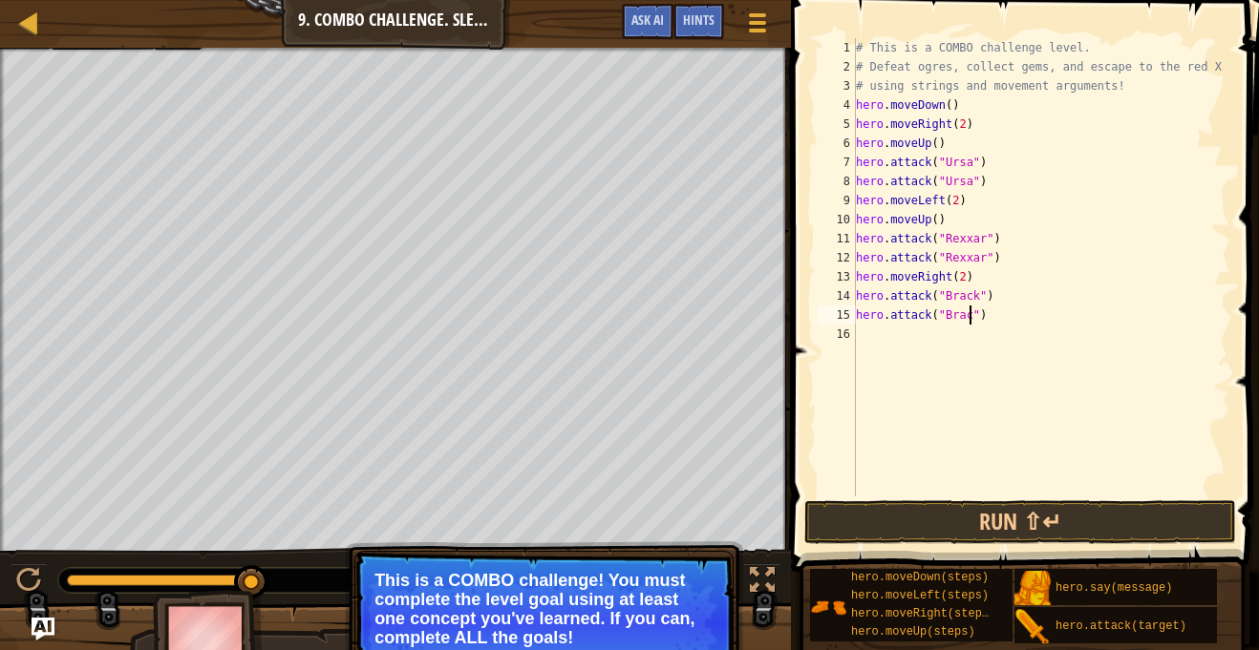
scroll to position [9, 18]
type textarea "hero.attack("Brack")"
click at [955, 530] on button "Run ⇧↵" at bounding box center [1020, 522] width 432 height 44
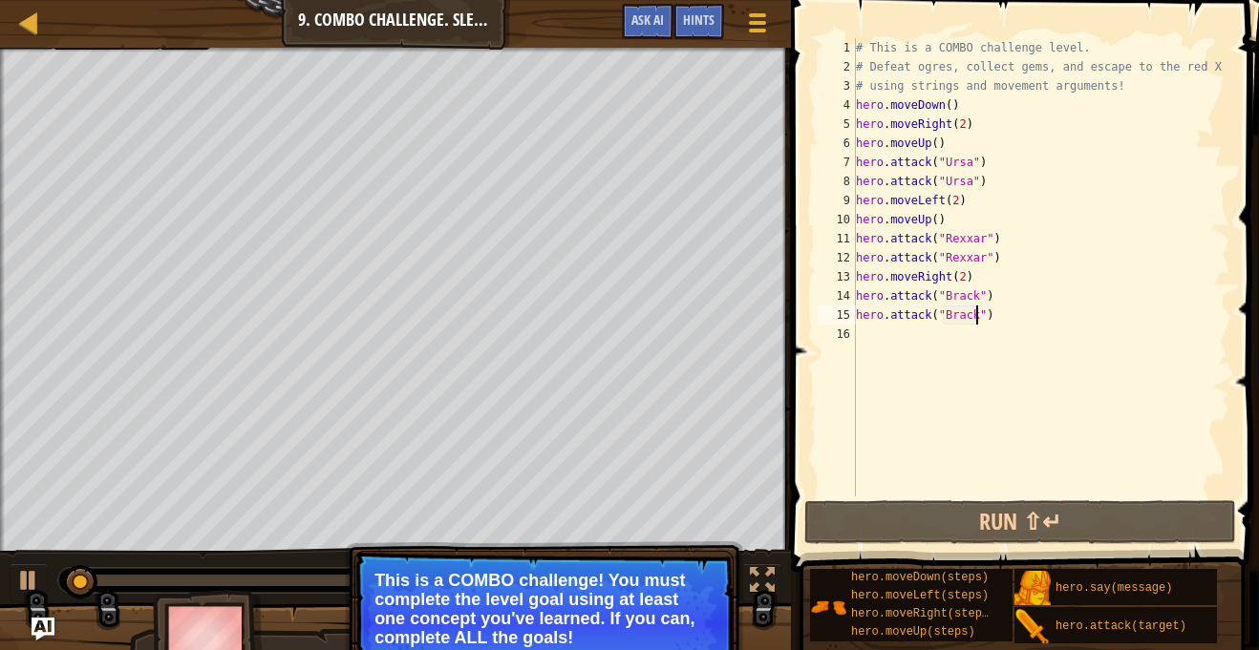
click at [395, 23] on div "Map Introduction to Computer Science 9. Combo Challenge. Sleep Hour Game Menu D…" at bounding box center [395, 24] width 791 height 48
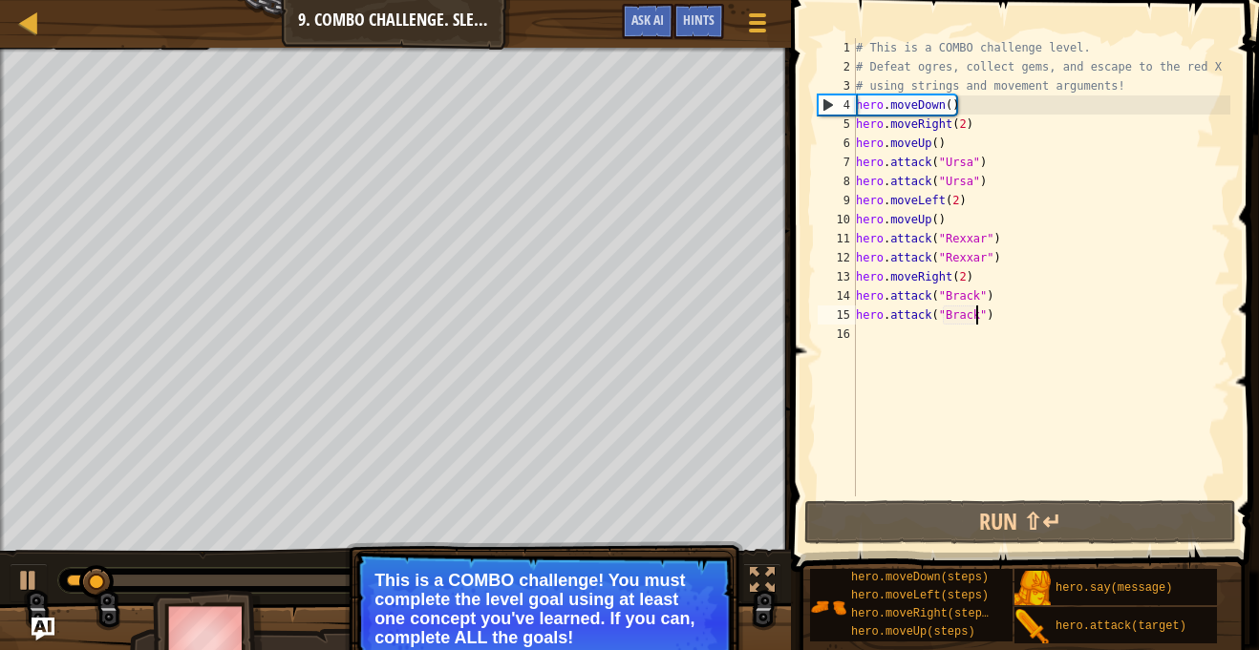
click at [885, 330] on div "# This is a COMBO challenge level. # Defeat [PERSON_NAME], collect gems, and es…" at bounding box center [1041, 286] width 378 height 497
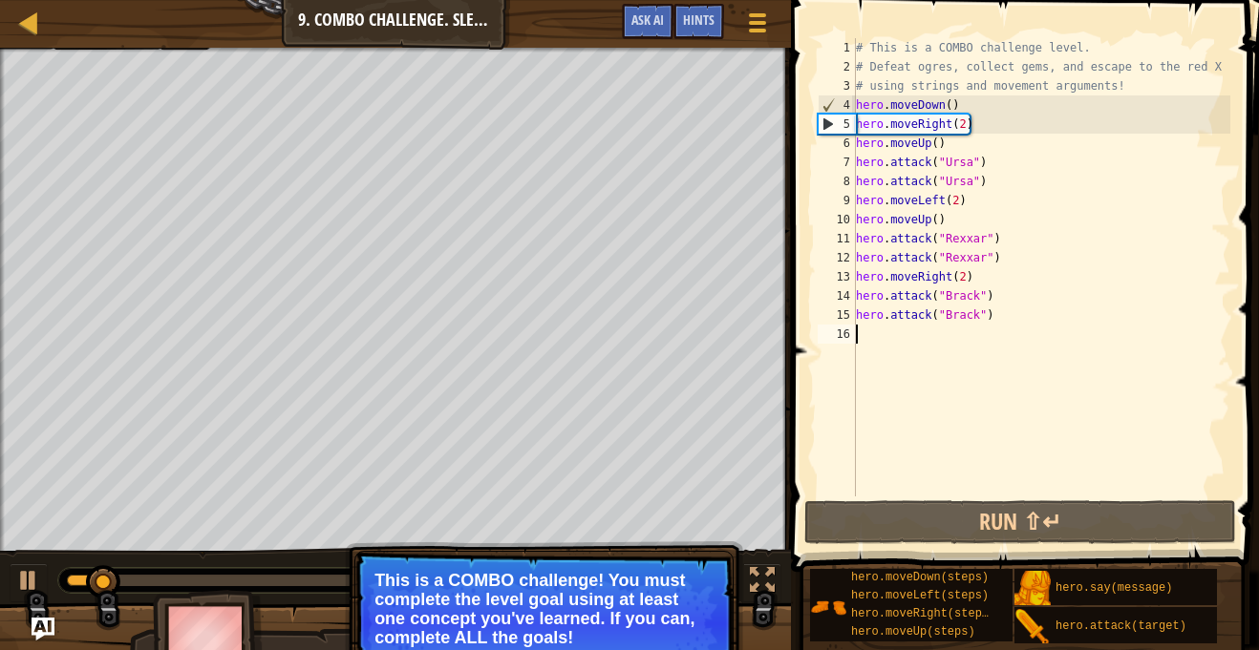
scroll to position [9, 0]
type textarea "her"
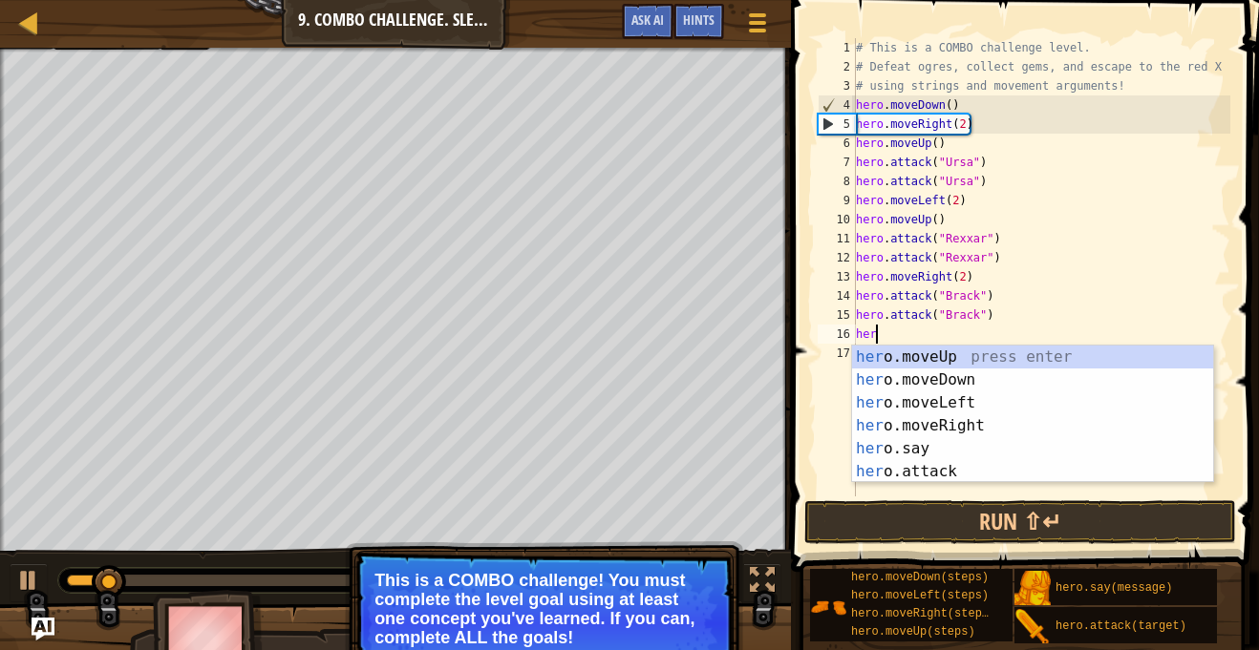
click at [972, 425] on div "her o.moveUp press enter her o.moveDown press enter her o.moveLeft press enter …" at bounding box center [1032, 437] width 361 height 183
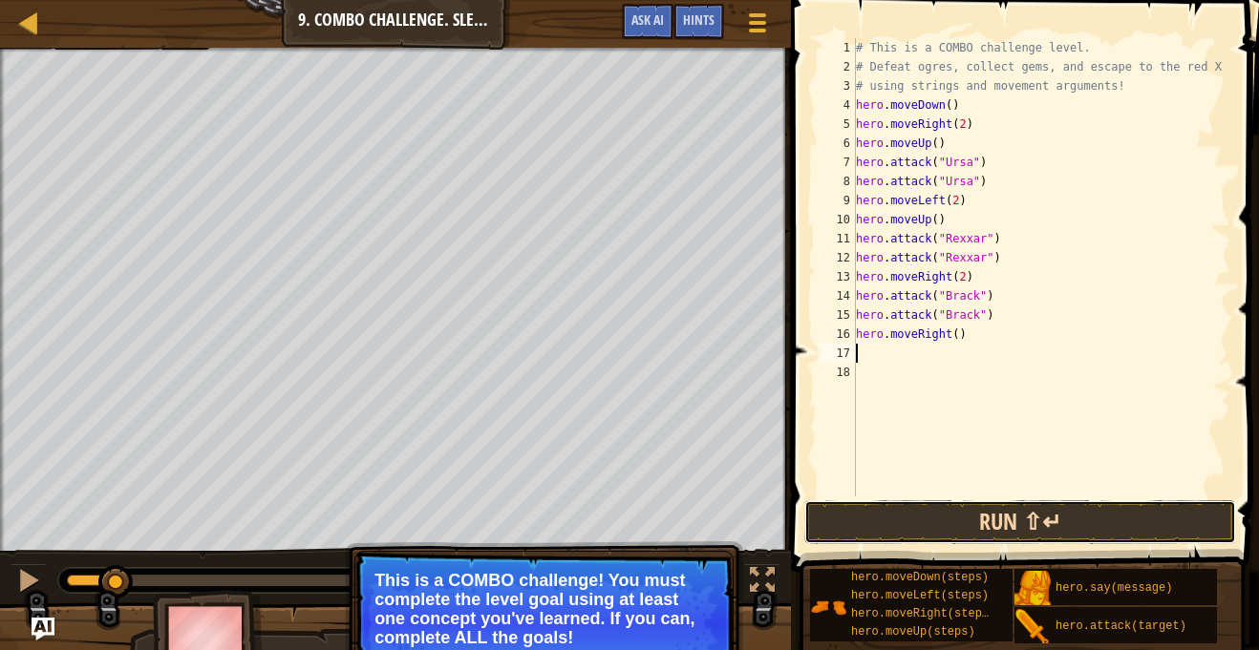
click at [941, 514] on button "Run ⇧↵" at bounding box center [1020, 522] width 432 height 44
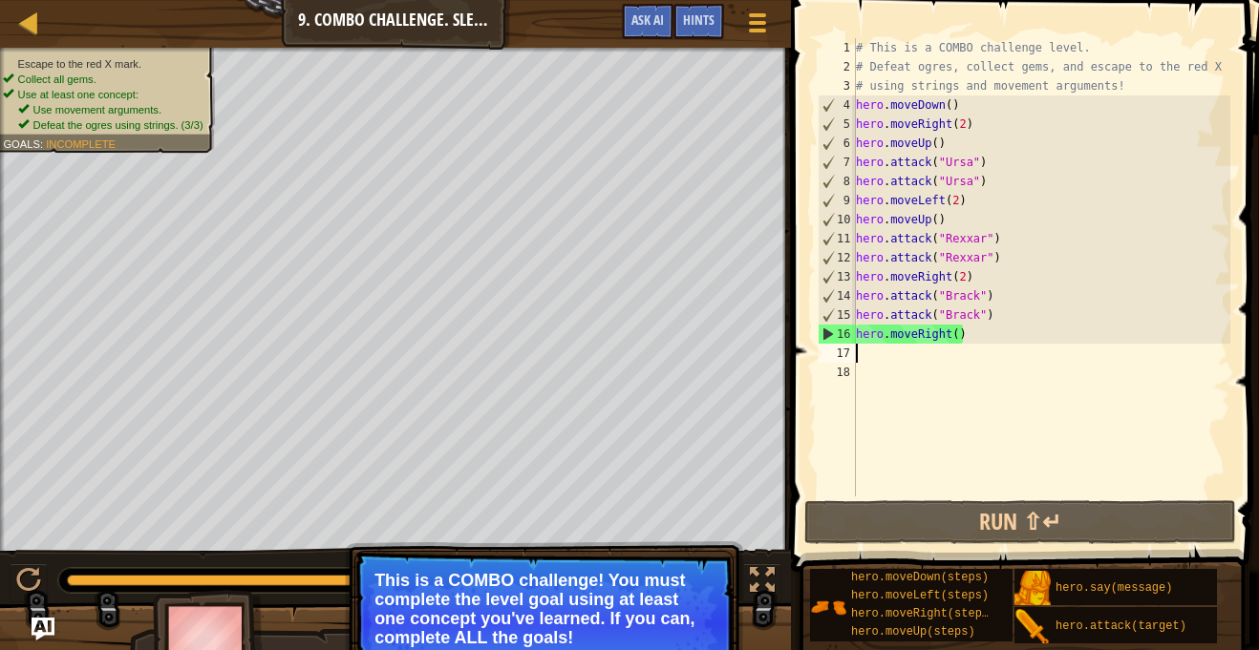
click at [956, 342] on div "# This is a COMBO challenge level. # Defeat [PERSON_NAME], collect gems, and es…" at bounding box center [1041, 286] width 378 height 497
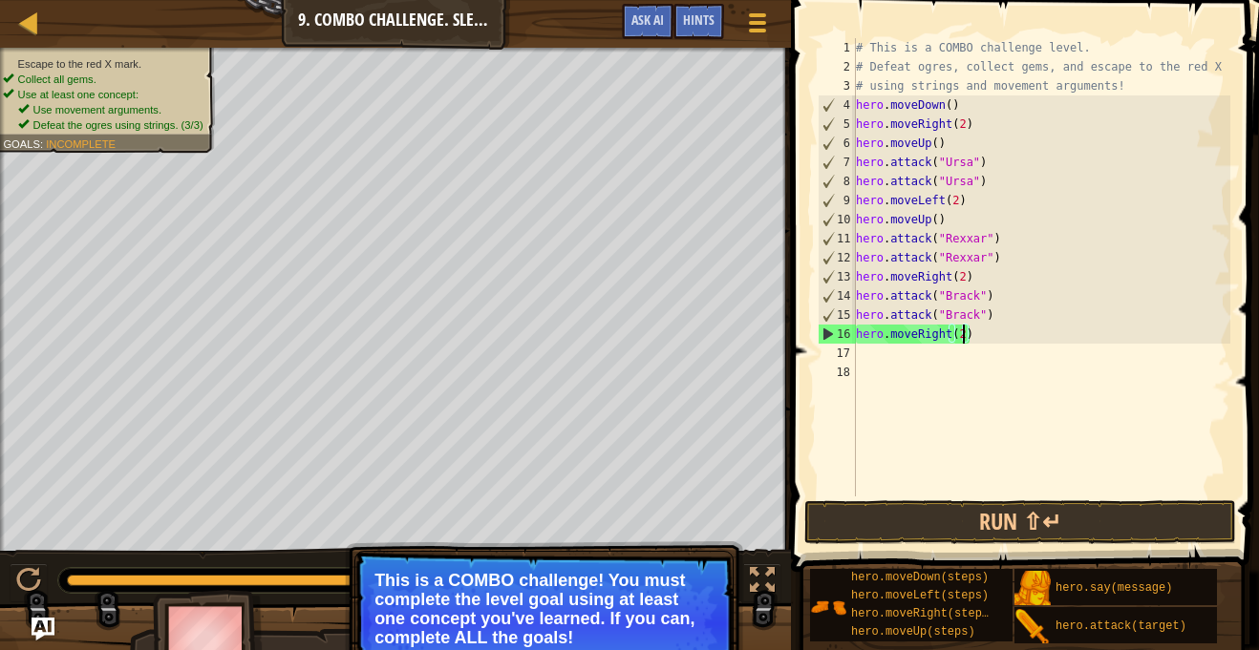
scroll to position [9, 15]
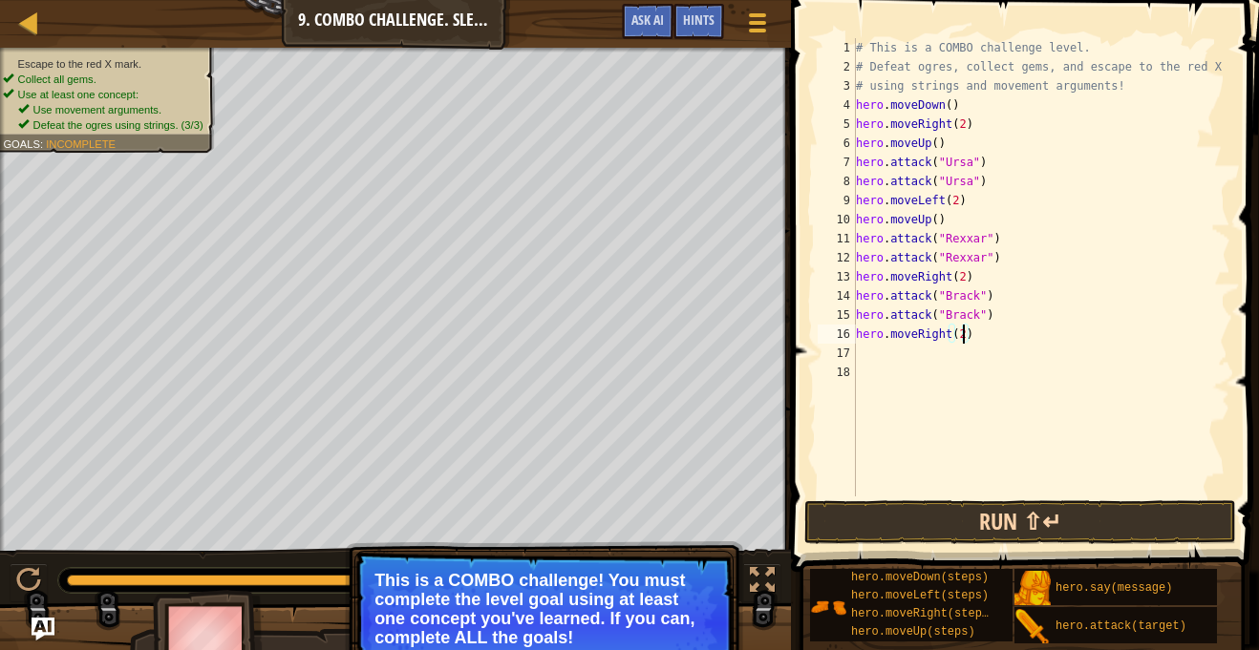
type textarea "hero.moveRight(2)"
click at [978, 526] on button "Run ⇧↵" at bounding box center [1020, 522] width 432 height 44
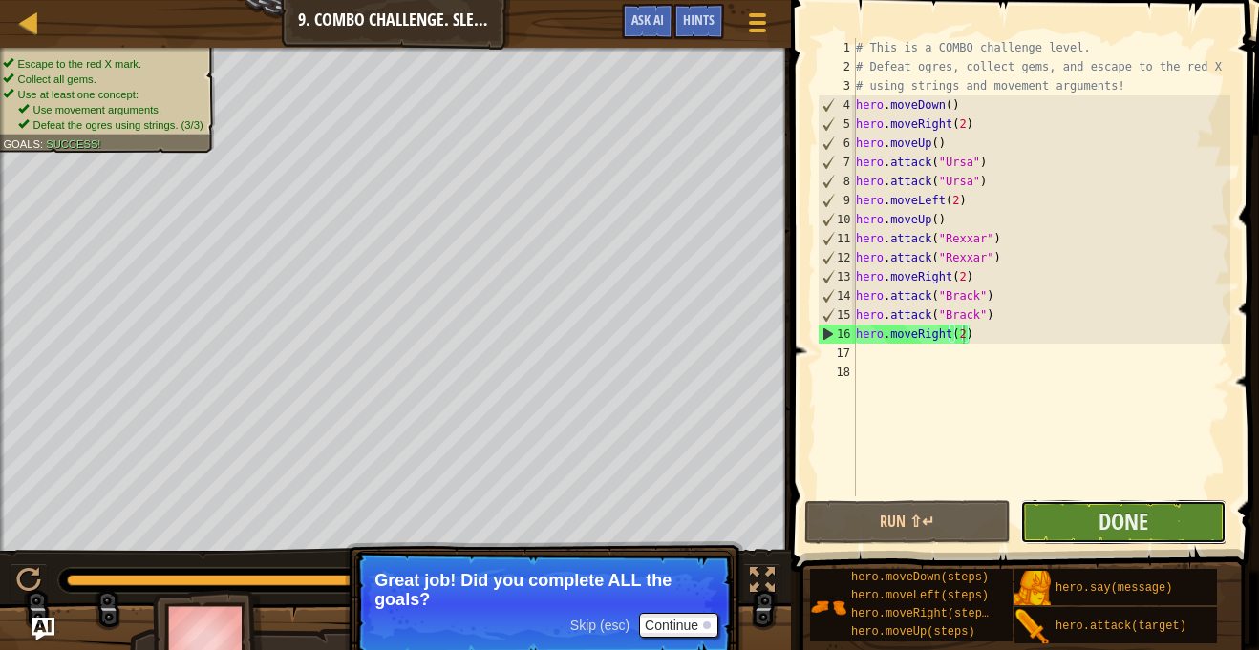
click at [1033, 513] on button "Done" at bounding box center [1123, 522] width 206 height 44
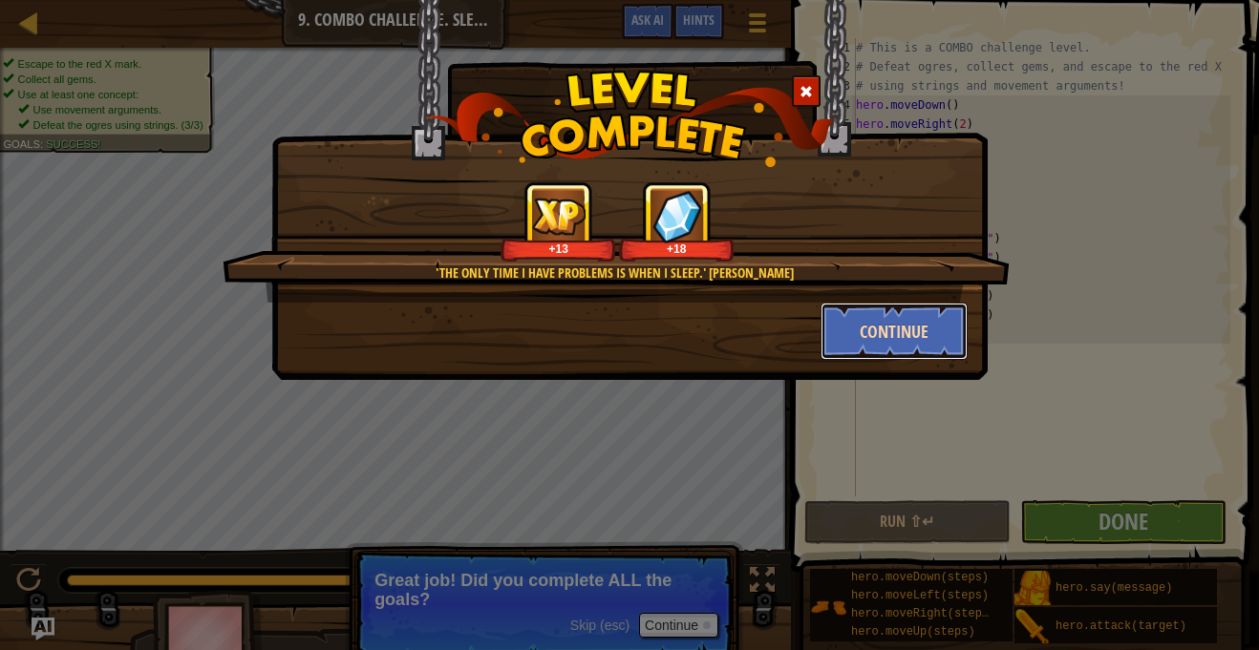
click at [867, 333] on button "Continue" at bounding box center [894, 331] width 148 height 57
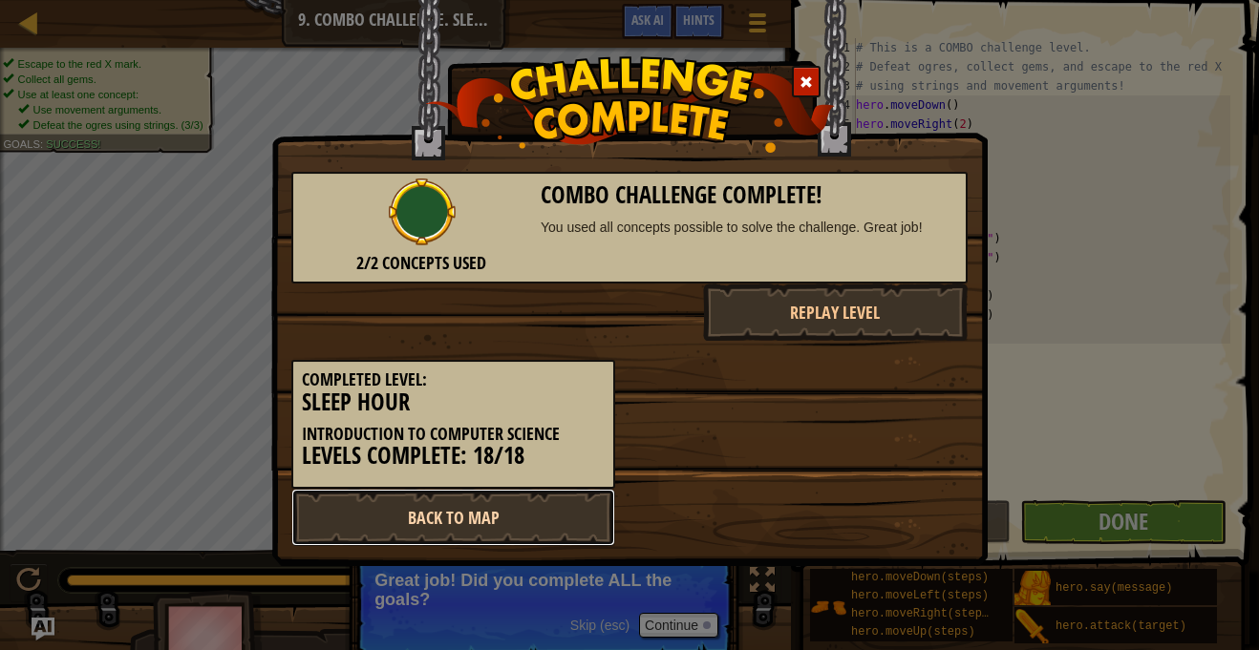
click at [559, 504] on link "Back to Map" at bounding box center [453, 517] width 324 height 57
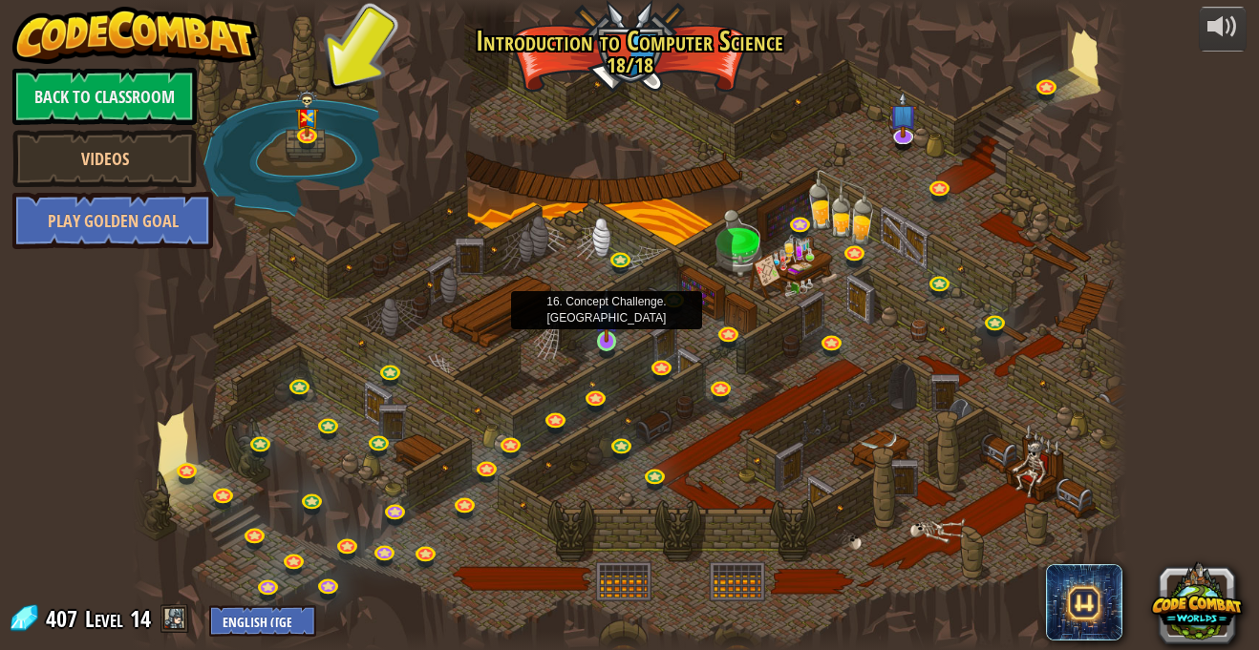
click at [596, 336] on img at bounding box center [606, 314] width 24 height 55
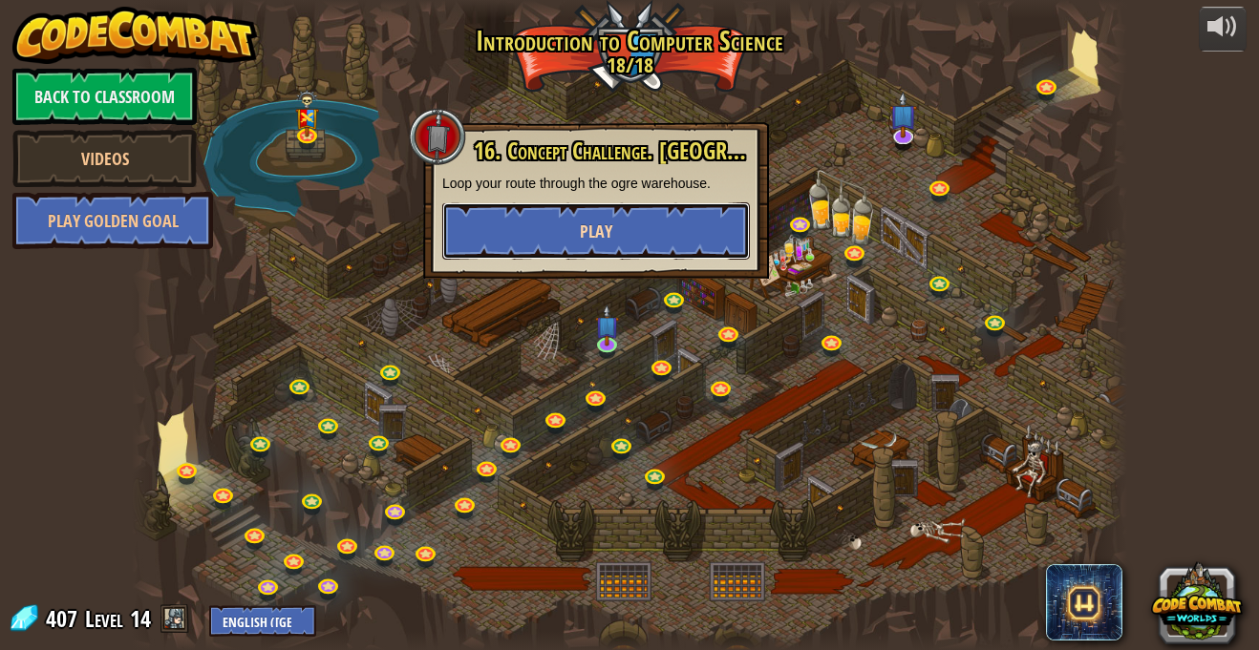
click at [636, 222] on button "Play" at bounding box center [595, 230] width 307 height 57
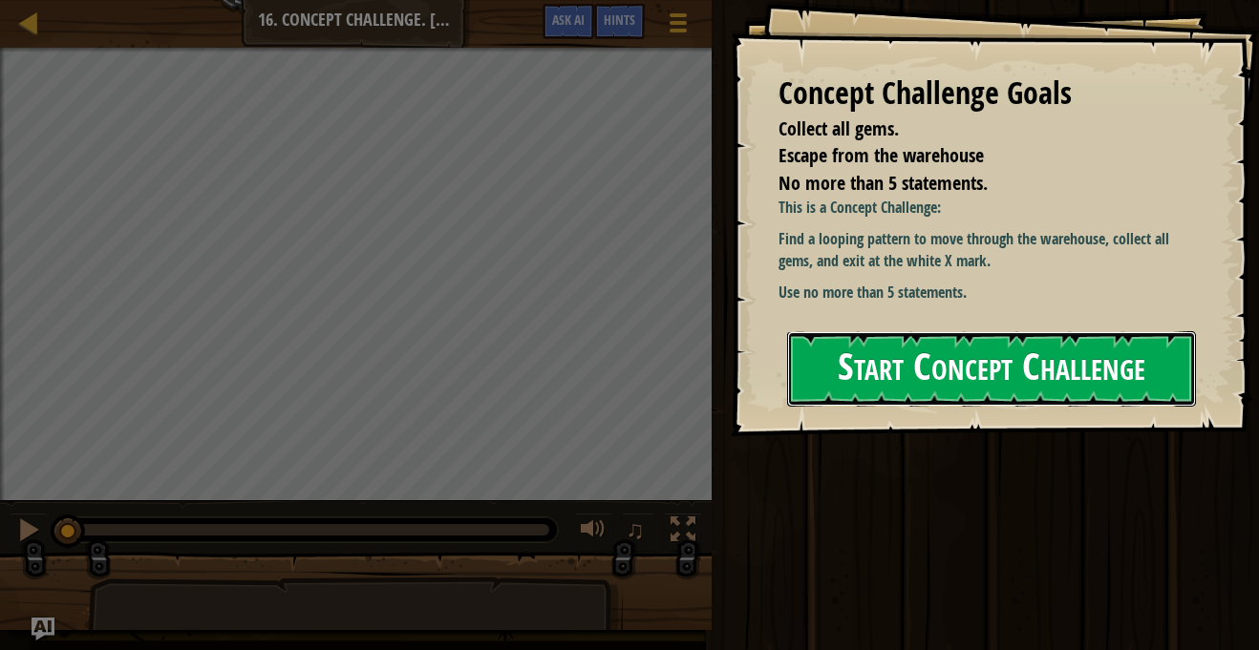
click at [896, 364] on button "Start Concept Challenge" at bounding box center [991, 368] width 409 height 75
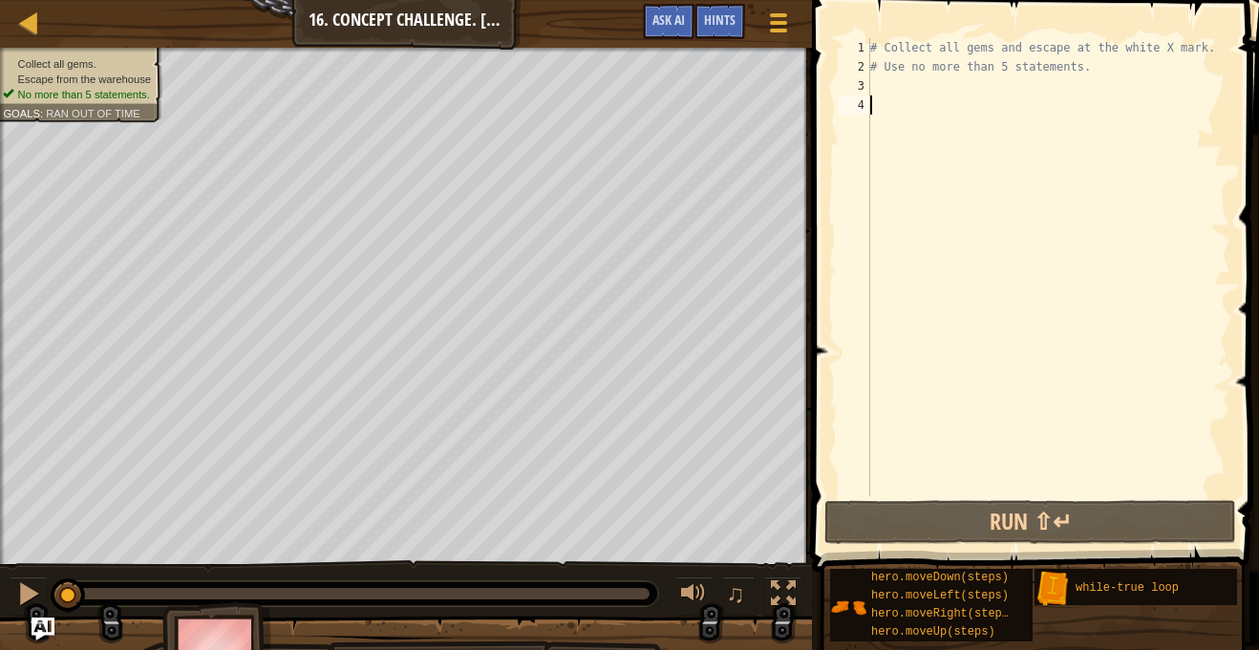
click at [881, 82] on div "# Collect all gems and escape at the white X mark. # Use no more than 5 stateme…" at bounding box center [1048, 286] width 364 height 497
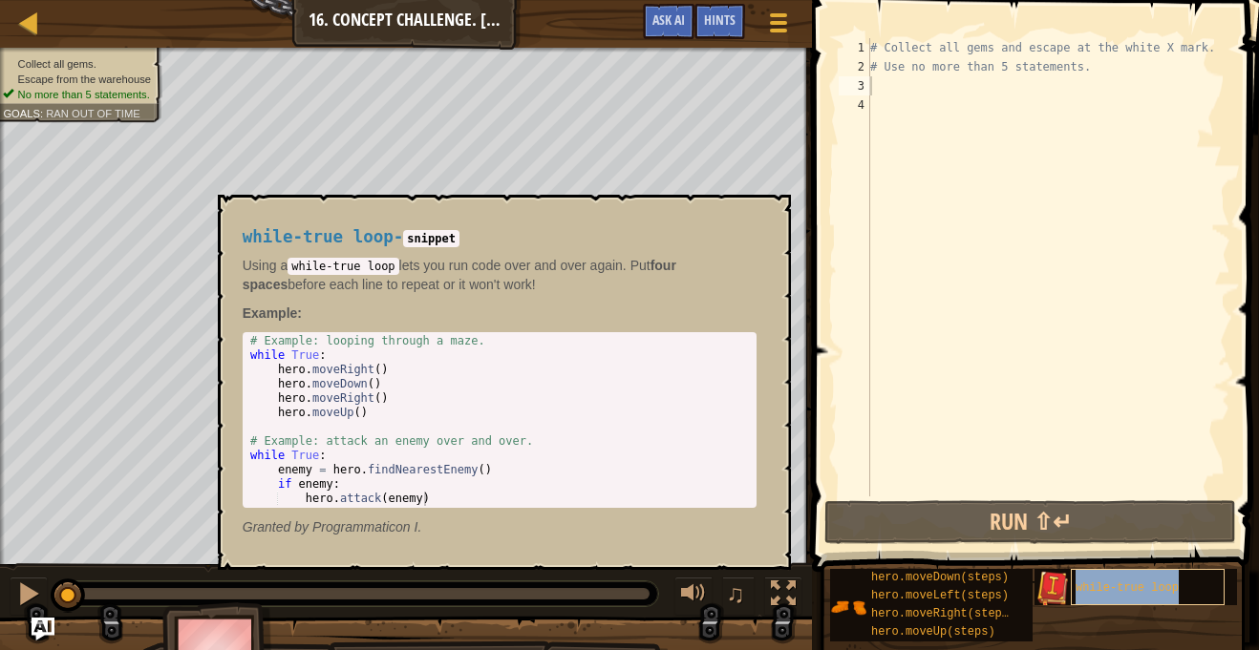
click at [1090, 579] on div "while-true loop" at bounding box center [1147, 587] width 154 height 36
type textarea "w"
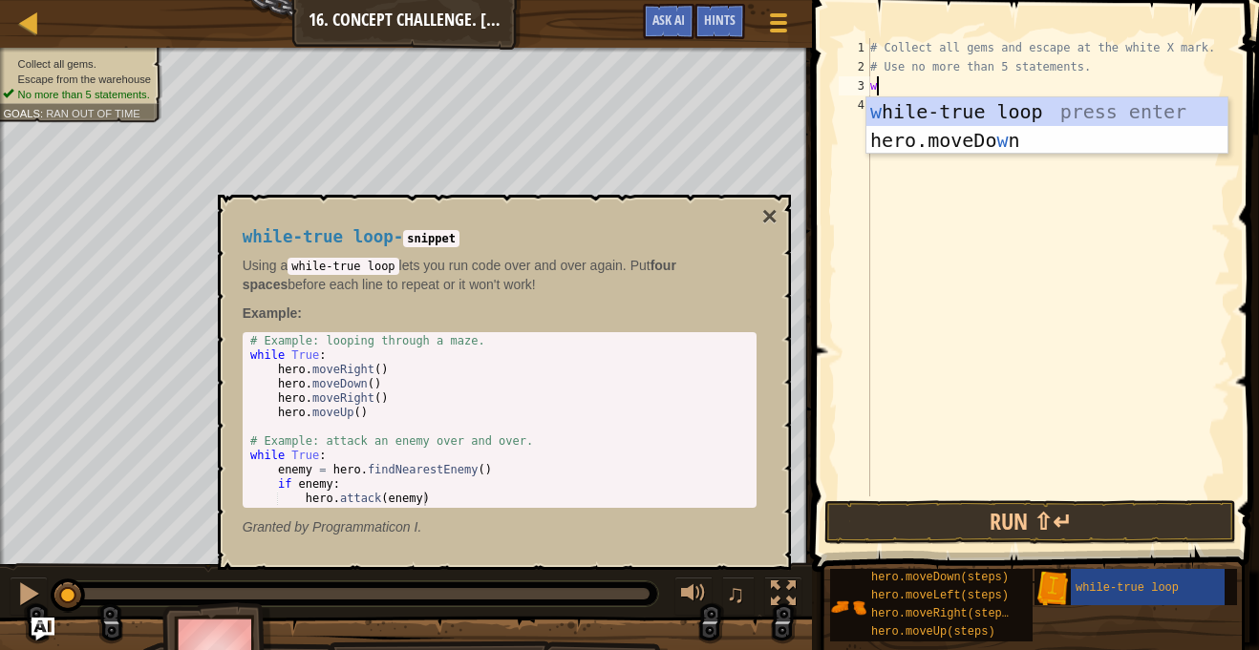
scroll to position [9, 0]
click at [944, 114] on div "w [PERSON_NAME]-true loop press enter hero.moveDo w n press enter" at bounding box center [1046, 154] width 361 height 115
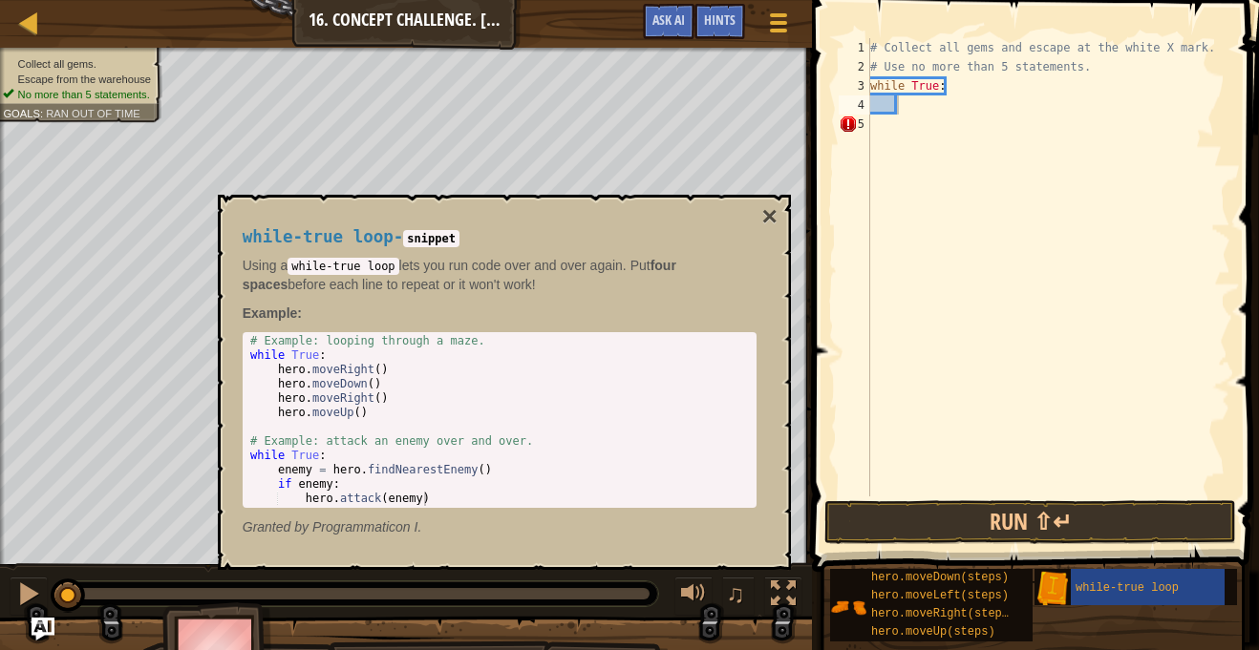
click at [754, 222] on div "while-true loop - snippet Using a while-true loop lets you run code over and ov…" at bounding box center [499, 382] width 540 height 345
click at [761, 218] on button "×" at bounding box center [768, 216] width 15 height 27
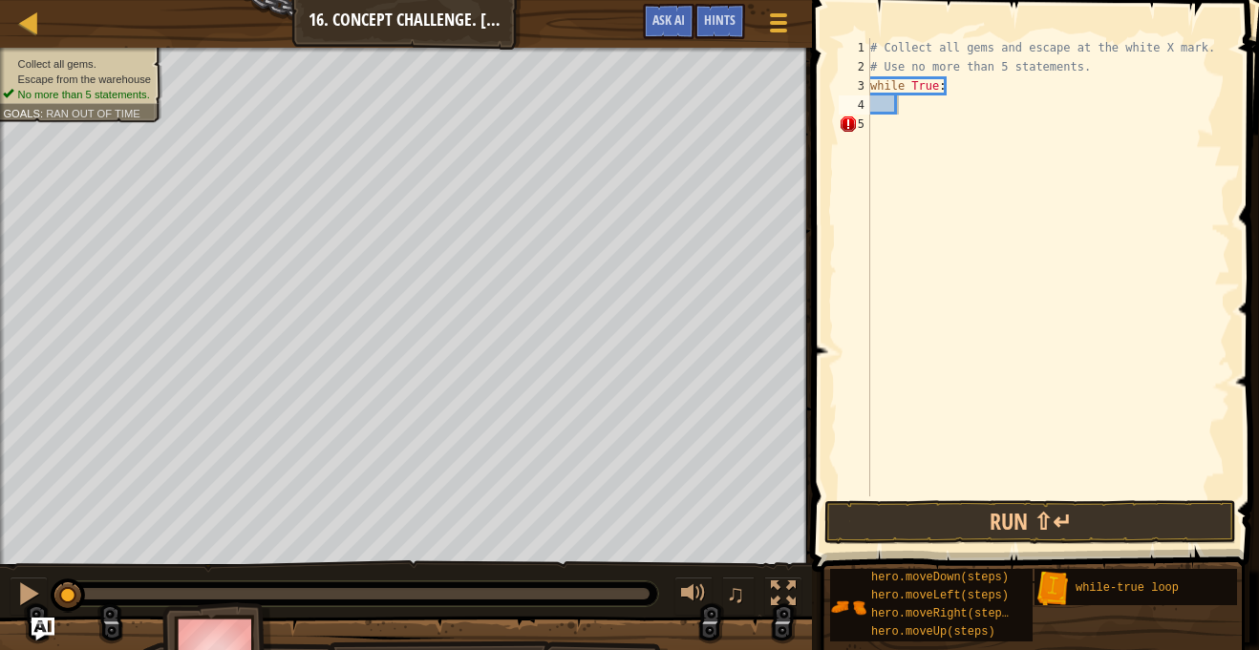
type textarea "# Collect all gems and escape at the white X mark."
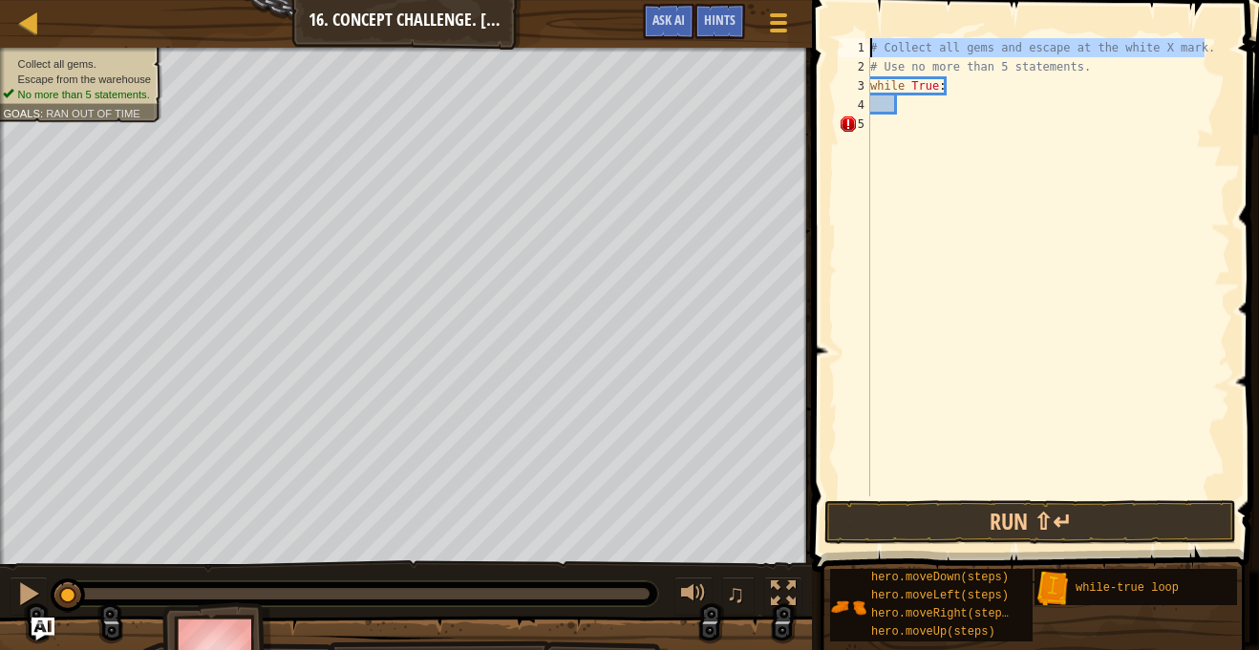
drag, startPoint x: 1206, startPoint y: 47, endPoint x: 853, endPoint y: 53, distance: 353.4
click at [853, 53] on div "# Collect all gems and escape at the white X mark. 1 2 3 4 5 # Collect all gems…" at bounding box center [1032, 267] width 395 height 458
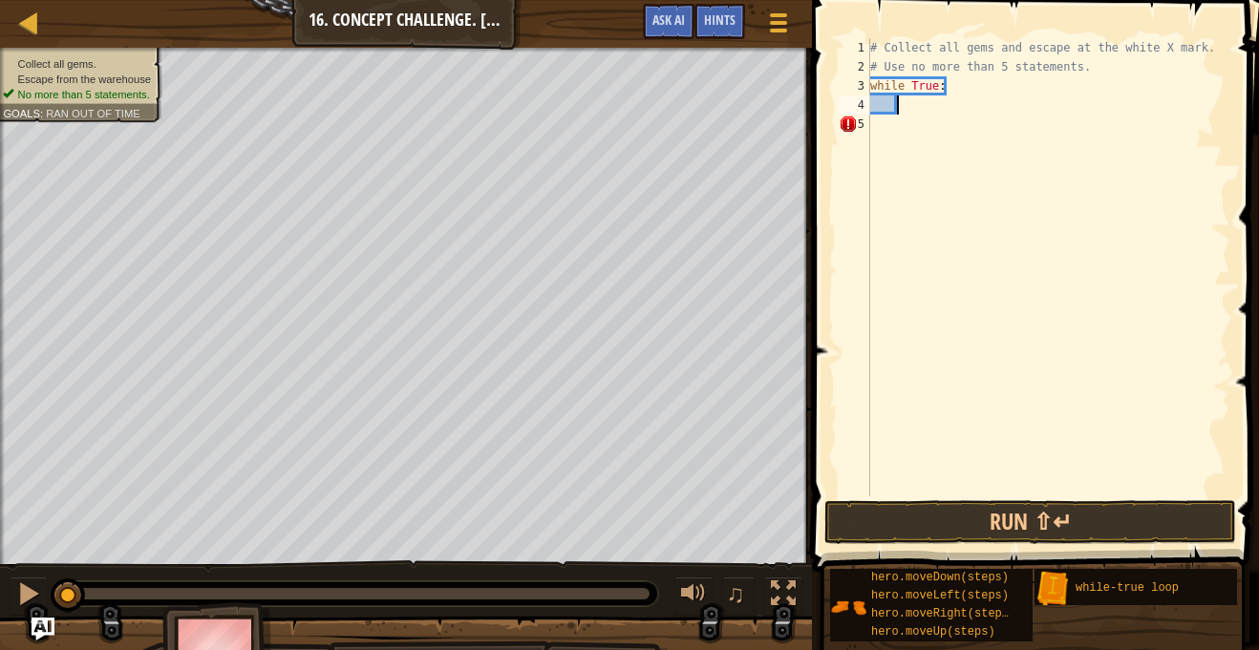
click at [931, 98] on div "# Collect all gems and escape at the white X mark. # Use no more than 5 stateme…" at bounding box center [1048, 286] width 364 height 497
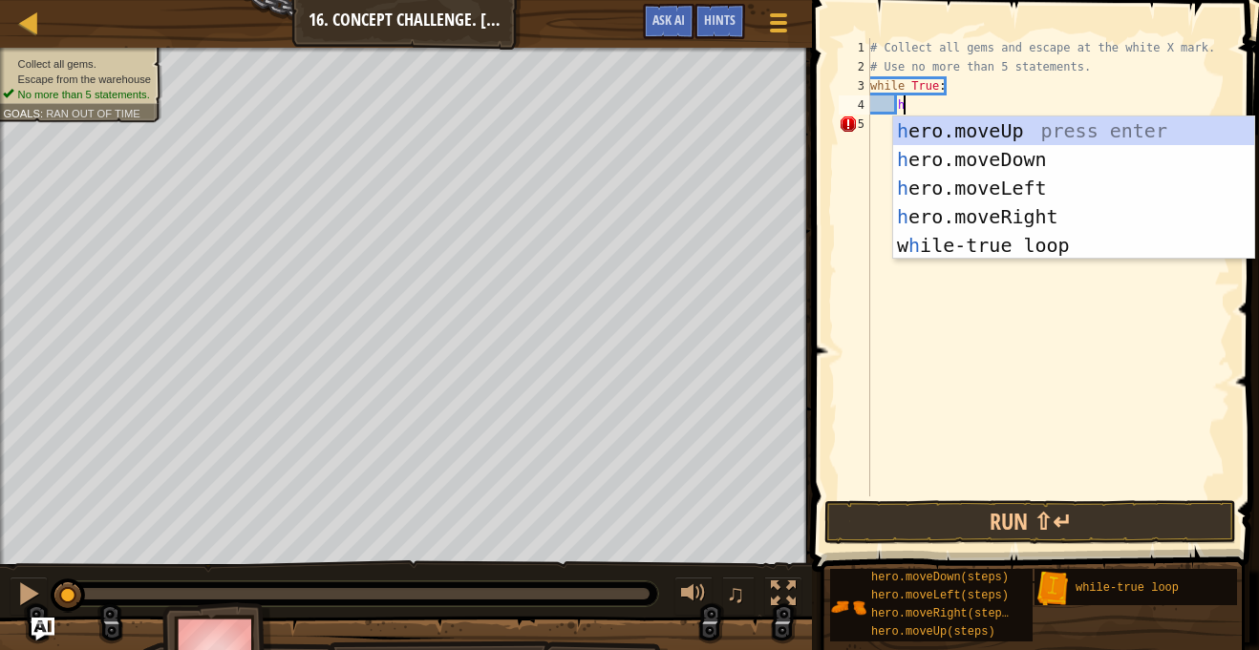
type textarea "her"
click at [1004, 134] on div "her o.moveUp press enter her o.moveDown press enter her o.moveLeft press enter …" at bounding box center [1073, 216] width 361 height 201
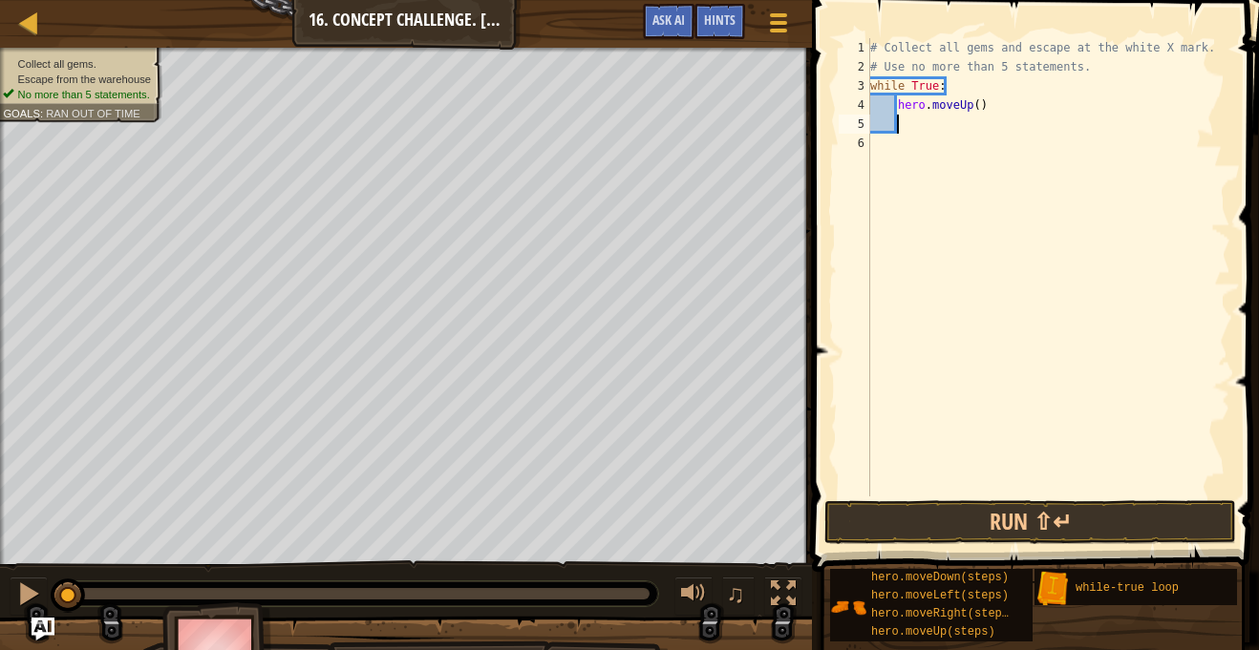
scroll to position [9, 3]
click at [976, 108] on div "# Collect all gems and escape at the white X mark. # Use no more than 5 stateme…" at bounding box center [1048, 286] width 364 height 497
type textarea "hero.moveUp(2)"
click at [963, 125] on div "# Collect all gems and escape at the white X mark. # Use no more than 5 stateme…" at bounding box center [1048, 286] width 364 height 497
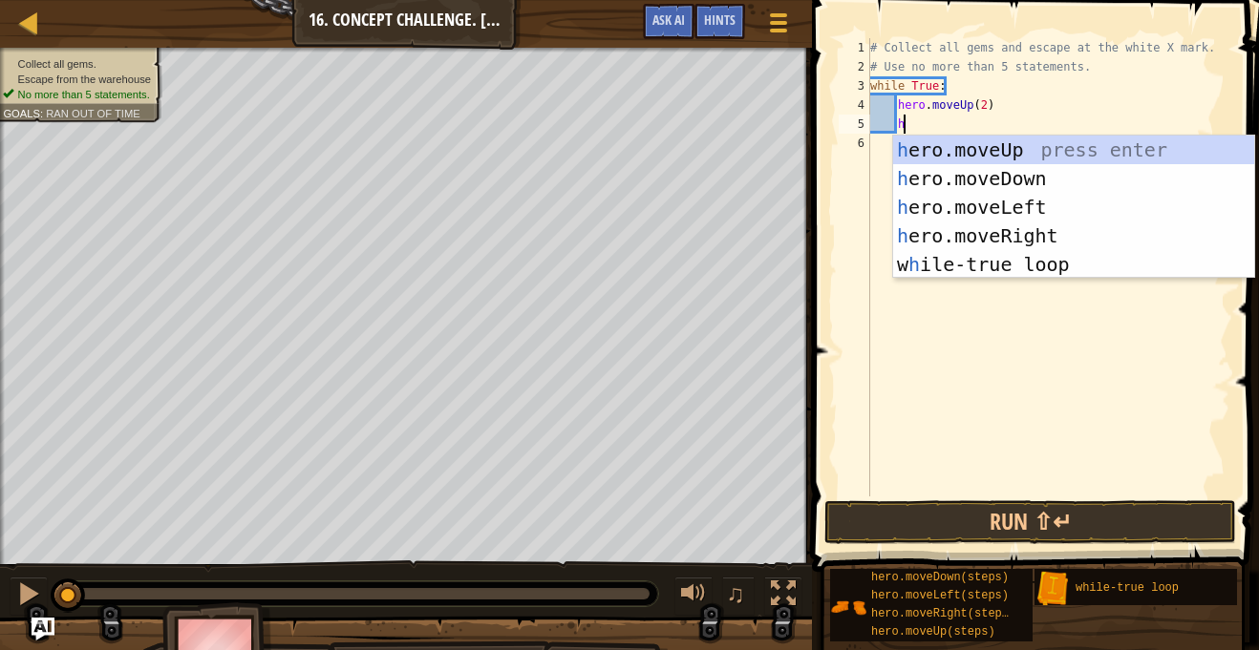
scroll to position [9, 6]
type textarea "her"
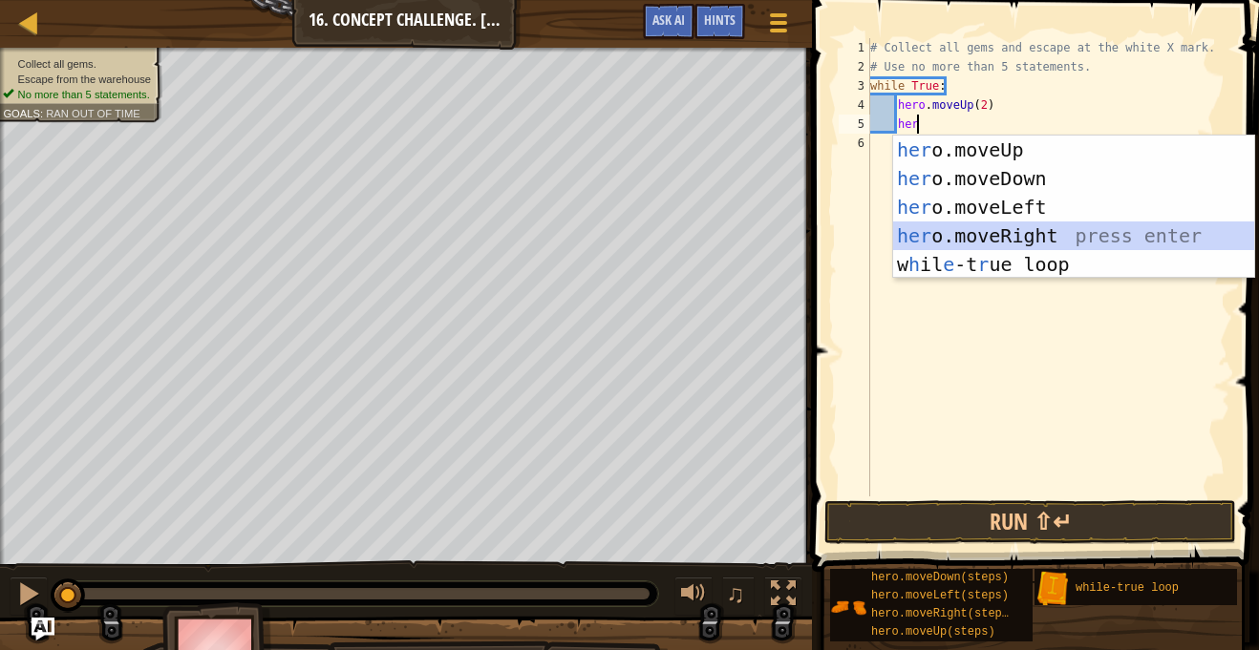
click at [1005, 239] on div "her o.moveUp press enter her o.moveDown press enter her o.moveLeft press enter …" at bounding box center [1073, 236] width 361 height 201
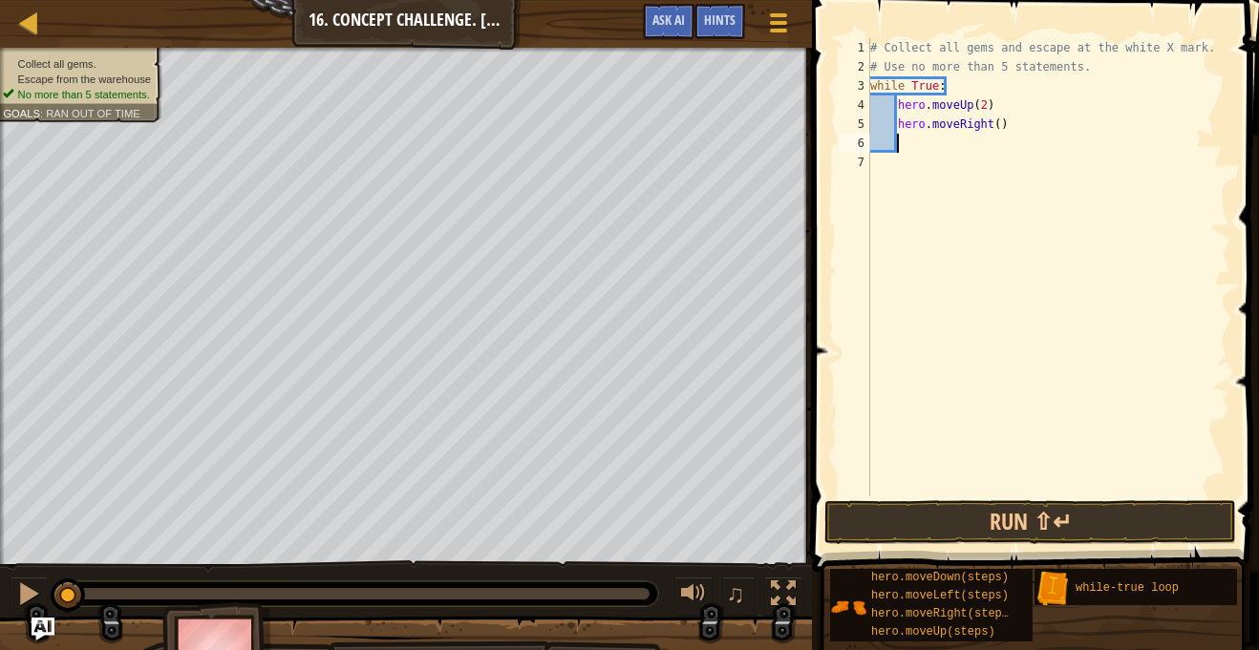
click at [1000, 126] on div "# Collect all gems and escape at the white X mark. # Use no more than 5 stateme…" at bounding box center [1048, 286] width 364 height 497
type textarea "hero.moveRight(2)"
click at [963, 138] on div "# Collect all gems and escape at the white X mark. # Use no more than 5 stateme…" at bounding box center [1048, 286] width 364 height 497
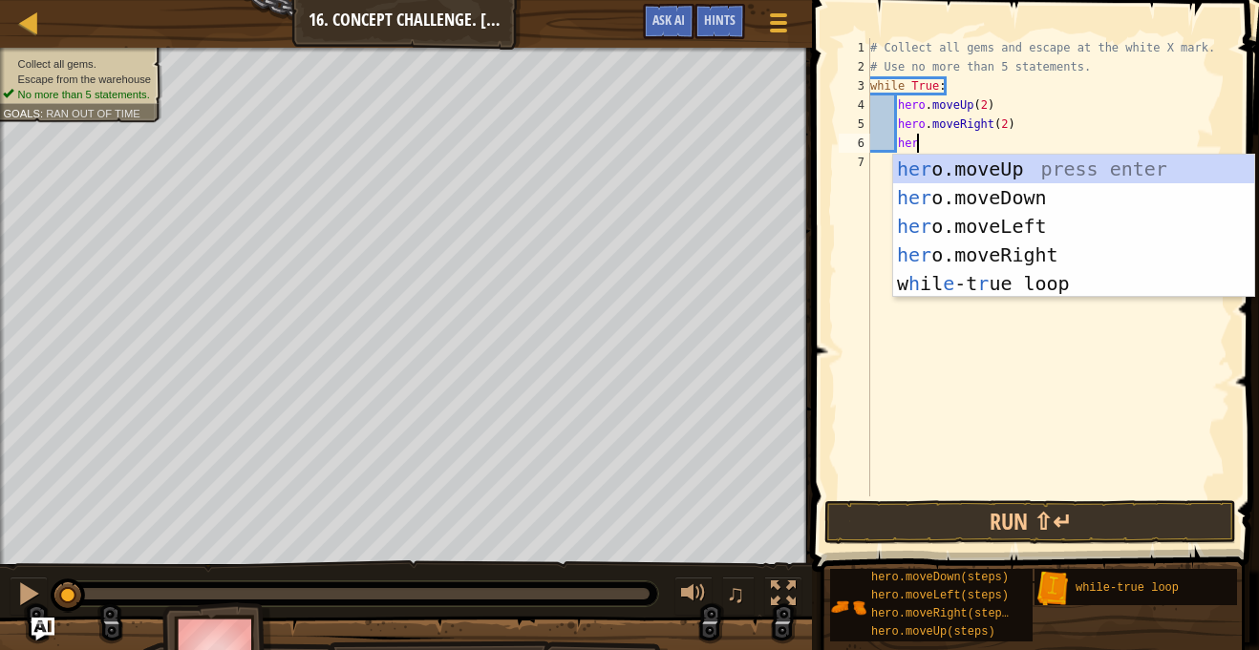
scroll to position [9, 6]
type textarea "her"
click at [982, 192] on div "her o.moveUp press enter her o.moveDown press enter her o.moveLeft press enter …" at bounding box center [1073, 255] width 361 height 201
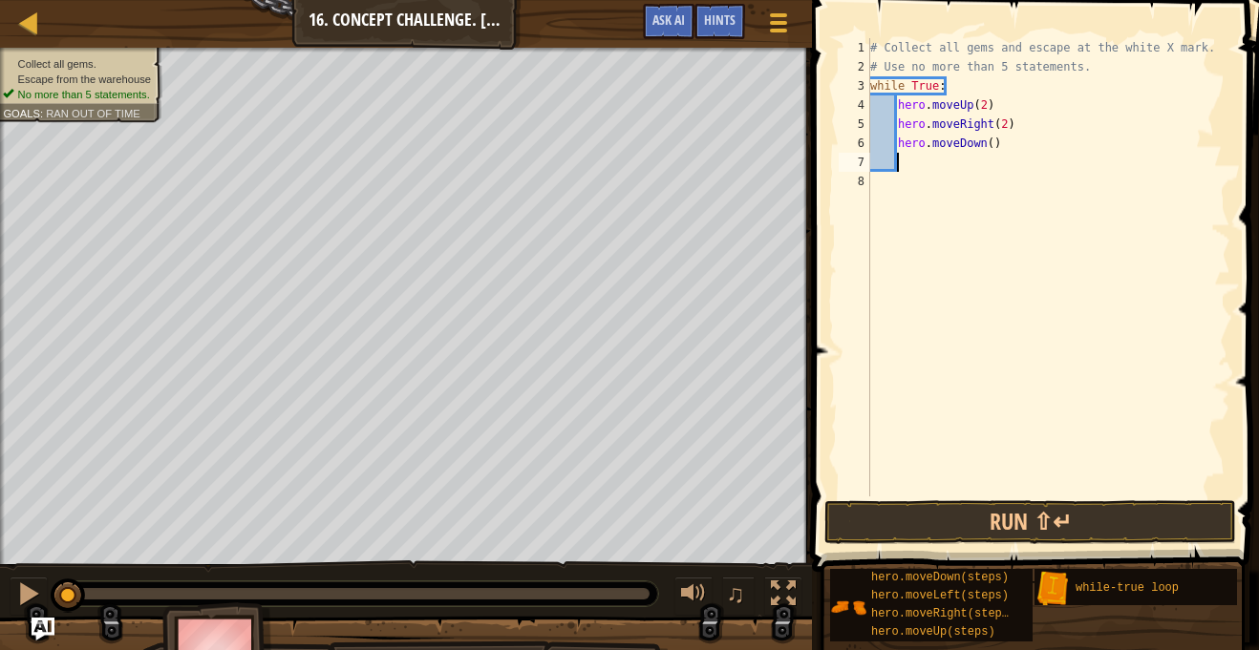
scroll to position [9, 3]
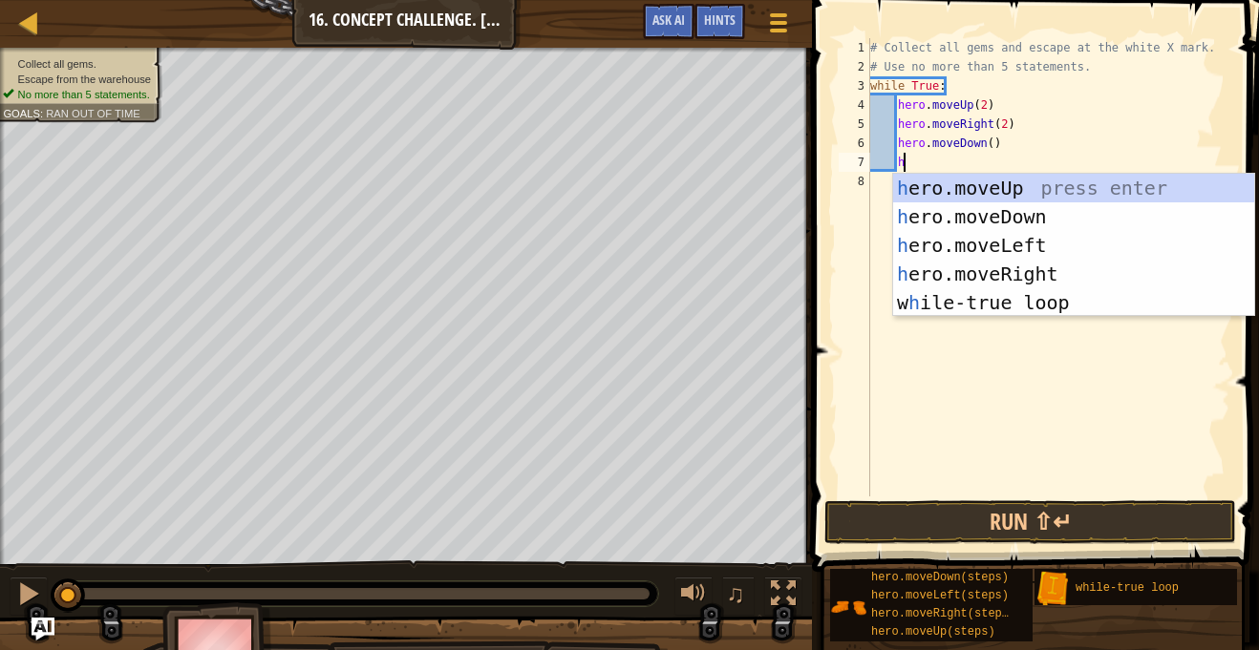
type textarea "her"
click at [1011, 251] on div "her o.moveUp press enter her o.moveDown press enter her o.moveLeft press enter …" at bounding box center [1073, 274] width 361 height 201
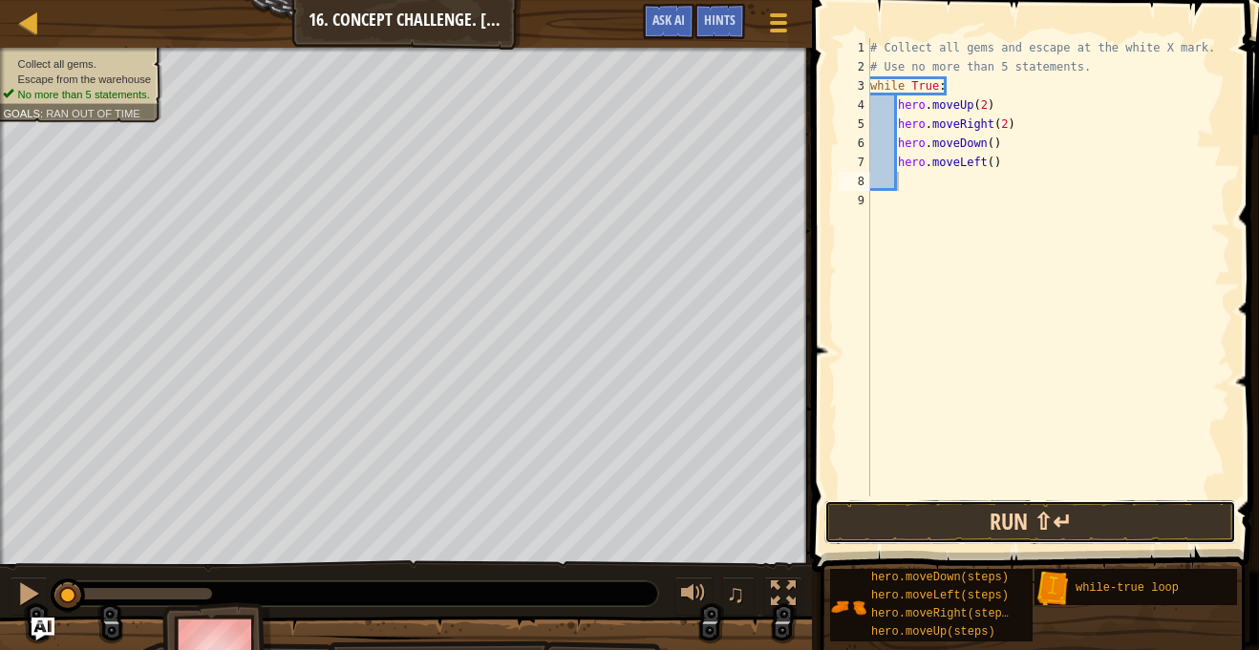
click at [1043, 527] on button "Run ⇧↵" at bounding box center [1030, 522] width 412 height 44
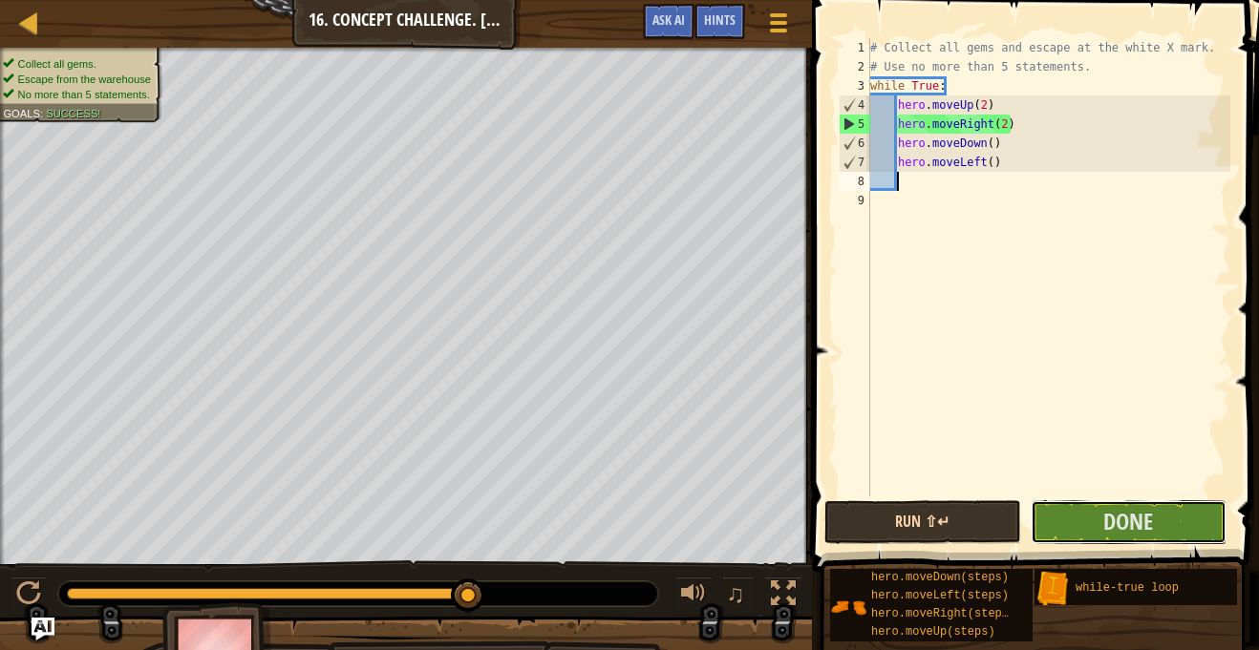
click at [1043, 527] on button "Done" at bounding box center [1128, 522] width 196 height 44
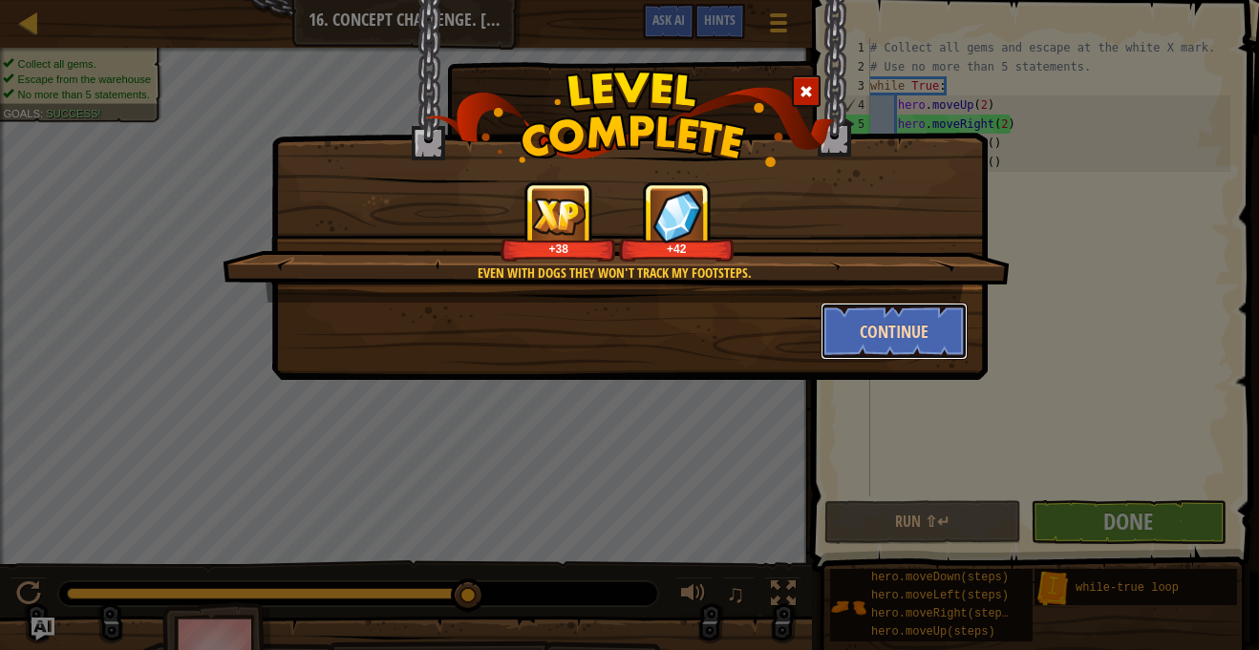
click at [857, 343] on button "Continue" at bounding box center [894, 331] width 148 height 57
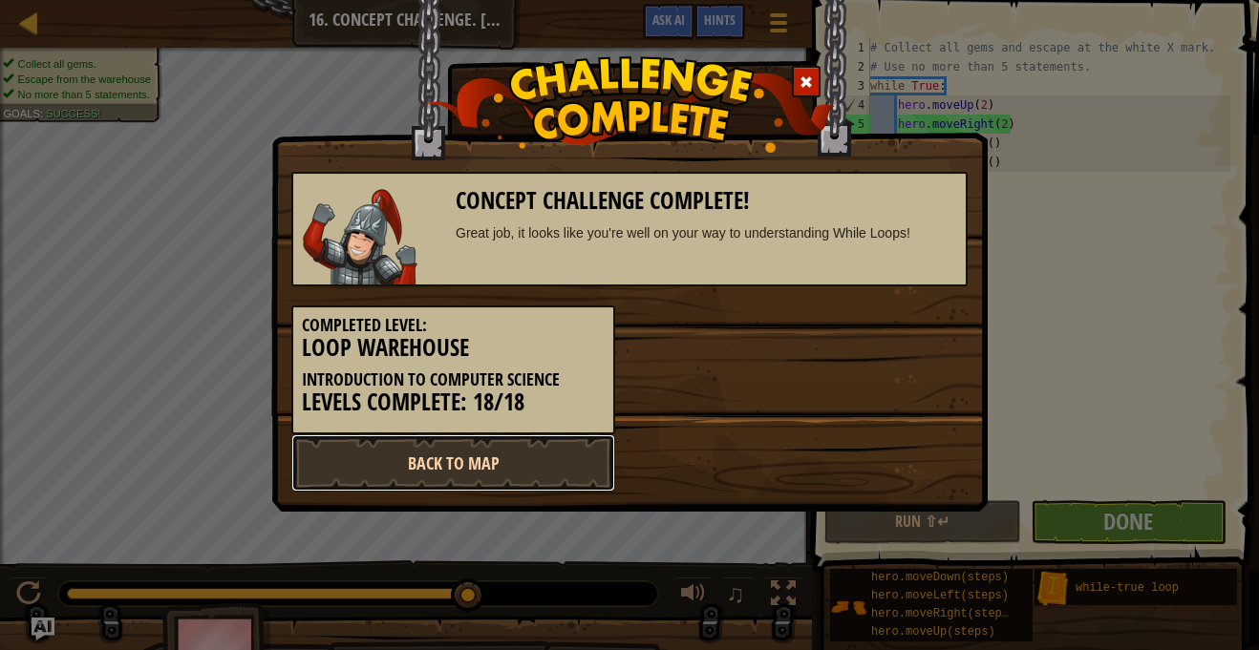
click at [413, 461] on link "Back to Map" at bounding box center [453, 462] width 324 height 57
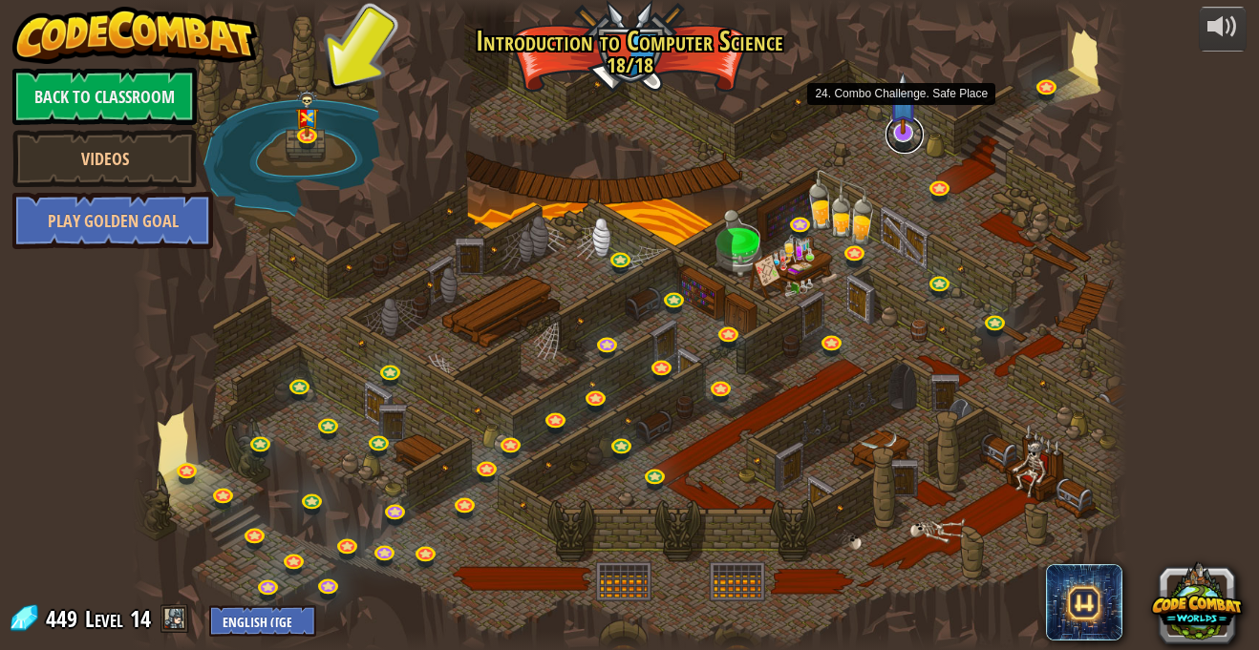
click at [899, 136] on link at bounding box center [904, 135] width 38 height 38
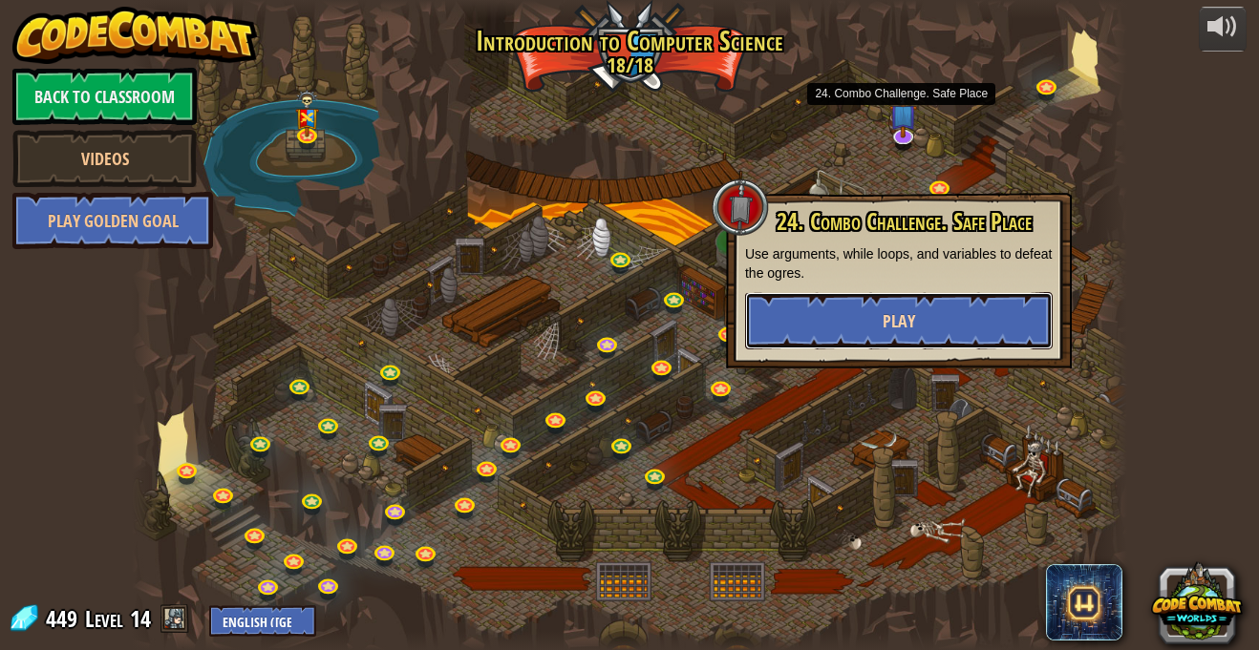
click at [899, 323] on span "Play" at bounding box center [898, 321] width 32 height 24
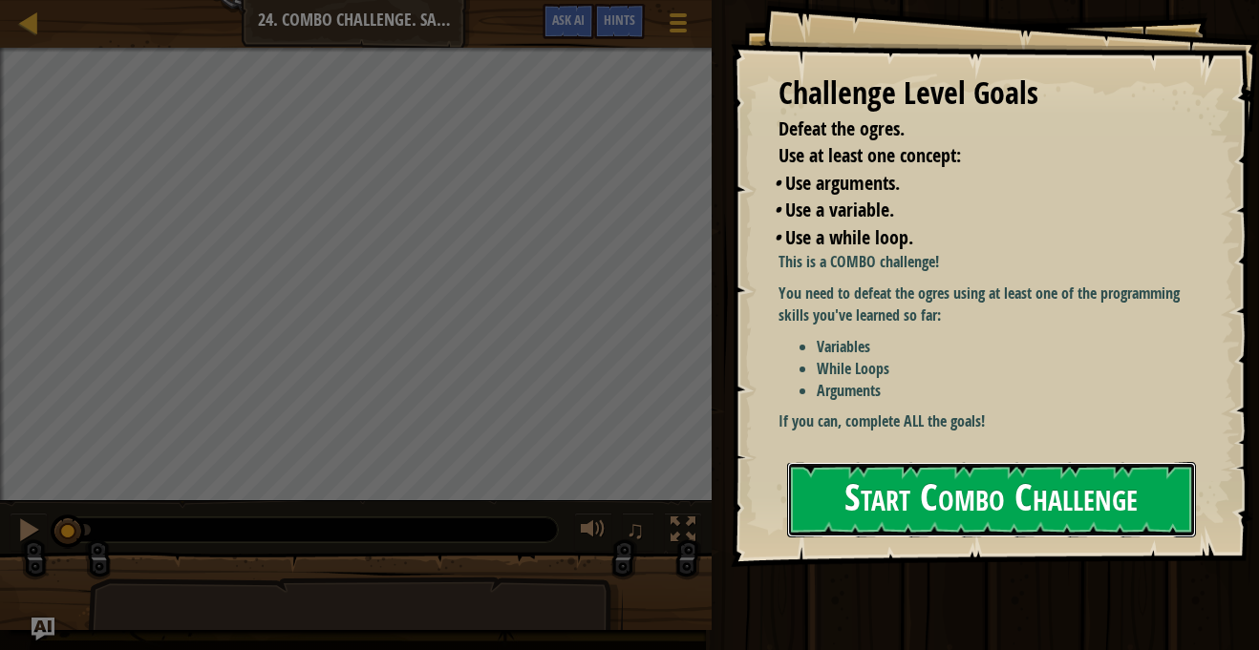
click at [899, 491] on button "Start Combo Challenge" at bounding box center [991, 499] width 409 height 75
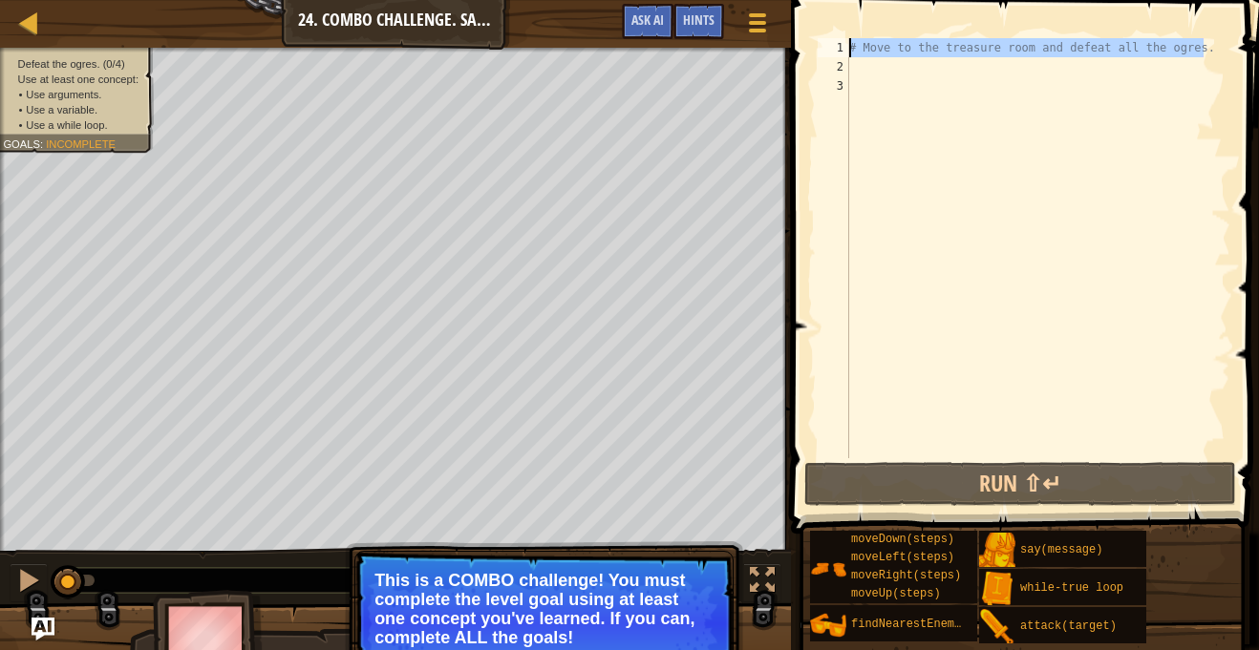
drag, startPoint x: 1204, startPoint y: 53, endPoint x: 836, endPoint y: 56, distance: 368.6
click at [836, 56] on div "1 2 3 # Move to the treasure room and defeat all the ogres. ההההההההההההההההההה…" at bounding box center [1022, 248] width 416 height 420
type textarea "# Move to the treasure room and defeat all the ogres."
click at [887, 73] on div "# Move to the treasure room and defeat all the ogres." at bounding box center [1037, 267] width 385 height 458
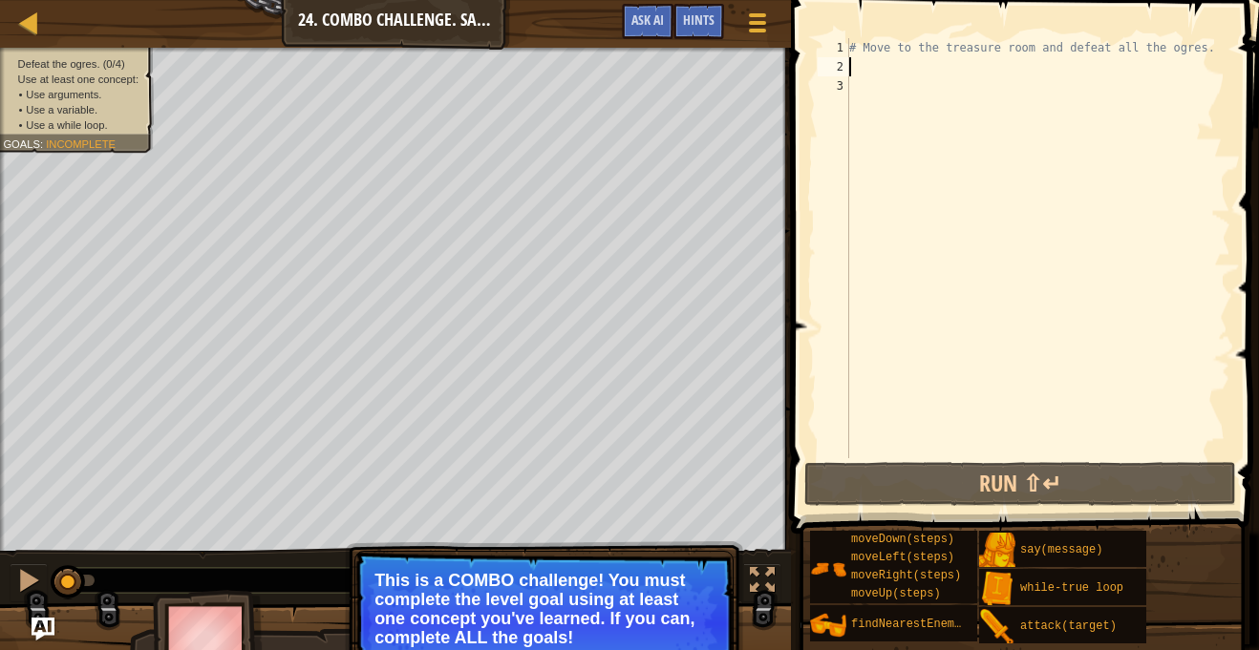
type textarea "h"
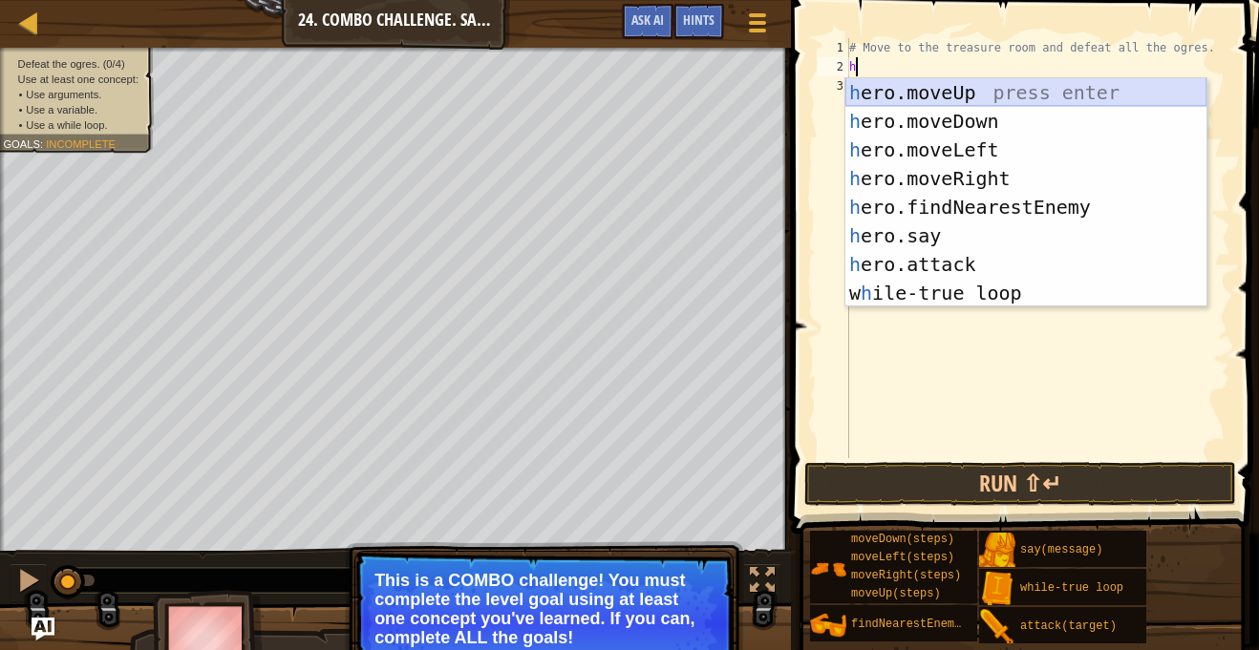
click at [970, 86] on div "h ero.moveUp press enter h ero.moveDown press enter h ero.moveLeft press enter …" at bounding box center [1025, 221] width 361 height 286
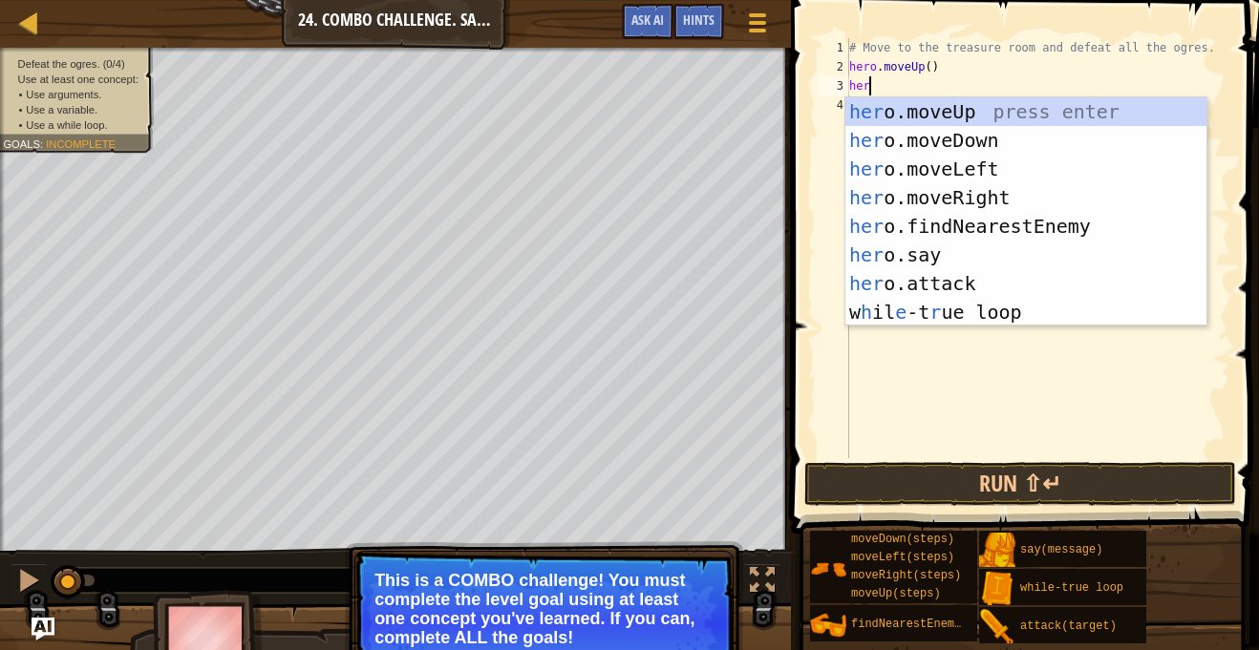
type textarea "her"
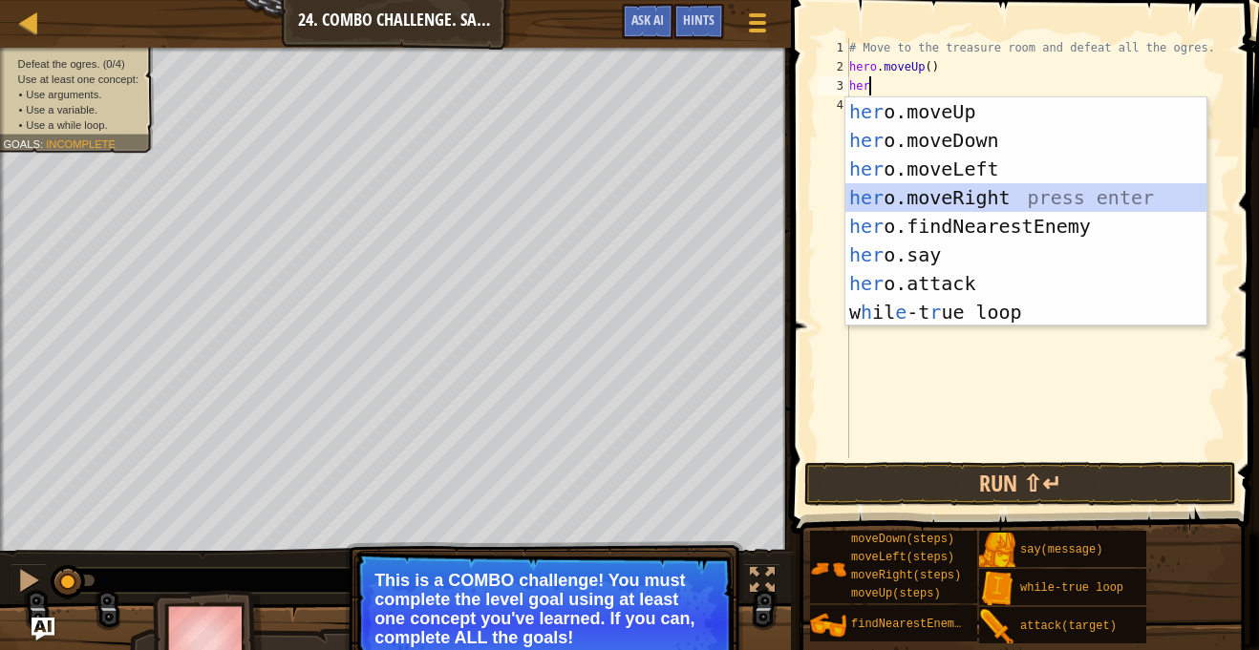
click at [976, 192] on div "her o.moveUp press enter her o.moveDown press enter her o.moveLeft press enter …" at bounding box center [1025, 240] width 361 height 286
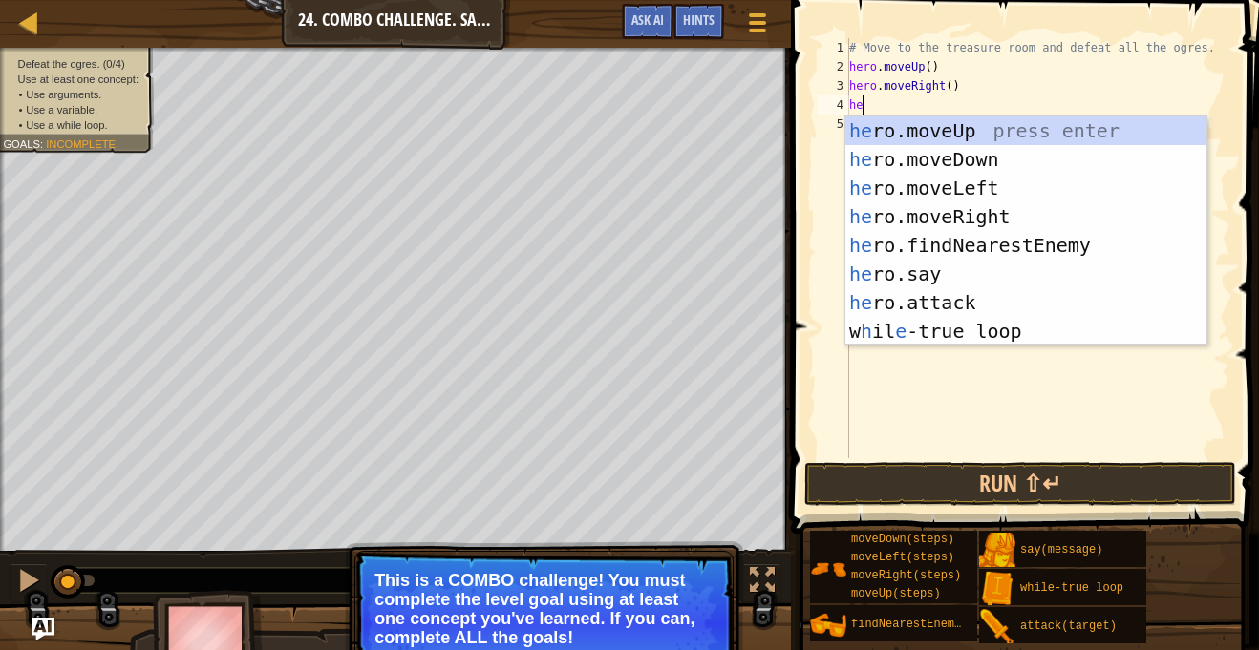
type textarea "her"
click at [948, 158] on div "her o.moveUp press enter her o.moveDown press enter her o.moveLeft press enter …" at bounding box center [1025, 259] width 361 height 286
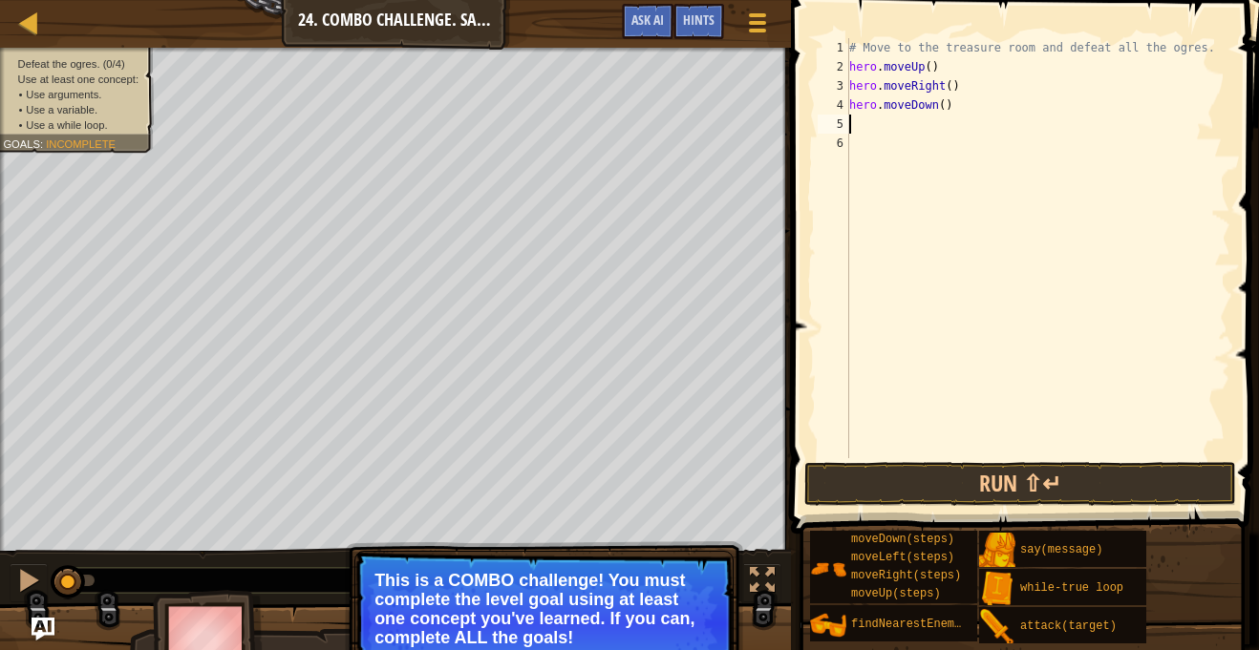
scroll to position [9, 0]
click at [531, 597] on p "This is a COMBO challenge! You must complete the level goal using at least one …" at bounding box center [543, 609] width 339 height 76
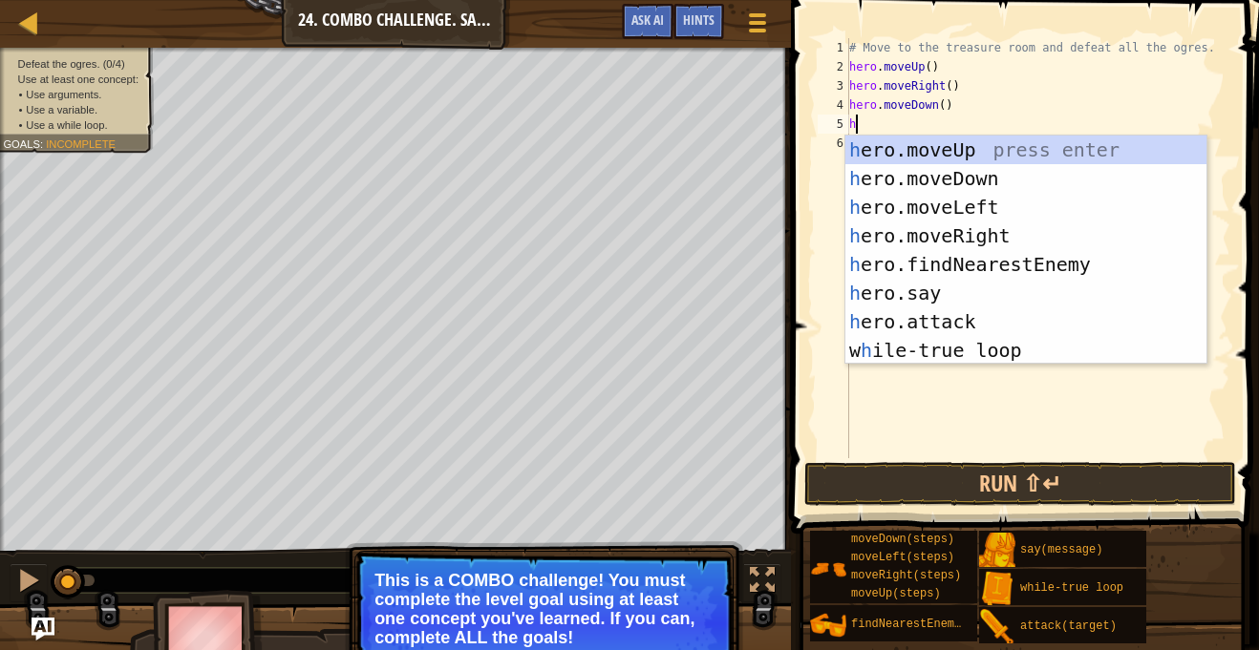
type textarea "her"
click at [984, 203] on div "her o.moveUp press enter her o.moveDown press enter her o.moveLeft press enter …" at bounding box center [1025, 279] width 361 height 286
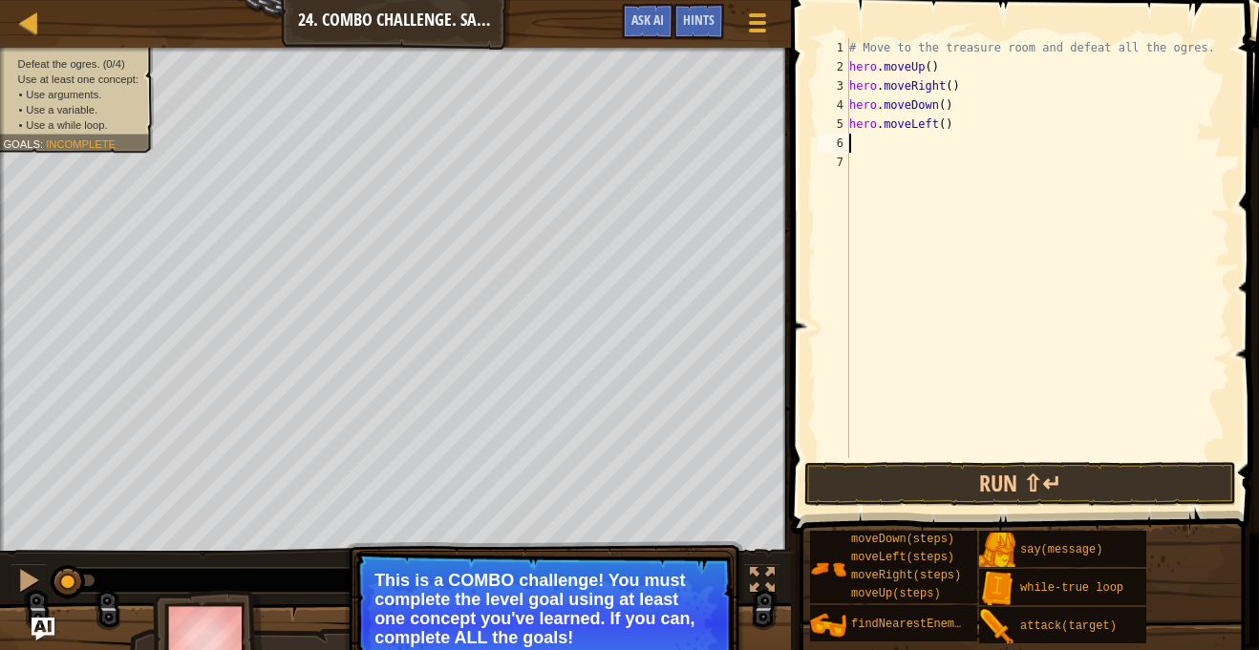
scroll to position [9, 0]
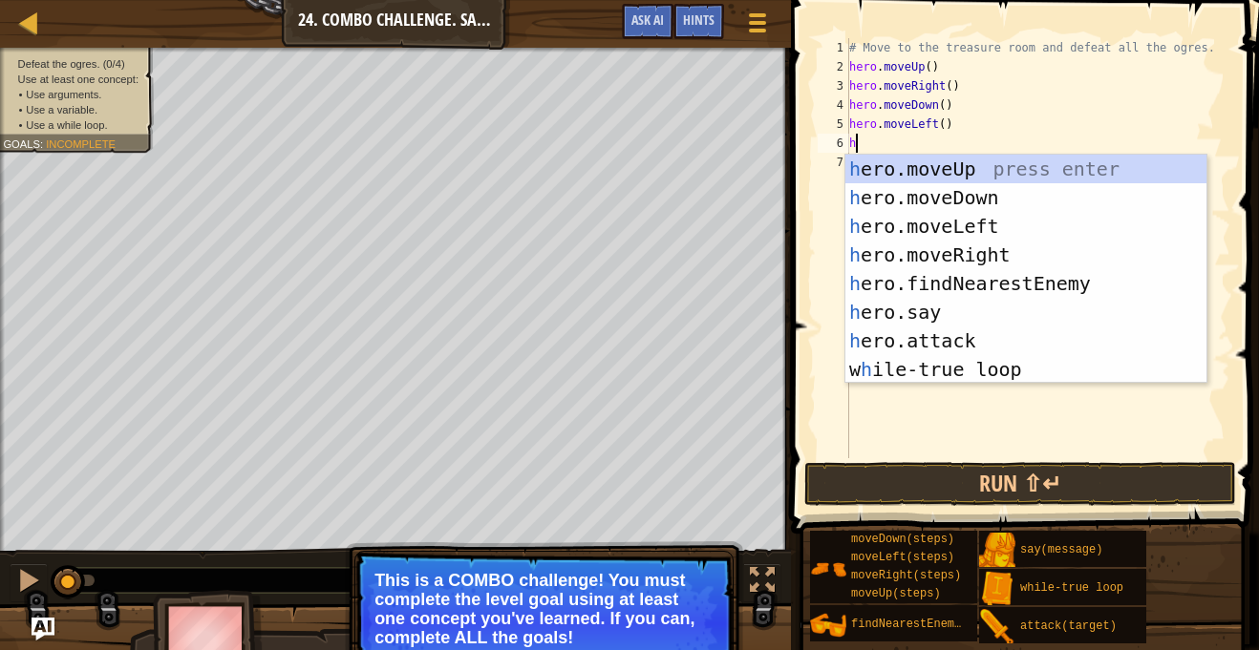
type textarea "her"
click at [997, 370] on div "her o.moveUp press enter her o.moveDown press enter her o.moveLeft press enter …" at bounding box center [1025, 298] width 361 height 286
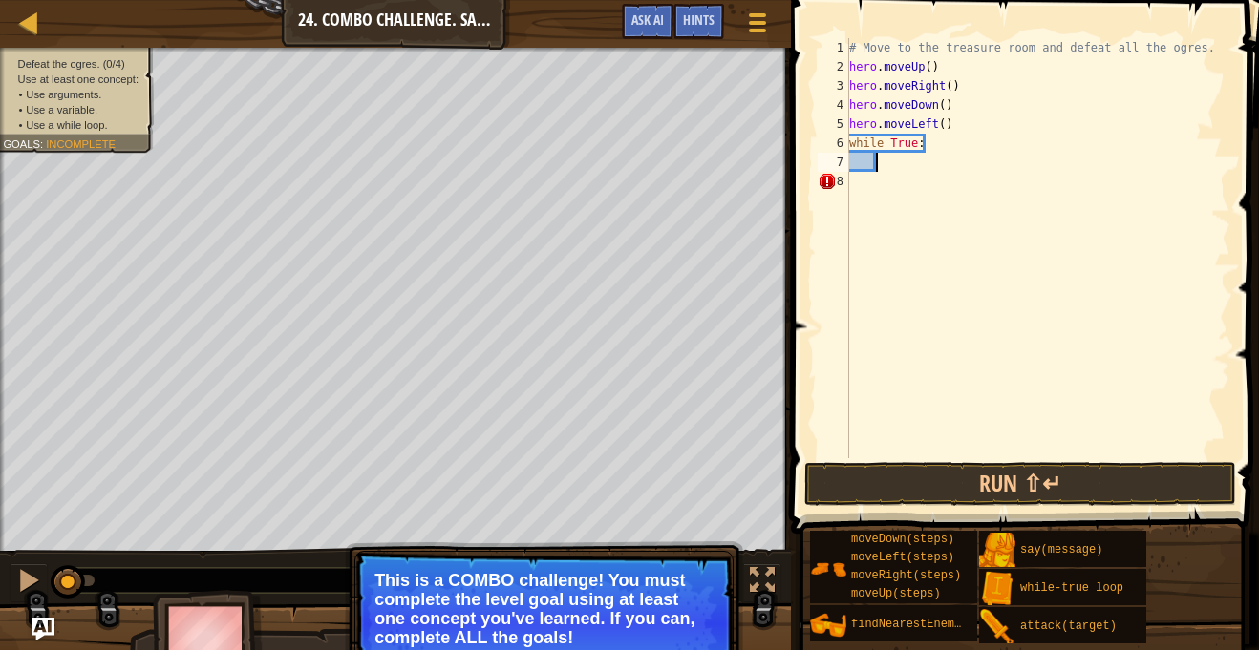
type textarea "en"
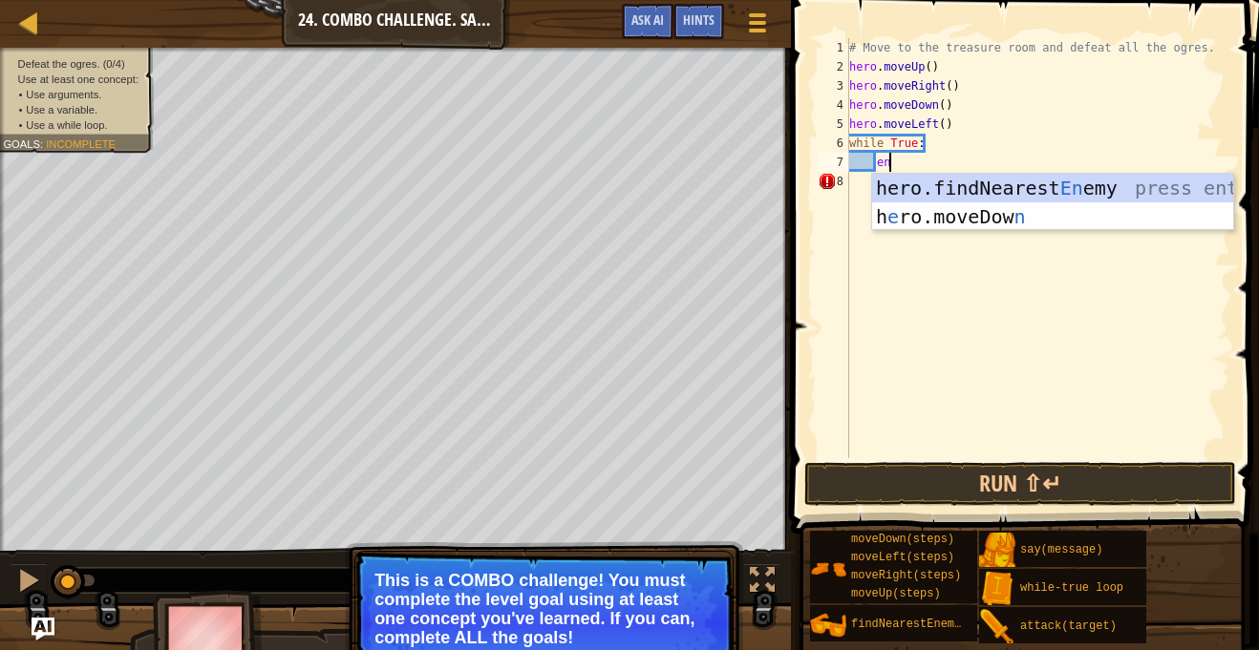
scroll to position [9, 5]
click at [934, 196] on div "hero.findNearest En emy press enter h e ro.moveDow n press enter" at bounding box center [1052, 231] width 361 height 115
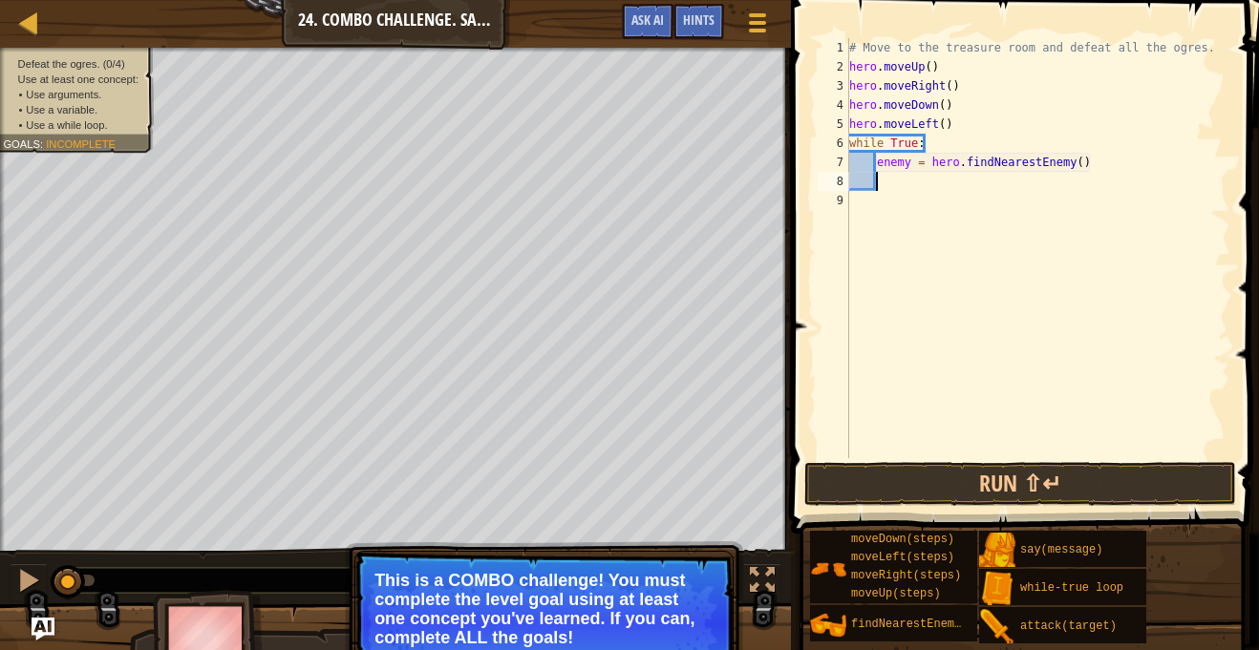
scroll to position [9, 3]
click at [906, 162] on div "# Move to the treasure room and defeat all the ogres. hero . moveUp ( ) hero . …" at bounding box center [1037, 267] width 385 height 458
type textarea "enemy1 = hero.findNearestEnemy()"
click at [920, 188] on div "# Move to the treasure room and defeat all the ogres. hero . moveUp ( ) hero . …" at bounding box center [1037, 267] width 385 height 458
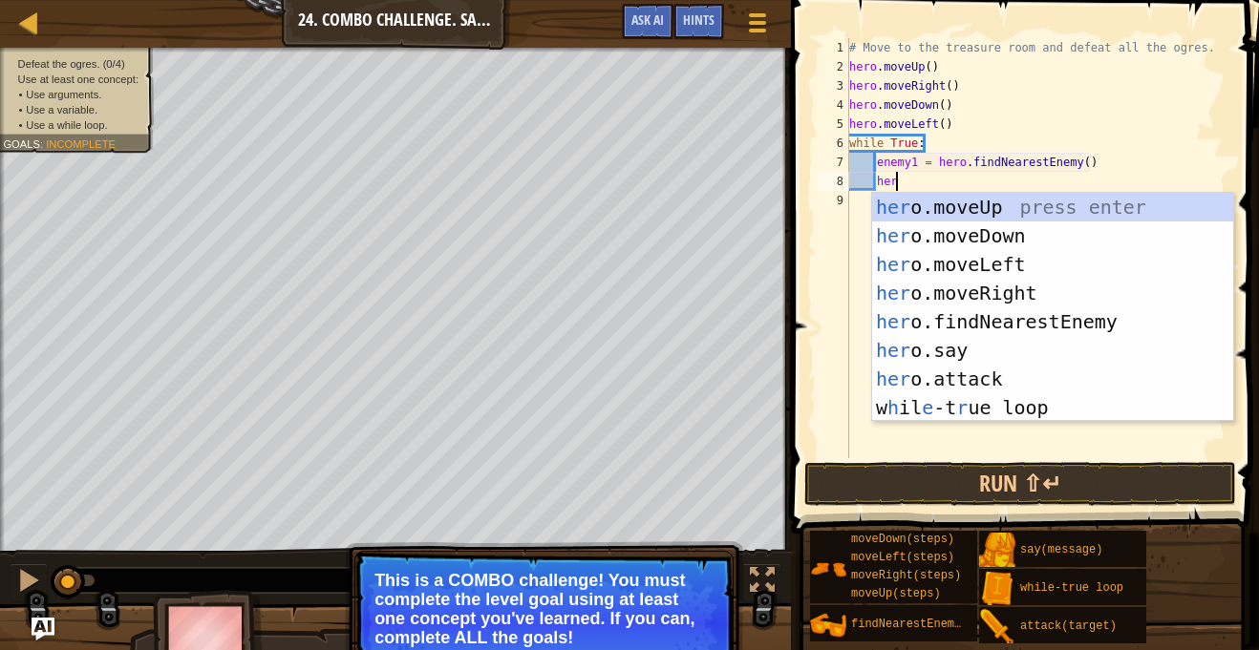
scroll to position [9, 6]
click at [990, 372] on div "her o.moveUp press enter her o.moveDown press enter her o.moveLeft press enter …" at bounding box center [1052, 336] width 361 height 286
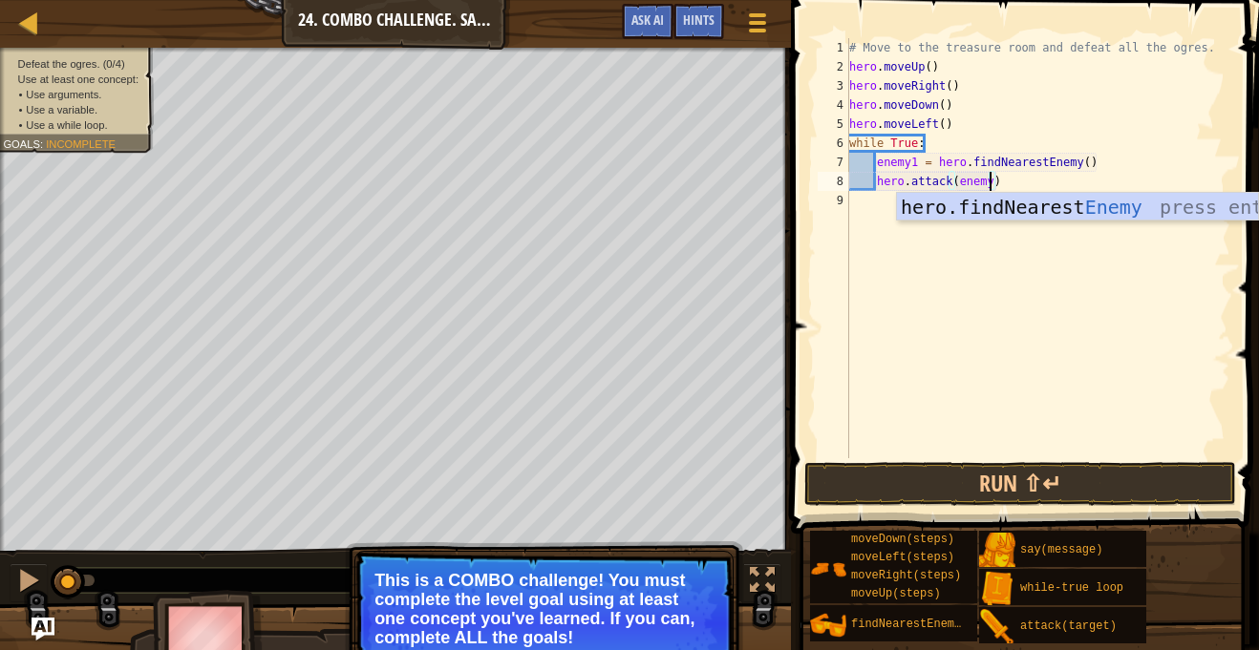
type textarea "hero.attack(enemy1)"
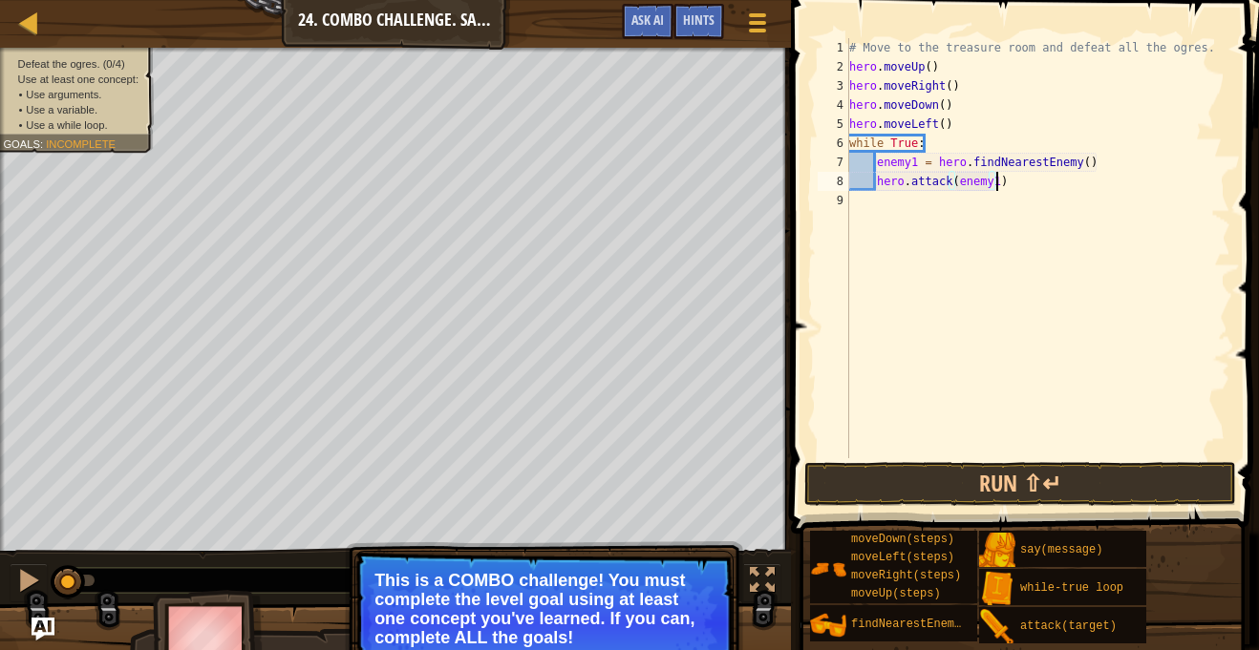
scroll to position [9, 21]
click at [932, 207] on div "# Move to the treasure room and defeat all the ogres. hero . moveUp ( ) hero . …" at bounding box center [1037, 267] width 385 height 458
click at [1039, 183] on div "# Move to the treasure room and defeat all the ogres. hero . moveUp ( ) hero . …" at bounding box center [1037, 267] width 385 height 458
type textarea "hero.attack(enemy1)"
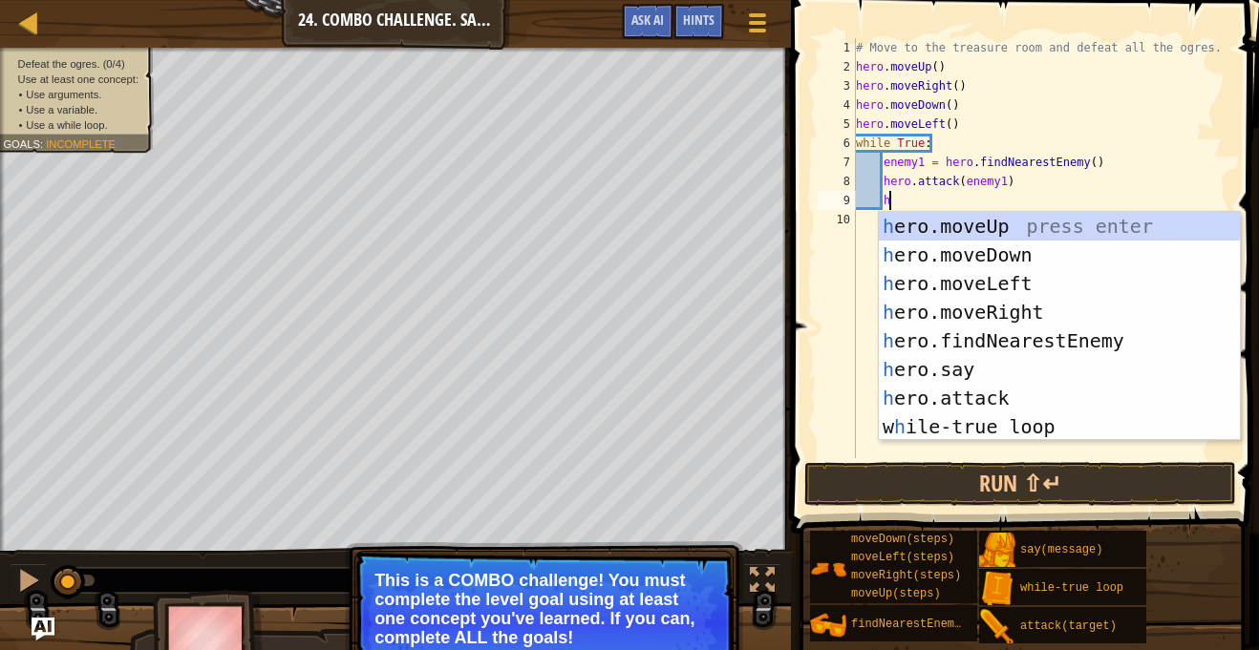
scroll to position [9, 6]
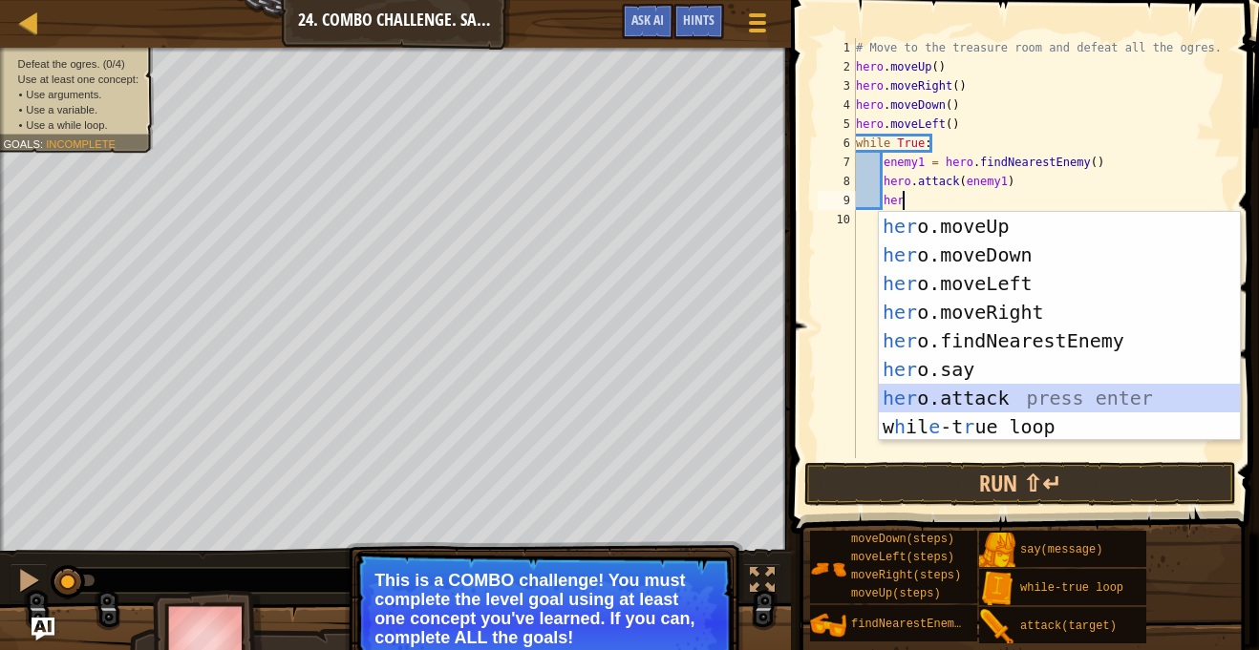
click at [1023, 389] on div "her o.moveUp press enter her o.moveDown press enter her o.moveLeft press enter …" at bounding box center [1058, 355] width 361 height 286
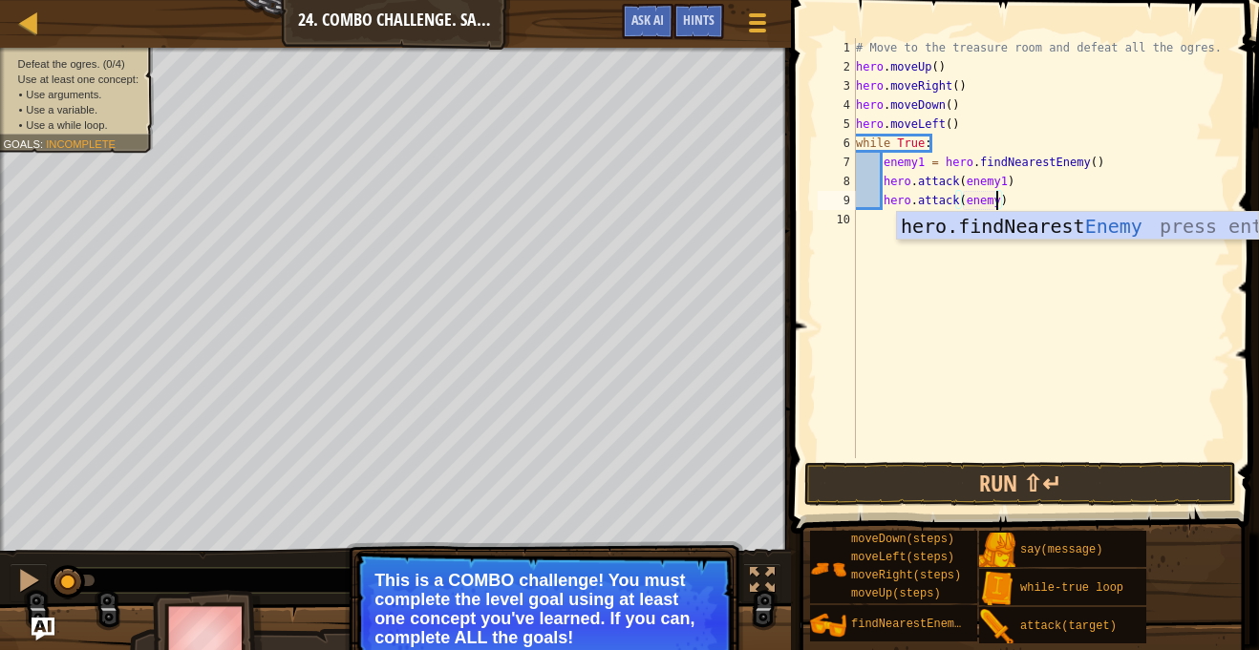
type textarea "hero.attack(enemy1)"
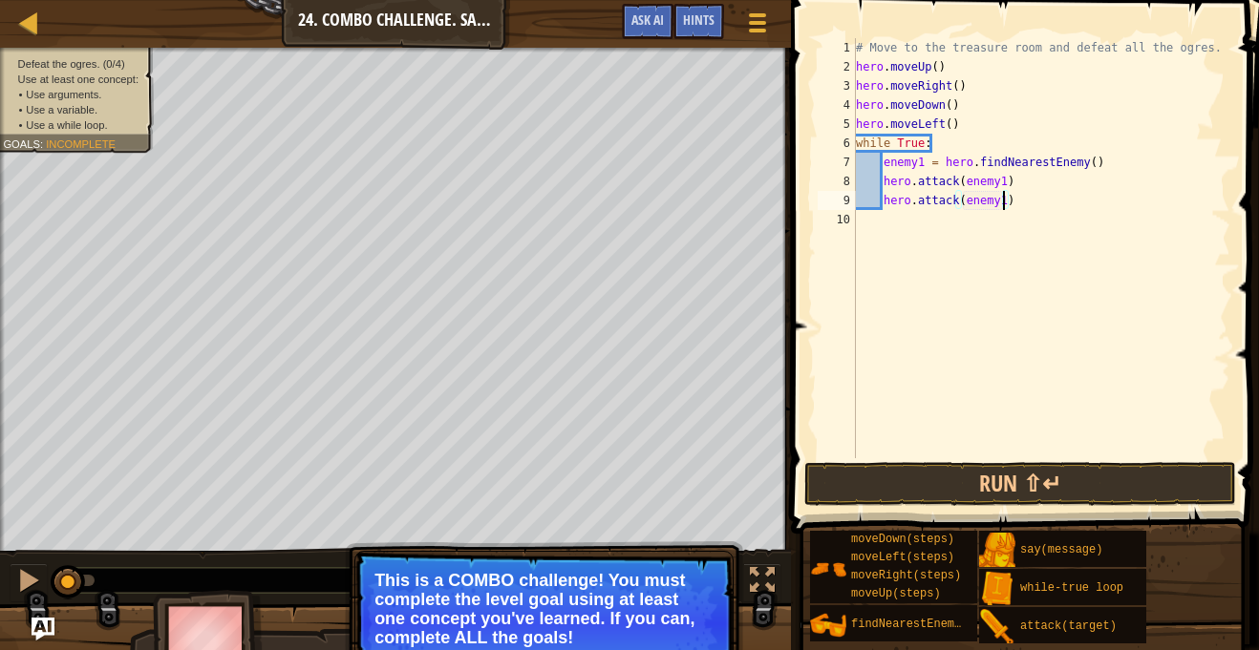
scroll to position [9, 21]
click at [903, 219] on div "# Move to the treasure room and defeat all the ogres. hero . moveUp ( ) hero . …" at bounding box center [1041, 267] width 378 height 458
click at [1074, 483] on button "Run ⇧↵" at bounding box center [1020, 484] width 432 height 44
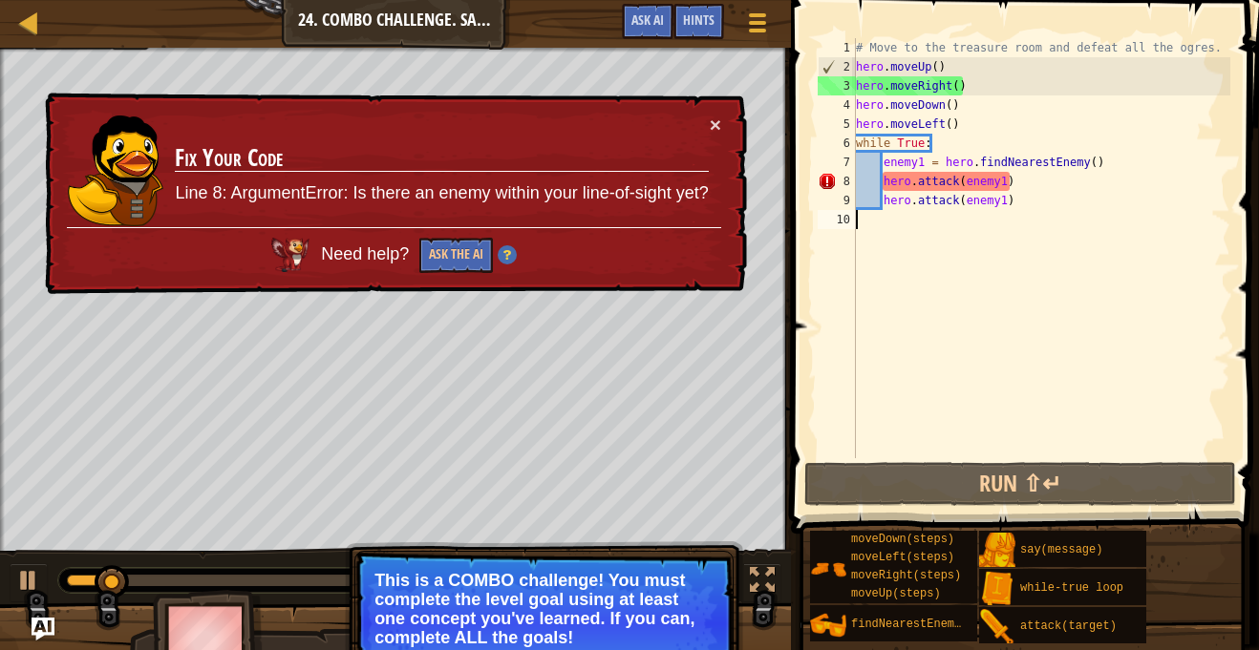
click at [936, 73] on div "# Move to the treasure room and defeat all the ogres. hero . moveUp ( ) hero . …" at bounding box center [1041, 267] width 378 height 458
click at [710, 123] on button "×" at bounding box center [714, 125] width 11 height 20
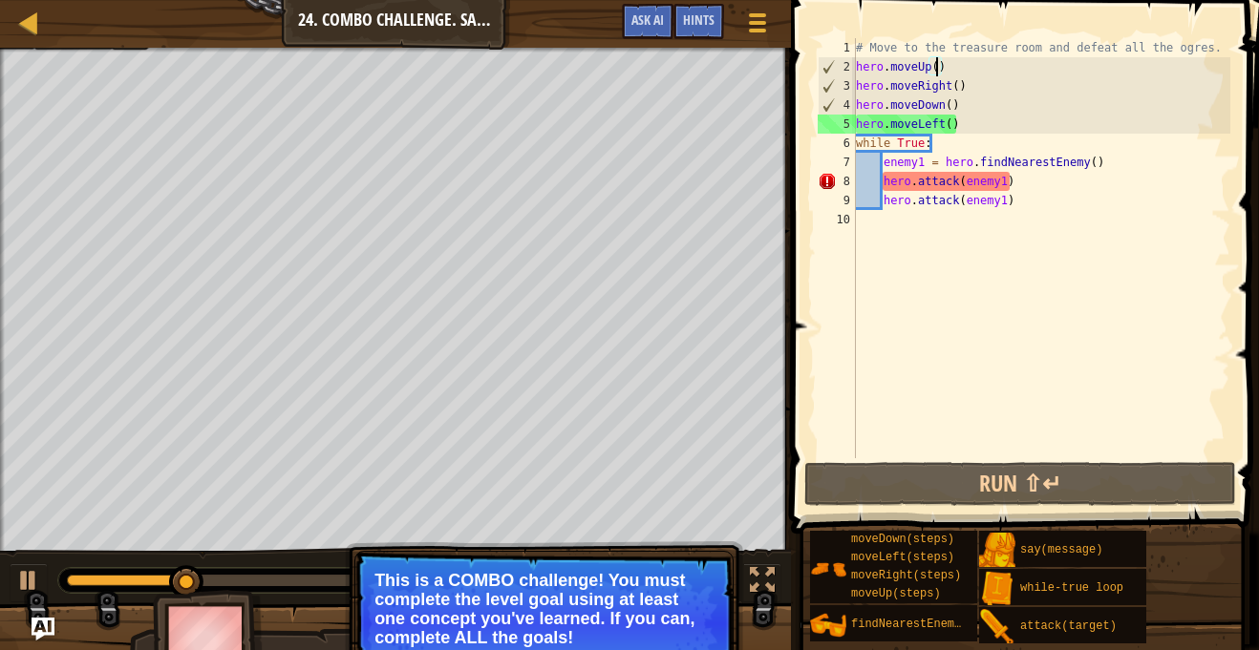
scroll to position [9, 12]
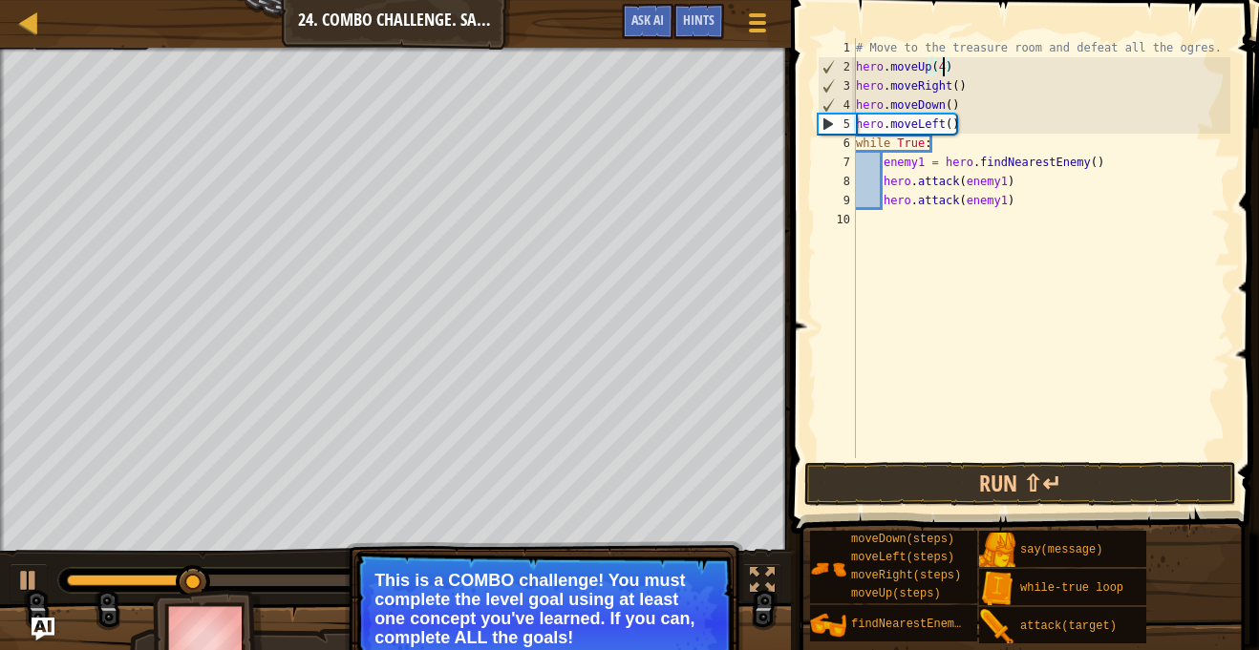
click at [955, 85] on div "# Move to the treasure room and defeat all the ogres. hero . moveUp ( 4 ) hero …" at bounding box center [1041, 267] width 378 height 458
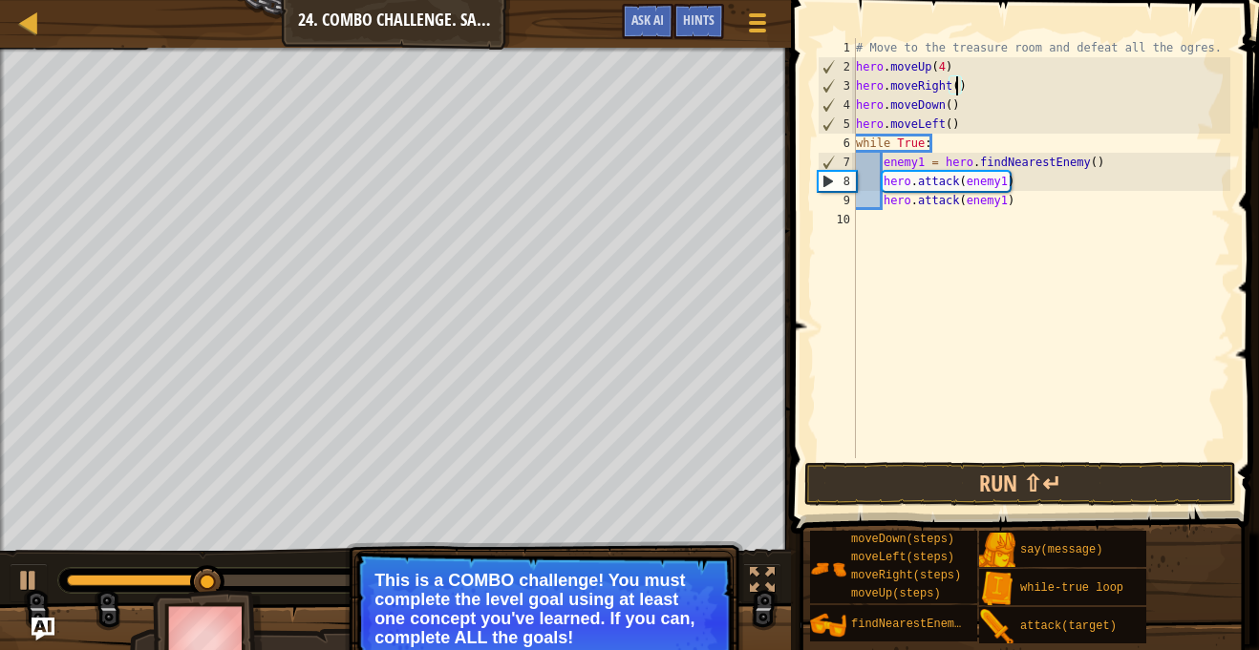
scroll to position [9, 15]
click at [950, 105] on div "# Move to the treasure room and defeat all the ogres. hero . moveUp ( 4 ) hero …" at bounding box center [1041, 267] width 378 height 458
click at [950, 127] on div "# Move to the treasure room and defeat all the ogres. hero . moveUp ( 4 ) hero …" at bounding box center [1041, 267] width 378 height 458
type textarea "hero.moveLeft(2)"
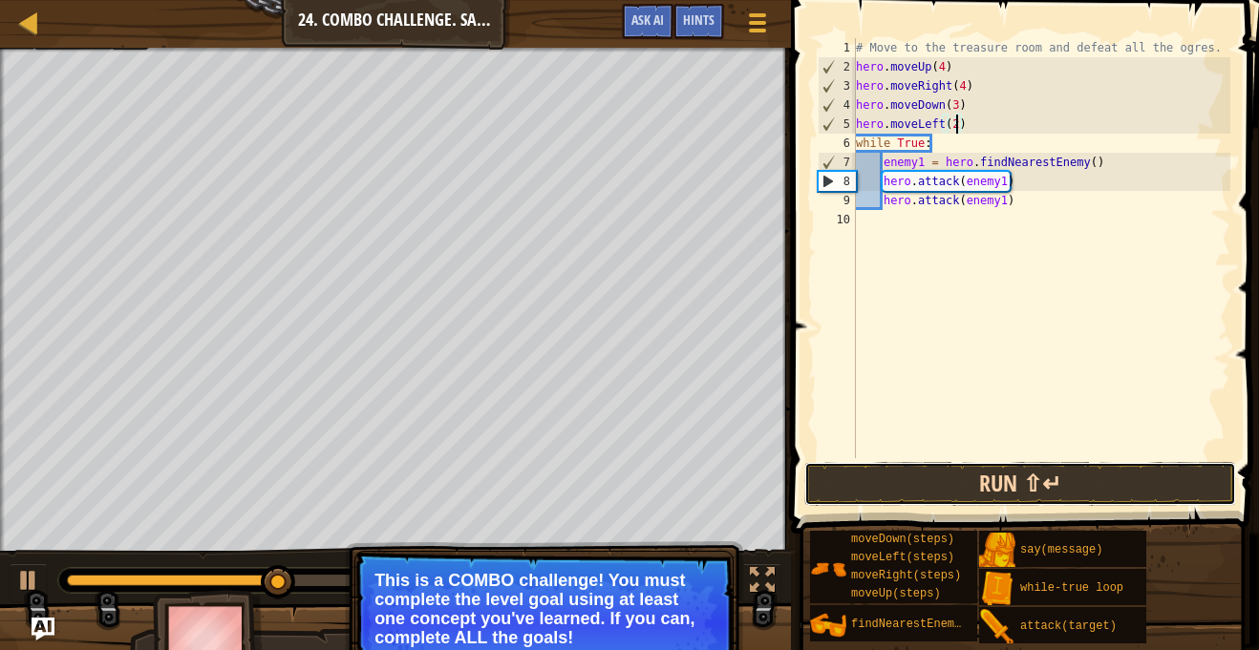
click at [1017, 492] on button "Run ⇧↵" at bounding box center [1020, 484] width 432 height 44
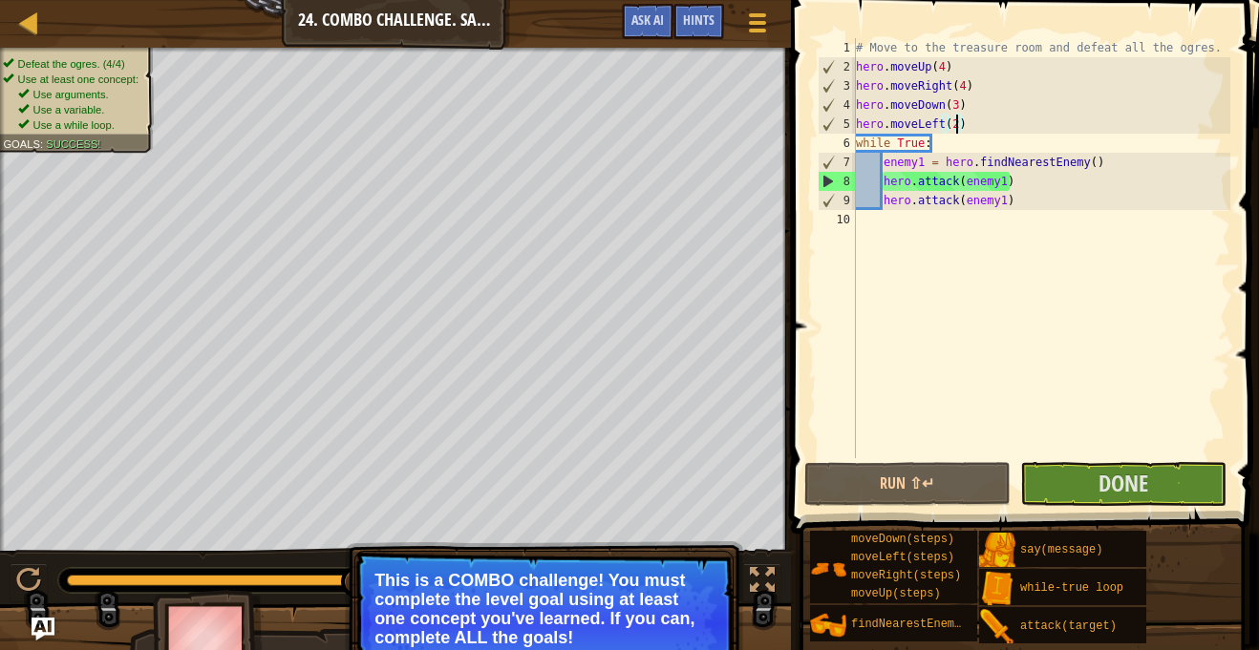
click at [875, 227] on div "# Move to the treasure room and defeat all the ogres. hero . moveUp ( 4 ) hero …" at bounding box center [1041, 267] width 378 height 458
click at [954, 142] on div "# Move to the treasure room and defeat all the ogres. hero . moveUp ( 4 ) hero …" at bounding box center [1041, 267] width 378 height 458
click at [1002, 124] on div "# Move to the treasure room and defeat all the ogres. hero . moveUp ( 4 ) hero …" at bounding box center [1041, 267] width 378 height 458
type textarea "hero.moveLeft(2)"
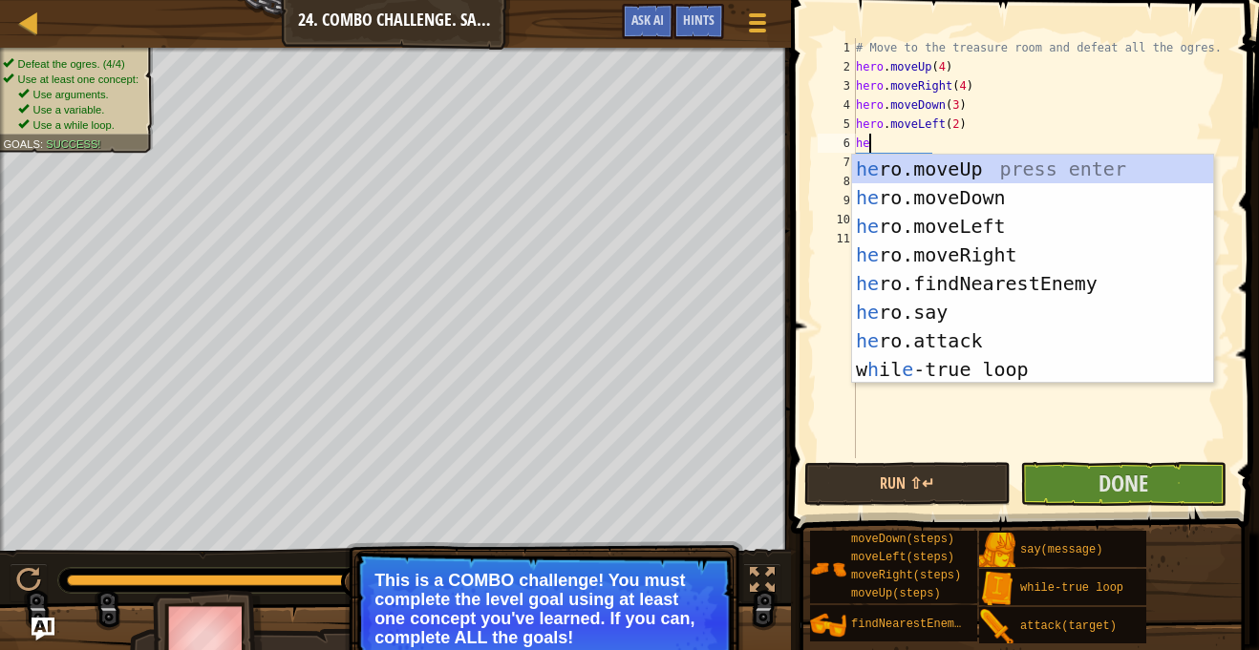
type textarea "her"
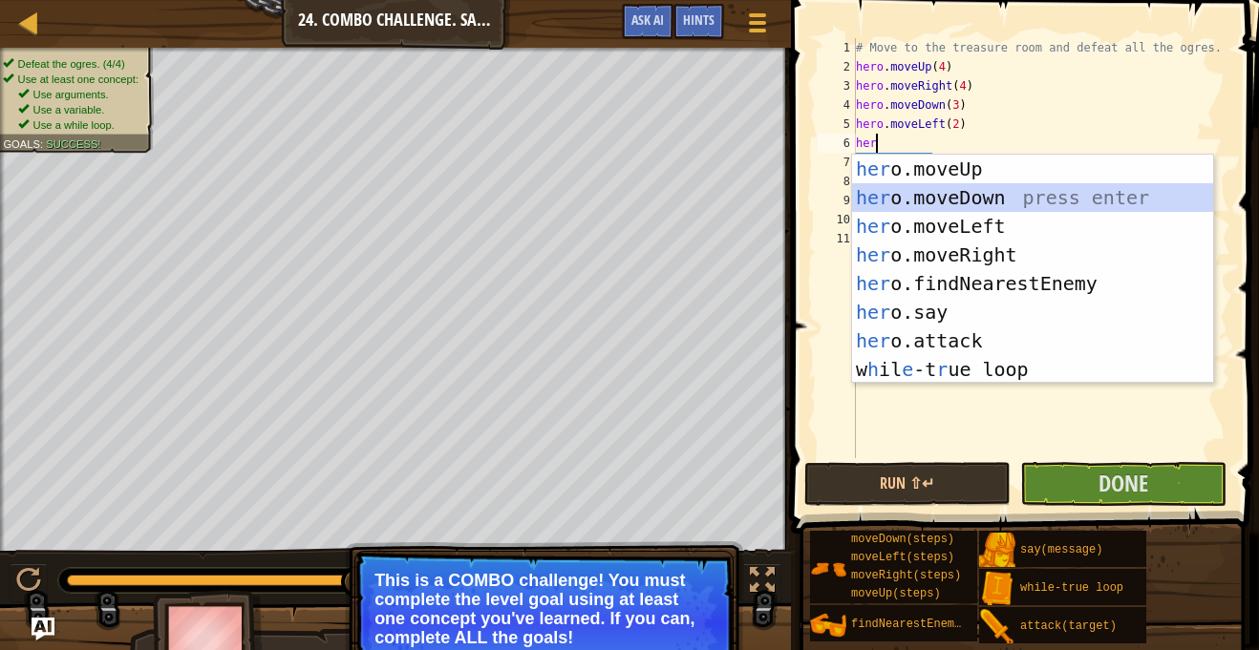
click at [1020, 199] on div "her o.moveUp press enter her o.moveDown press enter her o.moveLeft press enter …" at bounding box center [1032, 298] width 361 height 286
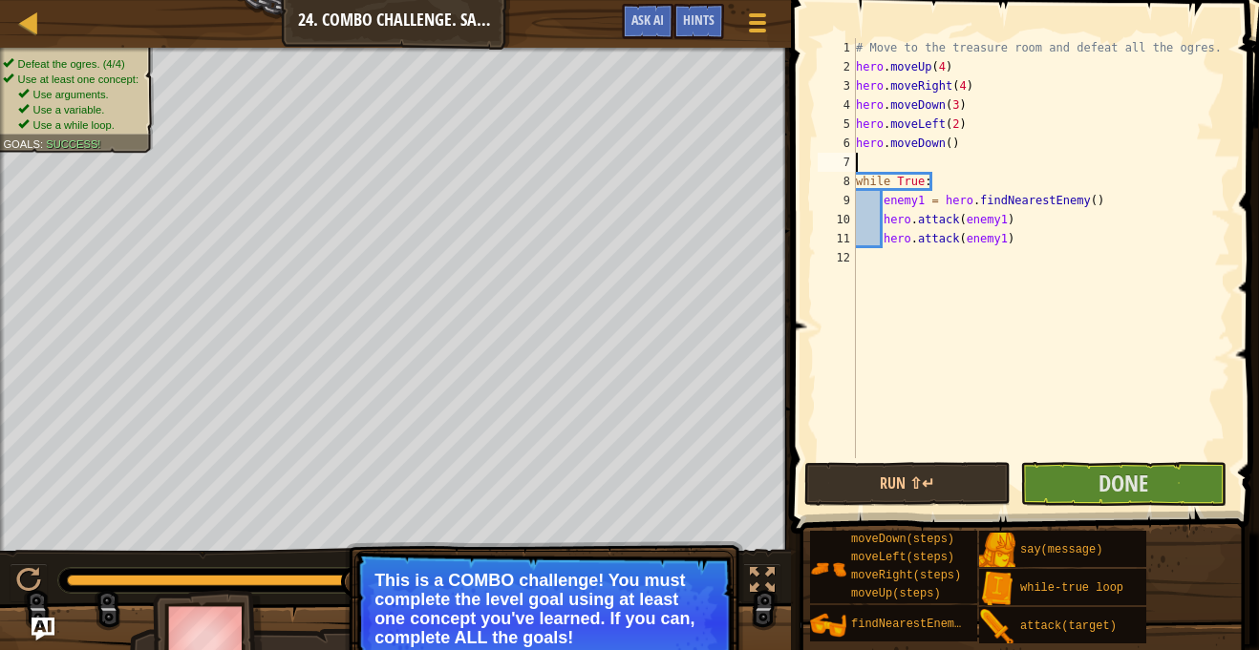
click at [961, 153] on div "# Move to the treasure room and defeat all the ogres. hero . moveUp ( 4 ) hero …" at bounding box center [1041, 267] width 378 height 458
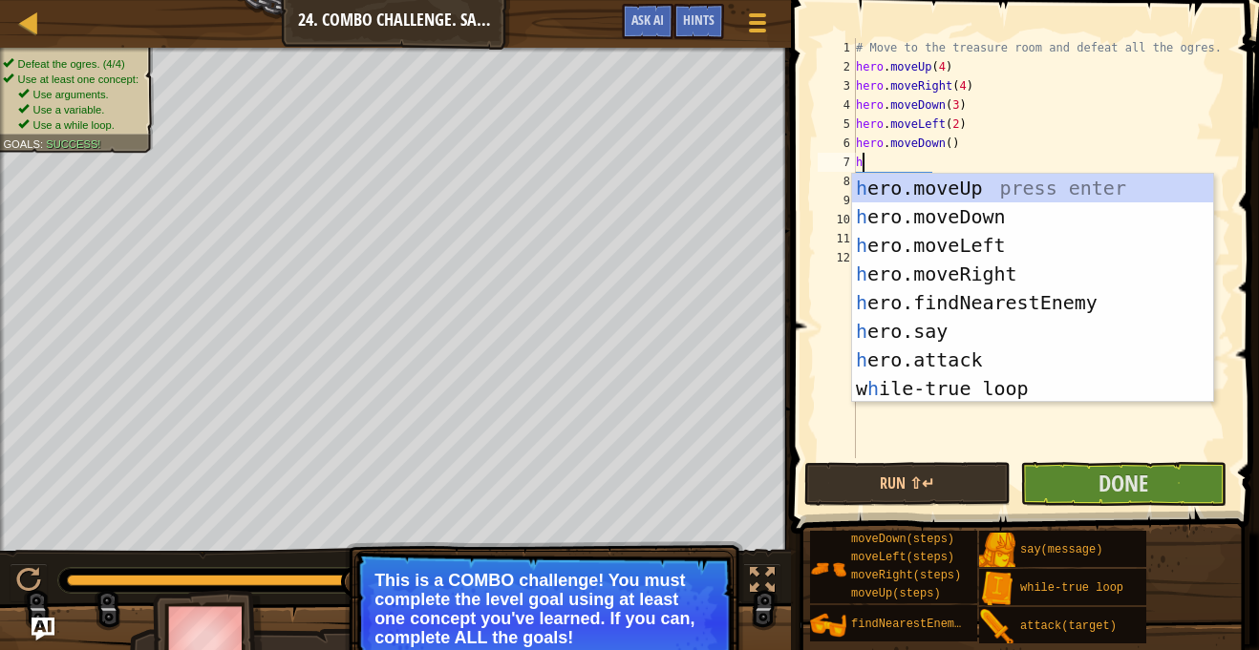
type textarea "her"
click at [968, 181] on div "her o.moveUp press enter her o.moveDown press enter her o.moveLeft press enter …" at bounding box center [1032, 317] width 361 height 286
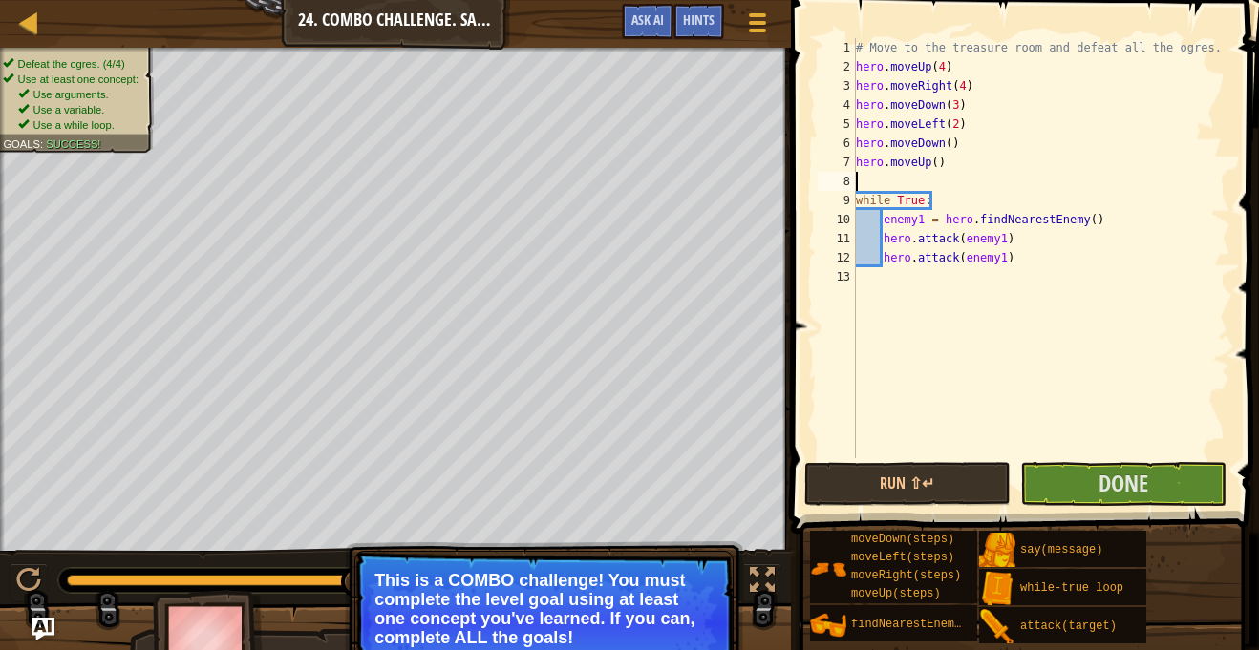
click at [936, 163] on div "# Move to the treasure room and defeat all the ogres. hero . moveUp ( 4 ) hero …" at bounding box center [1041, 267] width 378 height 458
type textarea "hero.moveUp(2)"
click at [927, 186] on div "# Move to the treasure room and defeat all the ogres. hero . moveUp ( 4 ) hero …" at bounding box center [1041, 267] width 378 height 458
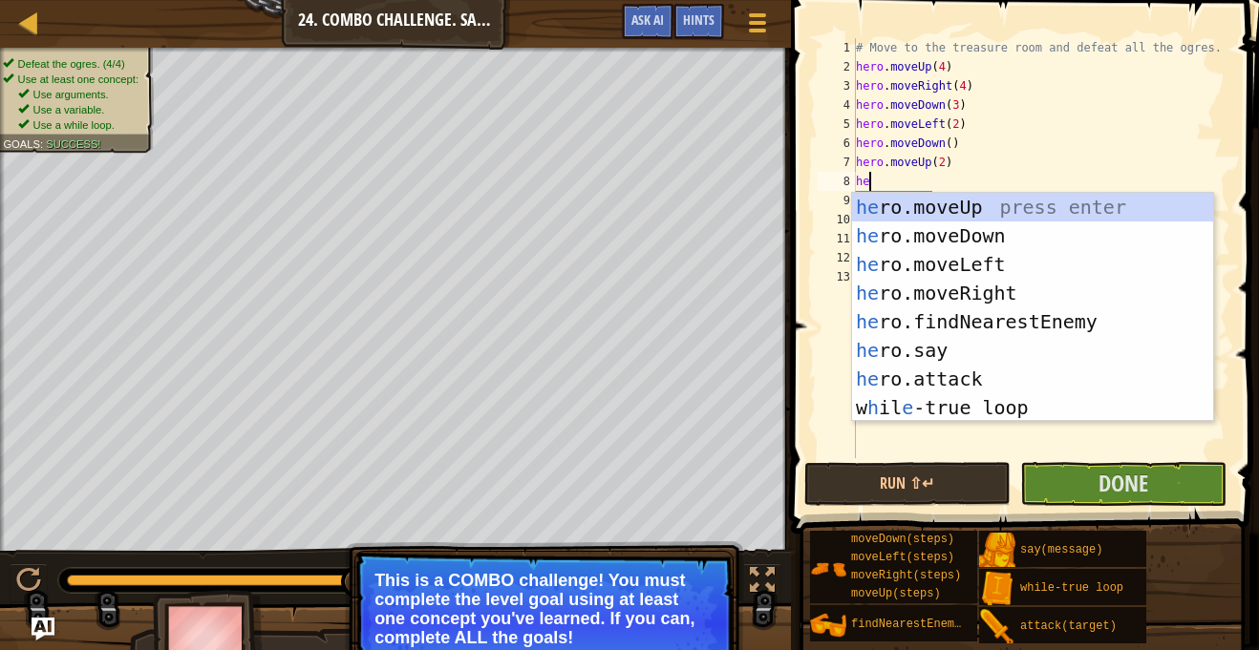
scroll to position [9, 2]
type textarea "her"
click at [984, 260] on div "her o.moveUp press enter her o.moveDown press enter her o.moveLeft press enter …" at bounding box center [1032, 336] width 361 height 286
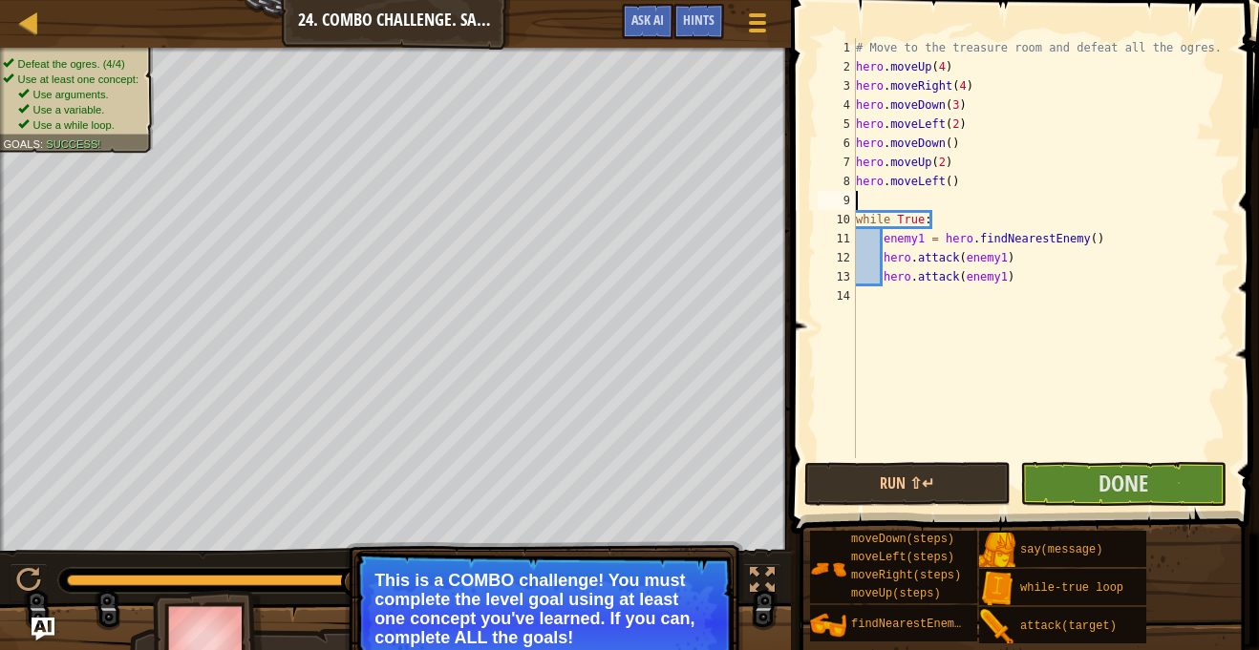
scroll to position [9, 0]
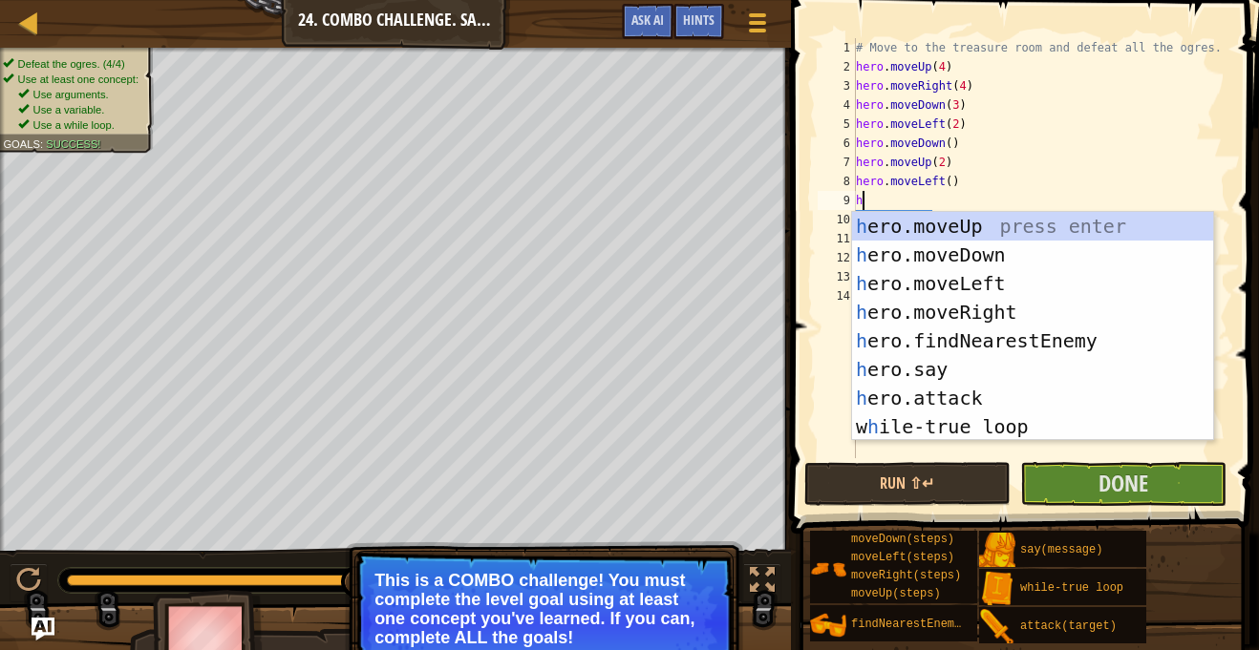
type textarea "her"
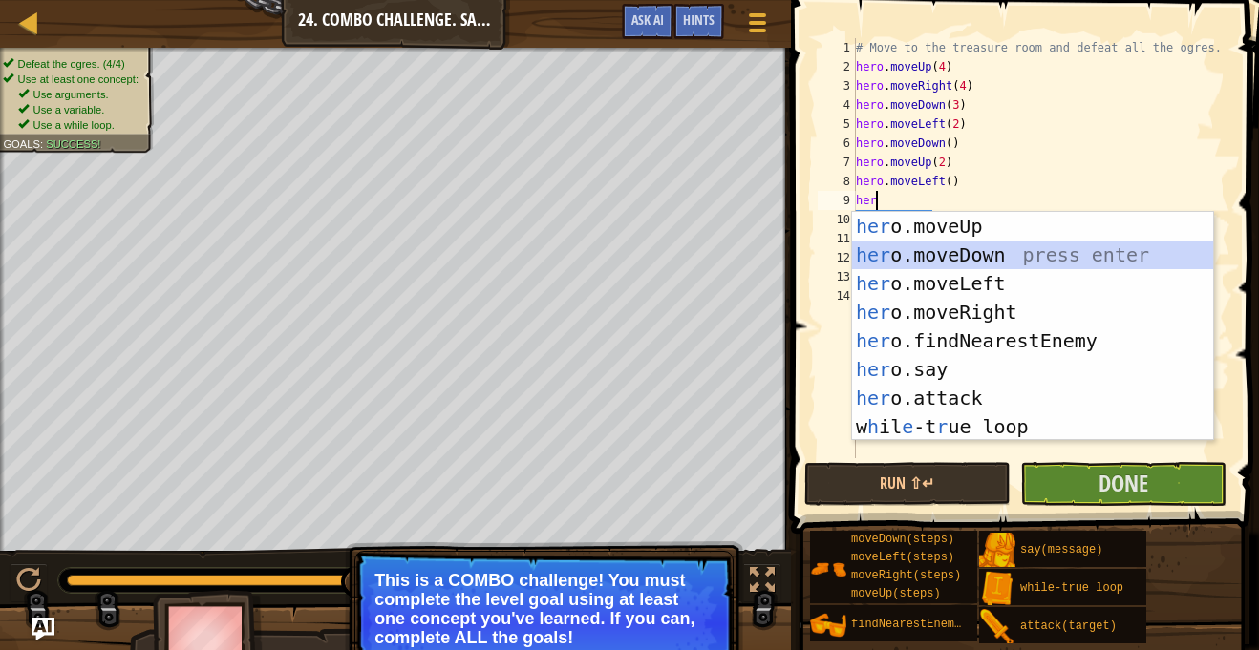
click at [983, 257] on div "her o.moveUp press enter her o.moveDown press enter her o.moveLeft press enter …" at bounding box center [1032, 355] width 361 height 286
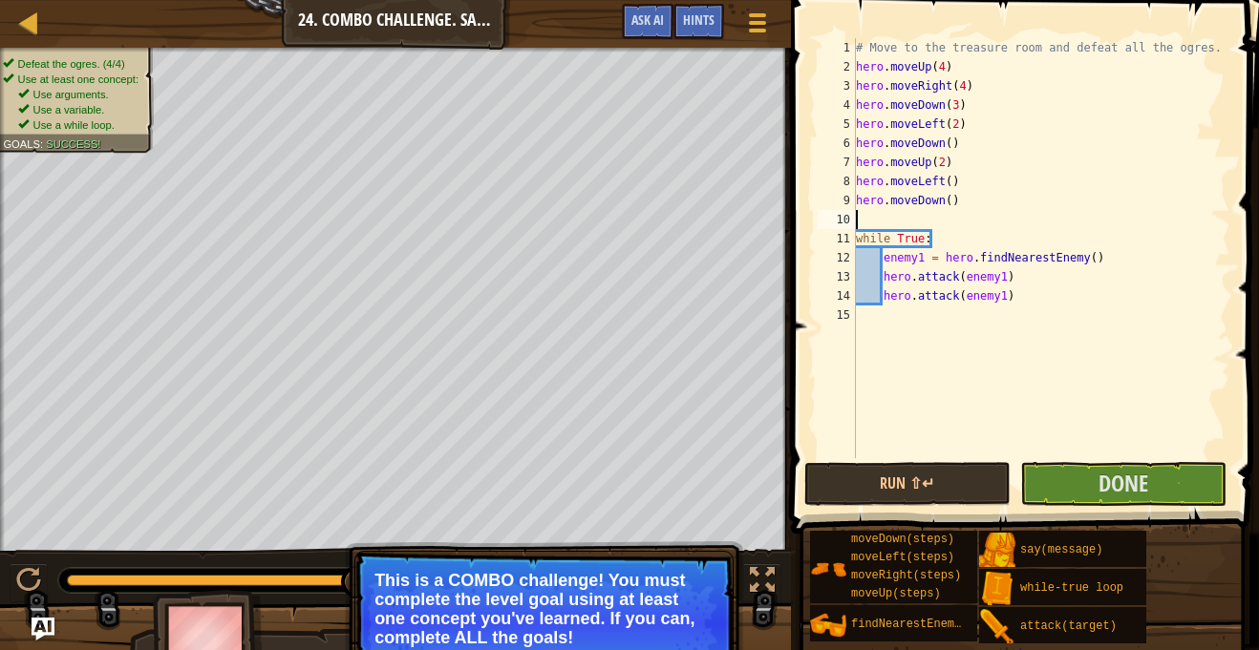
click at [950, 203] on div "# Move to the treasure room and defeat all the ogres. hero . moveUp ( 4 ) hero …" at bounding box center [1041, 267] width 378 height 458
type textarea "hero.moveDown(2)"
click at [1080, 476] on button "Done" at bounding box center [1123, 484] width 206 height 44
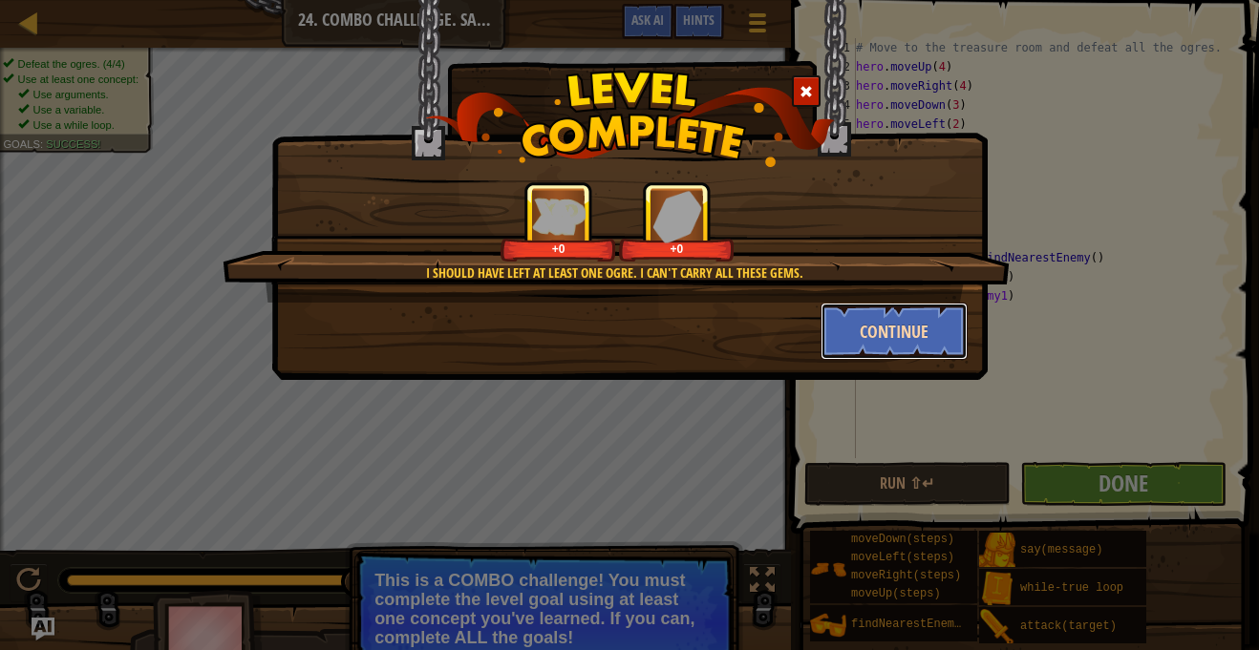
click at [936, 328] on button "Continue" at bounding box center [894, 331] width 148 height 57
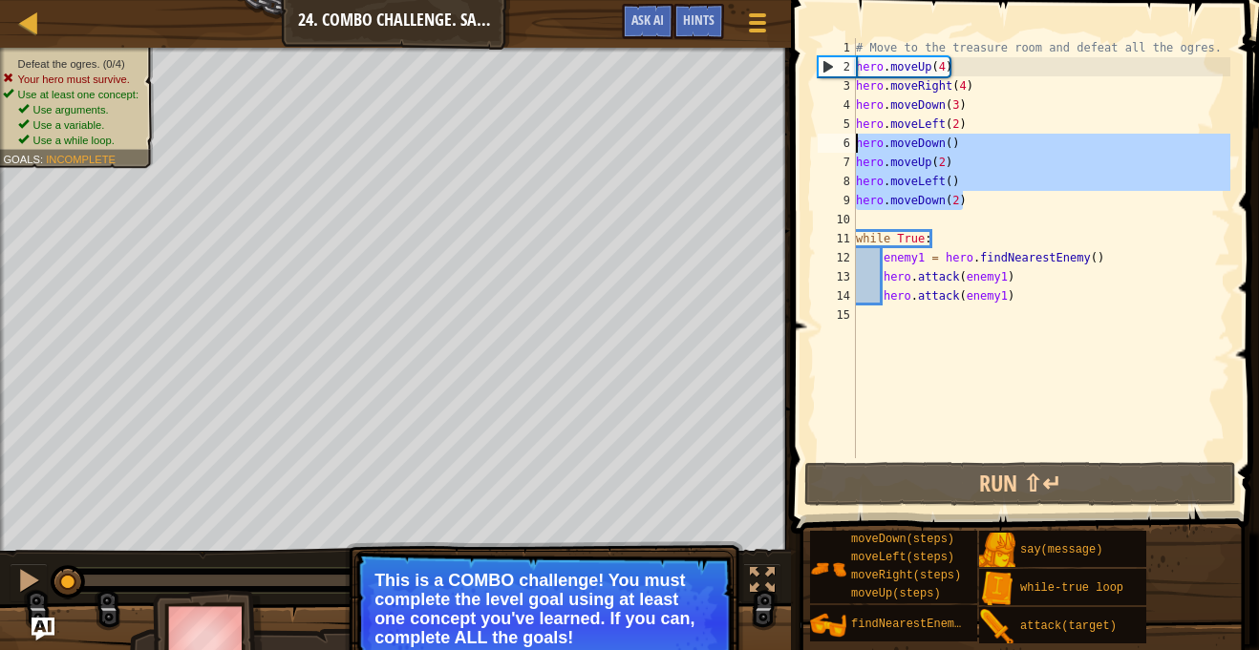
drag, startPoint x: 970, startPoint y: 197, endPoint x: 857, endPoint y: 146, distance: 123.5
click at [857, 146] on div "# Move to the treasure room and defeat all the ogres. hero . moveUp ( 4 ) hero …" at bounding box center [1041, 267] width 378 height 458
type textarea "hero.moveDown() hero.moveUp(2)"
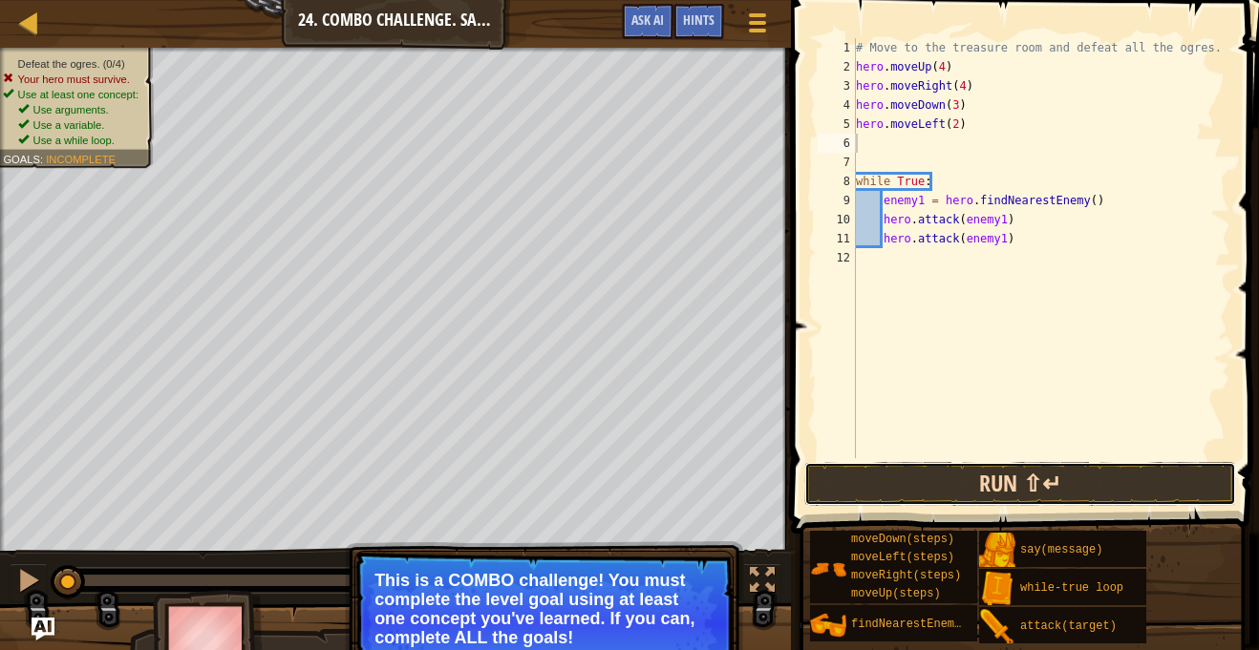
click at [1026, 467] on button "Run ⇧↵" at bounding box center [1020, 484] width 432 height 44
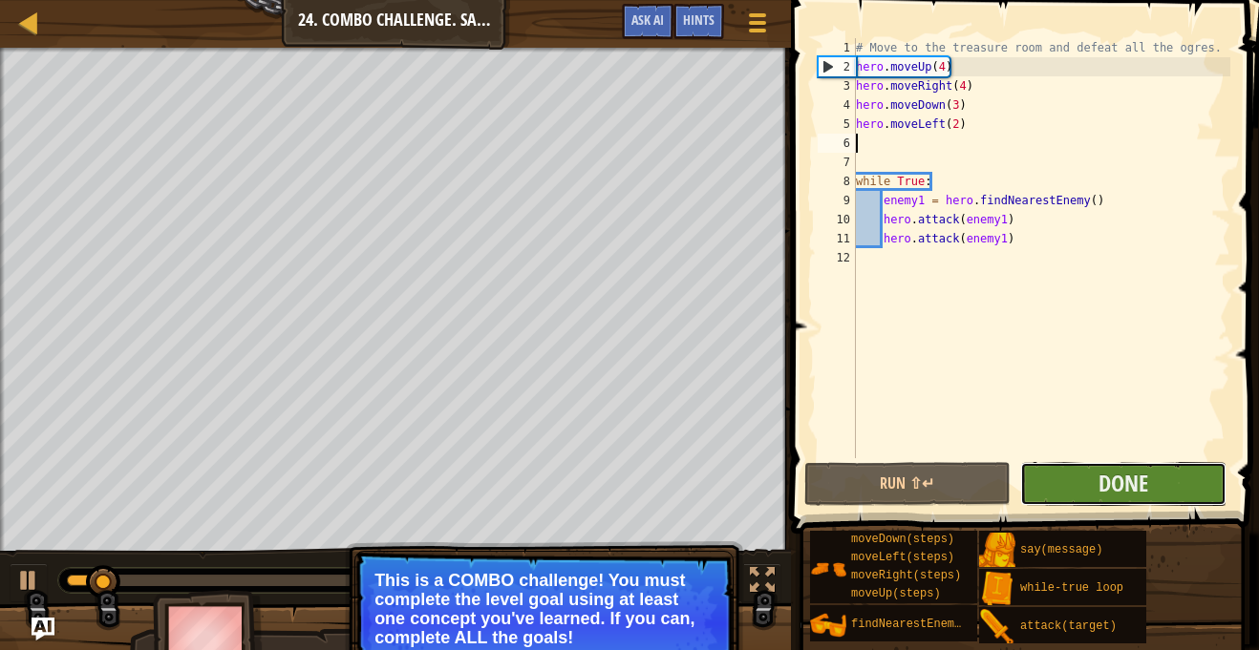
click at [1064, 471] on button "Done" at bounding box center [1123, 484] width 206 height 44
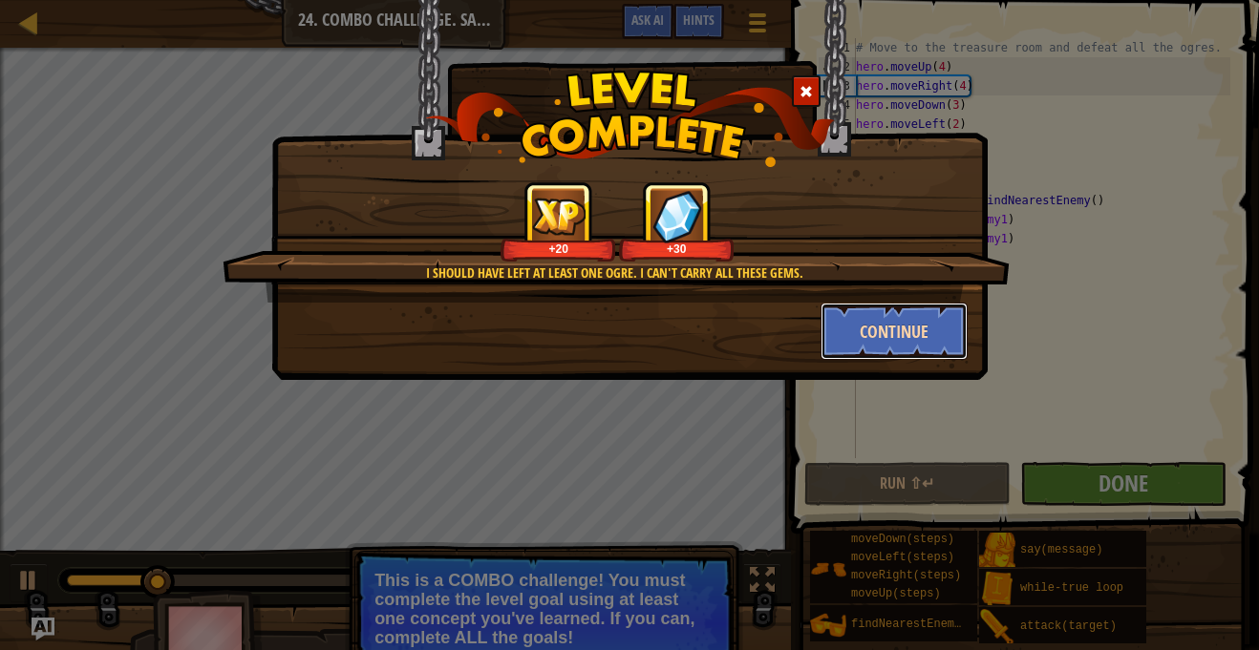
click at [856, 329] on button "Continue" at bounding box center [894, 331] width 148 height 57
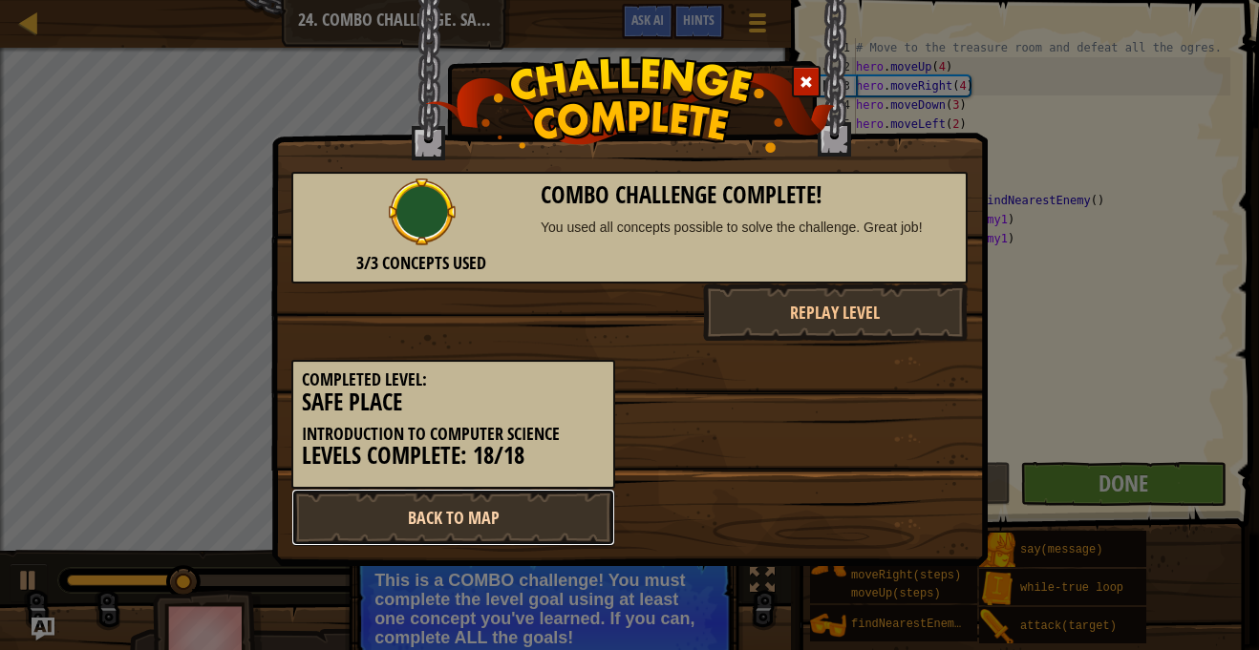
click at [485, 519] on link "Back to Map" at bounding box center [453, 517] width 324 height 57
